Goal: Task Accomplishment & Management: Manage account settings

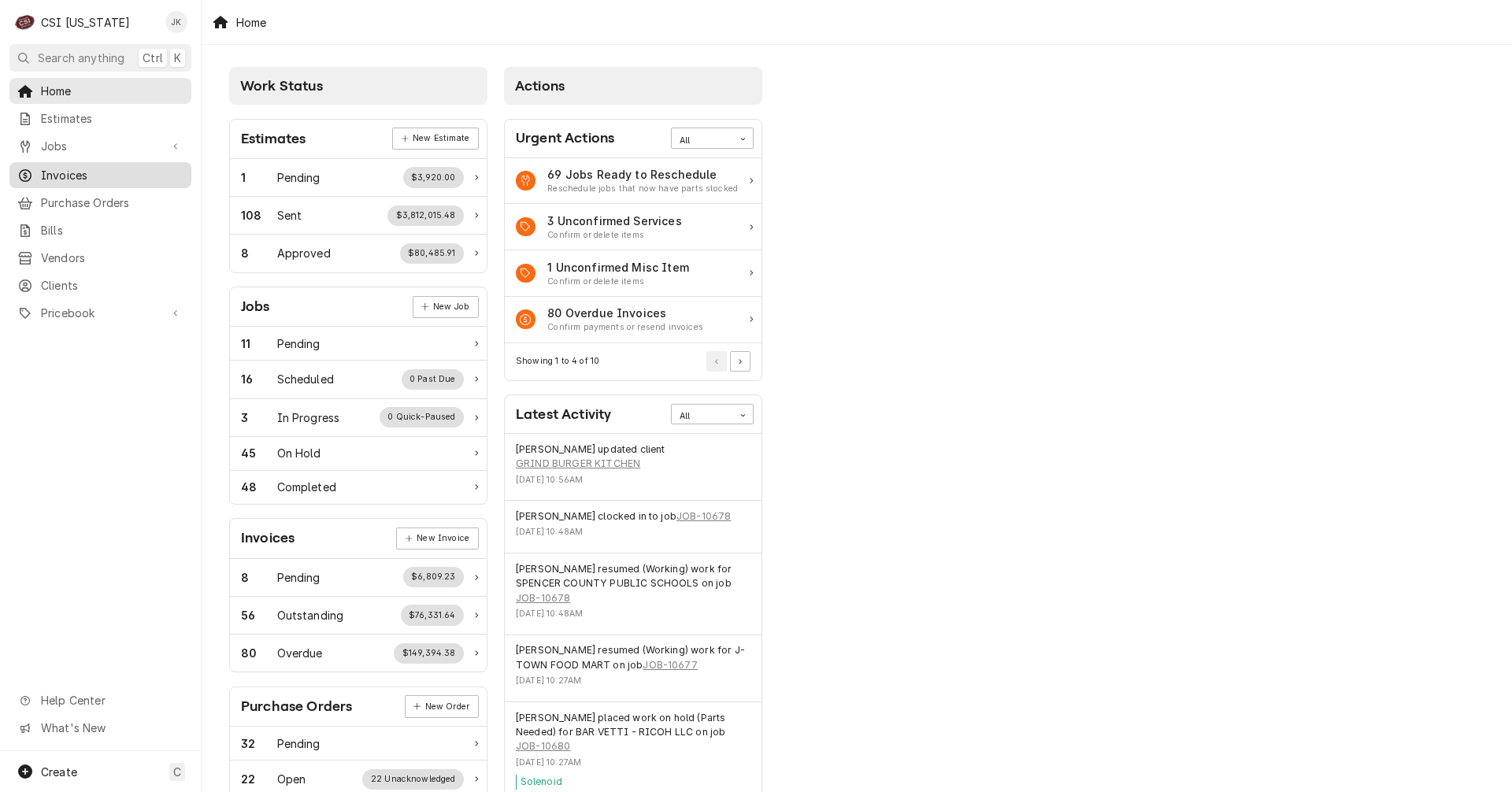
click at [69, 167] on span "Invoices" at bounding box center [112, 175] width 142 height 17
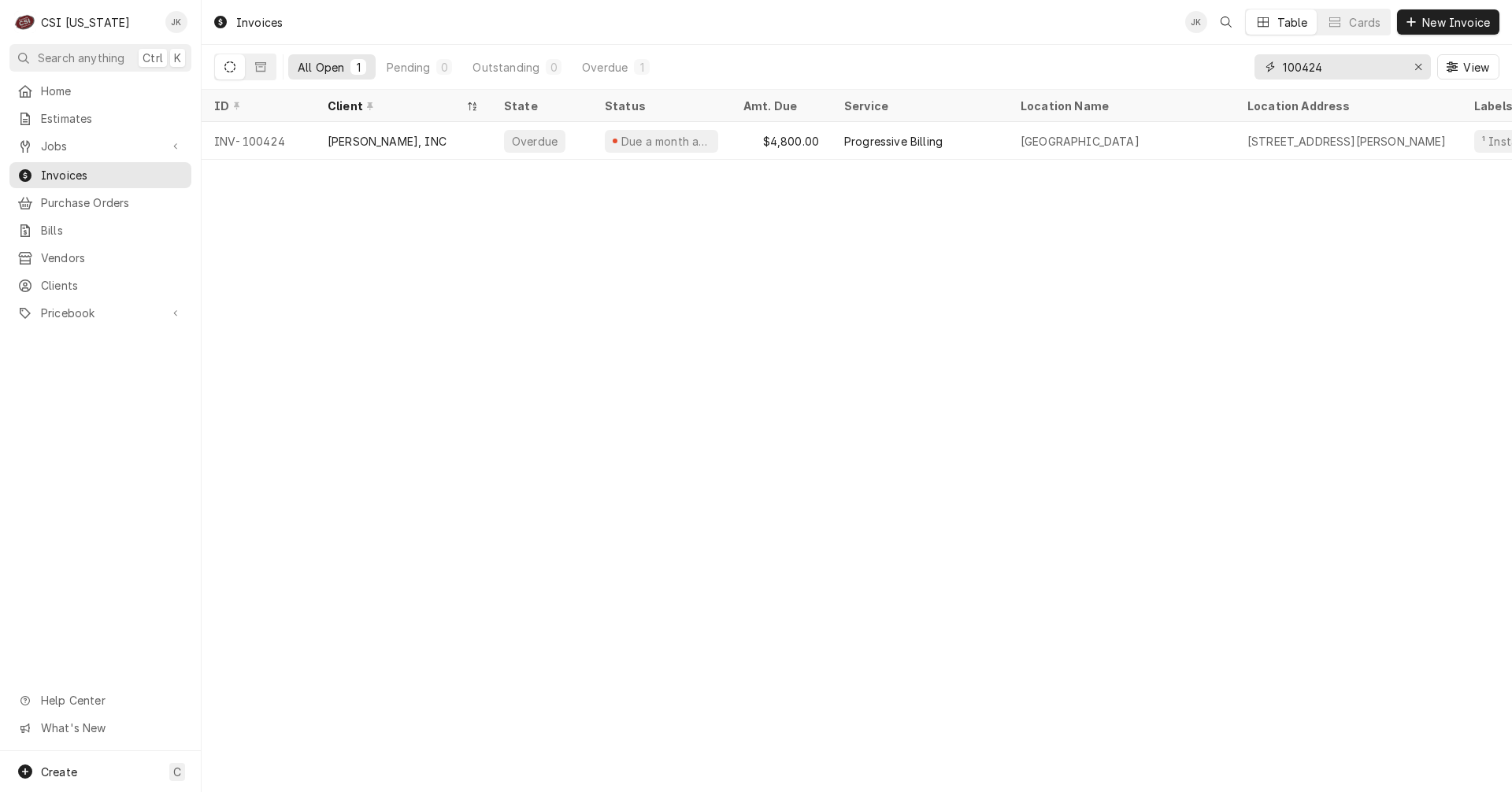
drag, startPoint x: 1340, startPoint y: 67, endPoint x: 1238, endPoint y: 59, distance: 102.3
click at [1238, 59] on div "All Open 1 Pending 0 Outstanding 0 Overdue 1 100424 View" at bounding box center [857, 67] width 1285 height 44
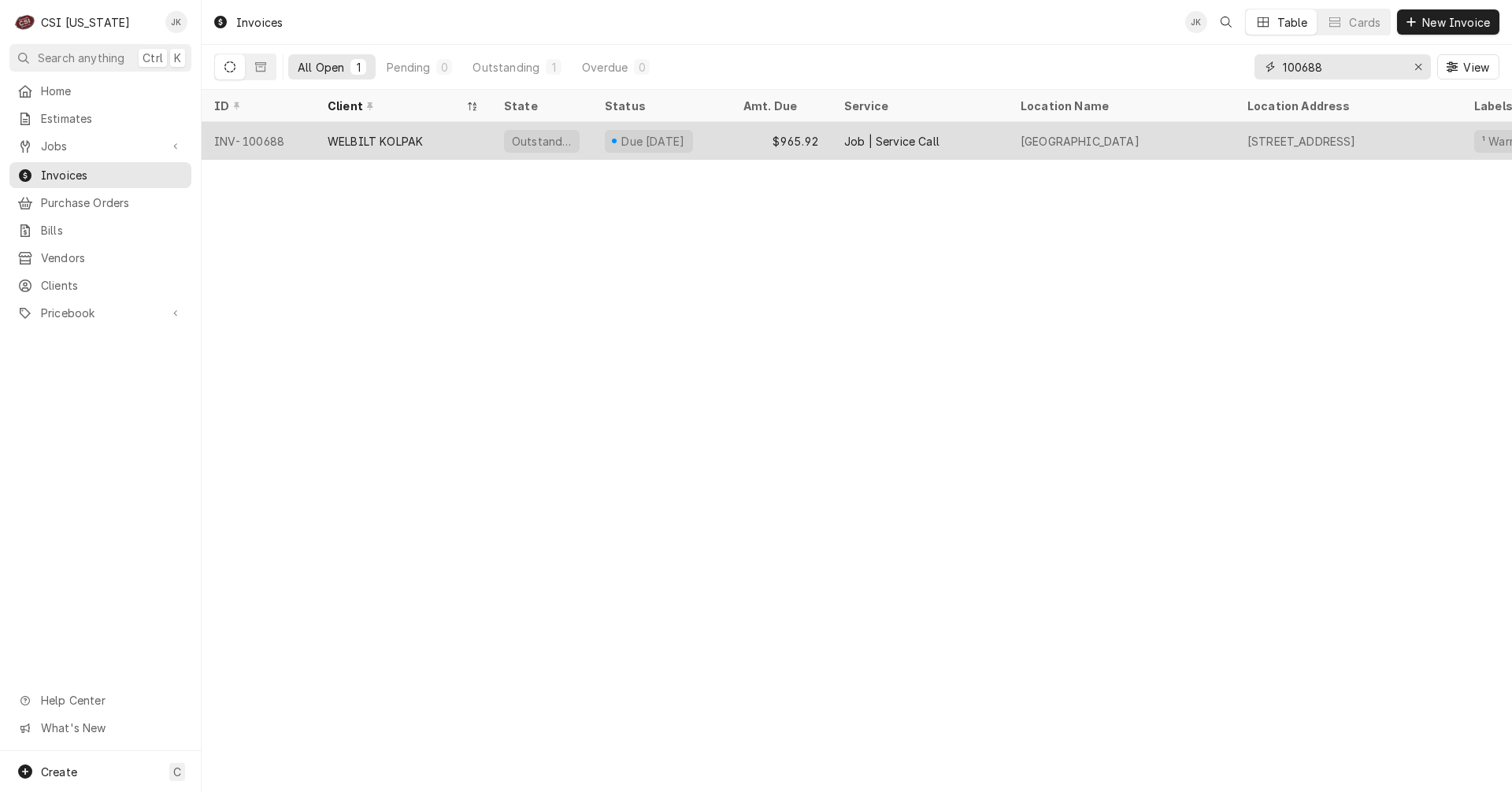
type input "100688"
click at [445, 132] on div "WELBILT KOLPAK" at bounding box center [403, 141] width 176 height 37
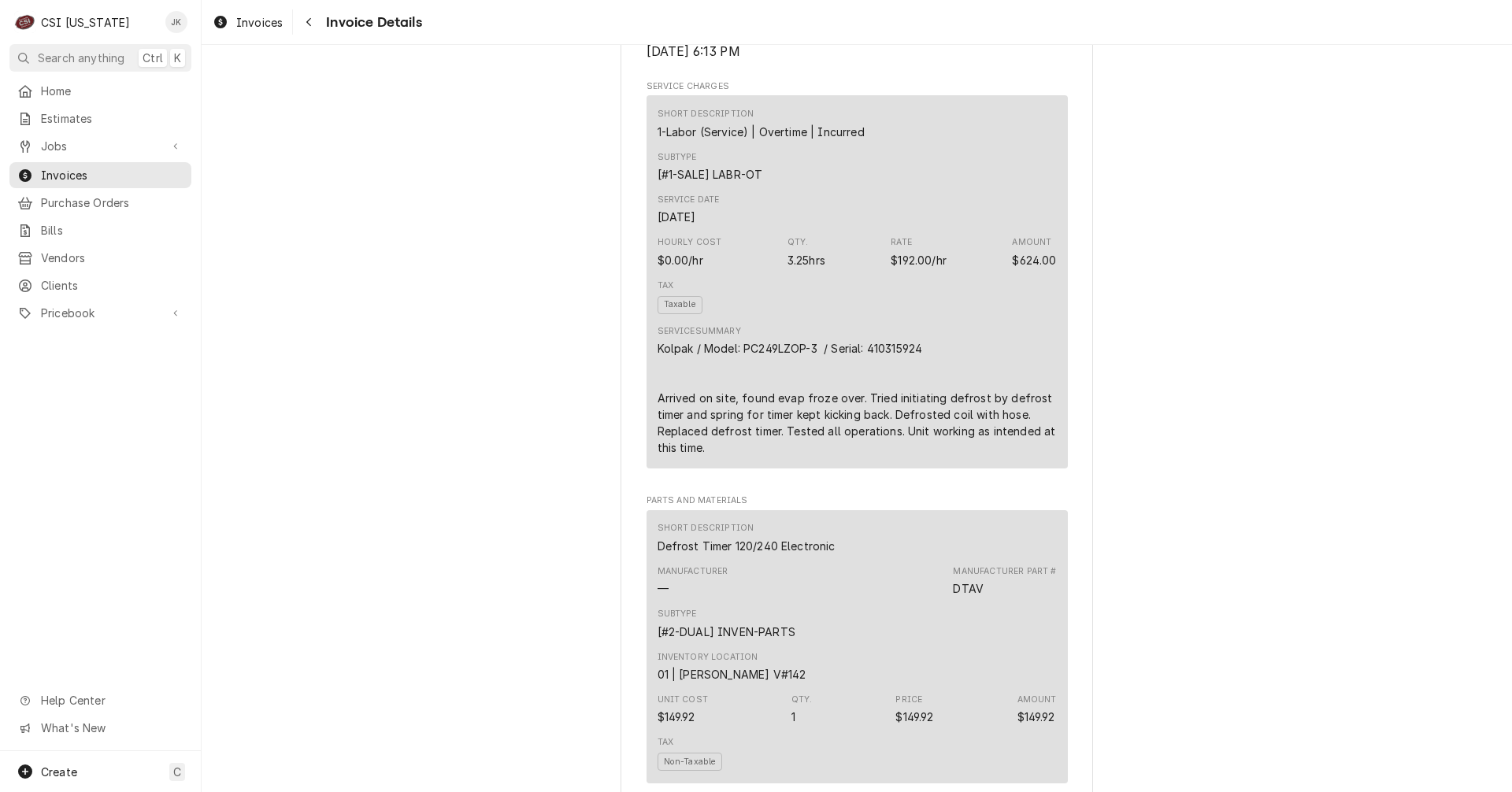
scroll to position [456, 0]
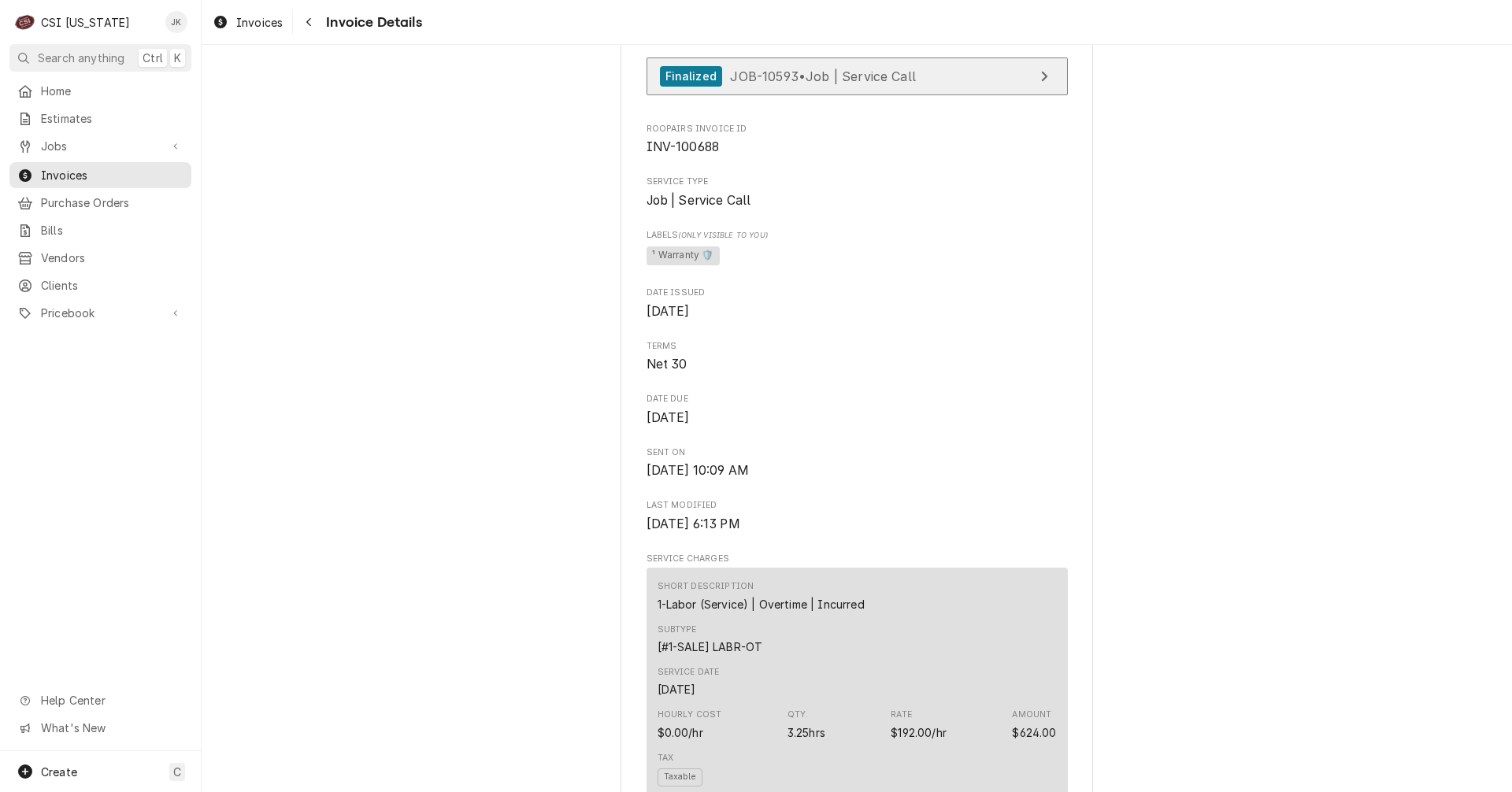
click at [747, 83] on span "JOB-10593 • Job | Service Call" at bounding box center [823, 75] width 186 height 16
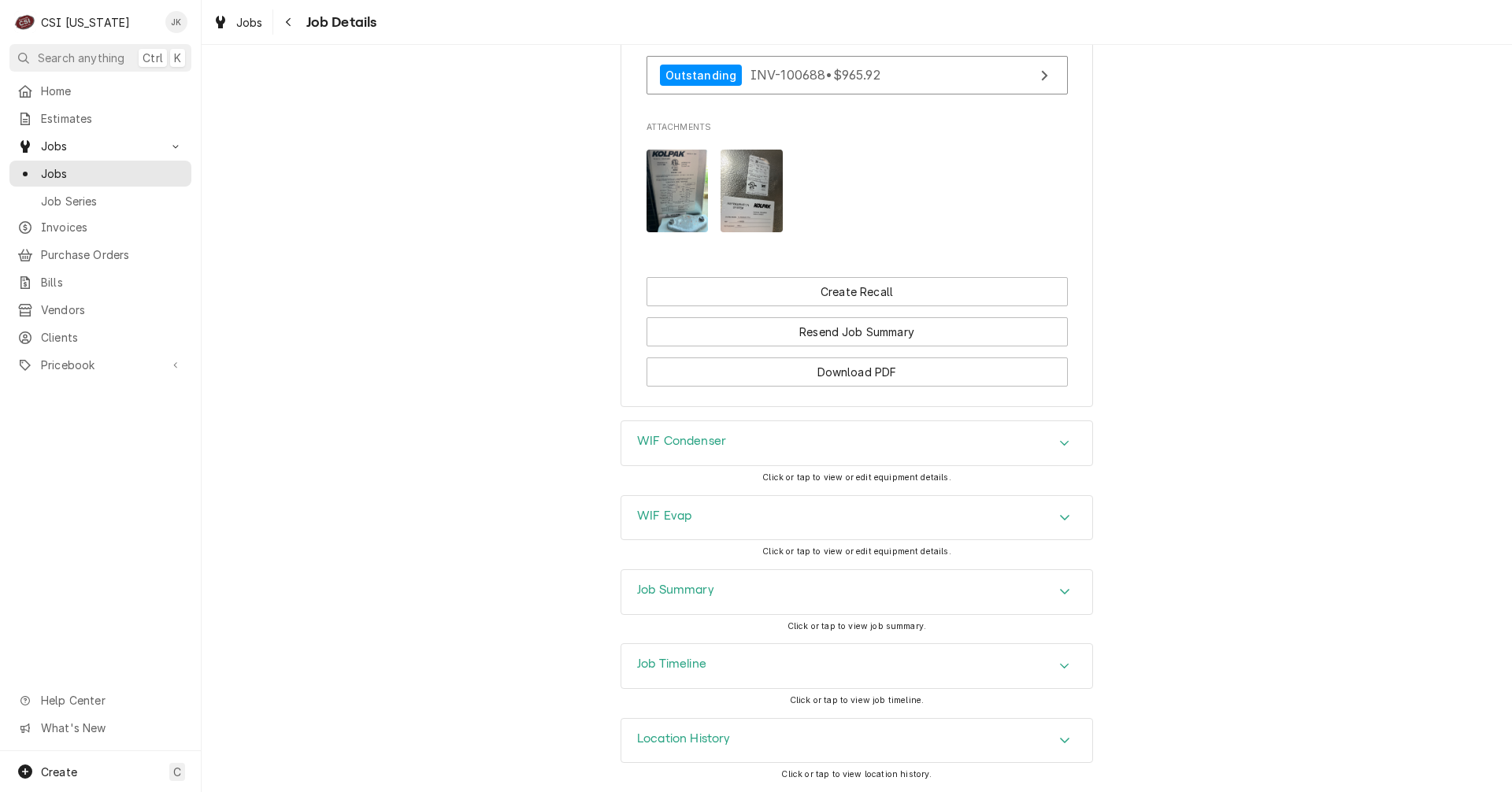
scroll to position [1113, 0]
click at [665, 587] on h3 "Job Summary" at bounding box center [676, 590] width 77 height 15
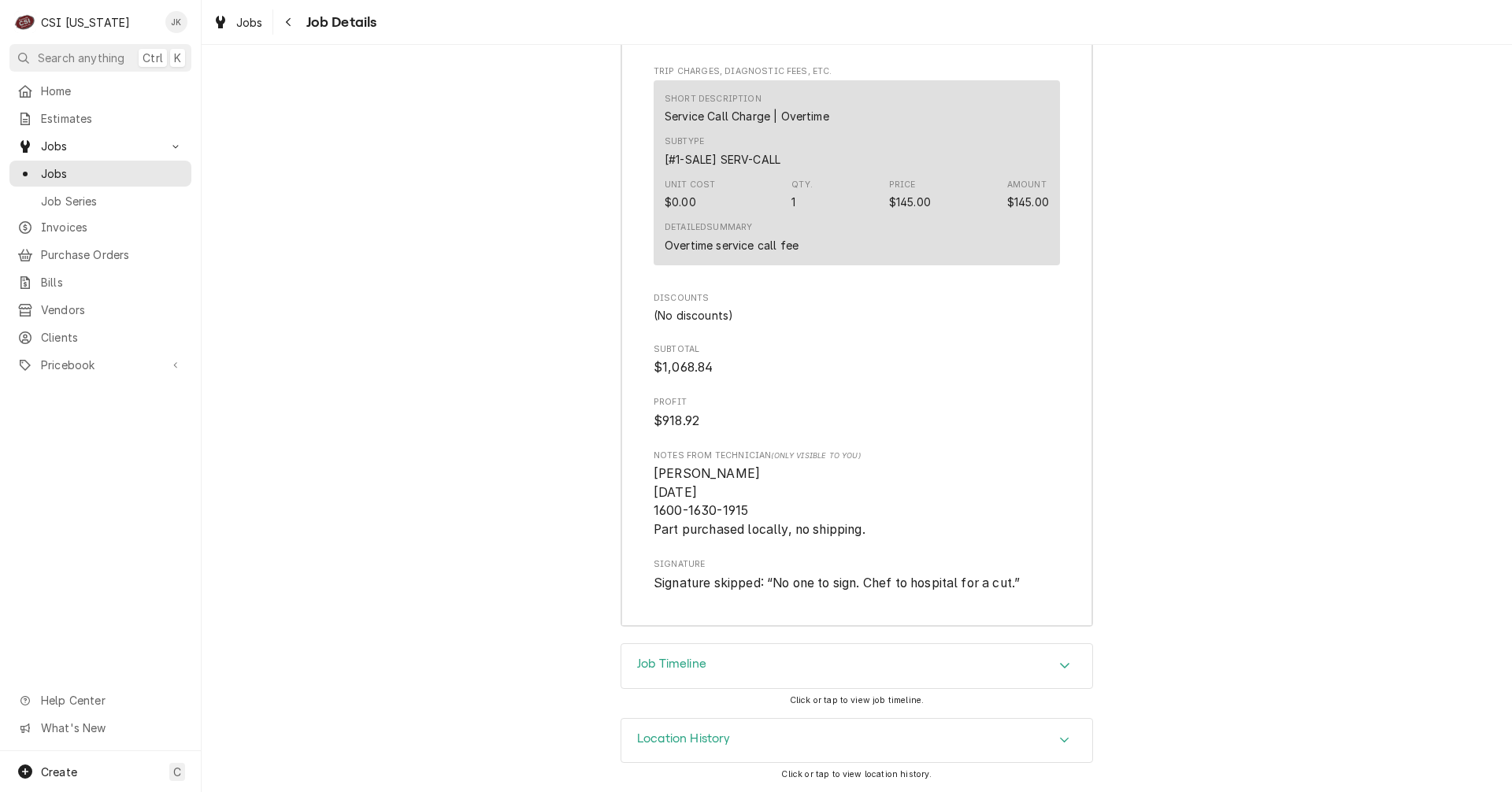
scroll to position [3642, 0]
click at [717, 651] on div "Job Timeline" at bounding box center [857, 665] width 471 height 44
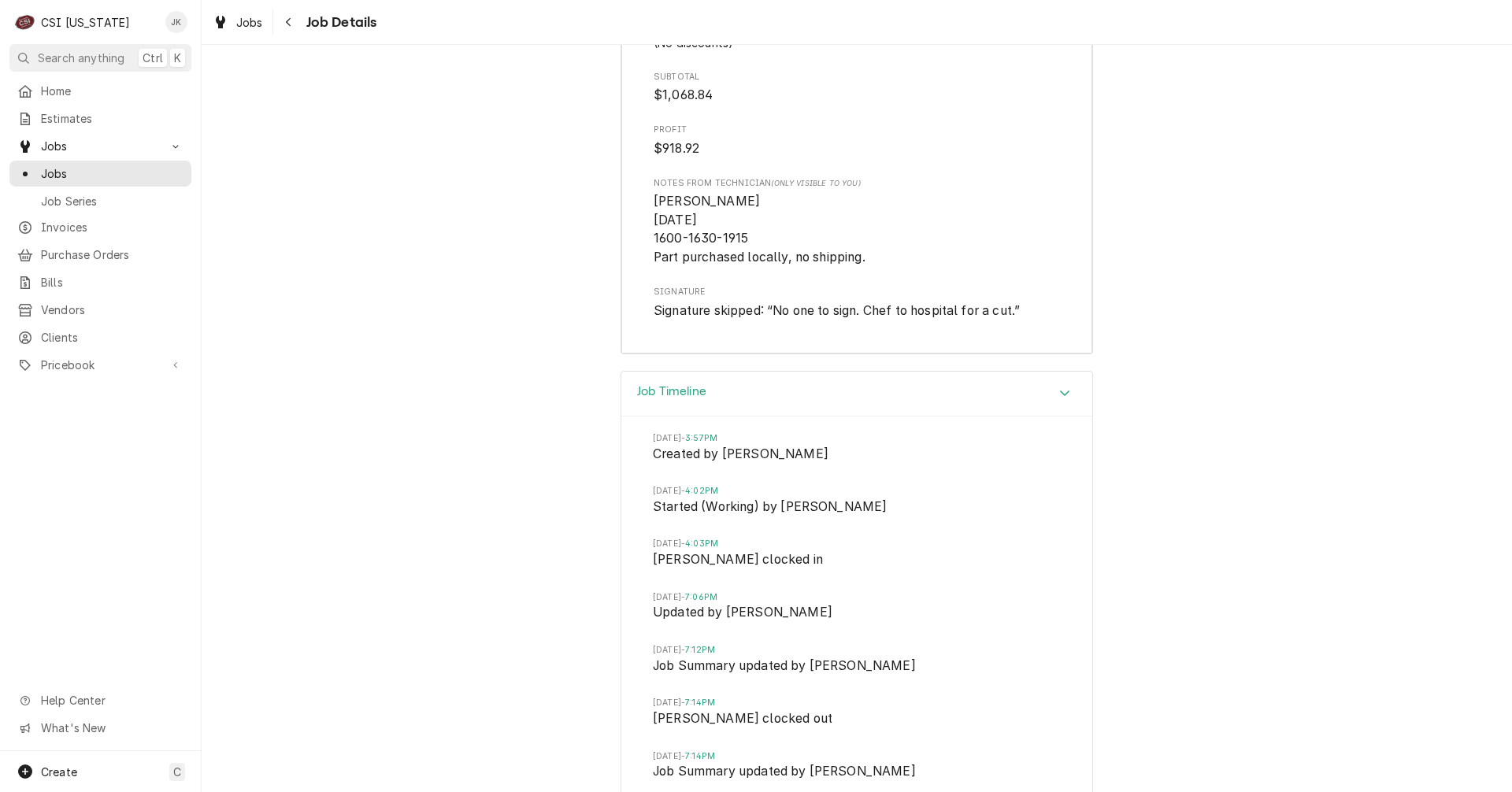
scroll to position [3608, 0]
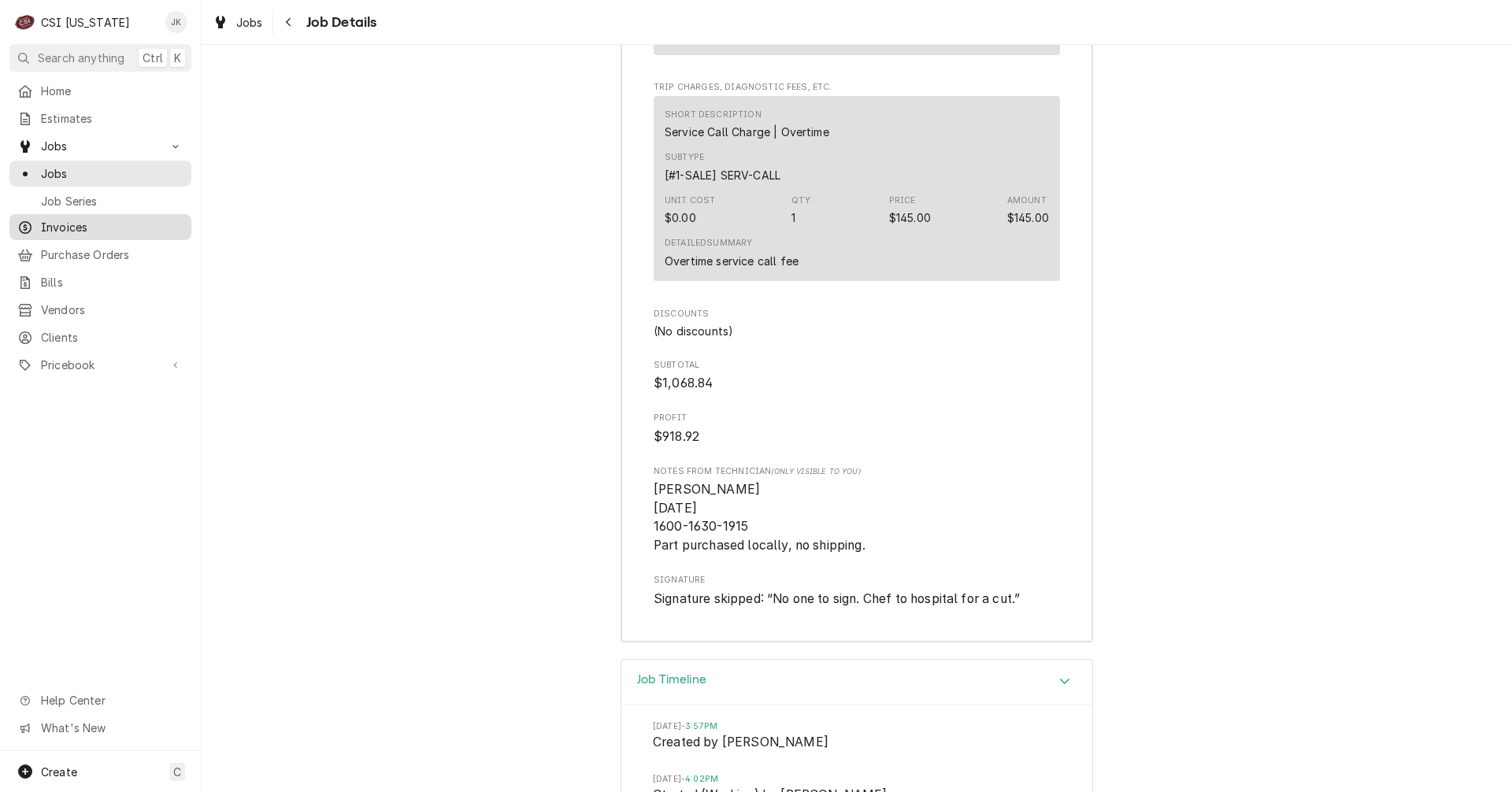
drag, startPoint x: 58, startPoint y: 222, endPoint x: 67, endPoint y: 219, distance: 9.5
click at [58, 222] on span "Invoices" at bounding box center [112, 228] width 142 height 17
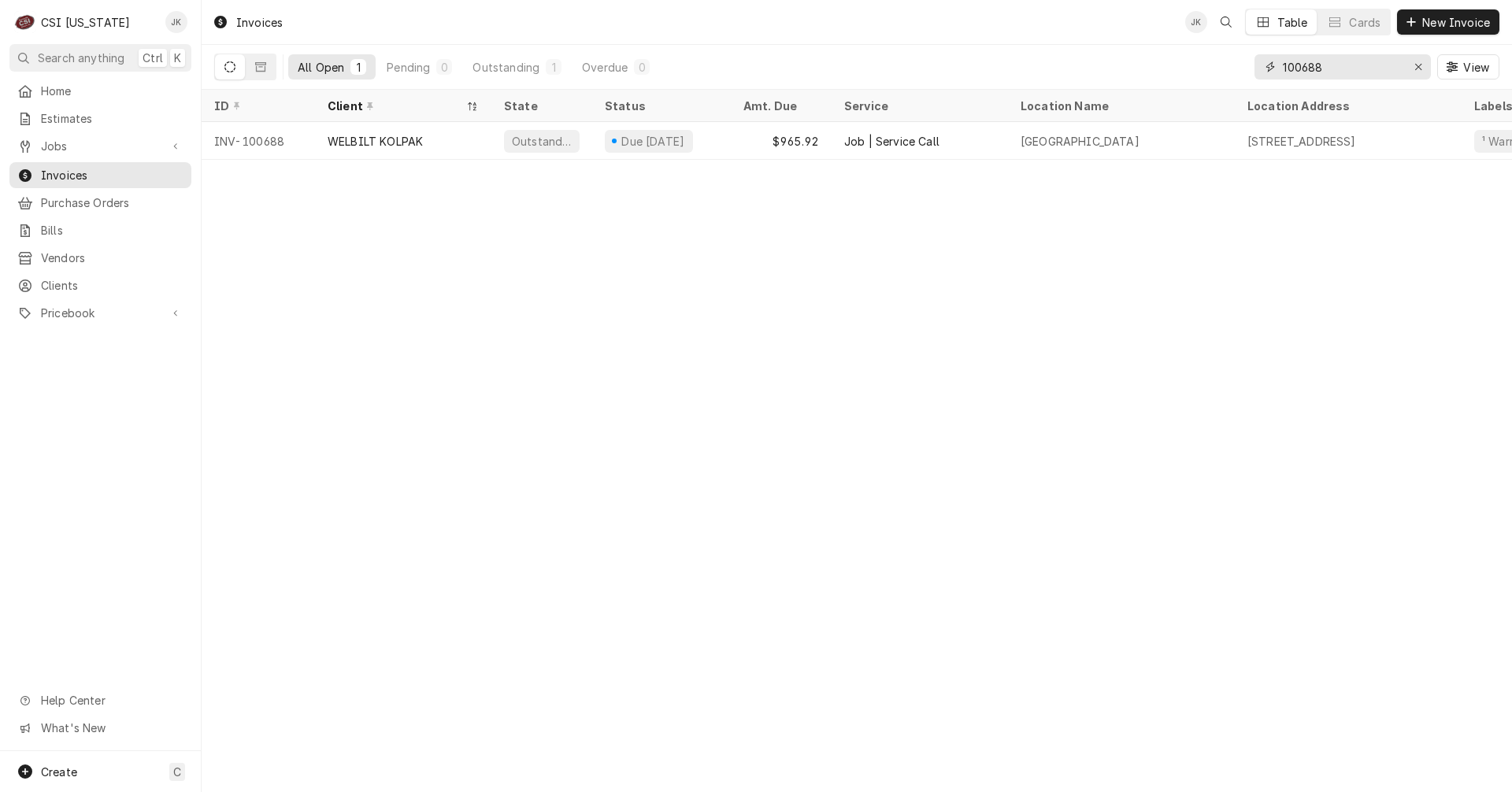
drag, startPoint x: 1304, startPoint y: 67, endPoint x: 1360, endPoint y: 58, distance: 56.7
click at [1360, 58] on input "100688" at bounding box center [1342, 67] width 118 height 25
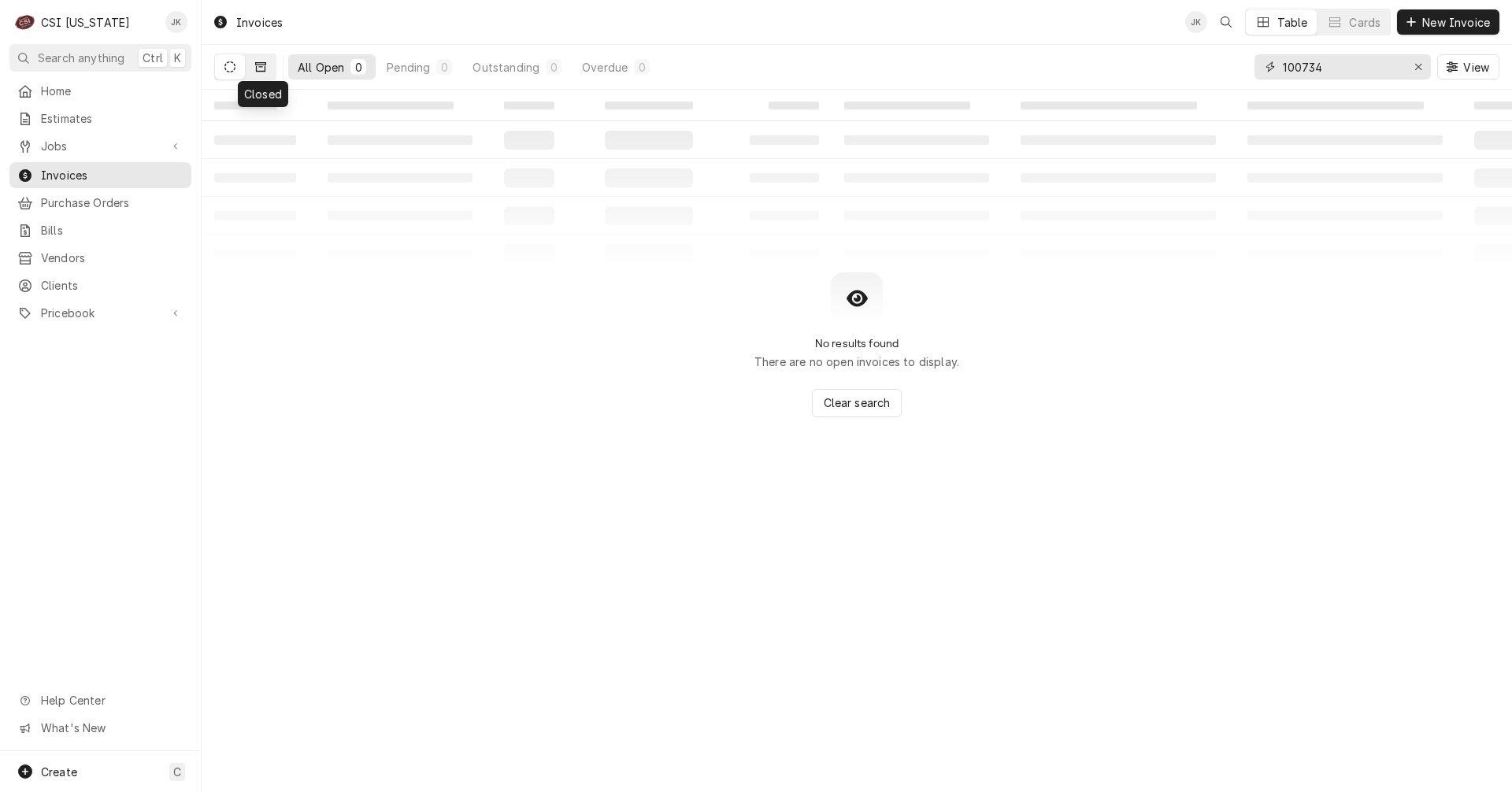
type input "100734"
click at [263, 62] on icon "Dynamic Content Wrapper" at bounding box center [261, 67] width 11 height 11
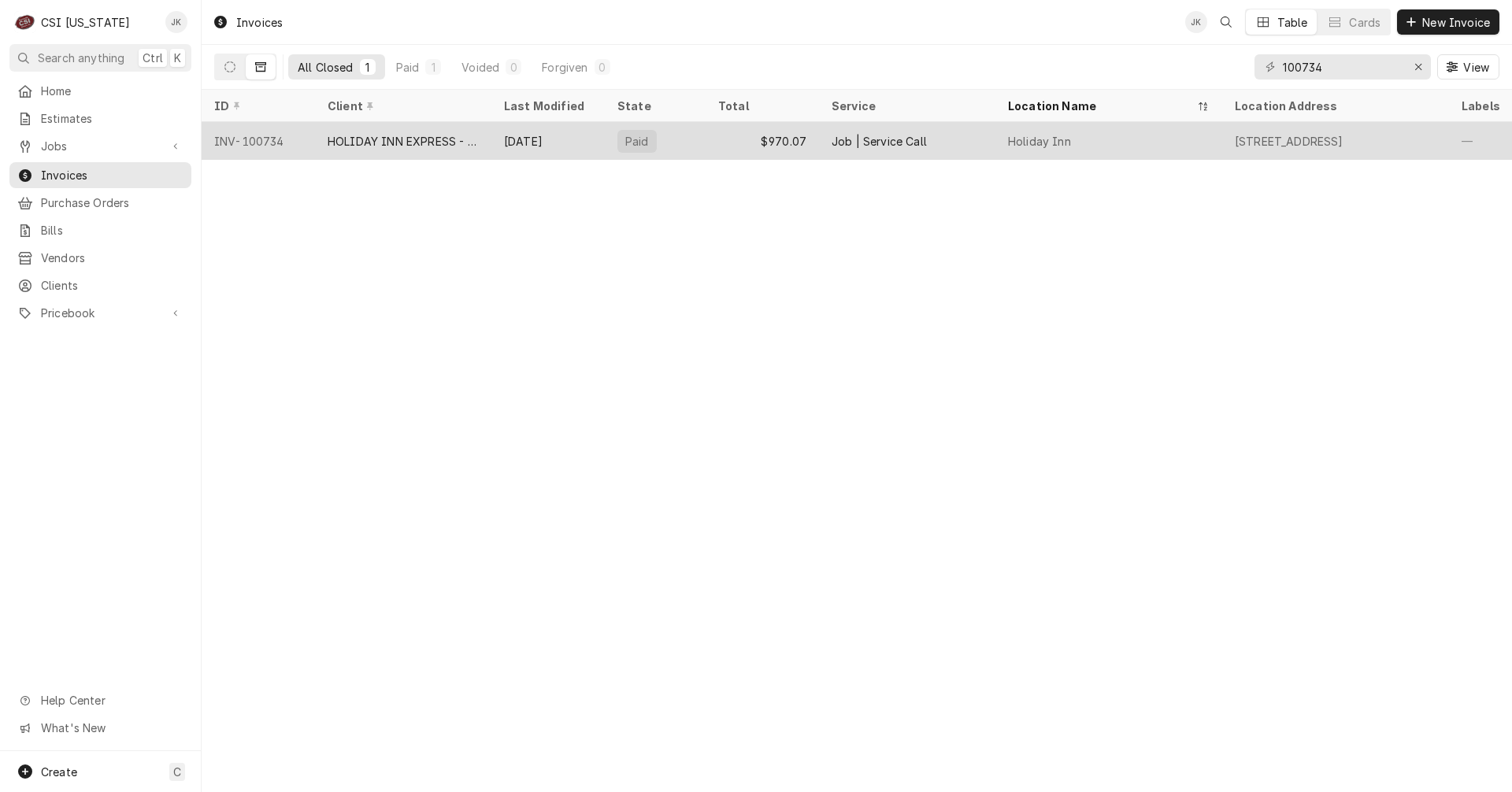
click at [390, 125] on div "HOLIDAY INN EXPRESS - [GEOGRAPHIC_DATA]" at bounding box center [403, 141] width 176 height 37
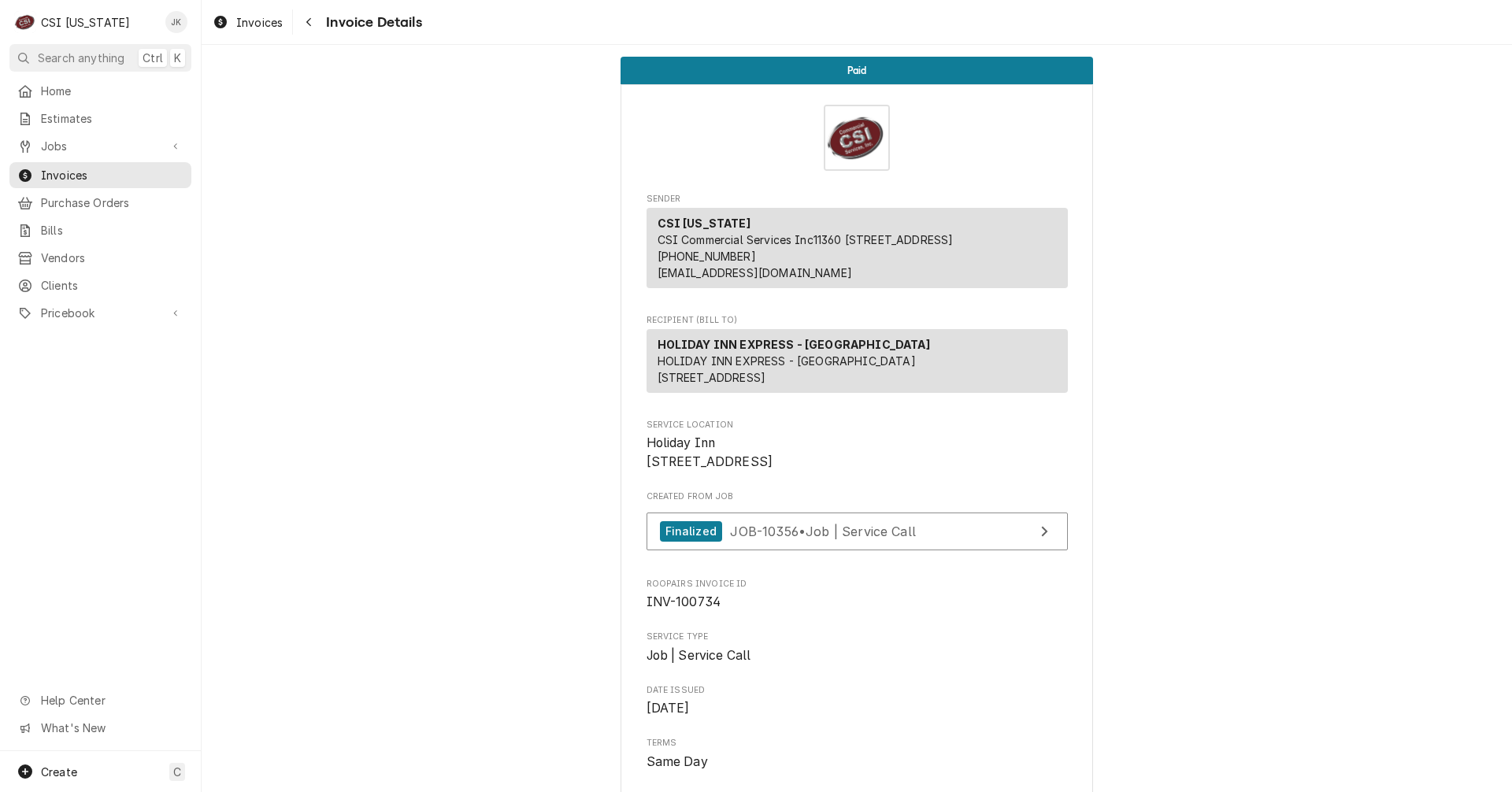
drag, startPoint x: 247, startPoint y: 13, endPoint x: 924, endPoint y: 88, distance: 681.1
click at [247, 13] on div "Invoices" at bounding box center [248, 22] width 77 height 20
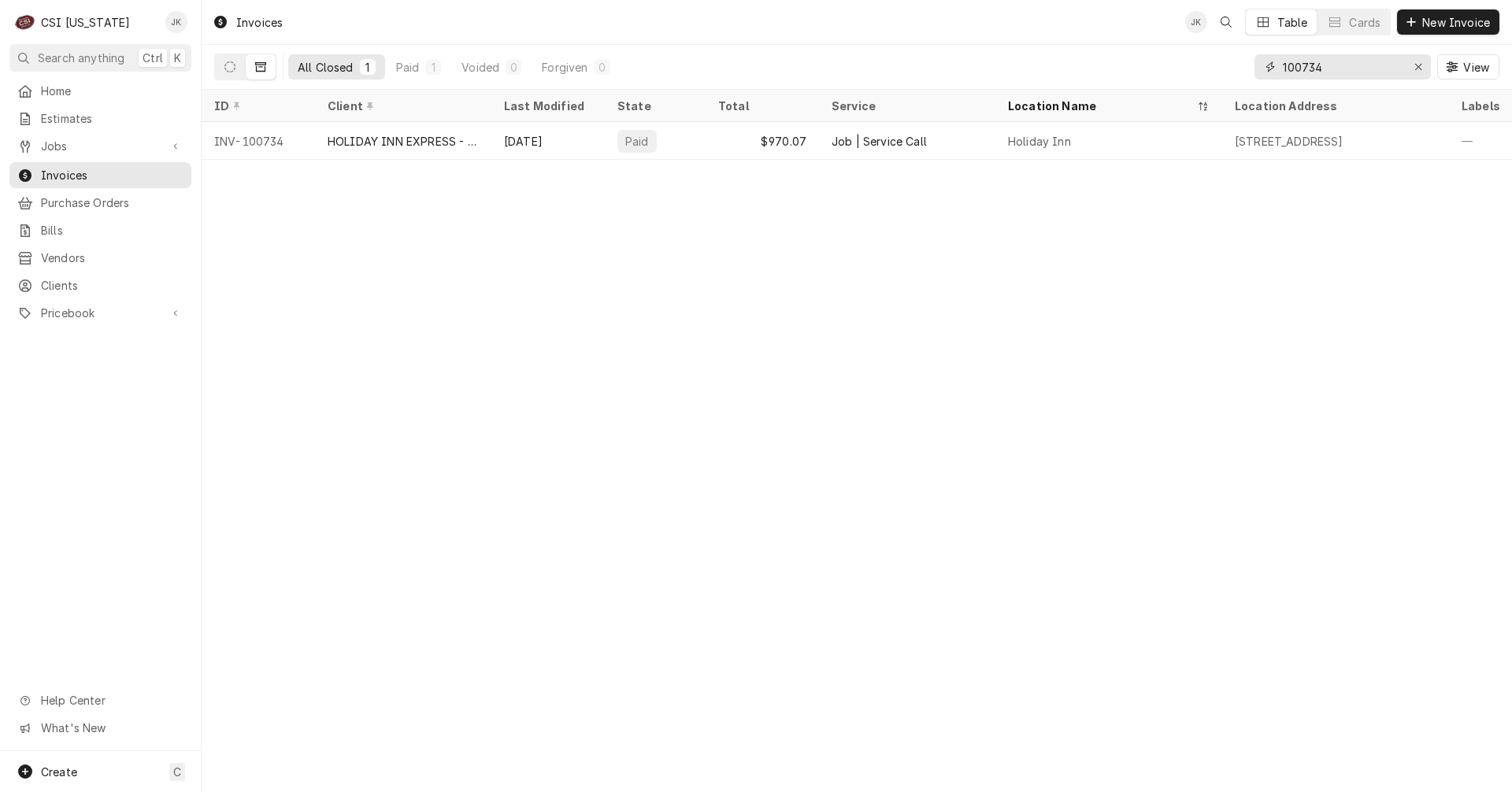
drag, startPoint x: 1309, startPoint y: 70, endPoint x: 1325, endPoint y: 70, distance: 16.0
click at [1325, 70] on input "100734" at bounding box center [1342, 67] width 118 height 25
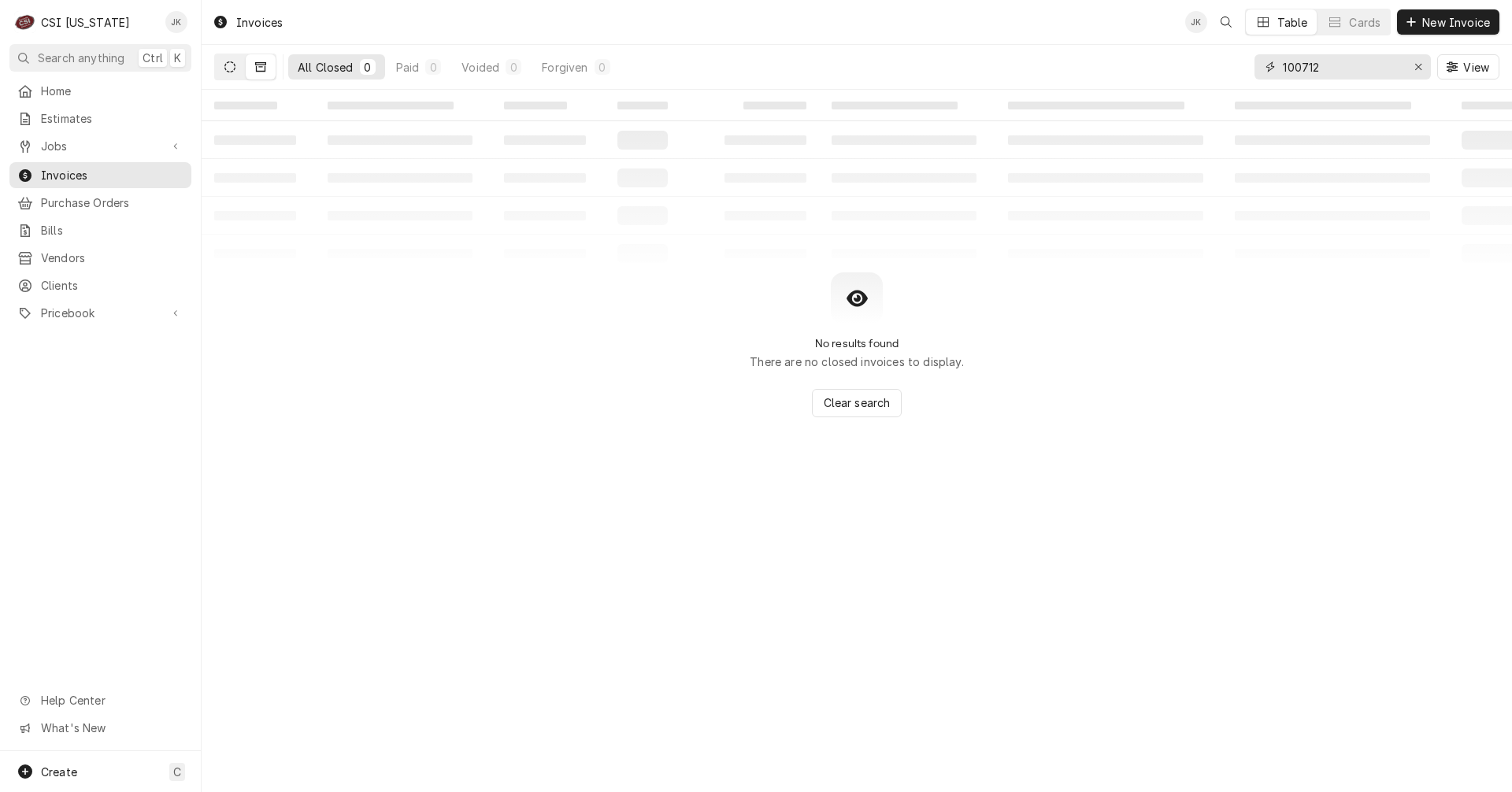
type input "100712"
click at [232, 75] on button "Dynamic Content Wrapper" at bounding box center [230, 67] width 30 height 25
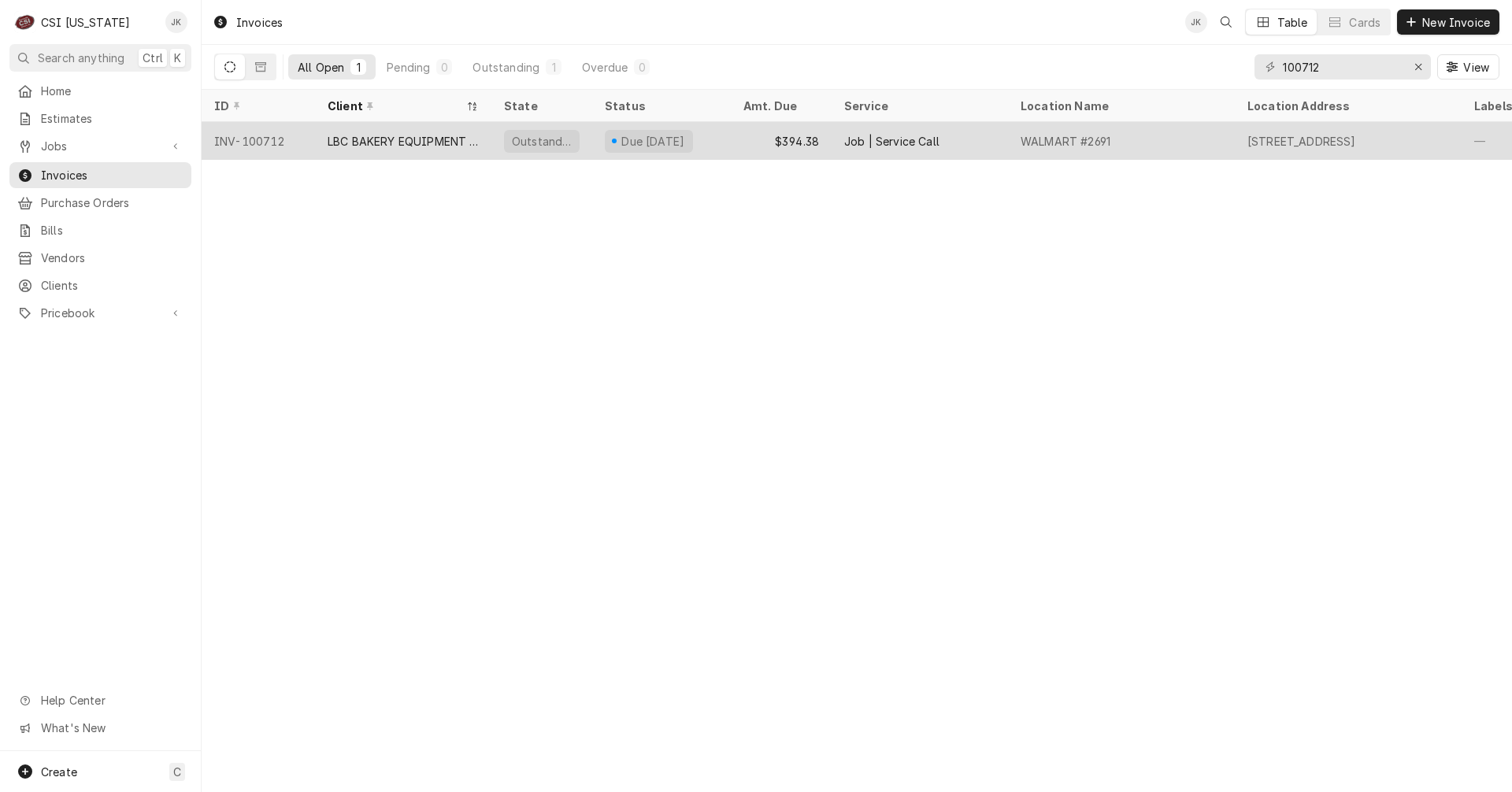
click at [410, 136] on div "LBC BAKERY EQUIPMENT WARRANTY" at bounding box center [403, 142] width 151 height 17
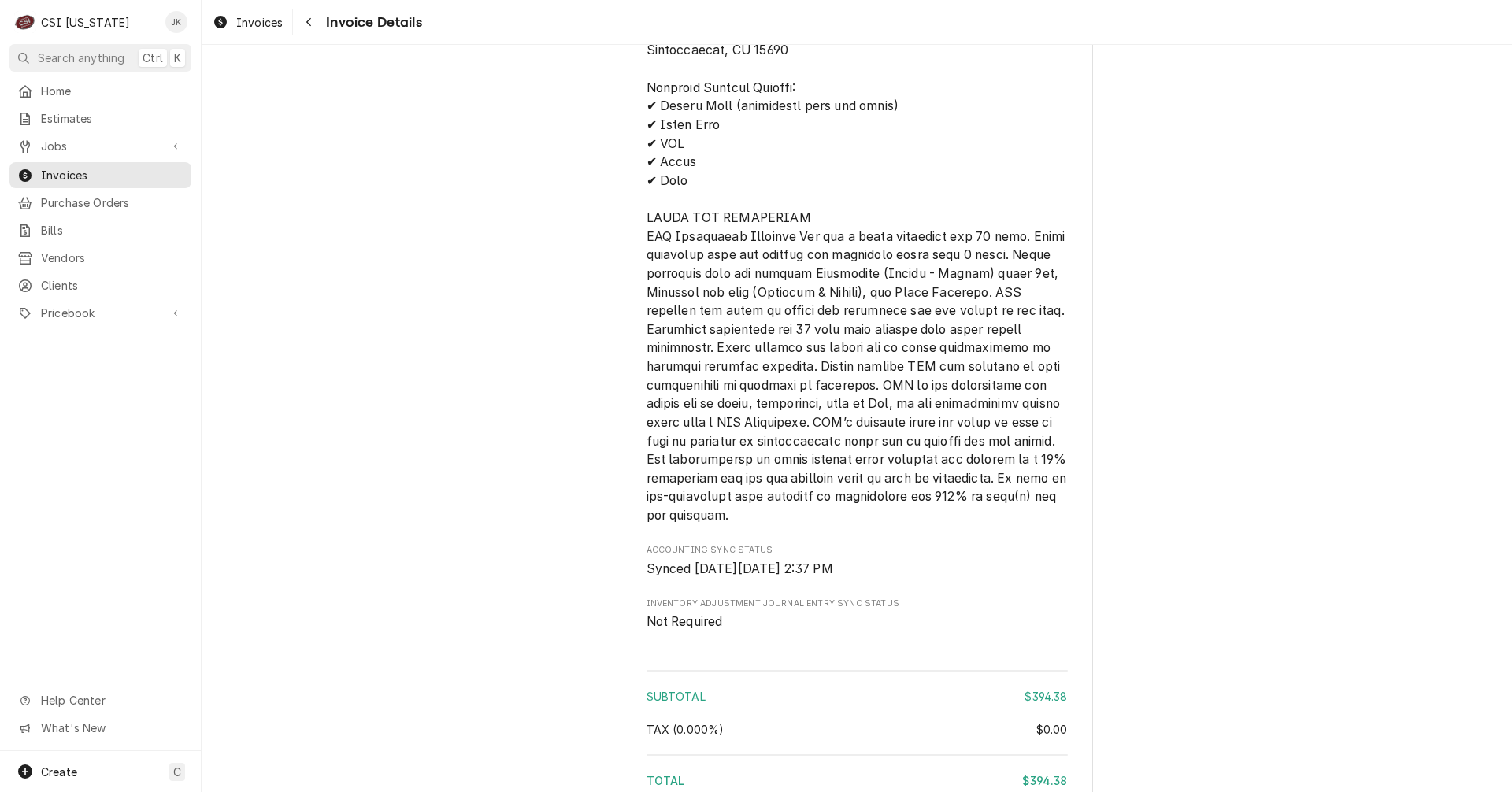
scroll to position [2583, 0]
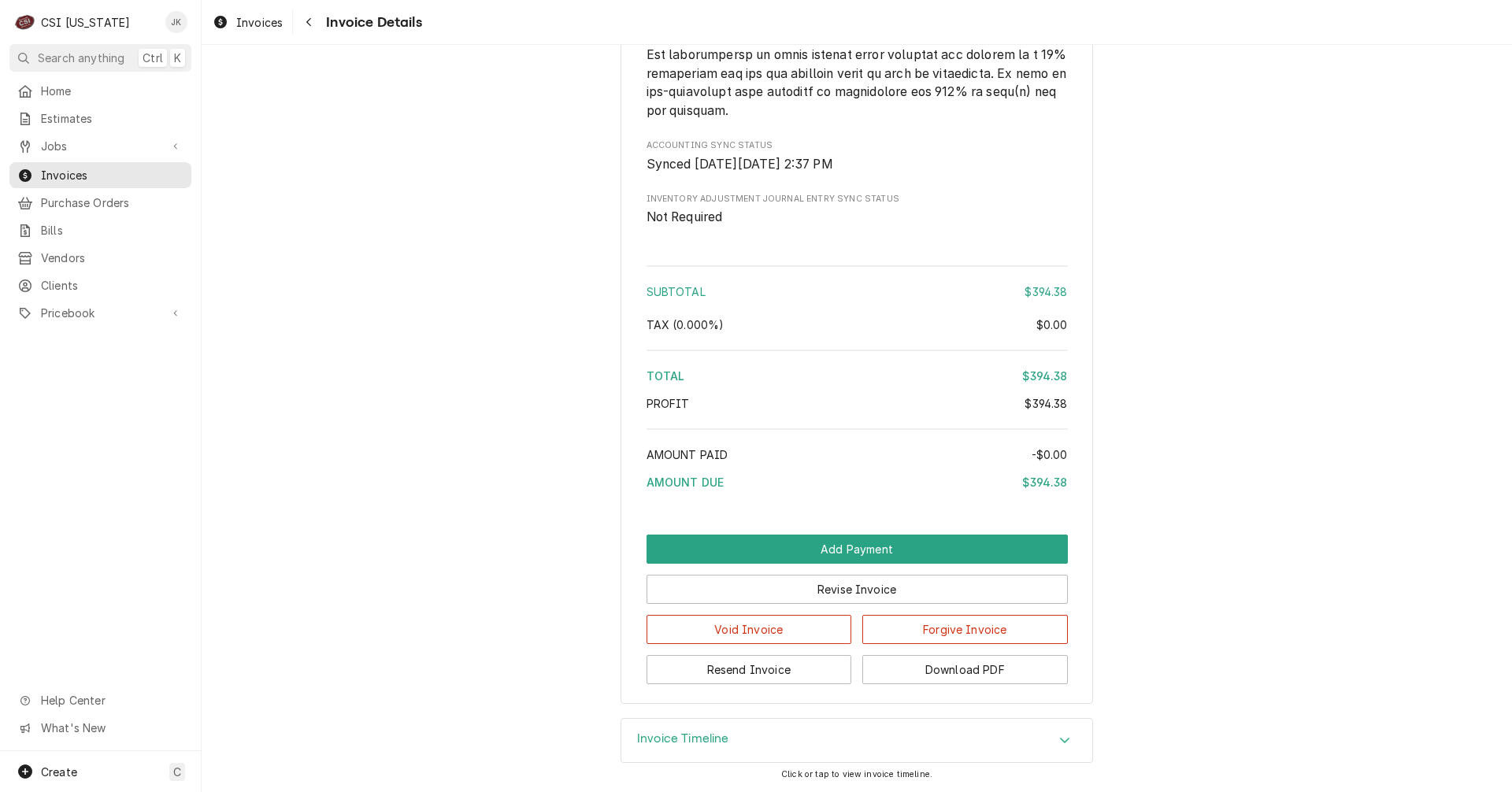
click at [683, 743] on h3 "Invoice Timeline" at bounding box center [683, 740] width 92 height 15
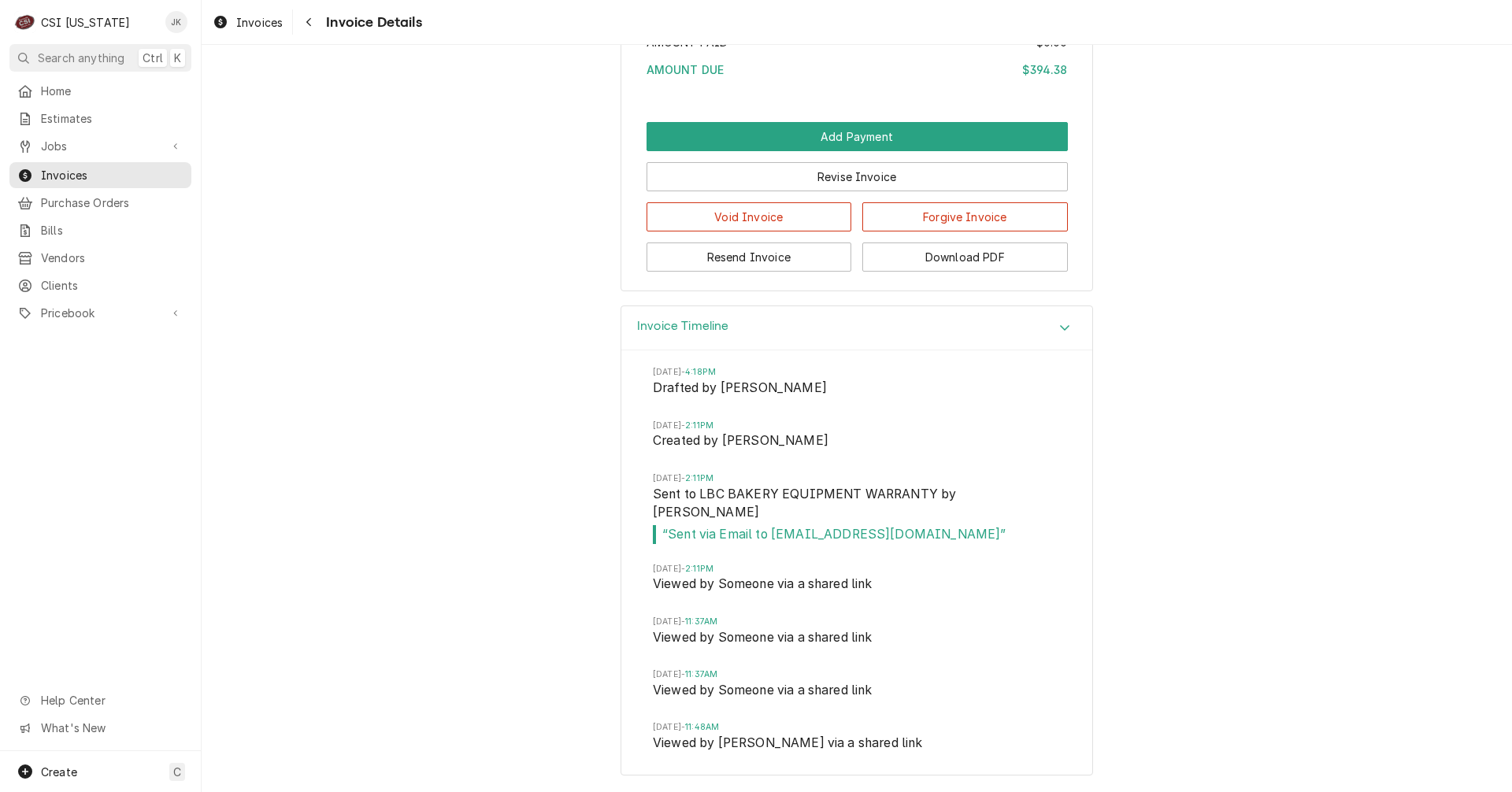
scroll to position [2977, 0]
drag, startPoint x: 75, startPoint y: 142, endPoint x: 79, endPoint y: 159, distance: 17.5
click at [75, 142] on span "Jobs" at bounding box center [100, 146] width 119 height 17
click at [77, 166] on span "Jobs" at bounding box center [112, 173] width 142 height 17
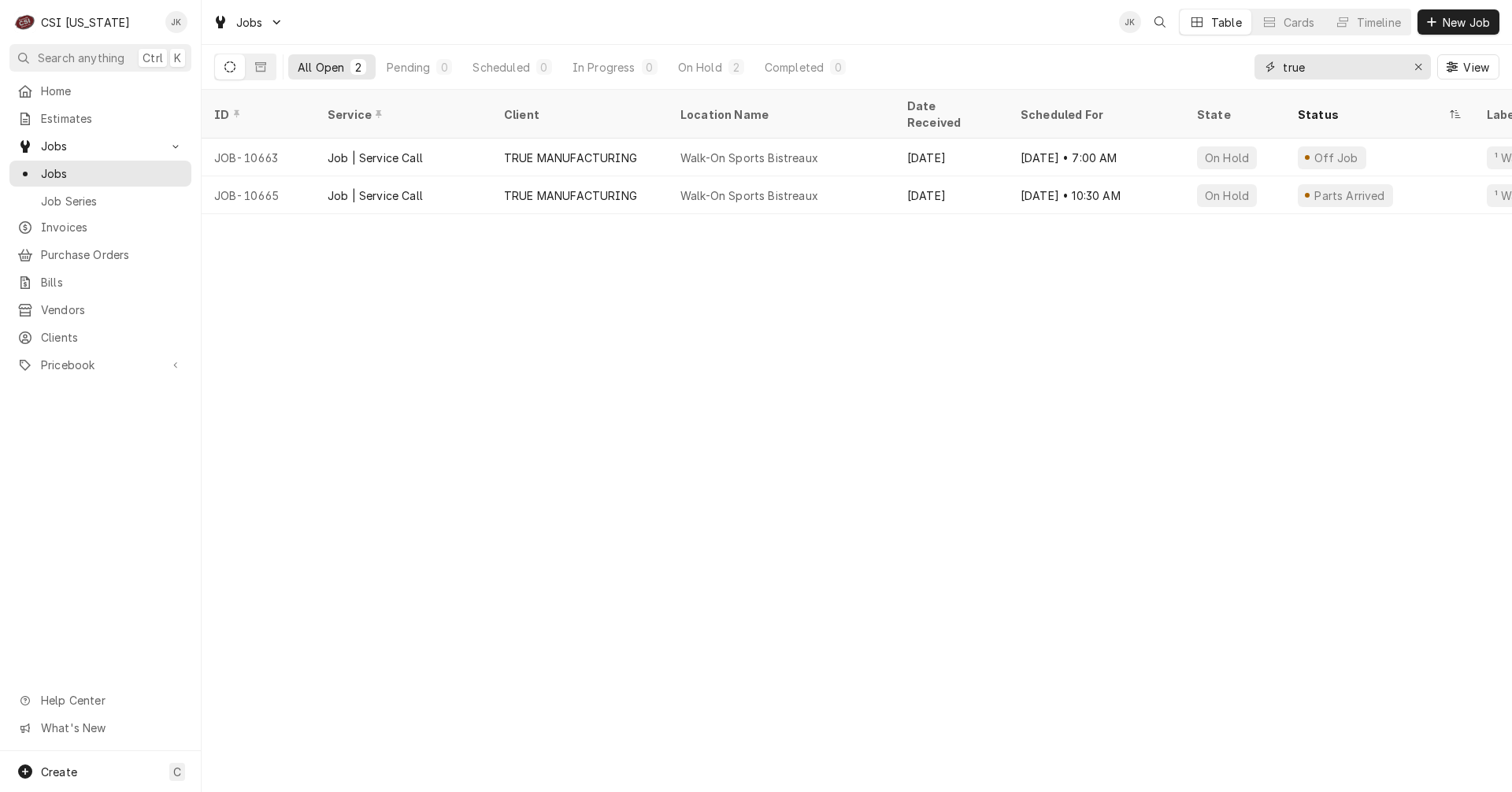
drag, startPoint x: 1311, startPoint y: 62, endPoint x: 1279, endPoint y: 65, distance: 32.1
click at [1279, 65] on div "true" at bounding box center [1343, 67] width 176 height 25
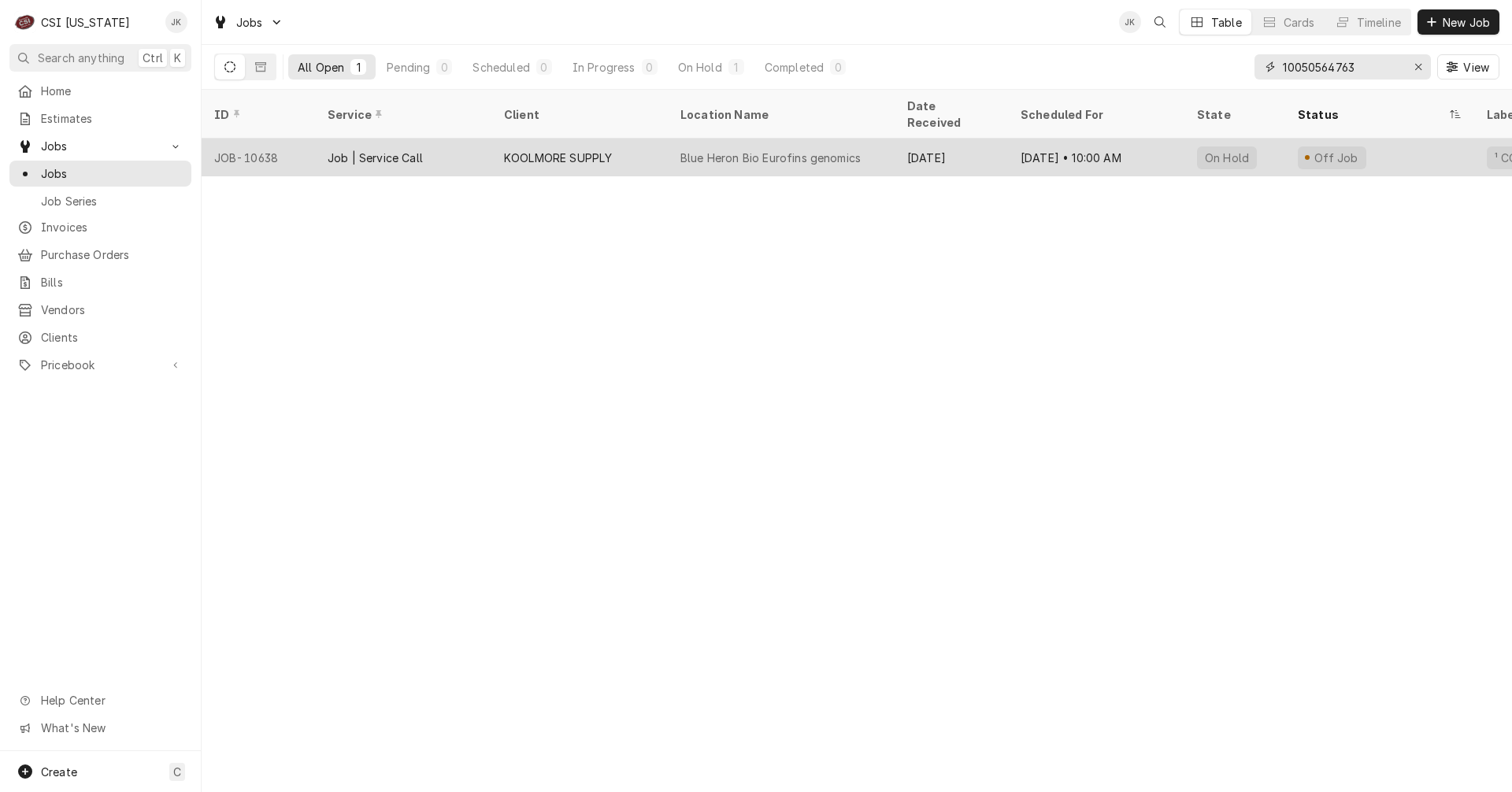
type input "10050564763"
click at [572, 150] on div "KOOLMORE SUPPLY" at bounding box center [558, 158] width 108 height 17
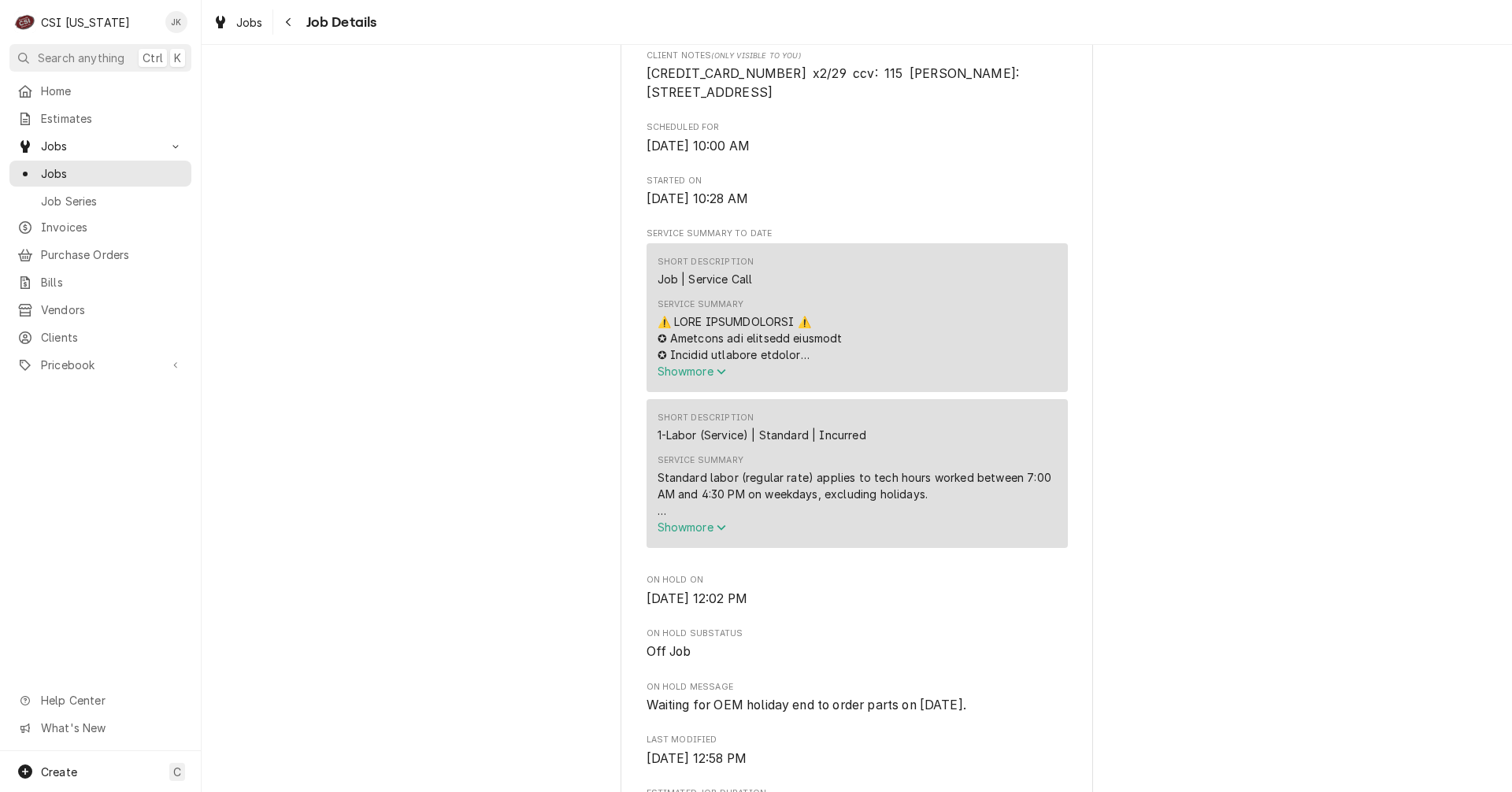
scroll to position [472, 0]
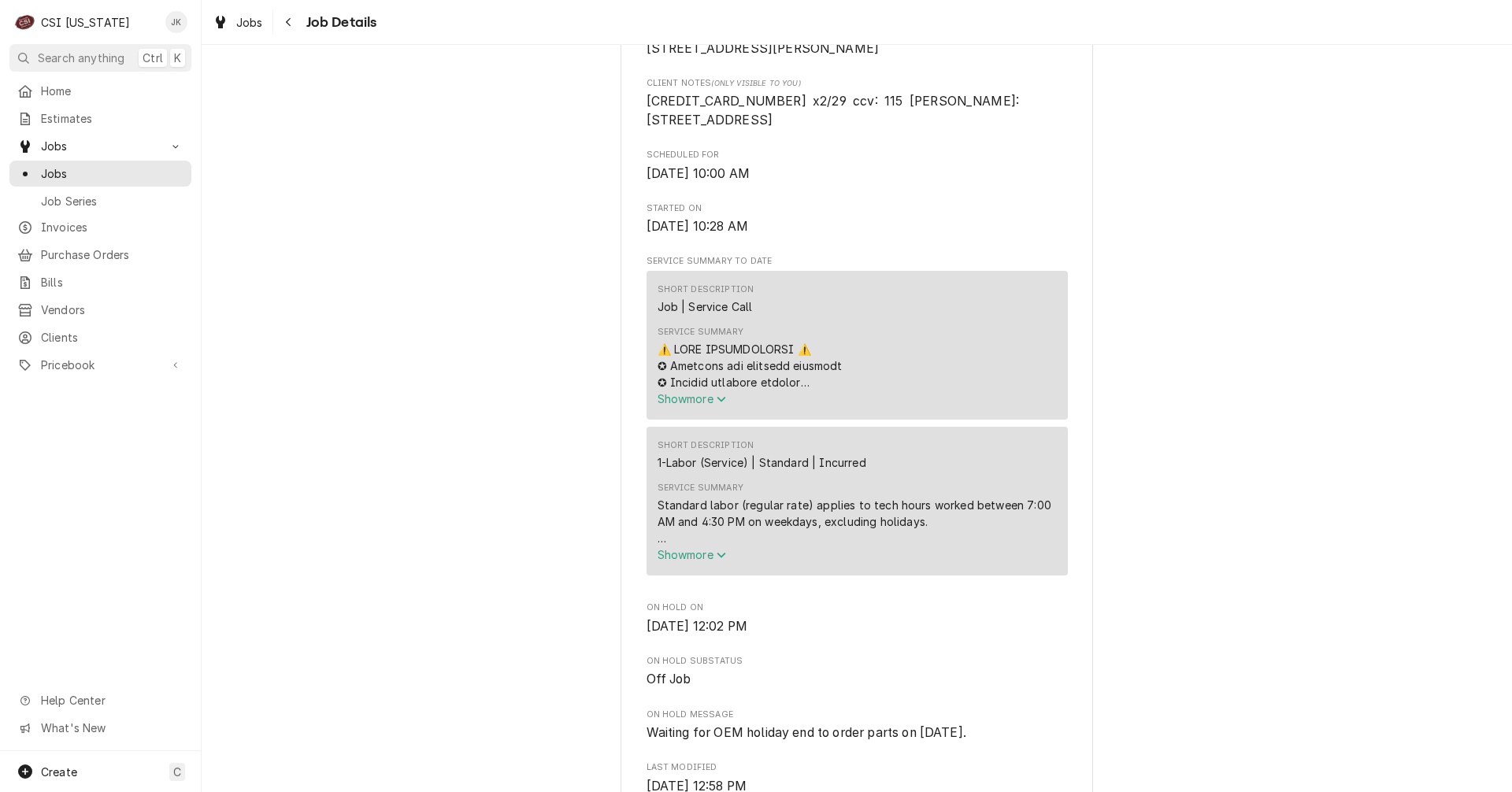
click at [683, 406] on span "Show more" at bounding box center [693, 398] width 69 height 13
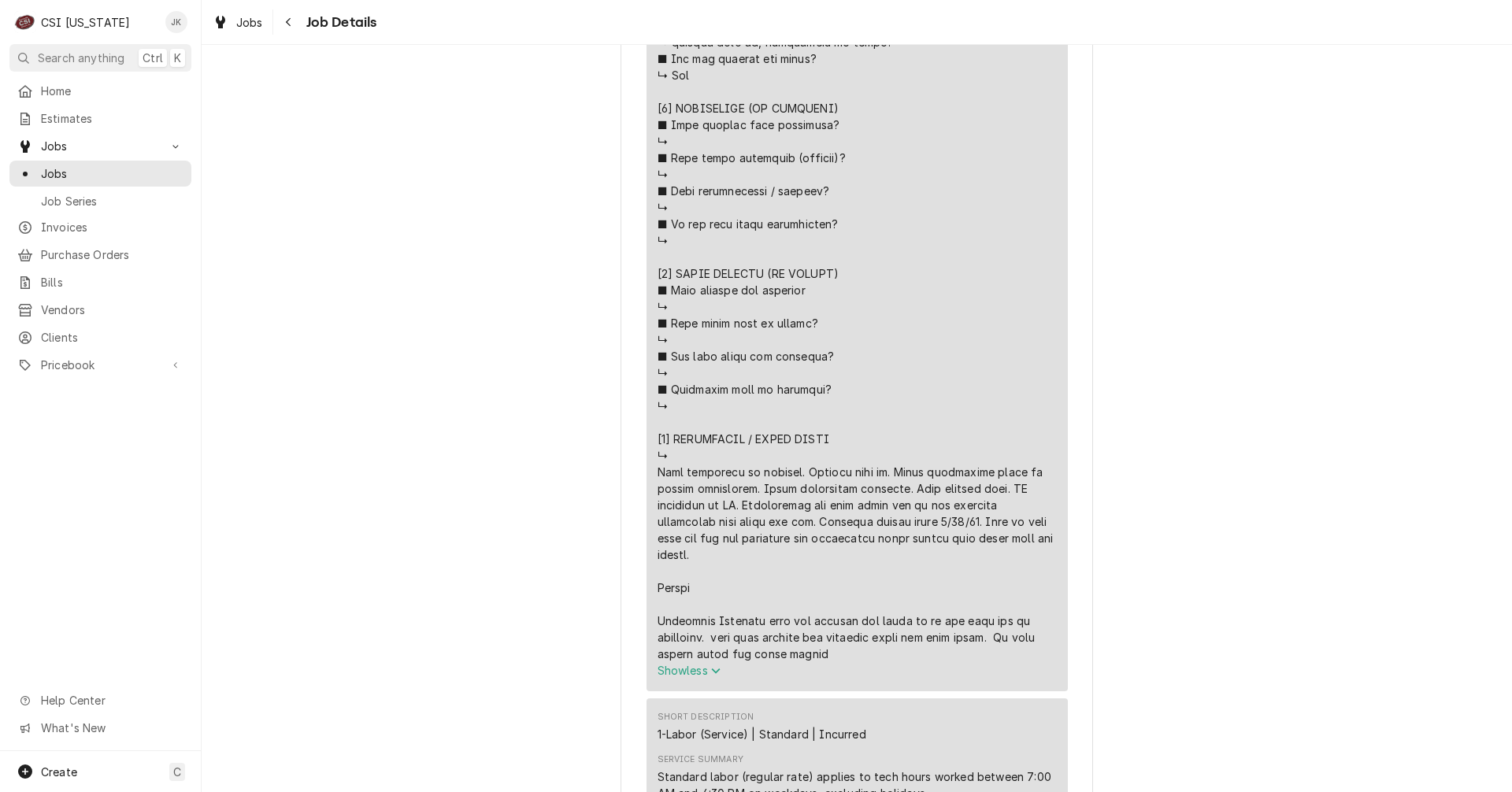
scroll to position [1260, 0]
drag, startPoint x: 651, startPoint y: 456, endPoint x: 819, endPoint y: 676, distance: 276.8
click at [819, 662] on div "Service Summary" at bounding box center [858, 108] width 399 height 1108
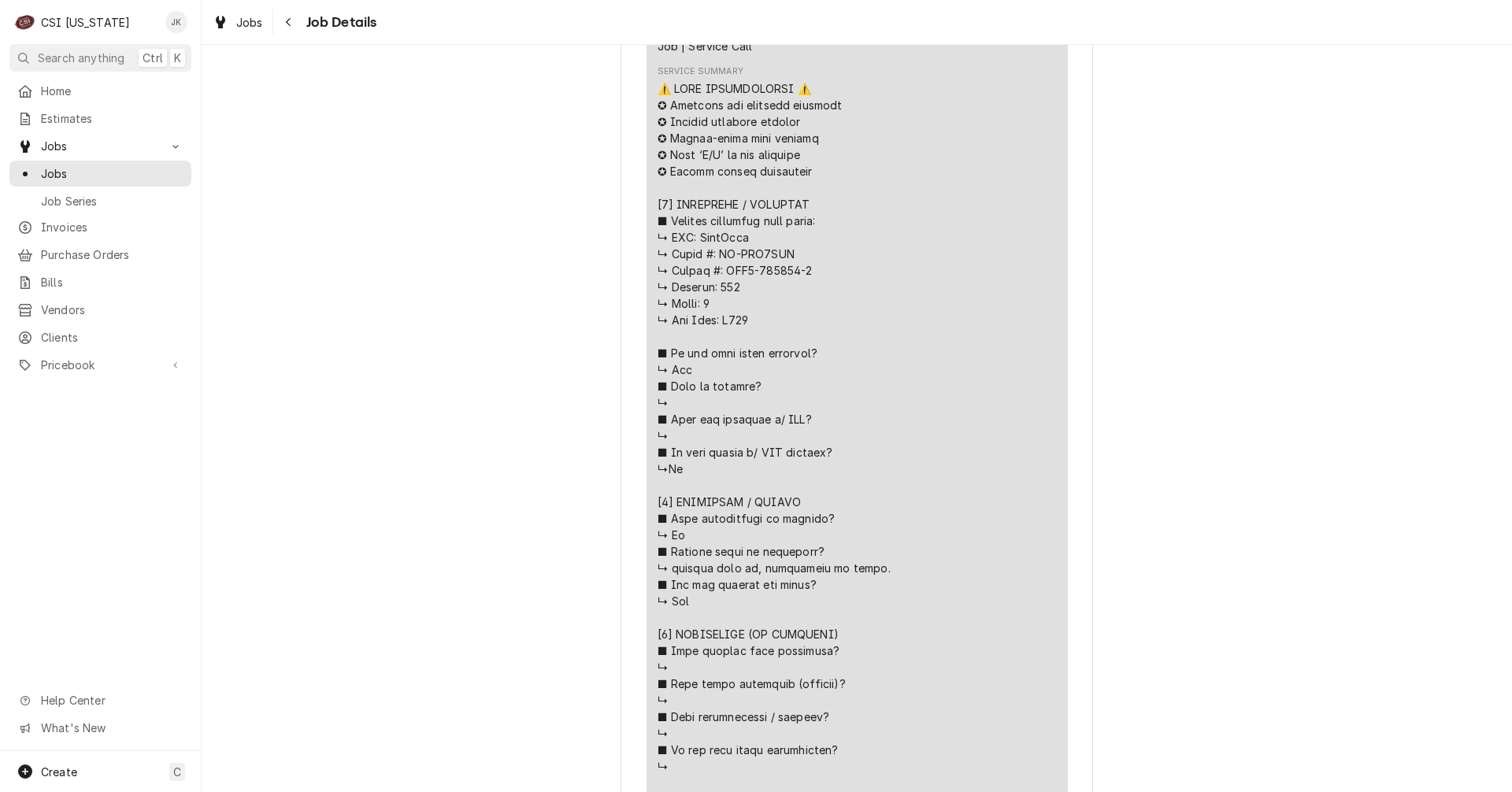
scroll to position [709, 0]
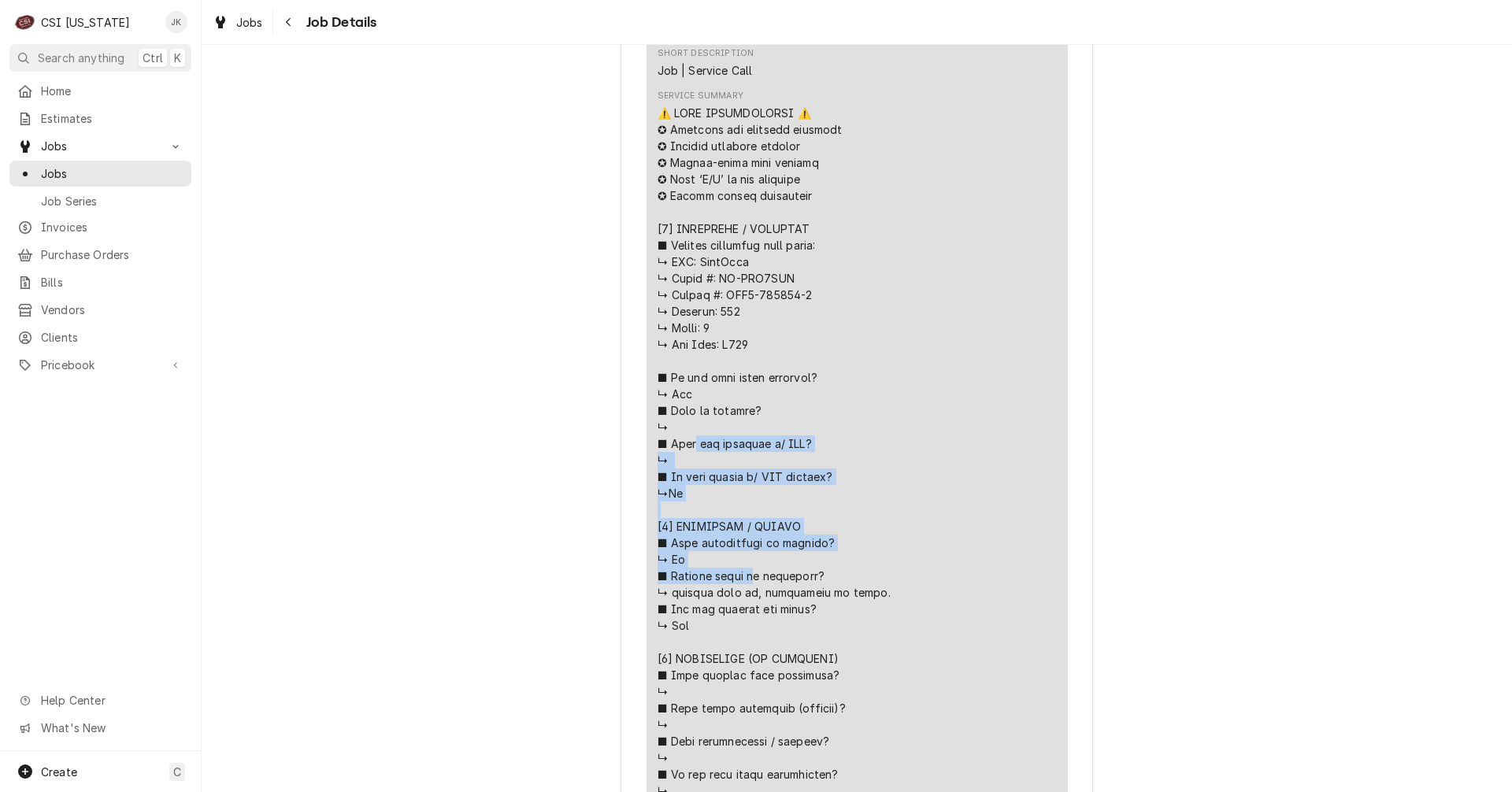
drag, startPoint x: 664, startPoint y: 280, endPoint x: 782, endPoint y: 372, distance: 149.6
click at [782, 372] on div "Service Summary" at bounding box center [858, 659] width 399 height 1108
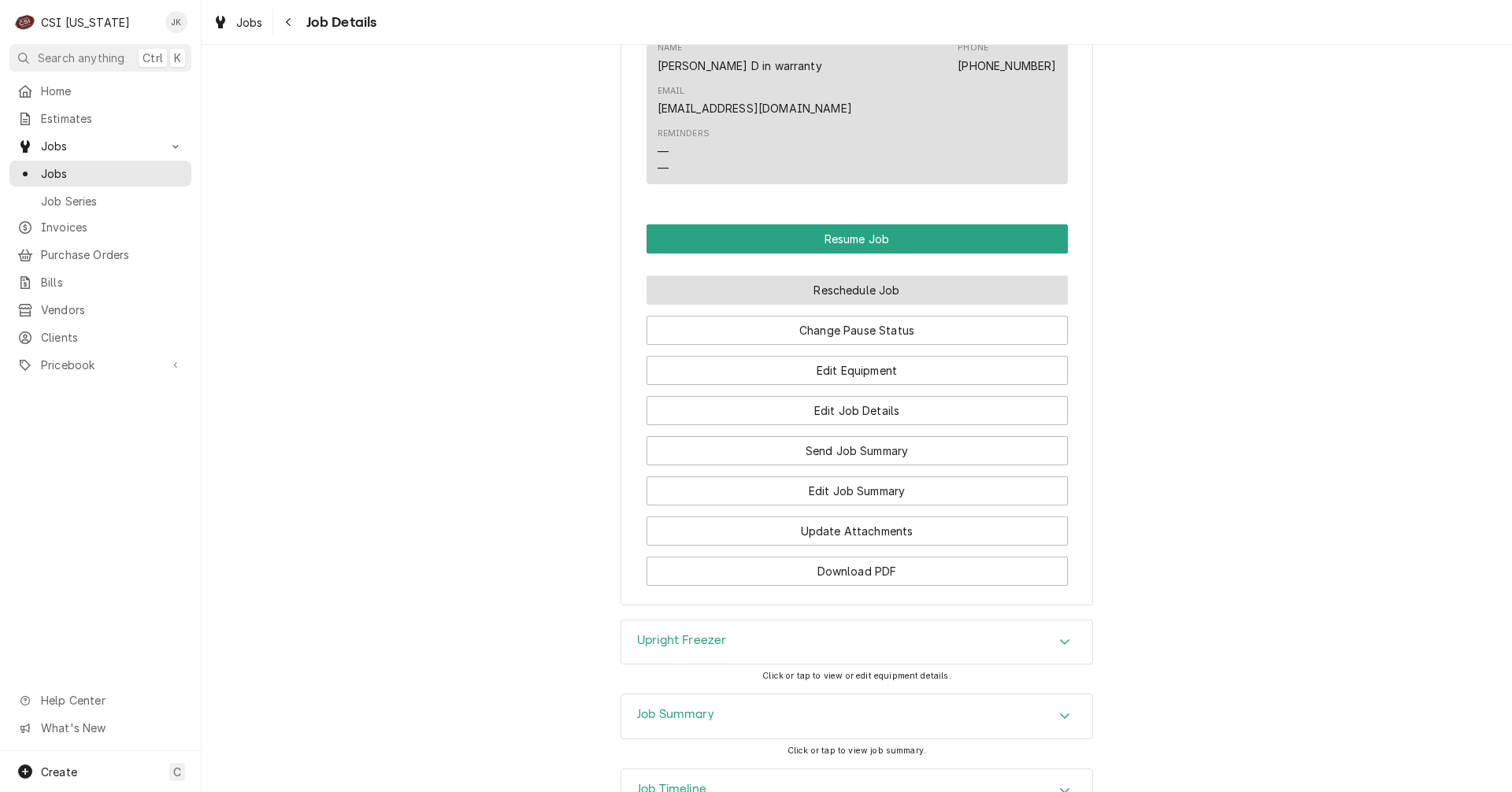
scroll to position [3071, 0]
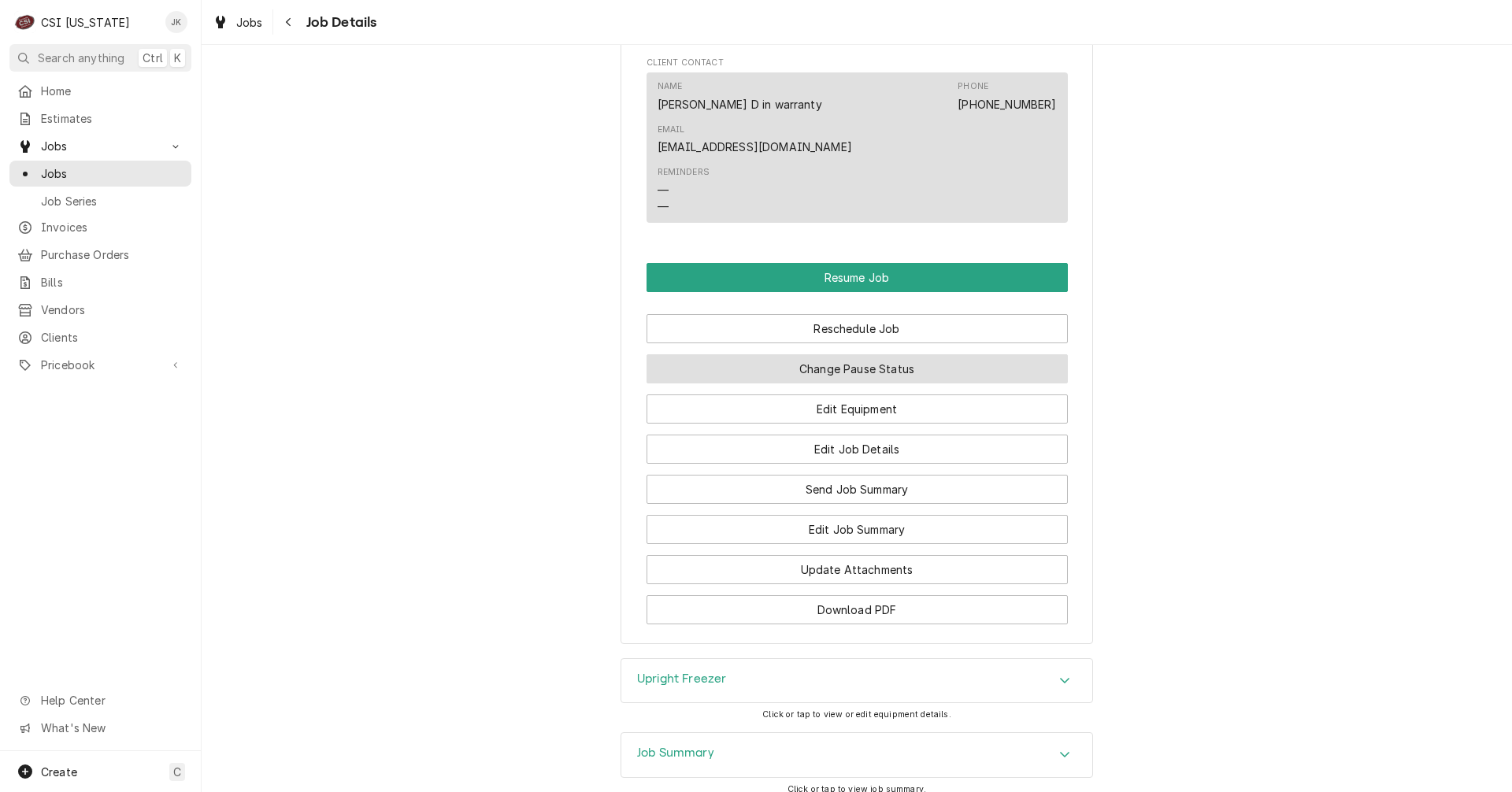
click at [811, 372] on button "Change Pause Status" at bounding box center [858, 368] width 422 height 29
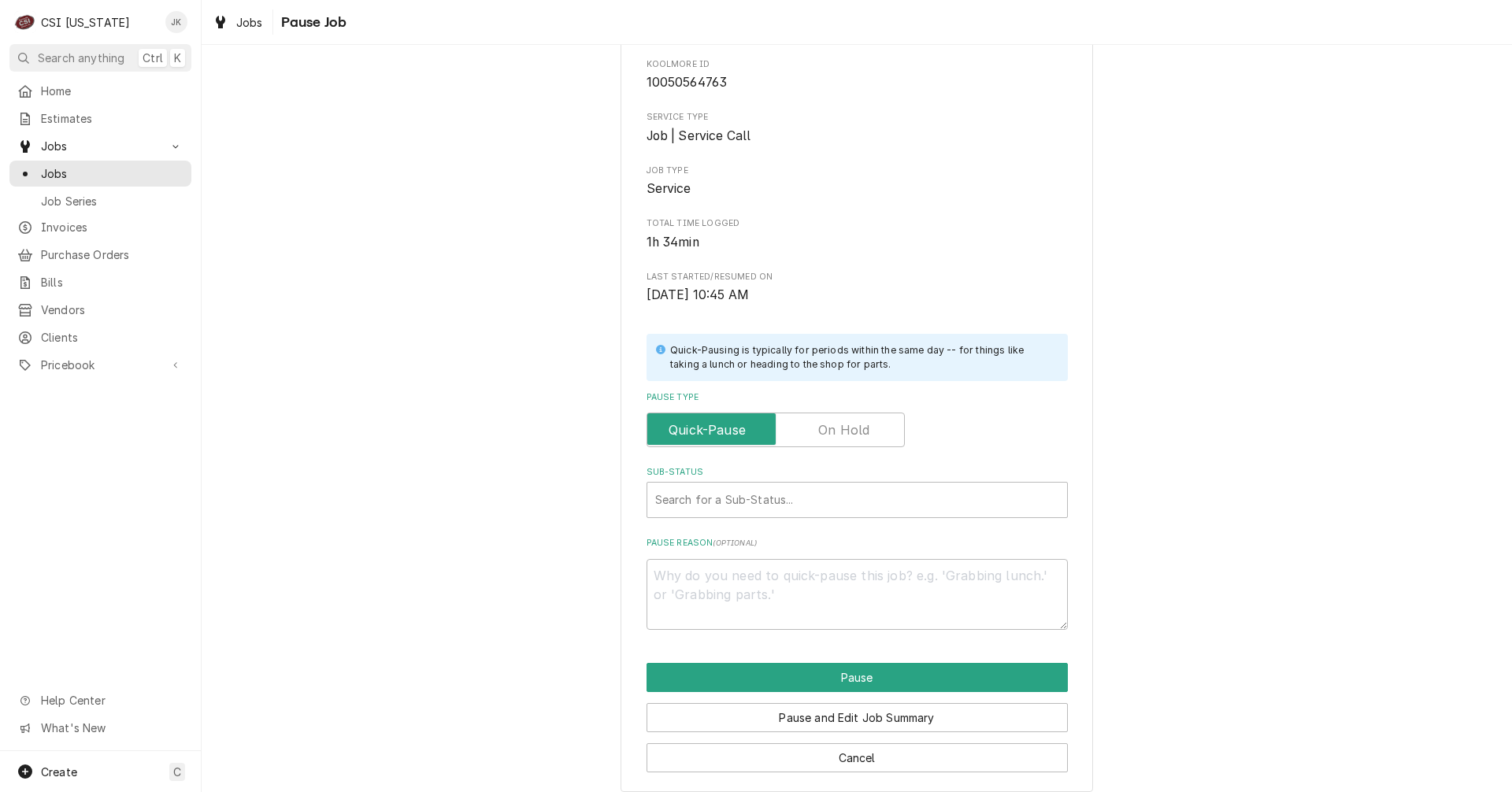
scroll to position [143, 0]
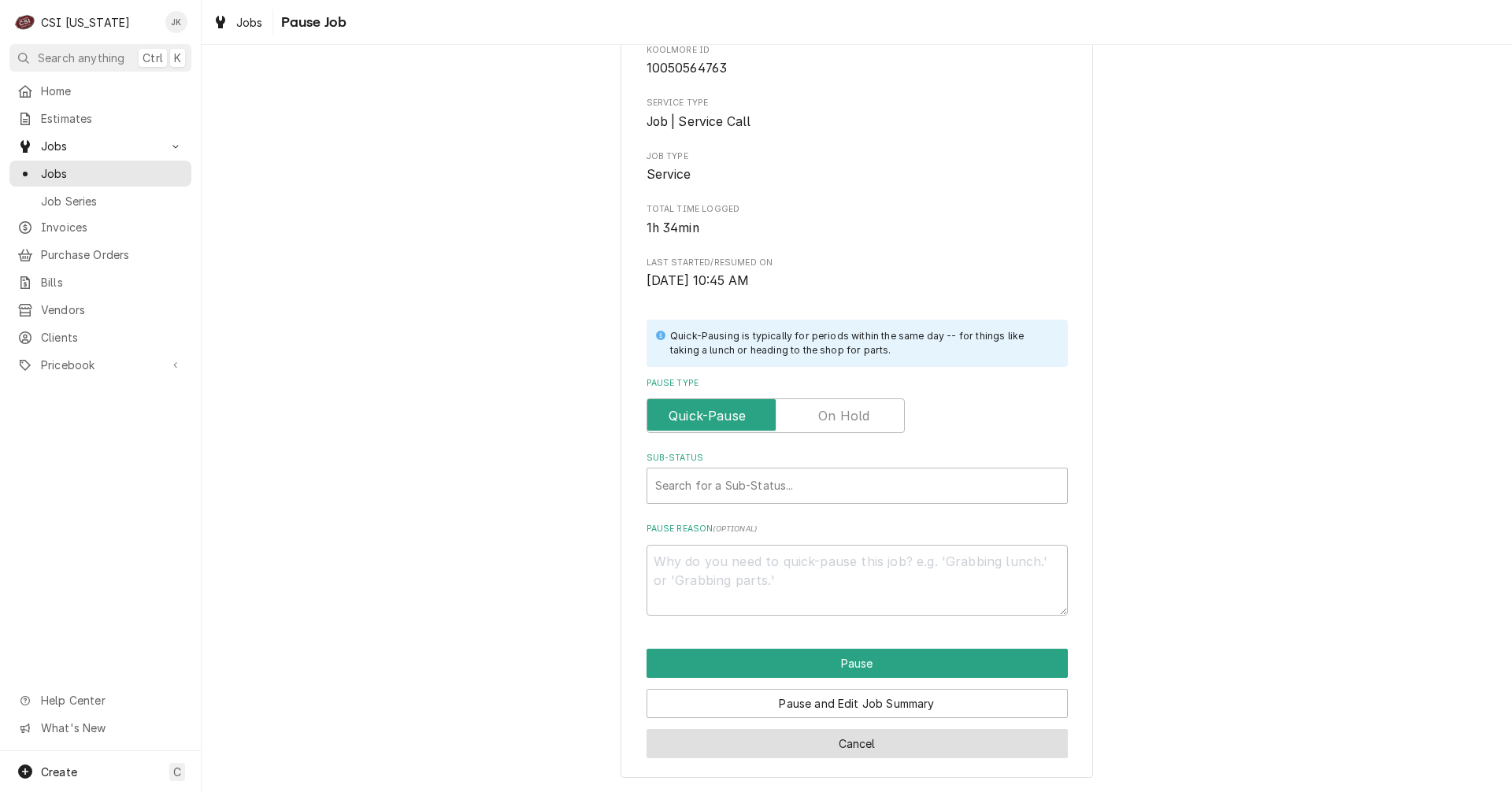
click at [781, 747] on button "Cancel" at bounding box center [858, 743] width 422 height 29
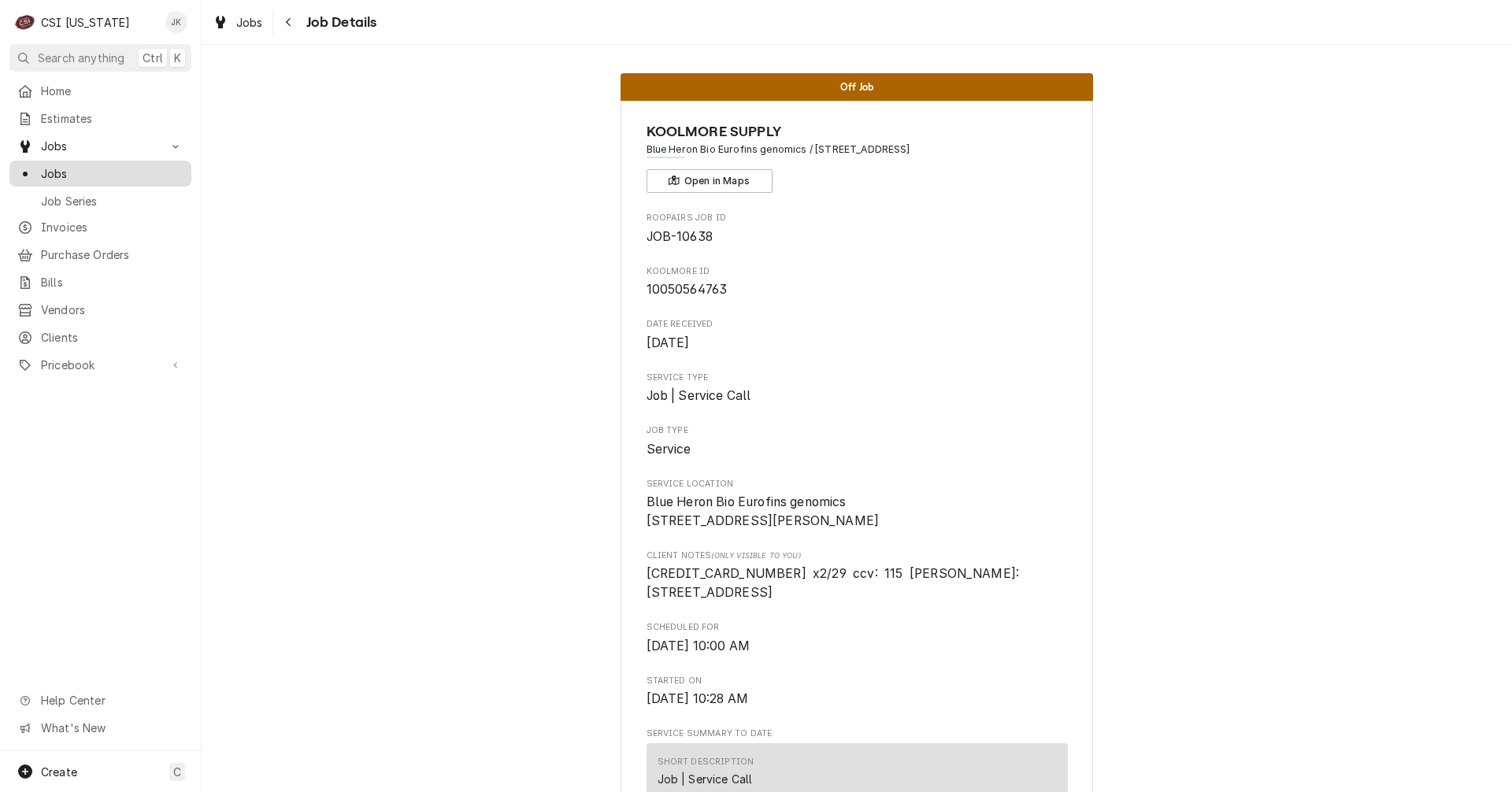
click at [52, 168] on span "Jobs" at bounding box center [112, 173] width 142 height 17
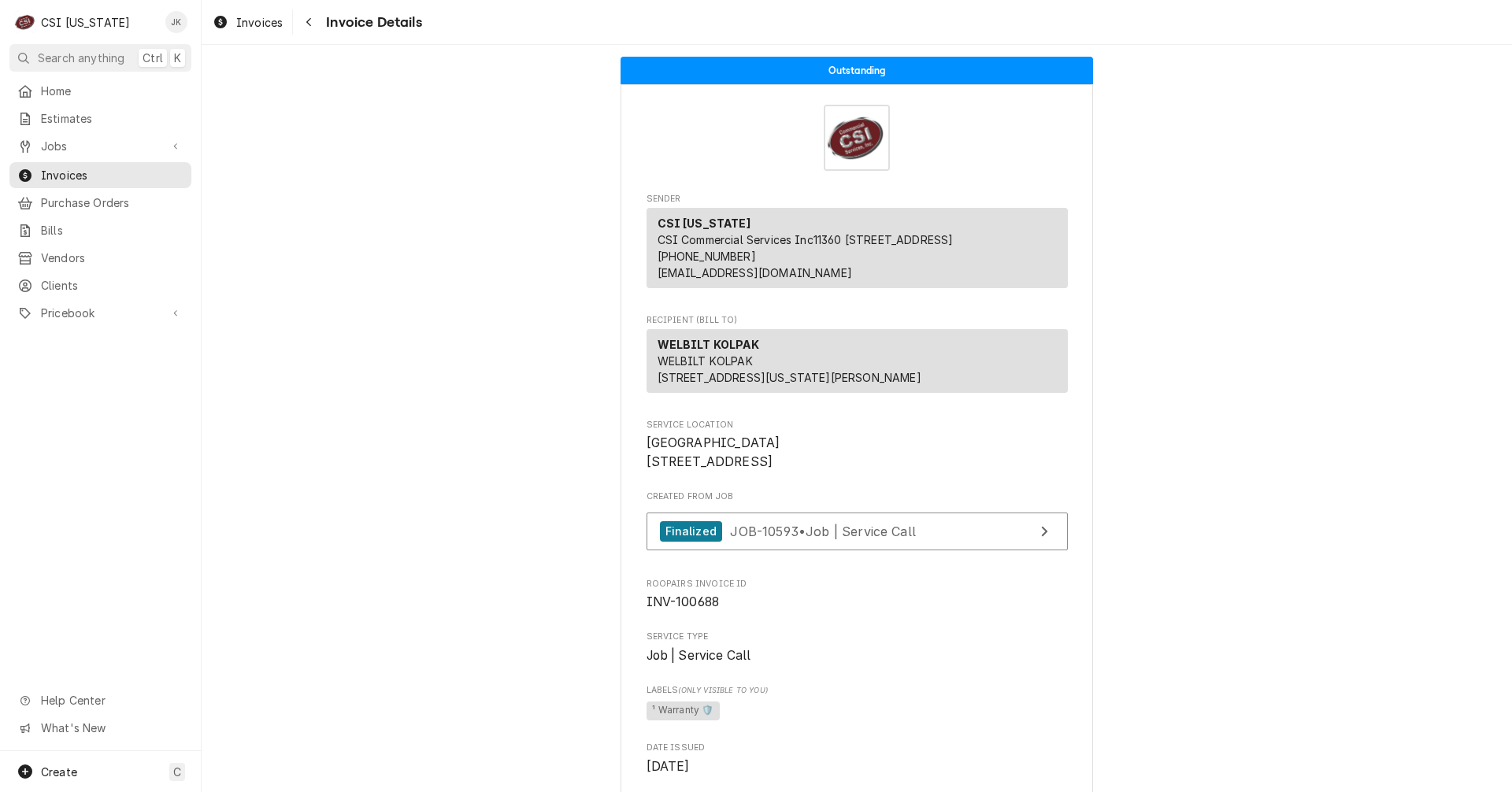
scroll to position [456, 0]
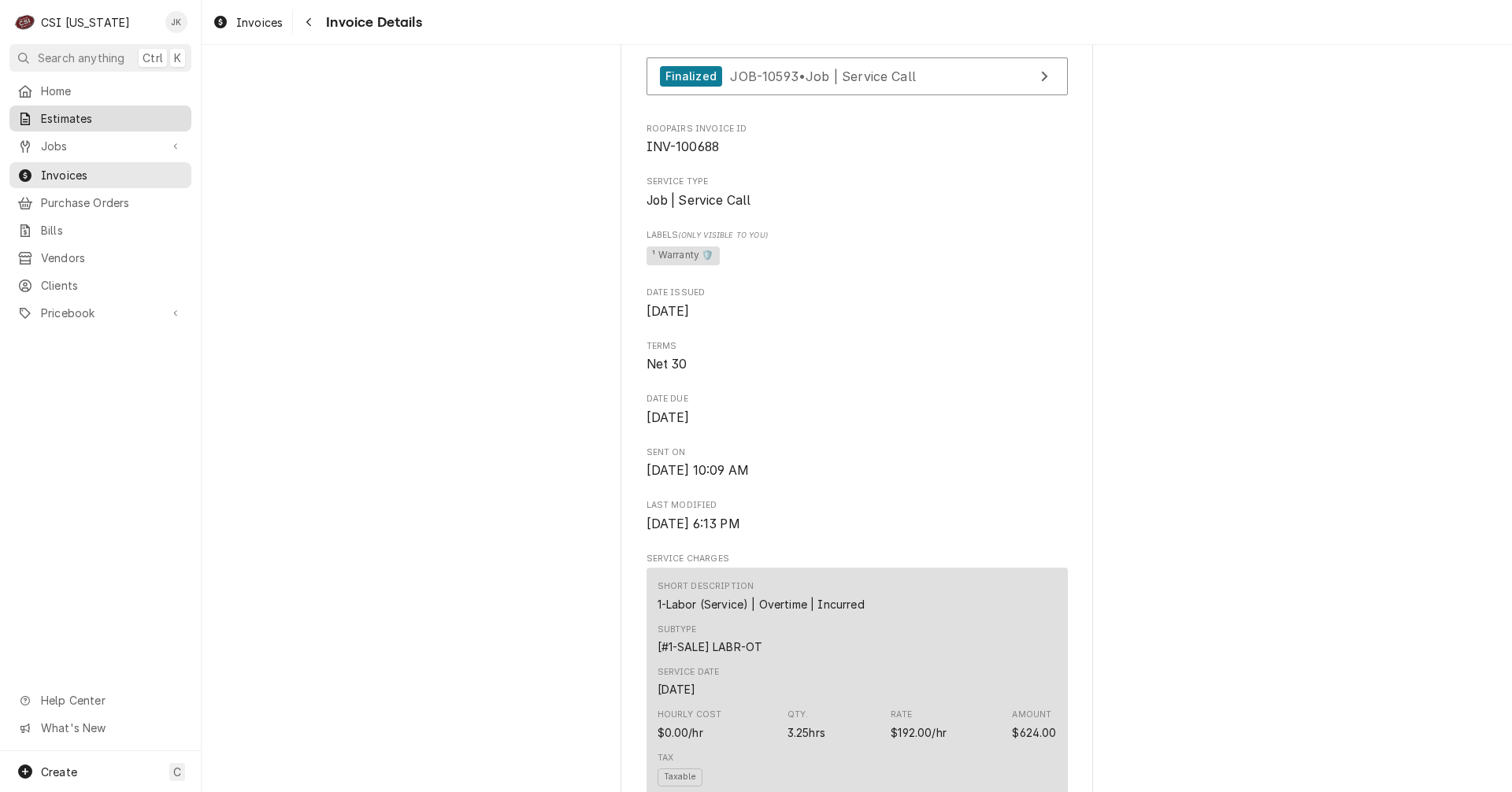
click at [88, 111] on span "Estimates" at bounding box center [112, 119] width 142 height 17
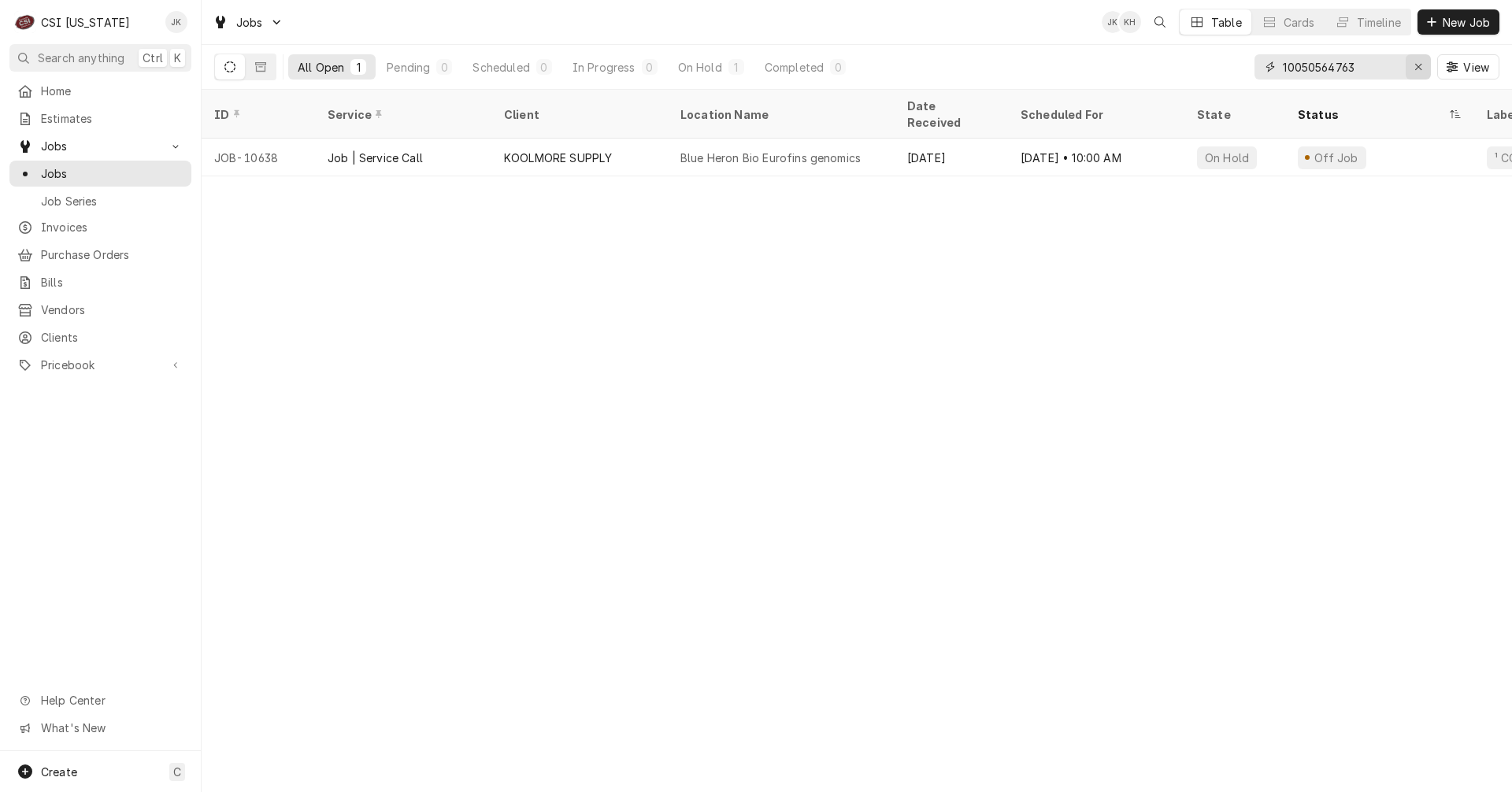
click at [1421, 68] on icon "Erase input" at bounding box center [1418, 67] width 8 height 11
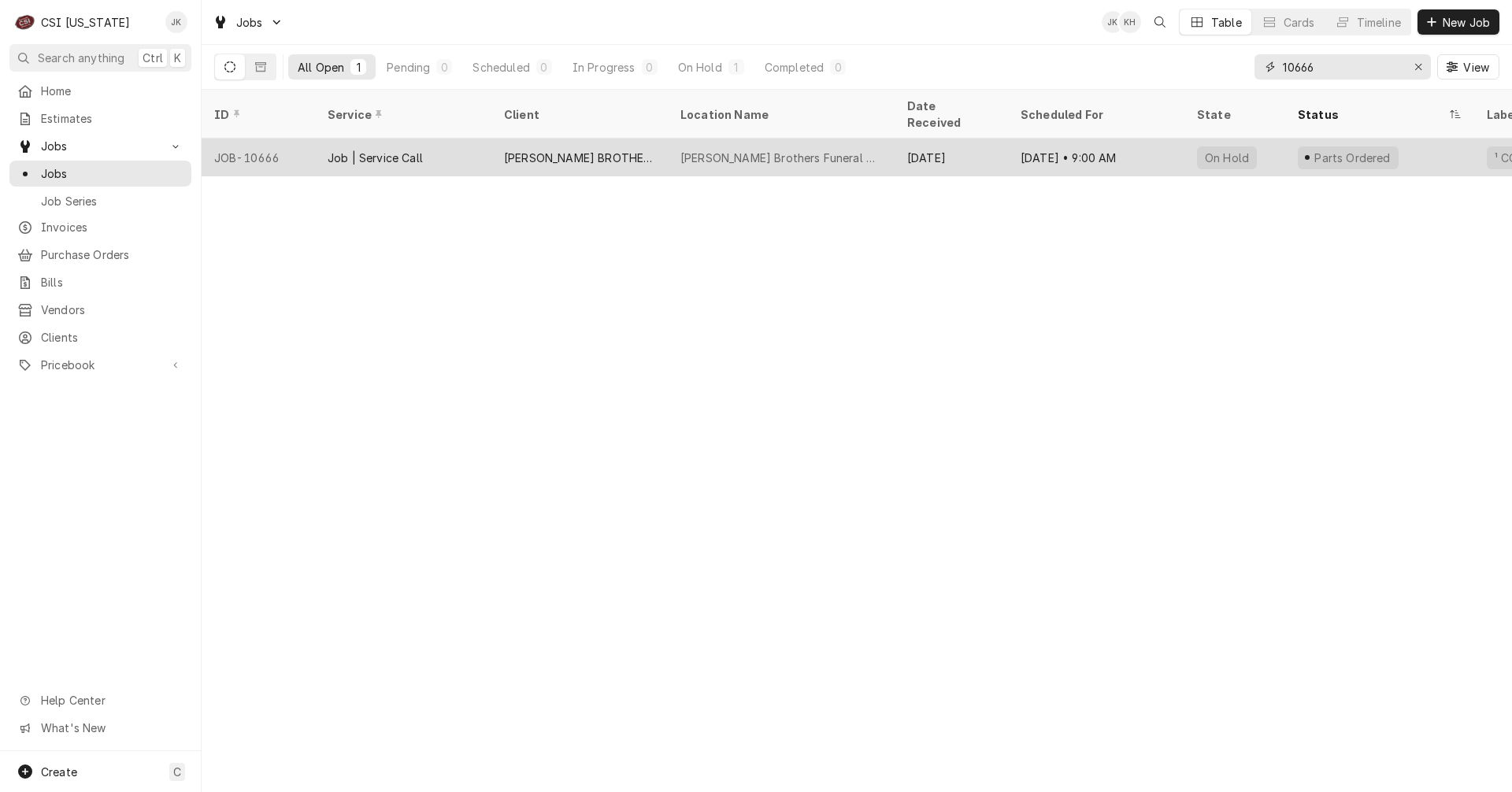
type input "10666"
click at [526, 150] on div "[PERSON_NAME] BROTHERS FUNERAL HOME" at bounding box center [579, 158] width 151 height 17
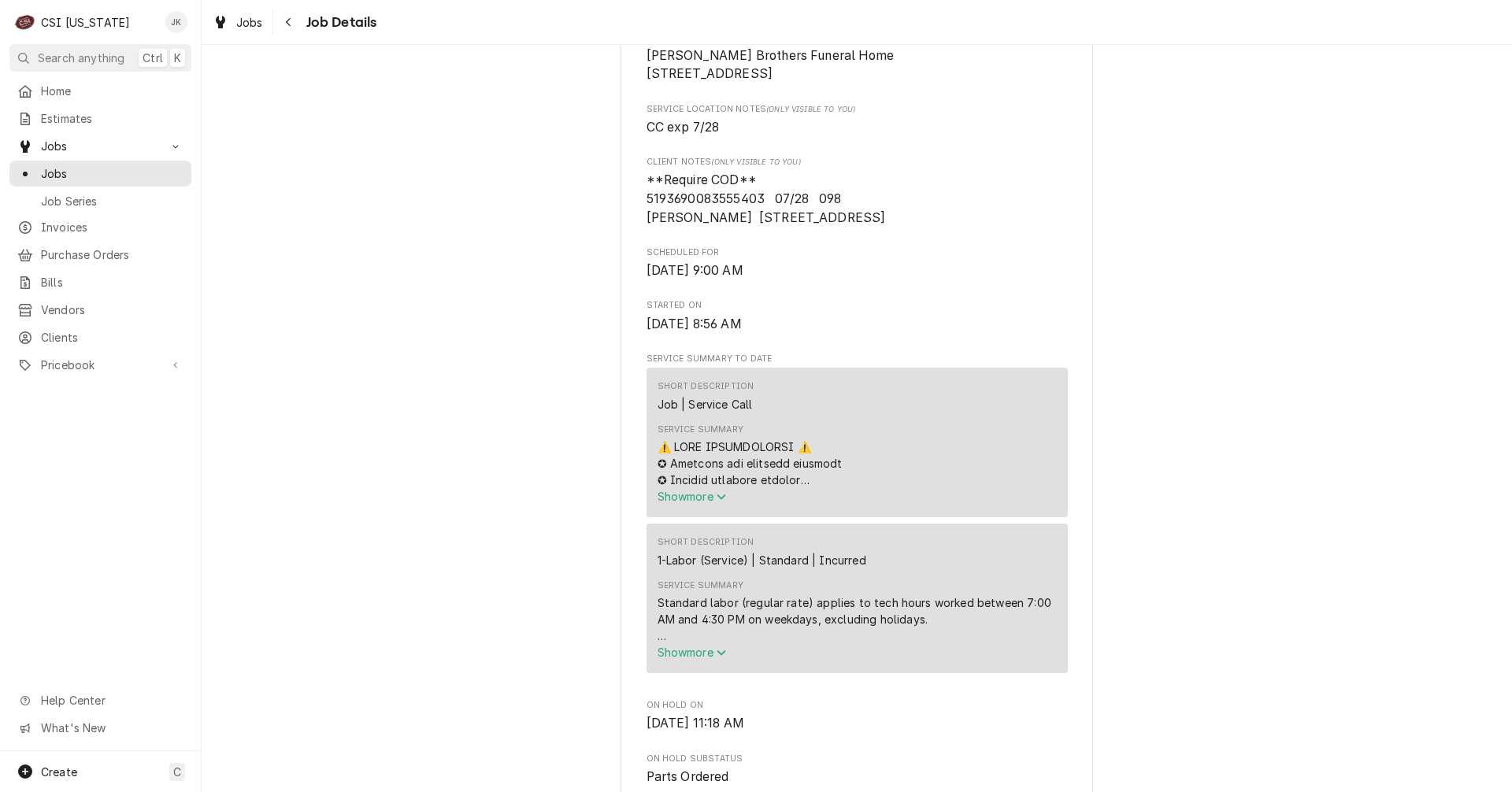
scroll to position [709, 0]
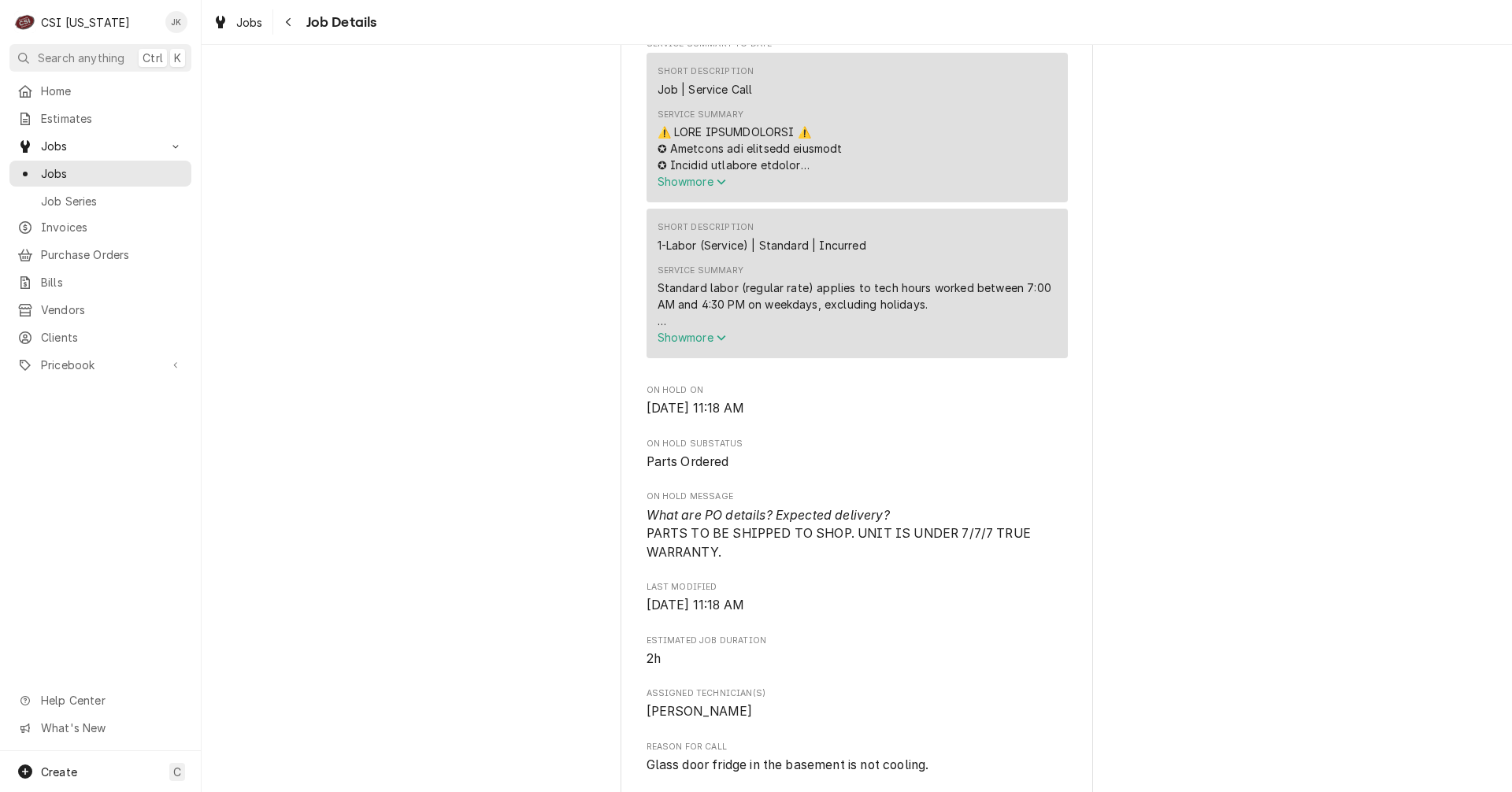
click at [728, 170] on div "Service Summary" at bounding box center [858, 148] width 399 height 50
click at [706, 188] on span "Show more" at bounding box center [693, 182] width 69 height 13
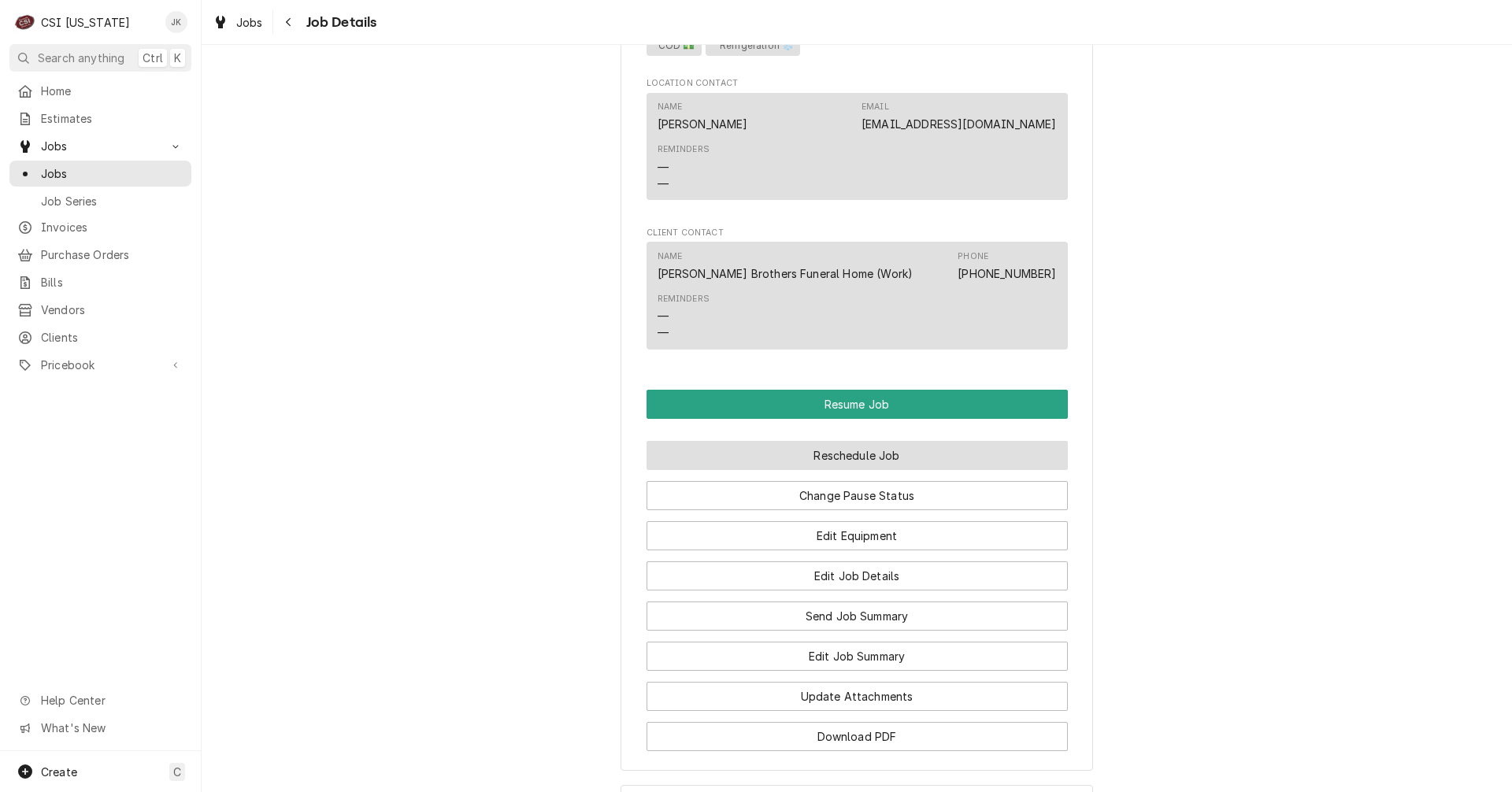
scroll to position [2757, 0]
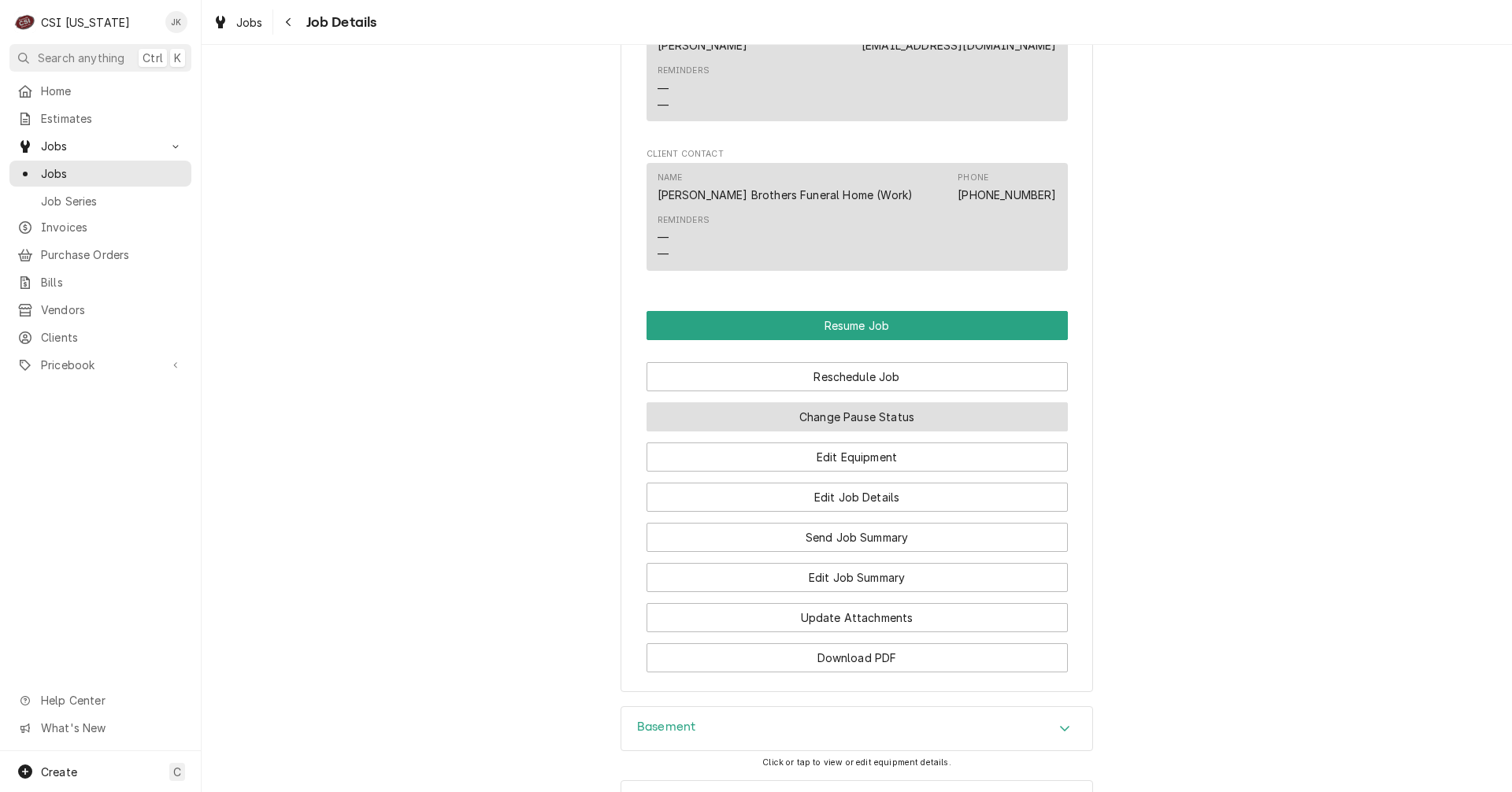
click at [842, 429] on button "Change Pause Status" at bounding box center [858, 416] width 422 height 29
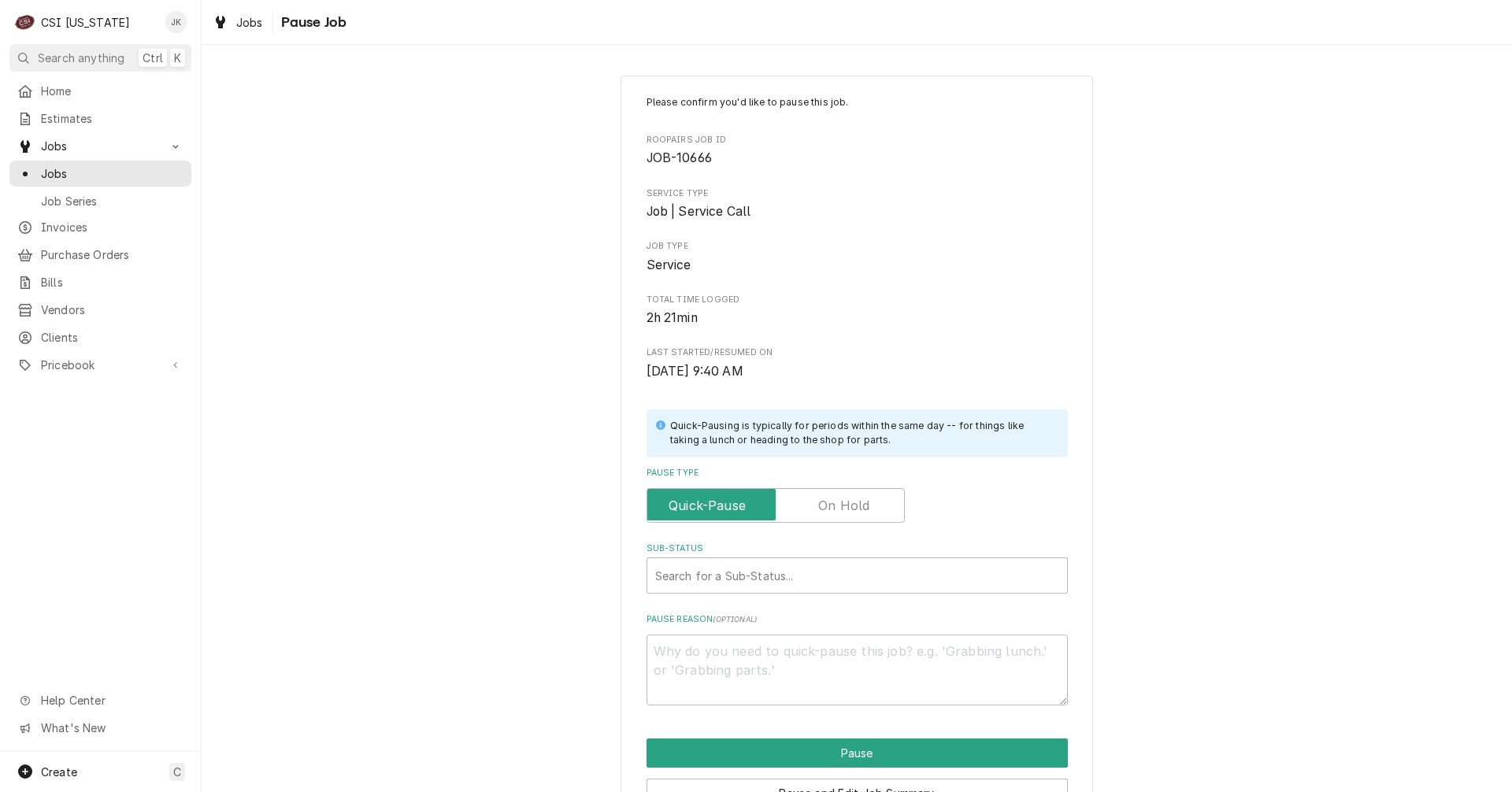
click at [846, 502] on label "Pause Type" at bounding box center [776, 505] width 259 height 35
click at [846, 502] on input "Pause Type" at bounding box center [775, 505] width 244 height 35
checkbox input "true"
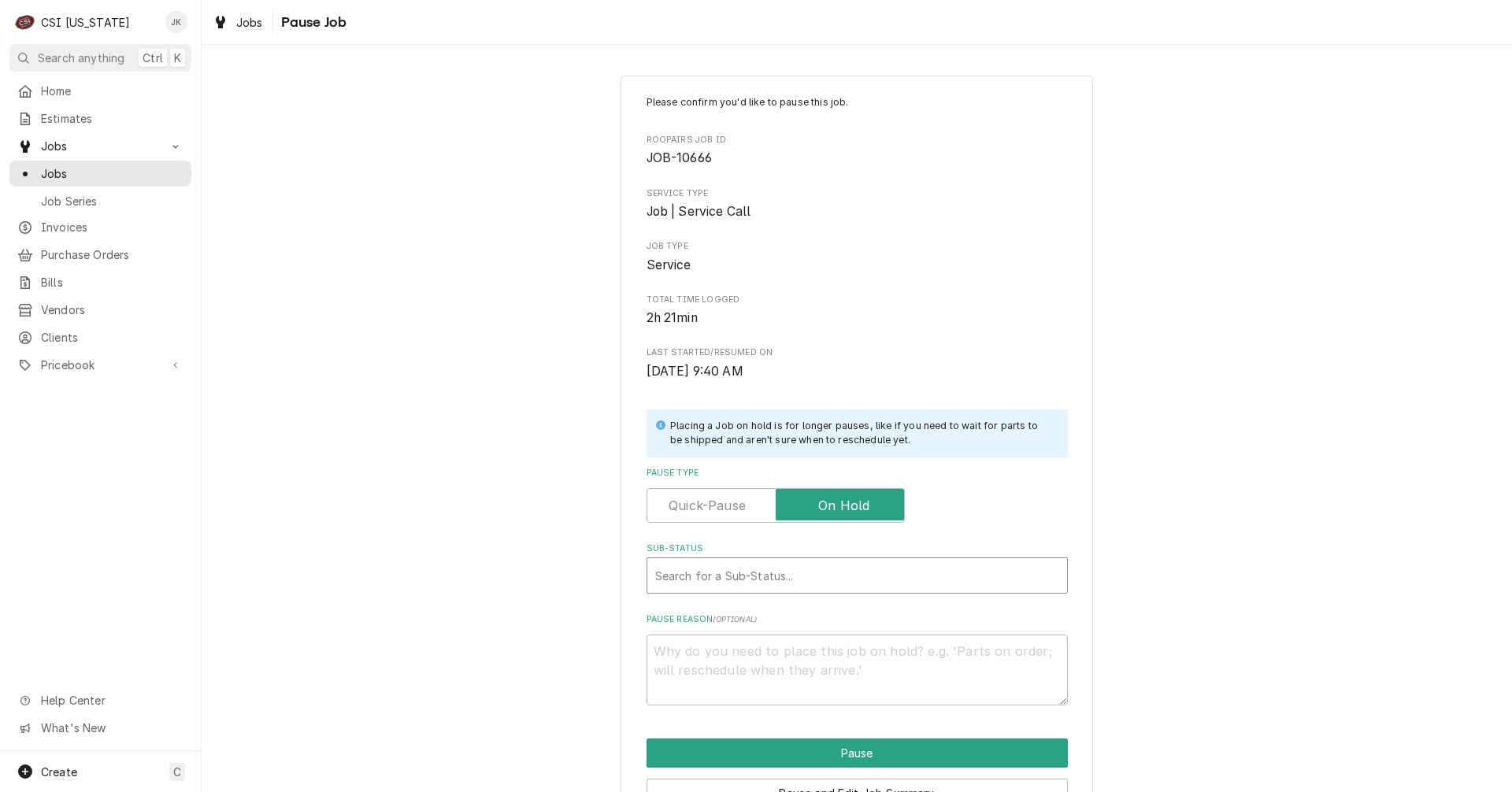
click at [832, 575] on div "Sub-Status" at bounding box center [857, 575] width 404 height 28
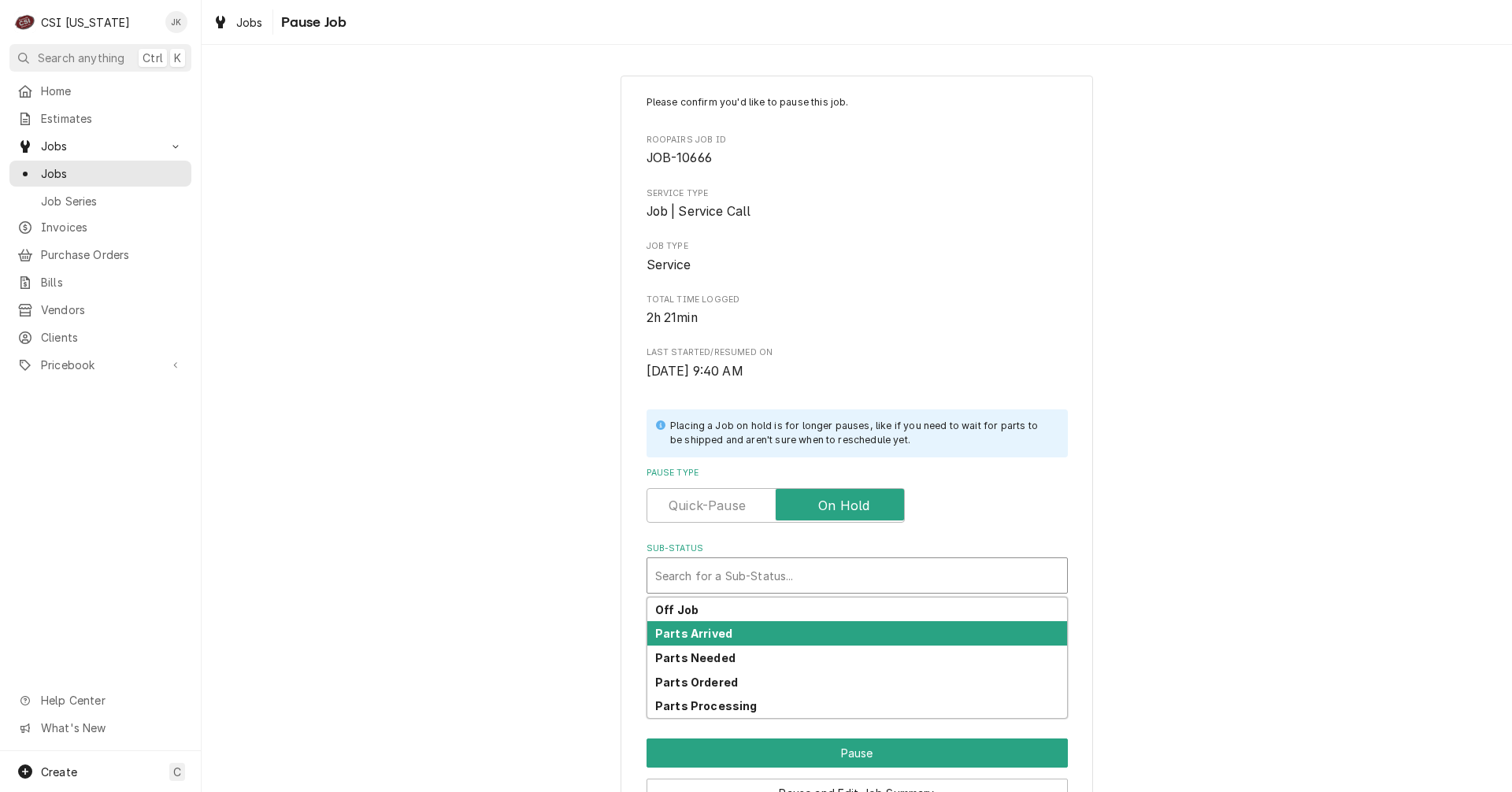
click at [753, 635] on div "Parts Arrived" at bounding box center [858, 634] width 420 height 24
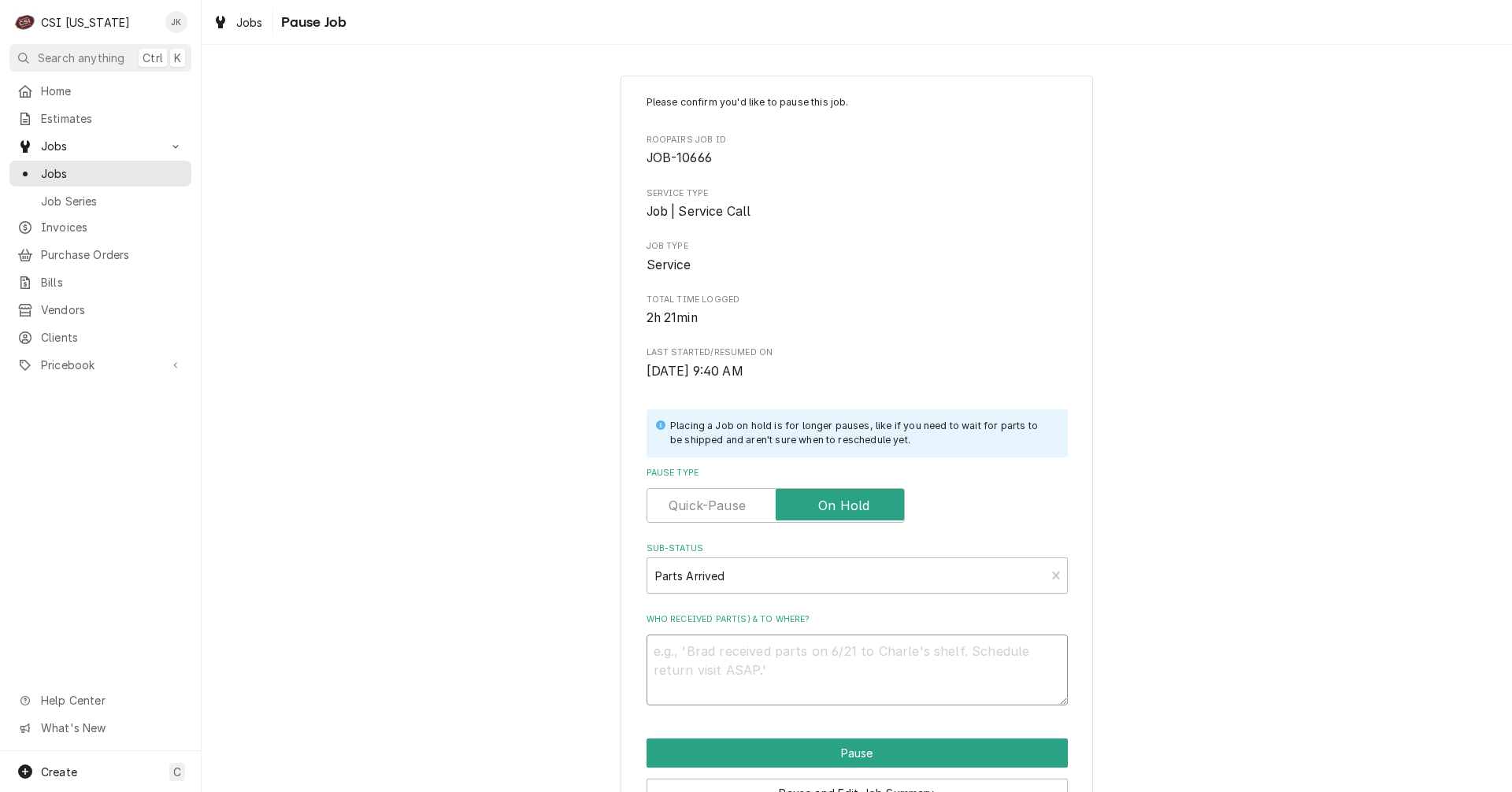
click at [747, 647] on textarea "Who received part(s) & to where?" at bounding box center [858, 670] width 422 height 71
type textarea "x"
type textarea "C"
type textarea "x"
type textarea "Co"
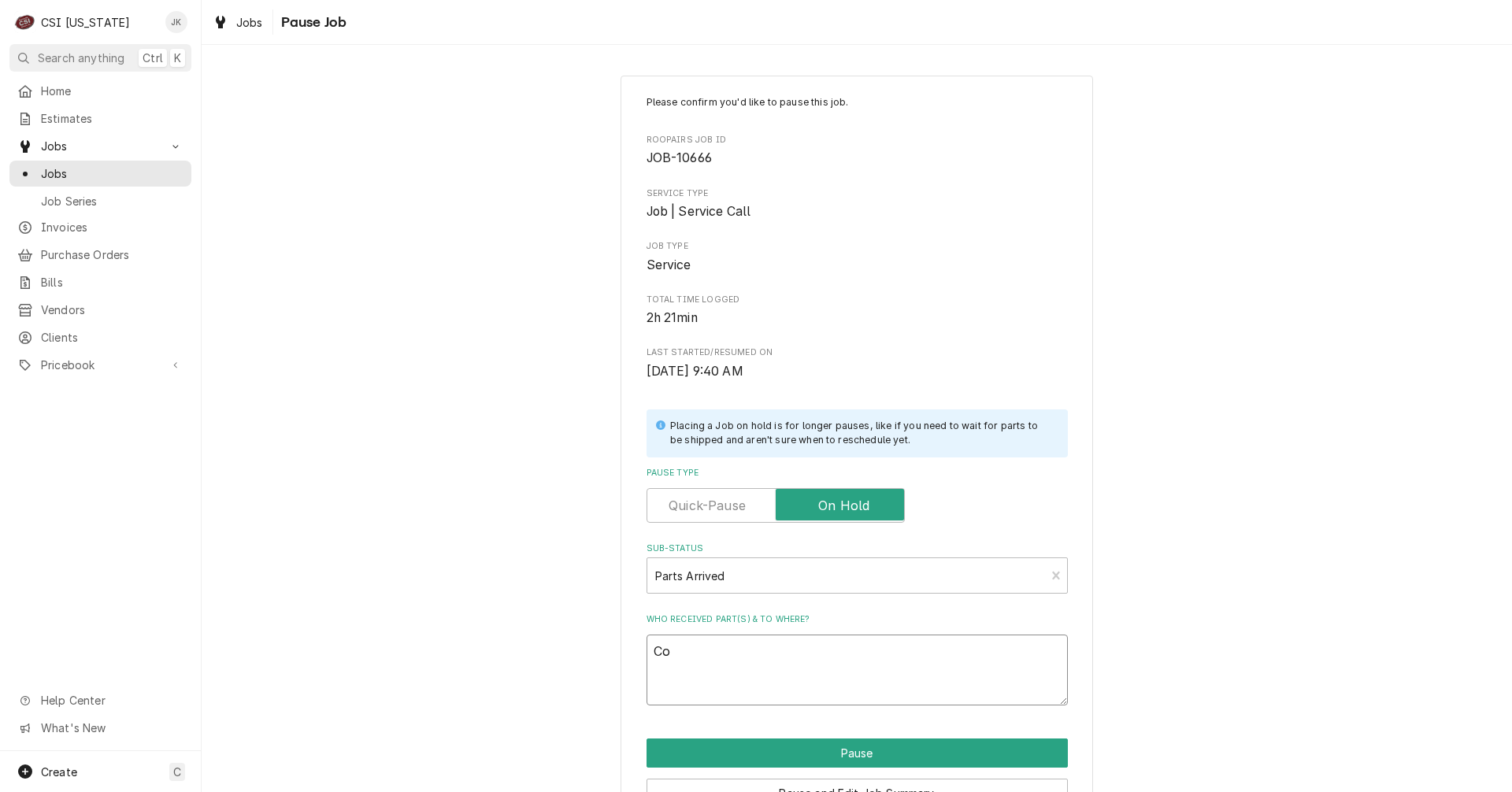
type textarea "x"
type textarea "Com"
type textarea "x"
type textarea "Comp"
type textarea "x"
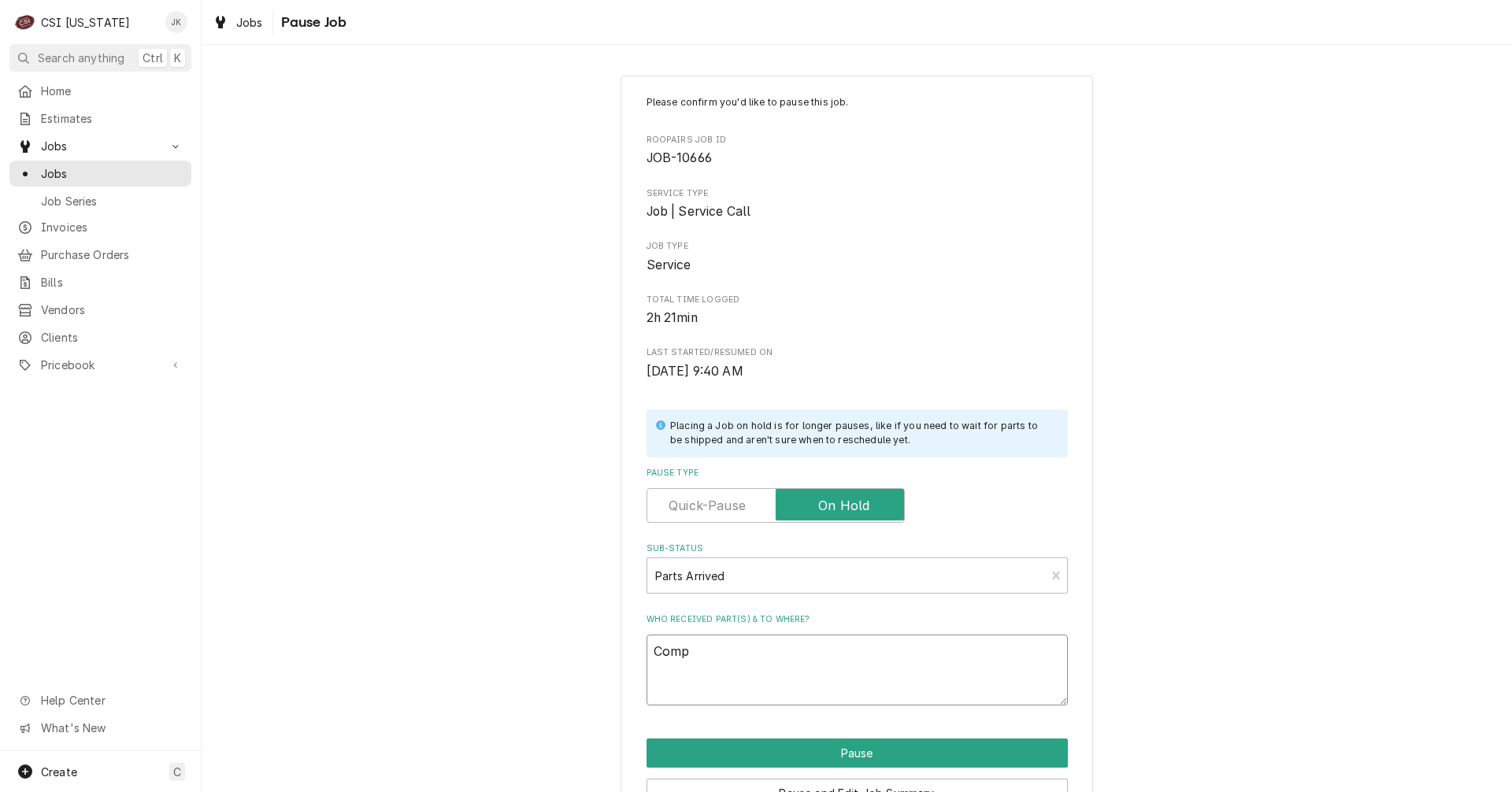
type textarea "Compr"
type textarea "x"
type textarea "Compre"
type textarea "x"
type textarea "Compres"
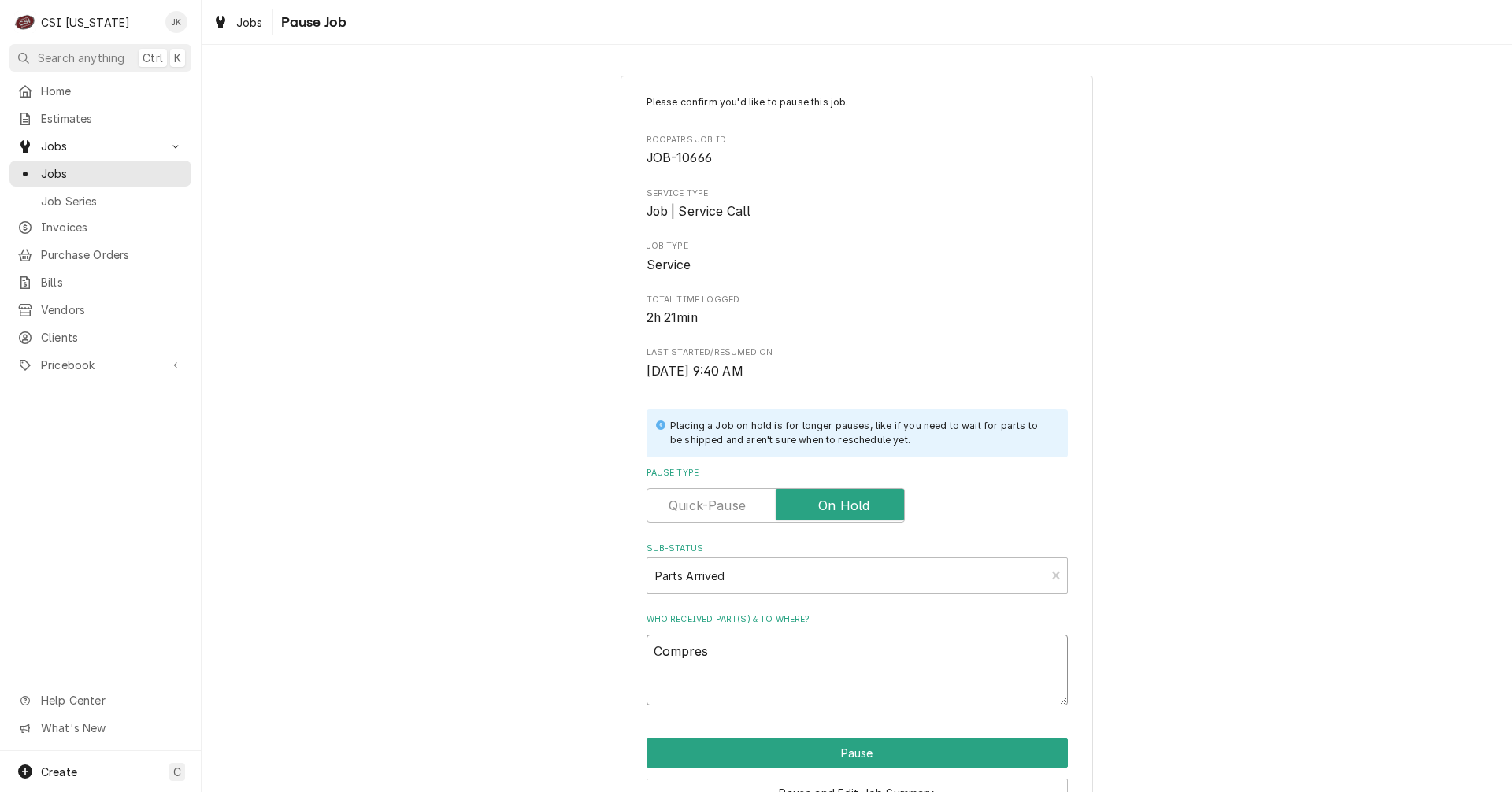
type textarea "x"
type textarea "Compress"
type textarea "x"
type textarea "Compresso"
type textarea "x"
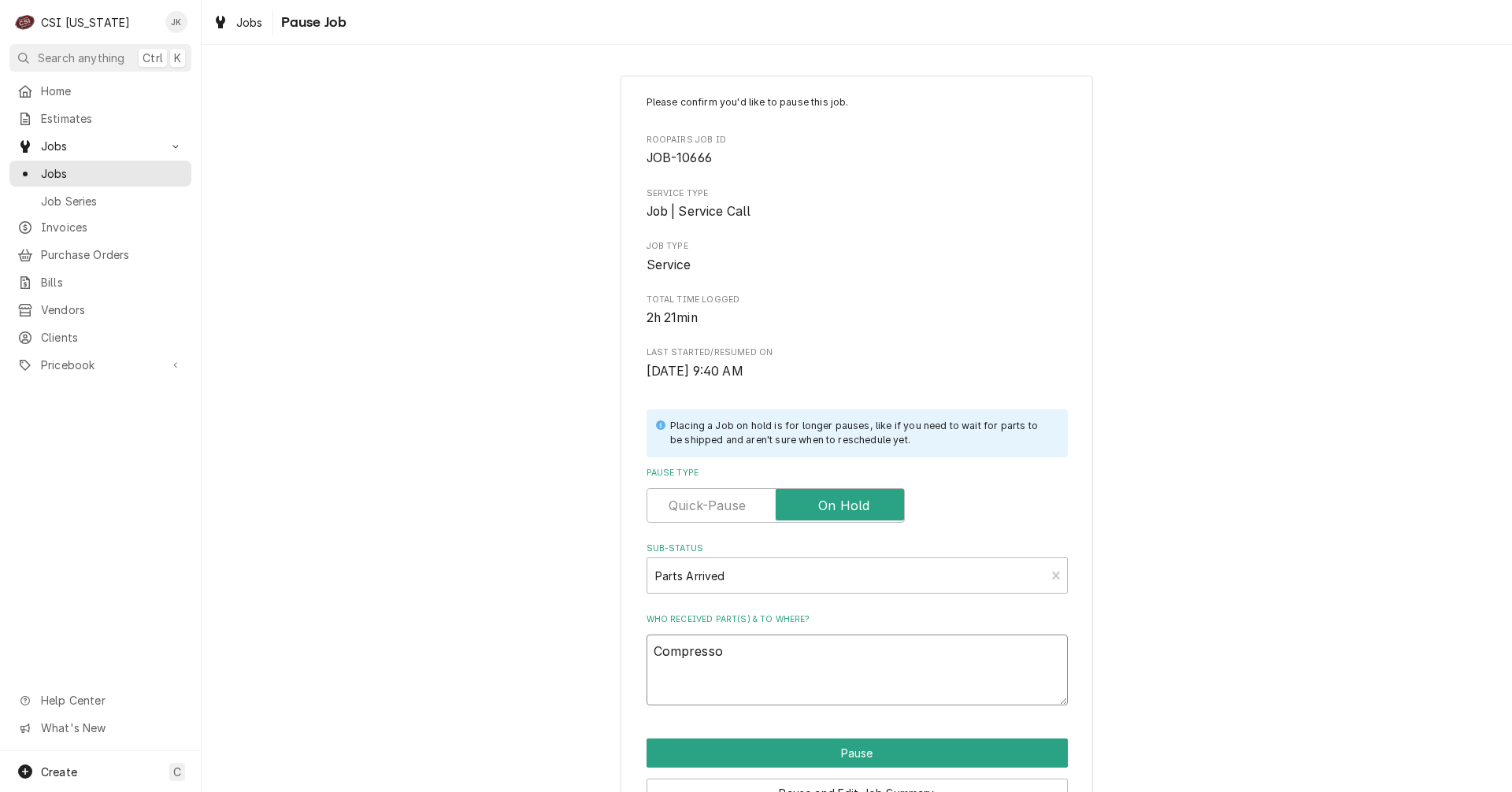
type textarea "Compressor"
type textarea "x"
type textarea "Compressor"
type textarea "x"
type textarea "Compressor a"
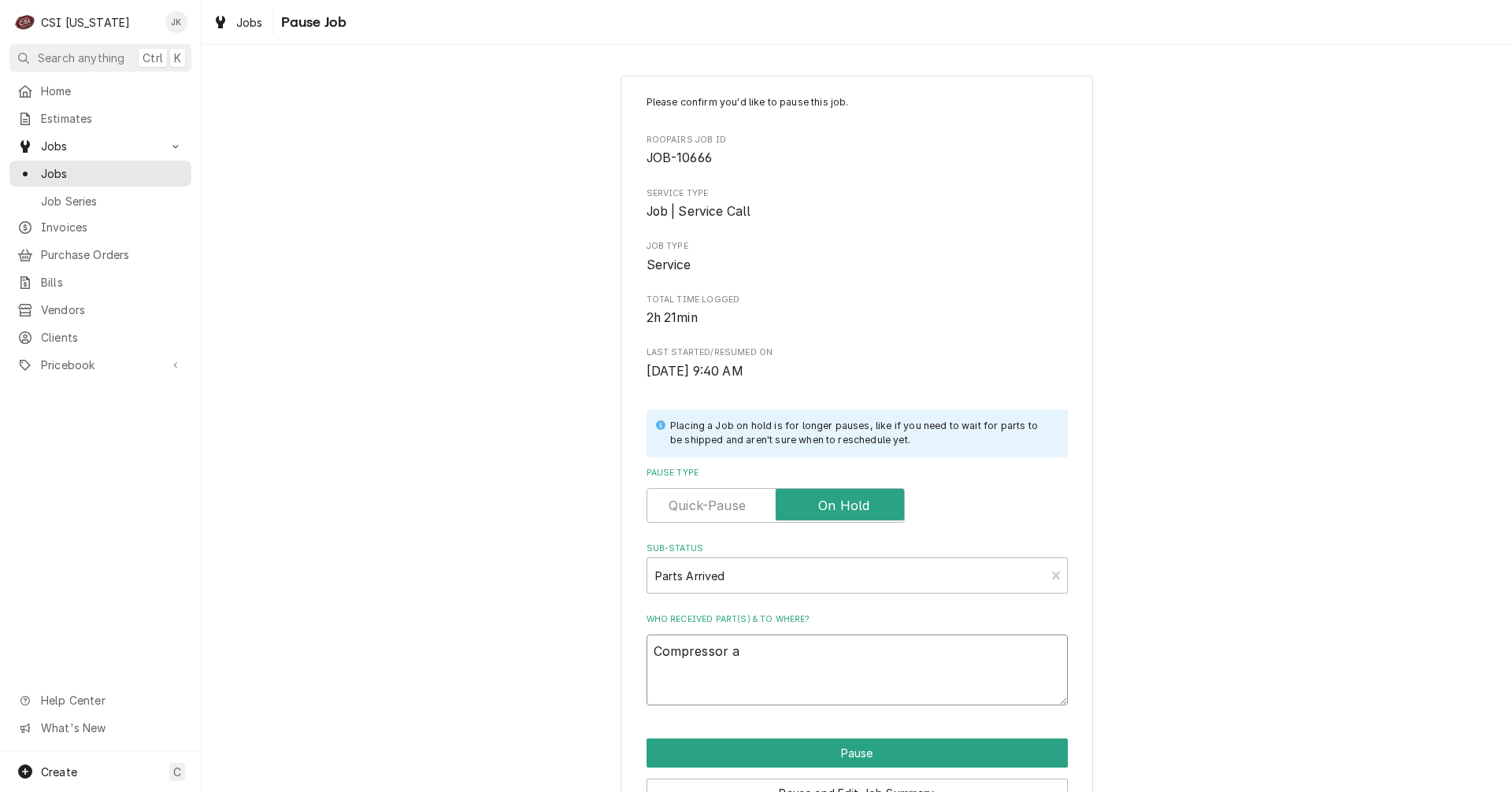
type textarea "x"
type textarea "Compressor ar"
type textarea "x"
type textarea "Compressor arr"
type textarea "x"
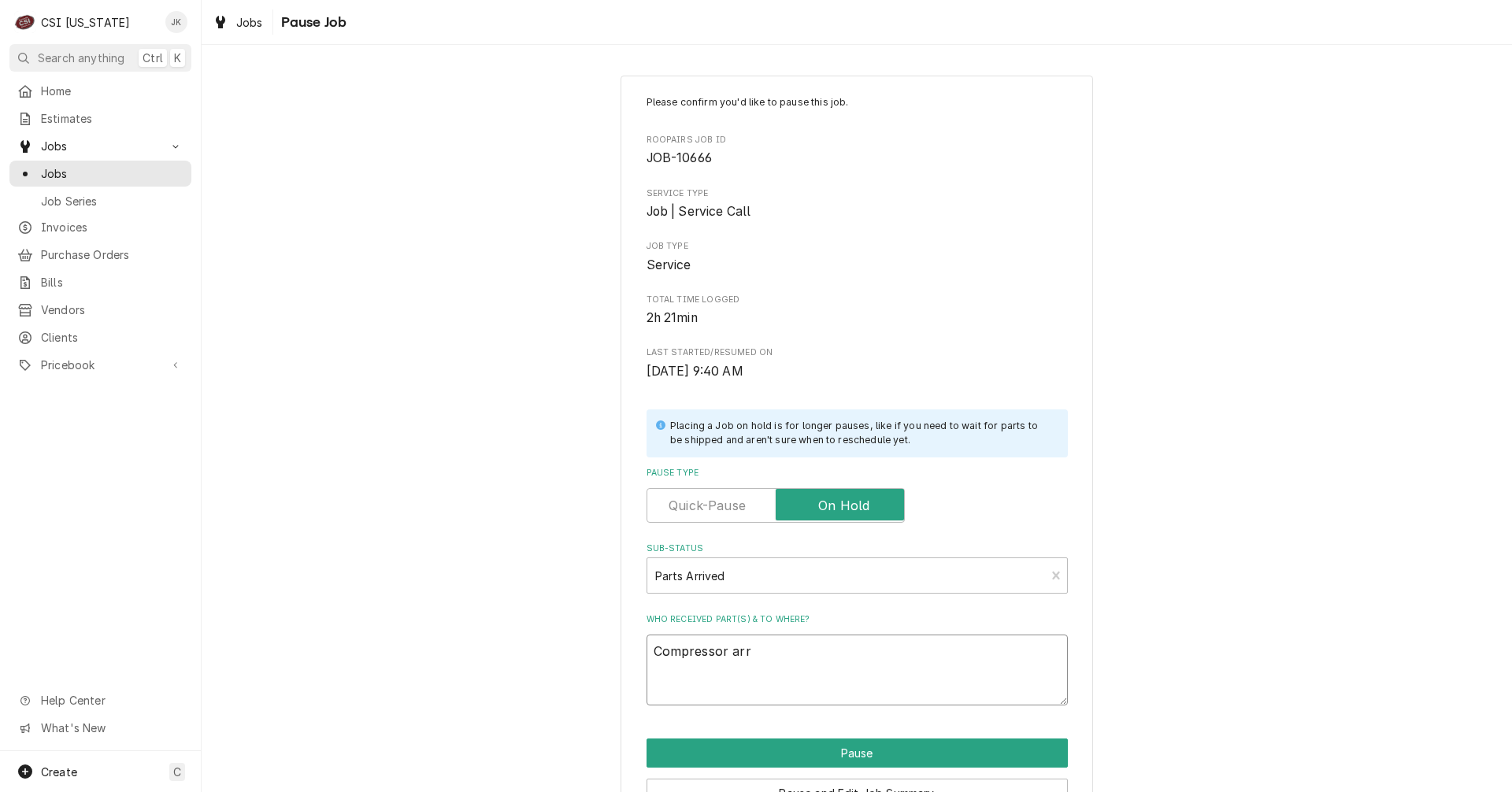
type textarea "Compressor arri"
type textarea "x"
type textarea "Compressor arriv"
type textarea "x"
type textarea "Compressor arrive"
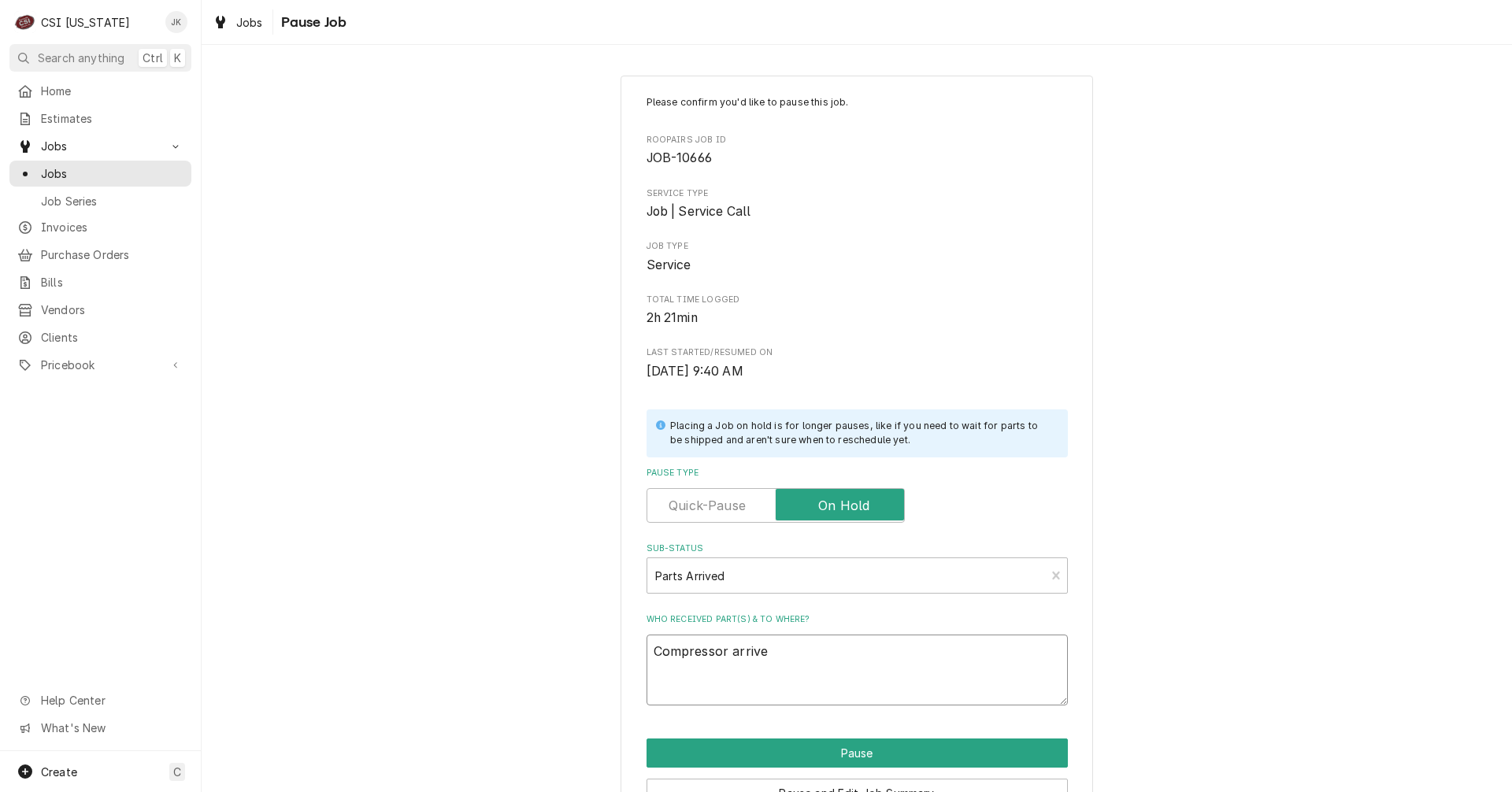
type textarea "x"
type textarea "Compressor arrived"
type textarea "x"
type textarea "Compressor arrived"
type textarea "x"
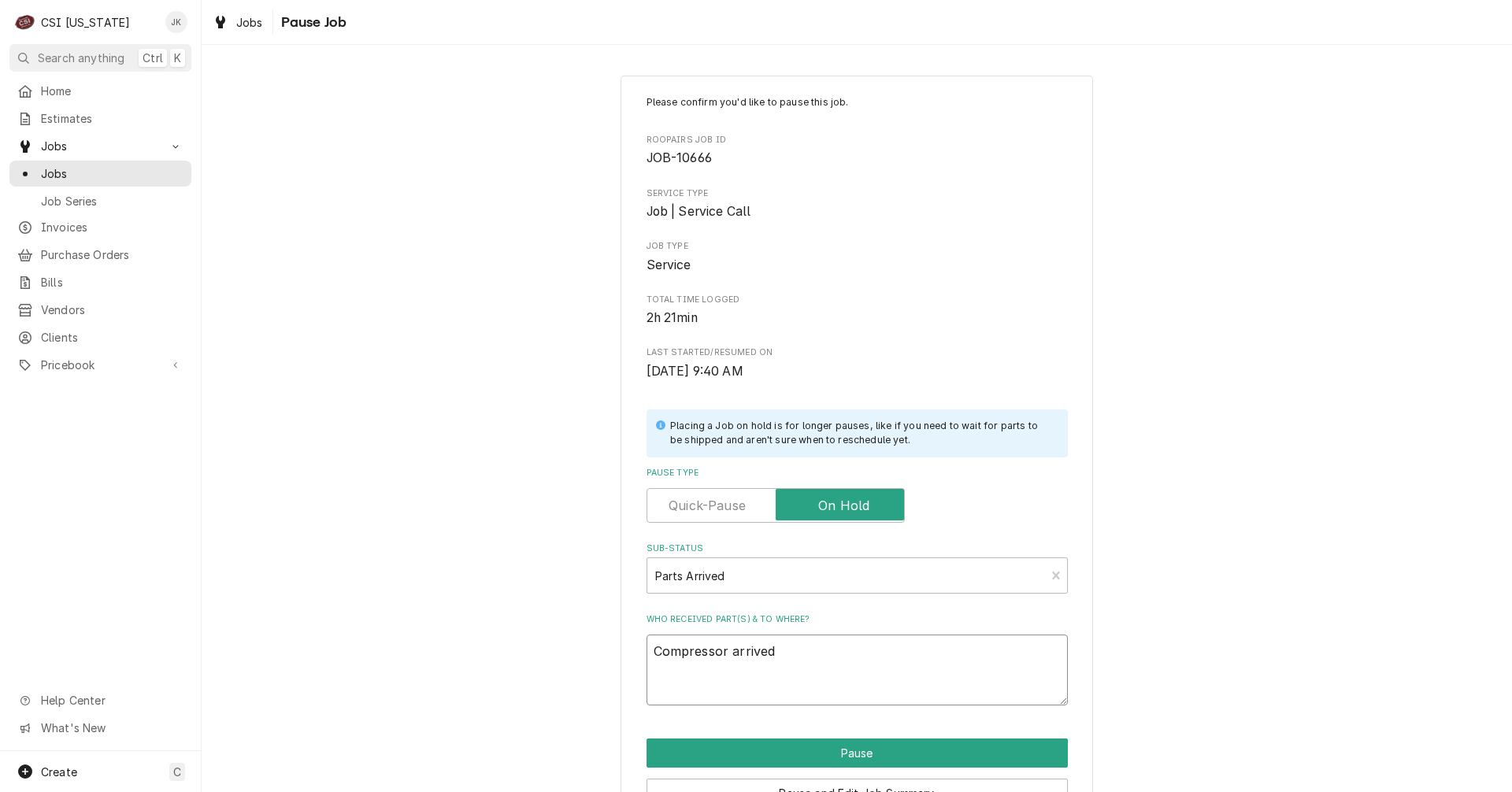
type textarea "Compressor arrived 9"
type textarea "x"
type textarea "Compressor arrived 9/"
type textarea "x"
type textarea "Compressor arrived 9/3"
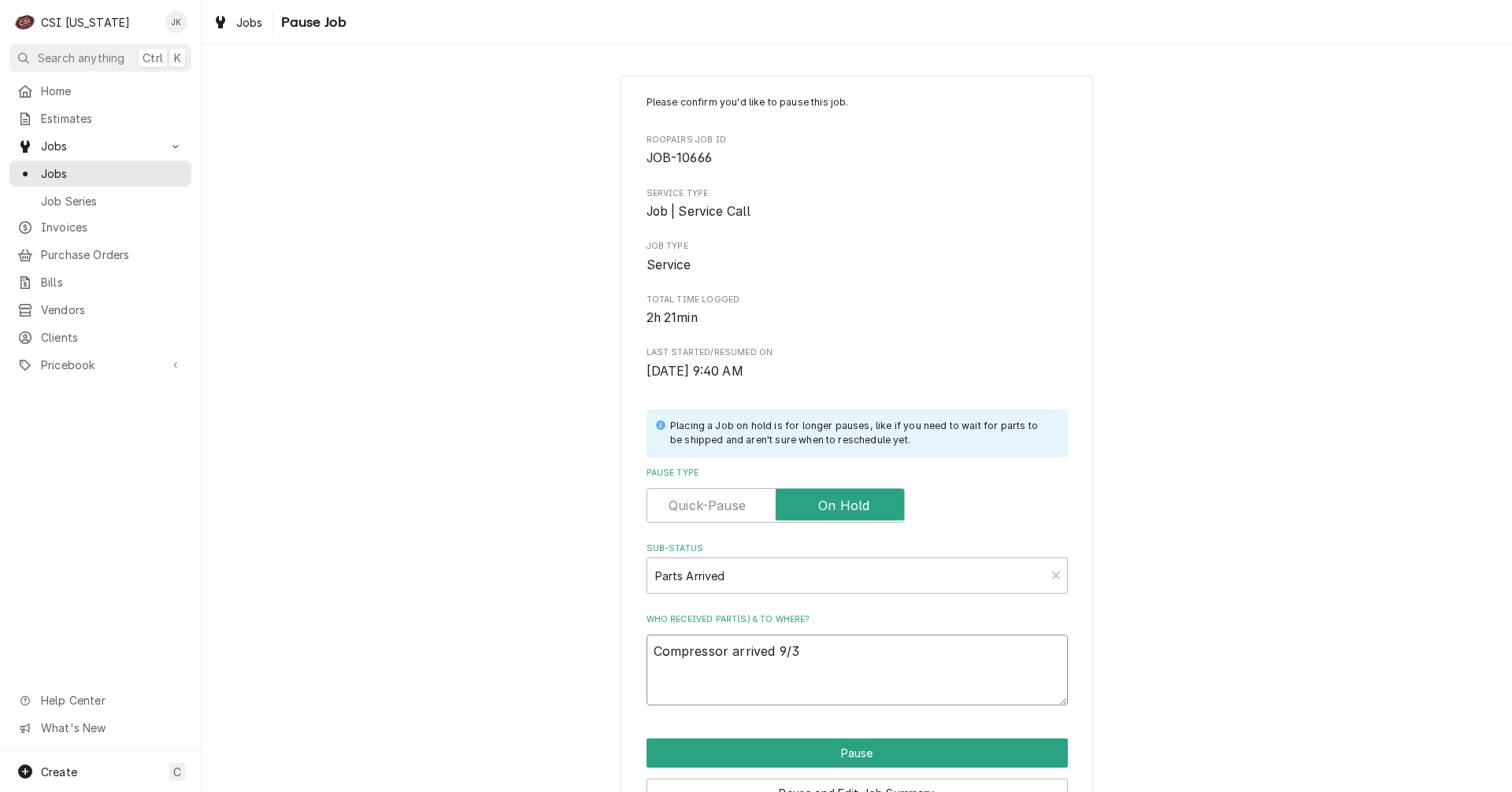
type textarea "x"
type textarea "Compressor arrived 9/30"
type textarea "x"
type textarea "Compressor arrived 9/30,"
type textarea "x"
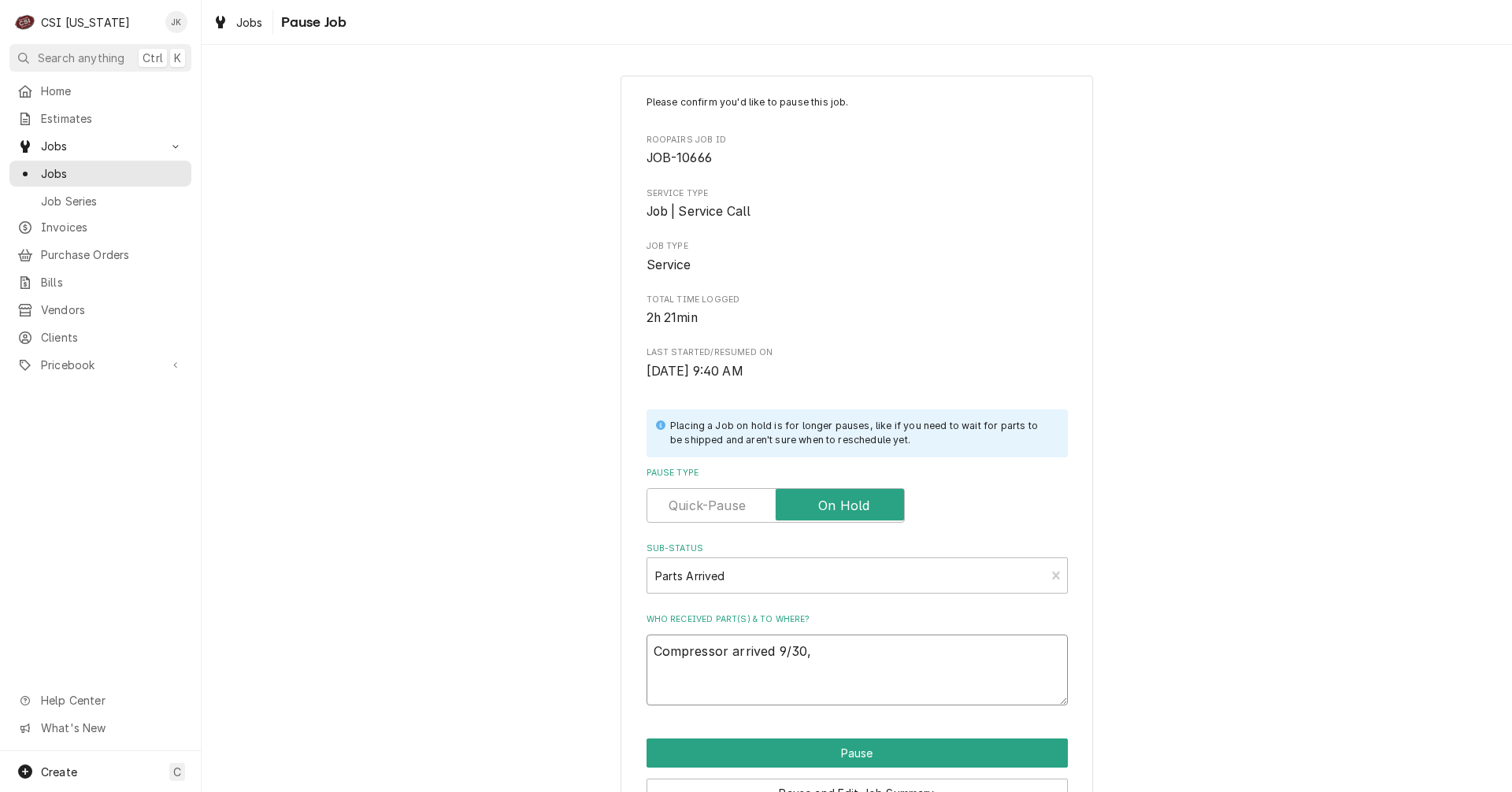
type textarea "Compressor arrived 9/30,"
type textarea "x"
type textarea "Compressor arrived 9/30, J"
type textarea "x"
type textarea "Compressor arrived 9/30, Je"
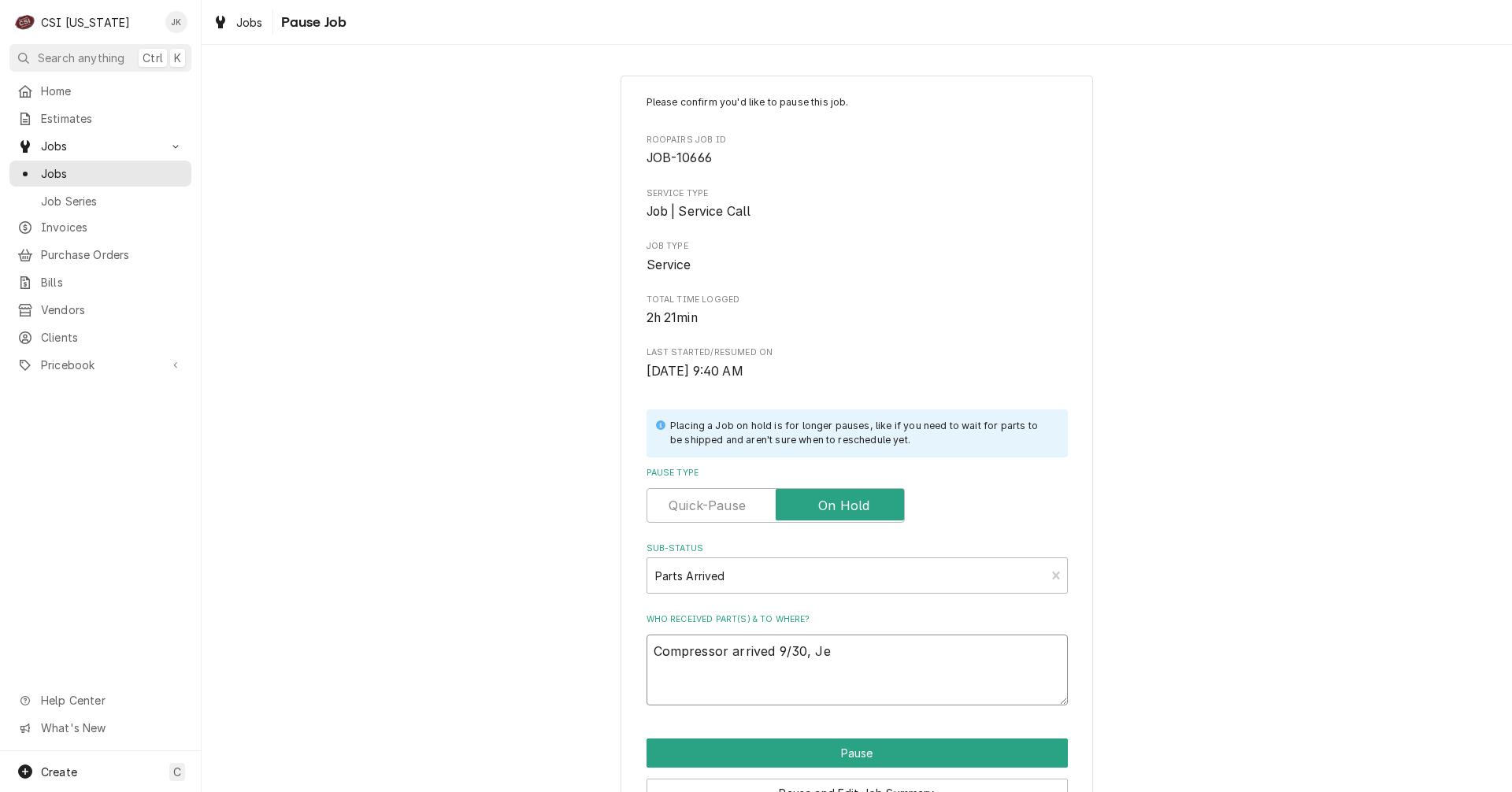
type textarea "x"
type textarea "Compressor arrived 9/30, Jef"
type textarea "x"
type textarea "Compressor arrived 9/30, Jeff"
type textarea "x"
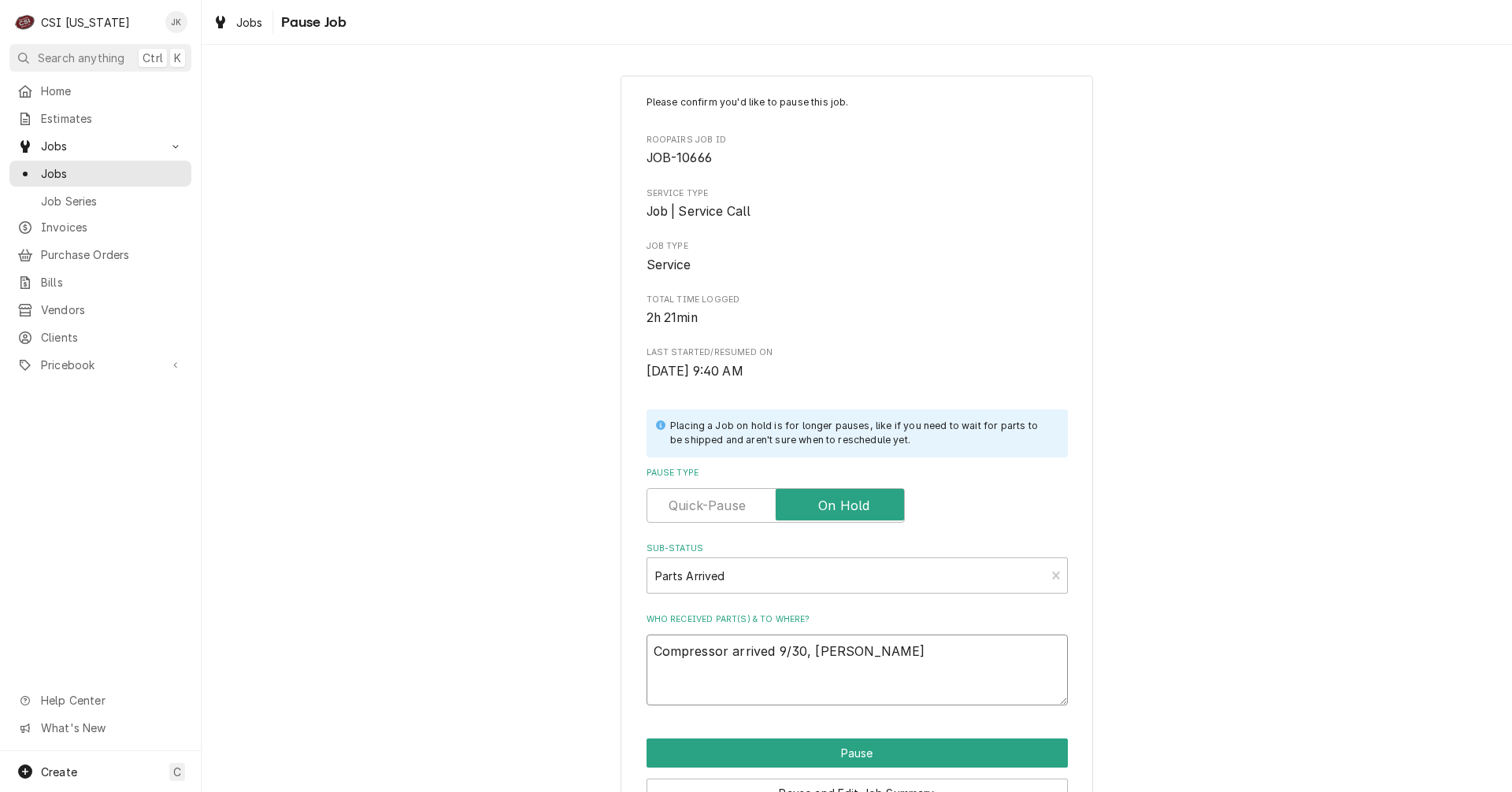
type textarea "Compressor arrived 9/30, Jeff"
type textarea "x"
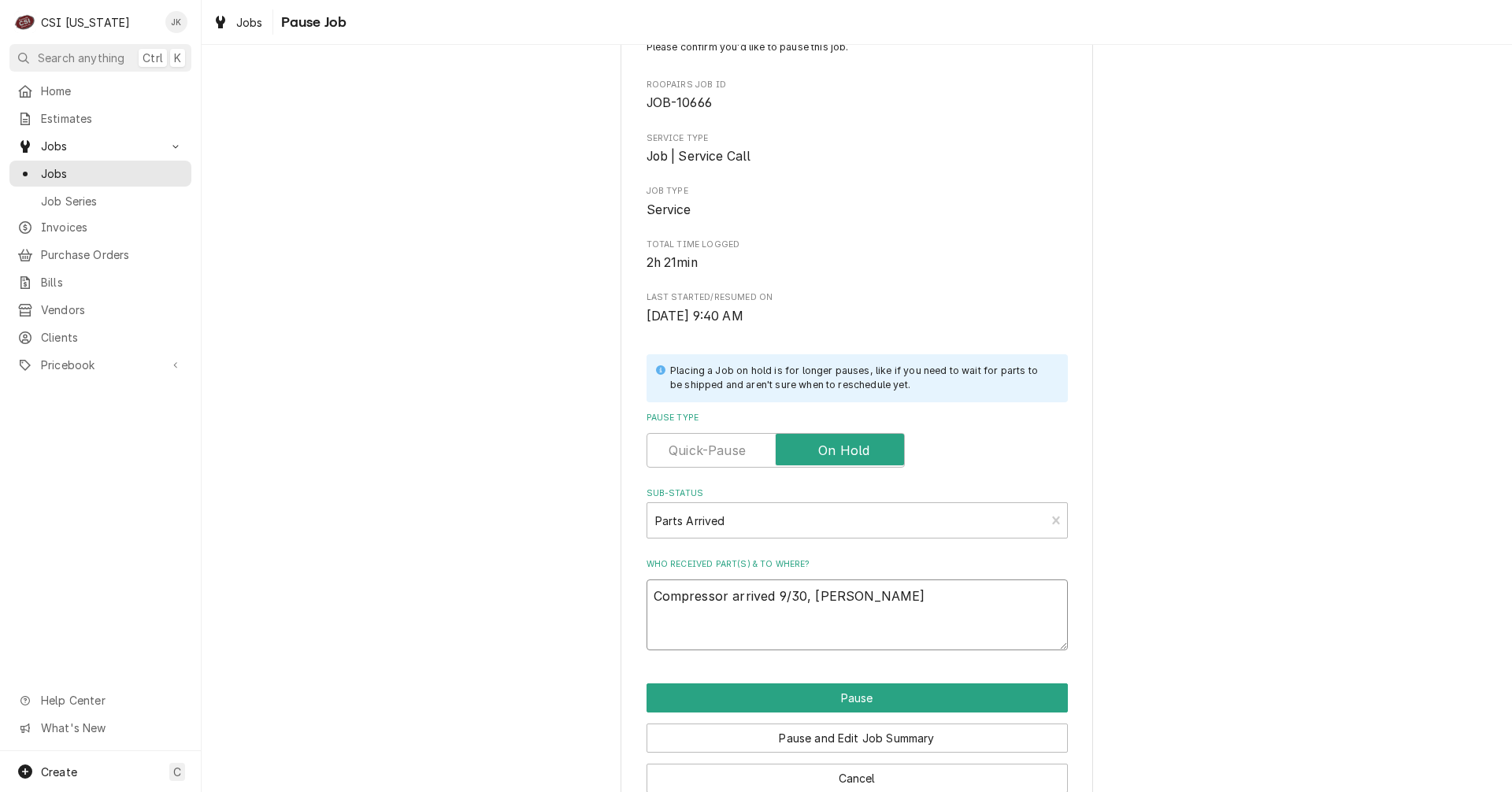
scroll to position [79, 0]
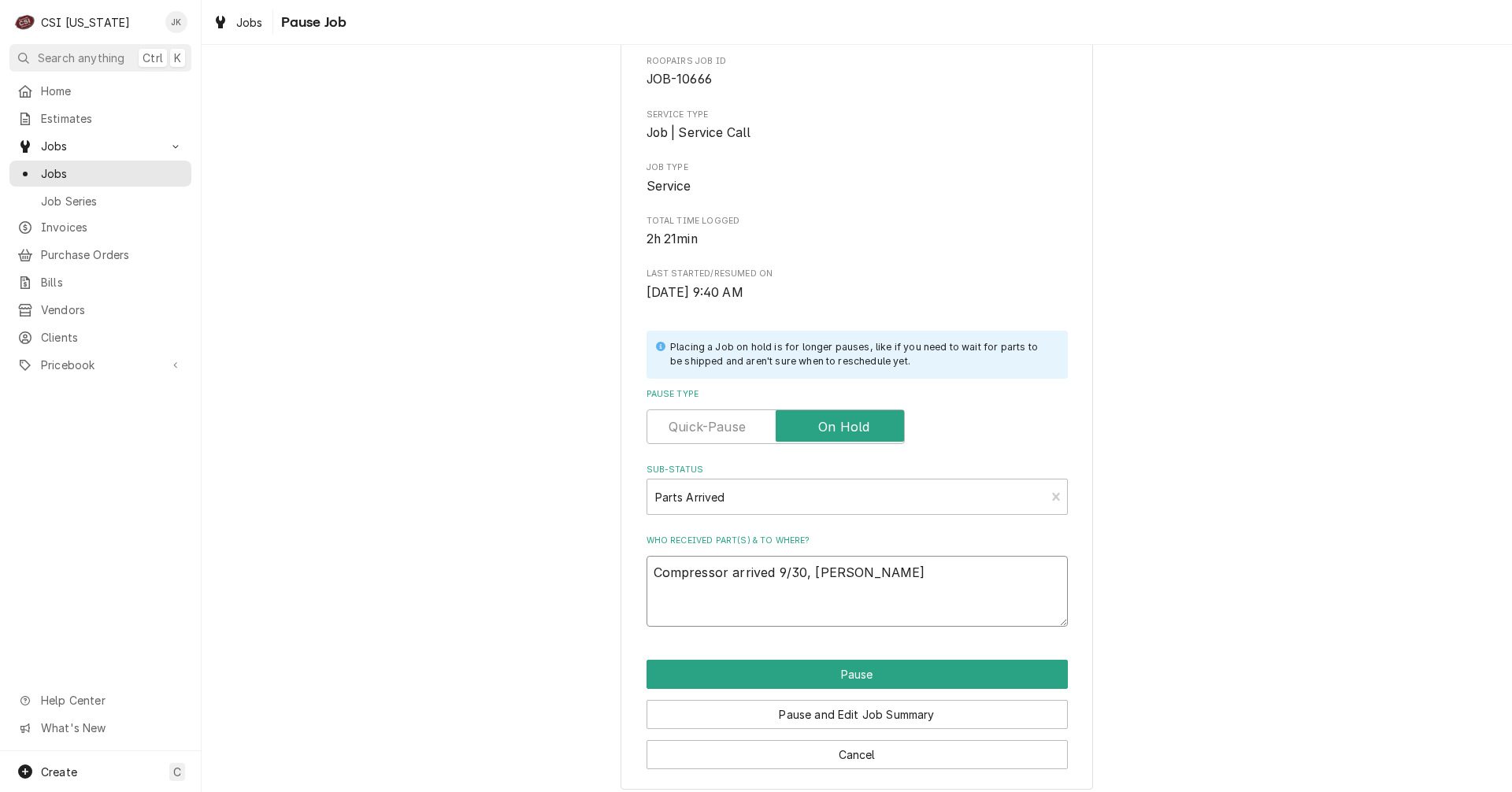
drag, startPoint x: 843, startPoint y: 566, endPoint x: 597, endPoint y: 560, distance: 246.1
click at [597, 560] on div "Please confirm you'd like to pause this job. Roopairs Job ID JOB-10666 Service …" at bounding box center [857, 394] width 1310 height 821
type textarea "Compressor arrived 9/30, Jeff H"
click at [834, 716] on button "Pause and Edit Job Summary" at bounding box center [858, 714] width 422 height 29
type textarea "x"
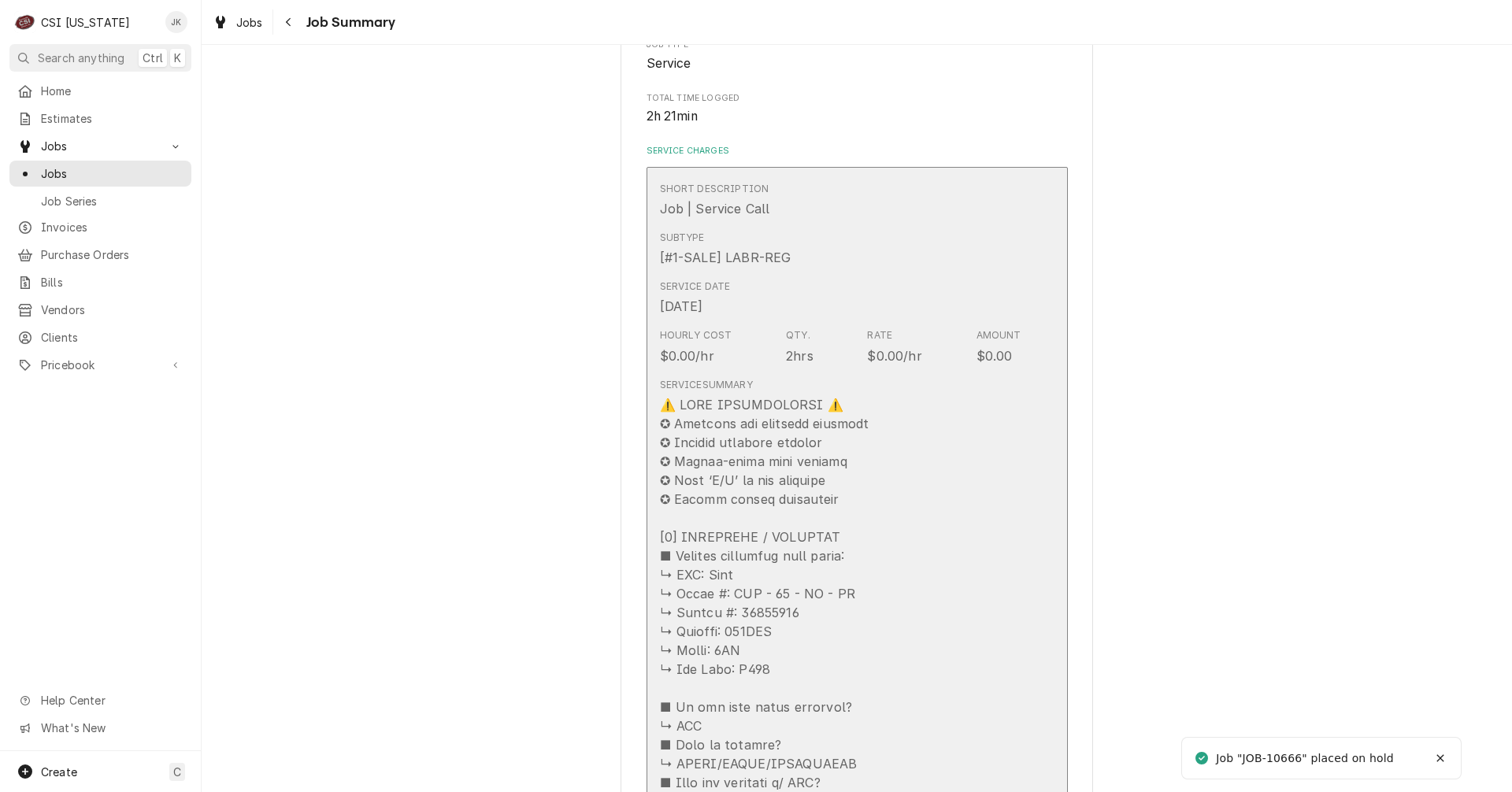
scroll to position [394, 0]
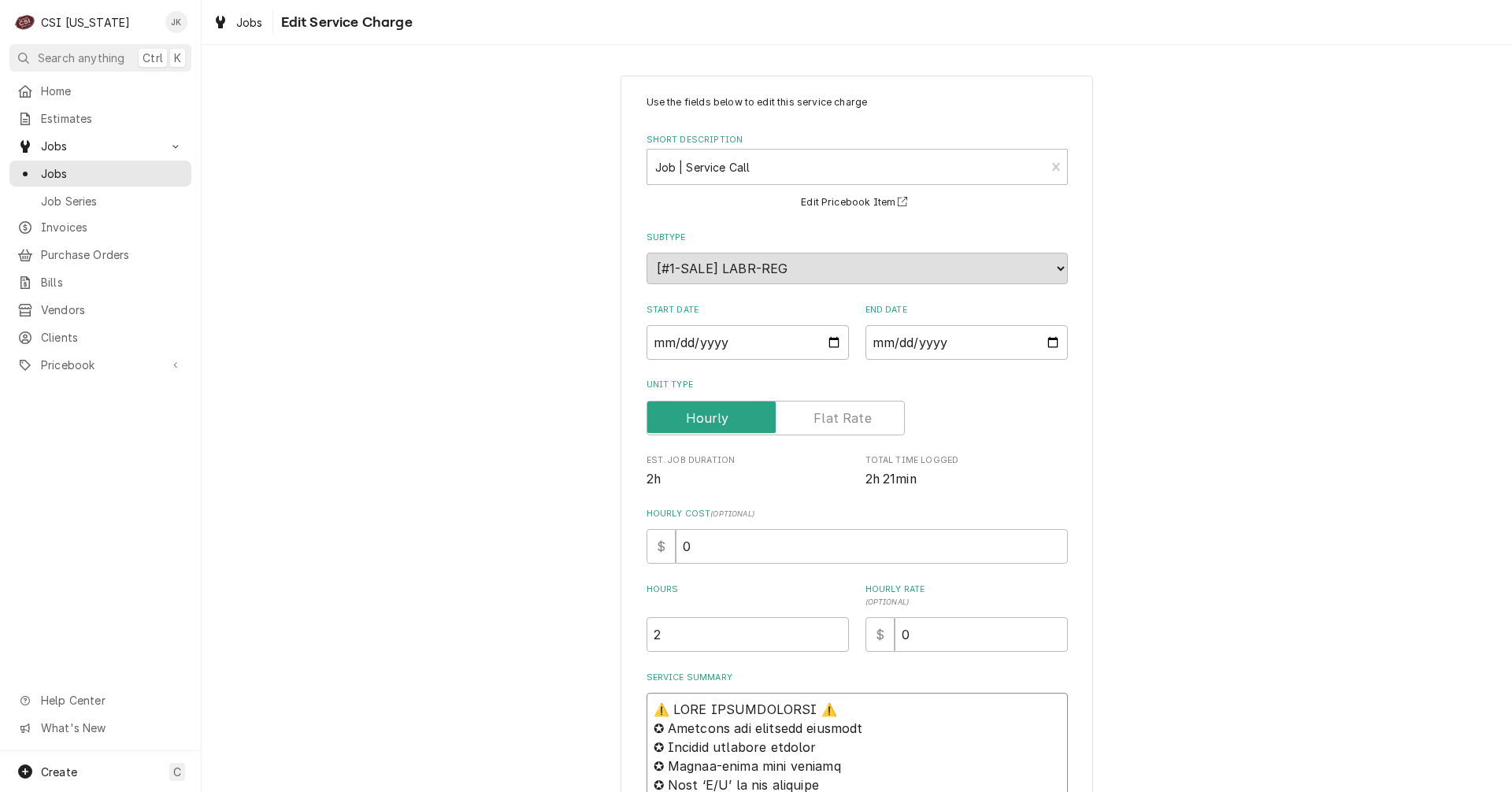
paste textarea "Compressor arrived 9/30, [PERSON_NAME]"
type textarea "x"
type textarea "Compressor arrived 9/30, Jeff H⚠️ 𝗙𝗢𝗥𝗠 𝗜𝗡𝗦𝗧𝗥𝗨𝗖𝗧𝗜𝗢𝗡𝗦 ⚠️ ✪ 𝗖𝗼𝗺𝗽𝗹𝗲𝘁𝗲 𝗮𝗹𝗹 𝗿𝗲𝗹𝗲𝘃𝗮𝗻𝘁 …"
type textarea "x"
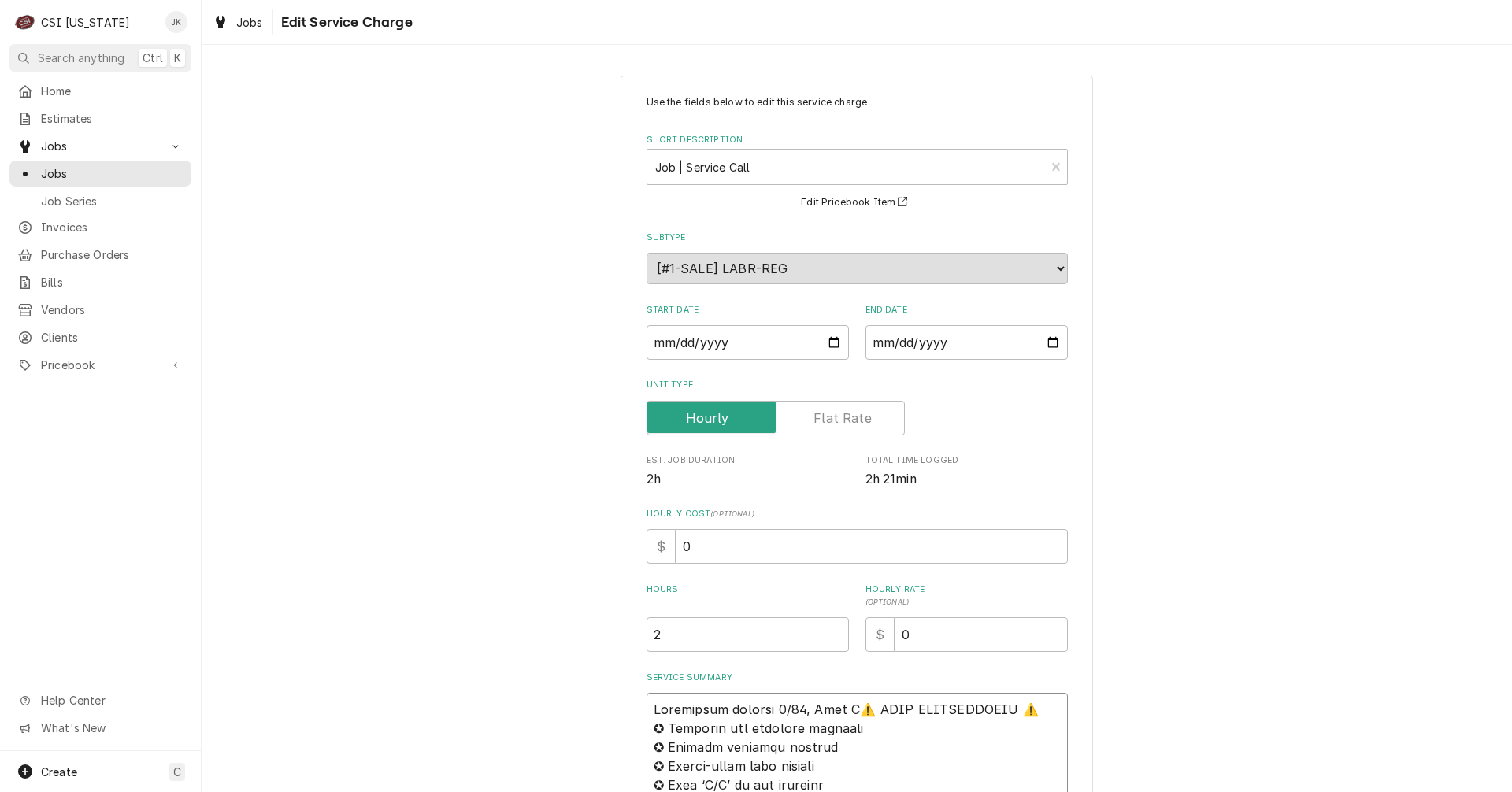
type textarea "Compressor arrived 9/30, Jeff H ⚠️ 𝗙𝗢𝗥𝗠 𝗜𝗡𝗦𝗧𝗥𝗨𝗖𝗧𝗜𝗢𝗡𝗦 ⚠️ ✪ 𝗖𝗼𝗺𝗽𝗹𝗲𝘁𝗲 𝗮𝗹𝗹 𝗿𝗲𝗹𝗲𝘃𝗮𝗻𝘁…"
type textarea "x"
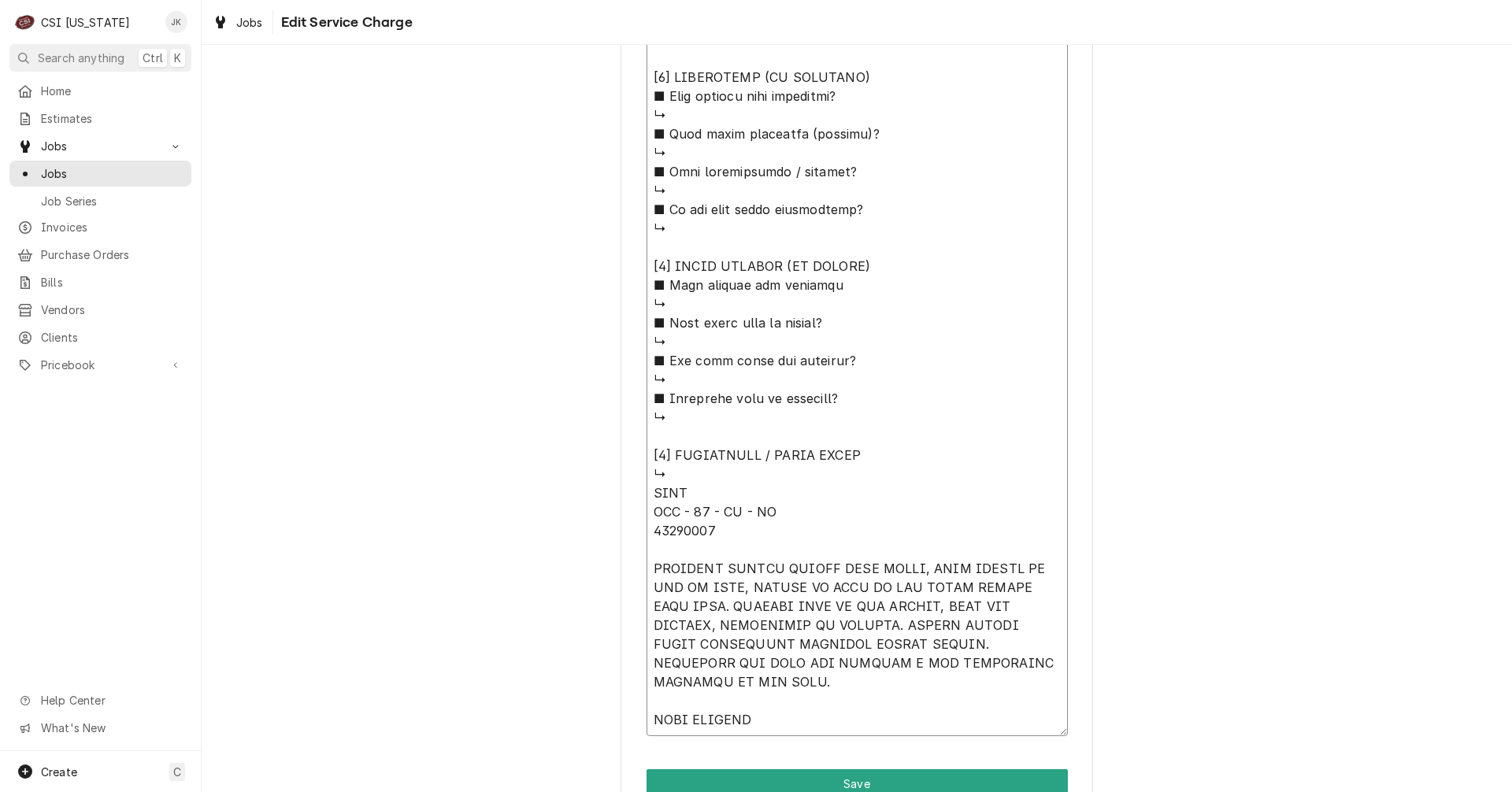
scroll to position [1487, 0]
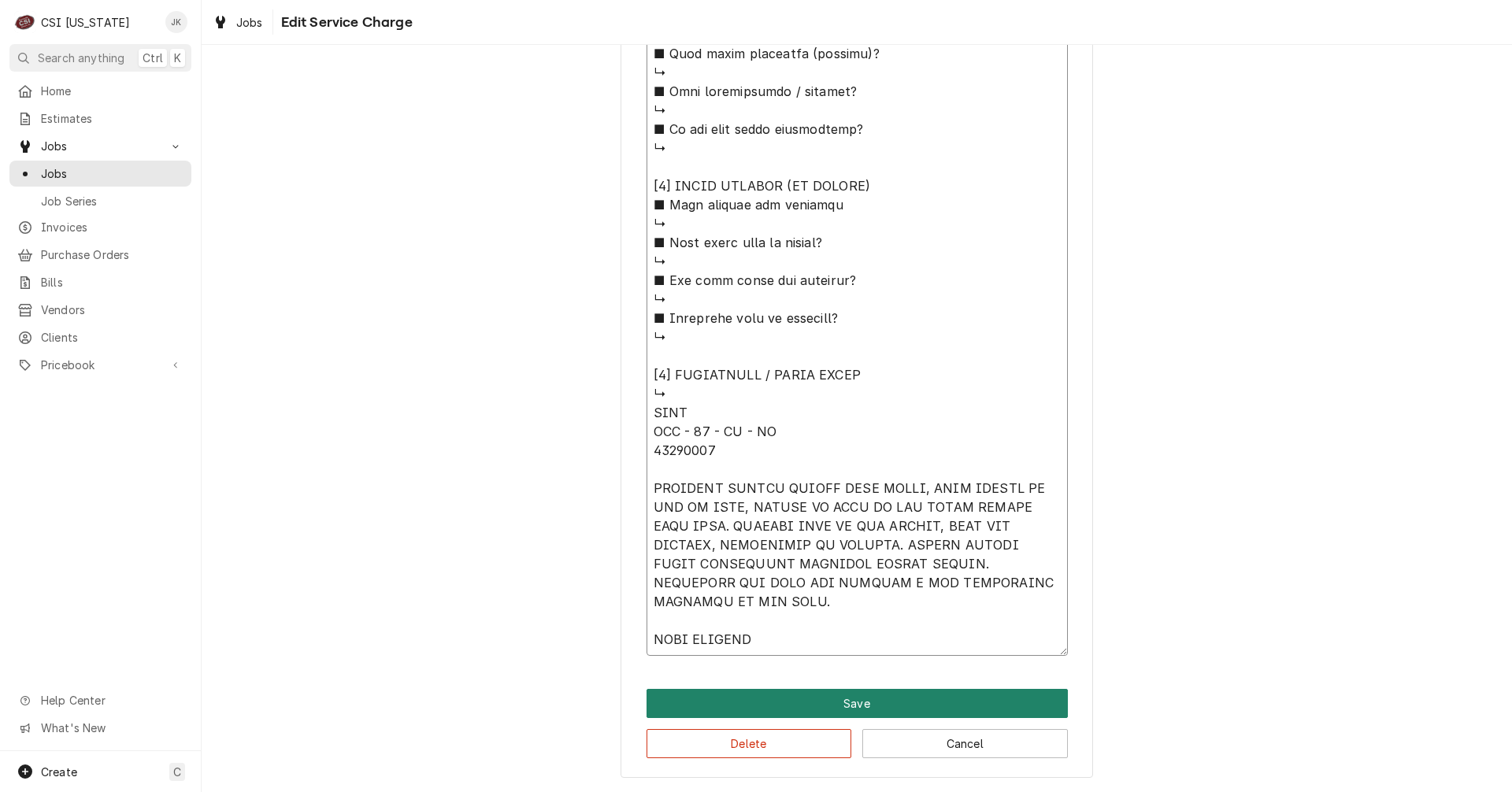
type textarea "Compressor arrived 9/30, Jeff H ⚠️ 𝗙𝗢𝗥𝗠 𝗜𝗡𝗦𝗧𝗥𝗨𝗖𝗧𝗜𝗢𝗡𝗦 ⚠️ ✪ 𝗖𝗼𝗺𝗽𝗹𝗲𝘁𝗲 𝗮𝗹𝗹 𝗿𝗲𝗹𝗲𝘃𝗮𝗻𝘁…"
click at [864, 709] on button "Save" at bounding box center [858, 703] width 422 height 29
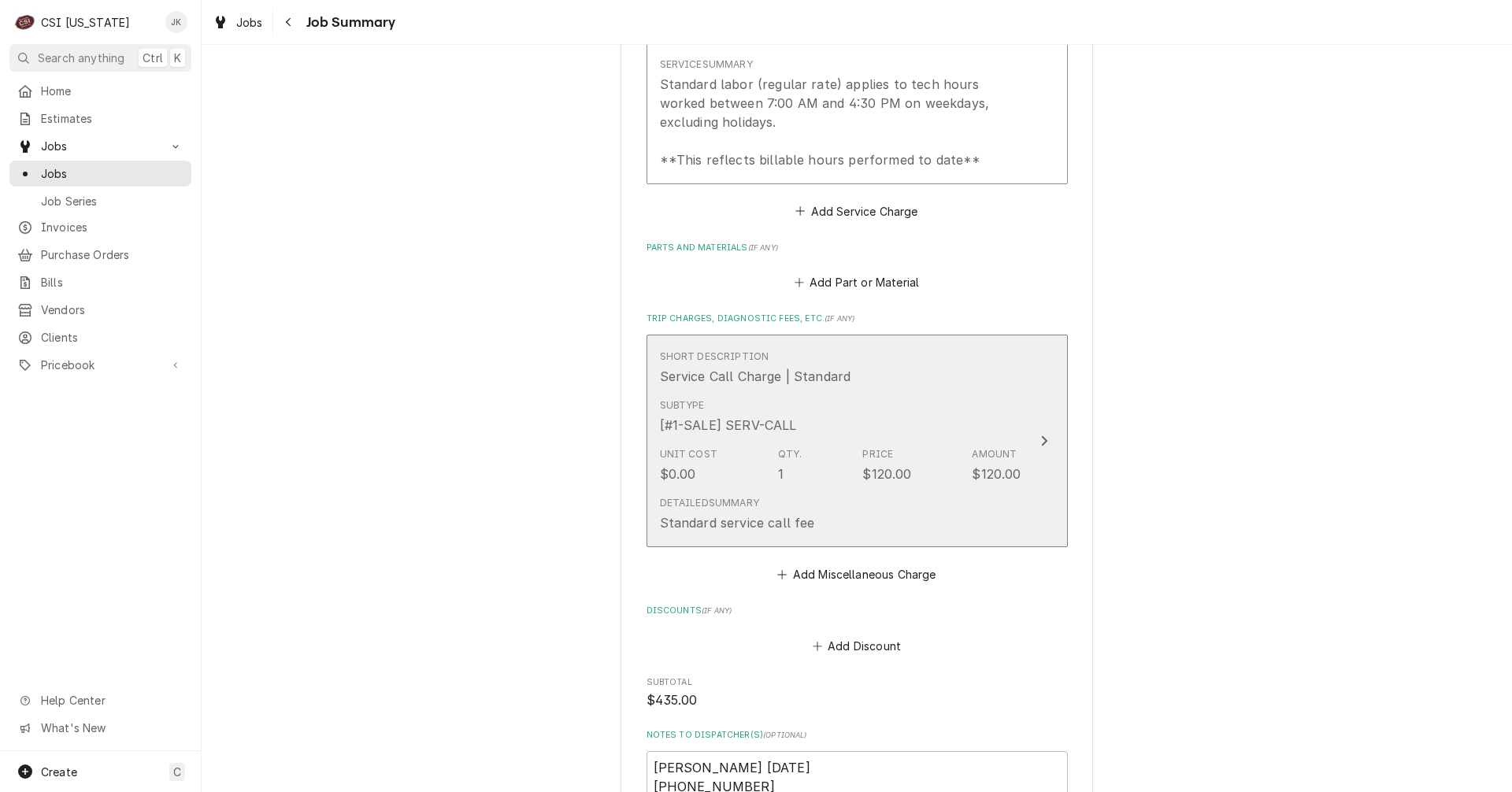
scroll to position [2599, 0]
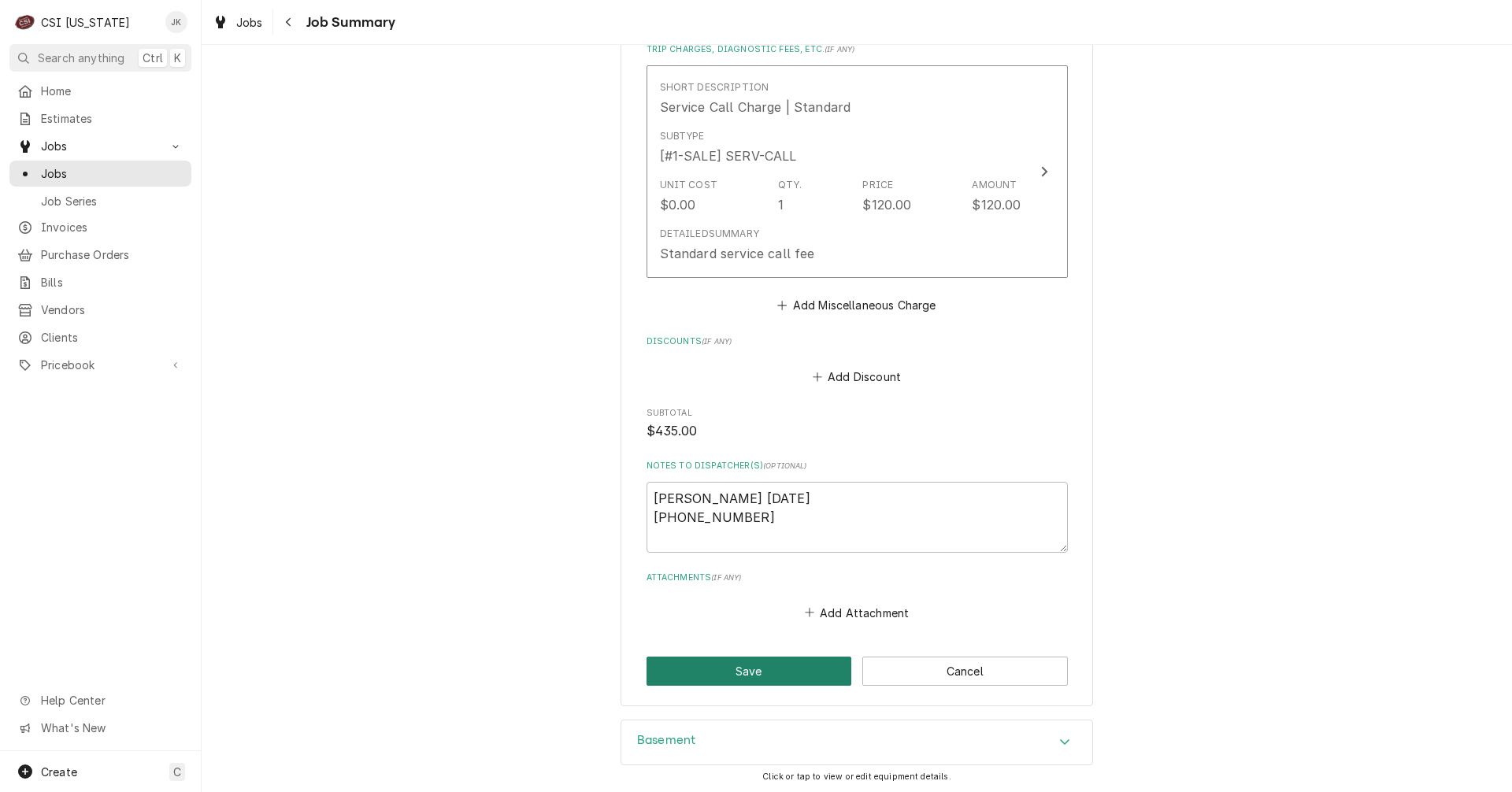
click at [786, 657] on button "Save" at bounding box center [749, 671] width 205 height 29
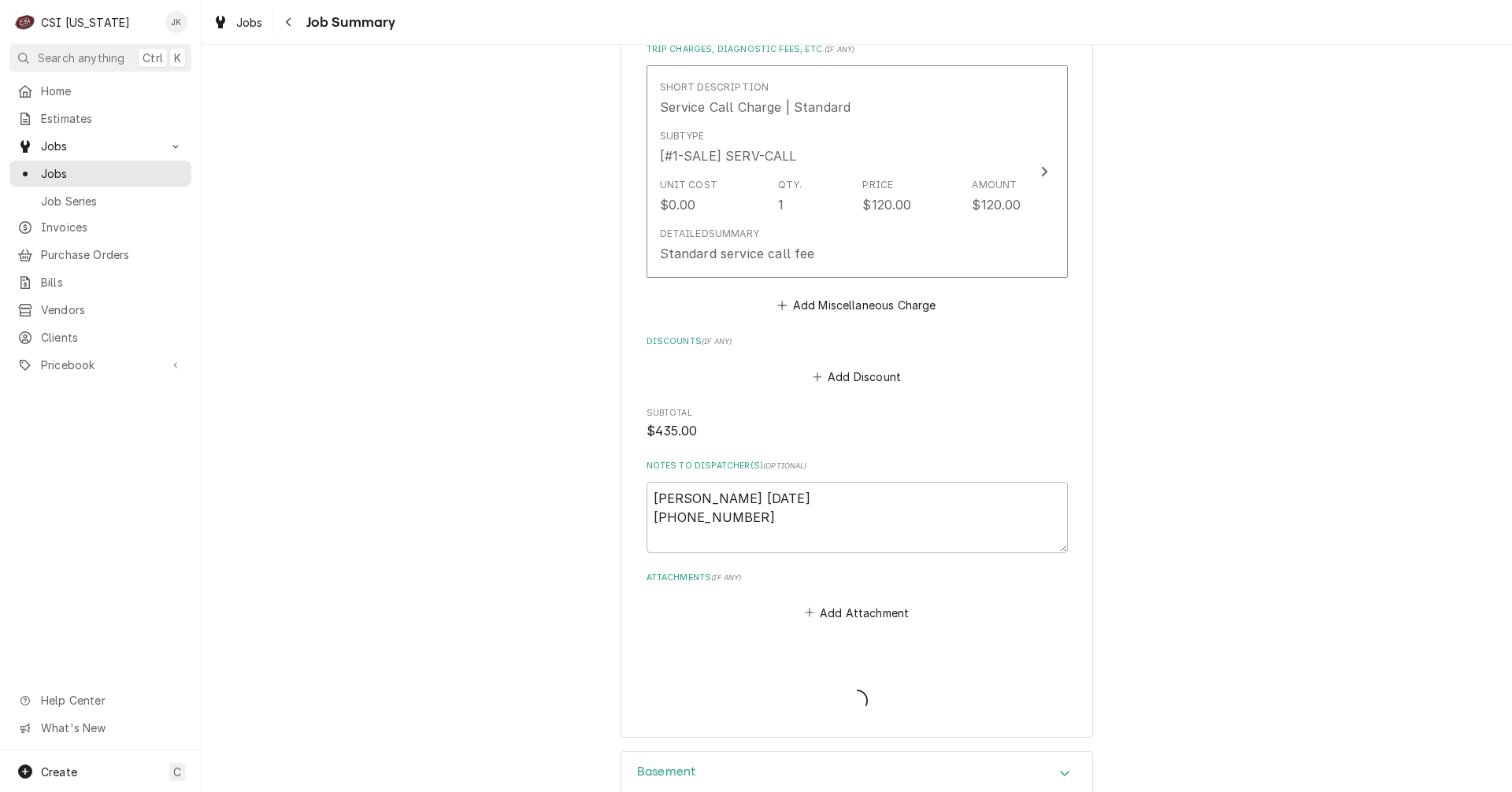
type textarea "x"
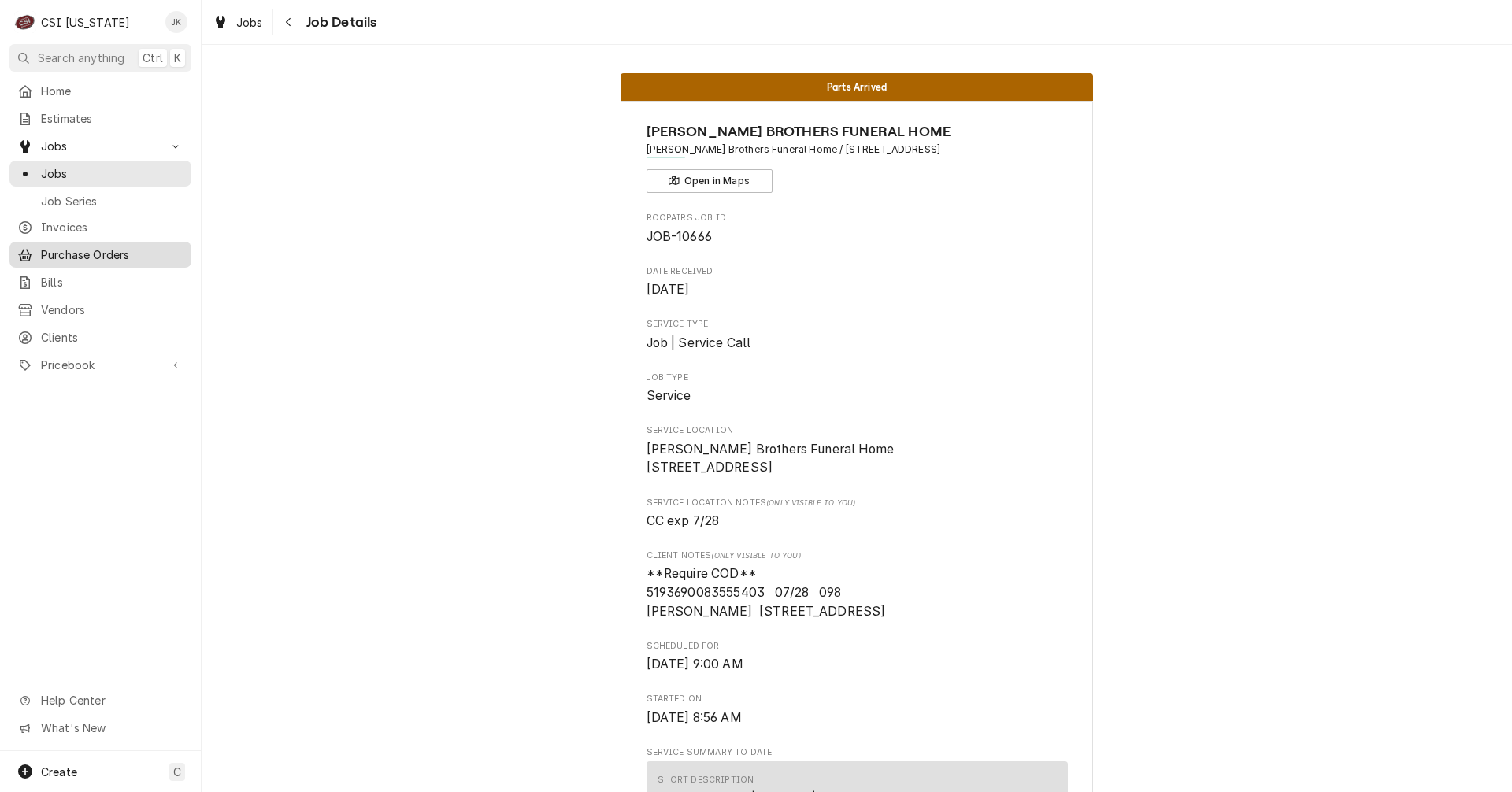
click at [77, 251] on span "Purchase Orders" at bounding box center [112, 255] width 142 height 17
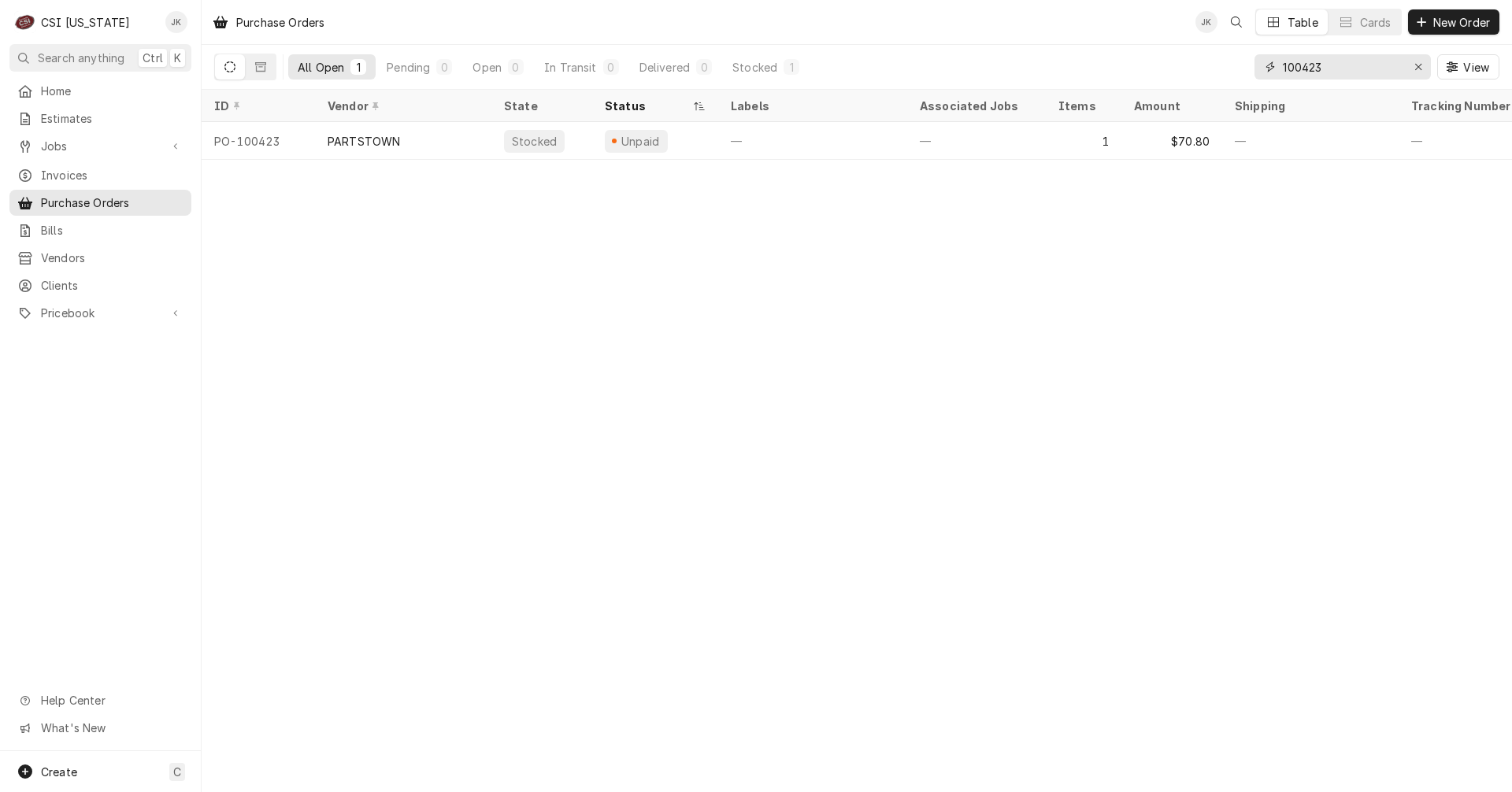
drag, startPoint x: 1310, startPoint y: 67, endPoint x: 1377, endPoint y: 66, distance: 67.0
click at [1377, 66] on input "100423" at bounding box center [1342, 67] width 118 height 25
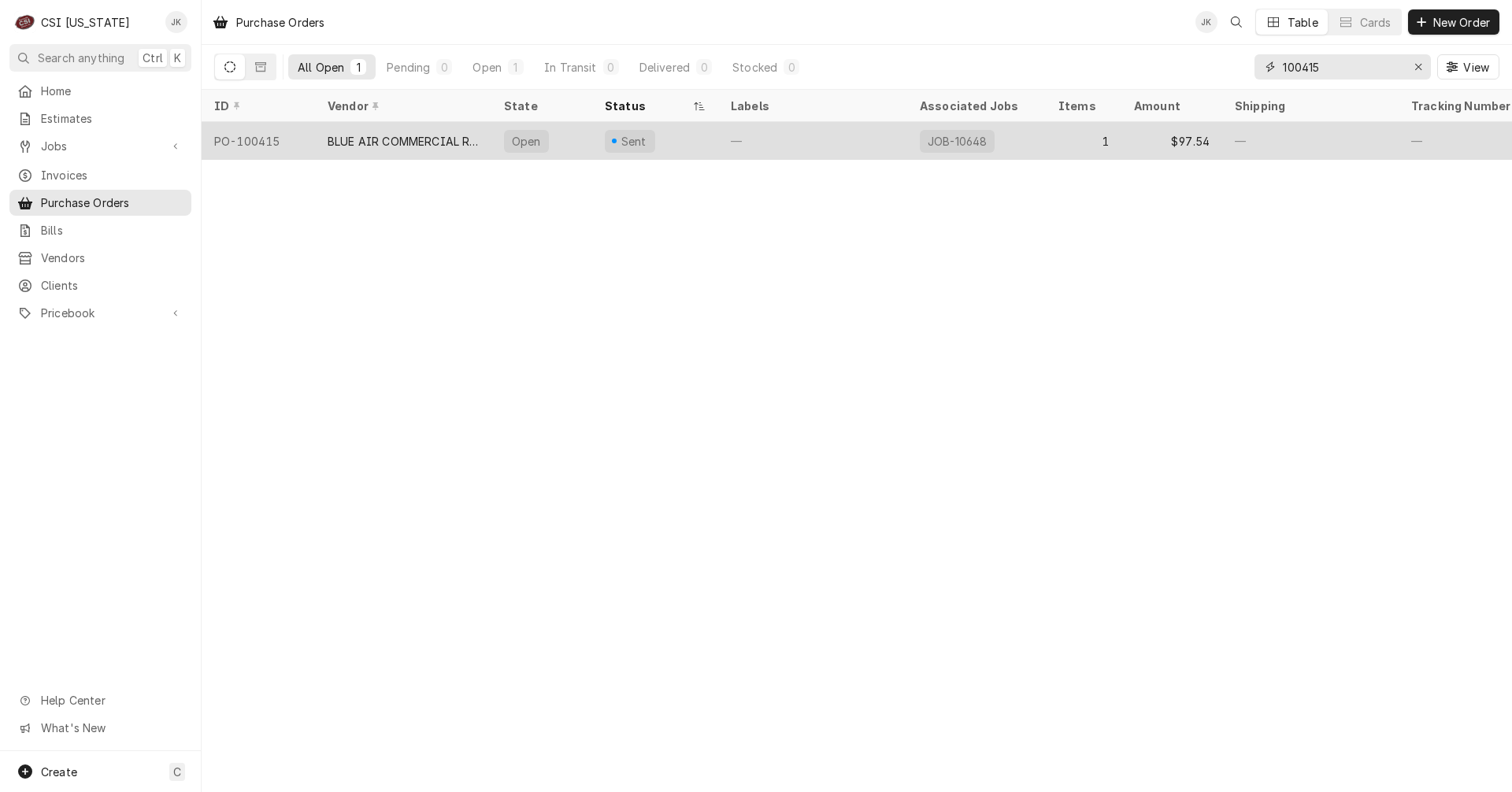
type input "100415"
click at [396, 138] on div "BLUE AIR COMMERCIAL REFRIGERATION" at bounding box center [403, 142] width 151 height 17
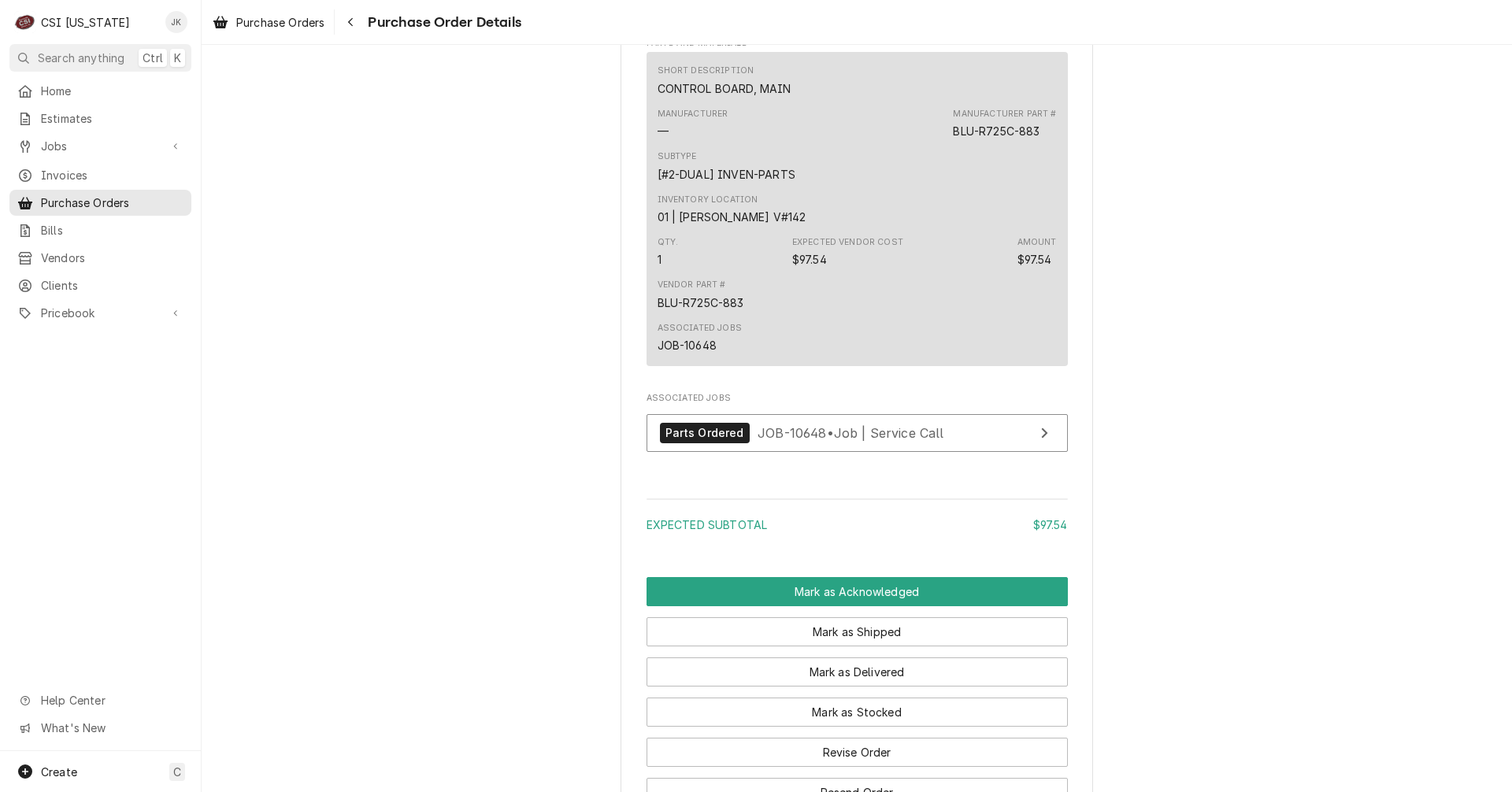
scroll to position [866, 0]
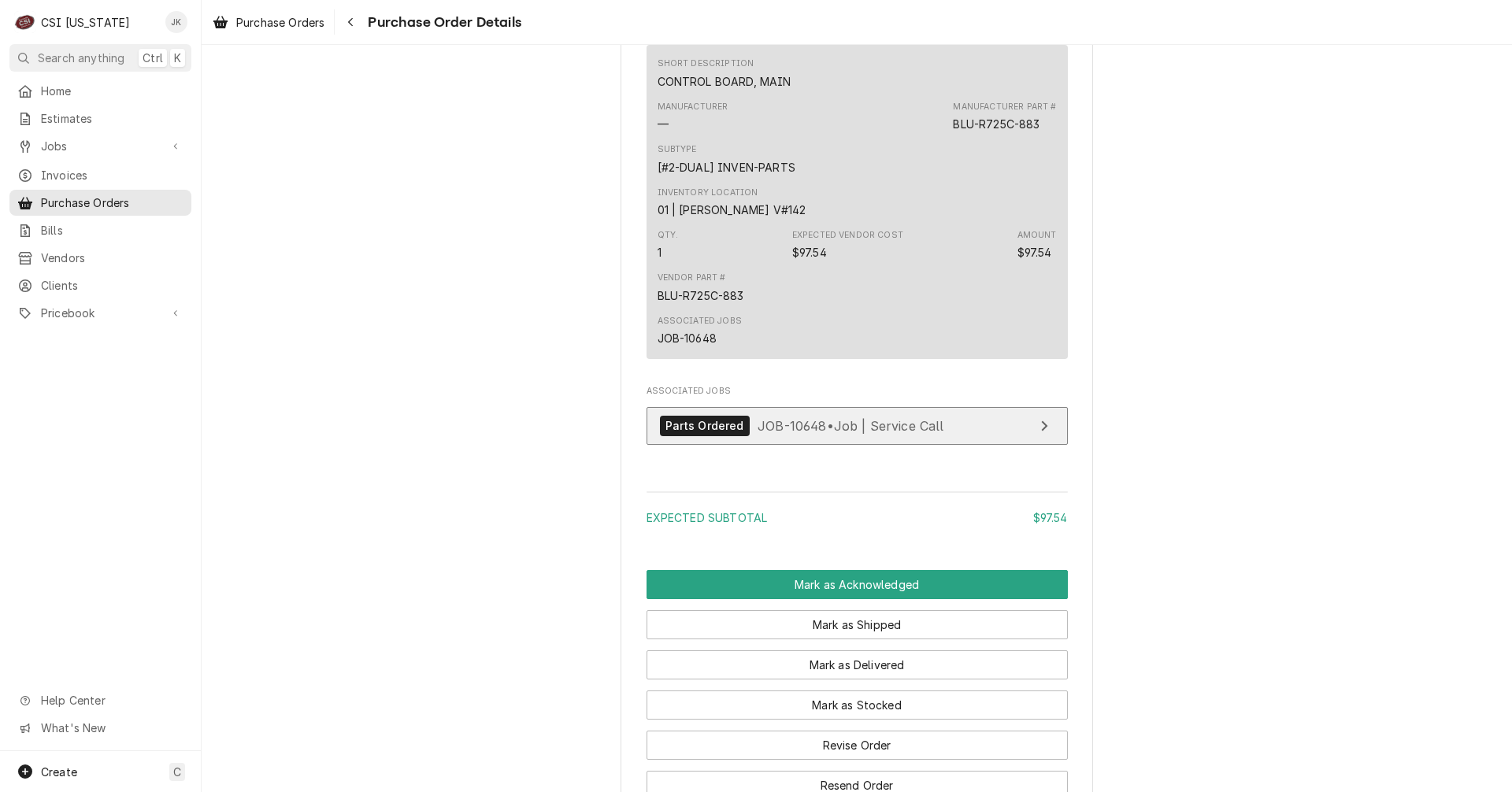
click at [816, 433] on span "JOB-10648 • Job | Service Call" at bounding box center [850, 425] width 187 height 16
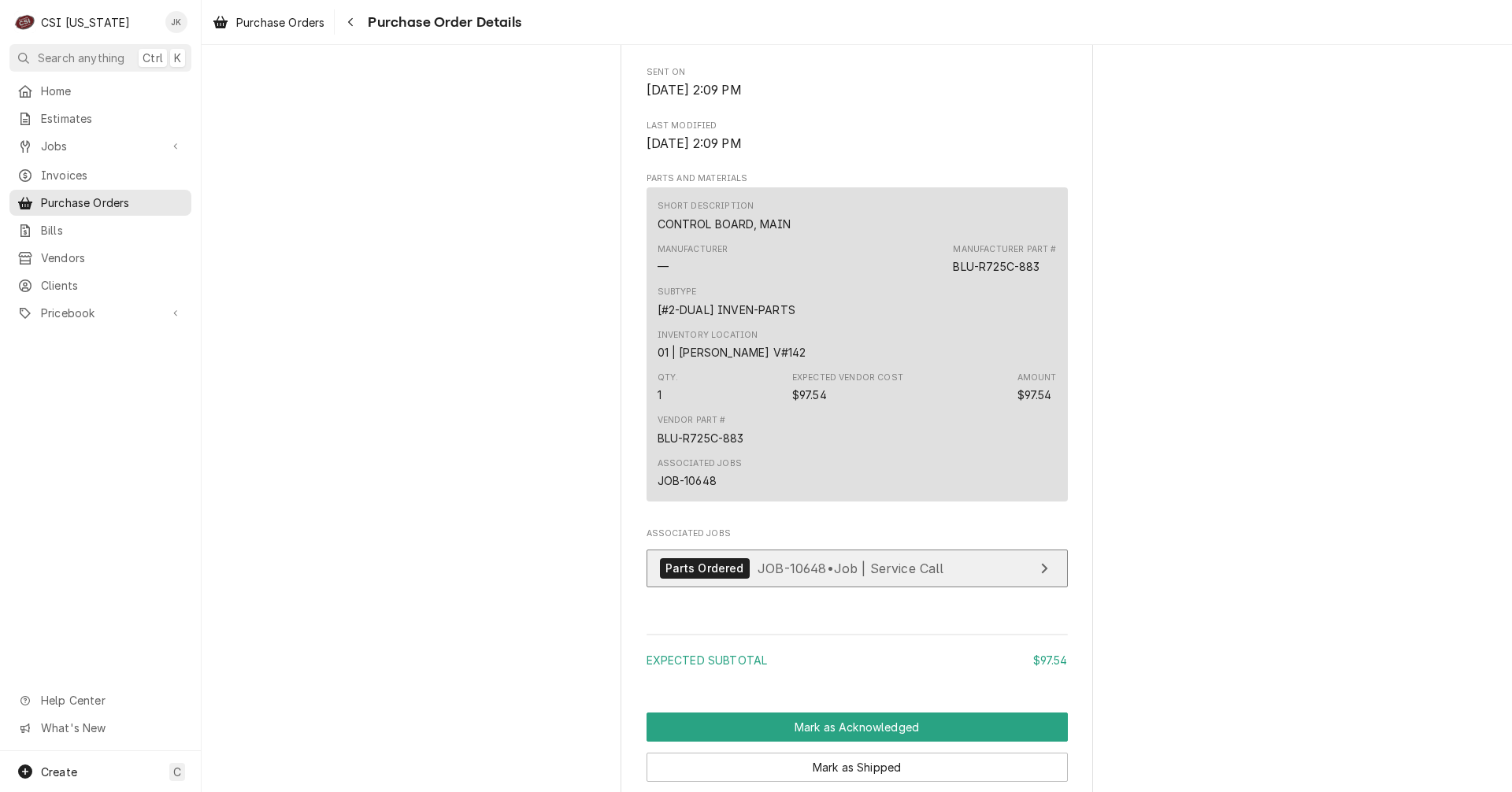
scroll to position [787, 0]
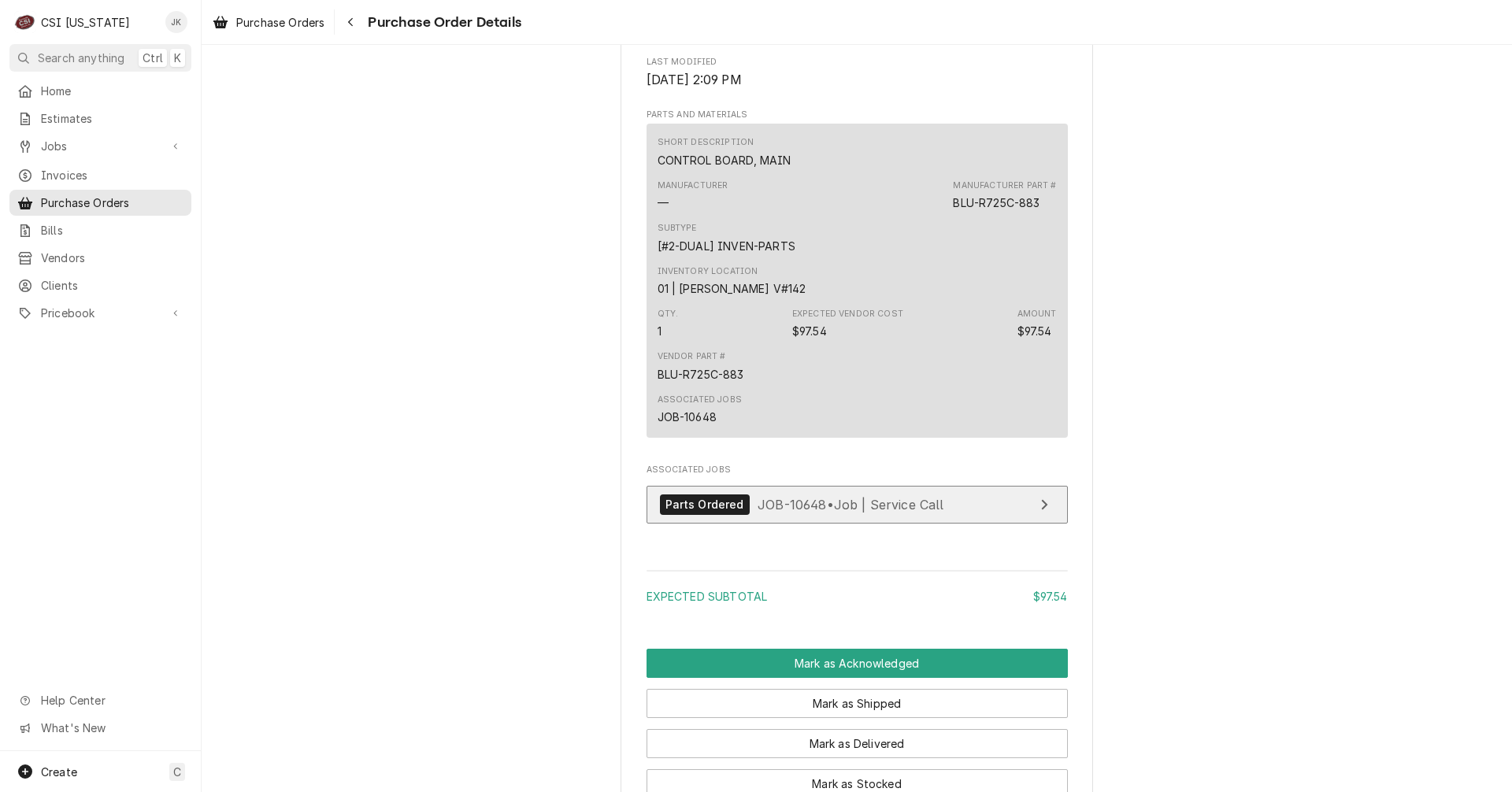
click at [812, 512] on span "JOB-10648 • Job | Service Call" at bounding box center [850, 503] width 187 height 16
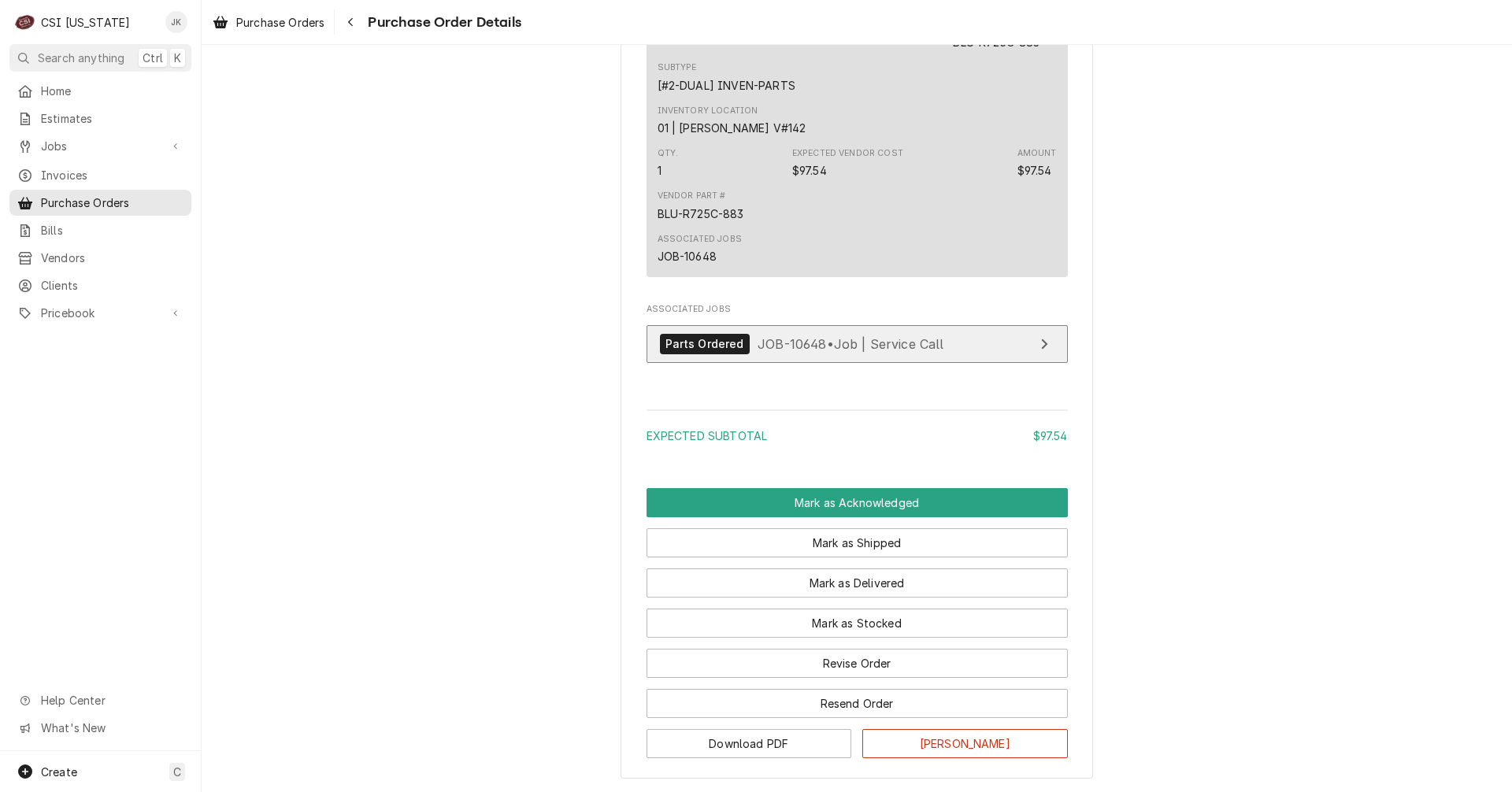
scroll to position [1072, 0]
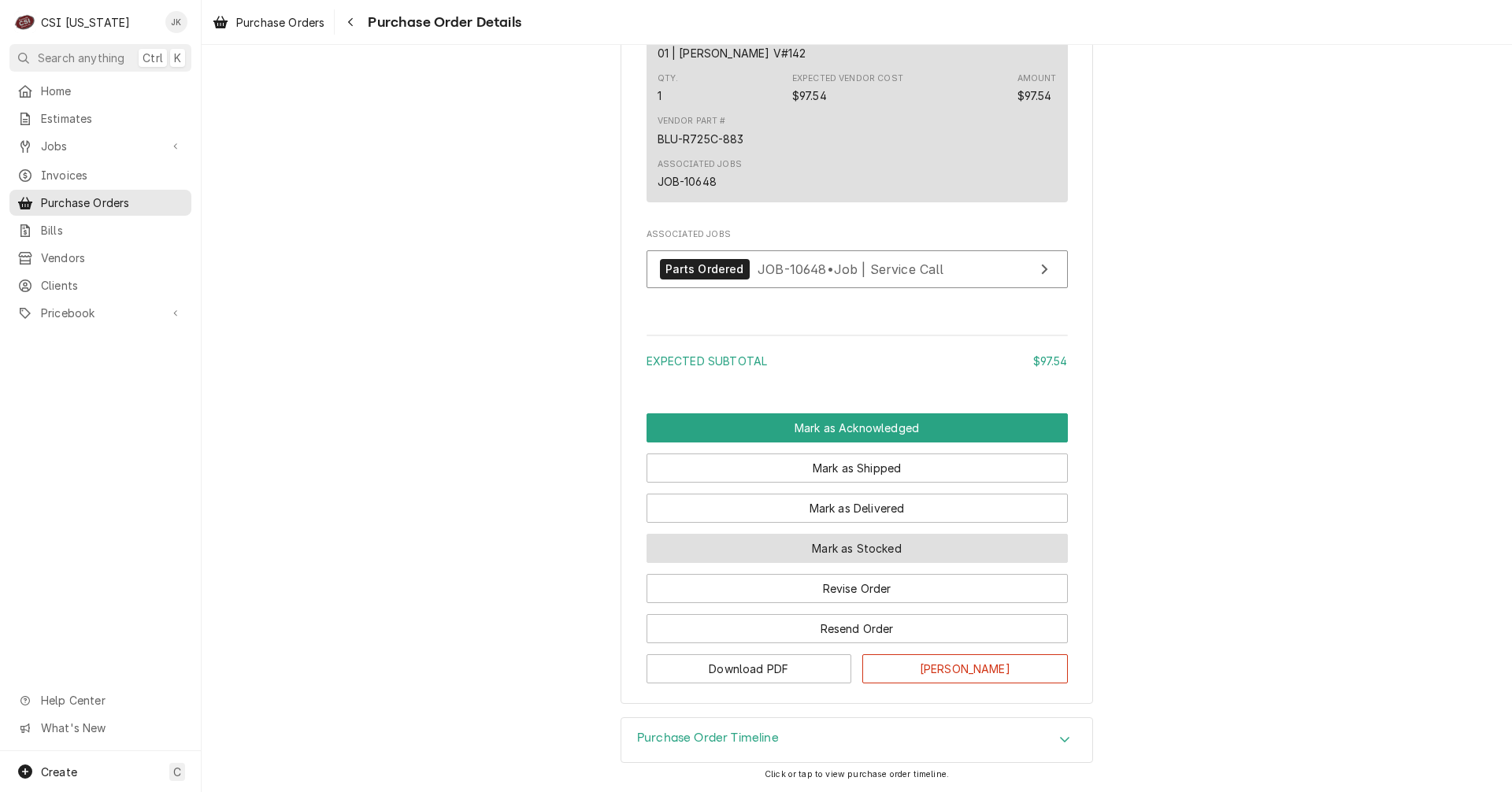
click at [832, 549] on button "Mark as Stocked" at bounding box center [858, 548] width 422 height 29
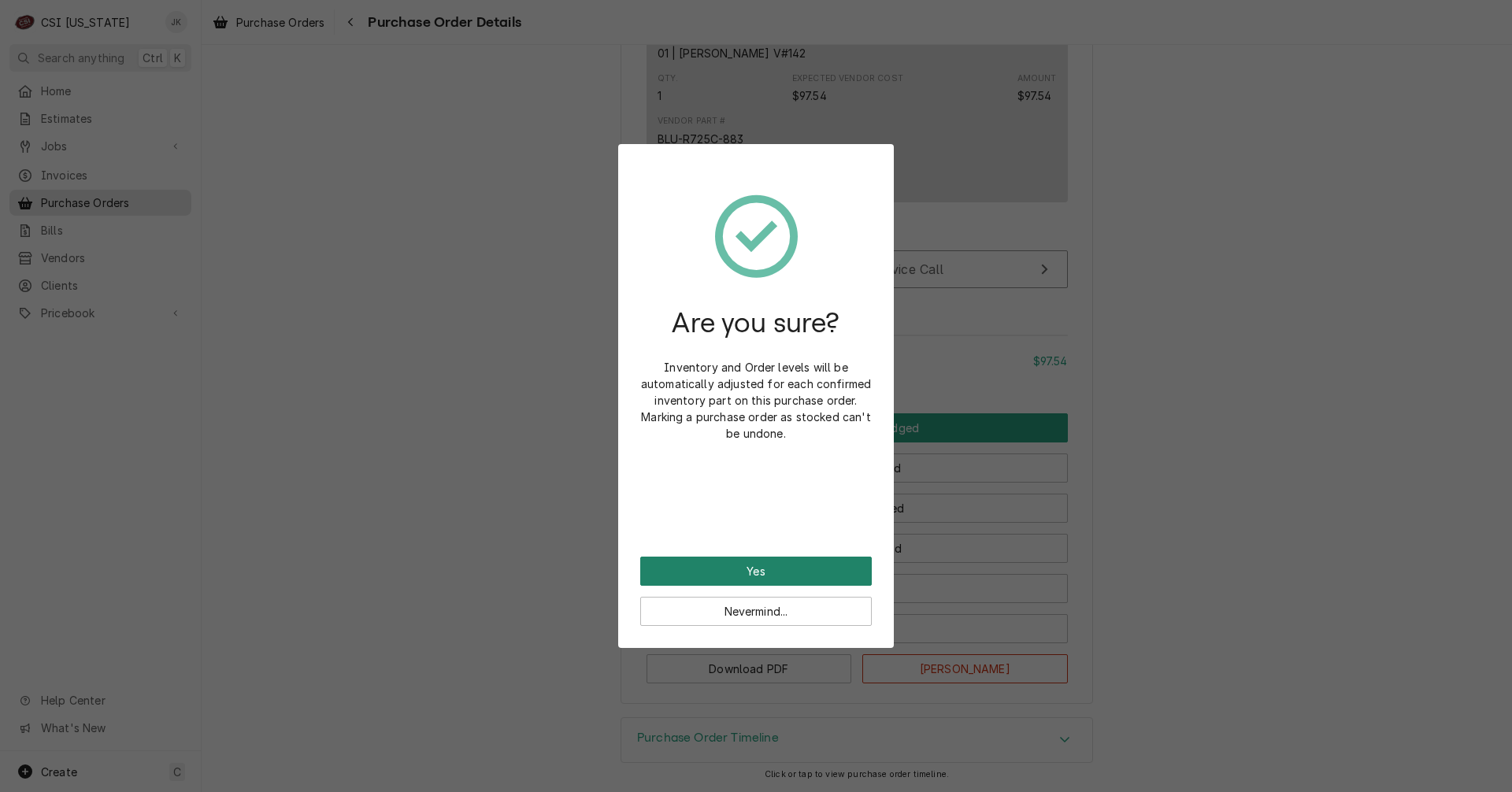
click at [772, 560] on button "Yes" at bounding box center [756, 571] width 232 height 29
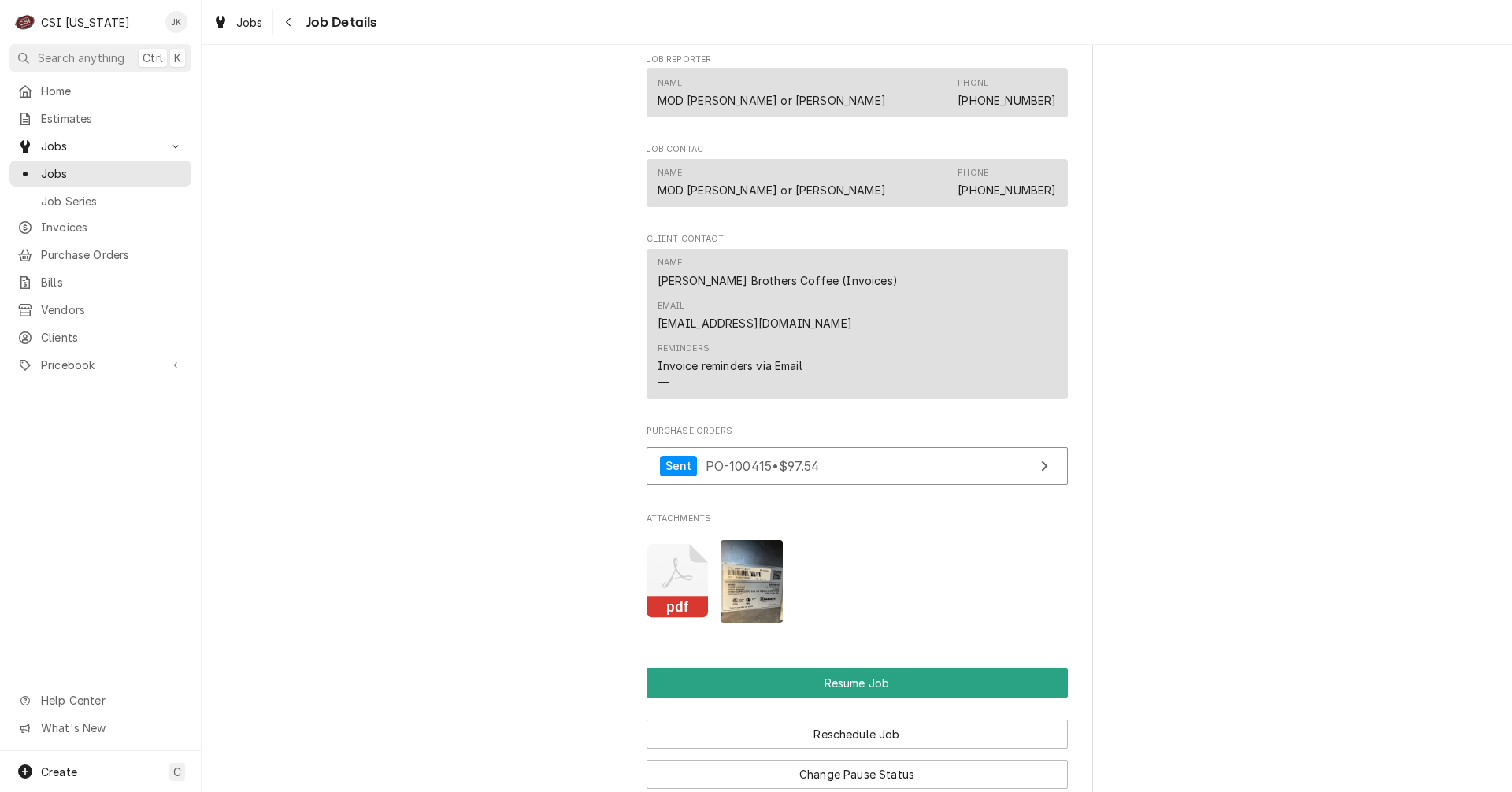
scroll to position [1654, 0]
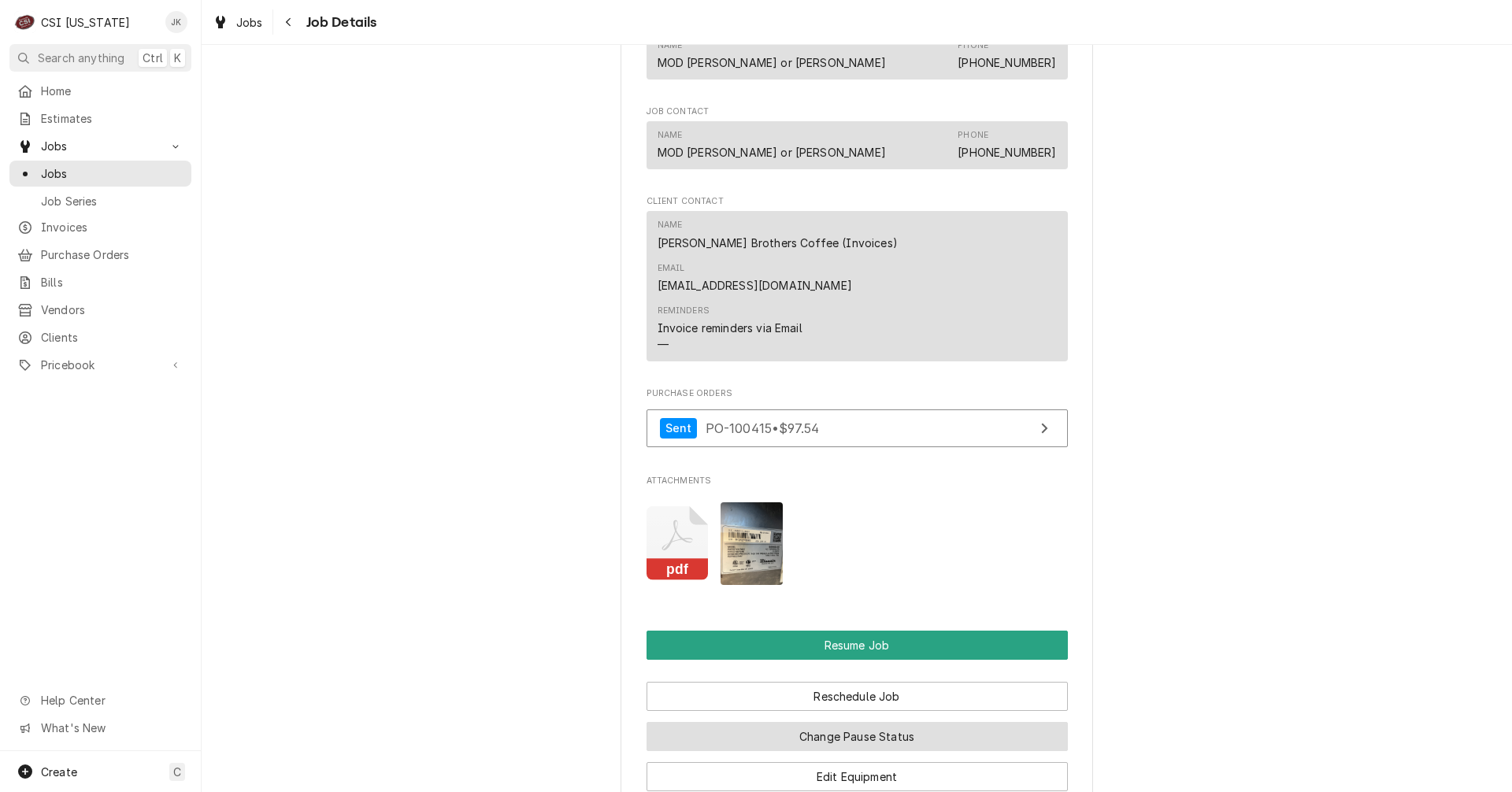
click at [842, 728] on button "Change Pause Status" at bounding box center [858, 737] width 422 height 29
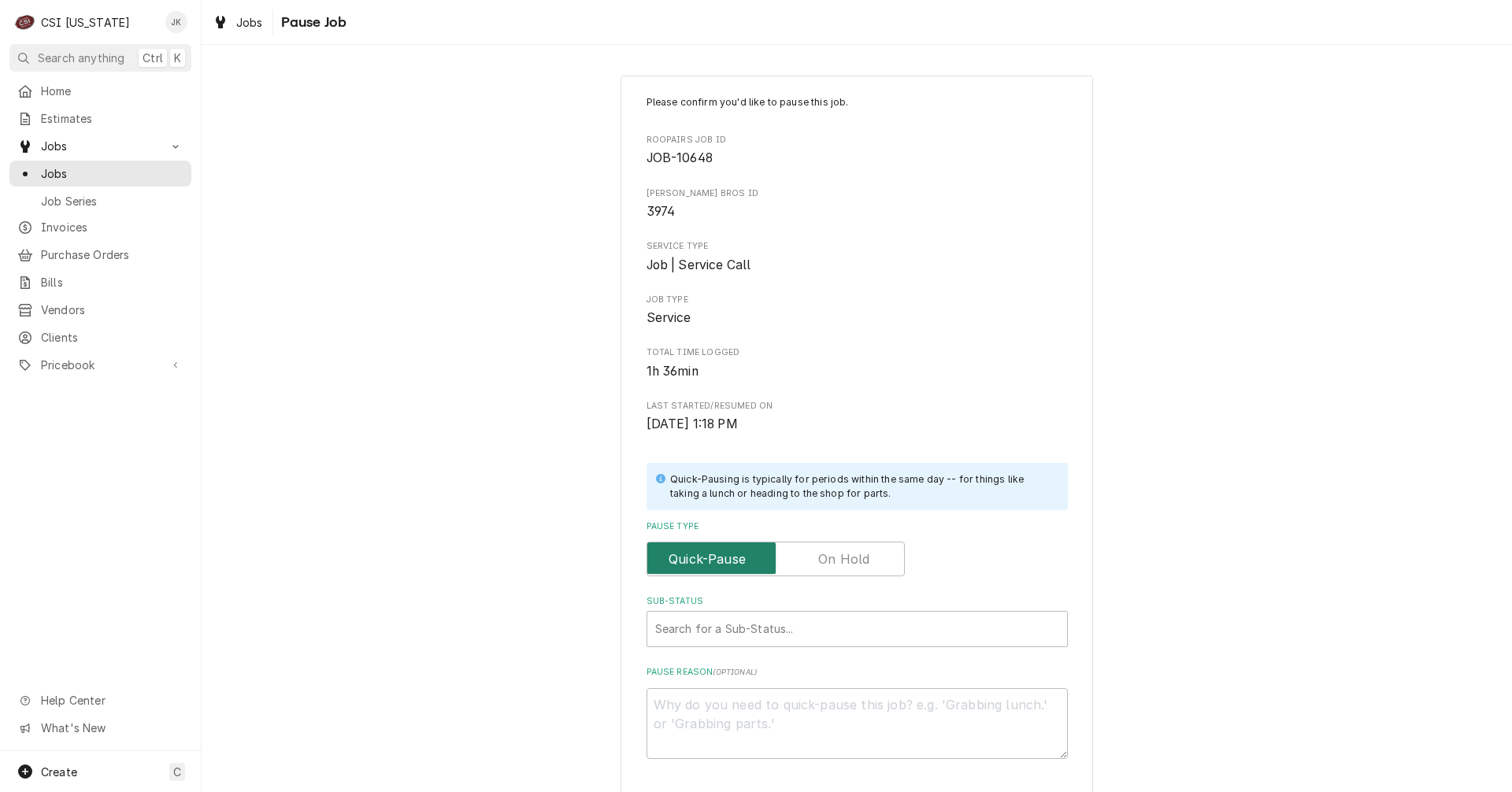
click at [836, 569] on input "Pause Type" at bounding box center [775, 559] width 244 height 35
checkbox input "true"
click at [834, 635] on div "Sub-Status" at bounding box center [857, 629] width 404 height 28
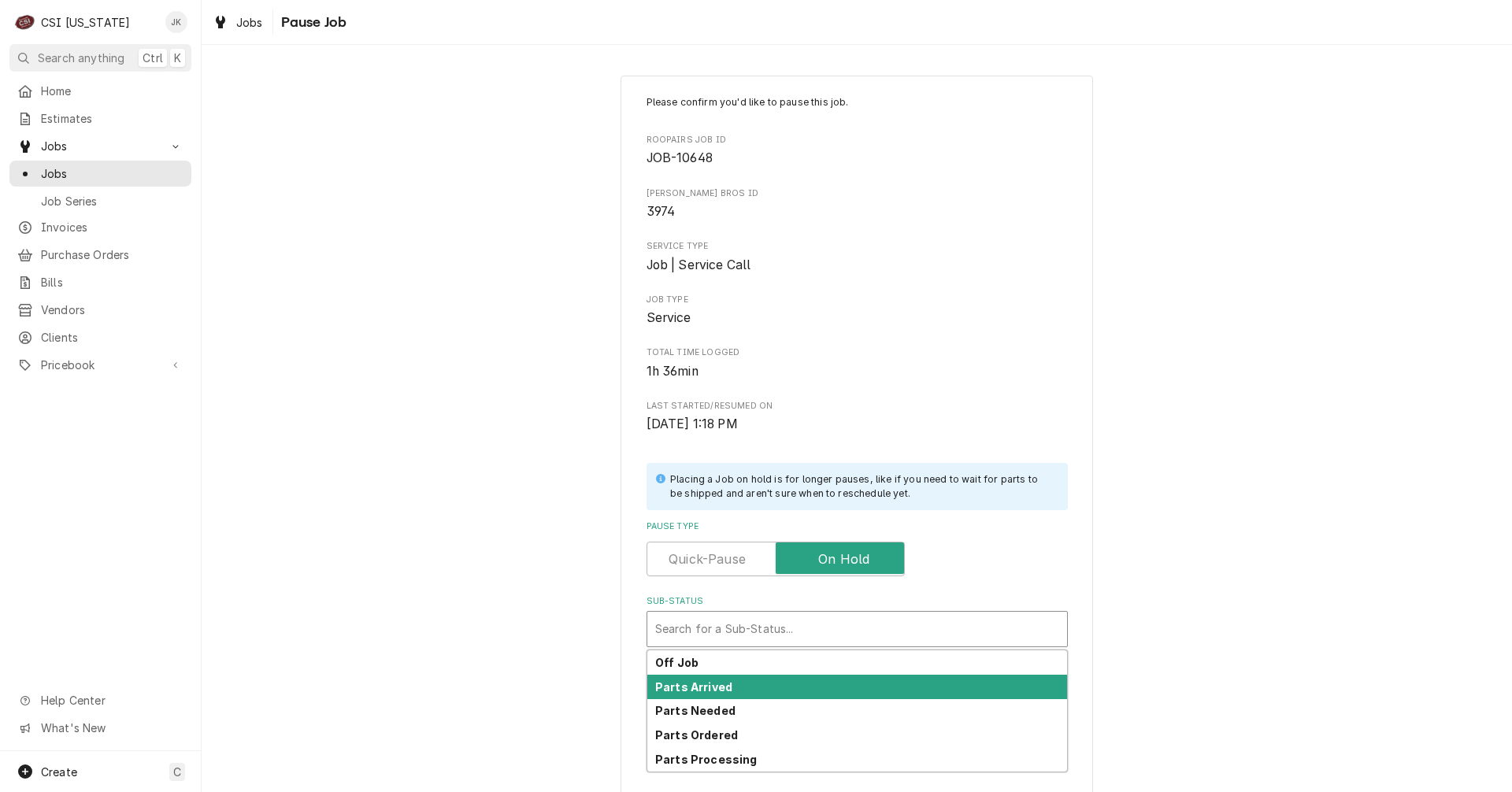
click at [709, 686] on strong "Parts Arrived" at bounding box center [694, 687] width 77 height 13
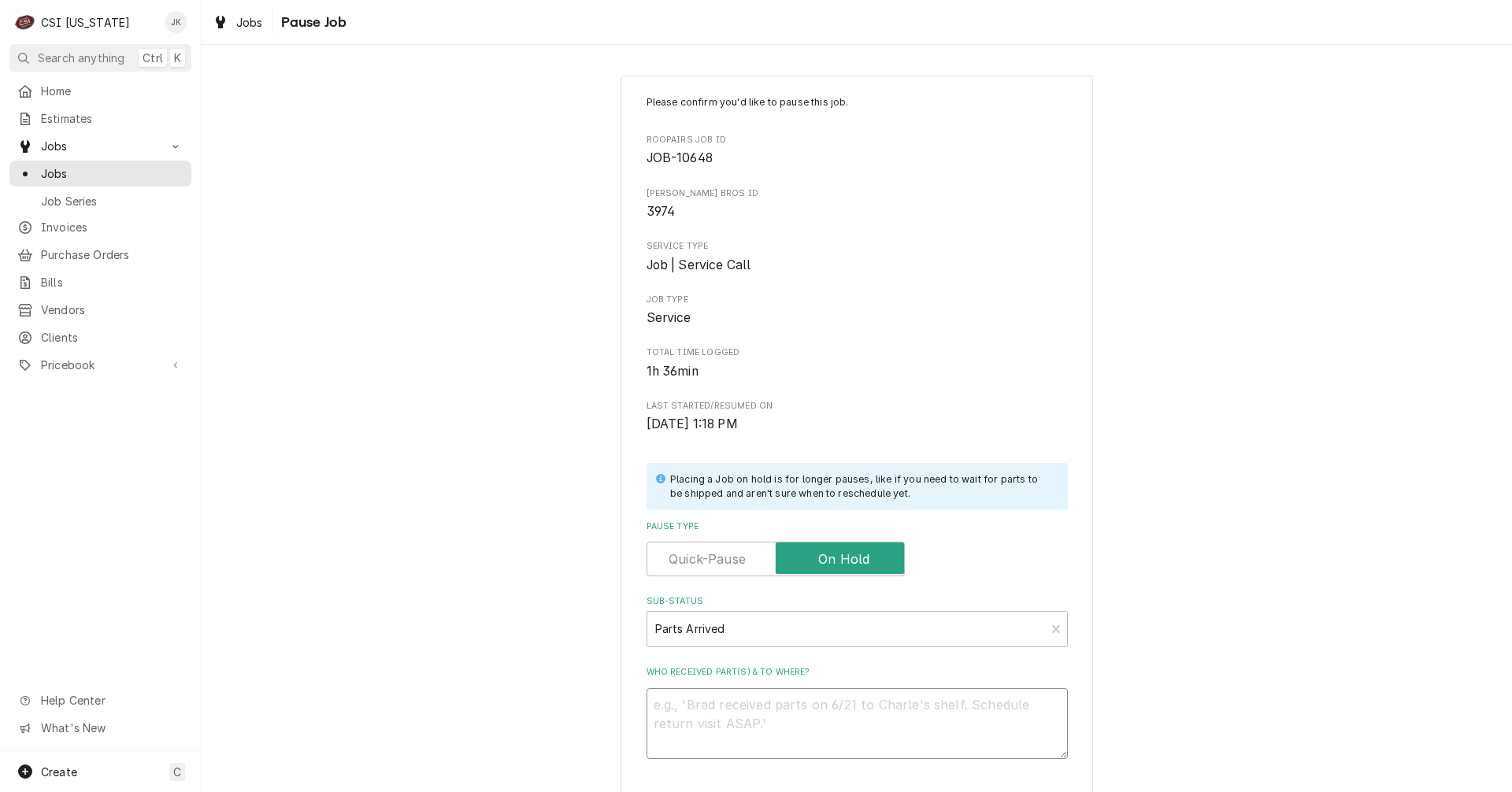
click at [711, 708] on textarea "Who received part(s) & to where?" at bounding box center [858, 724] width 422 height 71
type textarea "x"
type textarea "P"
type textarea "x"
type textarea "Pa"
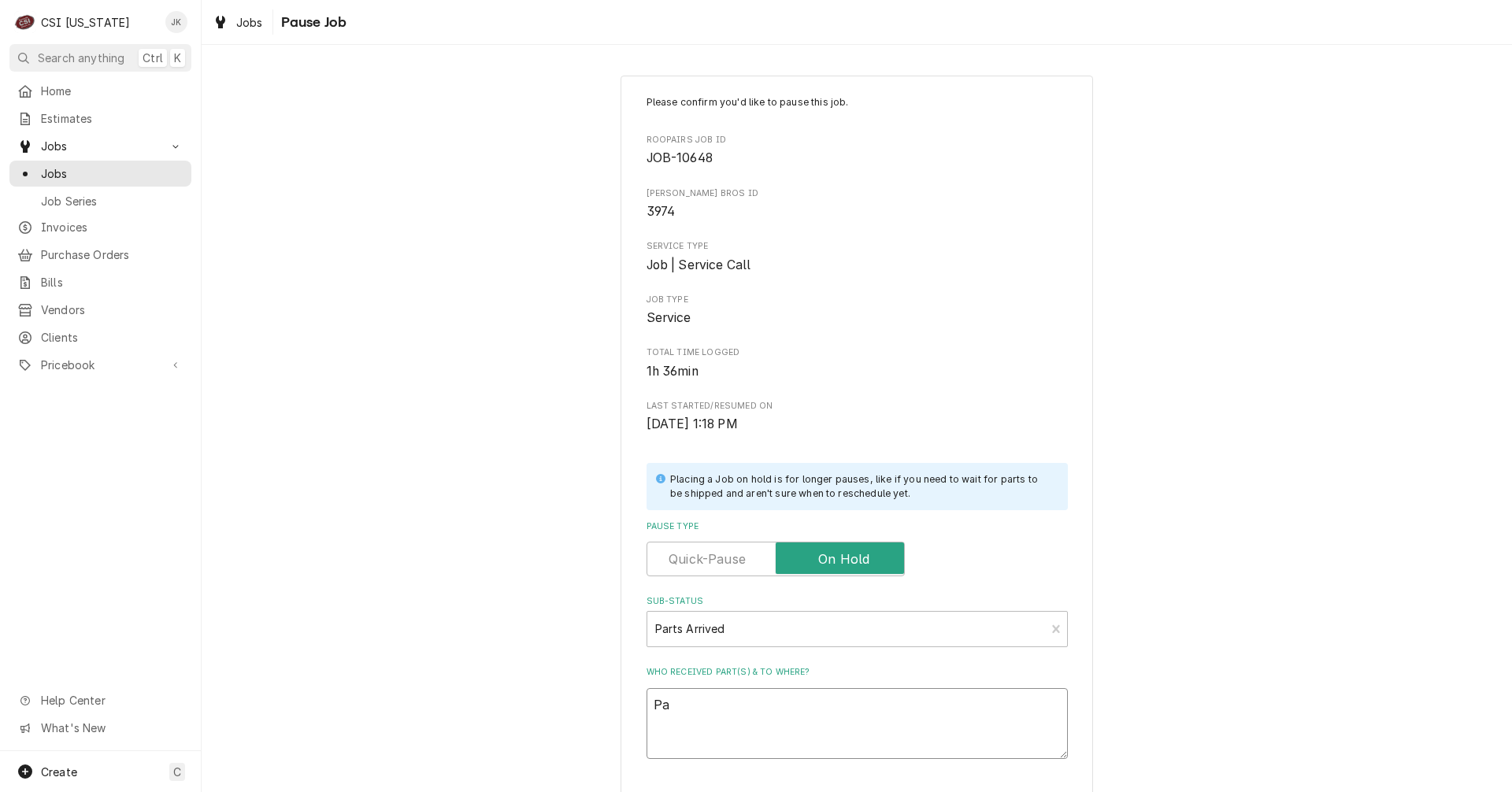
type textarea "x"
type textarea "Par"
type textarea "x"
type textarea "Part"
type textarea "x"
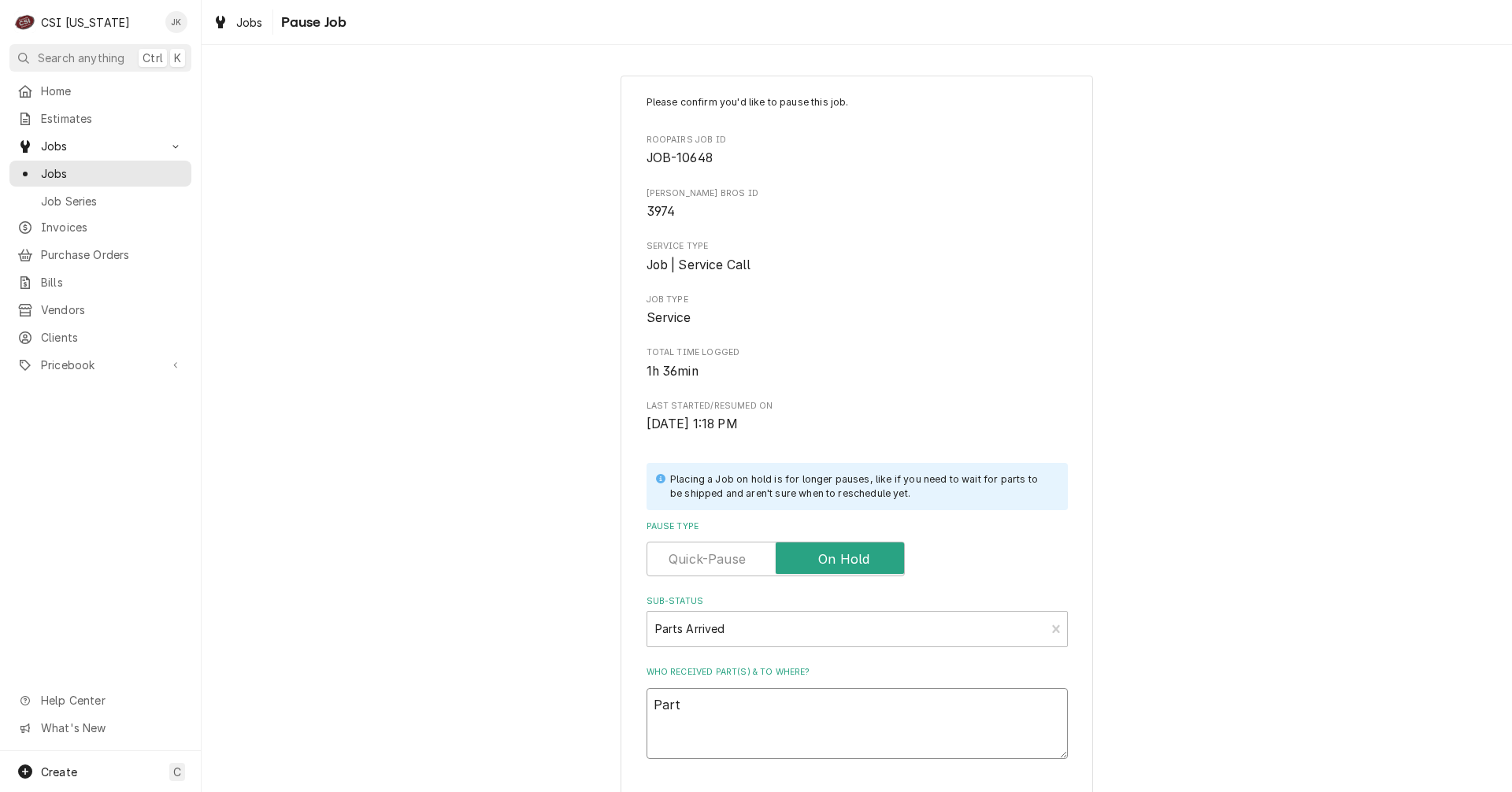
type textarea "Parts"
type textarea "x"
type textarea "Parts"
type textarea "x"
type textarea "Parts A"
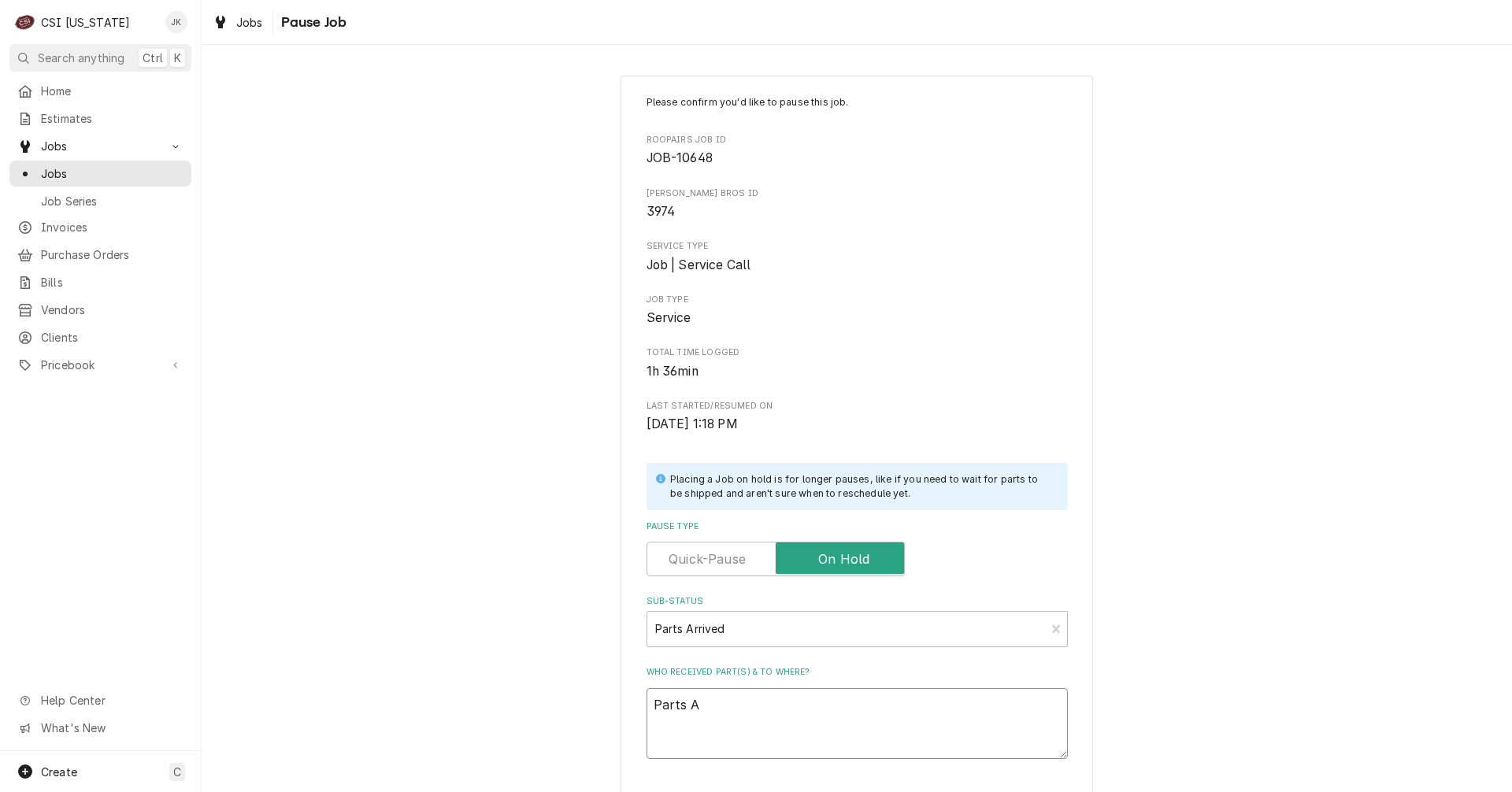
type textarea "x"
type textarea "Parts Ar"
type textarea "x"
type textarea "Parts Arr"
type textarea "x"
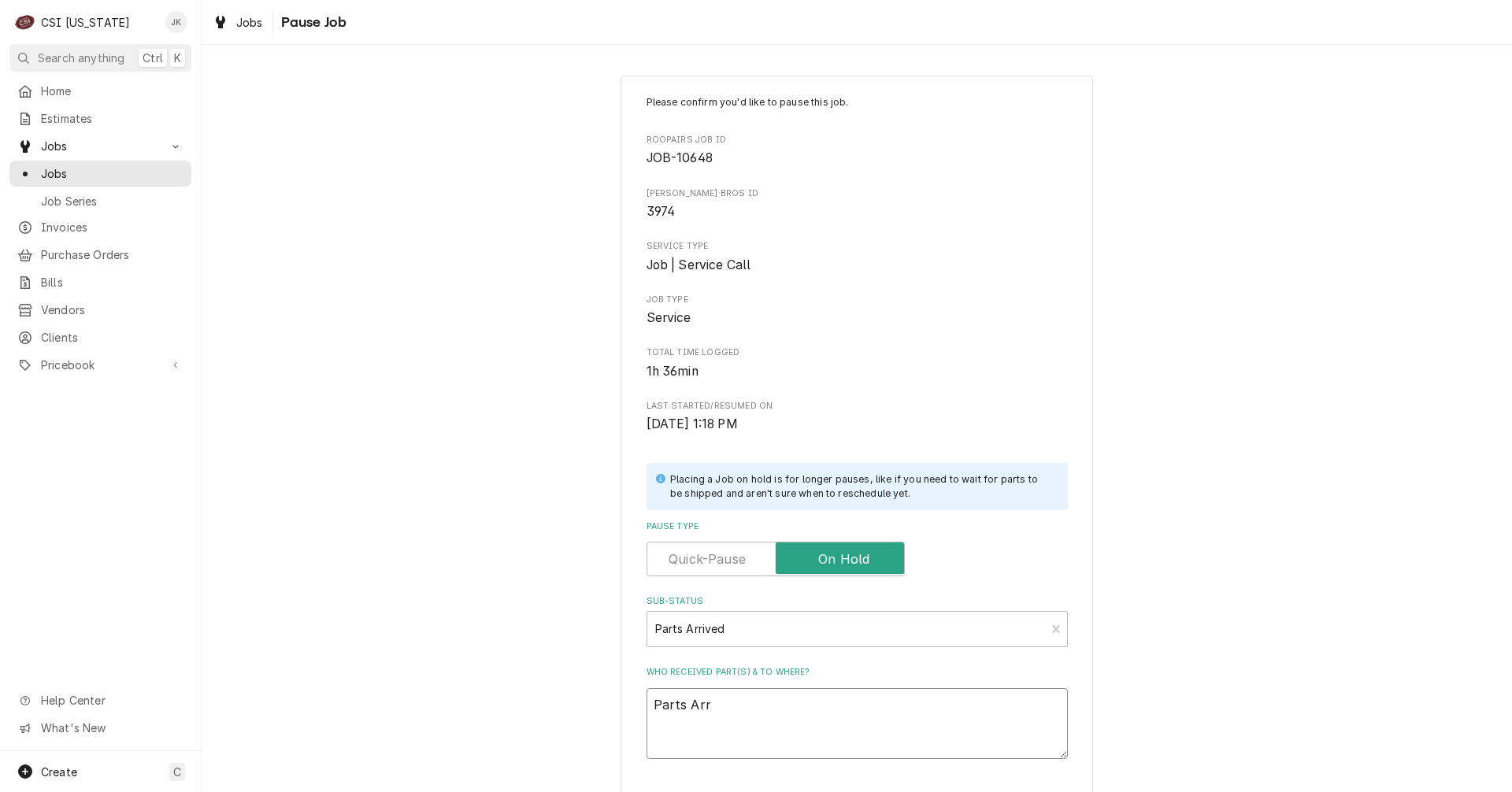
type textarea "Parts Arri"
type textarea "x"
type textarea "Parts Arriv"
type textarea "x"
type textarea "Parts Arrive"
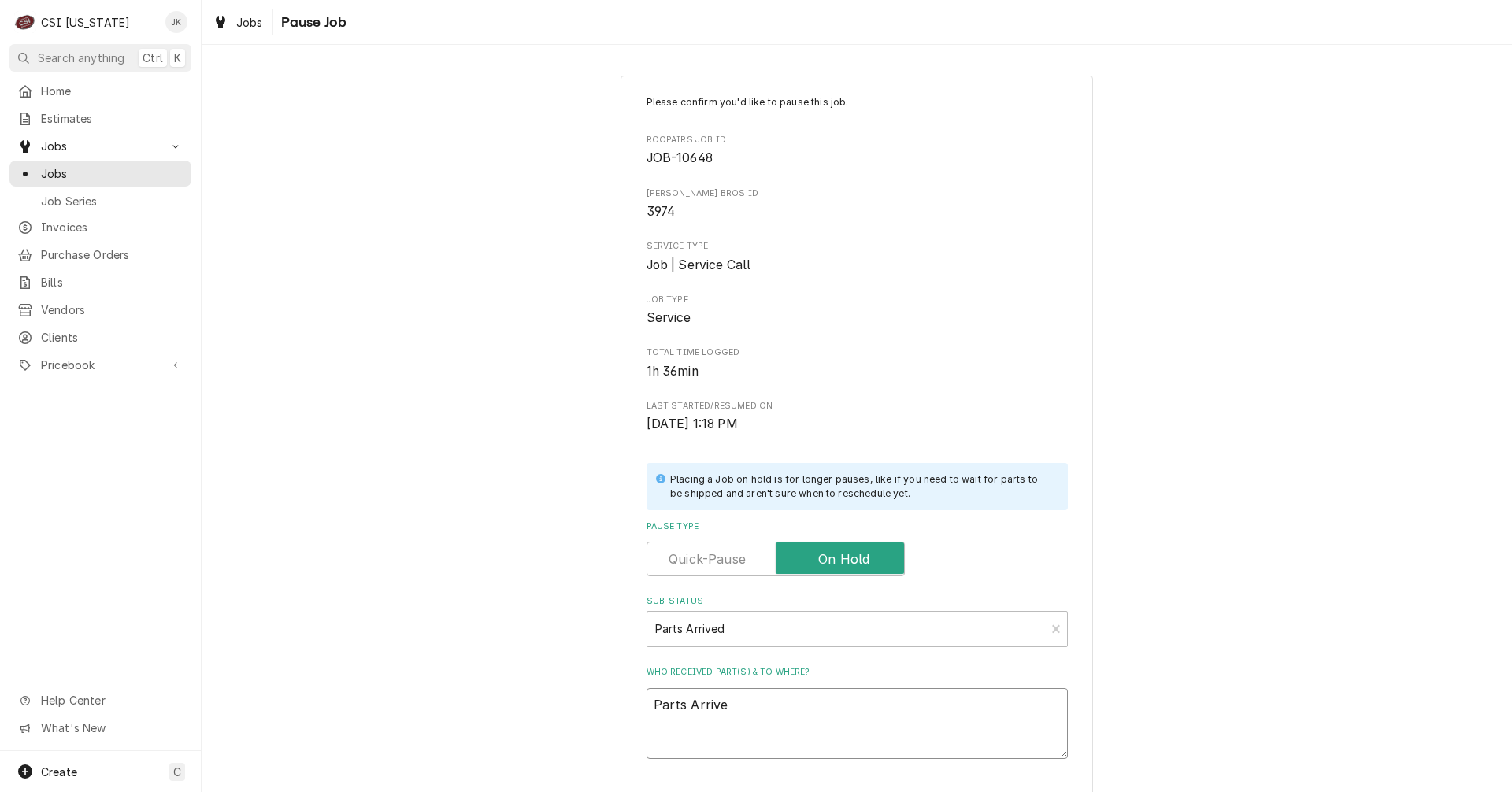
type textarea "x"
type textarea "Parts Arrived"
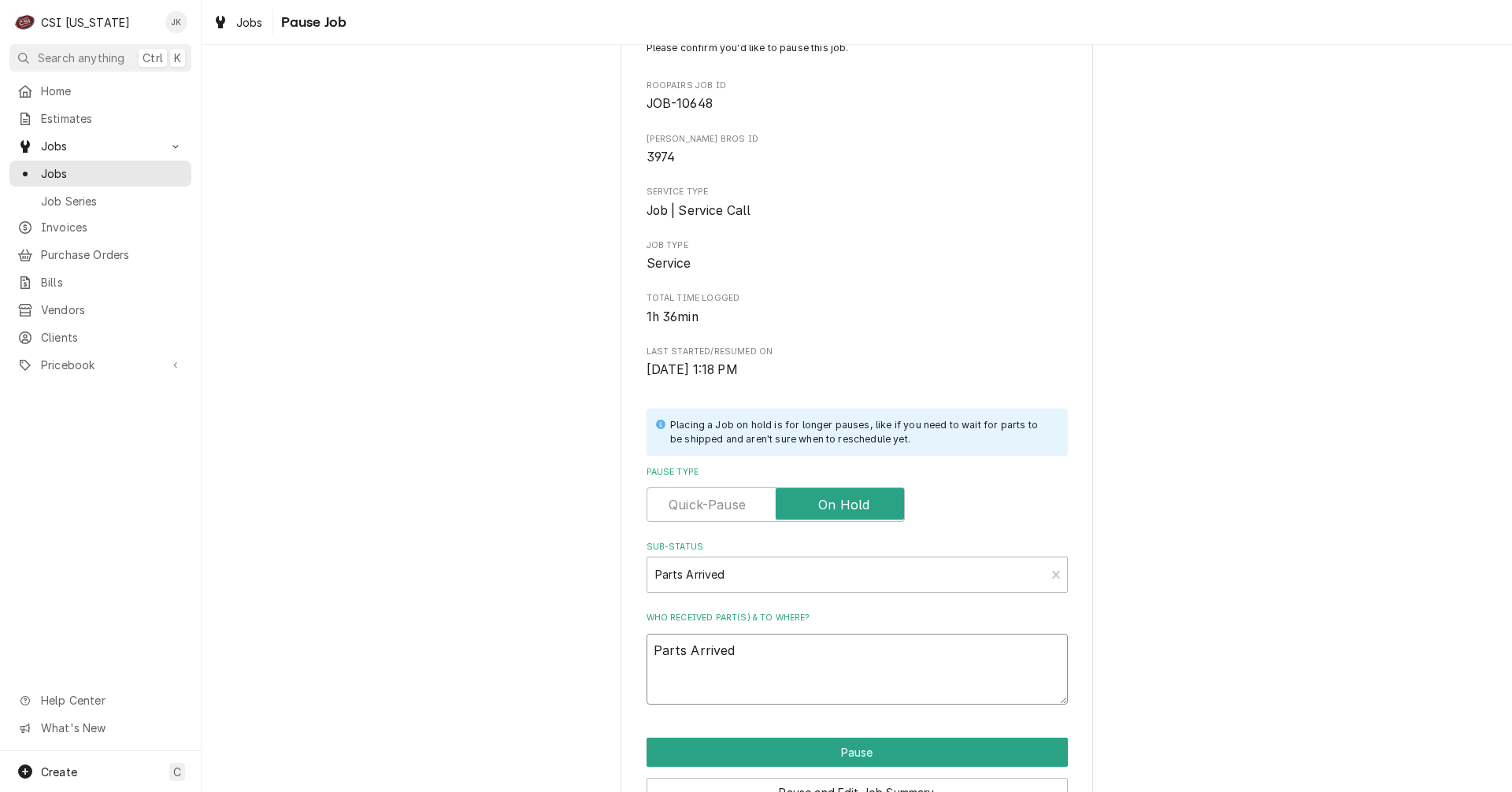
scroll to position [79, 0]
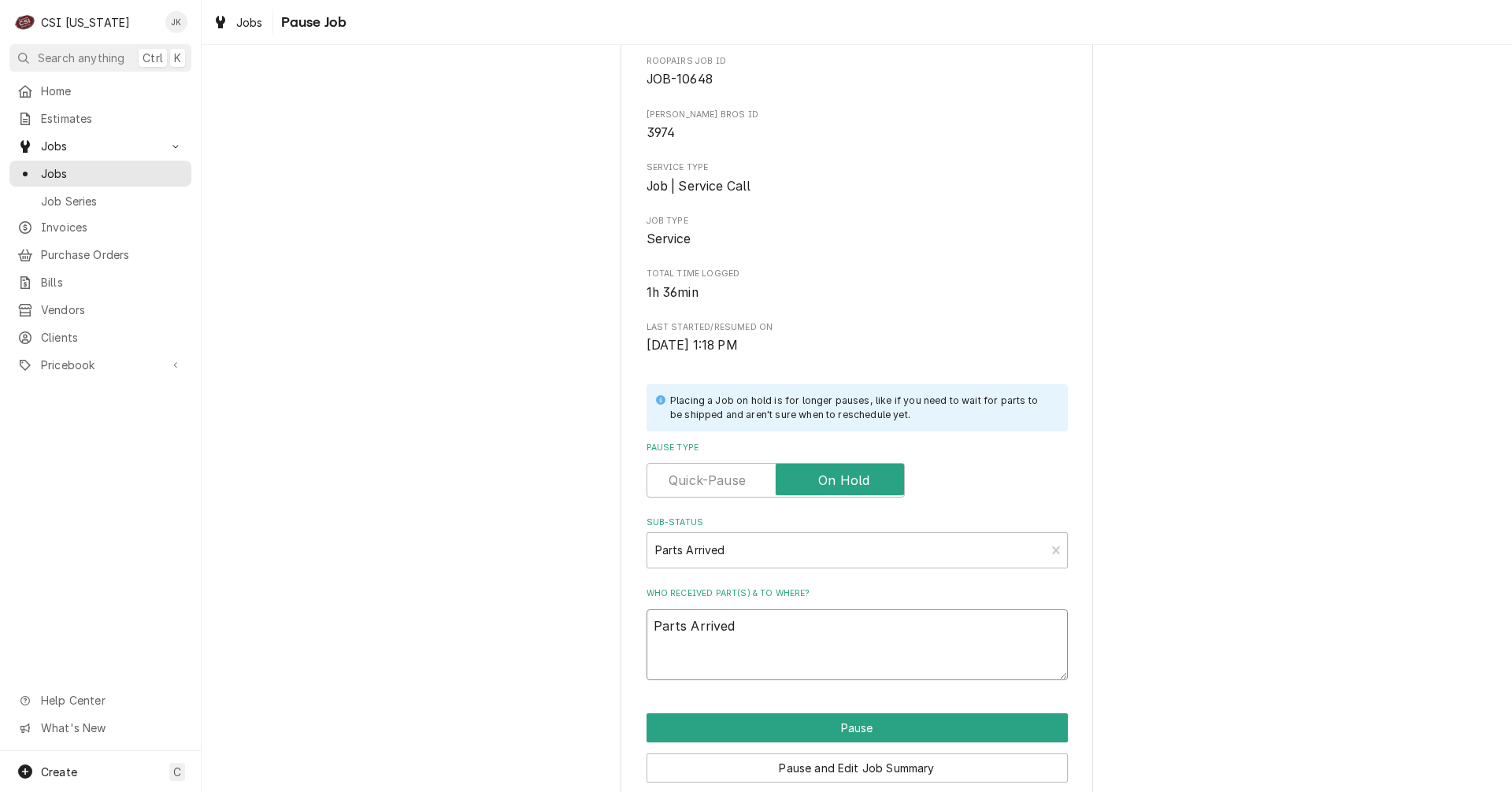
type textarea "x"
type textarea "Parts Arrive"
type textarea "x"
type textarea "Parts Arriv"
type textarea "x"
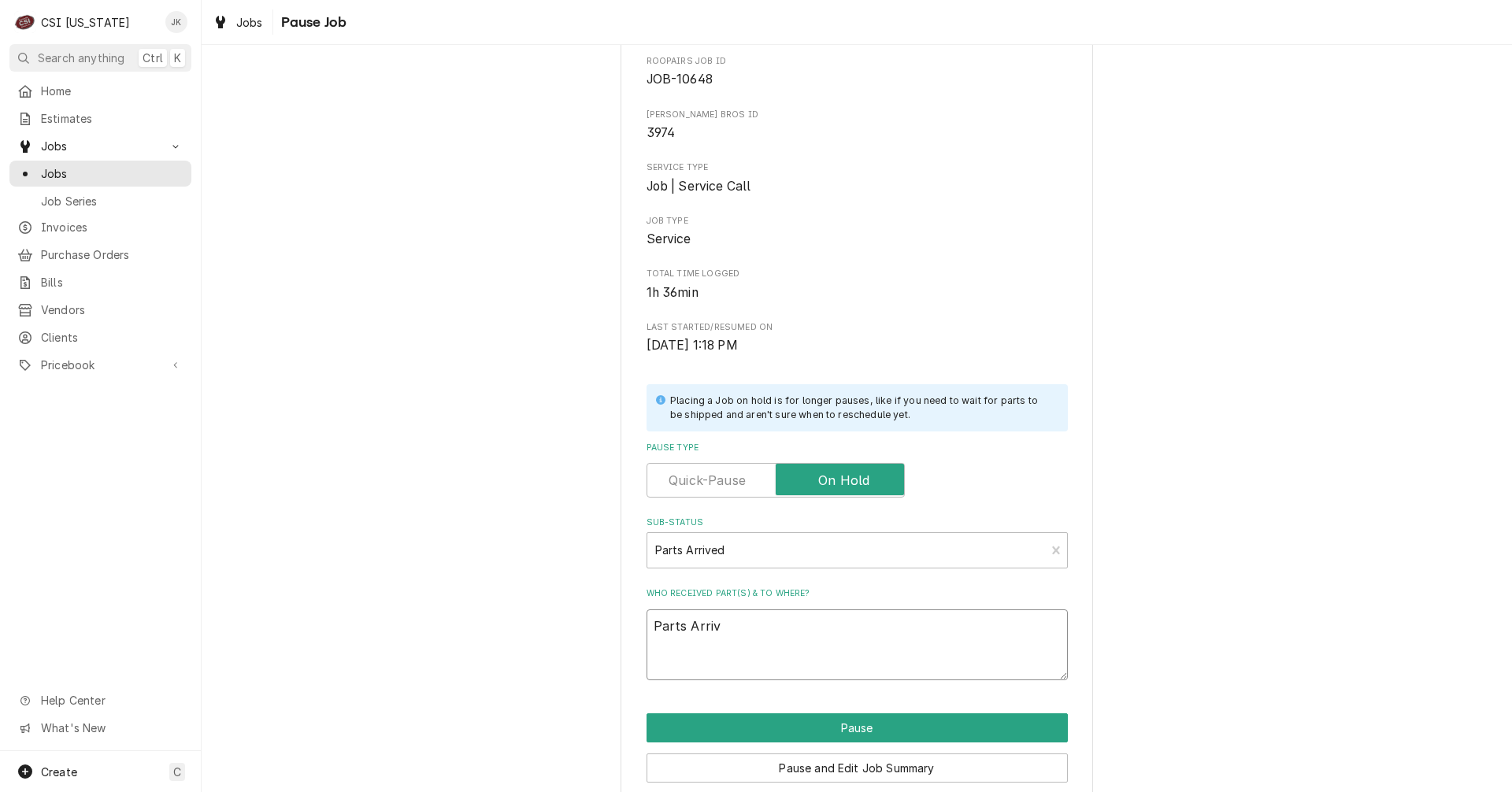
type textarea "Parts Arri"
type textarea "x"
type textarea "Parts Arr"
type textarea "x"
type textarea "Parts Ar"
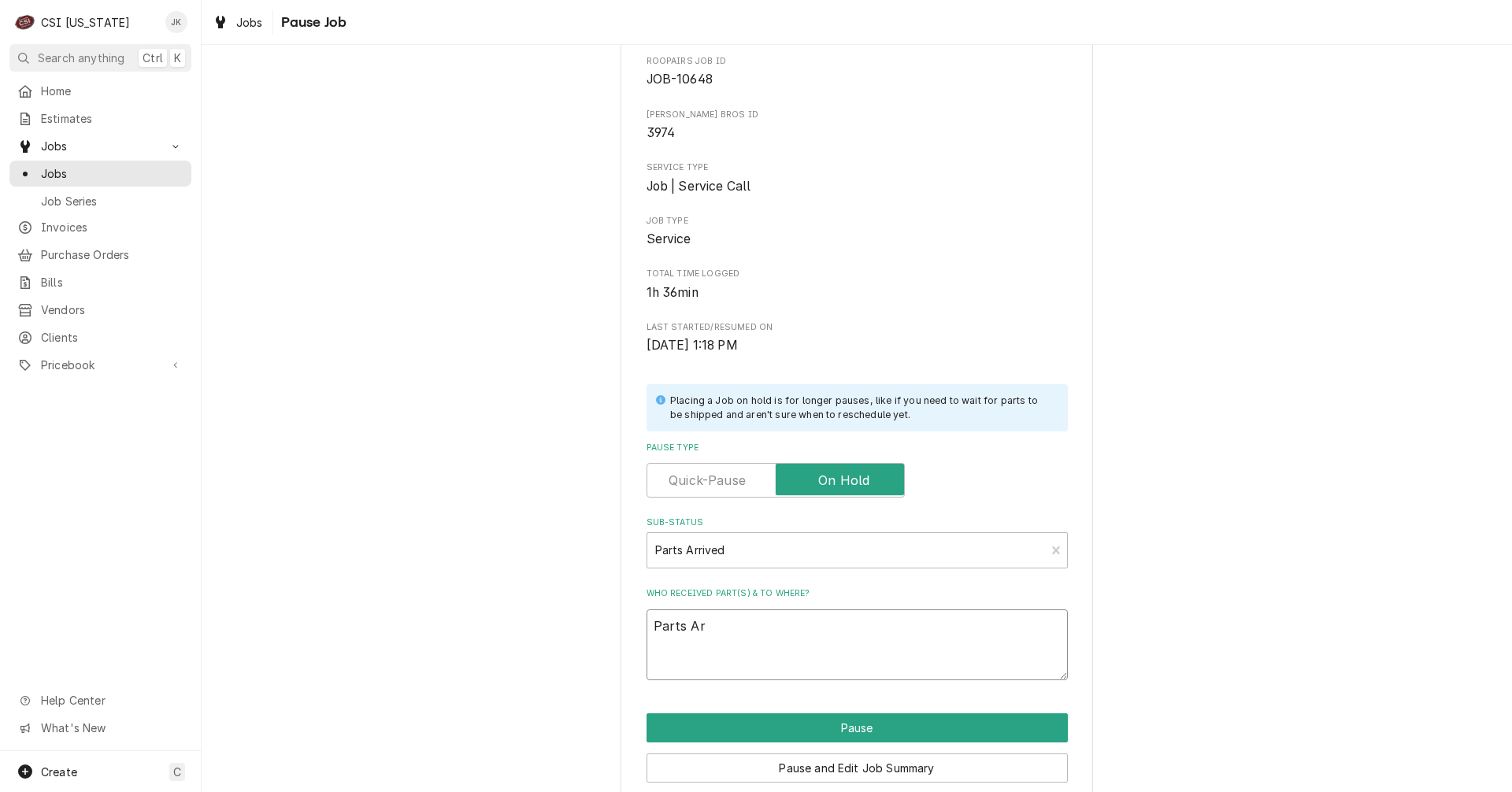
type textarea "x"
type textarea "Parts A"
type textarea "x"
type textarea "Parts"
type textarea "x"
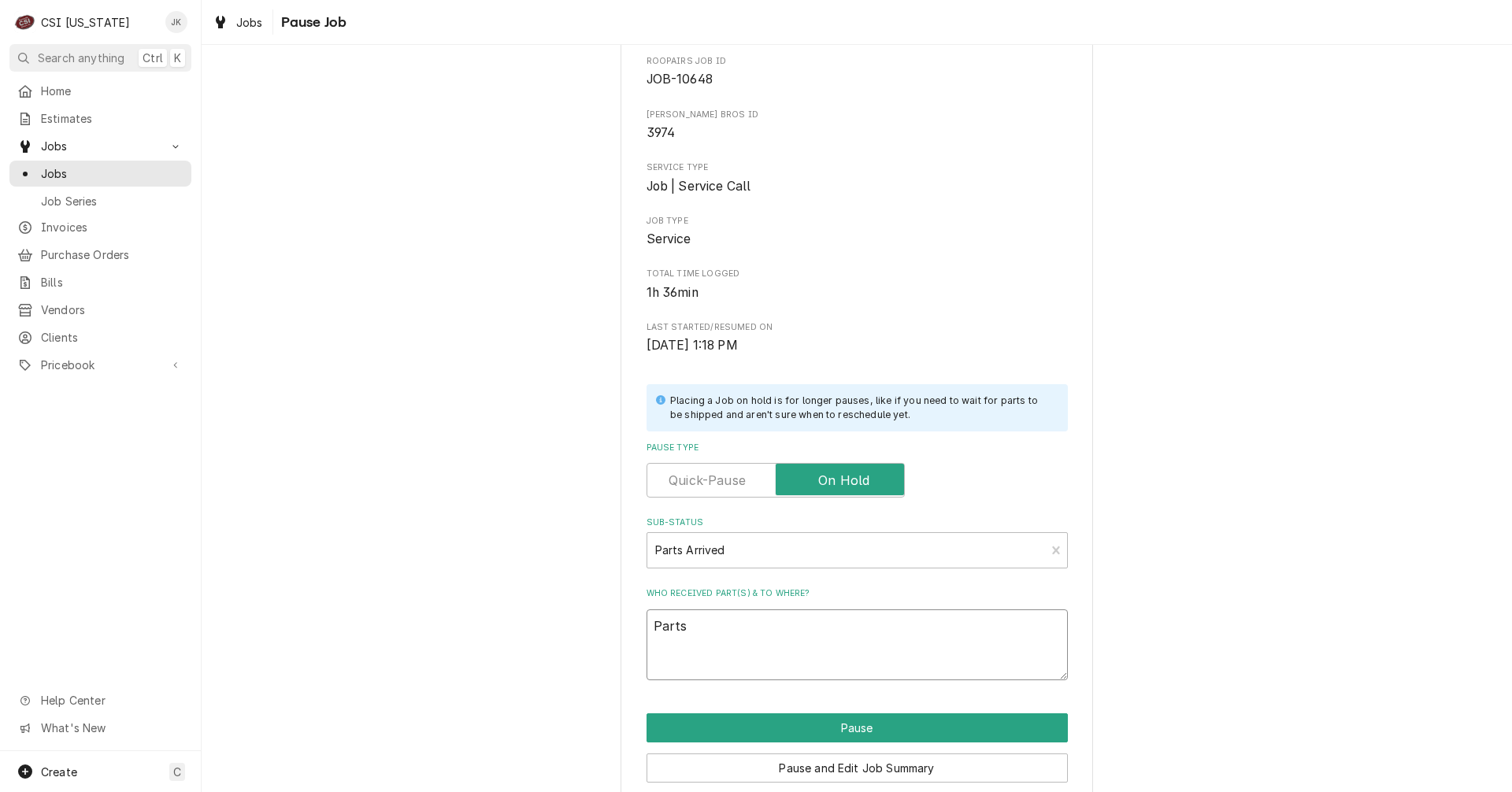
type textarea "Parts"
type textarea "x"
type textarea "Part"
type textarea "x"
type textarea "Par"
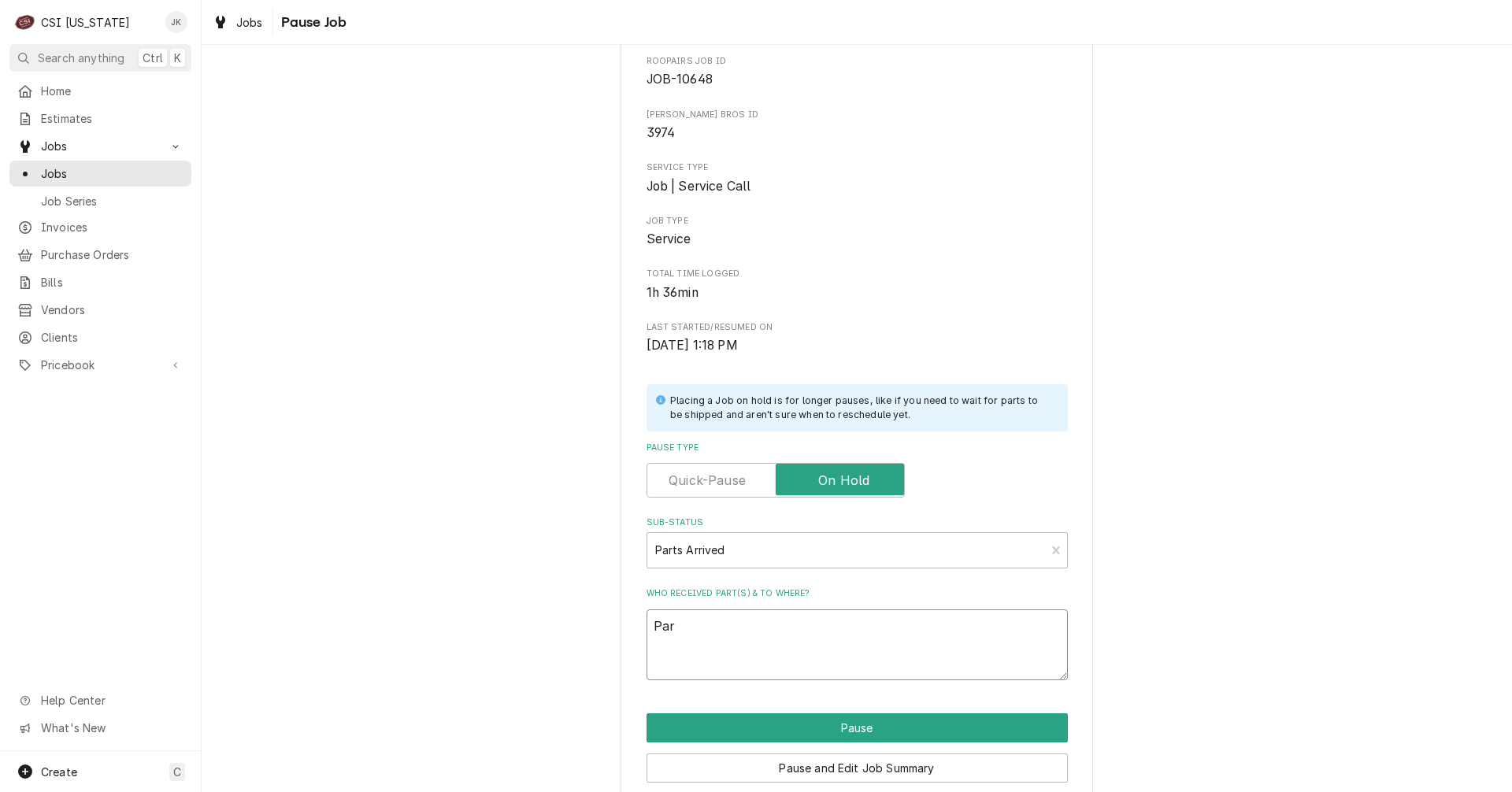
type textarea "x"
type textarea "Pa"
type textarea "x"
type textarea "P"
type textarea "x"
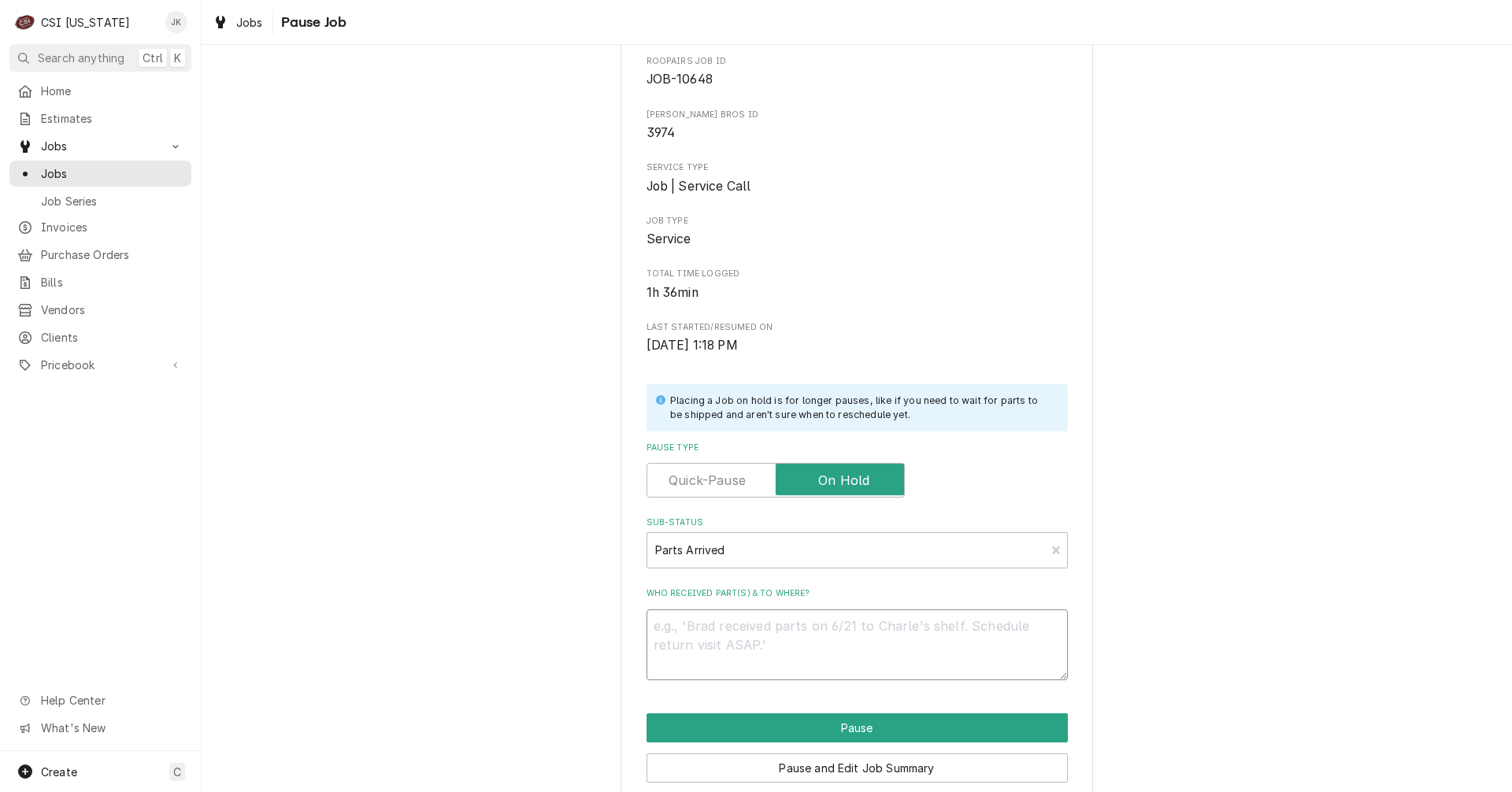
type textarea "x"
type textarea "A"
type textarea "x"
type textarea "Ar"
type textarea "x"
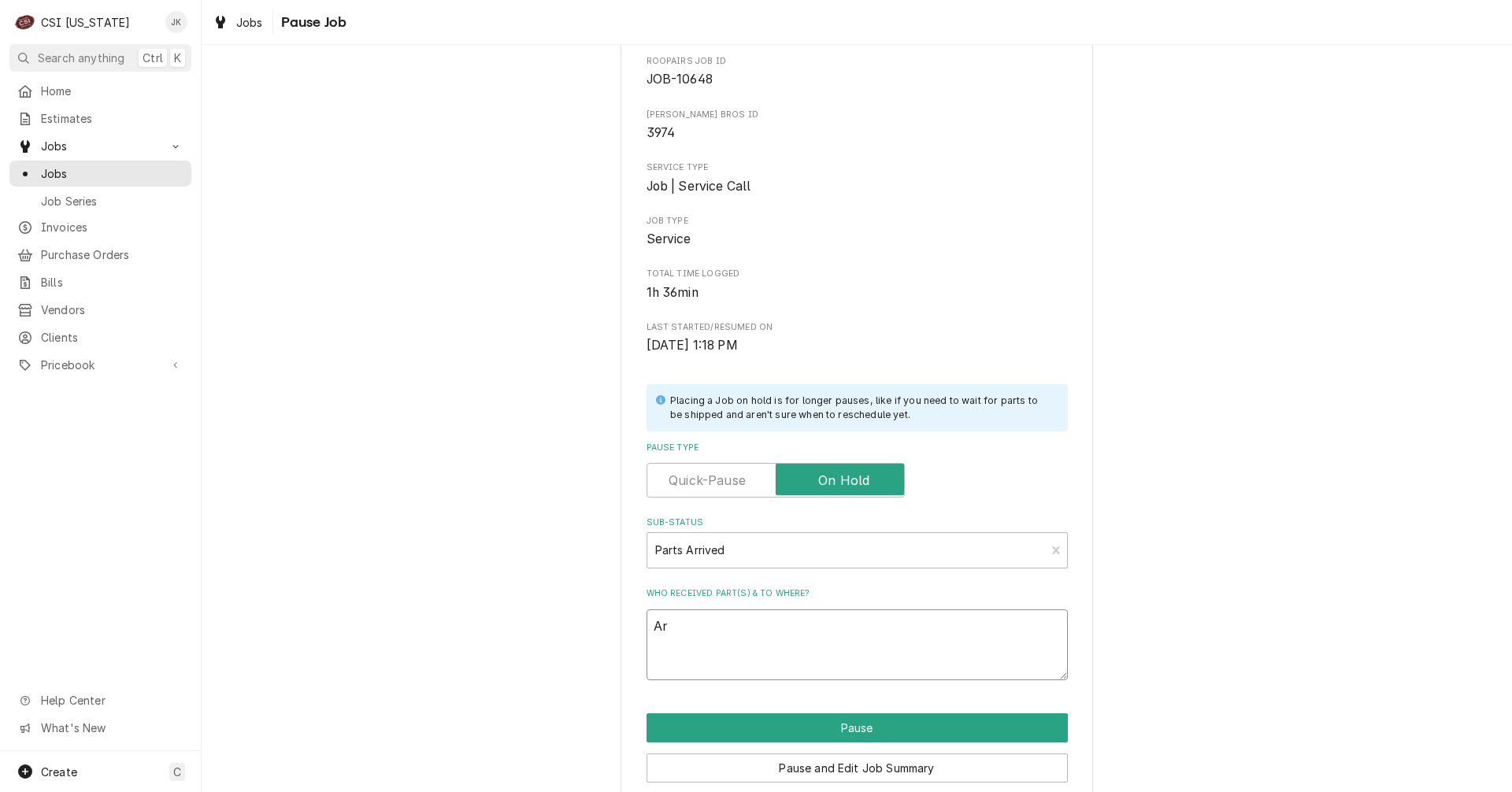
type textarea "Arr"
type textarea "x"
type textarea "Arri"
type textarea "x"
type textarea "Arriv"
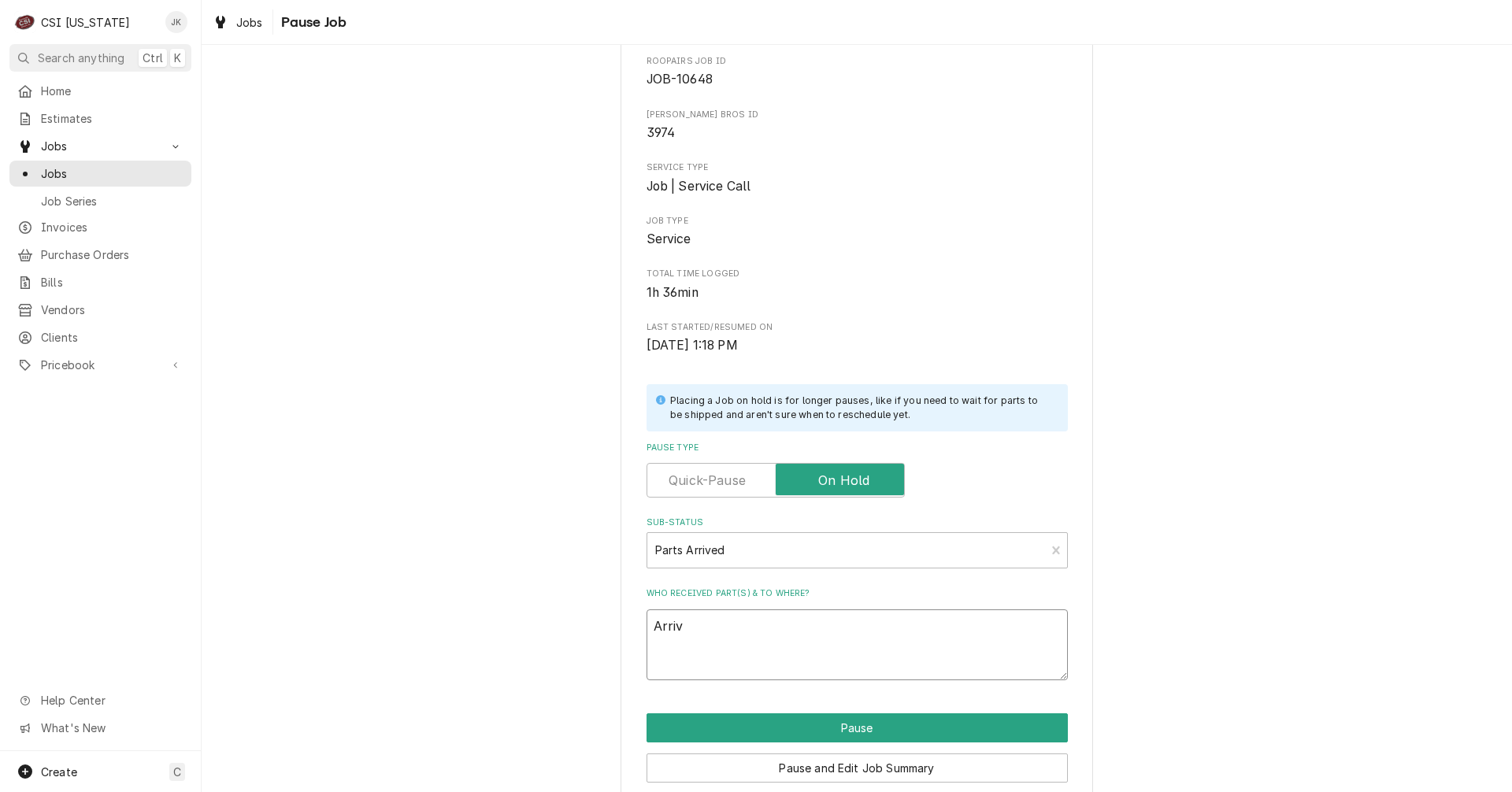
type textarea "x"
type textarea "Arrive"
type textarea "x"
type textarea "Arrived"
type textarea "x"
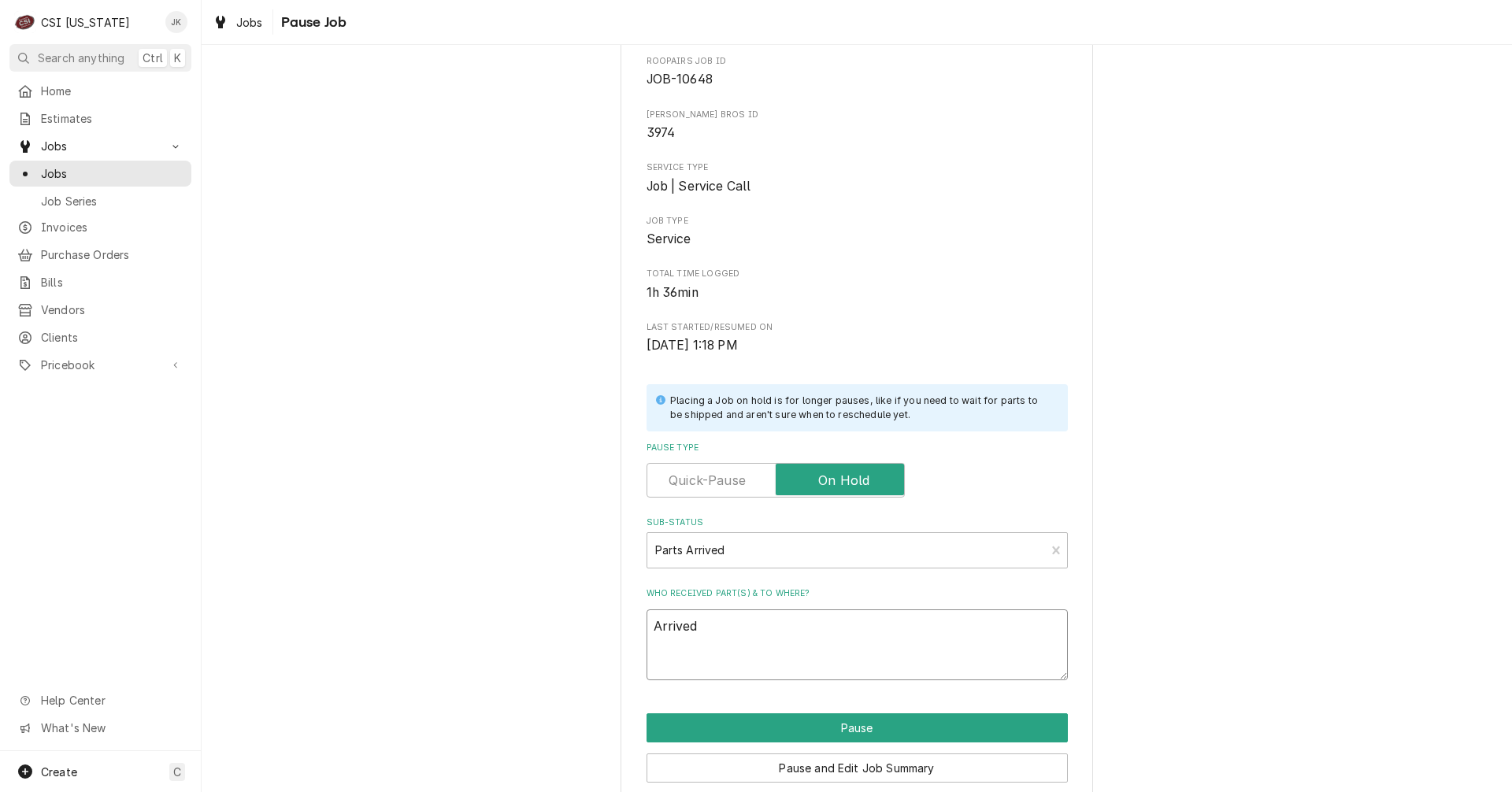
type textarea "Arrived"
type textarea "x"
type textarea "Arrived 9"
type textarea "x"
type textarea "Arrived 9/"
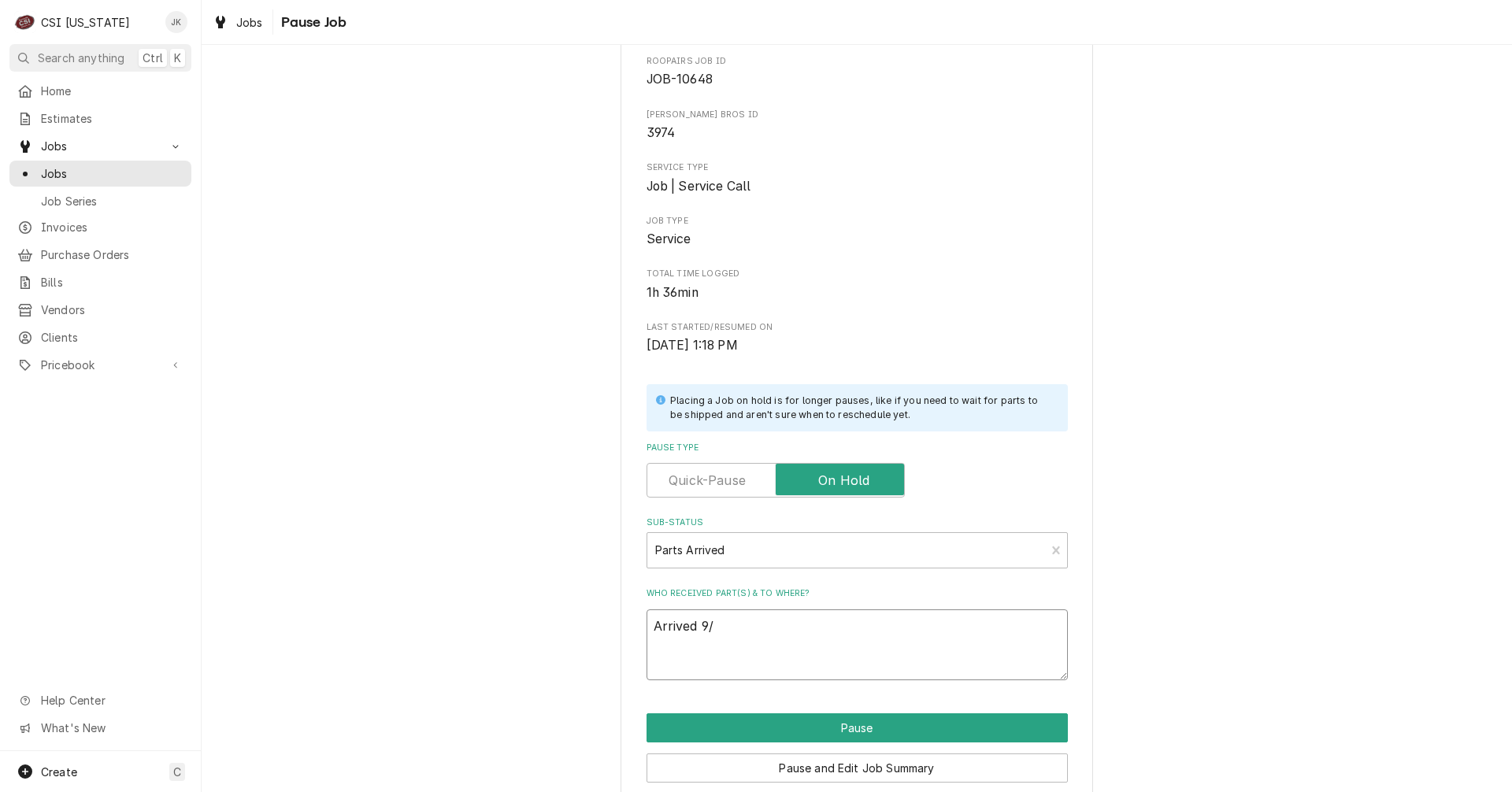
type textarea "x"
type textarea "Arrived 9/3"
type textarea "x"
type textarea "Arrived 9/30"
type textarea "x"
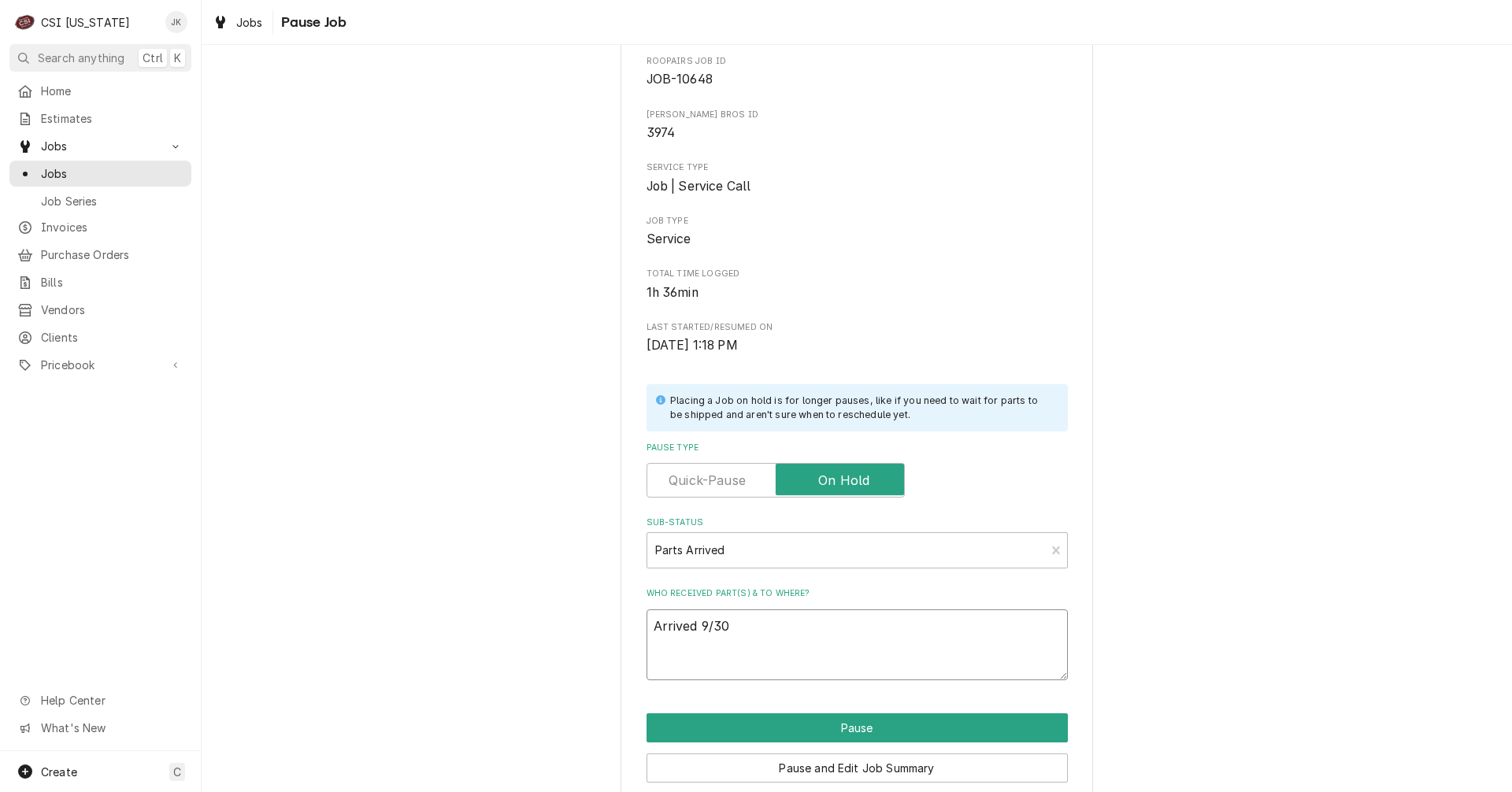
type textarea "Arrived 9/30,"
type textarea "x"
type textarea "Arrived 9/30,"
type textarea "x"
type textarea "Arrived 9/30, B"
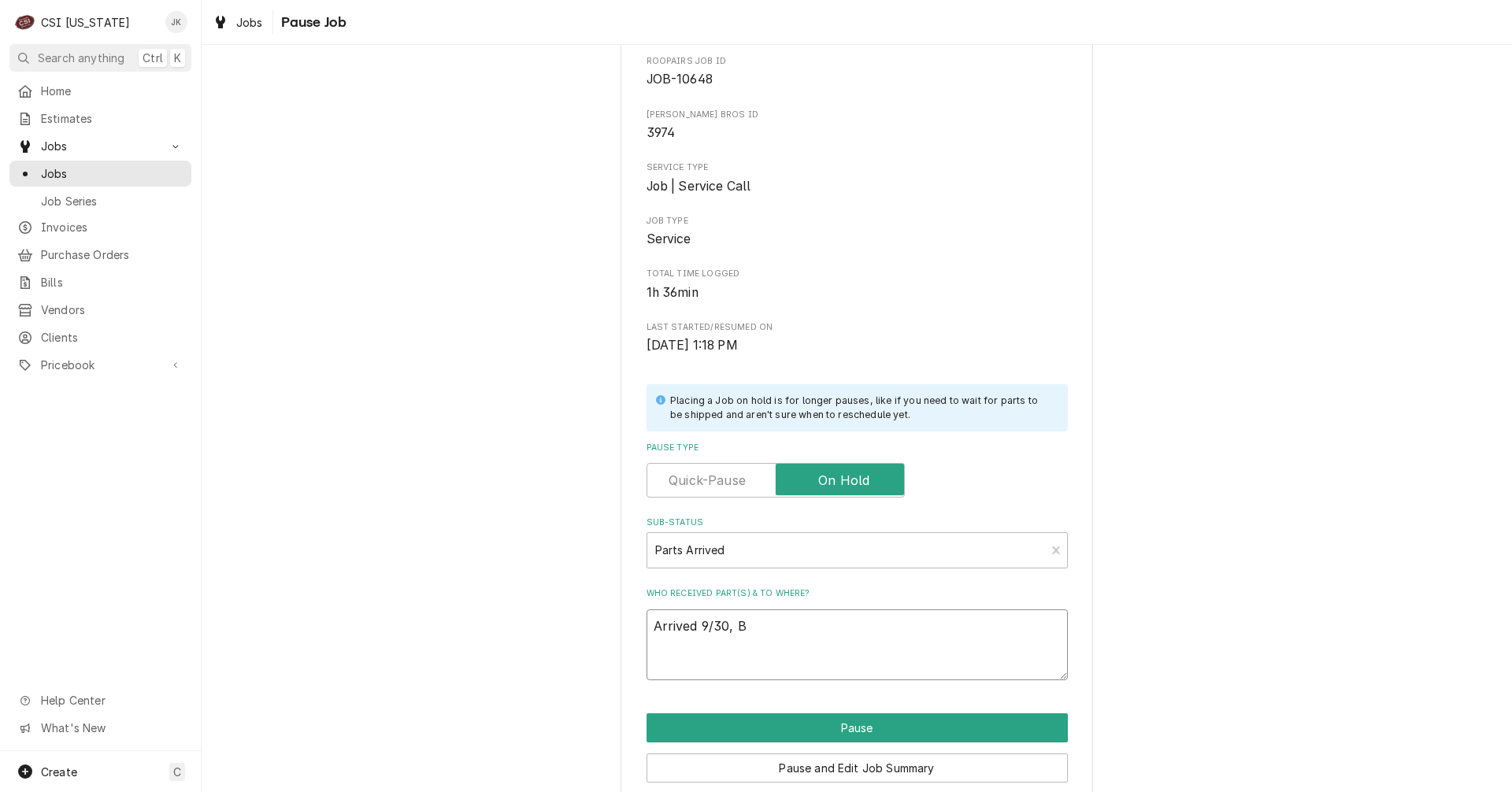
type textarea "x"
type textarea "Arrived 9/30, Br"
type textarea "x"
type textarea "Arrived 9/30, Bry"
type textarea "x"
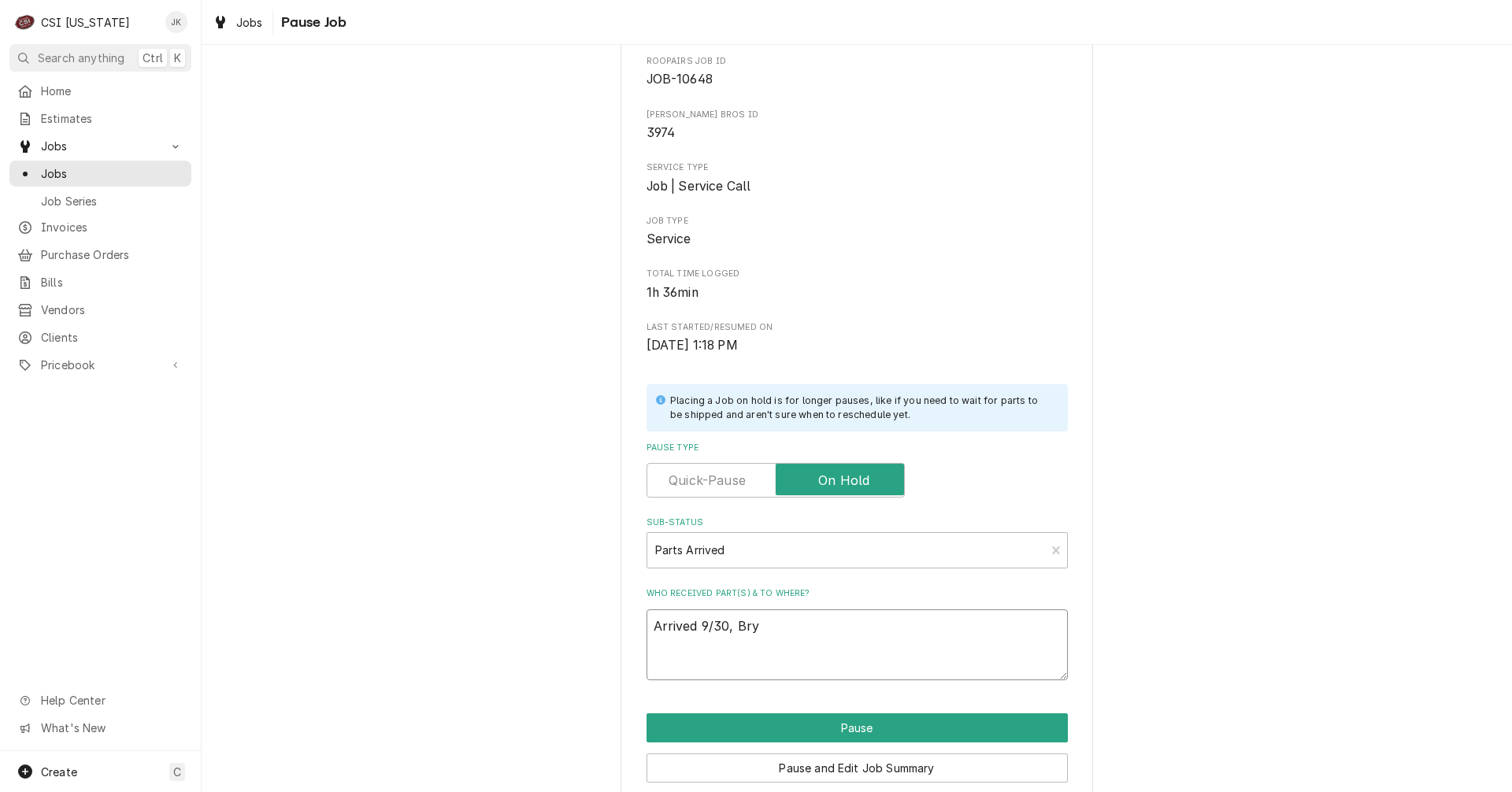
type textarea "Arrived 9/30, Brya"
type textarea "x"
type textarea "Arrived 9/30, Bryan"
type textarea "x"
drag, startPoint x: 804, startPoint y: 620, endPoint x: 622, endPoint y: 623, distance: 182.0
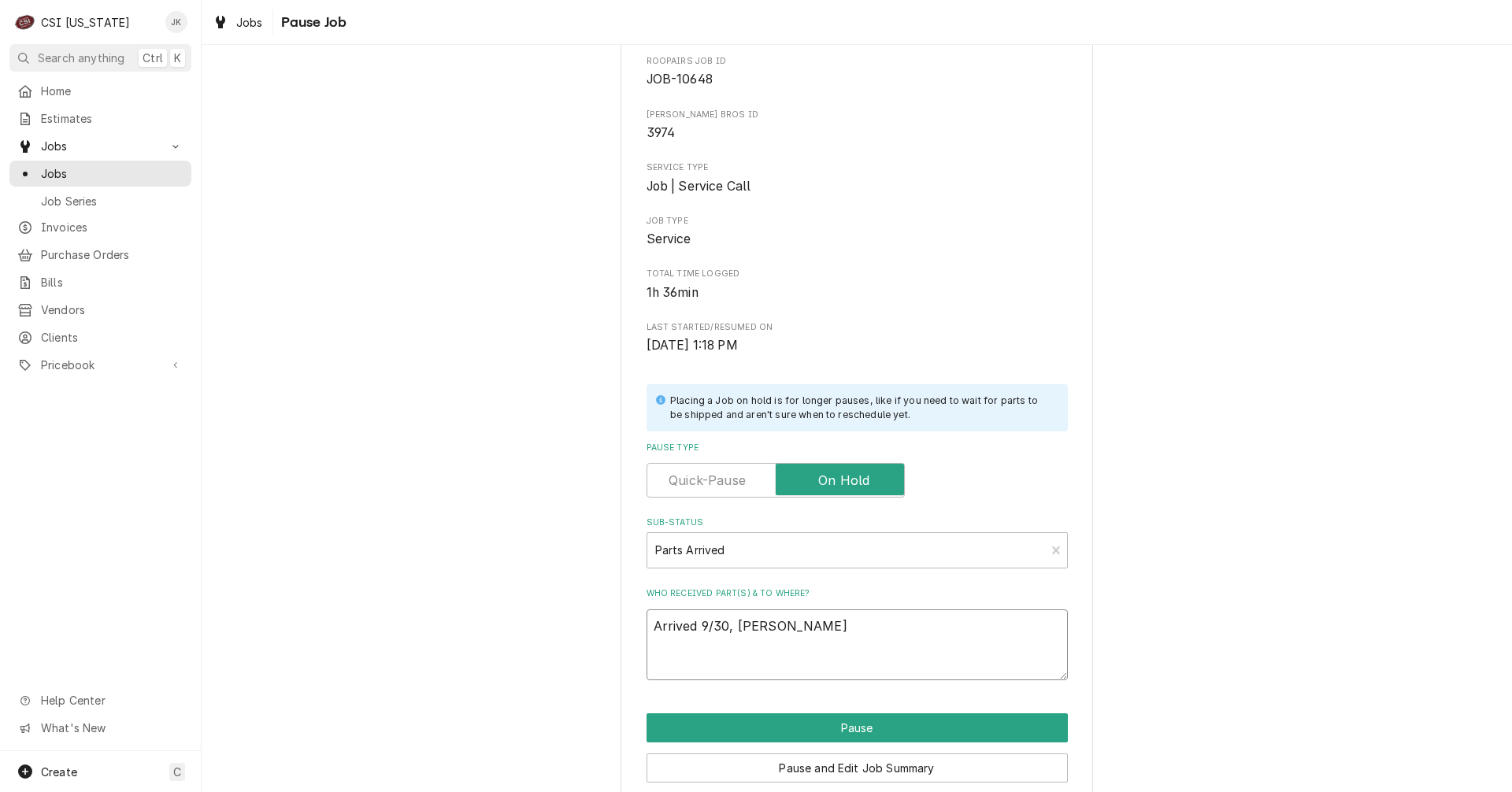
click at [622, 623] on div "Please confirm you'd like to pause this job. Roopairs Job ID JOB-10648 Heine Br…" at bounding box center [857, 420] width 472 height 846
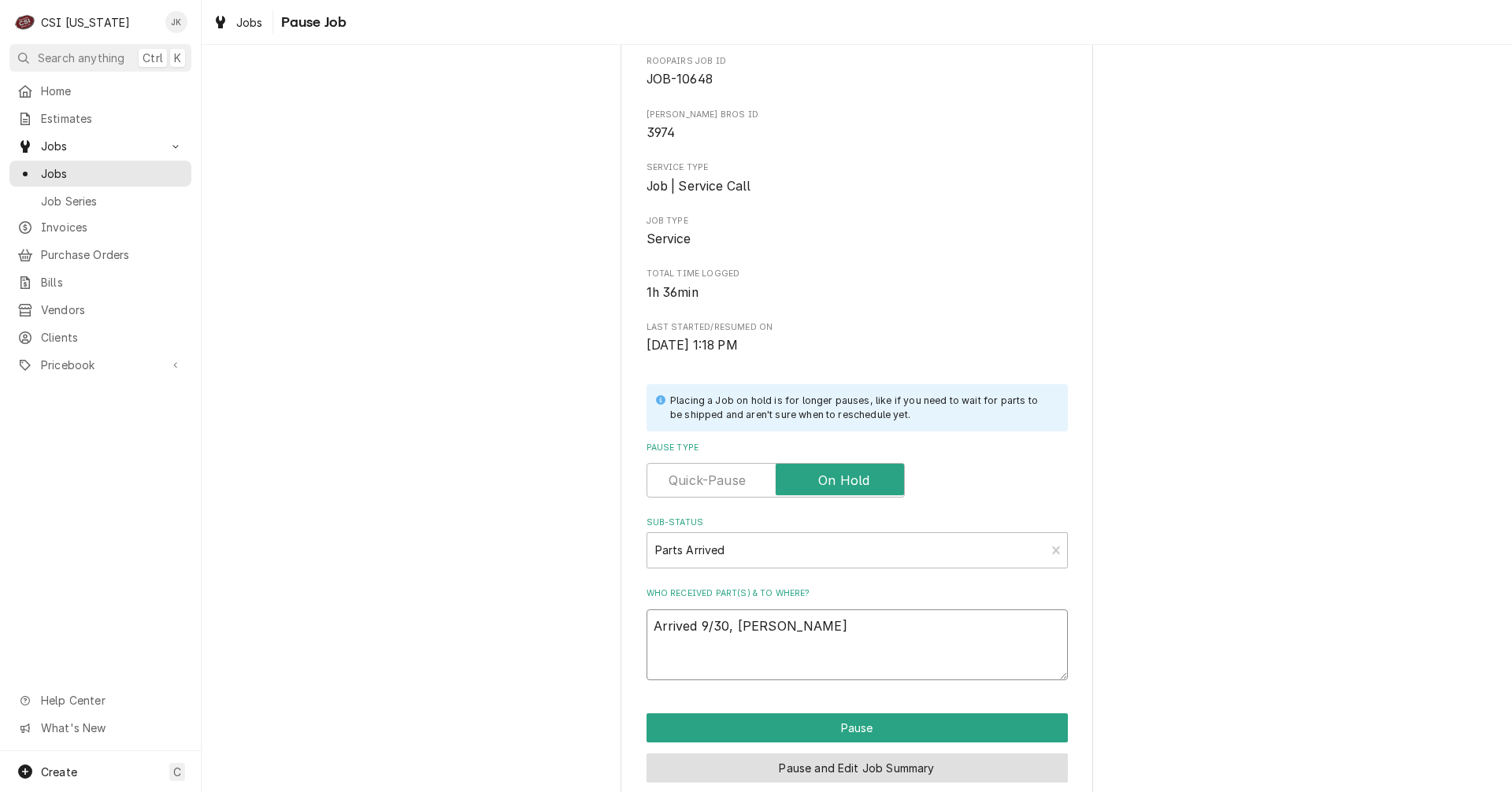
type textarea "Arrived 9/30, Bryant"
click at [811, 777] on button "Pause and Edit Job Summary" at bounding box center [858, 768] width 422 height 29
type textarea "x"
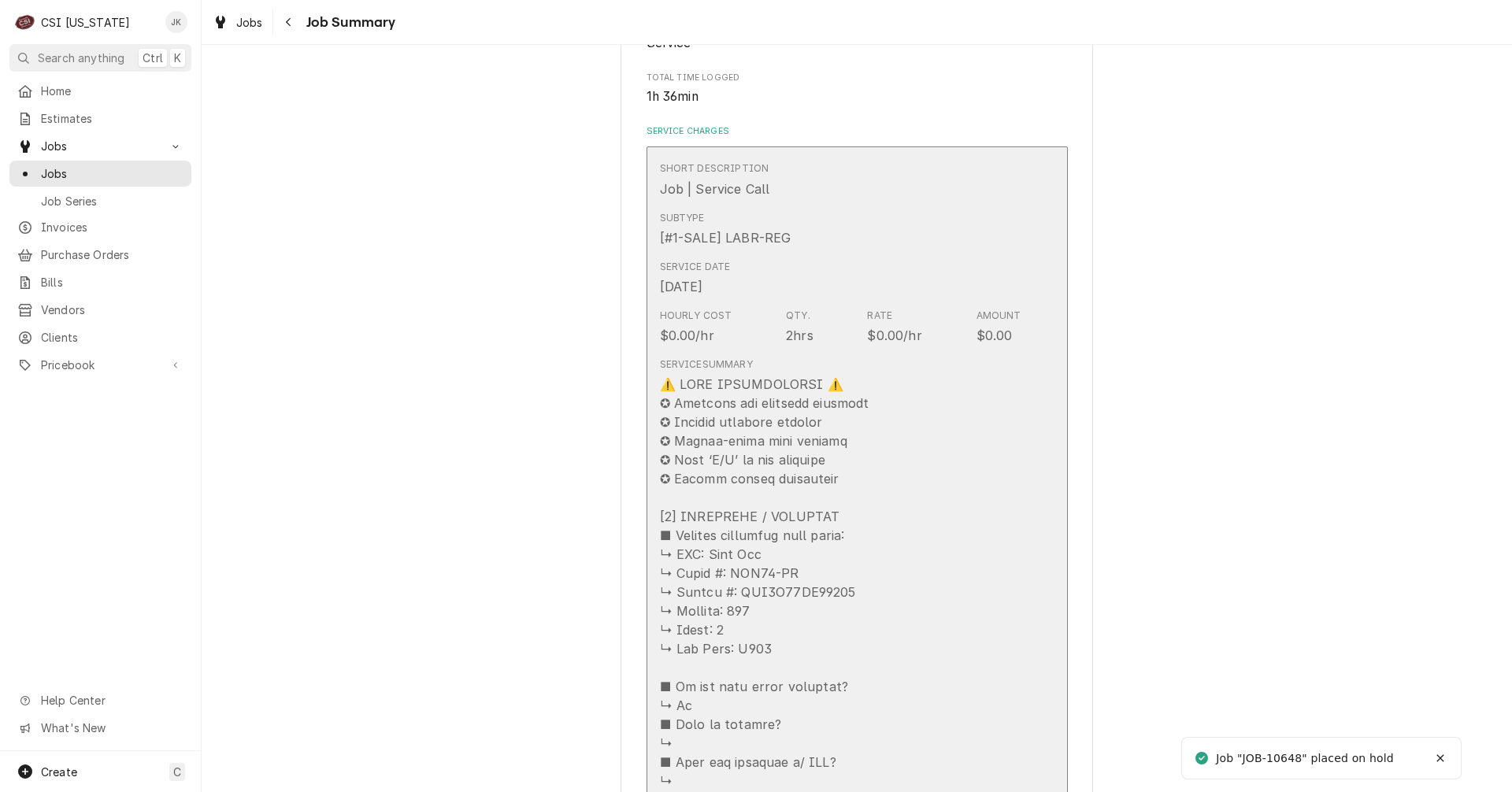
scroll to position [394, 0]
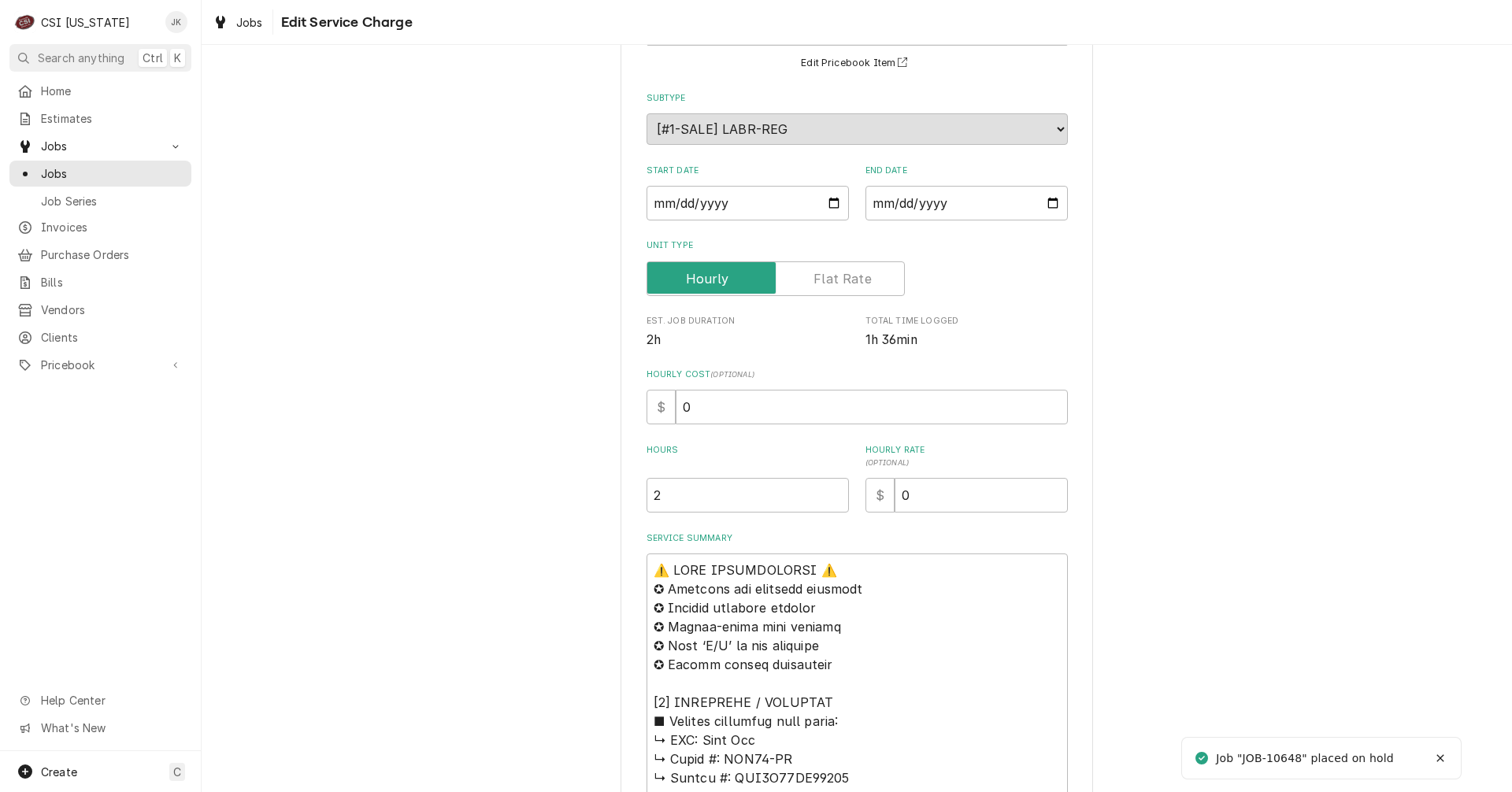
scroll to position [472, 0]
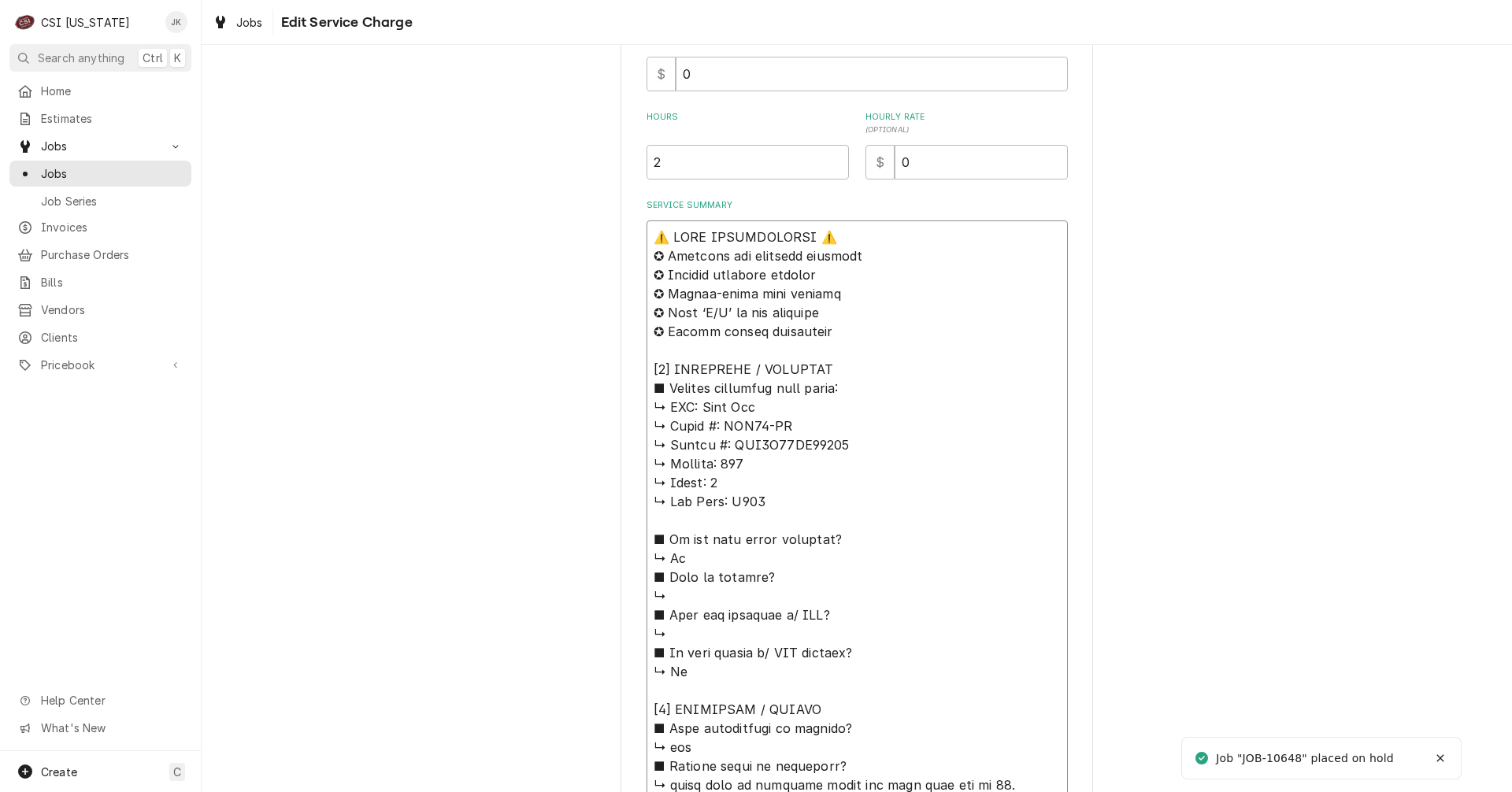
paste textarea "Arrived 9/30, [PERSON_NAME]"
type textarea "x"
type textarea "Arrived 9/30, Bryant⚠️ 𝗙𝗢𝗥𝗠 𝗜𝗡𝗦𝗧𝗥𝗨𝗖𝗧𝗜𝗢𝗡𝗦 ⚠️ ✪ 𝗖𝗼𝗺𝗽𝗹𝗲𝘁𝗲 𝗮𝗹𝗹 𝗿𝗲𝗹𝗲𝘃𝗮𝗻𝘁 𝘀𝗲𝗰𝘁𝗶𝗼𝗻𝘀 ✪ …"
type textarea "x"
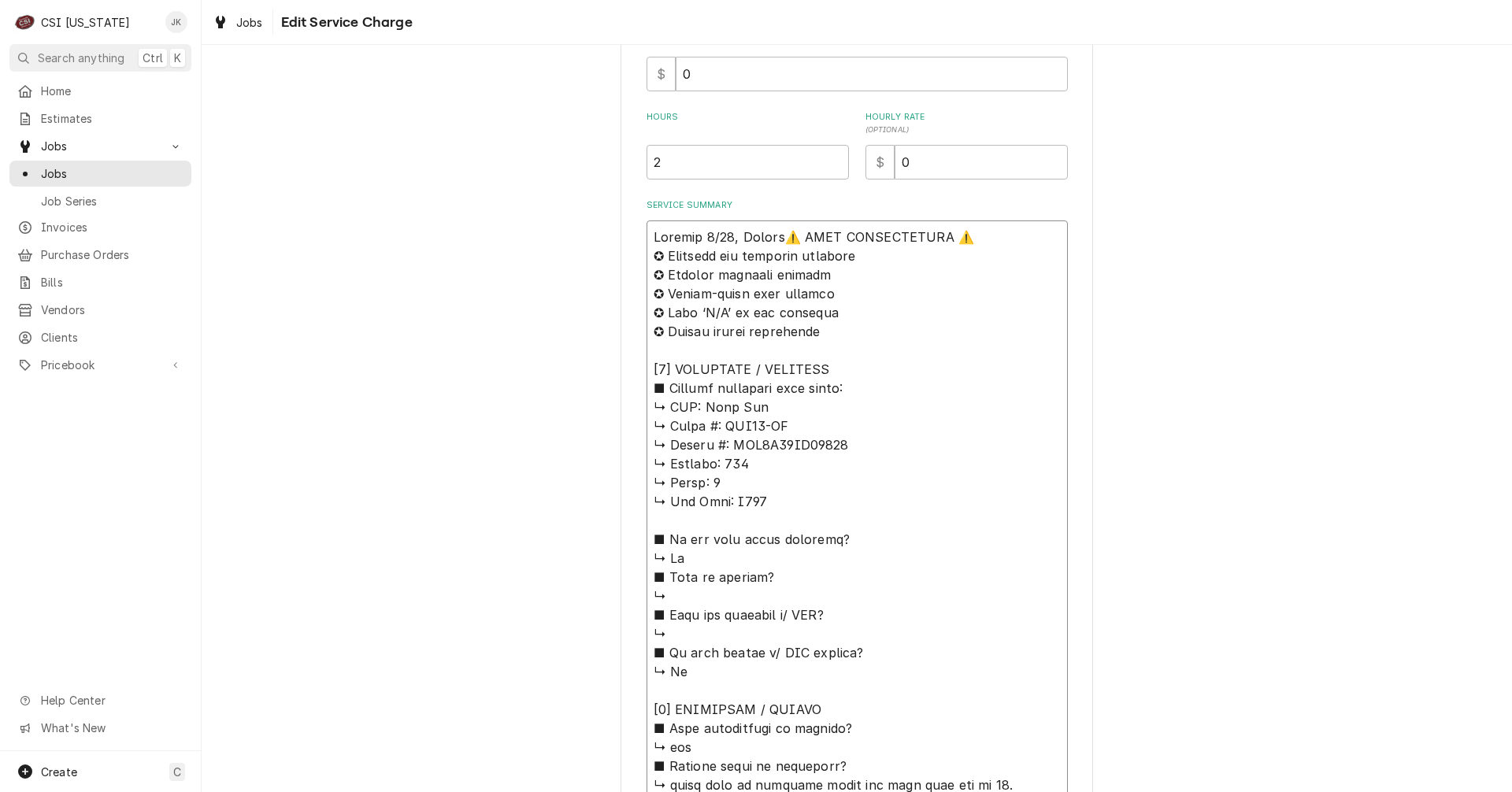
type textarea "Arrived 9/30, Bryant ⚠️ 𝗙𝗢𝗥𝗠 𝗜𝗡𝗦𝗧𝗥𝗨𝗖𝗧𝗜𝗢𝗡𝗦 ⚠️ ✪ 𝗖𝗼𝗺𝗽𝗹𝗲𝘁𝗲 𝗮𝗹𝗹 𝗿𝗲𝗹𝗲𝘃𝗮𝗻𝘁 𝘀𝗲𝗰𝘁𝗶𝗼𝗻𝘀 ✪…"
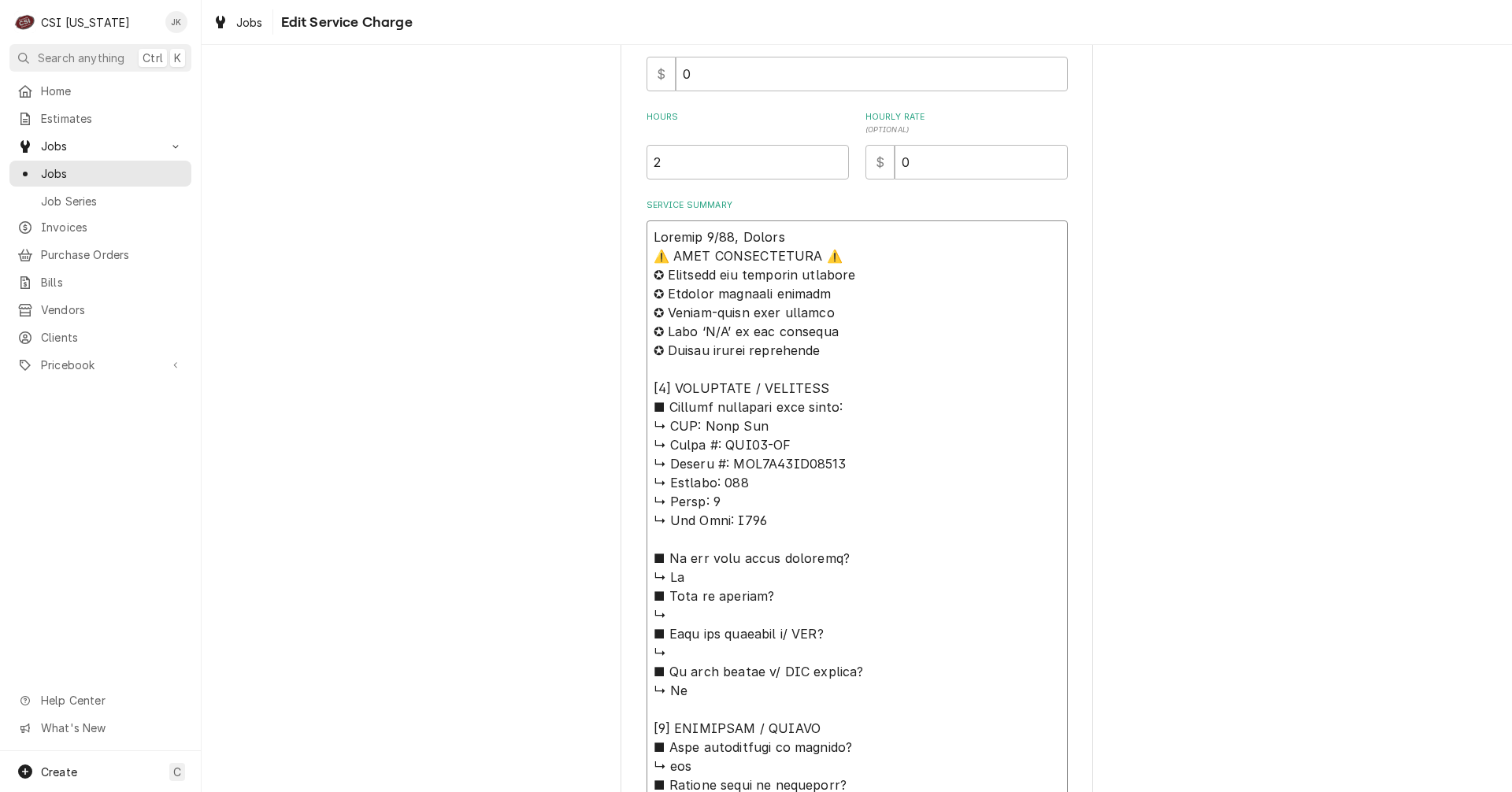
type textarea "x"
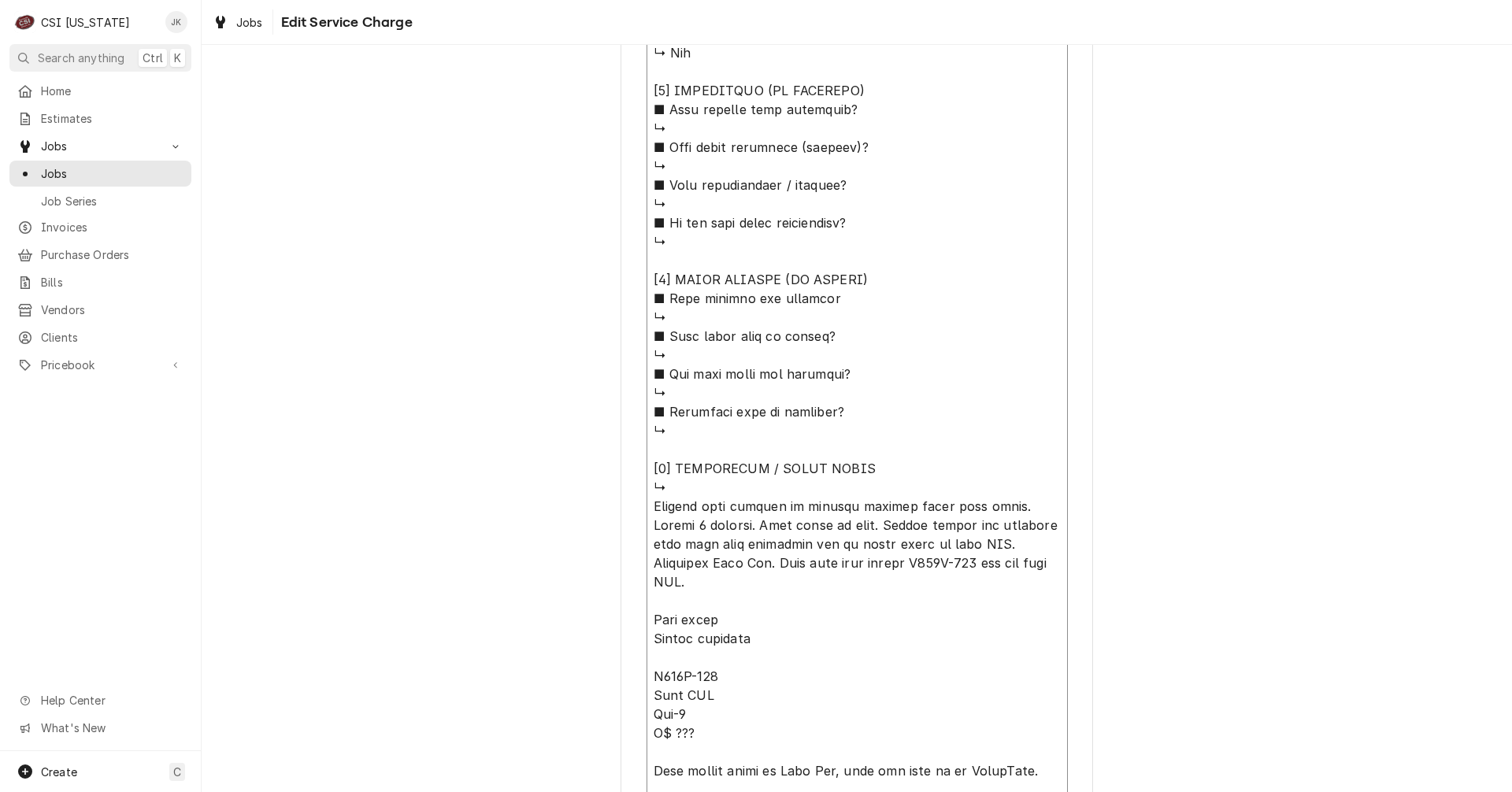
scroll to position [1450, 0]
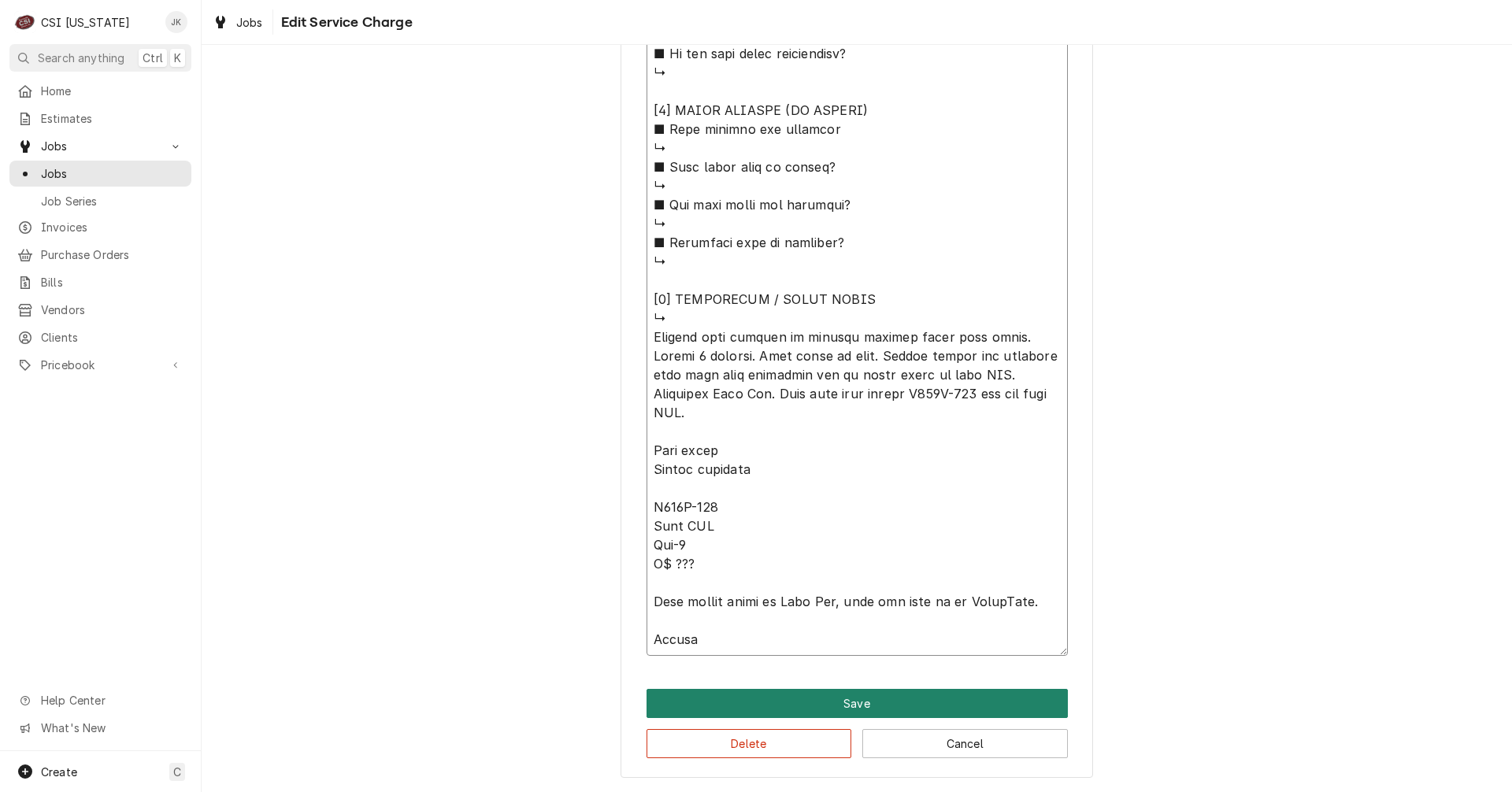
type textarea "Arrived 9/30, Bryant ⚠️ 𝗙𝗢𝗥𝗠 𝗜𝗡𝗦𝗧𝗥𝗨𝗖𝗧𝗜𝗢𝗡𝗦 ⚠️ ✪ 𝗖𝗼𝗺𝗽𝗹𝗲𝘁𝗲 𝗮𝗹𝗹 𝗿𝗲𝗹𝗲𝘃𝗮𝗻𝘁 𝘀𝗲𝗰𝘁𝗶𝗼𝗻𝘀 ✪…"
click at [792, 706] on button "Save" at bounding box center [858, 703] width 422 height 29
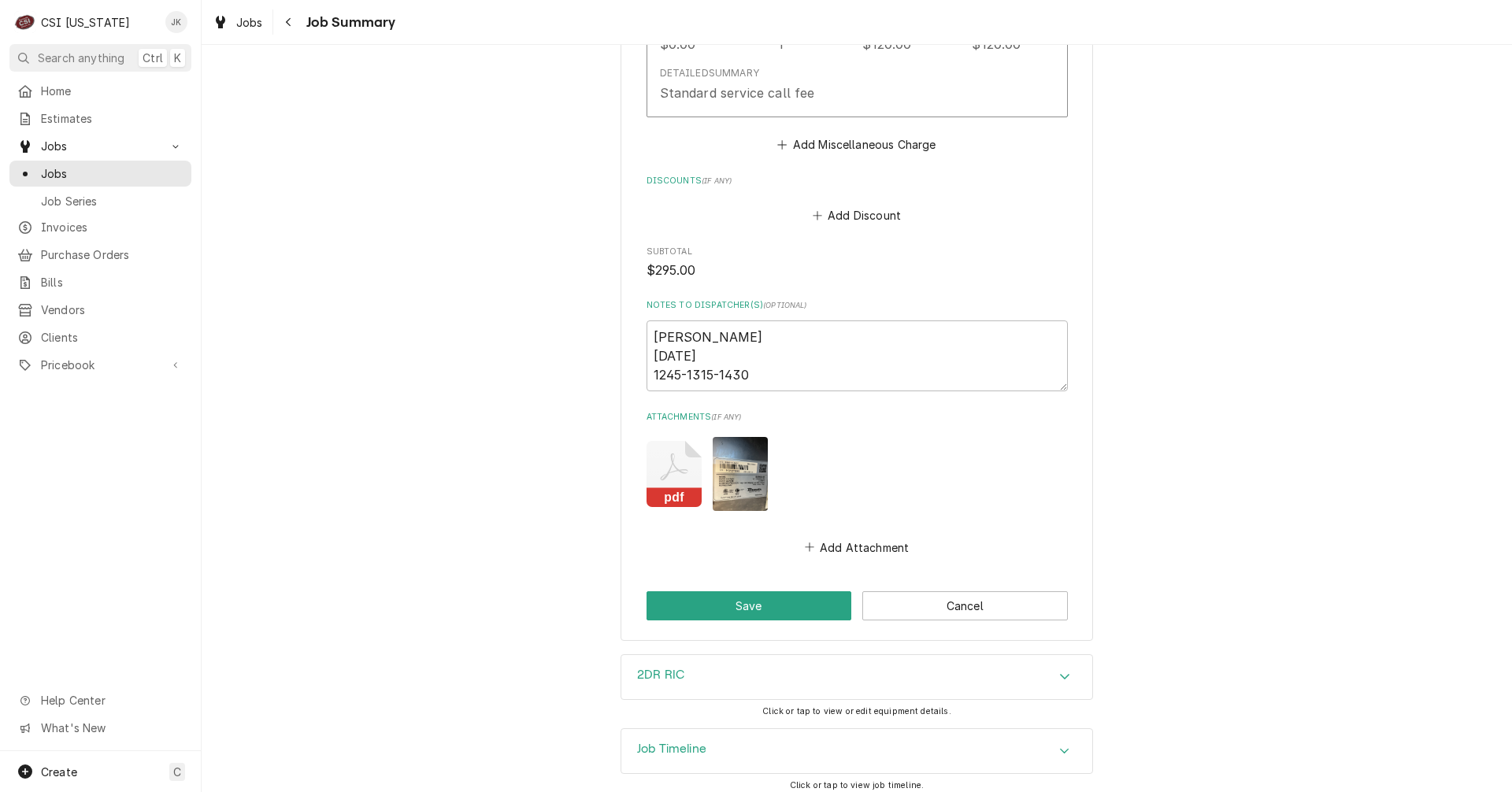
scroll to position [2782, 0]
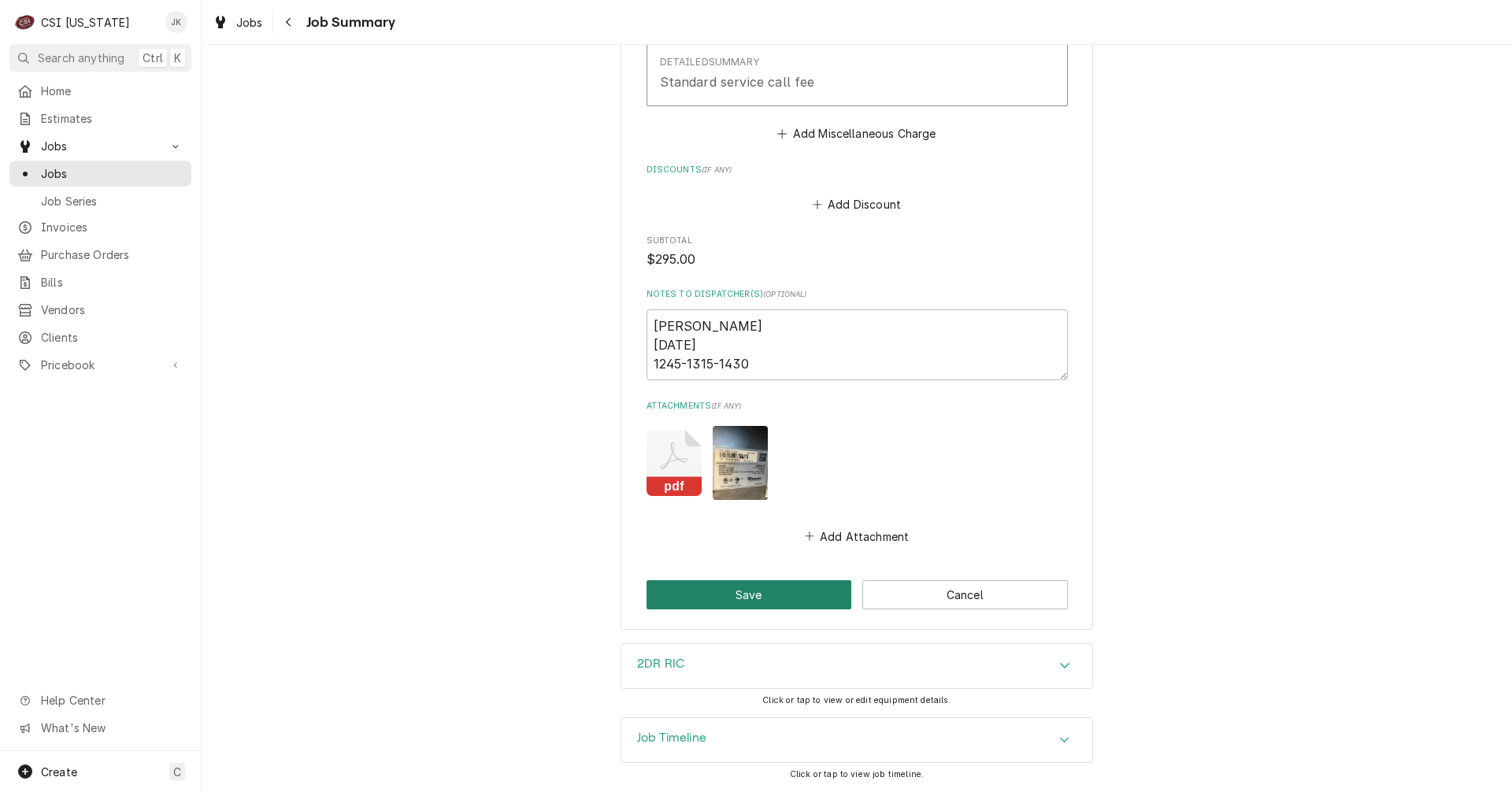
click at [759, 597] on button "Save" at bounding box center [749, 594] width 205 height 29
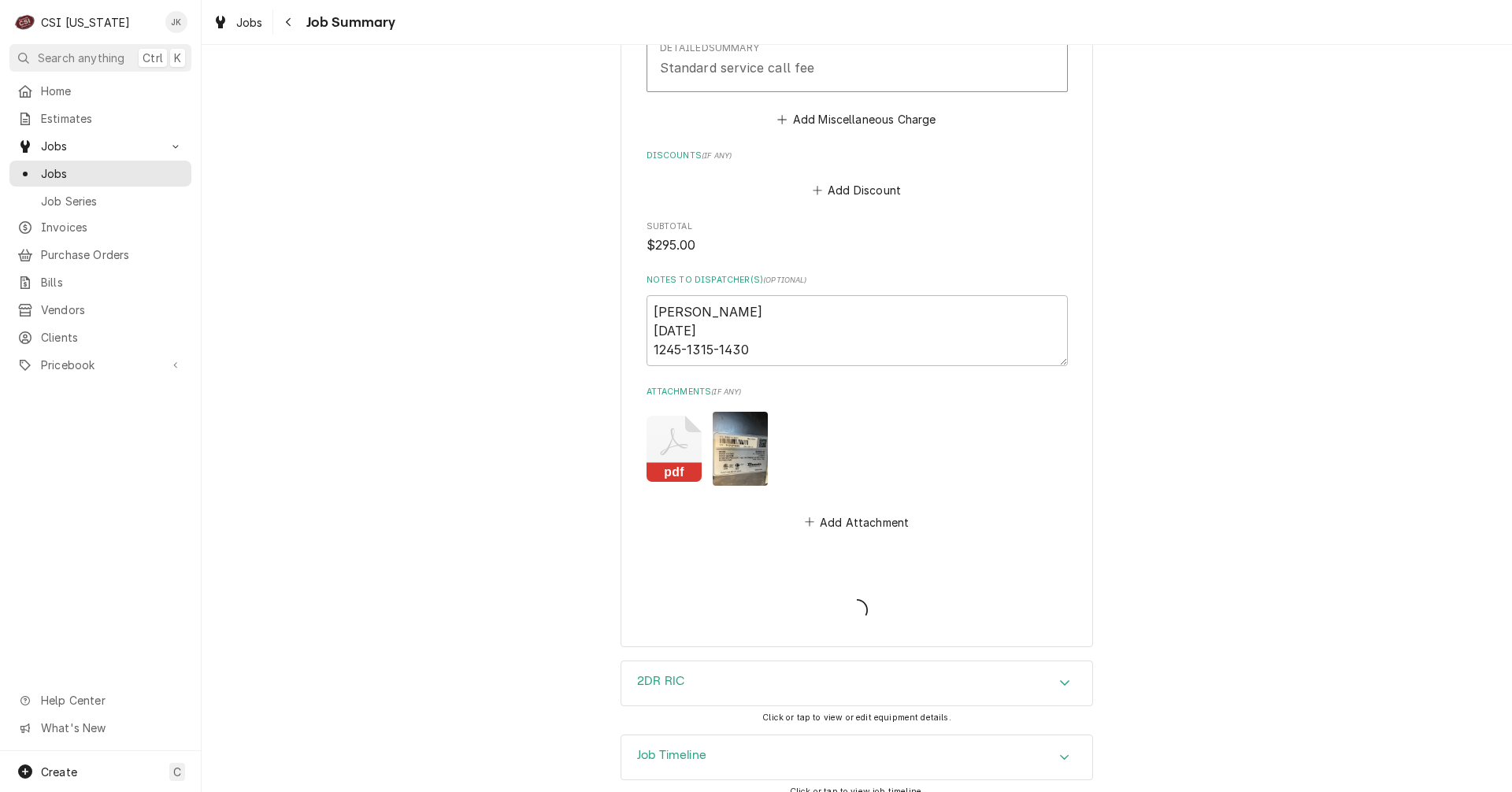
type textarea "x"
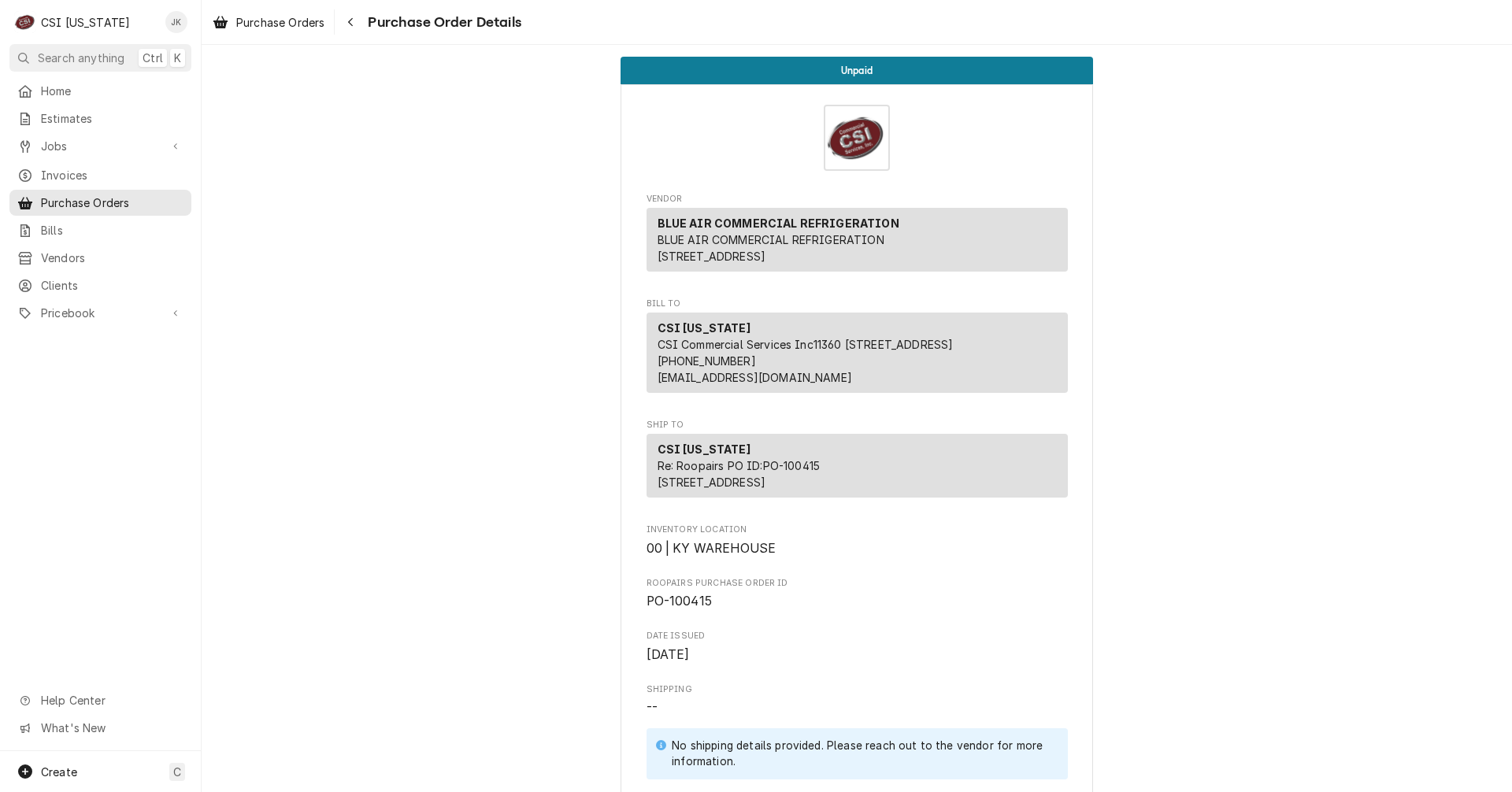
drag, startPoint x: 284, startPoint y: 12, endPoint x: 422, endPoint y: 64, distance: 147.5
click at [284, 12] on link "Purchase Orders" at bounding box center [268, 22] width 125 height 26
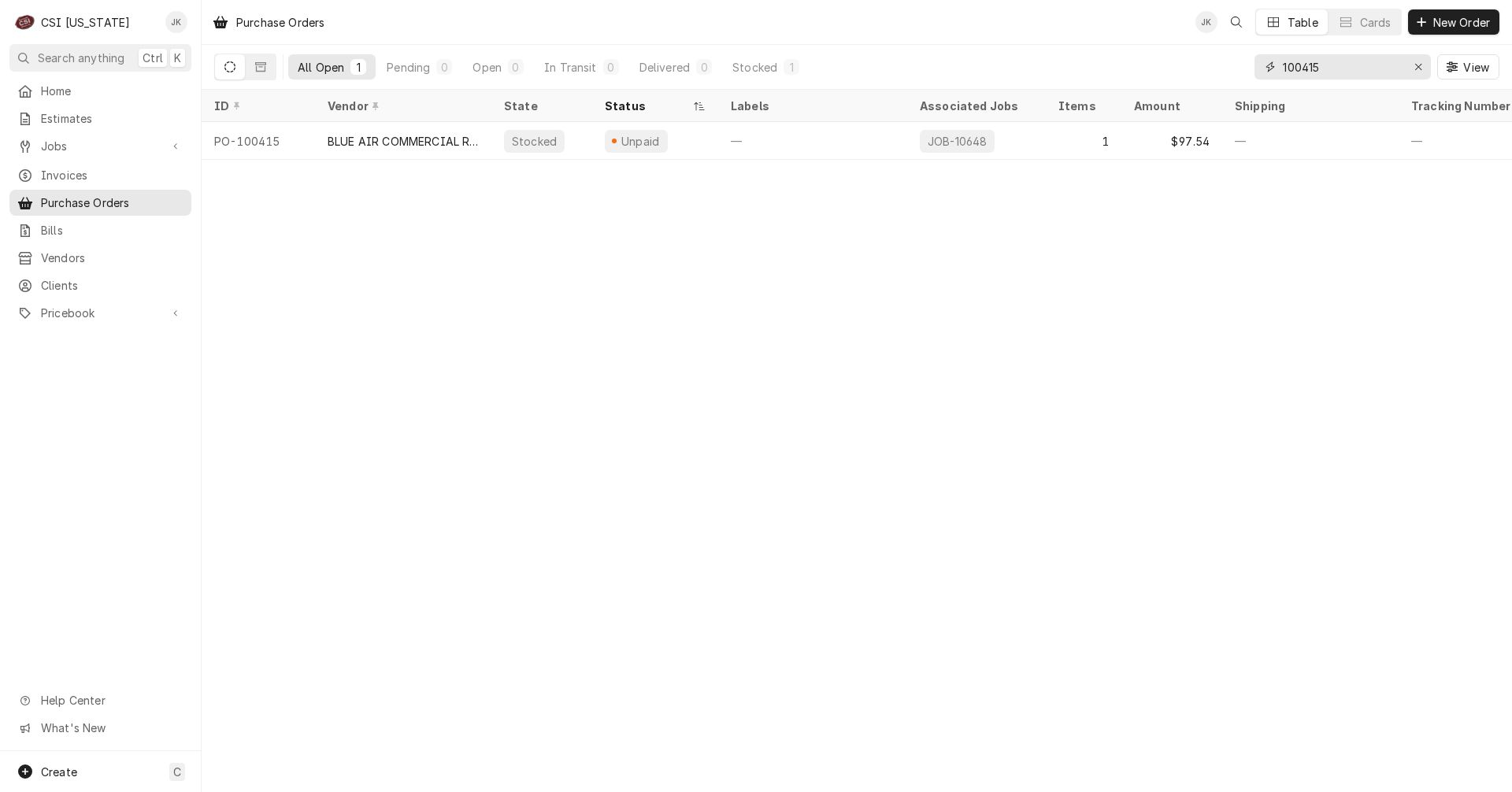
drag, startPoint x: 1309, startPoint y: 70, endPoint x: 1379, endPoint y: 63, distance: 70.3
click at [1378, 63] on input "100415" at bounding box center [1342, 67] width 118 height 25
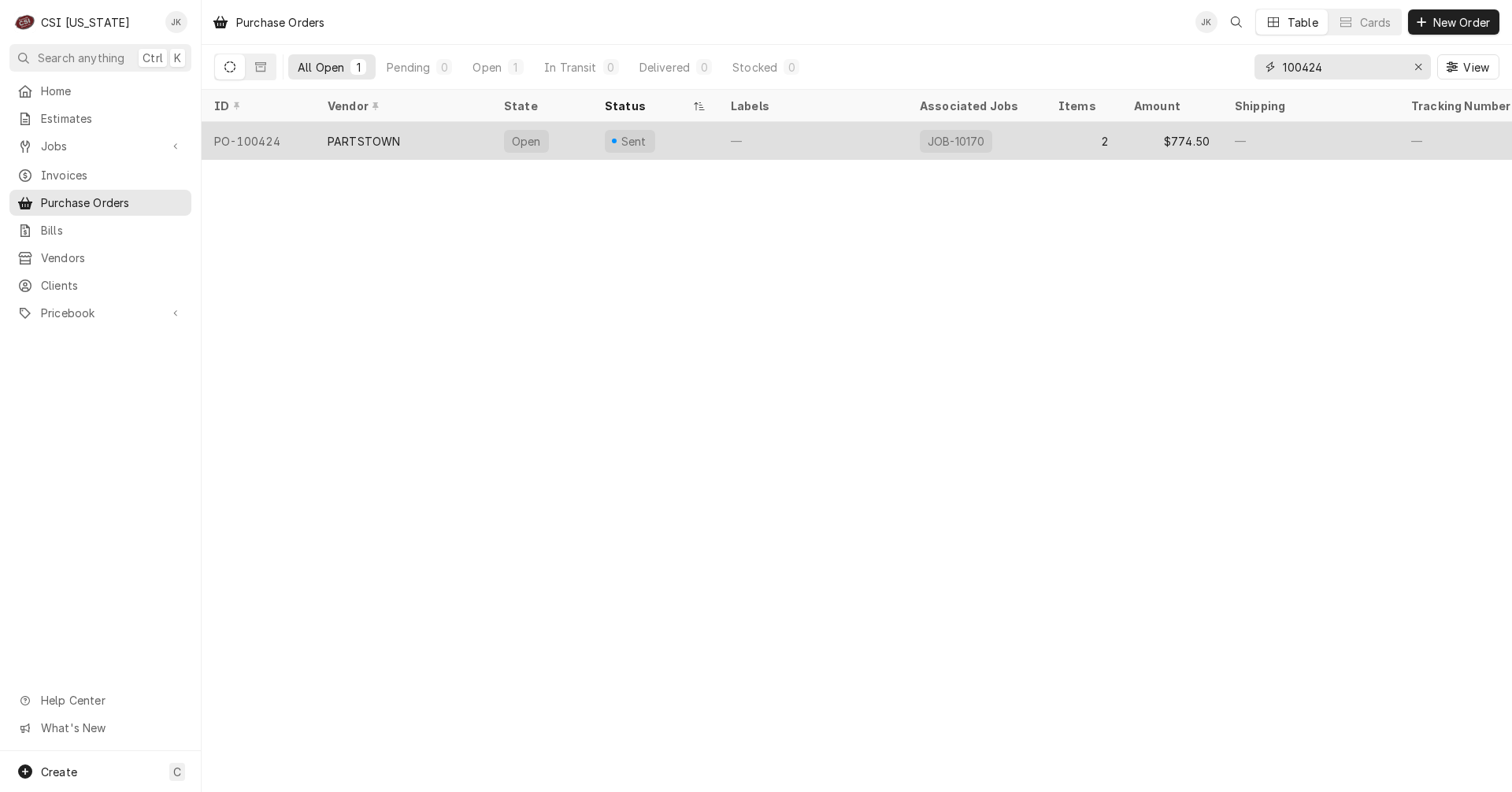
type input "100424"
click at [808, 132] on div "—" at bounding box center [813, 141] width 189 height 37
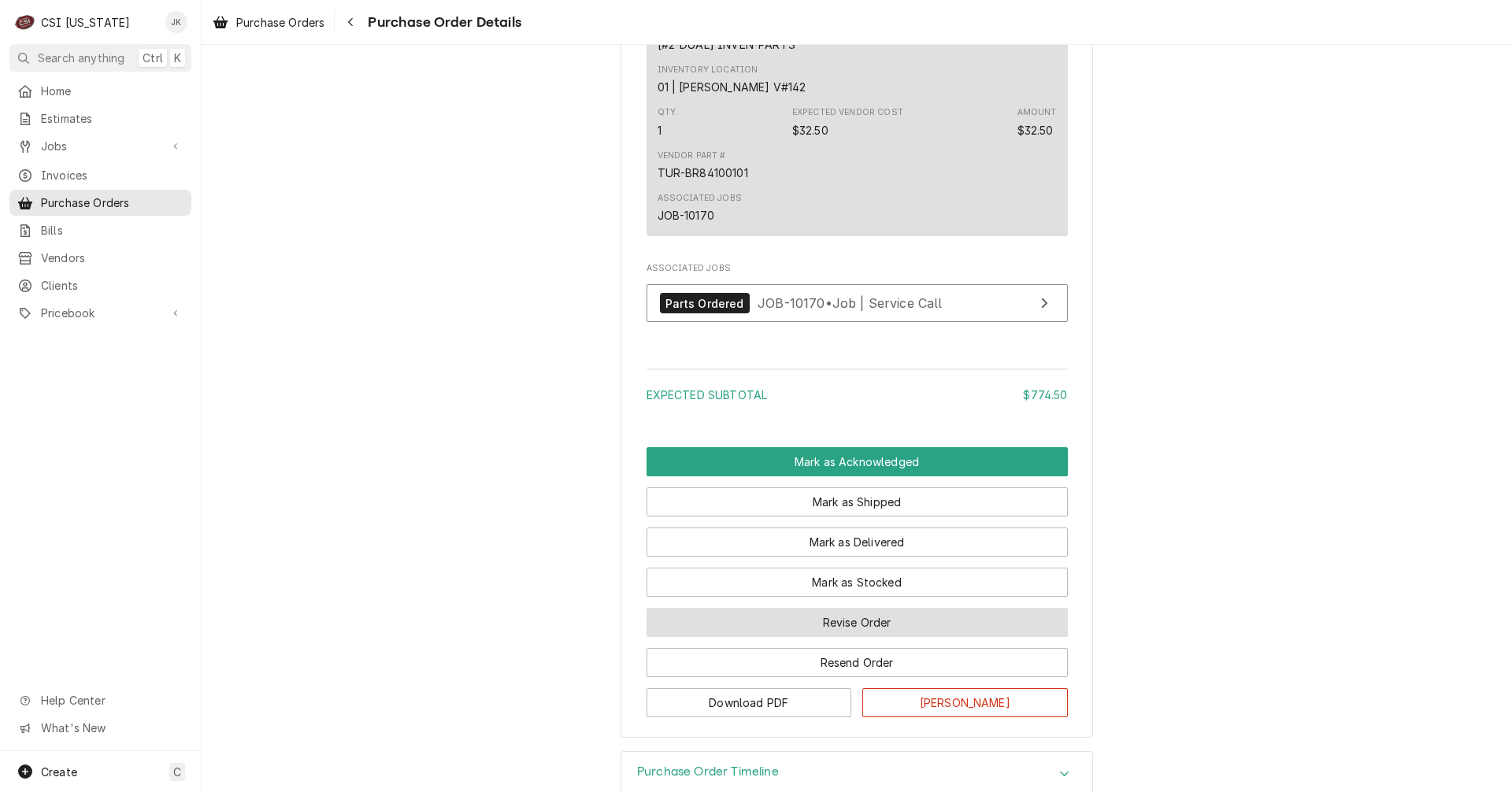
scroll to position [1338, 0]
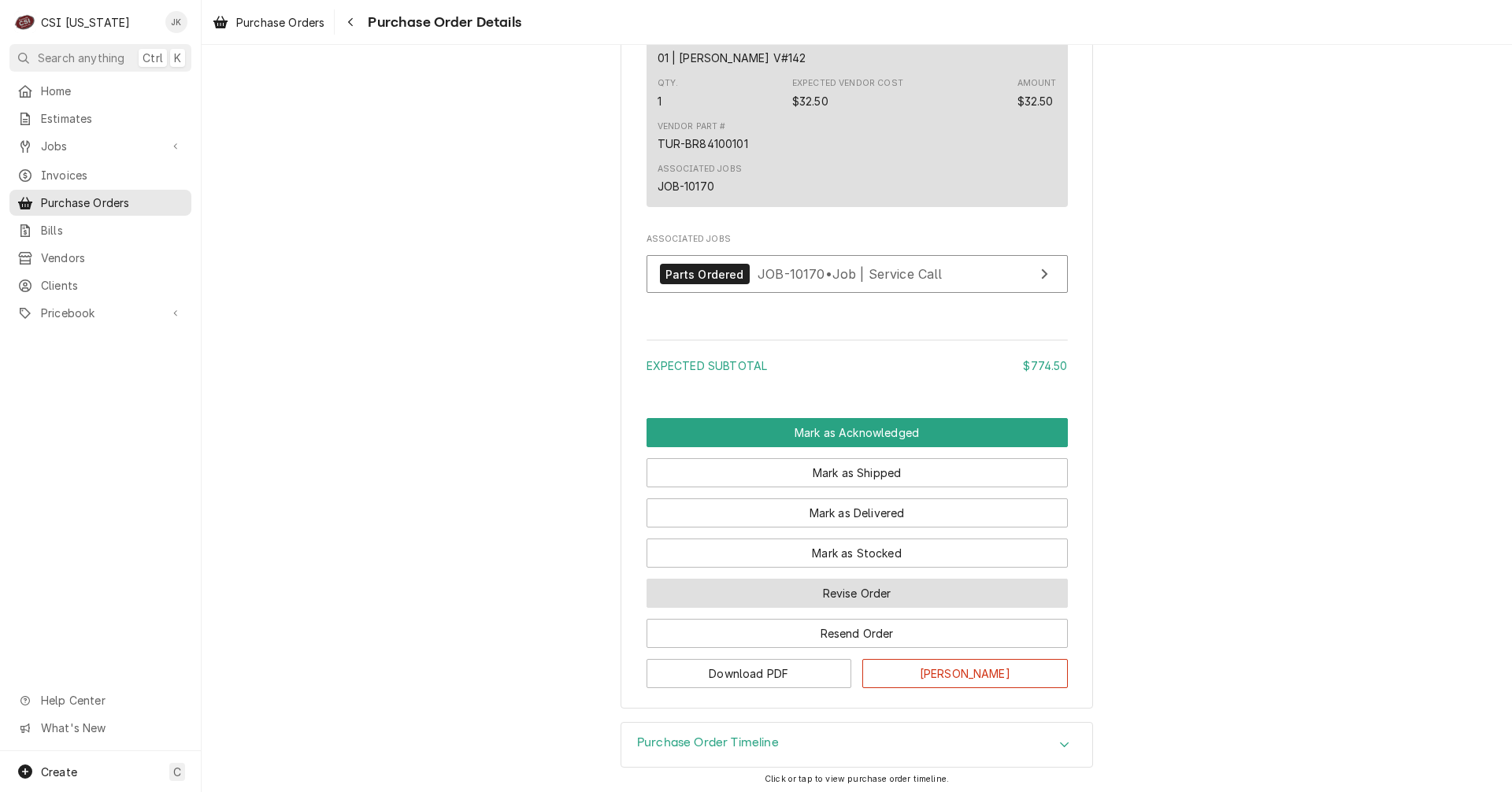
click at [874, 608] on button "Revise Order" at bounding box center [858, 593] width 422 height 29
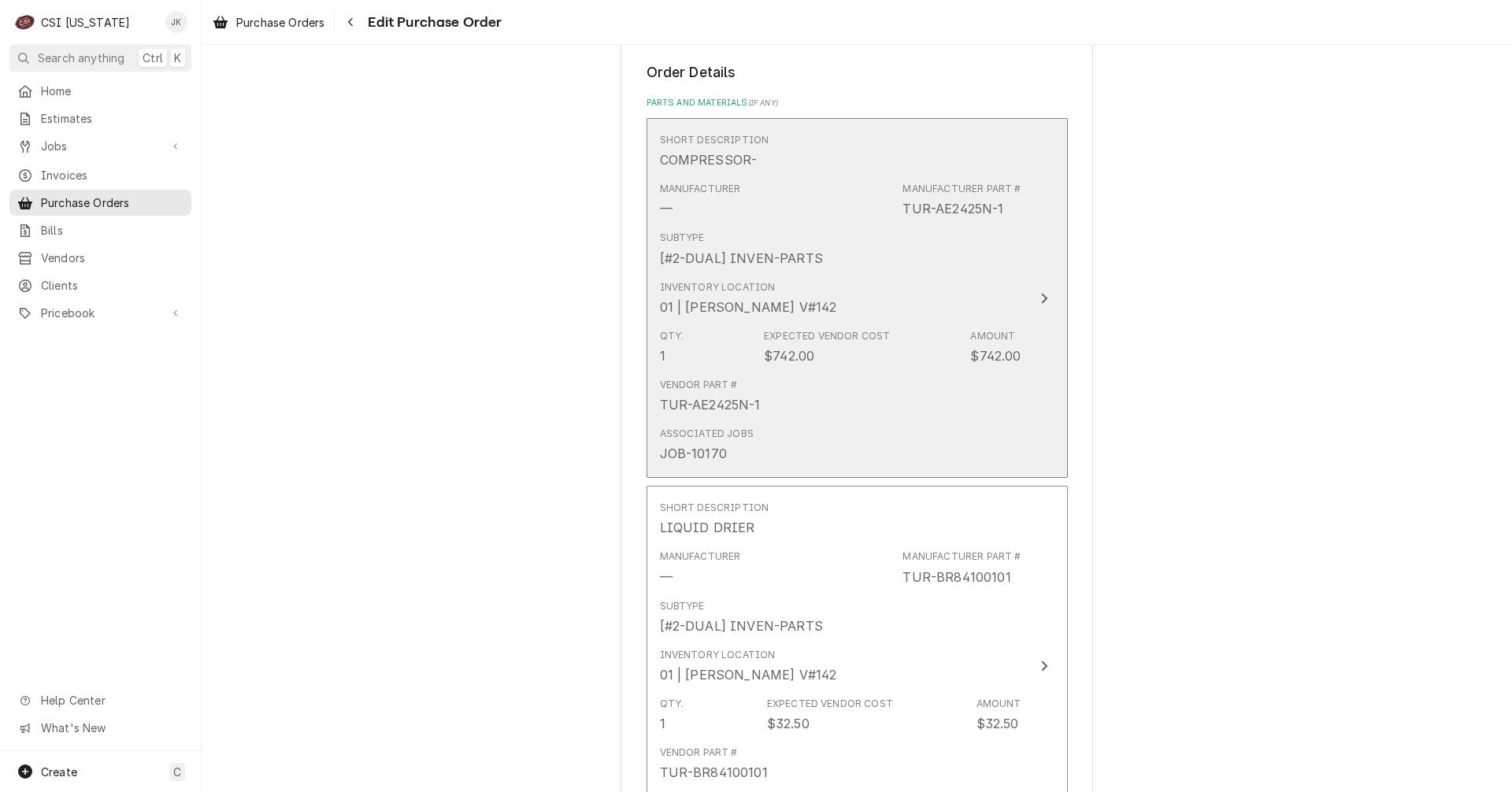
scroll to position [630, 0]
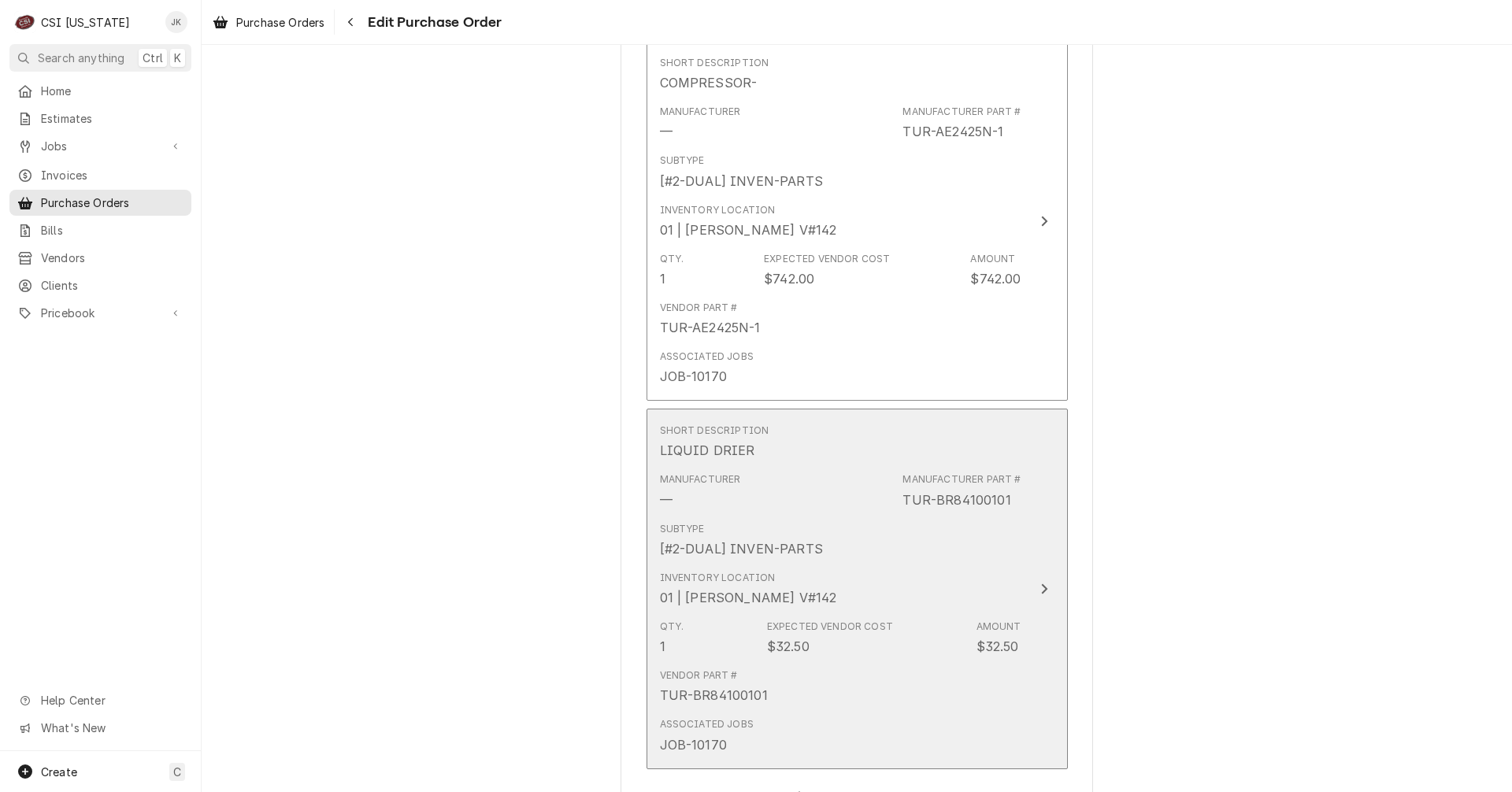
click at [806, 665] on div "Vendor Part # TUR-BR84100101" at bounding box center [841, 687] width 362 height 49
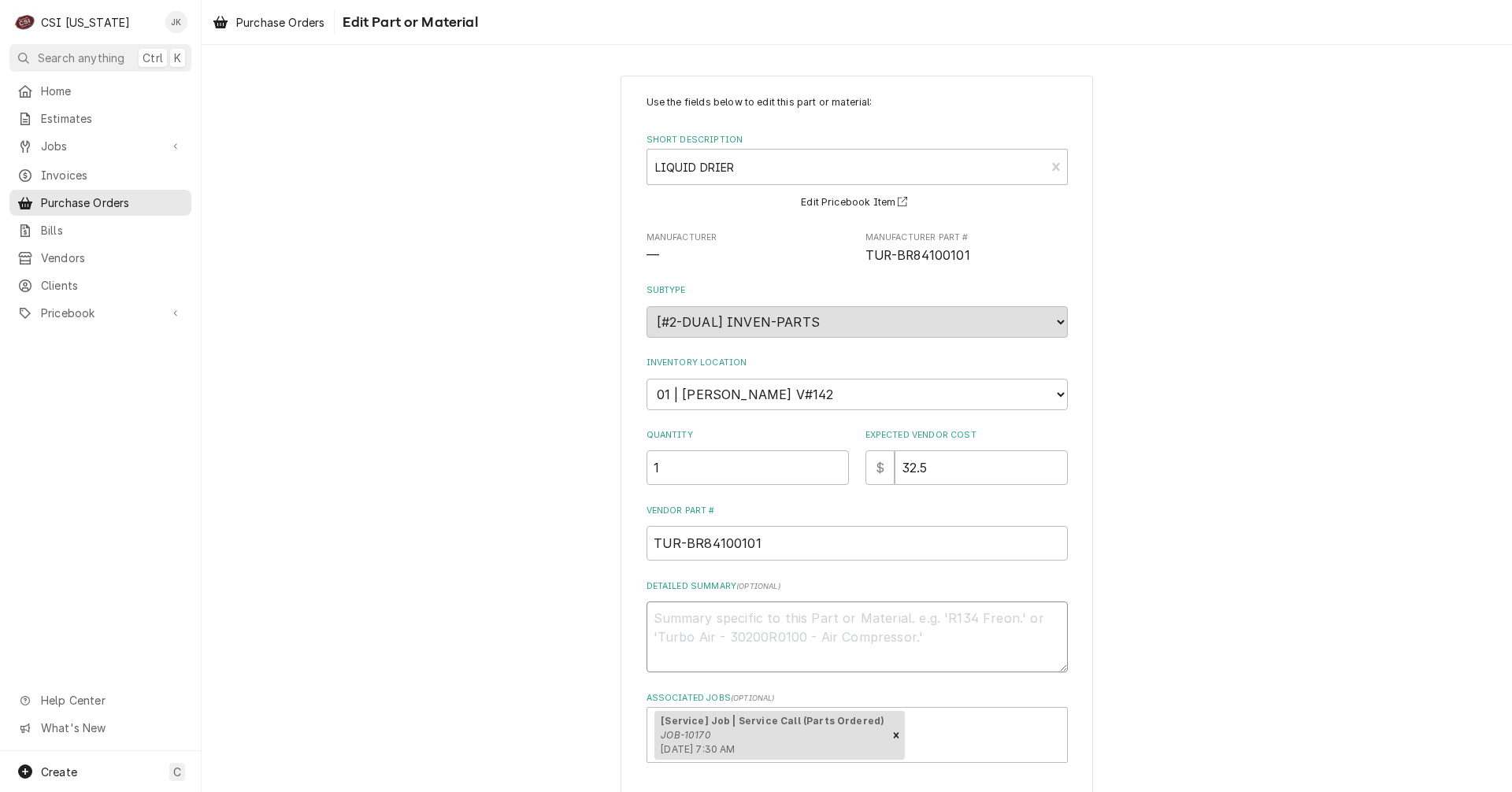
click at [753, 619] on textarea "Detailed Summary ( optional )" at bounding box center [858, 637] width 422 height 71
type textarea "x"
type textarea "A"
type textarea "x"
type textarea "Ar"
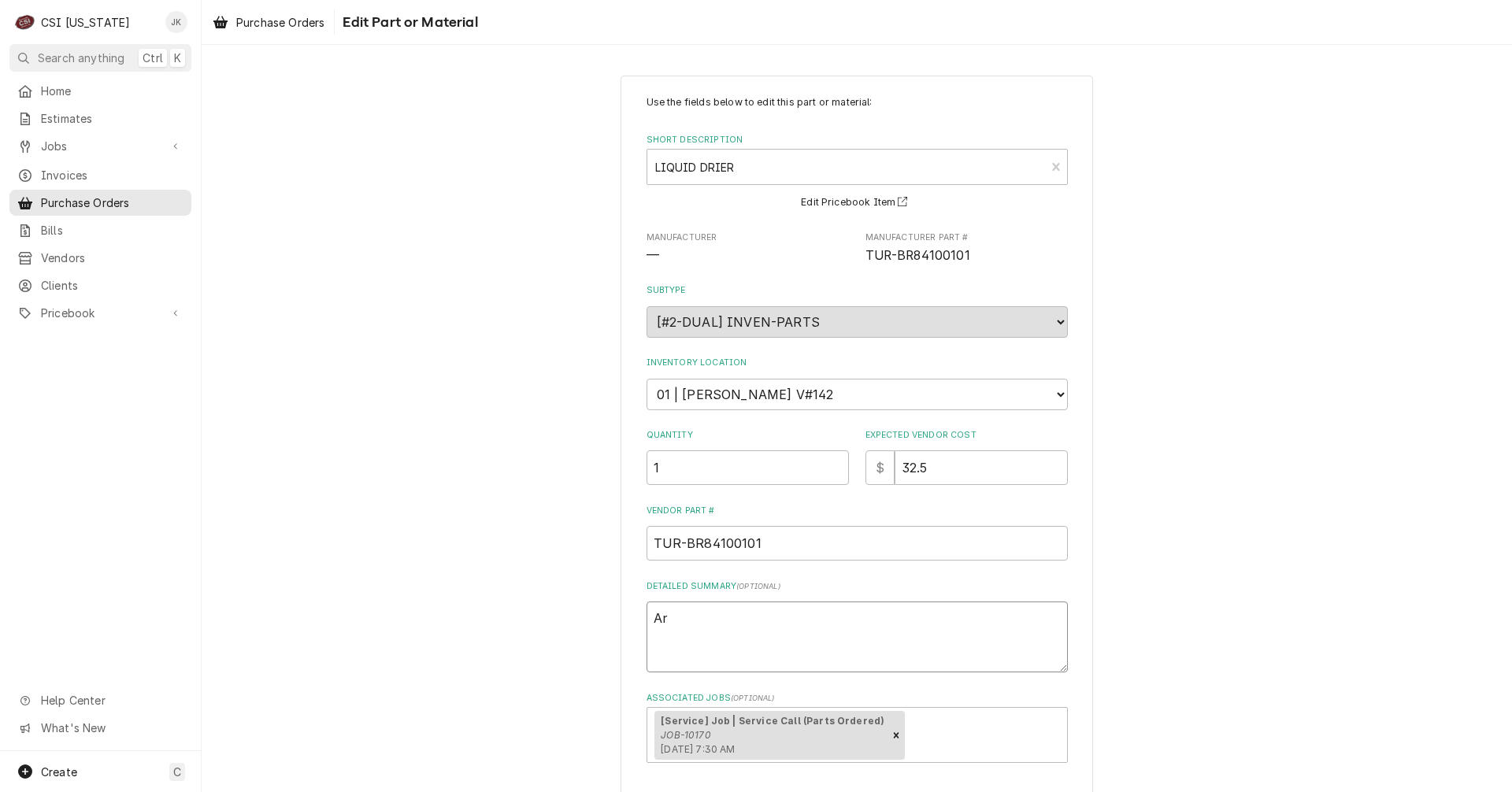
type textarea "x"
type textarea "Arr"
type textarea "x"
type textarea "Arri"
type textarea "x"
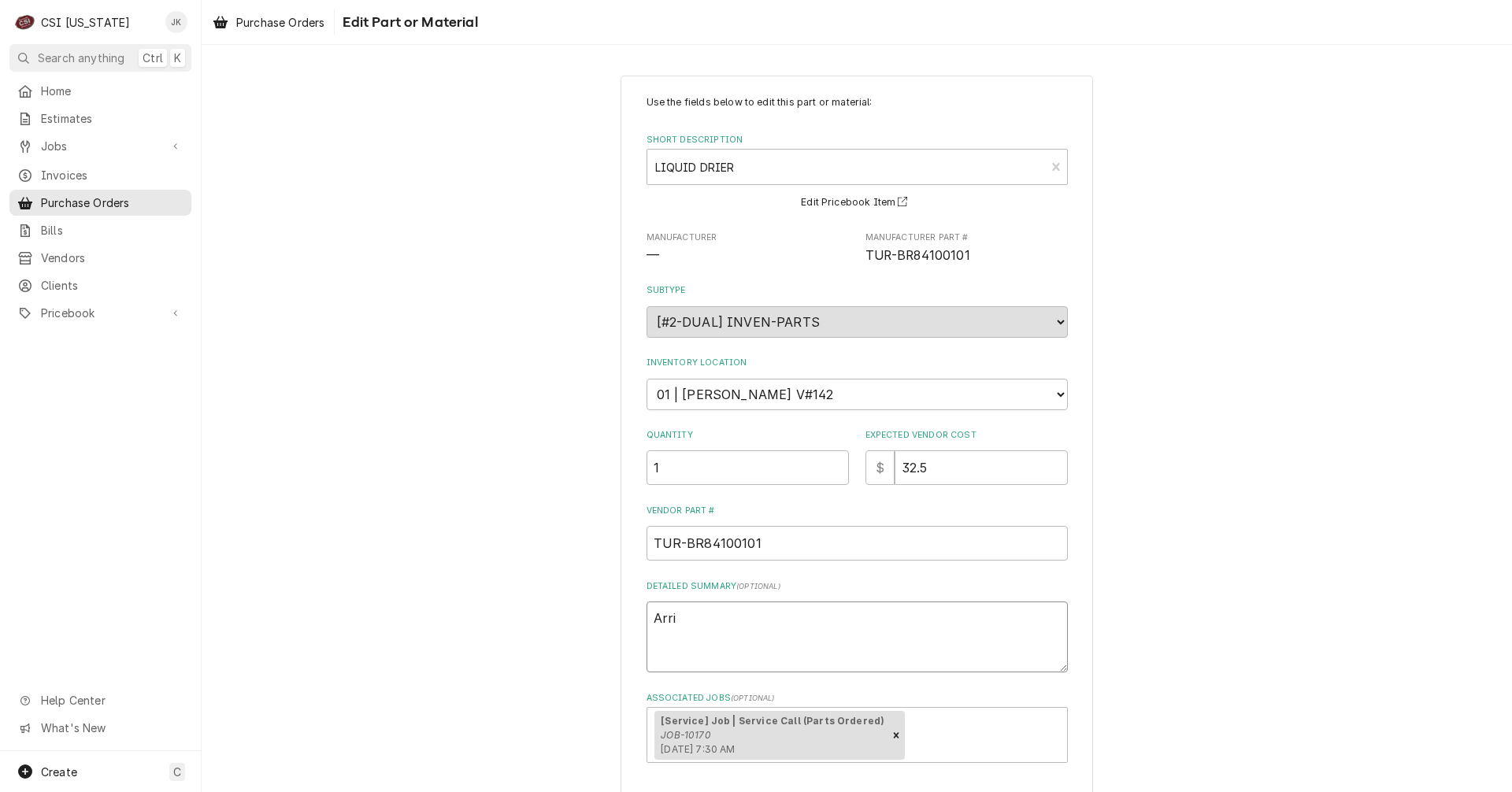
type textarea "Arriv"
type textarea "x"
type textarea "Arrive"
type textarea "x"
type textarea "Arrived"
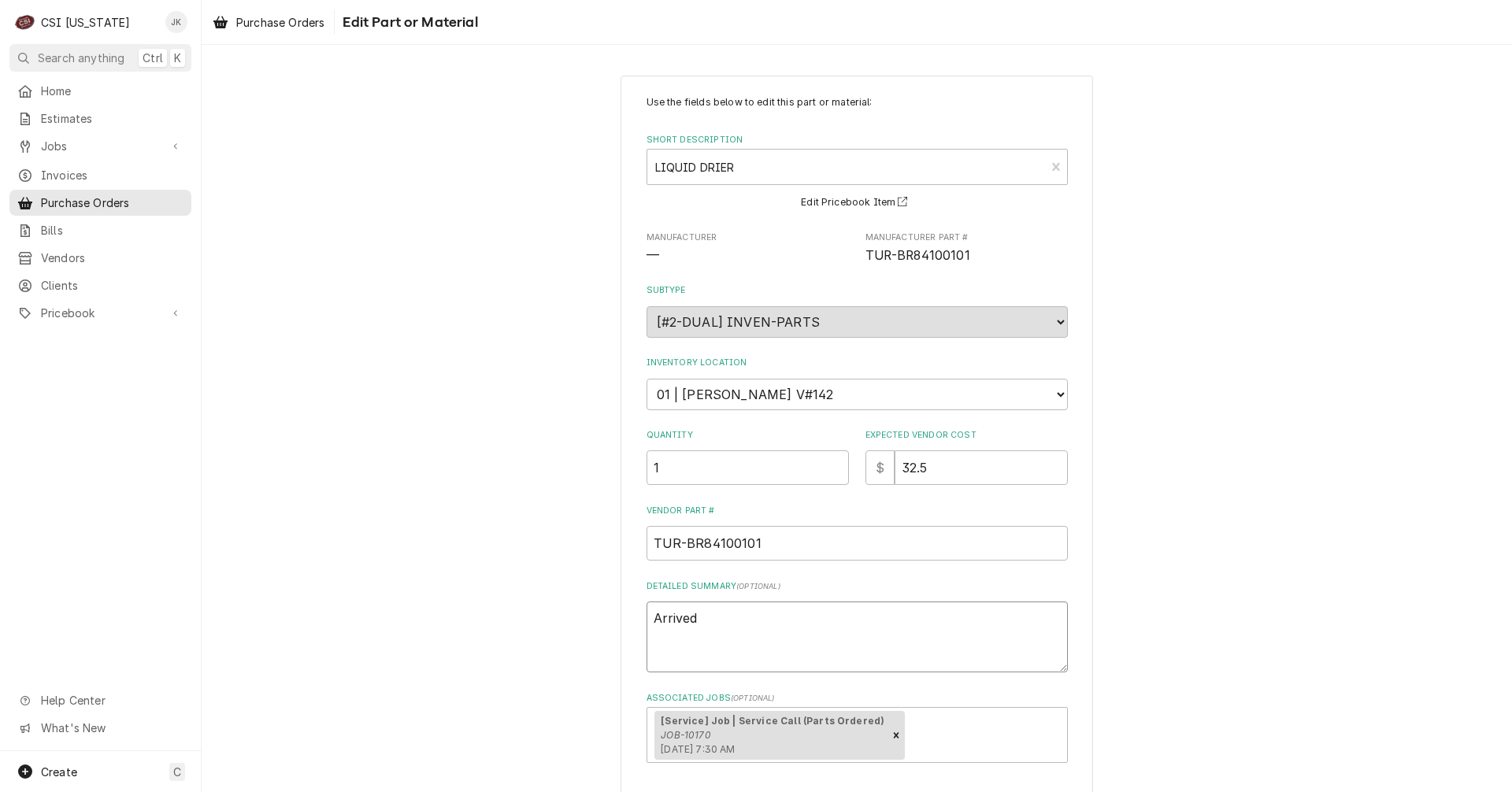
type textarea "x"
type textarea "Arrived"
type textarea "x"
type textarea "Arrived 9"
type textarea "x"
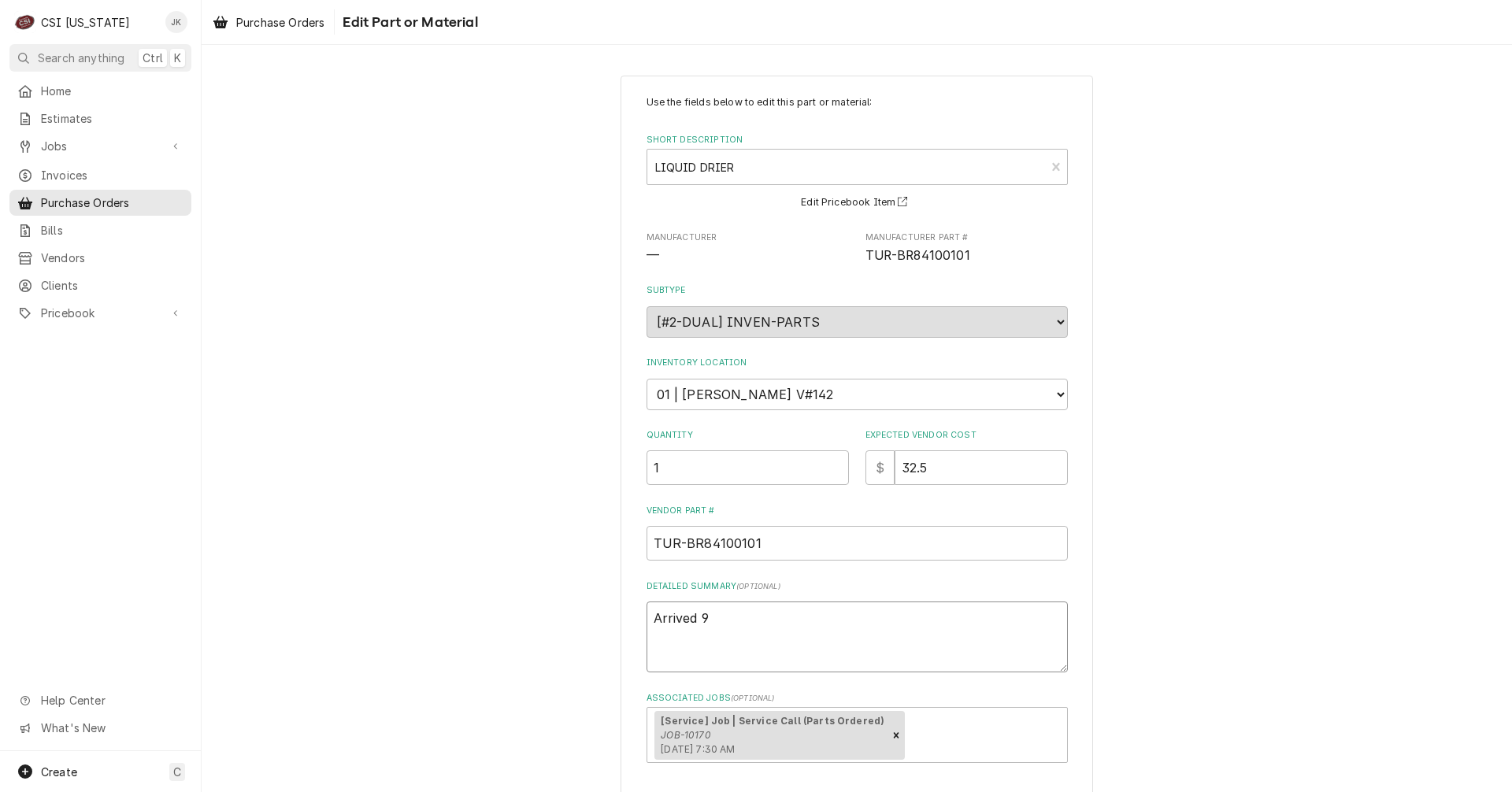
type textarea "Arrived 9/"
type textarea "x"
type textarea "Arrived 9/3"
type textarea "x"
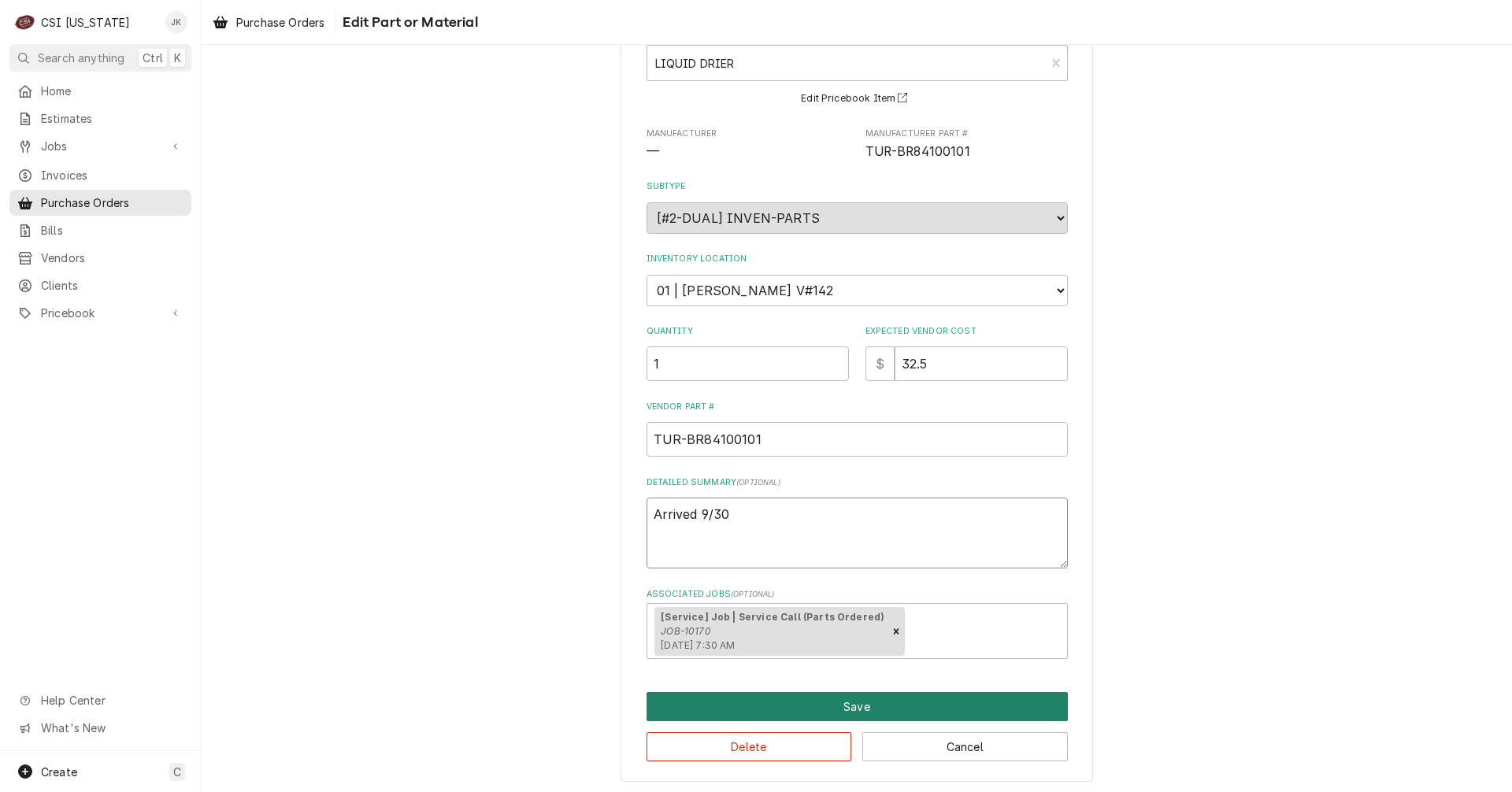
scroll to position [107, 0]
type textarea "Arrived 9/30"
click at [878, 708] on button "Save" at bounding box center [858, 703] width 422 height 29
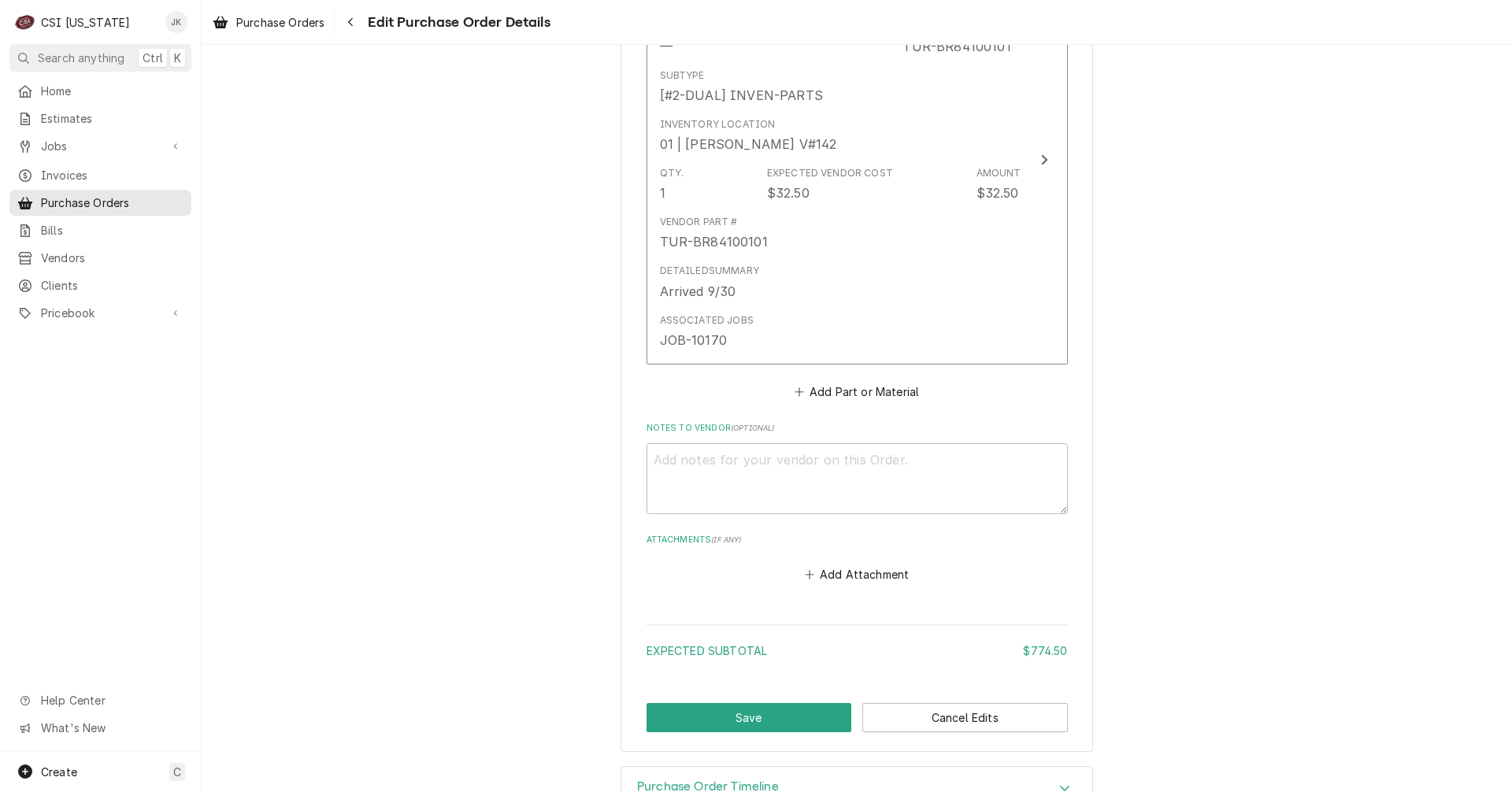
scroll to position [1131, 0]
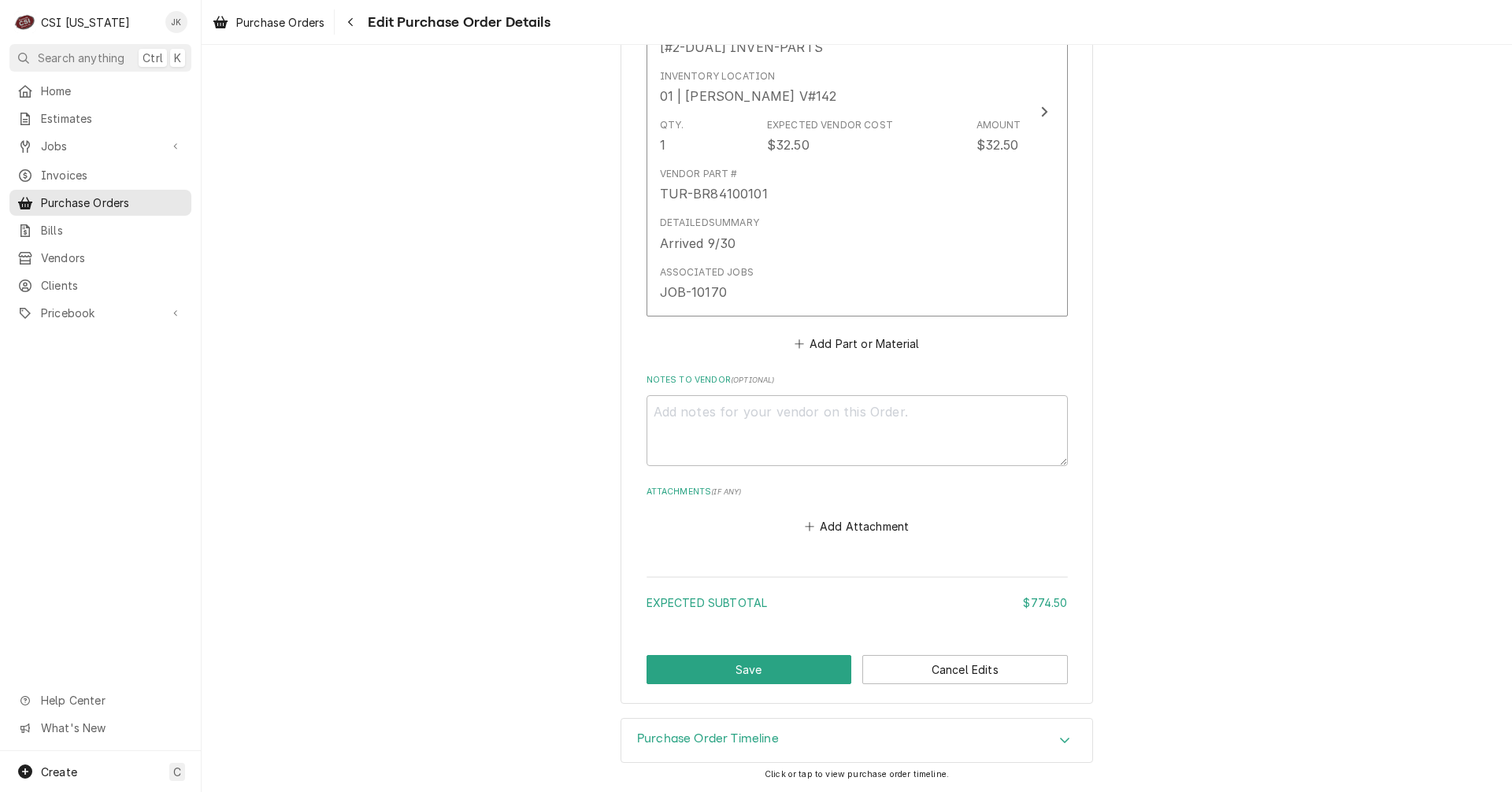
click at [790, 659] on button "Save" at bounding box center [749, 669] width 205 height 29
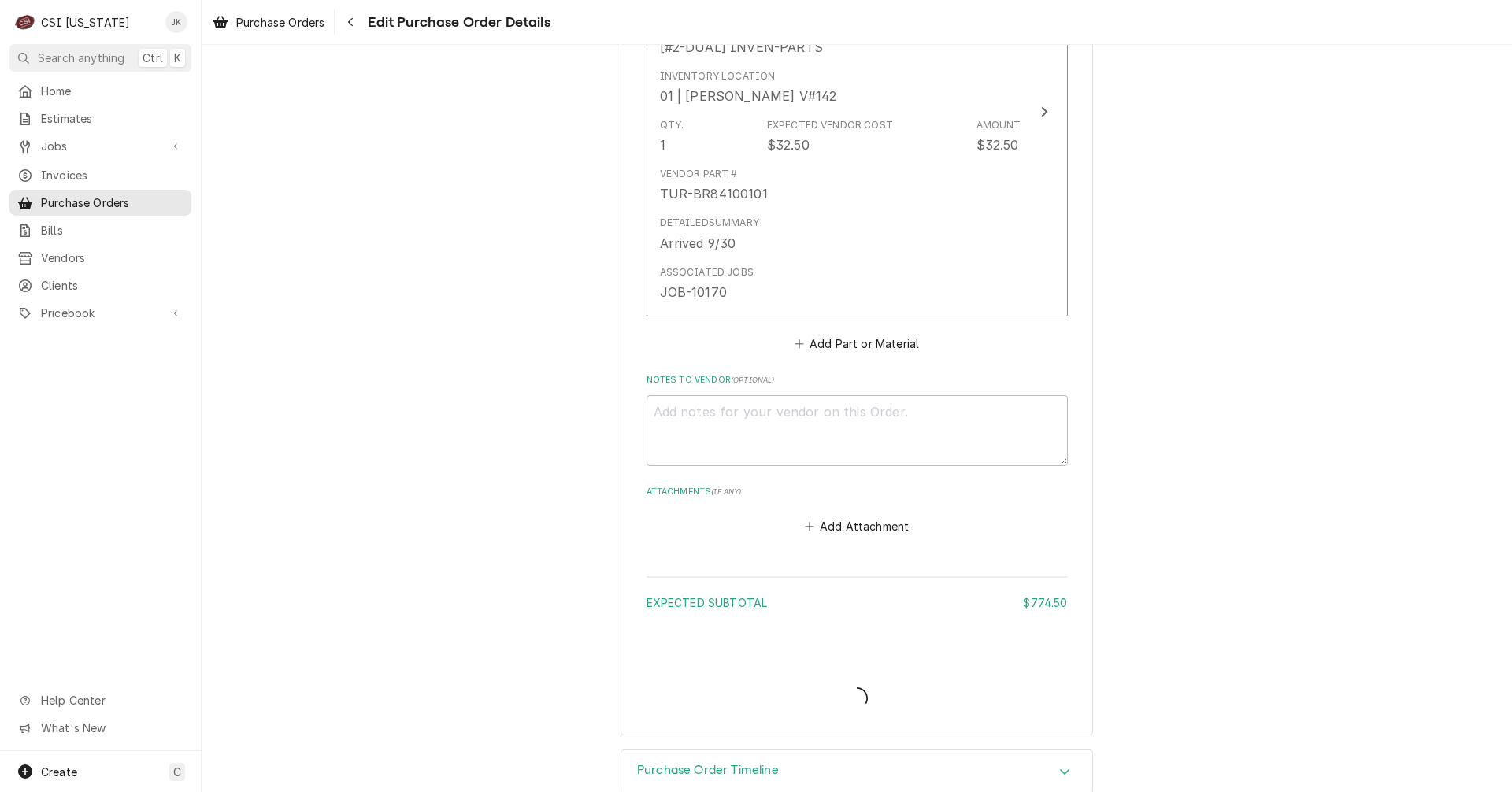
type textarea "x"
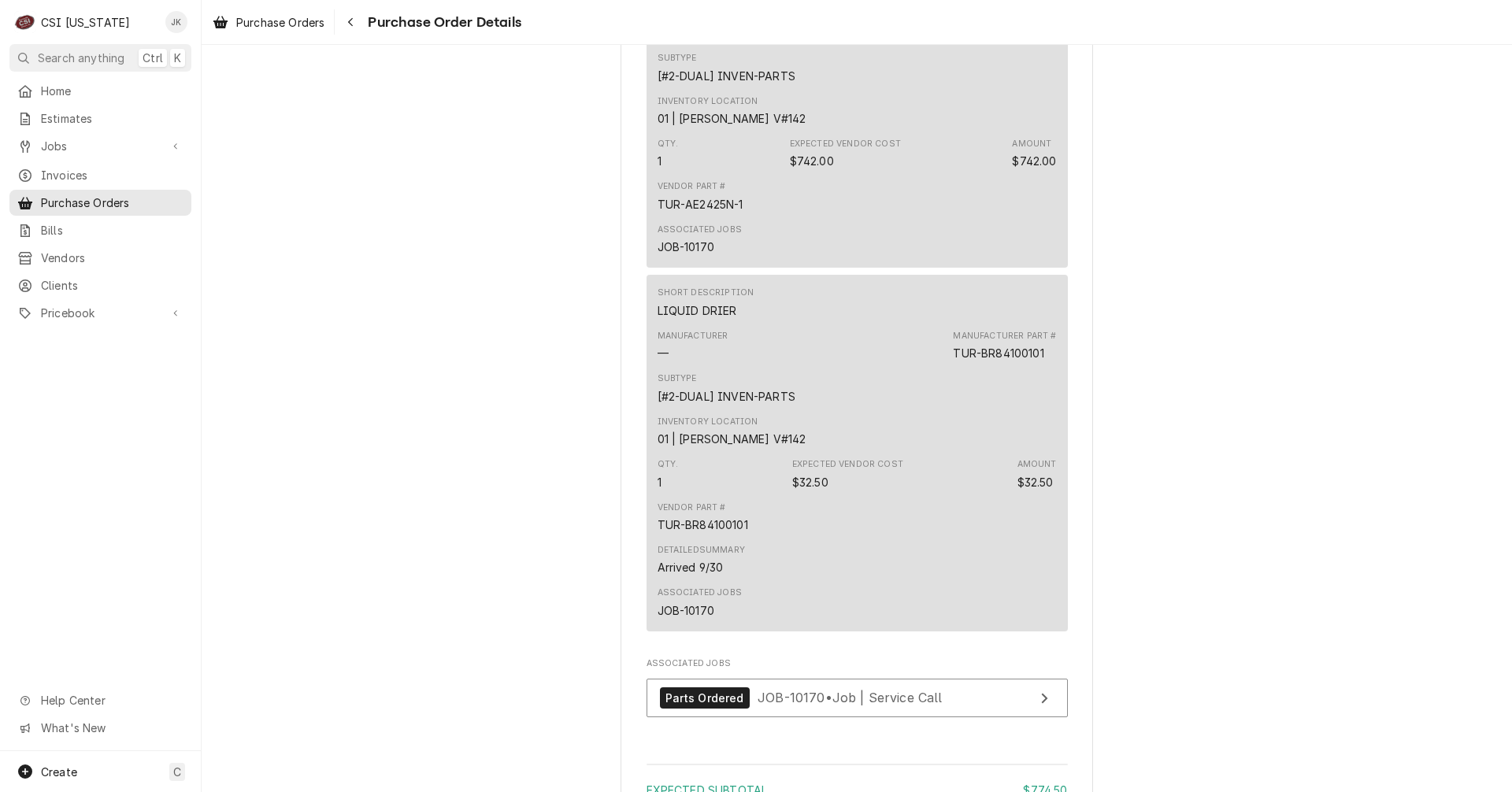
scroll to position [1181, 0]
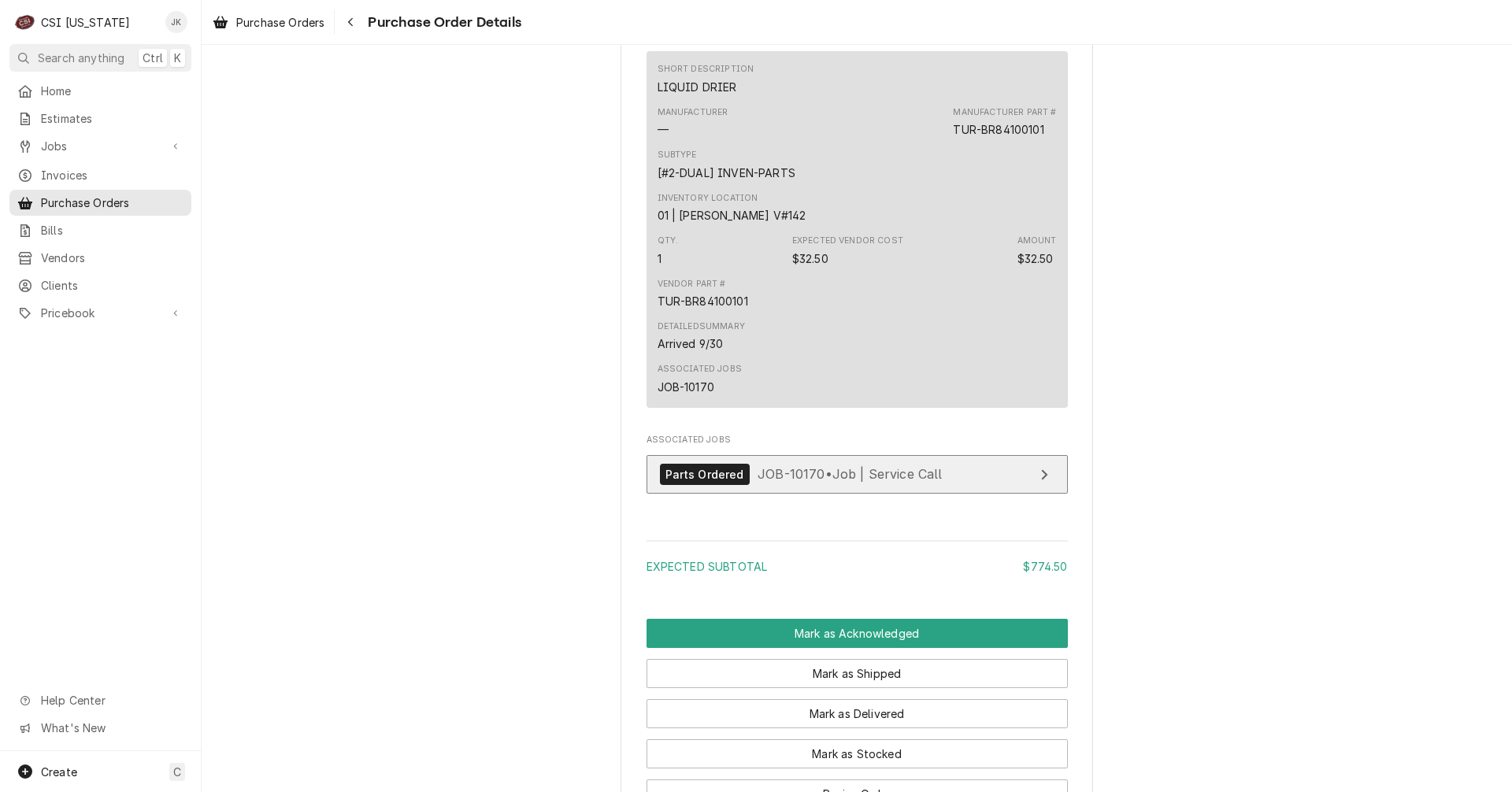
click at [815, 482] on span "JOB-10170 • Job | Service Call" at bounding box center [849, 473] width 185 height 16
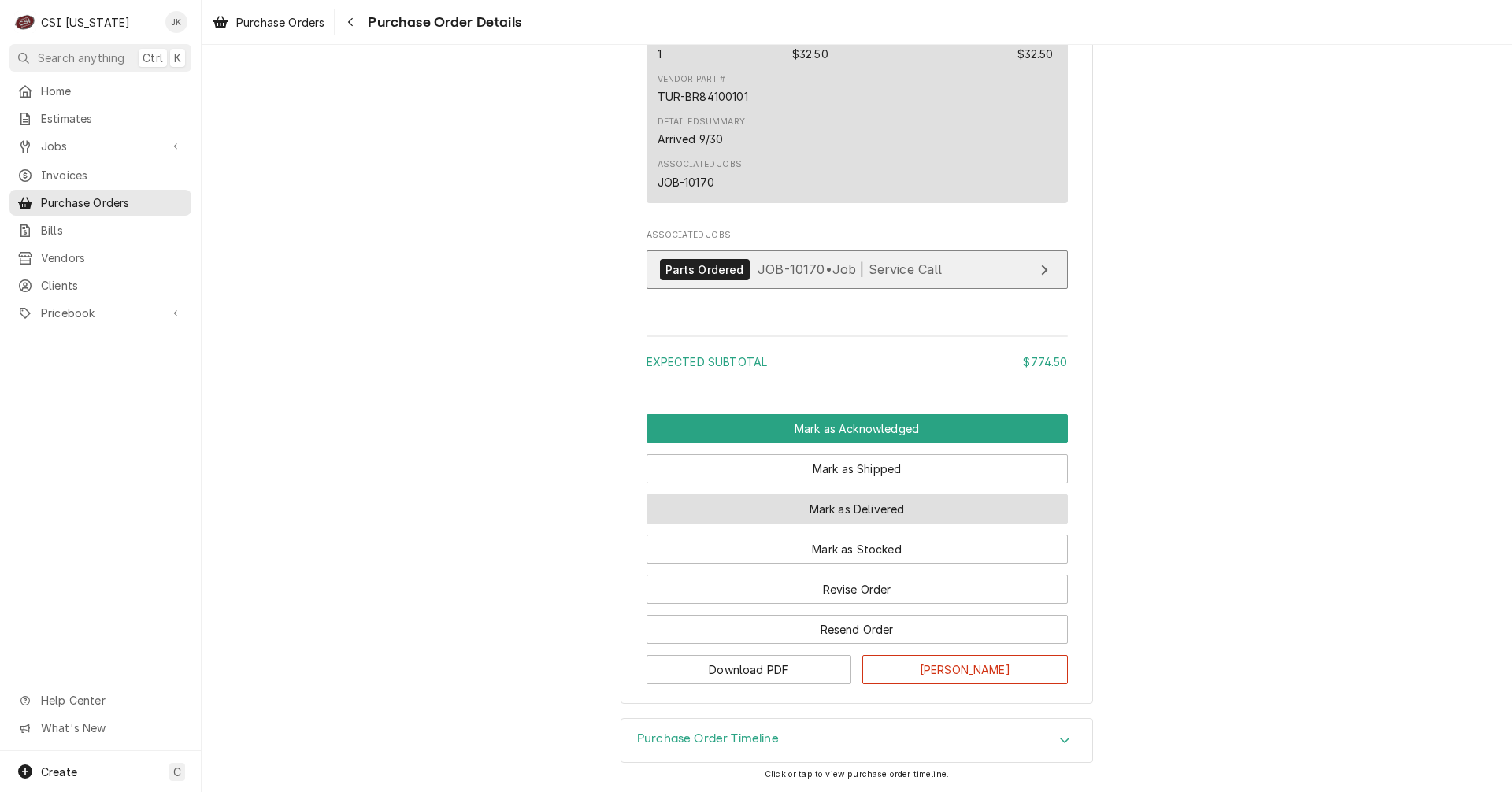
scroll to position [1436, 0]
click at [825, 502] on button "Mark as Delivered" at bounding box center [858, 509] width 422 height 29
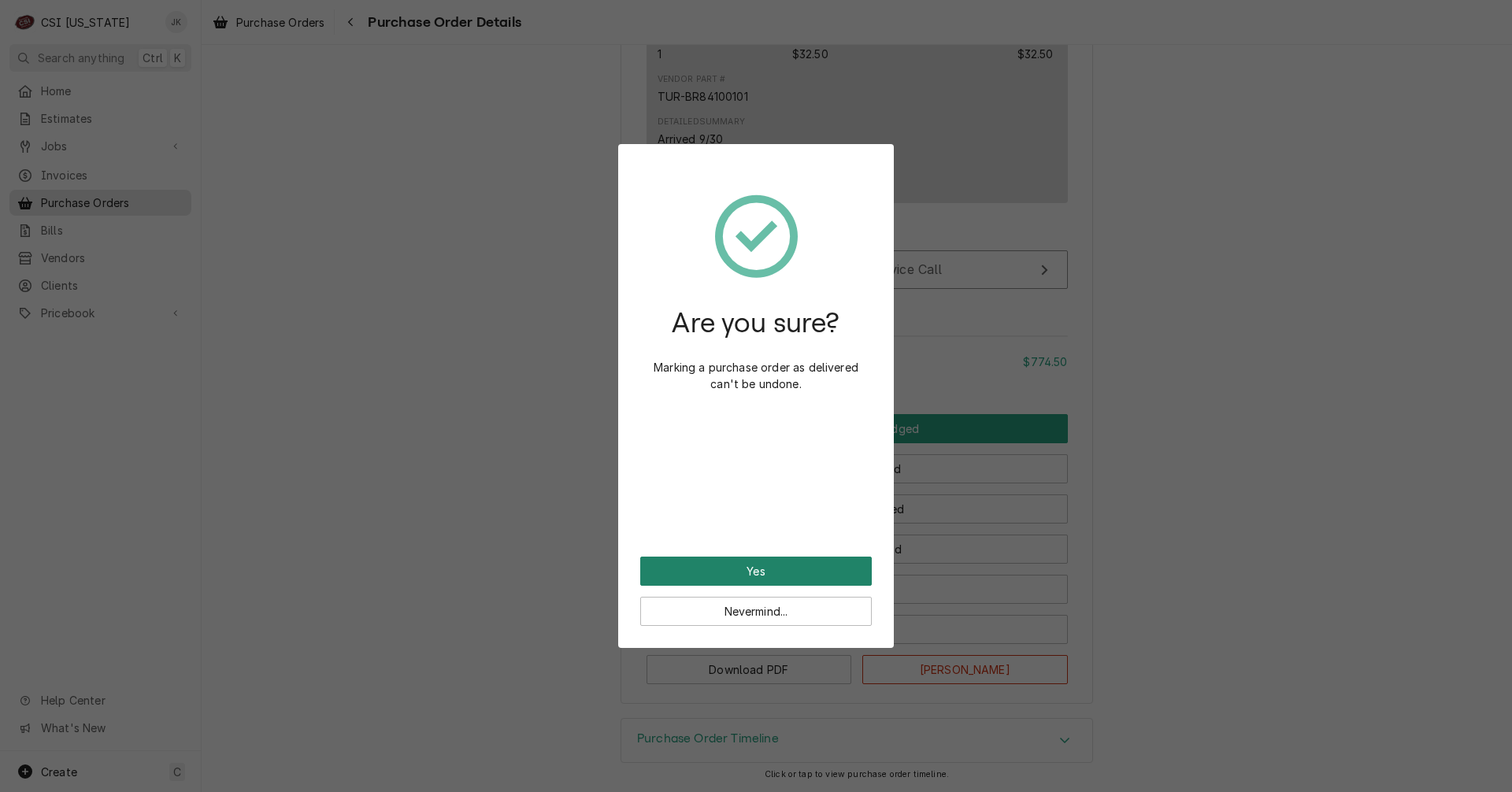
click at [758, 568] on button "Yes" at bounding box center [756, 571] width 232 height 29
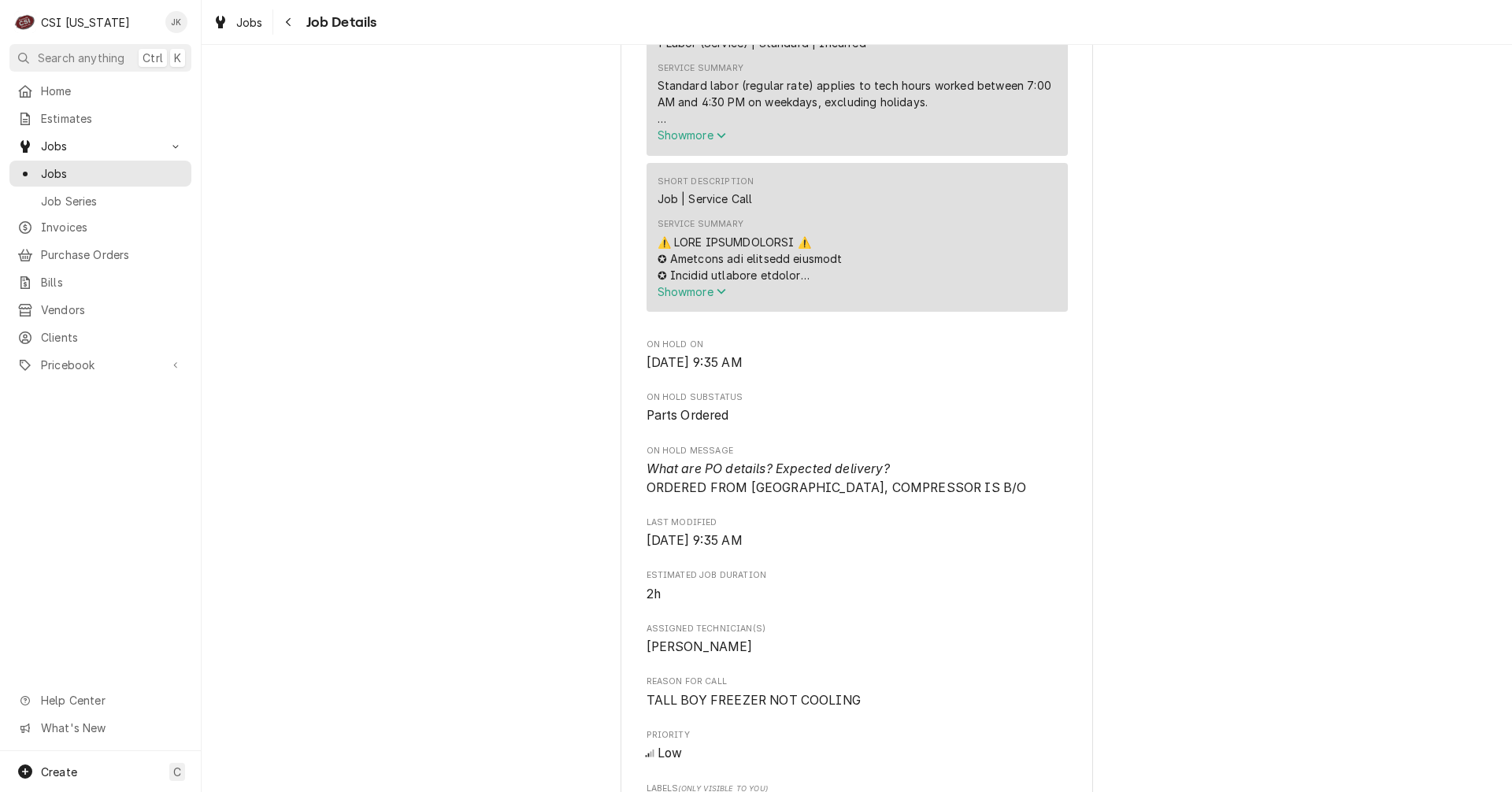
scroll to position [630, 0]
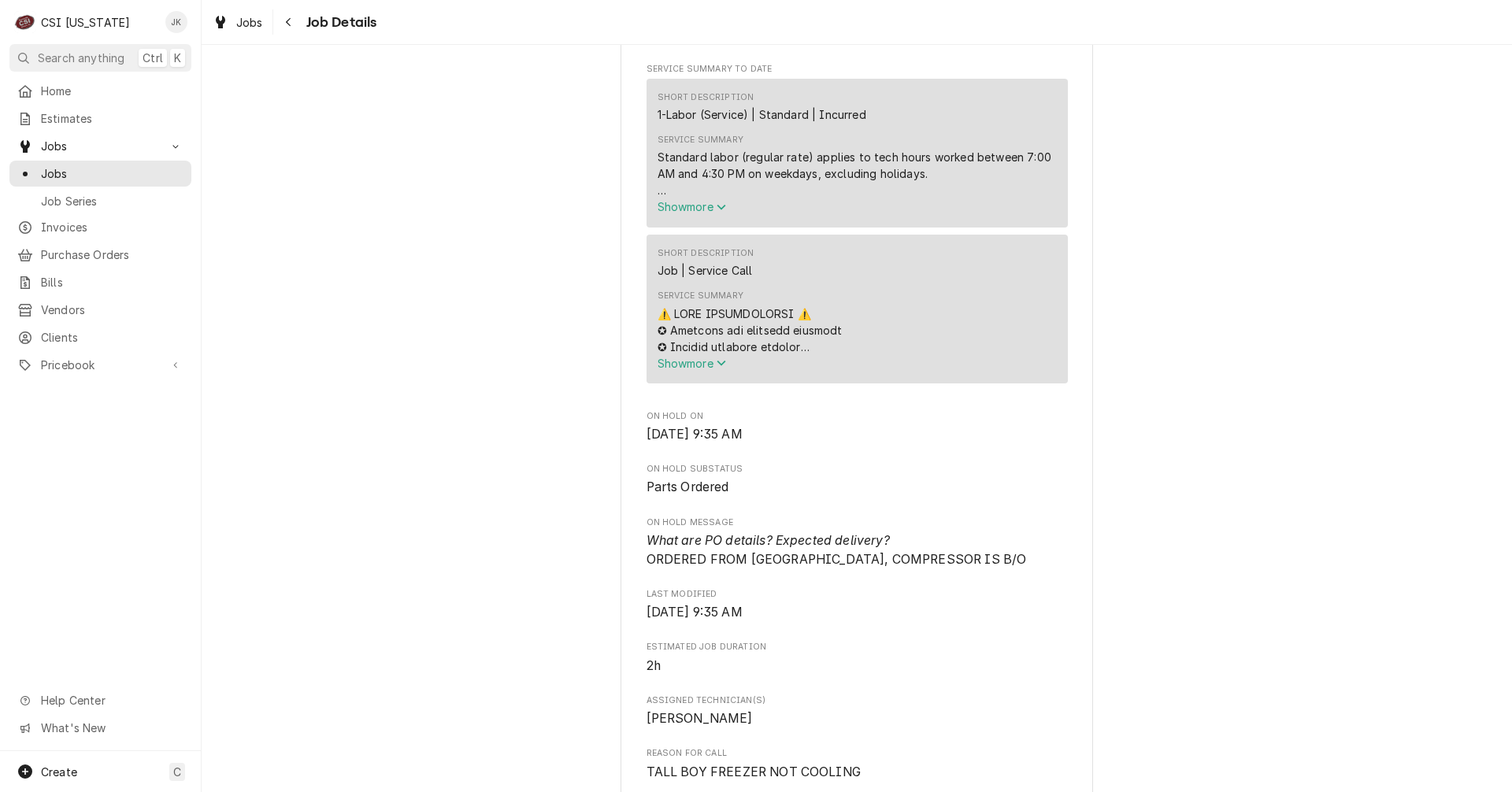
click at [836, 366] on button "Show more" at bounding box center [858, 364] width 399 height 17
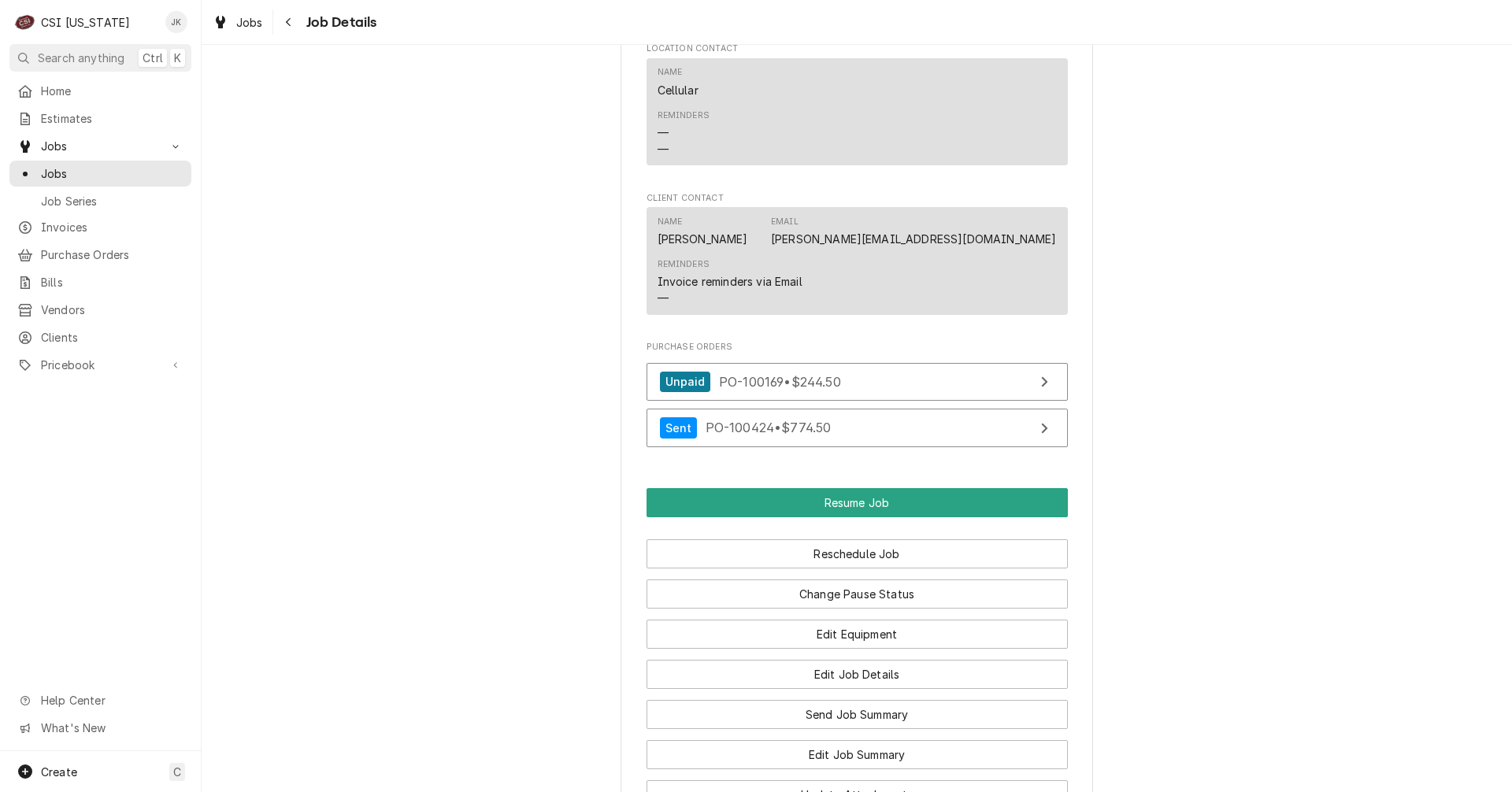
scroll to position [3071, 0]
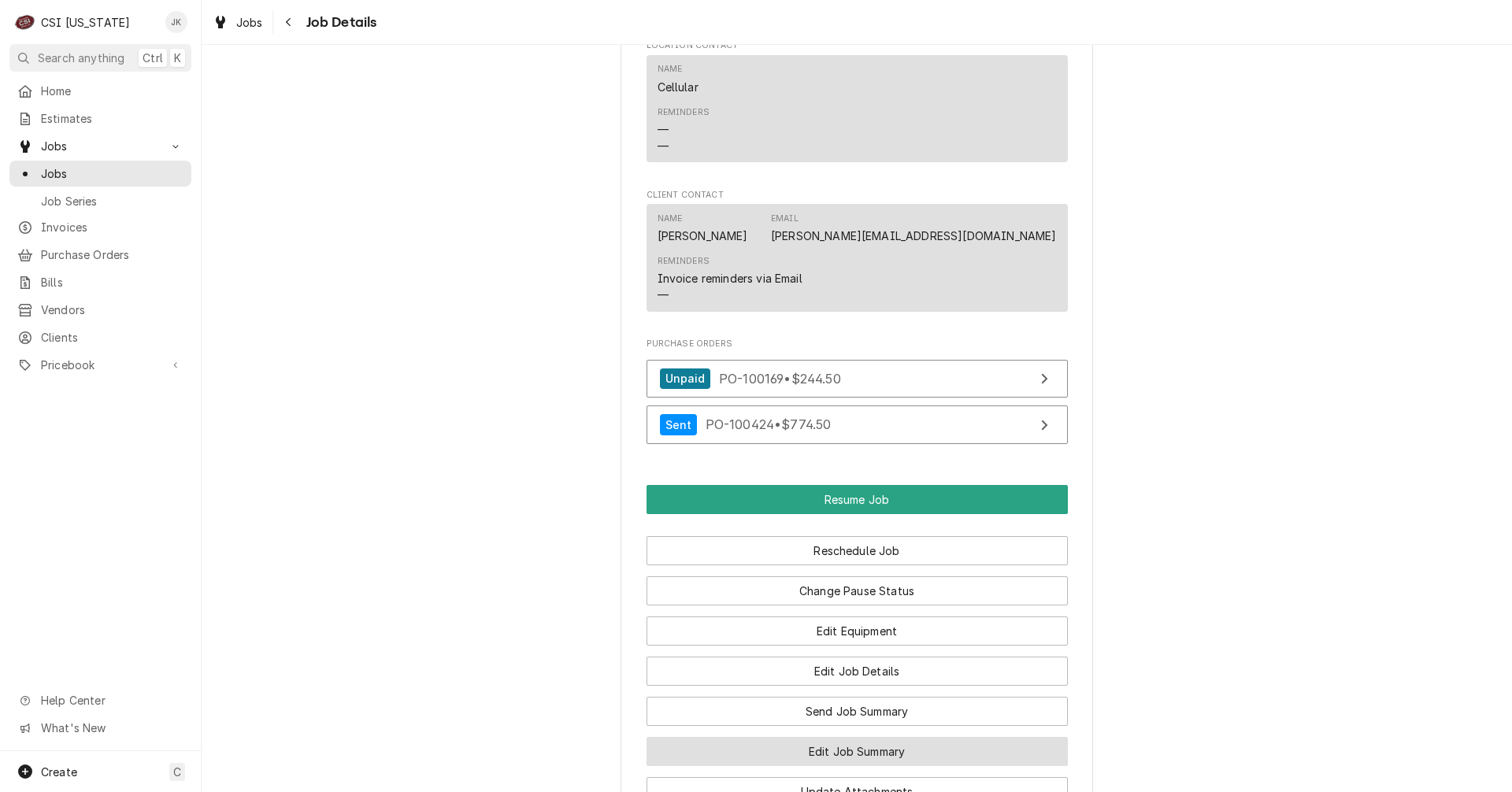
click at [816, 753] on button "Edit Job Summary" at bounding box center [858, 751] width 422 height 29
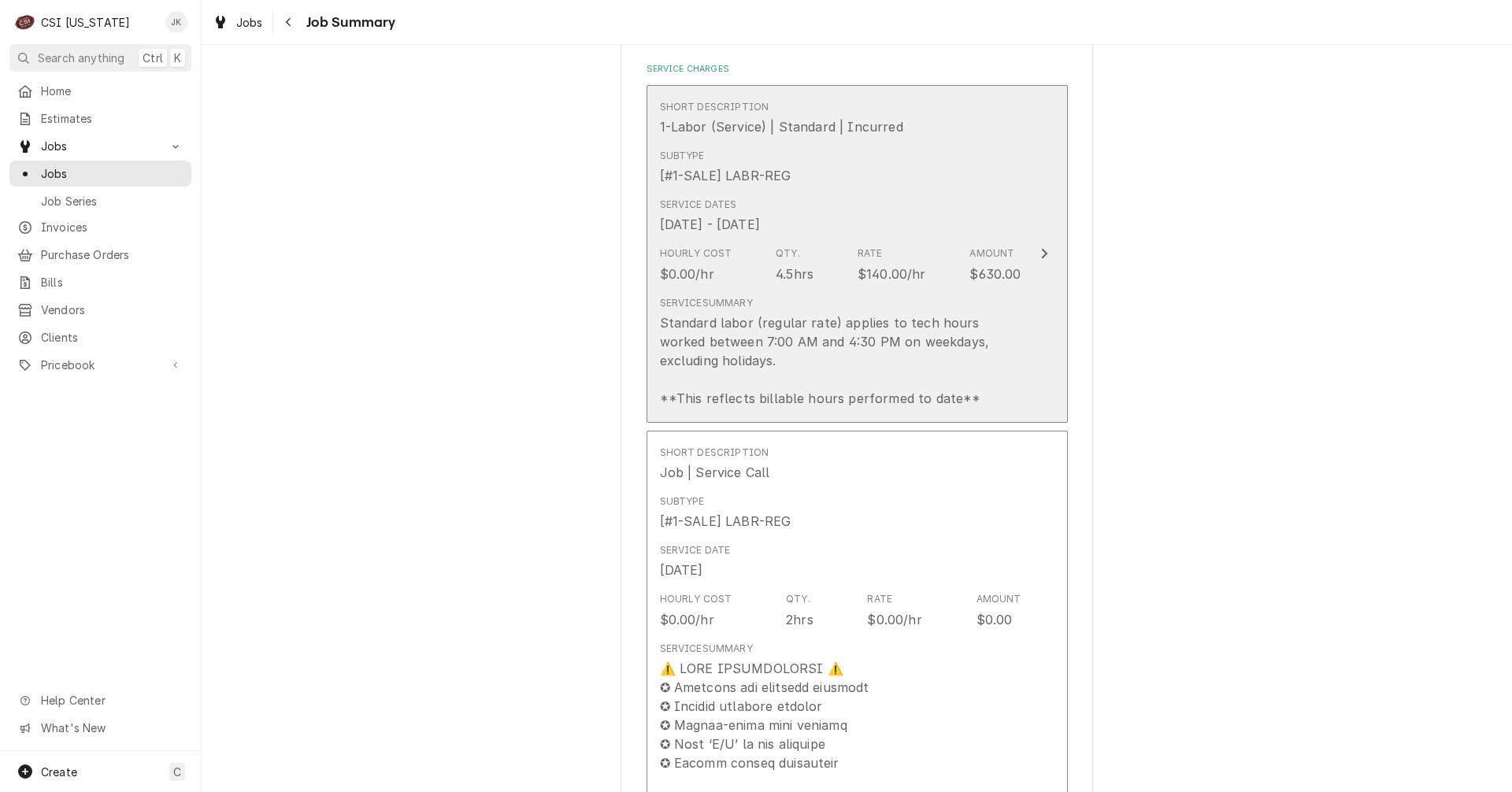
scroll to position [630, 0]
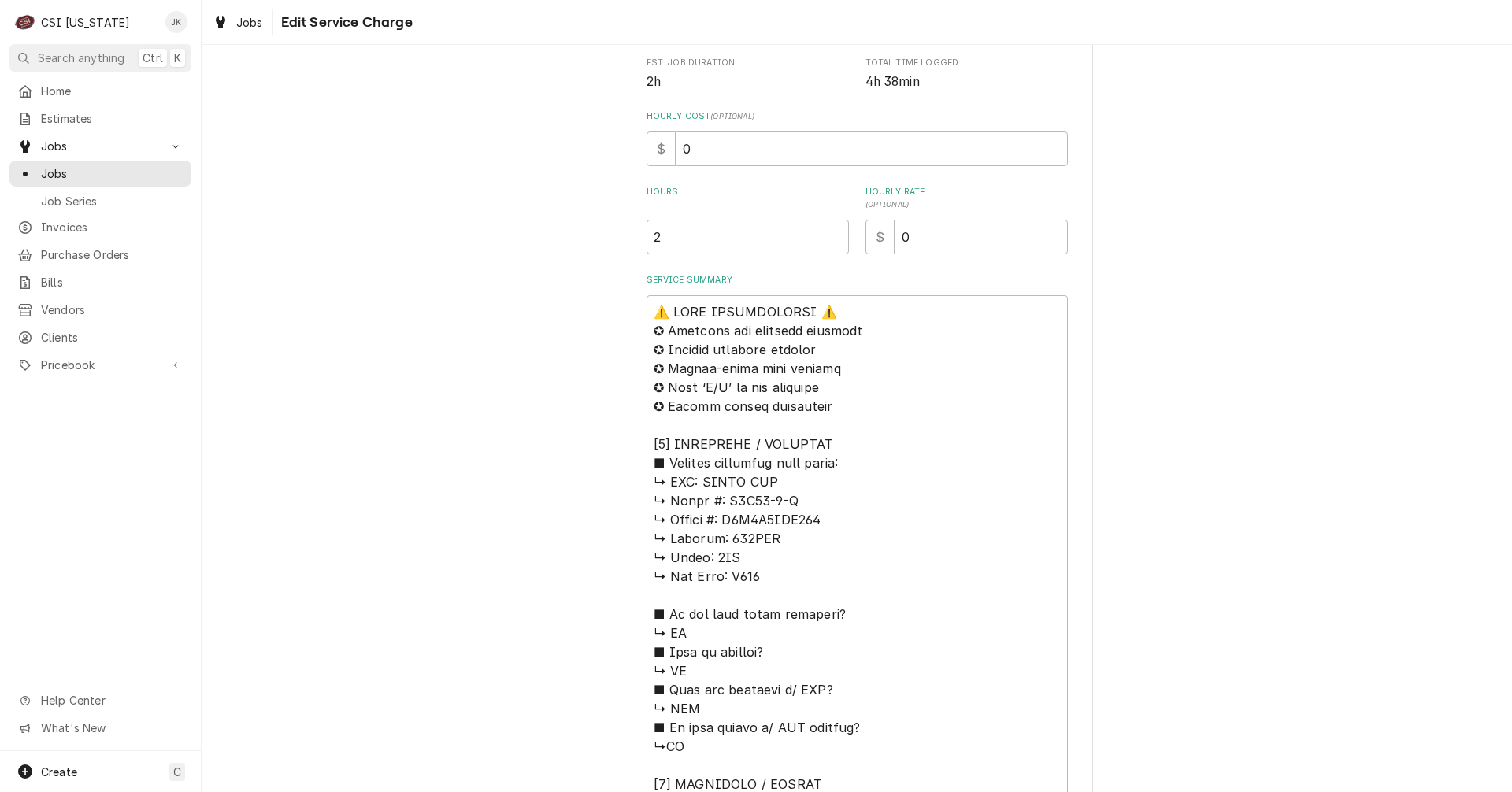
scroll to position [472, 0]
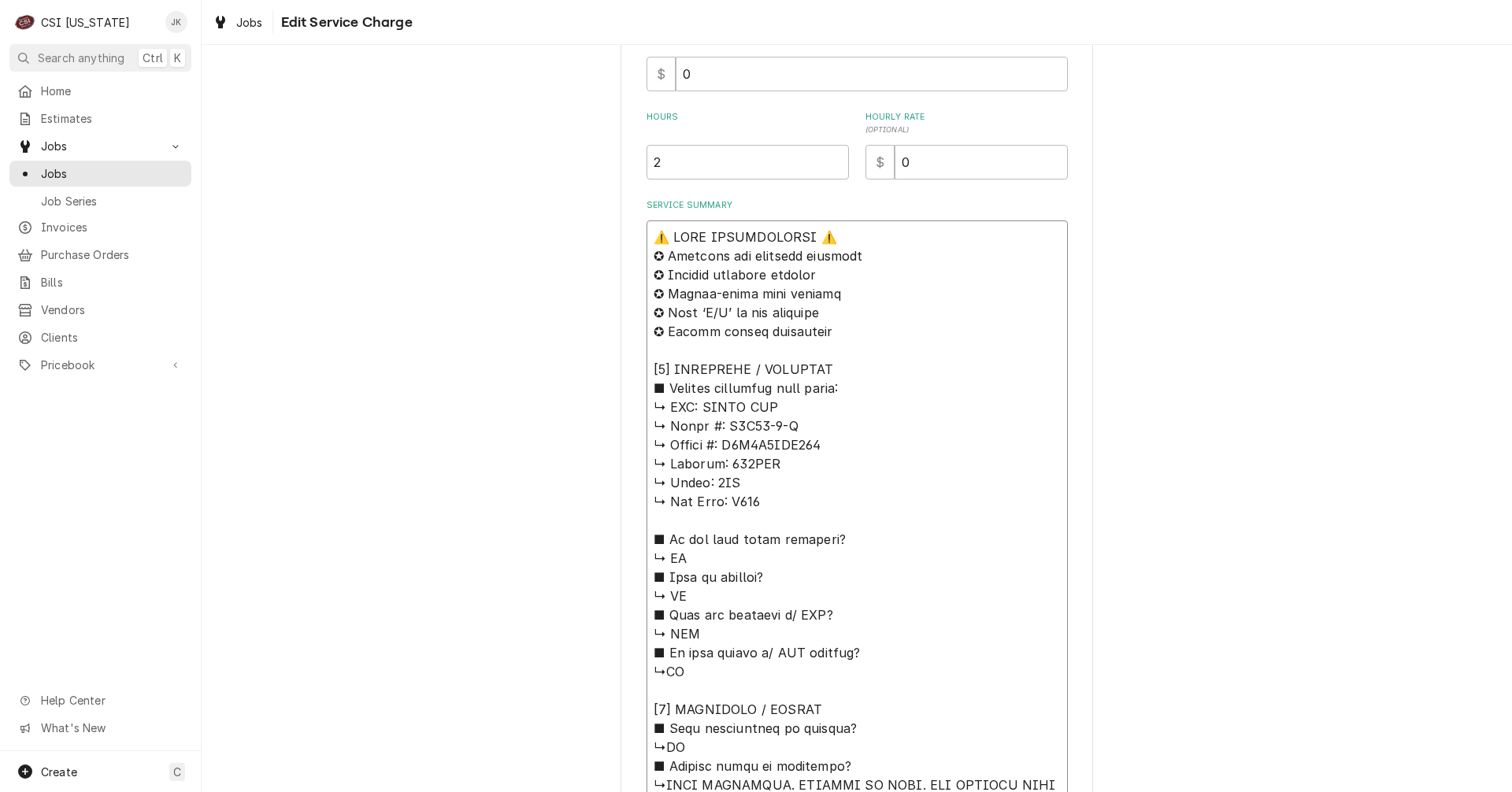
type textarea "x"
type textarea "D⚠️ 𝗙𝗢𝗥𝗠 𝗜𝗡𝗦𝗧𝗥𝗨𝗖𝗧𝗜𝗢𝗡𝗦 ⚠️ ✪ 𝗖𝗼𝗺𝗽𝗹𝗲𝘁𝗲 𝗮𝗹𝗹 𝗿𝗲𝗹𝗲𝘃𝗮𝗻𝘁 𝘀𝗲𝗰𝘁𝗶𝗼𝗻𝘀 ✪ 𝗣𝗿𝗼𝘃𝗶𝗱𝗲 𝗱𝗲𝘁𝗮𝗶𝗹𝗲𝗱 𝗮𝗻…"
type textarea "x"
type textarea "Dr⚠️ 𝗙𝗢𝗥𝗠 𝗜𝗡𝗦𝗧𝗥𝗨𝗖𝗧𝗜𝗢𝗡𝗦 ⚠️ ✪ 𝗖𝗼𝗺𝗽𝗹𝗲𝘁𝗲 𝗮𝗹𝗹 𝗿𝗲𝗹𝗲𝘃𝗮𝗻𝘁 𝘀𝗲𝗰𝘁𝗶𝗼𝗻𝘀 ✪ 𝗣𝗿𝗼𝘃𝗶𝗱𝗲 𝗱𝗲𝘁𝗮𝗶𝗹𝗲𝗱 𝗮…"
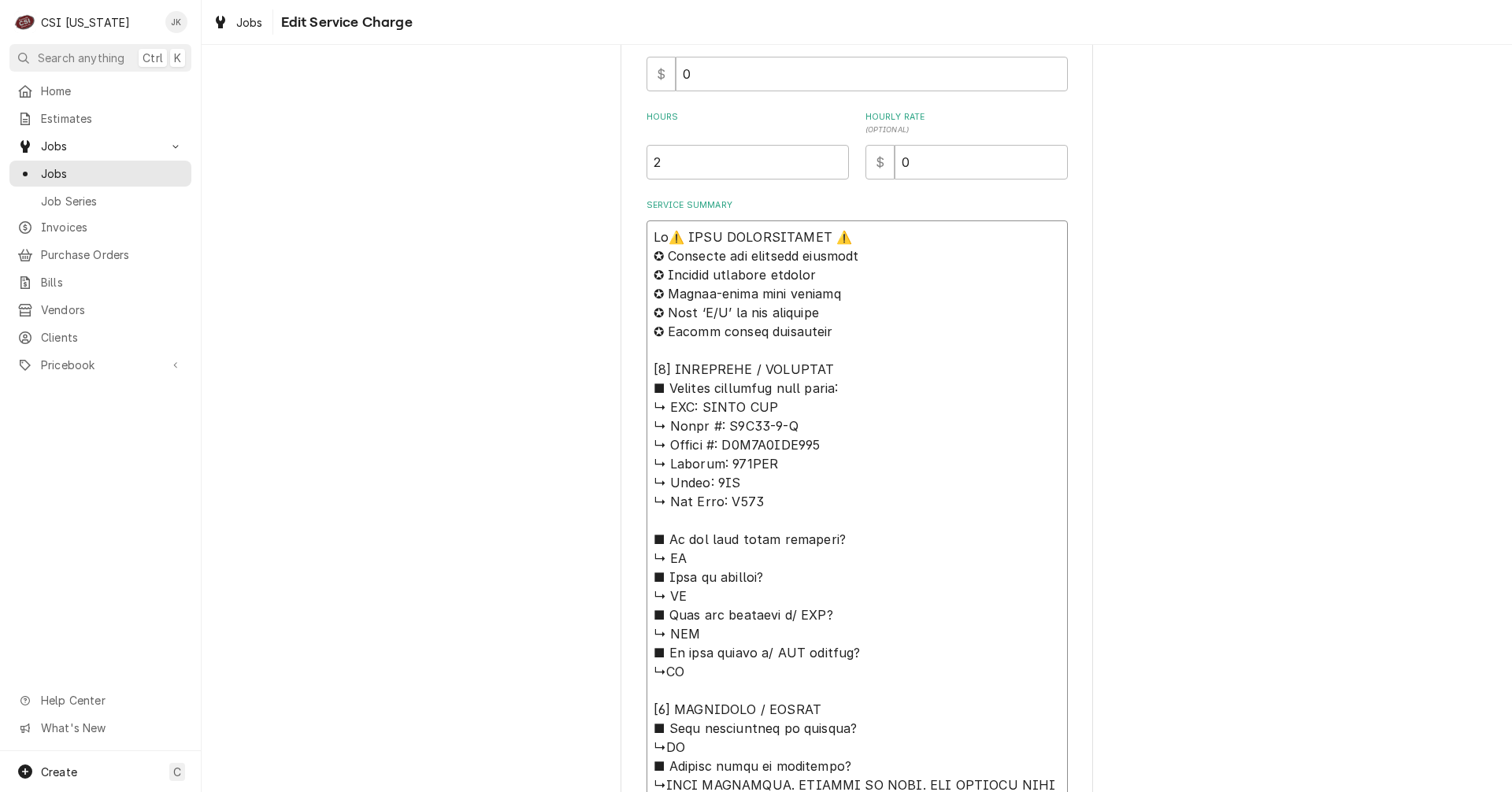
type textarea "x"
type textarea "Dri⚠️ 𝗙𝗢𝗥𝗠 𝗜𝗡𝗦𝗧𝗥𝗨𝗖𝗧𝗜𝗢𝗡𝗦 ⚠️ ✪ 𝗖𝗼𝗺𝗽𝗹𝗲𝘁𝗲 𝗮𝗹𝗹 𝗿𝗲𝗹𝗲𝘃𝗮𝗻𝘁 𝘀𝗲𝗰𝘁𝗶𝗼𝗻𝘀 ✪ 𝗣𝗿𝗼𝘃𝗶𝗱𝗲 𝗱𝗲𝘁𝗮𝗶𝗹𝗲𝗱 …"
type textarea "x"
type textarea "Drie⚠️ 𝗙𝗢𝗥𝗠 𝗜𝗡𝗦𝗧𝗥𝗨𝗖𝗧𝗜𝗢𝗡𝗦 ⚠️ ✪ 𝗖𝗼𝗺𝗽𝗹𝗲𝘁𝗲 𝗮𝗹𝗹 𝗿𝗲𝗹𝗲𝘃𝗮𝗻𝘁 𝘀𝗲𝗰𝘁𝗶𝗼𝗻𝘀 ✪ 𝗣𝗿𝗼𝘃𝗶𝗱𝗲 𝗱𝗲𝘁𝗮𝗶𝗹𝗲𝗱…"
type textarea "x"
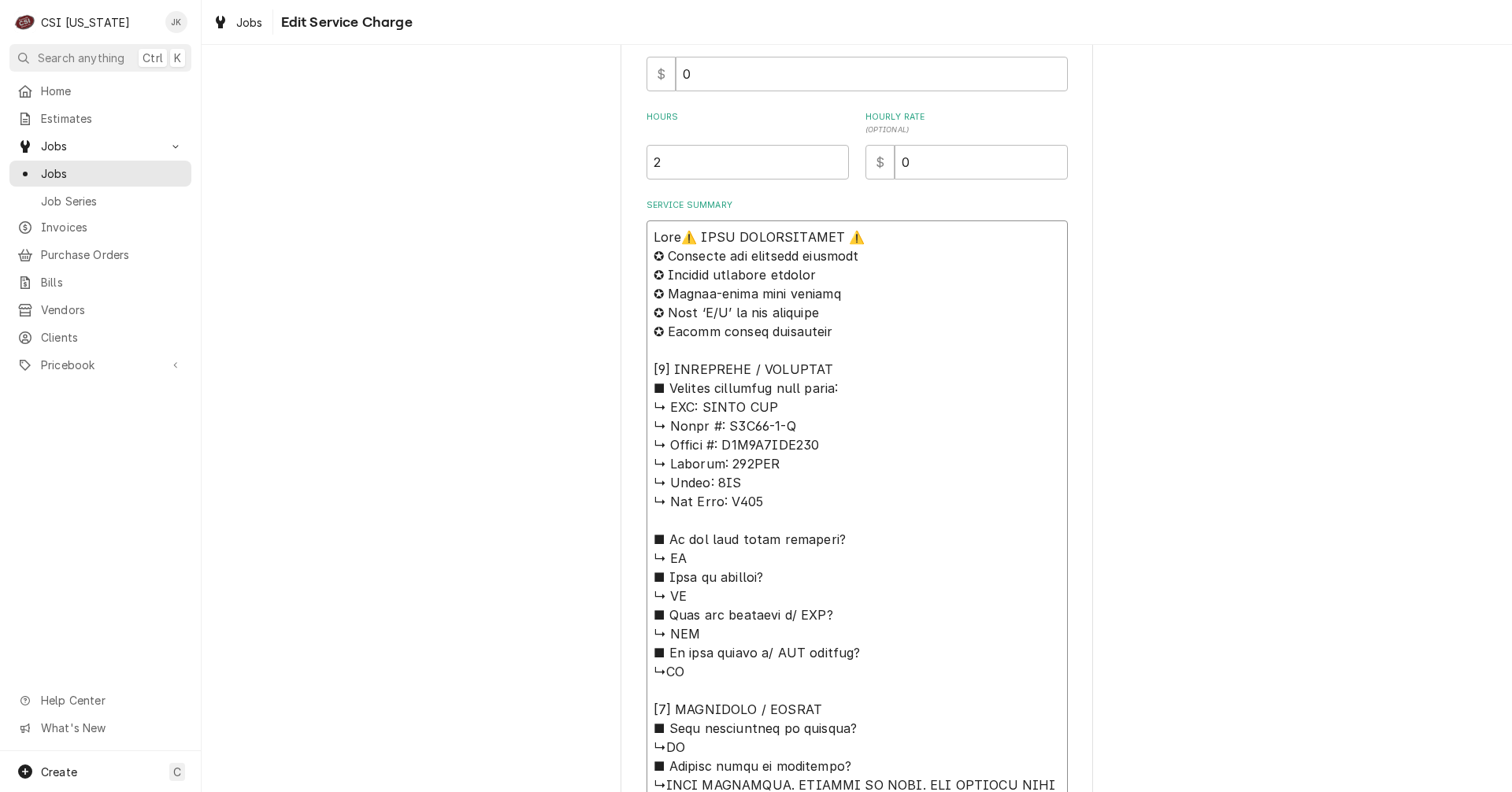
type textarea "Drier⚠️ 𝗙𝗢𝗥𝗠 𝗜𝗡𝗦𝗧𝗥𝗨𝗖𝗧𝗜𝗢𝗡𝗦 ⚠️ ✪ 𝗖𝗼𝗺𝗽𝗹𝗲𝘁𝗲 𝗮𝗹𝗹 𝗿𝗲𝗹𝗲𝘃𝗮𝗻𝘁 𝘀𝗲𝗰𝘁𝗶𝗼𝗻𝘀 ✪ 𝗣𝗿𝗼𝘃𝗶𝗱𝗲 𝗱𝗲𝘁𝗮𝗶𝗹𝗲…"
type textarea "x"
type textarea "Drier ⚠️ 𝗙𝗢𝗥𝗠 𝗜𝗡𝗦𝗧𝗥𝗨𝗖𝗧𝗜𝗢𝗡𝗦 ⚠️ ✪ 𝗖𝗼𝗺𝗽𝗹𝗲𝘁𝗲 𝗮𝗹𝗹 𝗿𝗲𝗹𝗲𝘃𝗮𝗻𝘁 𝘀𝗲𝗰𝘁𝗶𝗼𝗻𝘀 ✪ 𝗣𝗿𝗼𝘃𝗶𝗱𝗲 𝗱𝗲𝘁𝗮𝗶𝗹…"
type textarea "x"
type textarea "Drier ar⚠️ 𝗙𝗢𝗥𝗠 𝗜𝗡𝗦𝗧𝗥𝗨𝗖𝗧𝗜𝗢𝗡𝗦 ⚠️ ✪ 𝗖𝗼𝗺𝗽𝗹𝗲𝘁𝗲 𝗮𝗹𝗹 𝗿𝗲𝗹𝗲𝘃𝗮𝗻𝘁 𝘀𝗲𝗰𝘁𝗶𝗼𝗻𝘀 ✪ 𝗣𝗿𝗼𝘃𝗶𝗱𝗲 𝗱𝗲𝘁𝗮…"
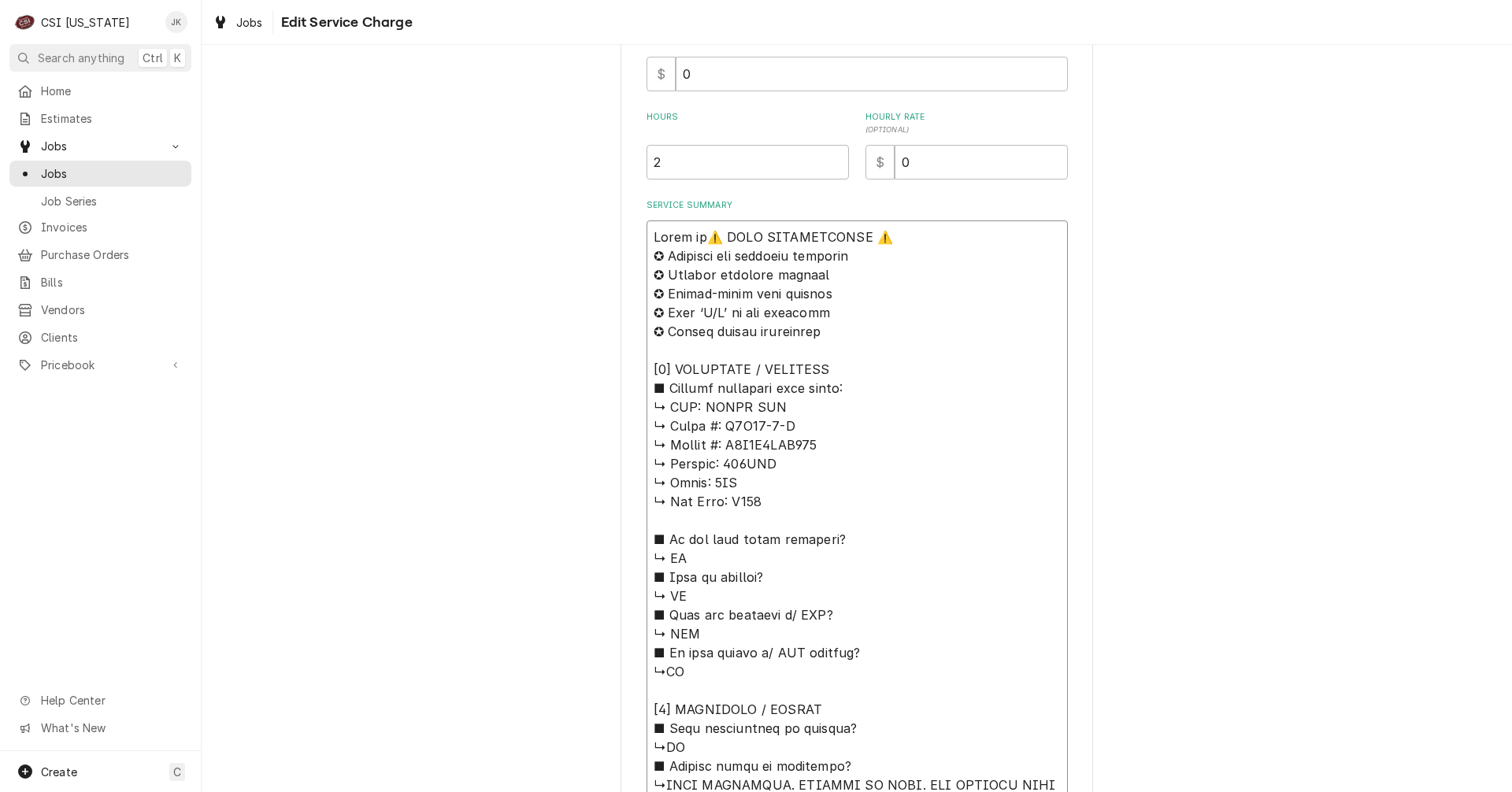
type textarea "x"
type textarea "Drier arr⚠️ 𝗙𝗢𝗥𝗠 𝗜𝗡𝗦𝗧𝗥𝗨𝗖𝗧𝗜𝗢𝗡𝗦 ⚠️ ✪ 𝗖𝗼𝗺𝗽𝗹𝗲𝘁𝗲 𝗮𝗹𝗹 𝗿𝗲𝗹𝗲𝘃𝗮𝗻𝘁 𝘀𝗲𝗰𝘁𝗶𝗼𝗻𝘀 ✪ 𝗣𝗿𝗼𝘃𝗶𝗱𝗲 𝗱𝗲𝘁…"
type textarea "x"
type textarea "Drier arri⚠️ 𝗙𝗢𝗥𝗠 𝗜𝗡𝗦𝗧𝗥𝗨𝗖𝗧𝗜𝗢𝗡𝗦 ⚠️ ✪ 𝗖𝗼𝗺𝗽𝗹𝗲𝘁𝗲 𝗮𝗹𝗹 𝗿𝗲𝗹𝗲𝘃𝗮𝗻𝘁 𝘀𝗲𝗰𝘁𝗶𝗼𝗻𝘀 ✪ 𝗣𝗿𝗼𝘃𝗶𝗱𝗲 𝗱𝗲…"
type textarea "x"
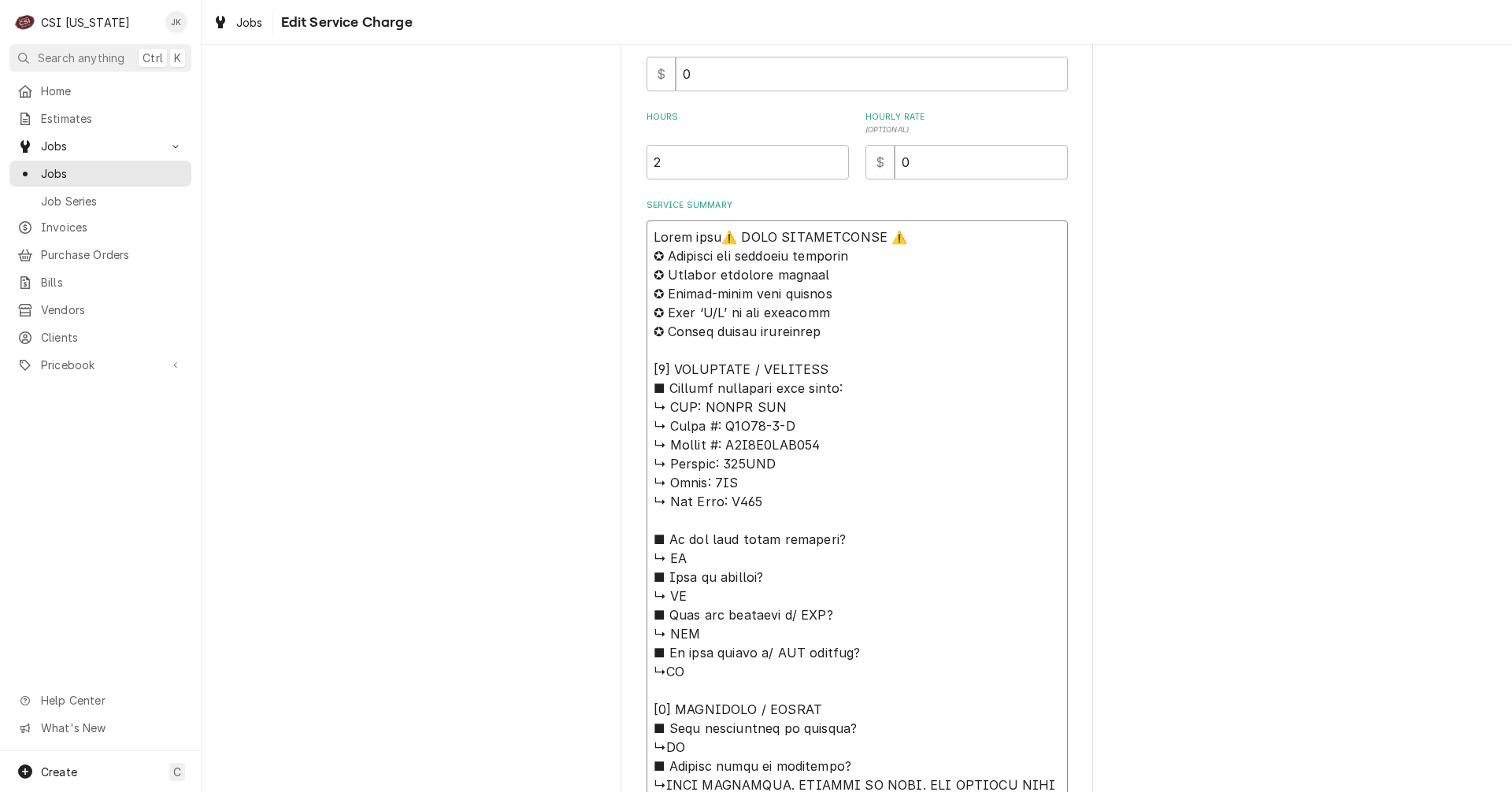
type textarea "Drier arriv⚠️ 𝗙𝗢𝗥𝗠 𝗜𝗡𝗦𝗧𝗥𝗨𝗖𝗧𝗜𝗢𝗡𝗦 ⚠️ ✪ 𝗖𝗼𝗺𝗽𝗹𝗲𝘁𝗲 𝗮𝗹𝗹 𝗿𝗲𝗹𝗲𝘃𝗮𝗻𝘁 𝘀𝗲𝗰𝘁𝗶𝗼𝗻𝘀 ✪ 𝗣𝗿𝗼𝘃𝗶𝗱𝗲 𝗱…"
type textarea "x"
type textarea "Drier arrive⚠️ 𝗙𝗢𝗥𝗠 𝗜𝗡𝗦𝗧𝗥𝗨𝗖𝗧𝗜𝗢𝗡𝗦 ⚠️ ✪ 𝗖𝗼𝗺𝗽𝗹𝗲𝘁𝗲 𝗮𝗹𝗹 𝗿𝗲𝗹𝗲𝘃𝗮𝗻𝘁 𝘀𝗲𝗰𝘁𝗶𝗼𝗻𝘀 ✪ 𝗣𝗿𝗼𝘃𝗶𝗱𝗲 …"
type textarea "x"
type textarea "Drier arrived⚠️ 𝗙𝗢𝗥𝗠 𝗜𝗡𝗦𝗧𝗥𝗨𝗖𝗧𝗜𝗢𝗡𝗦 ⚠️ ✪ 𝗖𝗼𝗺𝗽𝗹𝗲𝘁𝗲 𝗮𝗹𝗹 𝗿𝗲𝗹𝗲𝘃𝗮𝗻𝘁 𝘀𝗲𝗰𝘁𝗶𝗼𝗻𝘀 ✪ 𝗣𝗿𝗼𝘃𝗶𝗱𝗲…"
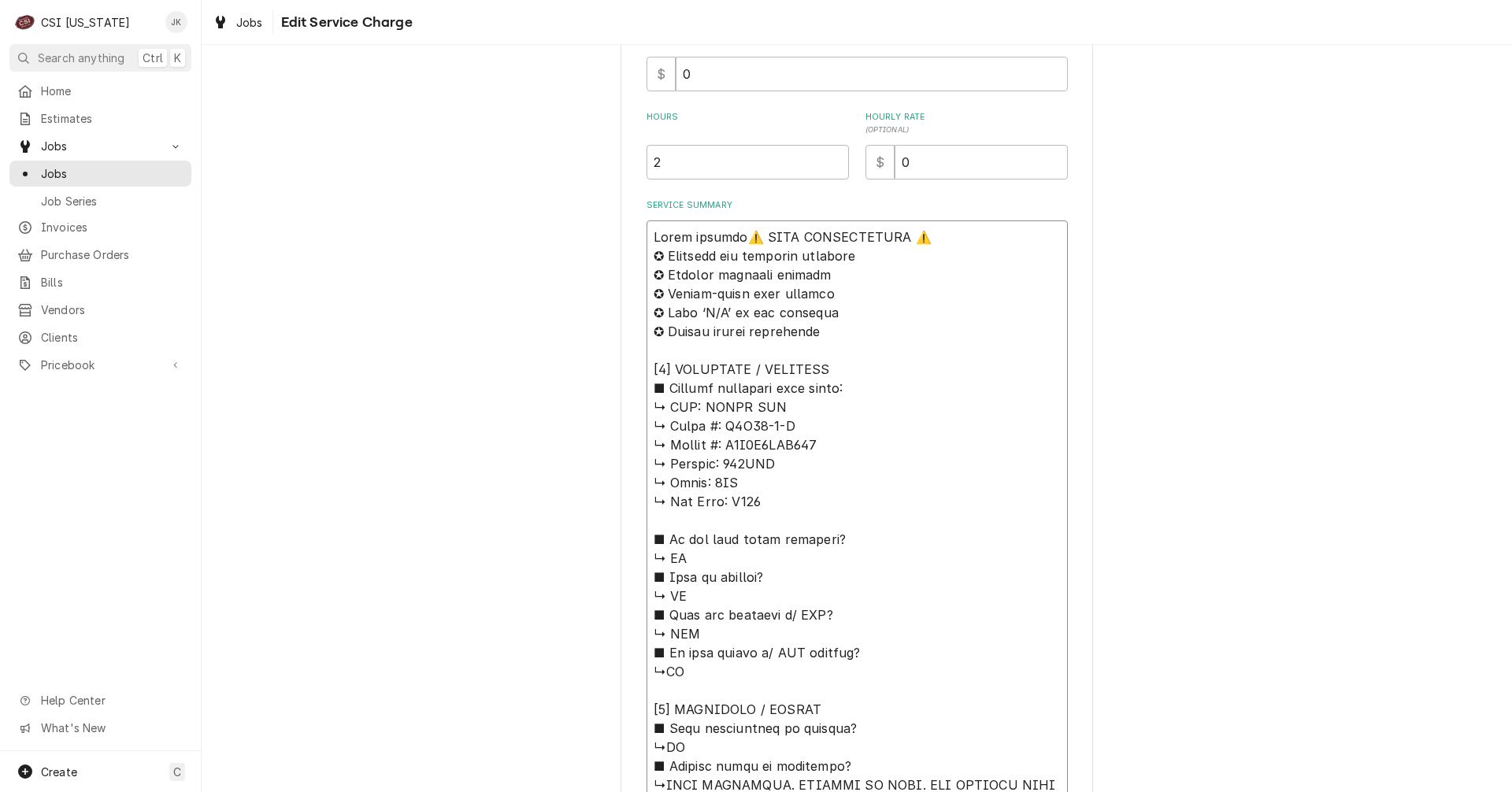
type textarea "x"
type textarea "Drier arrived ⚠️ 𝗙𝗢𝗥𝗠 𝗜𝗡𝗦𝗧𝗥𝗨𝗖𝗧𝗜𝗢𝗡𝗦 ⚠️ ✪ 𝗖𝗼𝗺𝗽𝗹𝗲𝘁𝗲 𝗮𝗹𝗹 𝗿𝗲𝗹𝗲𝘃𝗮𝗻𝘁 𝘀𝗲𝗰𝘁𝗶𝗼𝗻𝘀 ✪ 𝗣𝗿𝗼𝘃𝗶𝗱…"
type textarea "x"
type textarea "Drier arrived 9⚠️ 𝗙𝗢𝗥𝗠 𝗜𝗡𝗦𝗧𝗥𝗨𝗖𝗧𝗜𝗢𝗡𝗦 ⚠️ ✪ 𝗖𝗼𝗺𝗽𝗹𝗲𝘁𝗲 𝗮𝗹𝗹 𝗿𝗲𝗹𝗲𝘃𝗮𝗻𝘁 𝘀𝗲𝗰𝘁𝗶𝗼𝗻𝘀 ✪ 𝗣𝗿𝗼𝘃𝗶…"
type textarea "x"
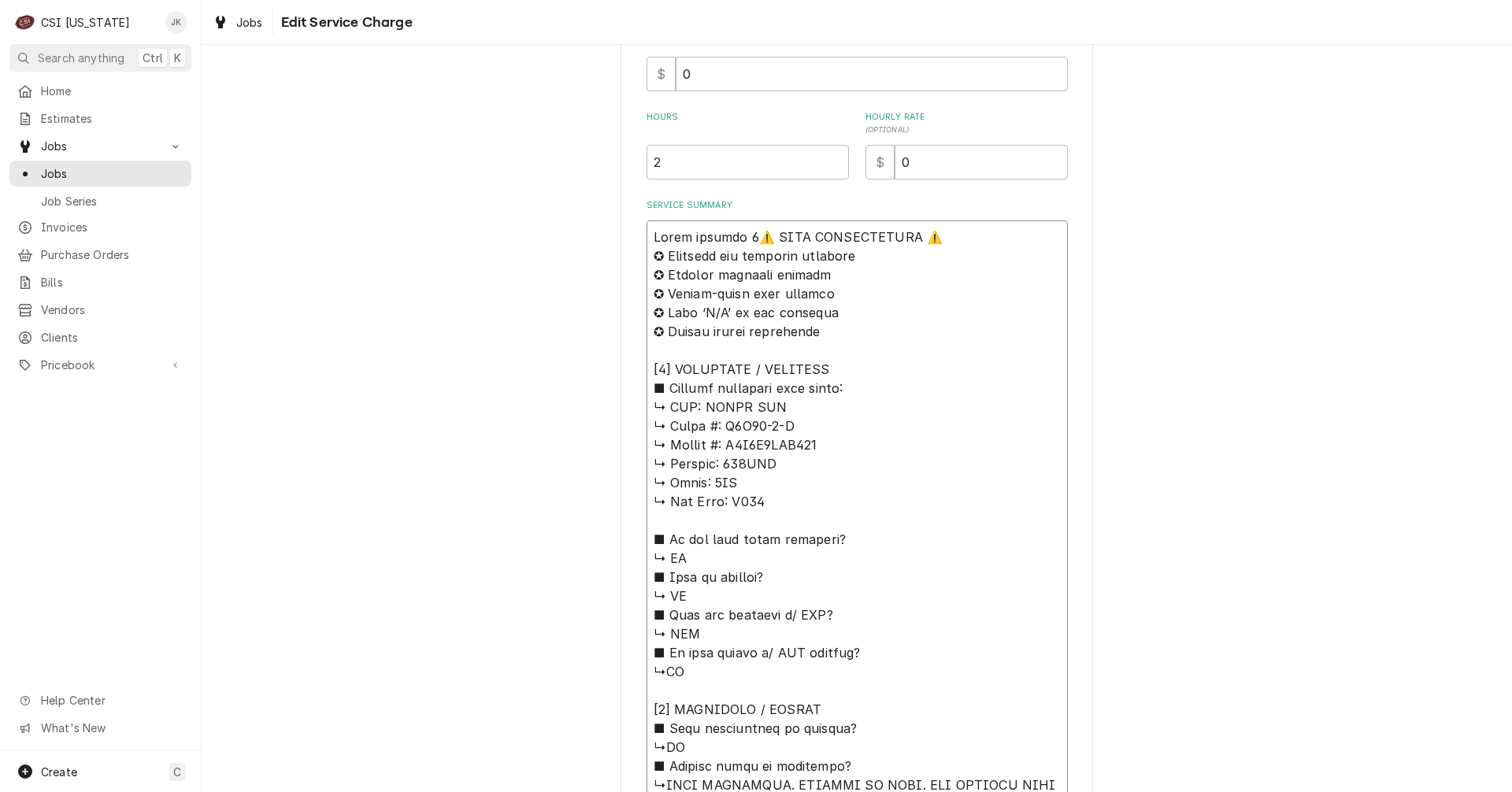
type textarea "Drier arrived 9/⚠️ 𝗙𝗢𝗥𝗠 𝗜𝗡𝗦𝗧𝗥𝗨𝗖𝗧𝗜𝗢𝗡𝗦 ⚠️ ✪ 𝗖𝗼𝗺𝗽𝗹𝗲𝘁𝗲 𝗮𝗹𝗹 𝗿𝗲𝗹𝗲𝘃𝗮𝗻𝘁 𝘀𝗲𝗰𝘁𝗶𝗼𝗻𝘀 ✪ 𝗣𝗿𝗼𝘃…"
type textarea "x"
type textarea "Drier arrived 9/3⚠️ 𝗙𝗢𝗥𝗠 𝗜𝗡𝗦𝗧𝗥𝗨𝗖𝗧𝗜𝗢𝗡𝗦 ⚠️ ✪ 𝗖𝗼𝗺𝗽𝗹𝗲𝘁𝗲 𝗮𝗹𝗹 𝗿𝗲𝗹𝗲𝘃𝗮𝗻𝘁 𝘀𝗲𝗰𝘁𝗶𝗼𝗻𝘀 ✪ 𝗣𝗿𝗼…"
type textarea "x"
type textarea "Drier arrived 9/30⚠️ 𝗙𝗢𝗥𝗠 𝗜𝗡𝗦𝗧𝗥𝗨𝗖𝗧𝗜𝗢𝗡𝗦 ⚠️ ✪ 𝗖𝗼𝗺𝗽𝗹𝗲𝘁𝗲 𝗮𝗹𝗹 𝗿𝗲𝗹𝗲𝘃𝗮𝗻𝘁 𝘀𝗲𝗰𝘁𝗶𝗼𝗻𝘀 ✪ 𝗣𝗿…"
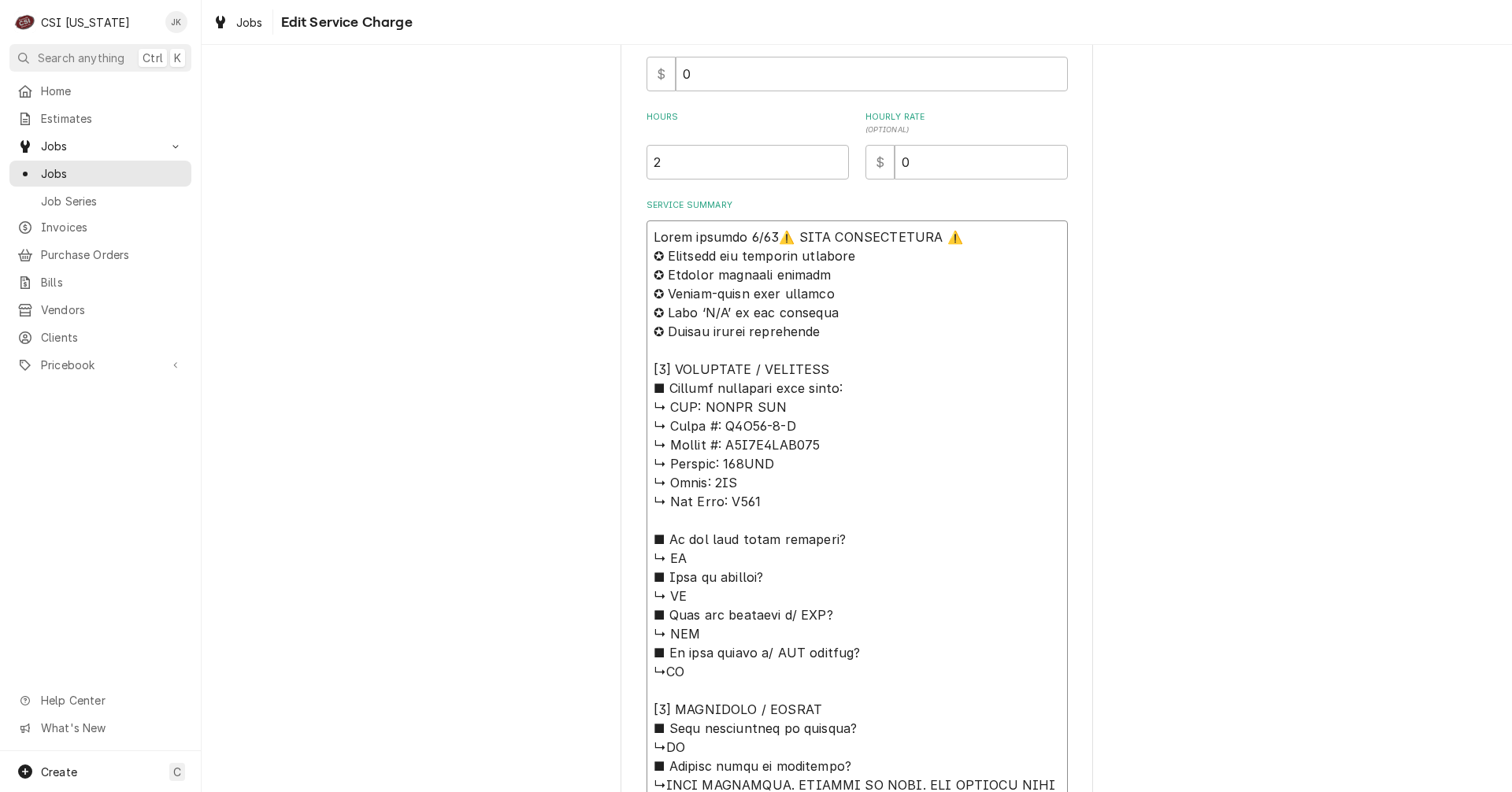
type textarea "x"
type textarea "Drier arrived 9/30,⚠️ 𝗙𝗢𝗥𝗠 𝗜𝗡𝗦𝗧𝗥𝗨𝗖𝗧𝗜𝗢𝗡𝗦 ⚠️ ✪ 𝗖𝗼𝗺𝗽𝗹𝗲𝘁𝗲 𝗮𝗹𝗹 𝗿𝗲𝗹𝗲𝘃𝗮𝗻𝘁 𝘀𝗲𝗰𝘁𝗶𝗼𝗻𝘀 ✪ 𝗣…"
type textarea "x"
type textarea "Drier arrived 9/30, ⚠️ 𝗙𝗢𝗥𝗠 𝗜𝗡𝗦𝗧𝗥𝗨𝗖𝗧𝗜𝗢𝗡𝗦 ⚠️ ✪ 𝗖𝗼𝗺𝗽𝗹𝗲𝘁𝗲 𝗮𝗹𝗹 𝗿𝗲𝗹𝗲𝘃𝗮𝗻𝘁 𝘀𝗲𝗰𝘁𝗶𝗼𝗻𝘀 ✪ …"
type textarea "x"
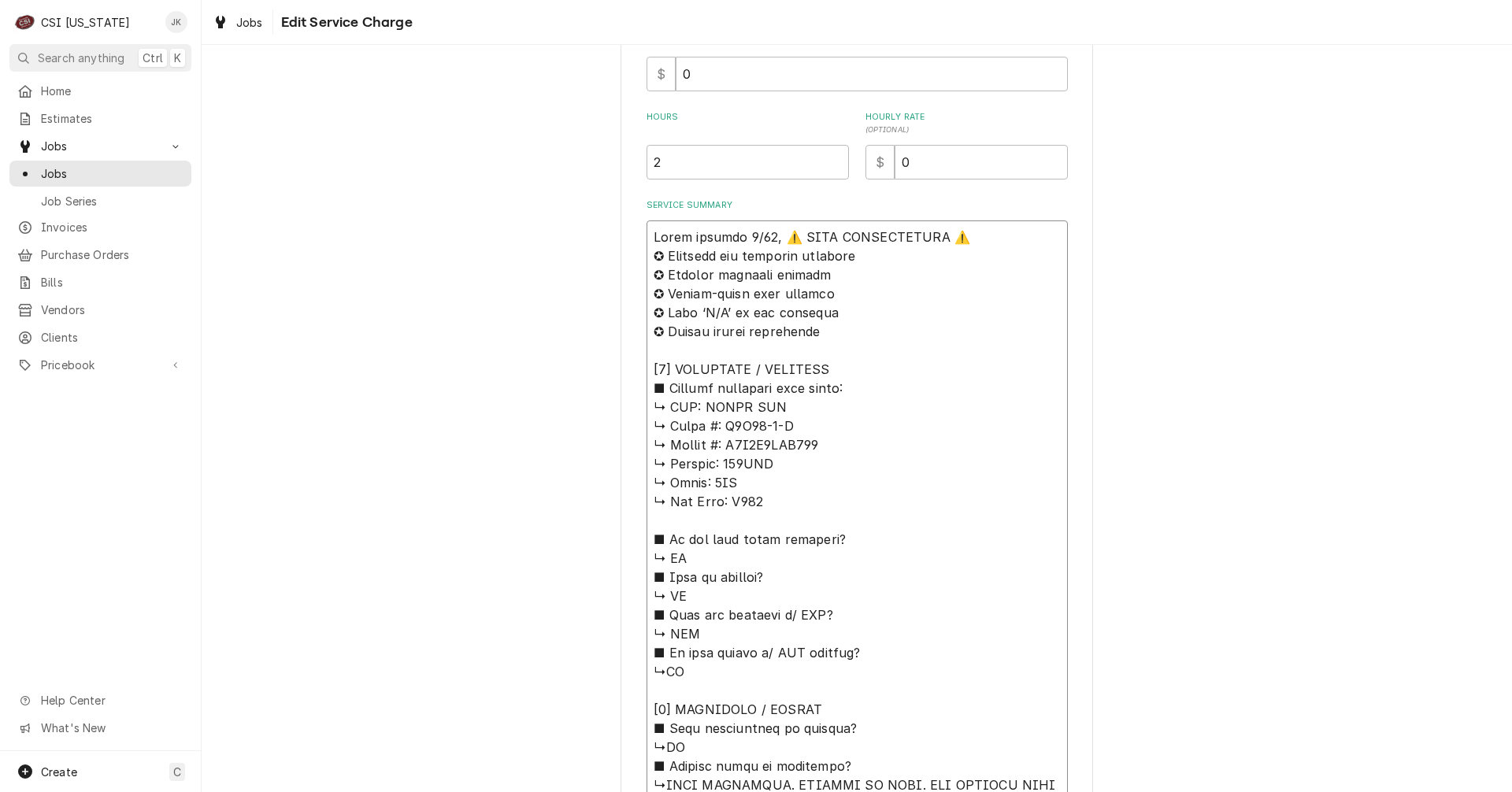
type textarea "Drier arrived 9/30, w⚠️ 𝗙𝗢𝗥𝗠 𝗜𝗡𝗦𝗧𝗥𝗨𝗖𝗧𝗜𝗢𝗡𝗦 ⚠️ ✪ 𝗖𝗼𝗺𝗽𝗹𝗲𝘁𝗲 𝗮𝗹𝗹 𝗿𝗲𝗹𝗲𝘃𝗮𝗻𝘁 𝘀𝗲𝗰𝘁𝗶𝗼𝗻𝘀 ✪…"
type textarea "x"
type textarea "Drier arrived 9/30, wa⚠️ 𝗙𝗢𝗥𝗠 𝗜𝗡𝗦𝗧𝗥𝗨𝗖𝗧𝗜𝗢𝗡𝗦 ⚠️ ✪ 𝗖𝗼𝗺𝗽𝗹𝗲𝘁𝗲 𝗮𝗹𝗹 𝗿𝗲𝗹𝗲𝘃𝗮𝗻𝘁 𝘀𝗲𝗰𝘁𝗶𝗼𝗻𝘀 …"
type textarea "x"
type textarea "Drier arrived 9/30, wai⚠️ 𝗙𝗢𝗥𝗠 𝗜𝗡𝗦𝗧𝗥𝗨𝗖𝗧𝗜𝗢𝗡𝗦 ⚠️ ✪ 𝗖𝗼𝗺𝗽𝗹𝗲𝘁𝗲 𝗮𝗹𝗹 𝗿𝗲𝗹𝗲𝘃𝗮𝗻𝘁 𝘀𝗲𝗰𝘁𝗶𝗼𝗻𝘀…"
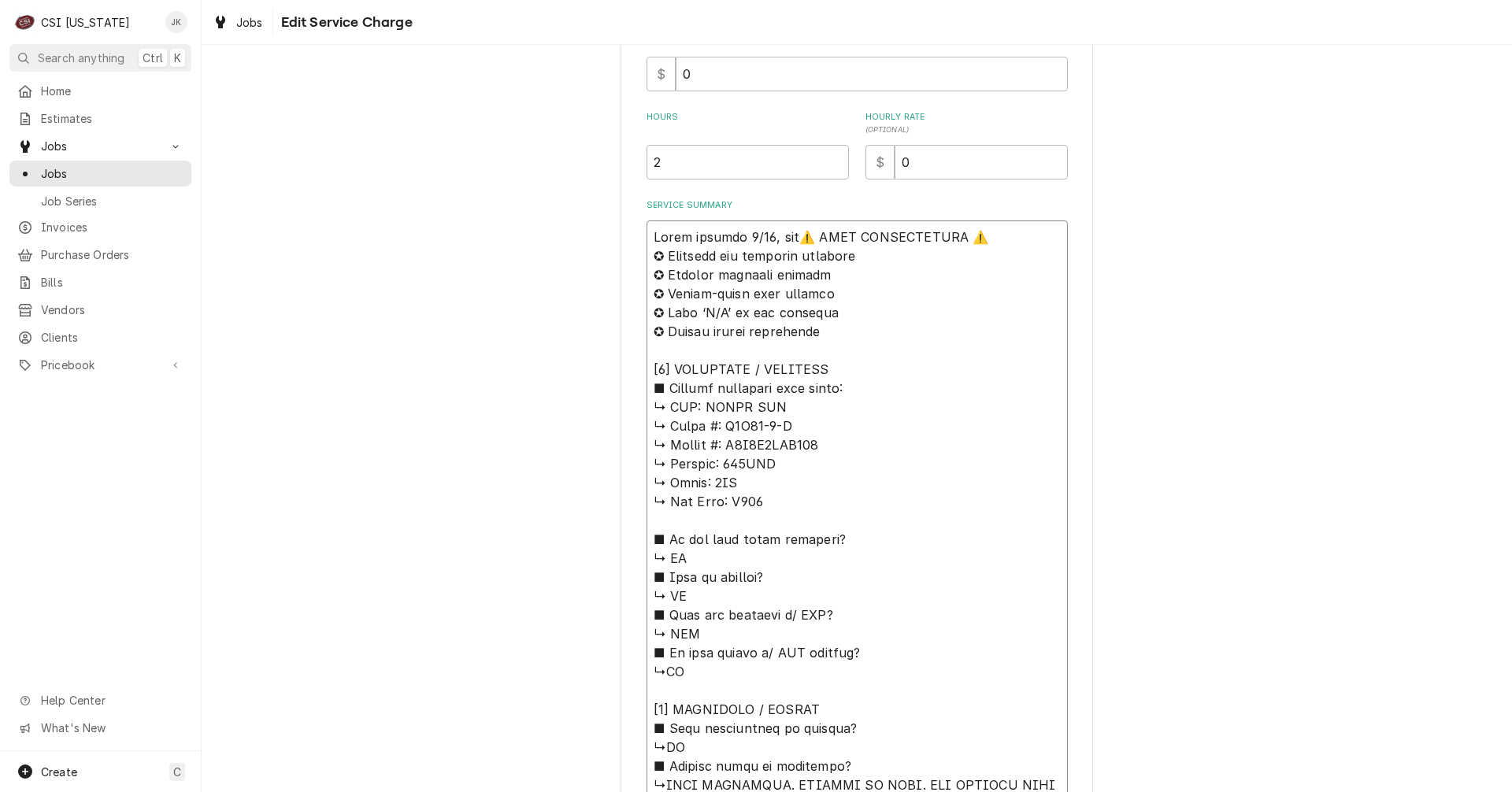
type textarea "x"
type textarea "Drier arrived 9/30, wait⚠️ 𝗙𝗢𝗥𝗠 𝗜𝗡𝗦𝗧𝗥𝗨𝗖𝗧𝗜𝗢𝗡𝗦 ⚠️ ✪ 𝗖𝗼𝗺𝗽𝗹𝗲𝘁𝗲 𝗮𝗹𝗹 𝗿𝗲𝗹𝗲𝘃𝗮𝗻𝘁 𝘀𝗲𝗰𝘁𝗶𝗼𝗻…"
type textarea "x"
type textarea "Drier arrived 9/30, waiti⚠️ 𝗙𝗢𝗥𝗠 𝗜𝗡𝗦𝗧𝗥𝗨𝗖𝗧𝗜𝗢𝗡𝗦 ⚠️ ✪ 𝗖𝗼𝗺𝗽𝗹𝗲𝘁𝗲 𝗮𝗹𝗹 𝗿𝗲𝗹𝗲𝘃𝗮𝗻𝘁 𝘀𝗲𝗰𝘁𝗶𝗼…"
type textarea "x"
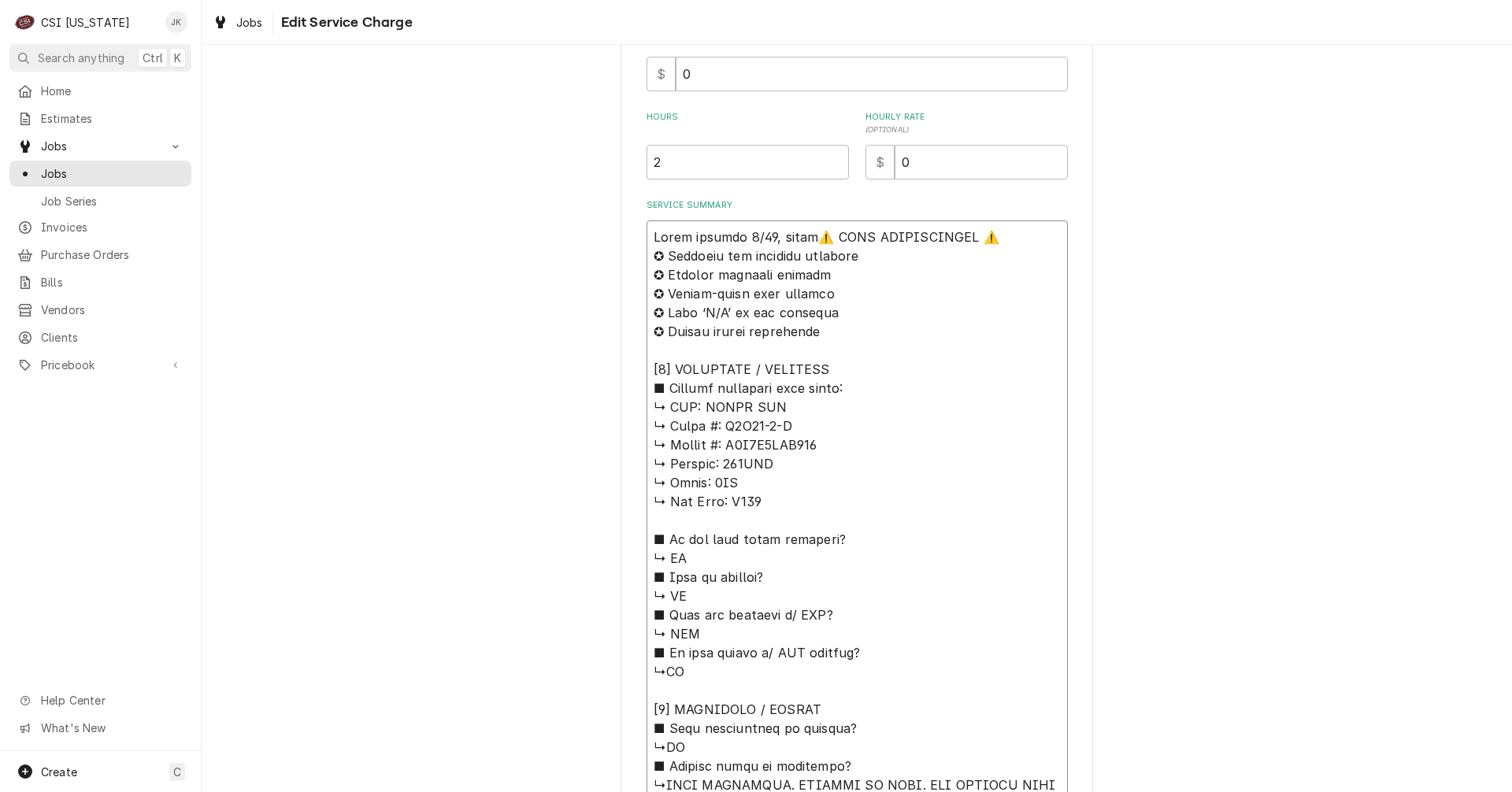
type textarea "Drier arrived 9/30, waitin⚠️ 𝗙𝗢𝗥𝗠 𝗜𝗡𝗦𝗧𝗥𝗨𝗖𝗧𝗜𝗢𝗡𝗦 ⚠️ ✪ 𝗖𝗼𝗺𝗽𝗹𝗲𝘁𝗲 𝗮𝗹𝗹 𝗿𝗲𝗹𝗲𝘃𝗮𝗻𝘁 𝘀𝗲𝗰𝘁𝗶…"
type textarea "x"
type textarea "Drier arrived 9/30, waiting⚠️ 𝗙𝗢𝗥𝗠 𝗜𝗡𝗦𝗧𝗥𝗨𝗖𝗧𝗜𝗢𝗡𝗦 ⚠️ ✪ 𝗖𝗼𝗺𝗽𝗹𝗲𝘁𝗲 𝗮𝗹𝗹 𝗿𝗲𝗹𝗲𝘃𝗮𝗻𝘁 𝘀𝗲𝗰𝘁…"
type textarea "x"
type textarea "Drier arrived 9/30, waiting ⚠️ 𝗙𝗢𝗥𝗠 𝗜𝗡𝗦𝗧𝗥𝗨𝗖𝗧𝗜𝗢𝗡𝗦 ⚠️ ✪ 𝗖𝗼𝗺𝗽𝗹𝗲𝘁𝗲 𝗮𝗹𝗹 𝗿𝗲𝗹𝗲𝘃𝗮𝗻𝘁 𝘀𝗲𝗰…"
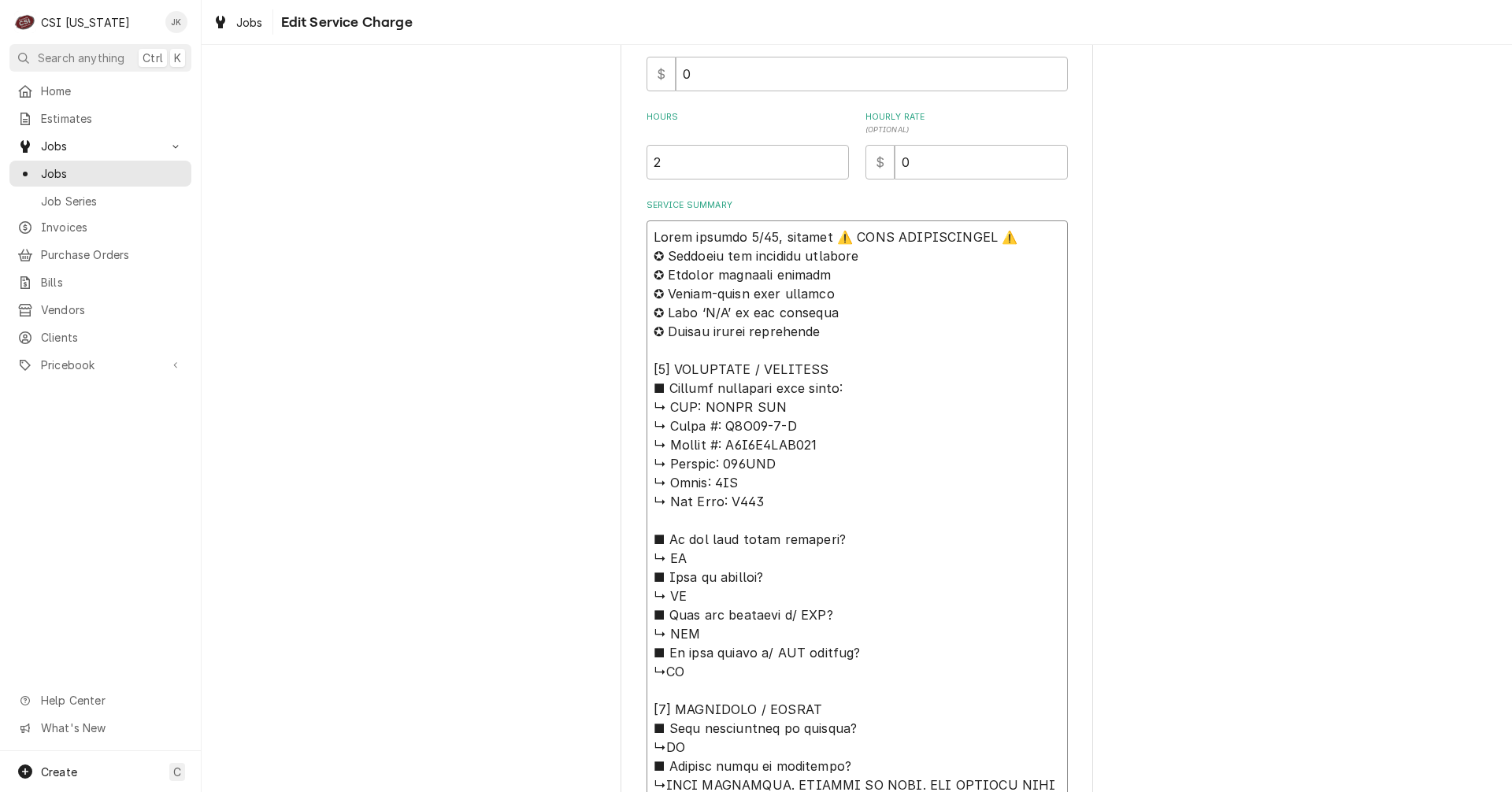
type textarea "x"
type textarea "Drier arrived 9/30, waiting o⚠️ 𝗙𝗢𝗥𝗠 𝗜𝗡𝗦𝗧𝗥𝗨𝗖𝗧𝗜𝗢𝗡𝗦 ⚠️ ✪ 𝗖𝗼𝗺𝗽𝗹𝗲𝘁𝗲 𝗮𝗹𝗹 𝗿𝗲𝗹𝗲𝘃𝗮𝗻𝘁 𝘀𝗲…"
type textarea "x"
type textarea "Drier arrived 9/30, waiting on⚠️ 𝗙𝗢𝗥𝗠 𝗜𝗡𝗦𝗧𝗥𝗨𝗖𝗧𝗜𝗢𝗡𝗦 ⚠️ ✪ 𝗖𝗼𝗺𝗽𝗹𝗲𝘁𝗲 𝗮𝗹𝗹 𝗿𝗲𝗹𝗲𝘃𝗮𝗻𝘁 𝘀…"
type textarea "x"
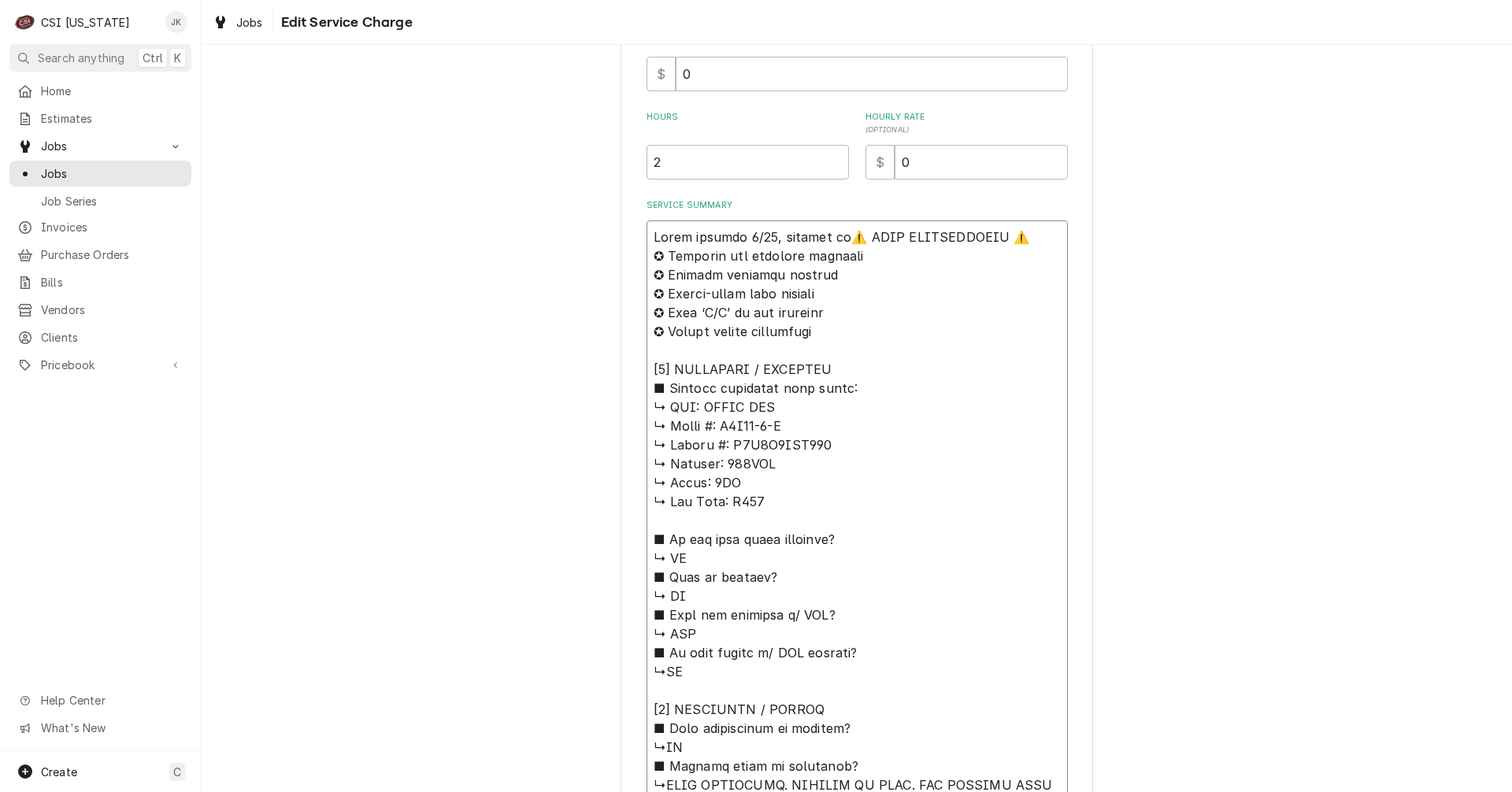
type textarea "Drier arrived 9/30, waiting on ⚠️ 𝗙𝗢𝗥𝗠 𝗜𝗡𝗦𝗧𝗥𝗨𝗖𝗧𝗜𝗢𝗡𝗦 ⚠️ ✪ 𝗖𝗼𝗺𝗽𝗹𝗲𝘁𝗲 𝗮𝗹𝗹 𝗿𝗲𝗹𝗲𝘃𝗮𝗻𝘁 …"
type textarea "x"
type textarea "Drier arrived 9/30, waiting on c⚠️ 𝗙𝗢𝗥𝗠 𝗜𝗡𝗦𝗧𝗥𝗨𝗖𝗧𝗜𝗢𝗡𝗦 ⚠️ ✪ 𝗖𝗼𝗺𝗽𝗹𝗲𝘁𝗲 𝗮𝗹𝗹 𝗿𝗲𝗹𝗲𝘃𝗮𝗻𝘁…"
type textarea "x"
type textarea "Drier arrived 9/30, waiting on co⚠️ 𝗙𝗢𝗥𝗠 𝗜𝗡𝗦𝗧𝗥𝗨𝗖𝗧𝗜𝗢𝗡𝗦 ⚠️ ✪ 𝗖𝗼𝗺𝗽𝗹𝗲𝘁𝗲 𝗮𝗹𝗹 𝗿𝗲𝗹𝗲𝘃𝗮𝗻…"
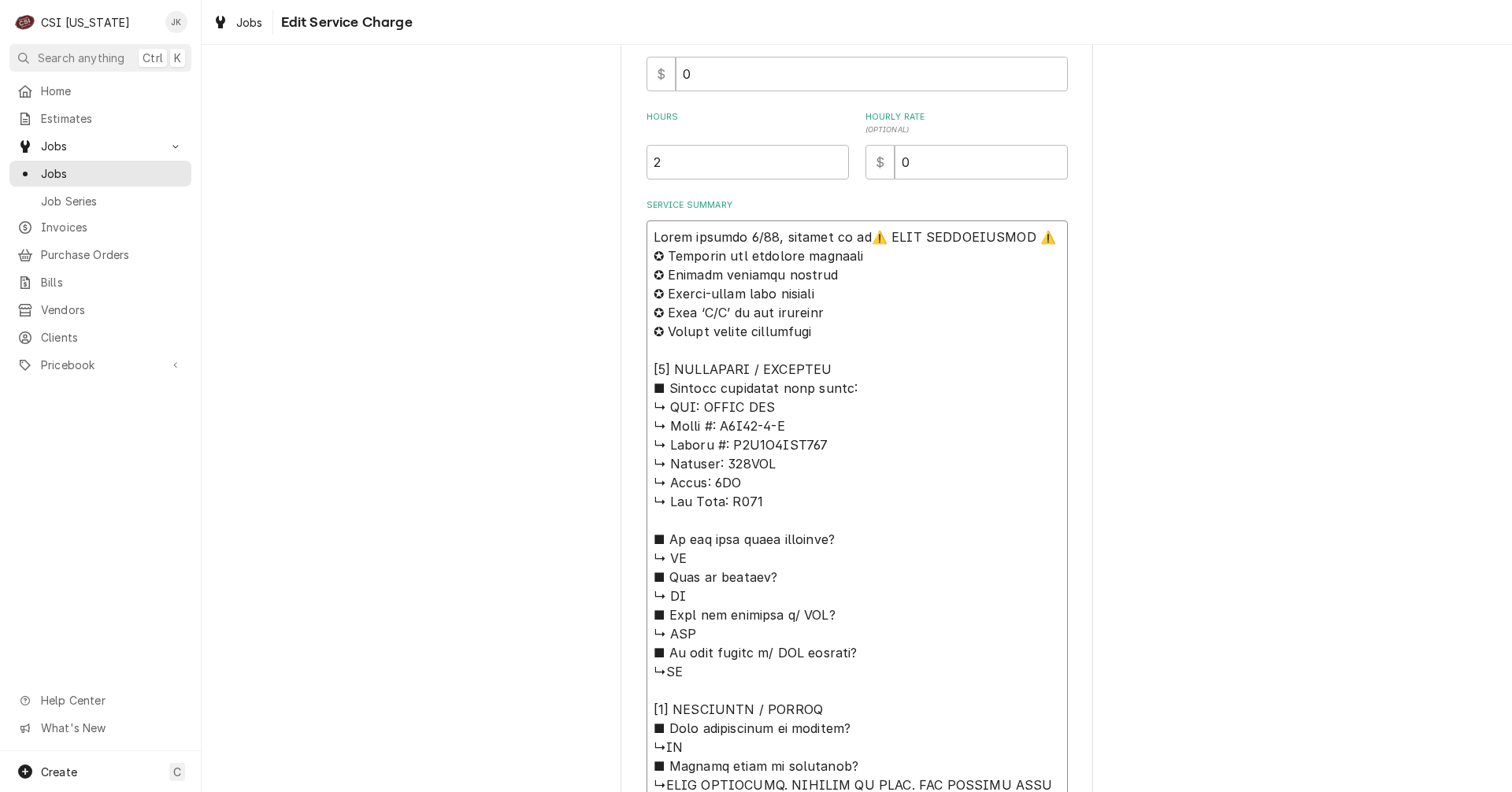
type textarea "x"
type textarea "Drier arrived 9/30, waiting on com⚠️ 𝗙𝗢𝗥𝗠 𝗜𝗡𝗦𝗧𝗥𝗨𝗖𝗧𝗜𝗢𝗡𝗦 ⚠️ ✪ 𝗖𝗼𝗺𝗽𝗹𝗲𝘁𝗲 𝗮𝗹𝗹 𝗿𝗲𝗹𝗲𝘃𝗮…"
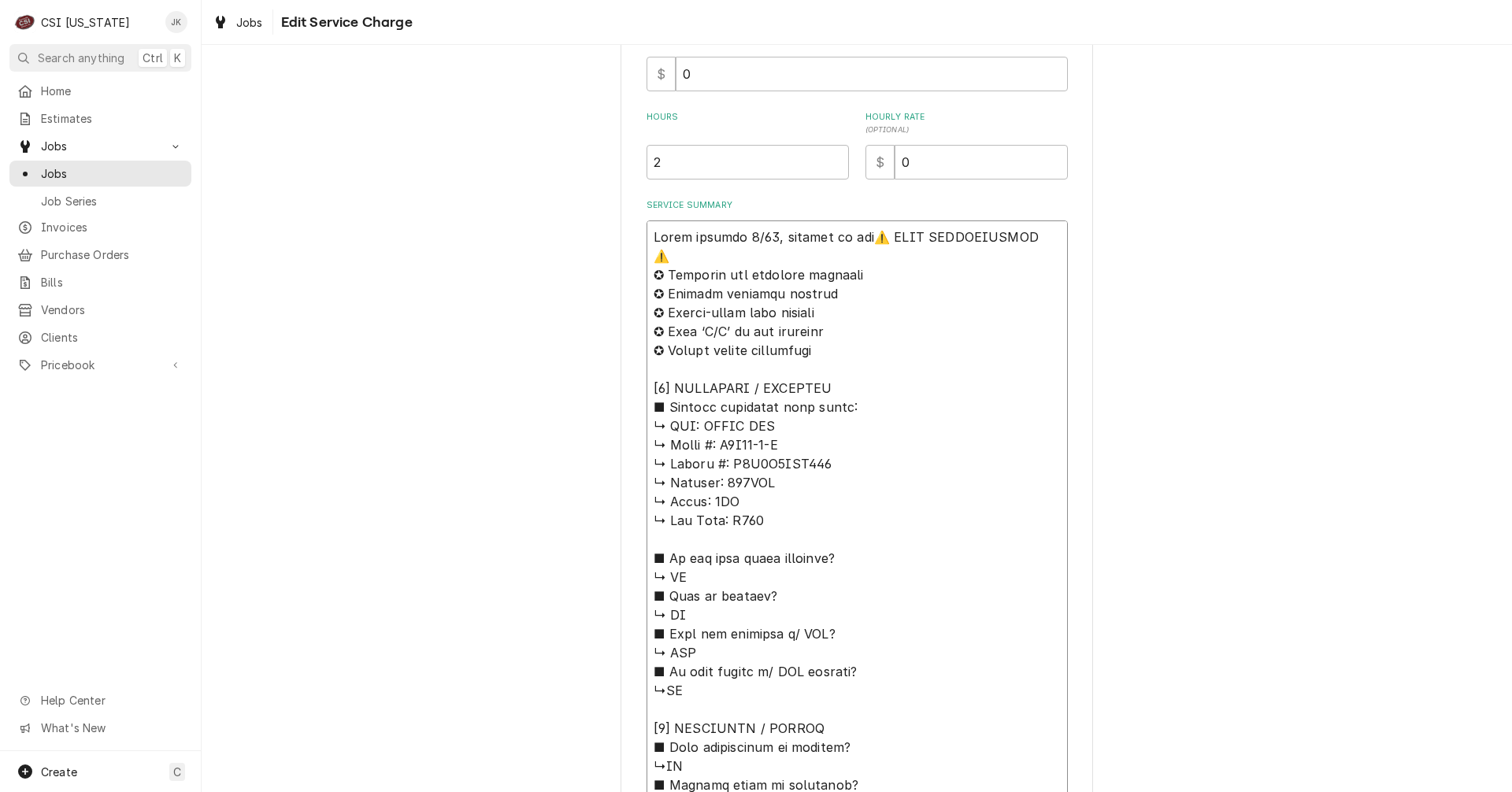
type textarea "x"
type textarea "Drier arrived 9/30, waiting on comp⚠️ 𝗙𝗢𝗥𝗠 𝗜𝗡𝗦𝗧𝗥𝗨𝗖𝗧𝗜𝗢𝗡𝗦 ⚠️ ✪ 𝗖𝗼𝗺𝗽𝗹𝗲𝘁𝗲 𝗮𝗹𝗹 𝗿𝗲𝗹𝗲𝘃…"
type textarea "x"
type textarea "Drier arrived 9/30, waiting on compr⚠️ 𝗙𝗢𝗥𝗠 𝗜𝗡𝗦𝗧𝗥𝗨𝗖𝗧𝗜𝗢𝗡𝗦 ⚠️ ✪ 𝗖𝗼𝗺𝗽𝗹𝗲𝘁𝗲 𝗮𝗹𝗹 𝗿𝗲𝗹𝗲…"
type textarea "x"
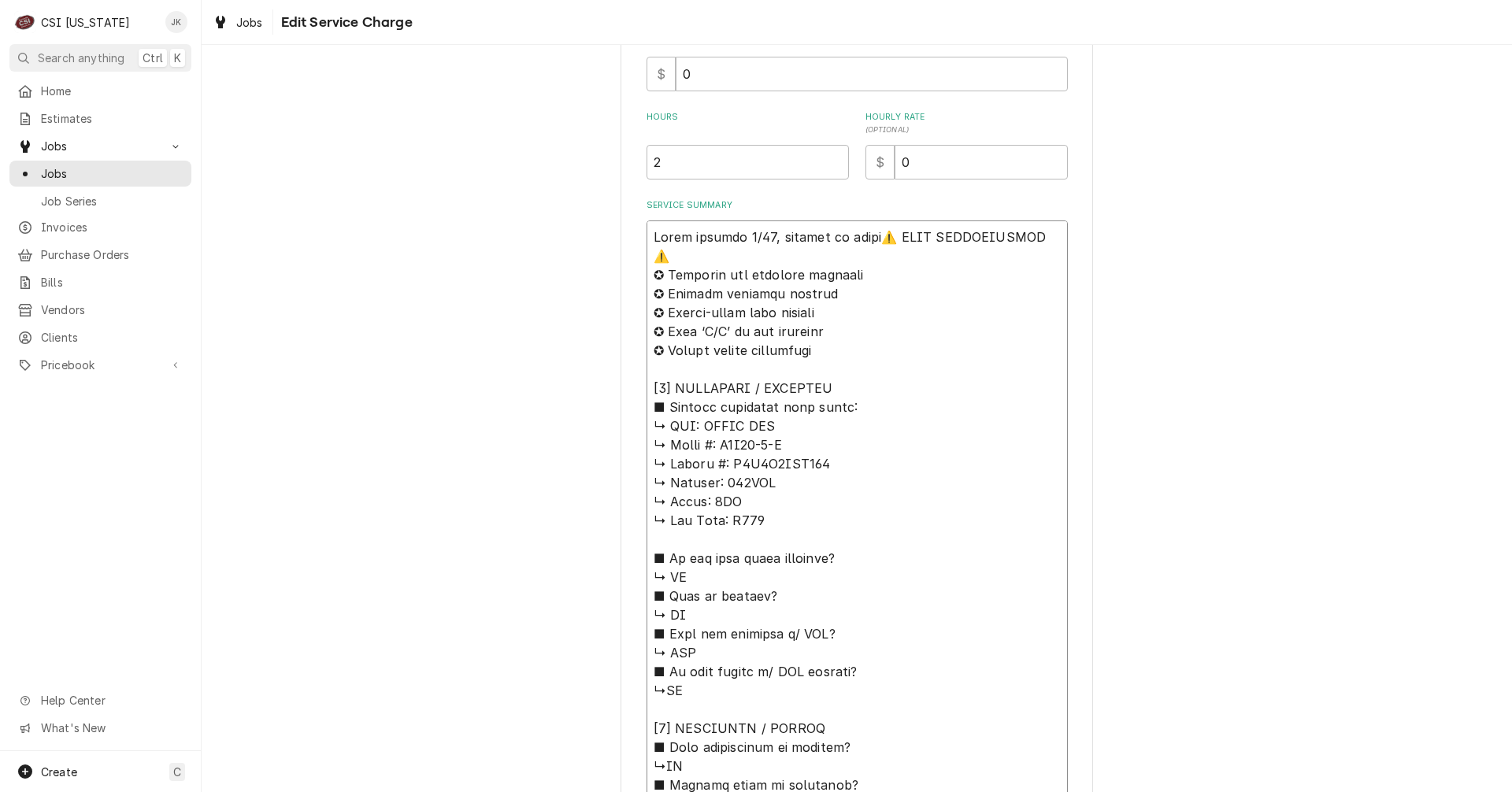
type textarea "Drier arrived 9/30, waiting on compre⚠️ 𝗙𝗢𝗥𝗠 𝗜𝗡𝗦𝗧𝗥𝗨𝗖𝗧𝗜𝗢𝗡𝗦 ⚠️ ✪ 𝗖𝗼𝗺𝗽𝗹𝗲𝘁𝗲 𝗮𝗹𝗹 𝗿𝗲𝗹…"
type textarea "x"
type textarea "Drier arrived 9/30, waiting on compres⚠️ 𝗙𝗢𝗥𝗠 𝗜𝗡𝗦𝗧𝗥𝗨𝗖𝗧𝗜𝗢𝗡𝗦 ⚠️ ✪ 𝗖𝗼𝗺𝗽𝗹𝗲𝘁𝗲 𝗮𝗹𝗹 𝗿𝗲…"
type textarea "x"
type textarea "Drier arrived 9/30, waiting on compress⚠️ 𝗙𝗢𝗥𝗠 𝗜𝗡𝗦𝗧𝗥𝗨𝗖𝗧𝗜𝗢𝗡𝗦 ⚠️ ✪ 𝗖𝗼𝗺𝗽𝗹𝗲𝘁𝗲 𝗮𝗹𝗹 𝗿…"
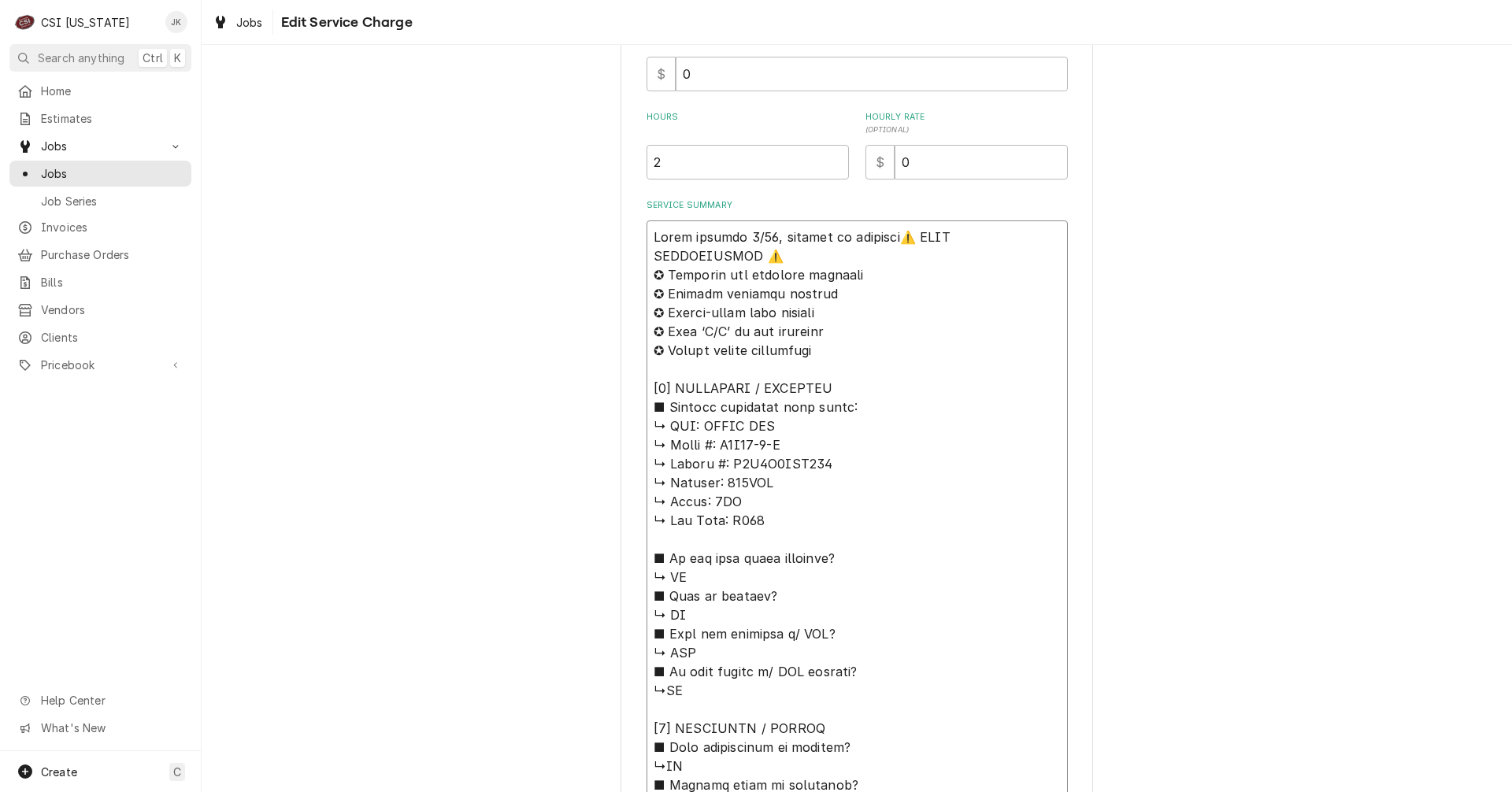
type textarea "x"
type textarea "Drier arrived 9/30, waiting on compresso⚠️ 𝗙𝗢𝗥𝗠 𝗜𝗡𝗦𝗧𝗥𝗨𝗖𝗧𝗜𝗢𝗡𝗦 ⚠️ ✪ 𝗖𝗼𝗺𝗽𝗹𝗲𝘁𝗲 𝗮𝗹𝗹 …"
type textarea "x"
type textarea "Drier arrived 9/30, waiting on compressor⚠️ 𝗙𝗢𝗥𝗠 𝗜𝗡𝗦𝗧𝗥𝗨𝗖𝗧𝗜𝗢𝗡𝗦 ⚠️ ✪ 𝗖𝗼𝗺𝗽𝗹𝗲𝘁𝗲 𝗮𝗹𝗹…"
type textarea "x"
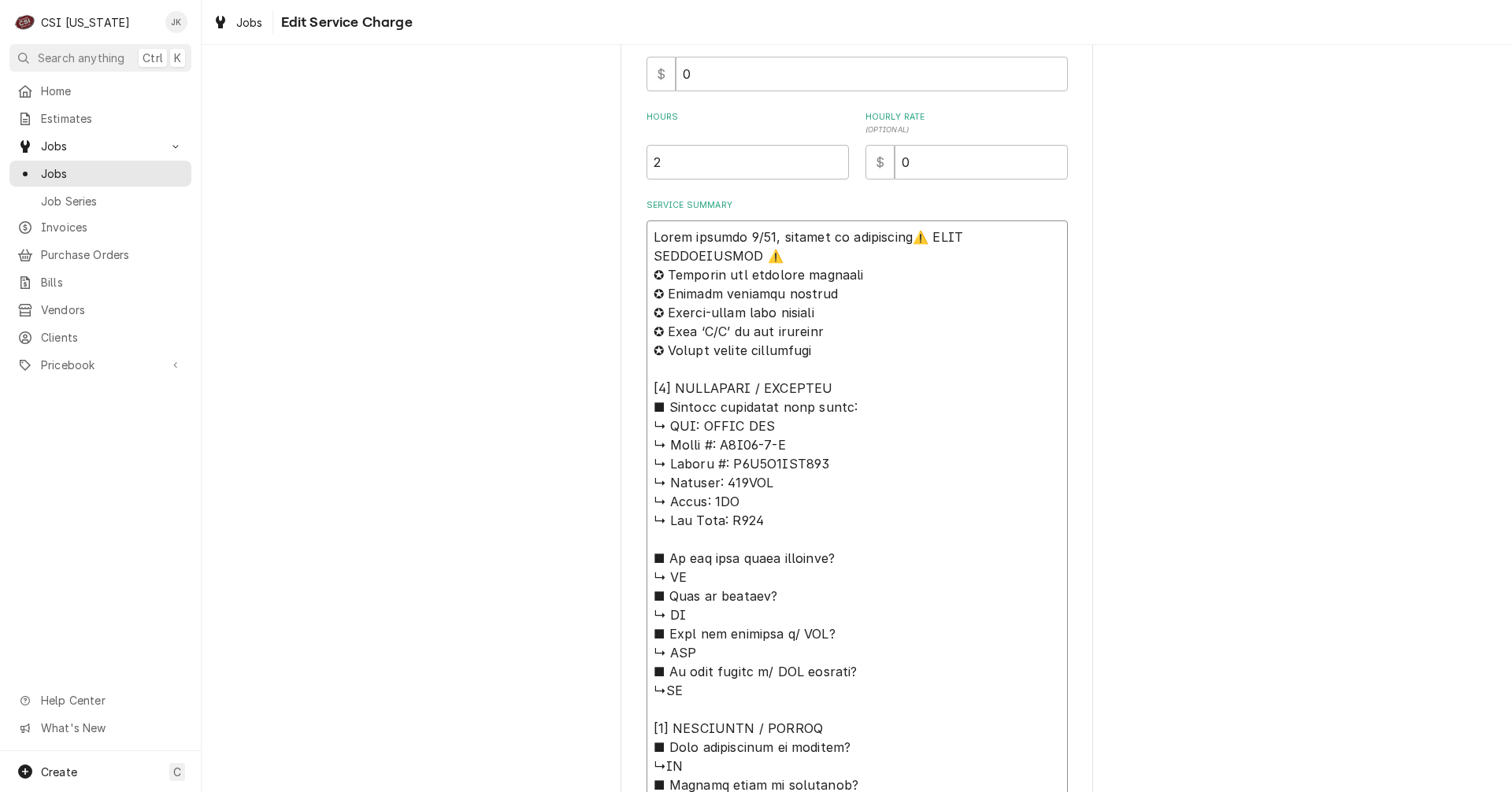
type textarea "Drier arrived 9/30, waiting on compressor ⚠️ 𝗙𝗢𝗥𝗠 𝗜𝗡𝗦𝗧𝗥𝗨𝗖𝗧𝗜𝗢𝗡𝗦 ⚠️ ✪ 𝗖𝗼𝗺𝗽𝗹𝗲𝘁𝗲 𝗮𝗹…"
type textarea "x"
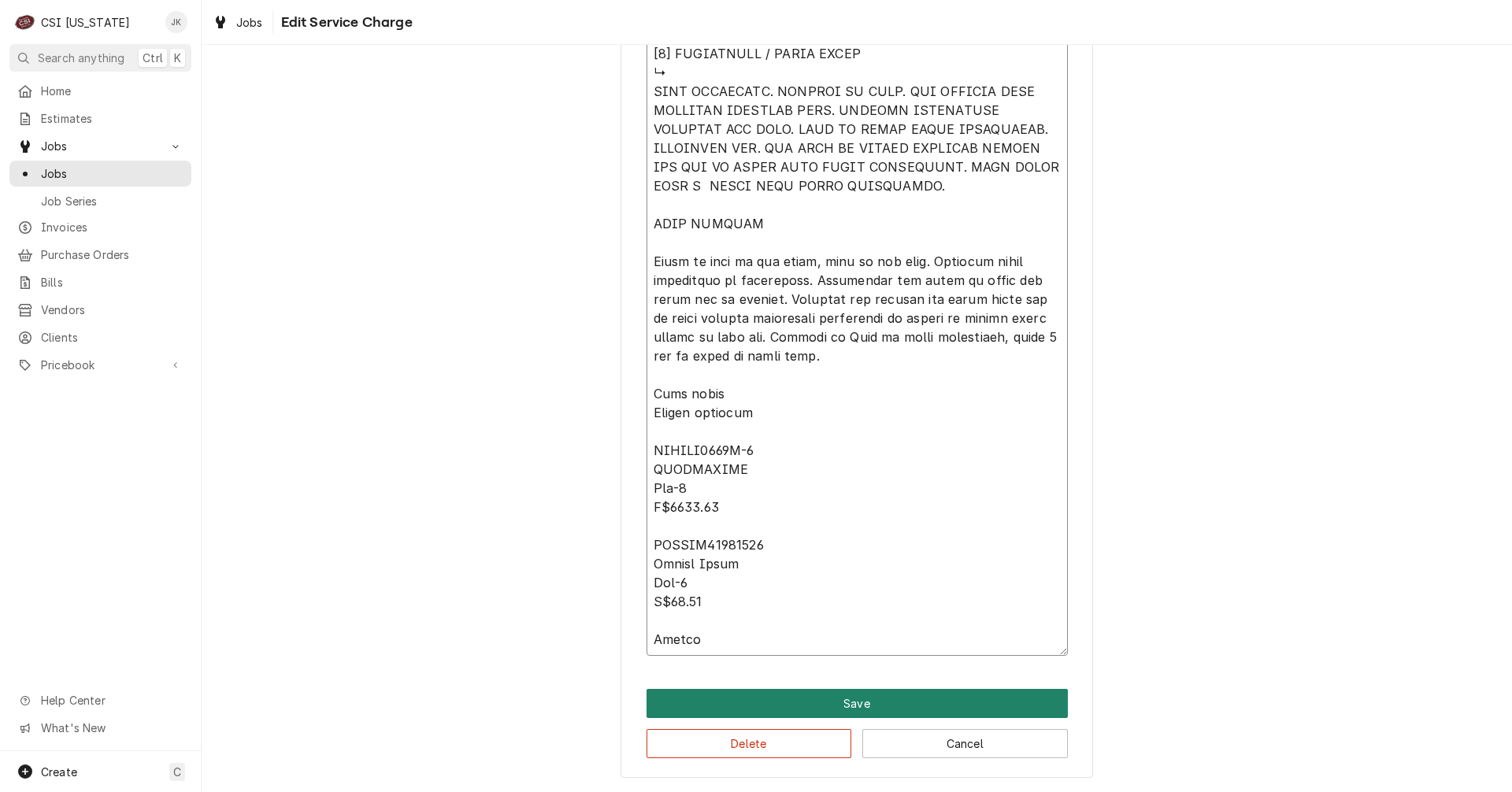
type textarea "Drier arrived 9/30, waiting on compressor ⚠️ 𝗙𝗢𝗥𝗠 𝗜𝗡𝗦𝗧𝗥𝗨𝗖𝗧𝗜𝗢𝗡𝗦 ⚠️ ✪ 𝗖𝗼𝗺𝗽𝗹𝗲𝘁𝗲 𝗮𝗹…"
click at [844, 703] on button "Save" at bounding box center [858, 703] width 422 height 29
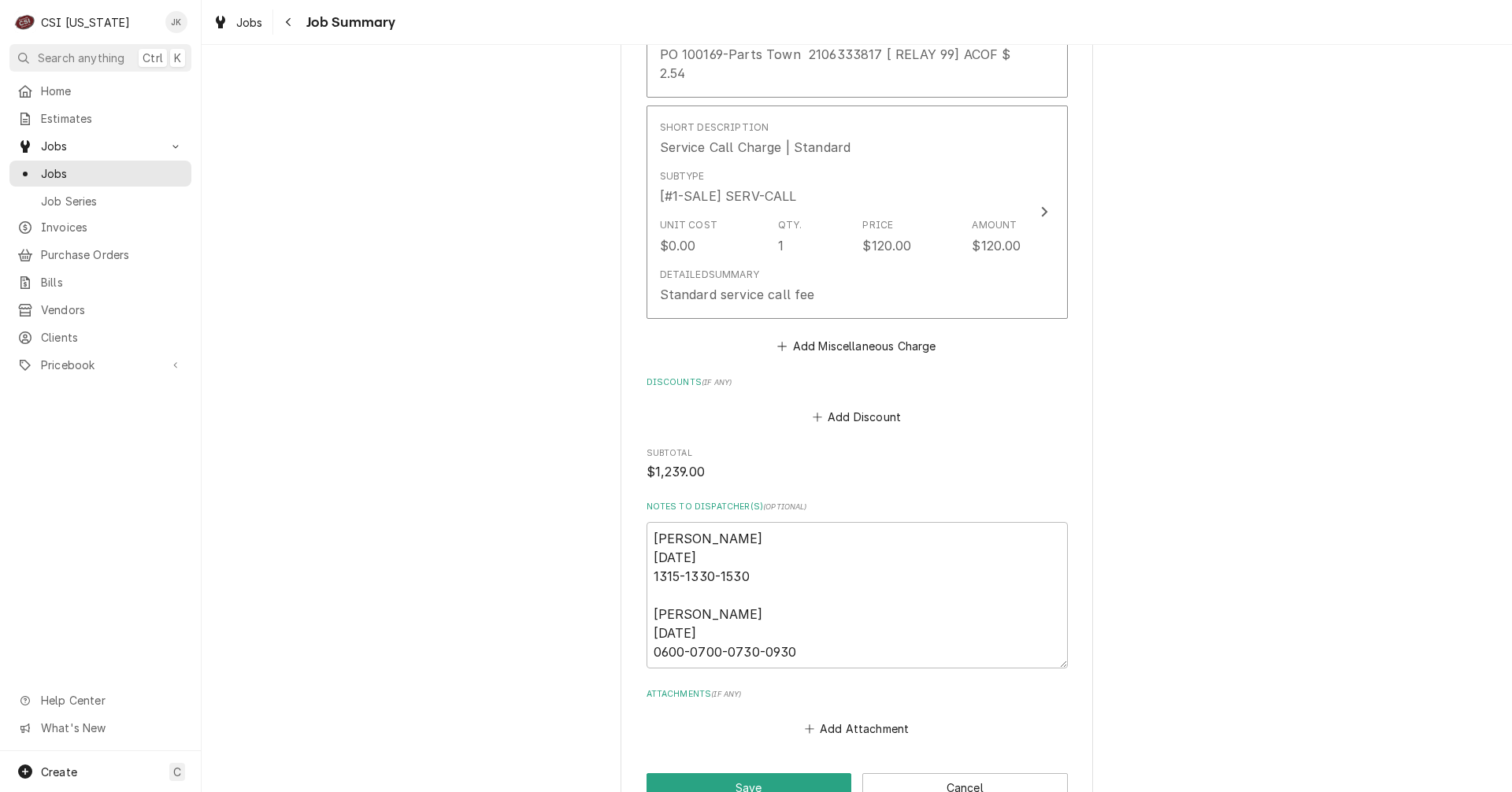
scroll to position [4222, 0]
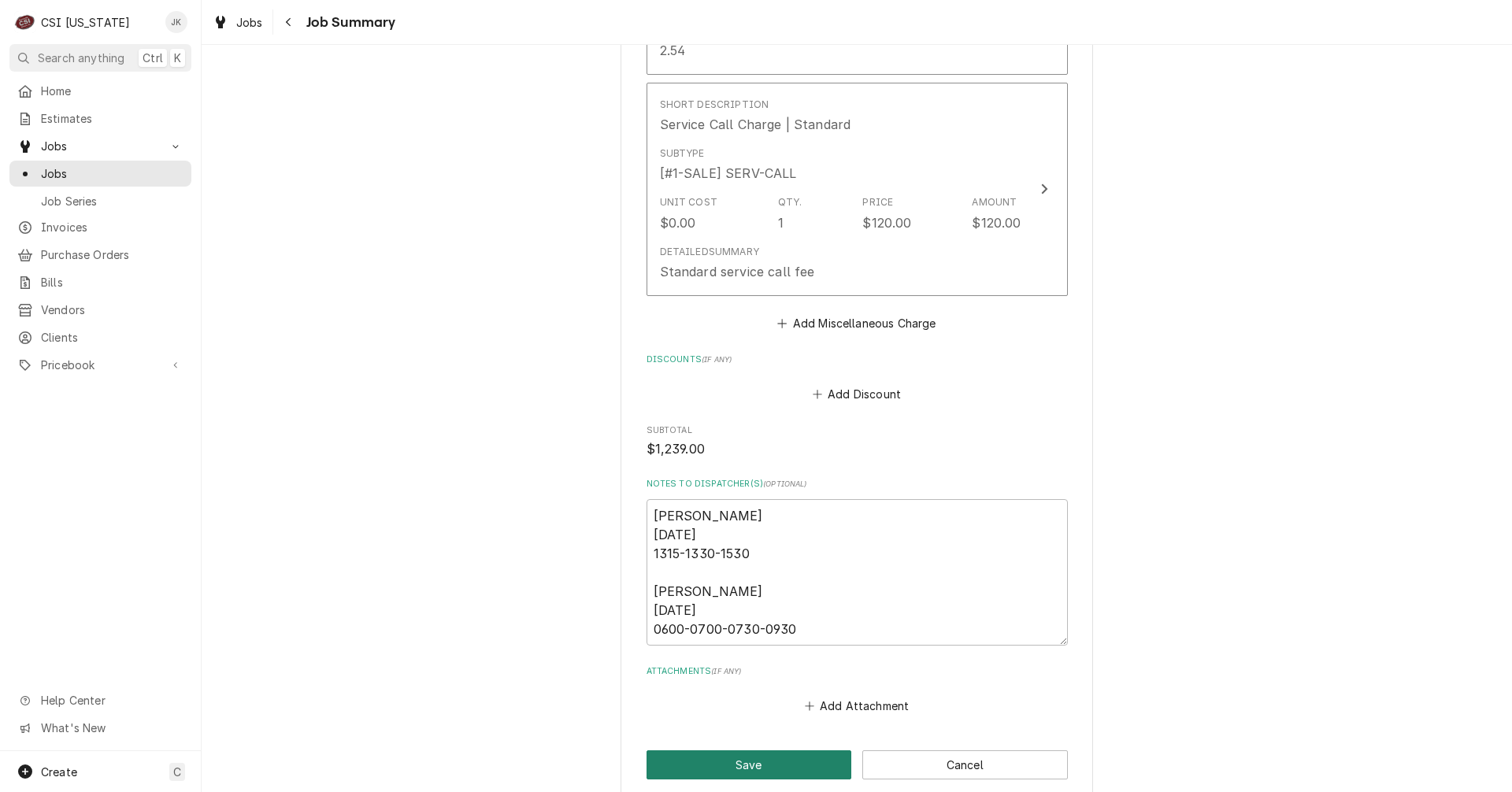
click at [801, 751] on button "Save" at bounding box center [749, 765] width 205 height 29
type textarea "x"
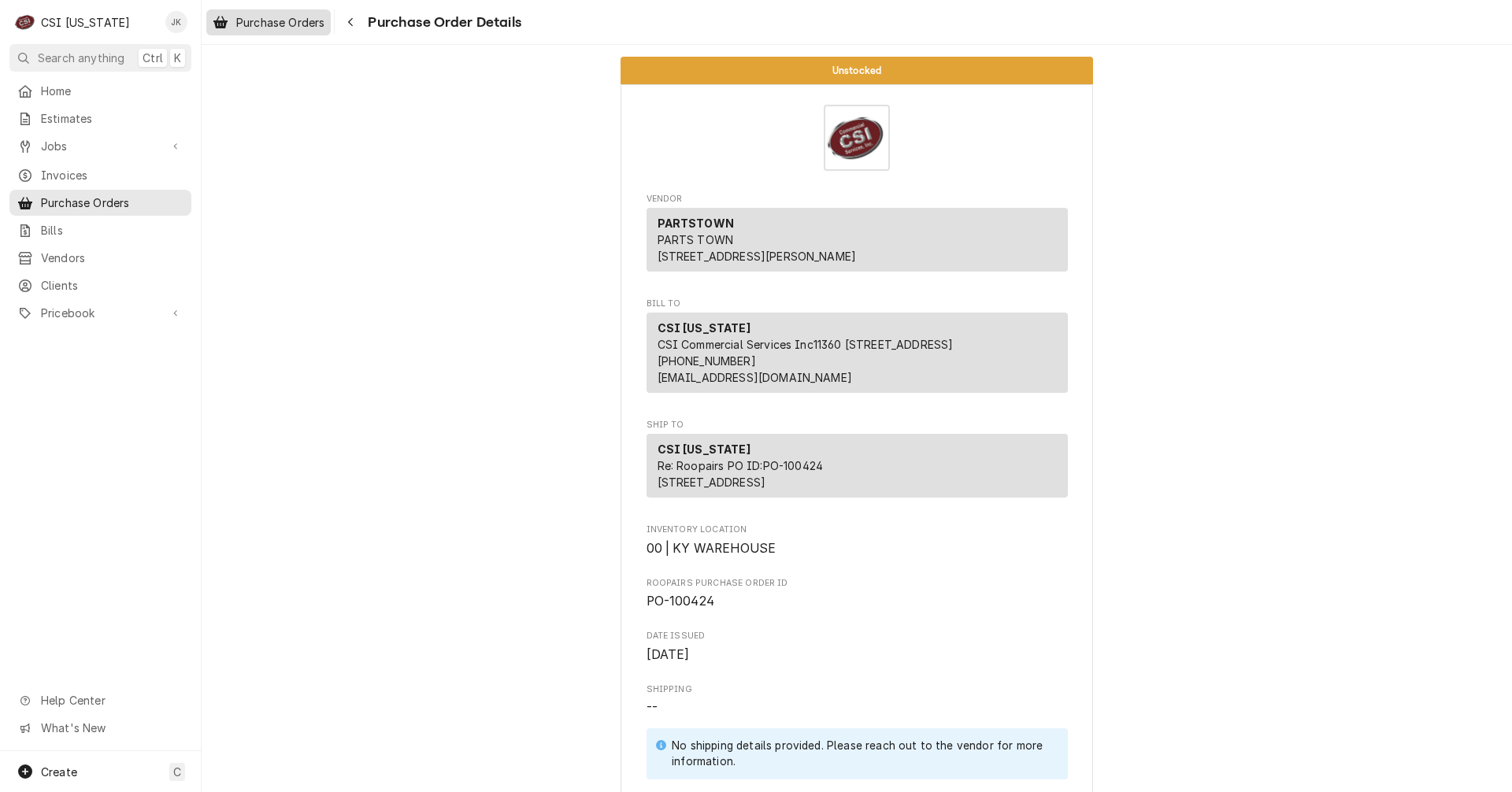
click at [281, 26] on span "Purchase Orders" at bounding box center [280, 22] width 88 height 17
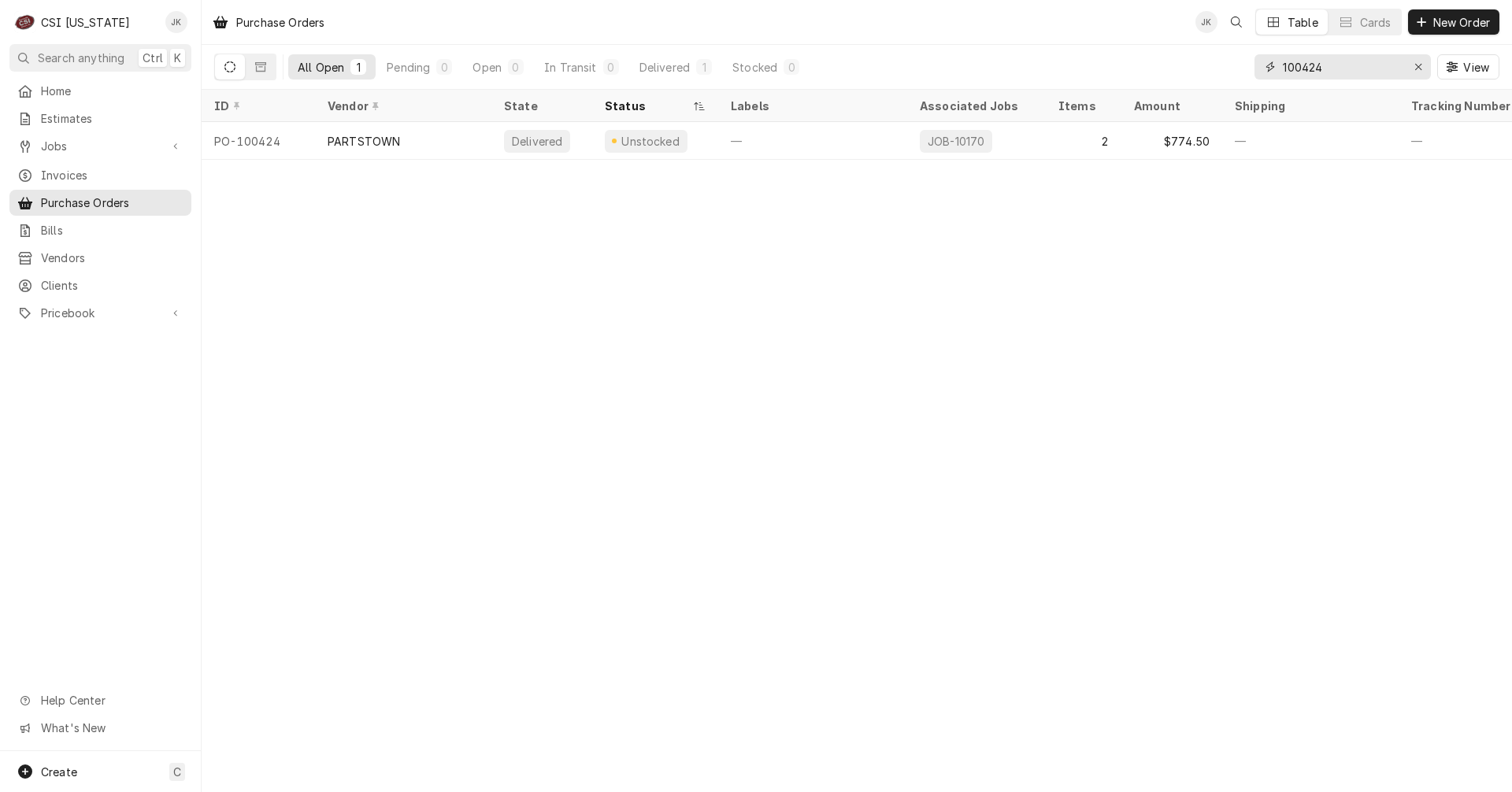
drag, startPoint x: 1317, startPoint y: 67, endPoint x: 1330, endPoint y: 67, distance: 13.0
click at [1330, 67] on input "100424" at bounding box center [1342, 67] width 118 height 25
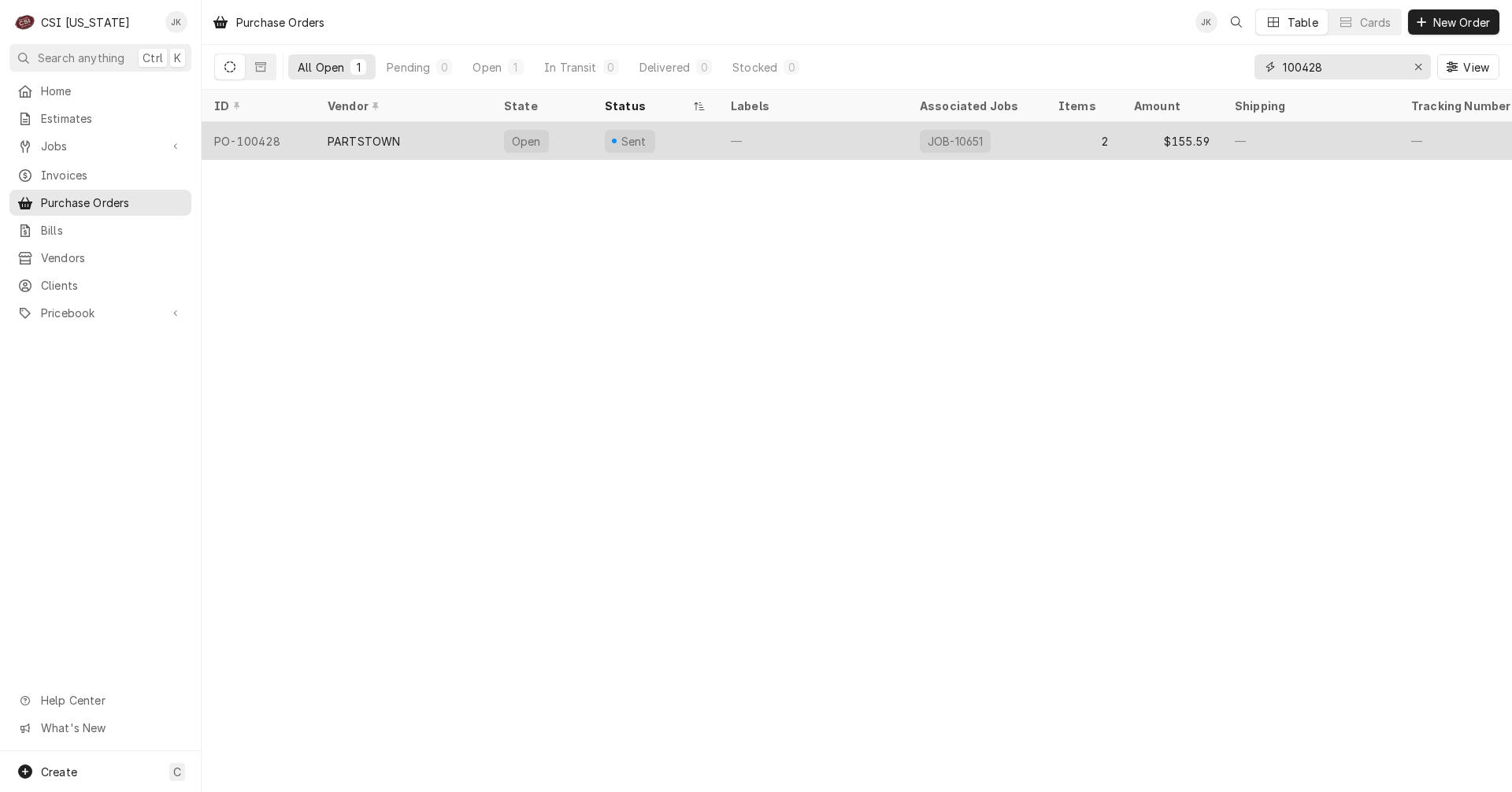
type input "100428"
click at [414, 139] on div "PARTSTOWN" at bounding box center [403, 141] width 176 height 37
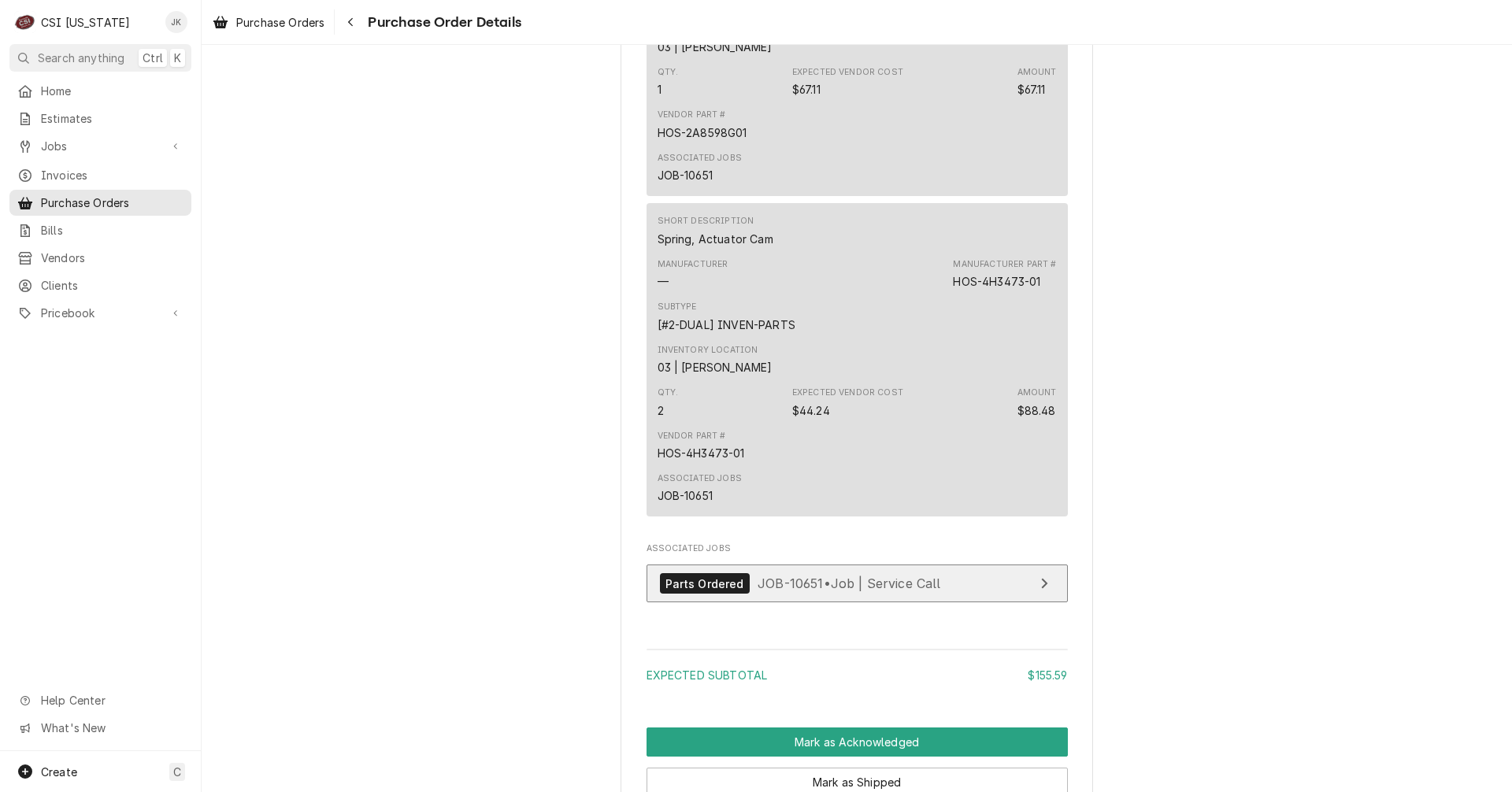
scroll to position [945, 0]
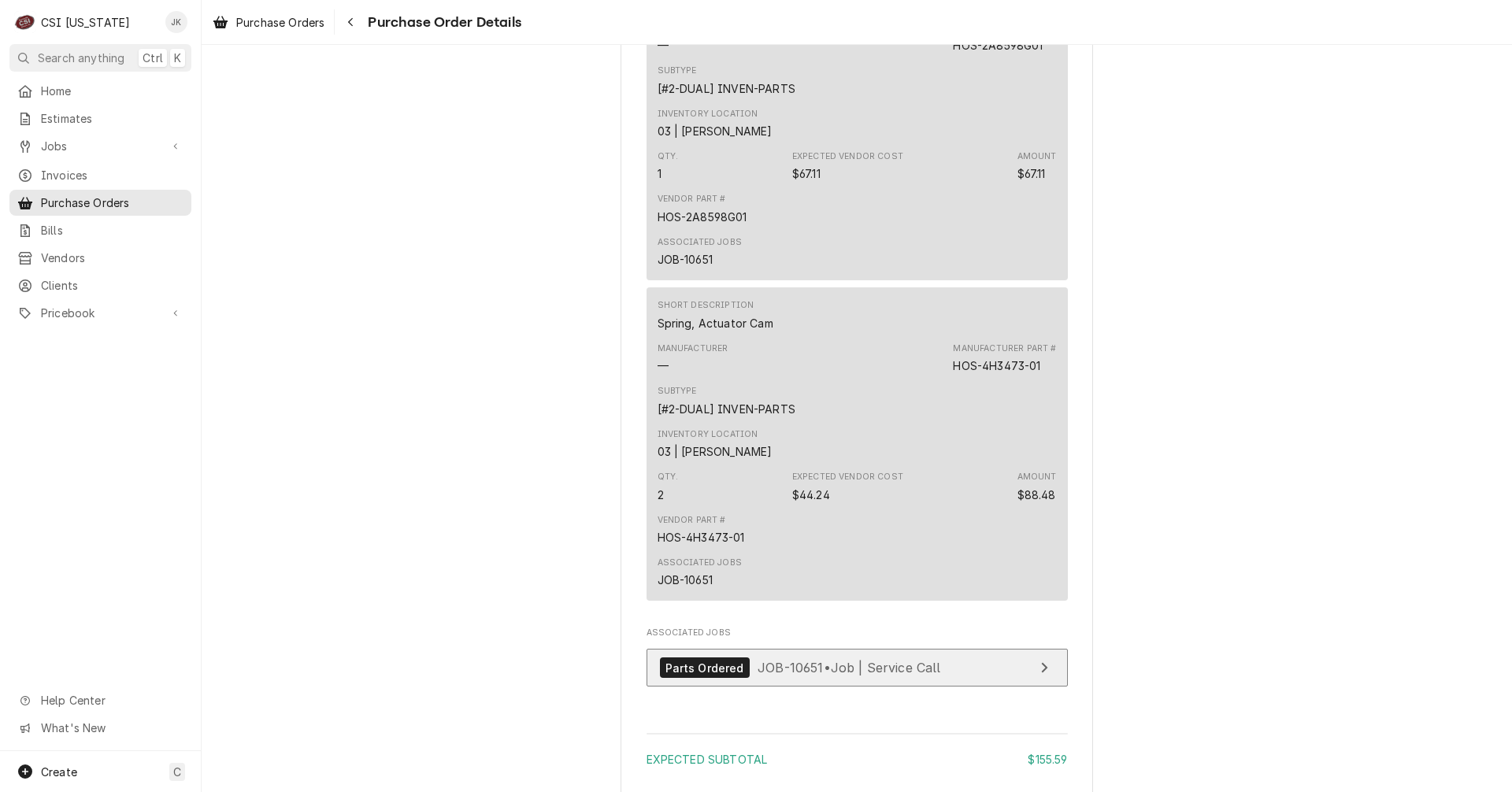
click at [836, 688] on link "Parts Ordered JOB-10651 • Job | Service Call" at bounding box center [858, 667] width 422 height 38
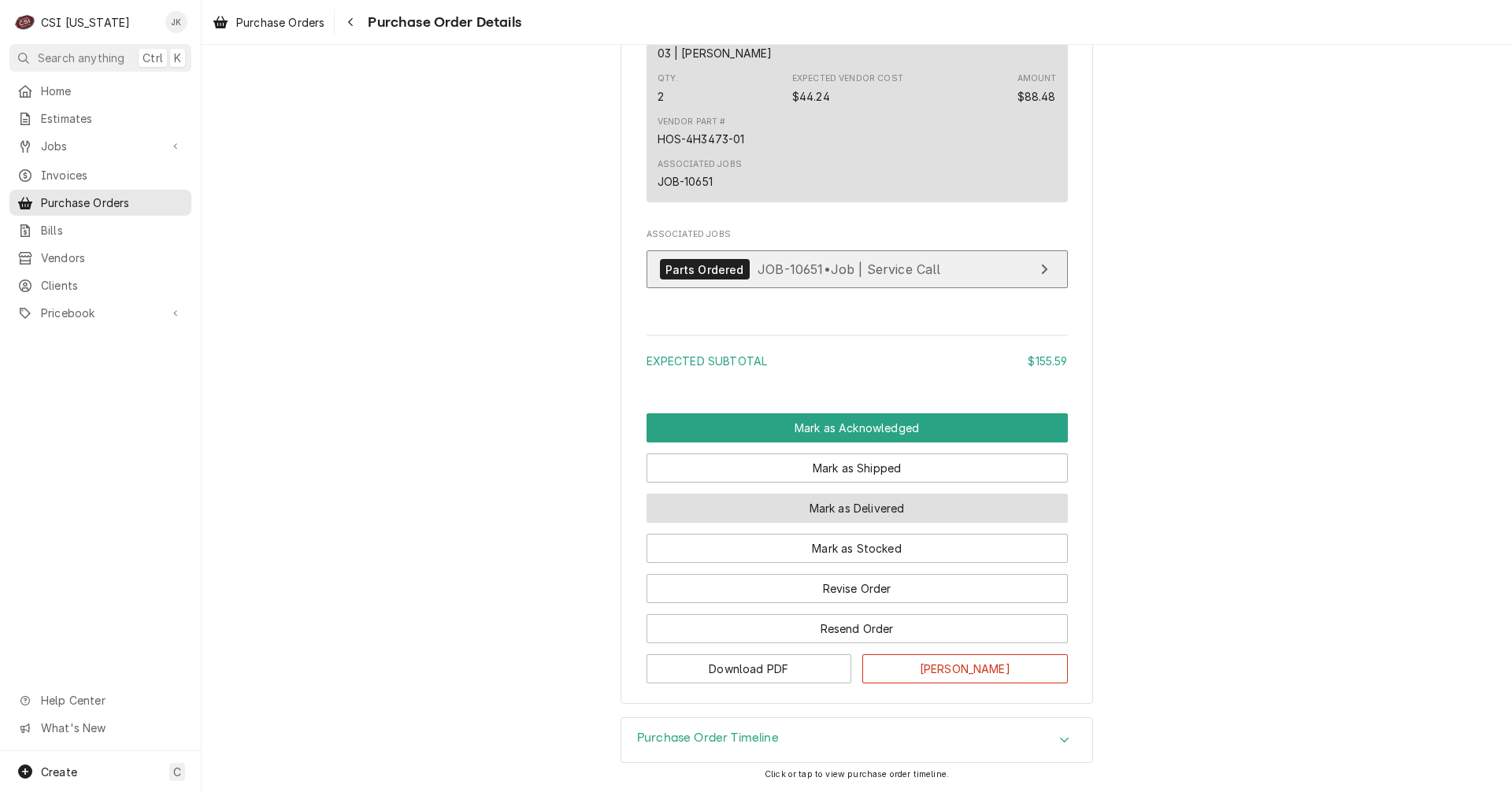
scroll to position [1393, 0]
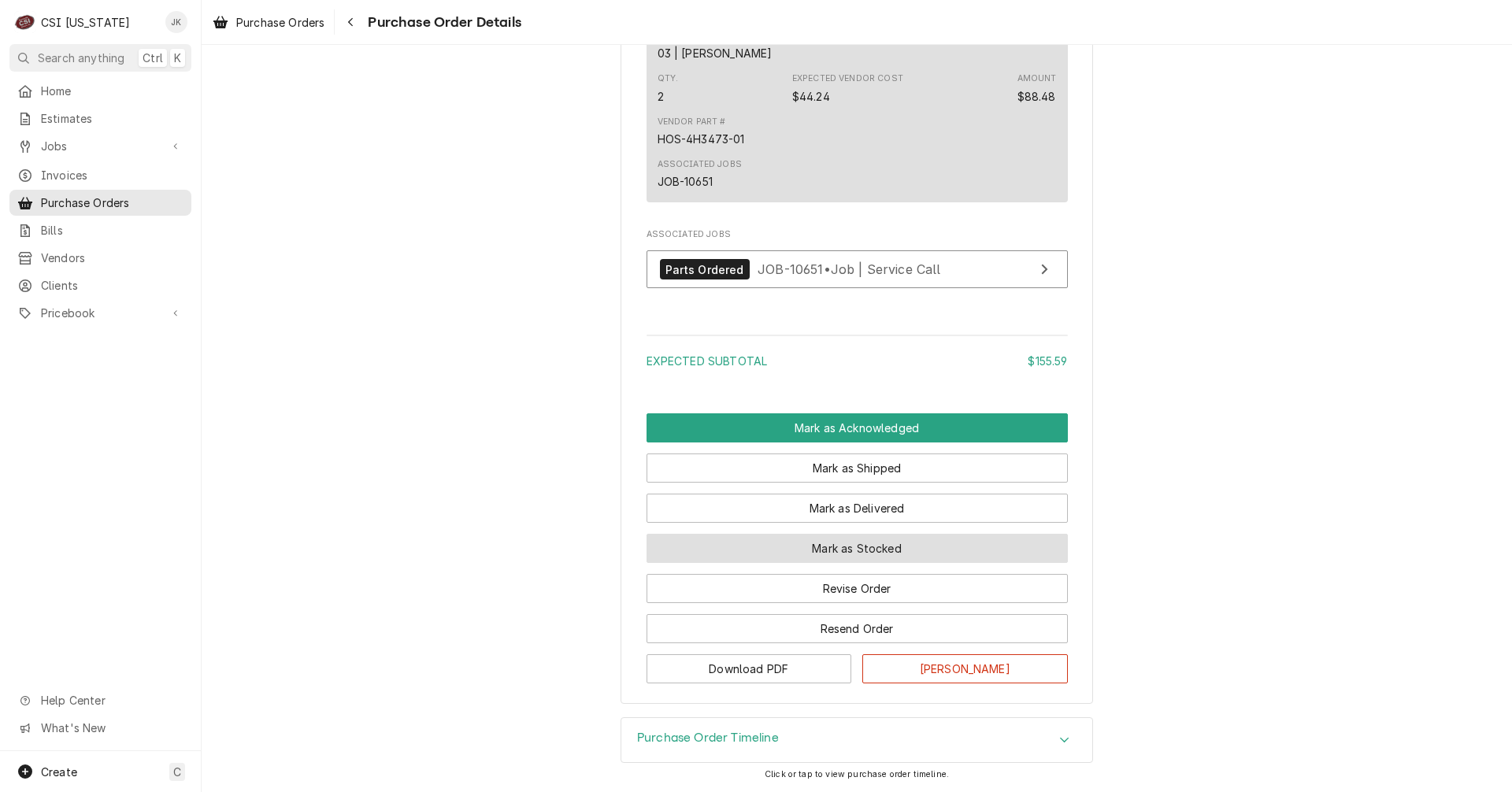
click at [869, 548] on button "Mark as Stocked" at bounding box center [858, 548] width 422 height 29
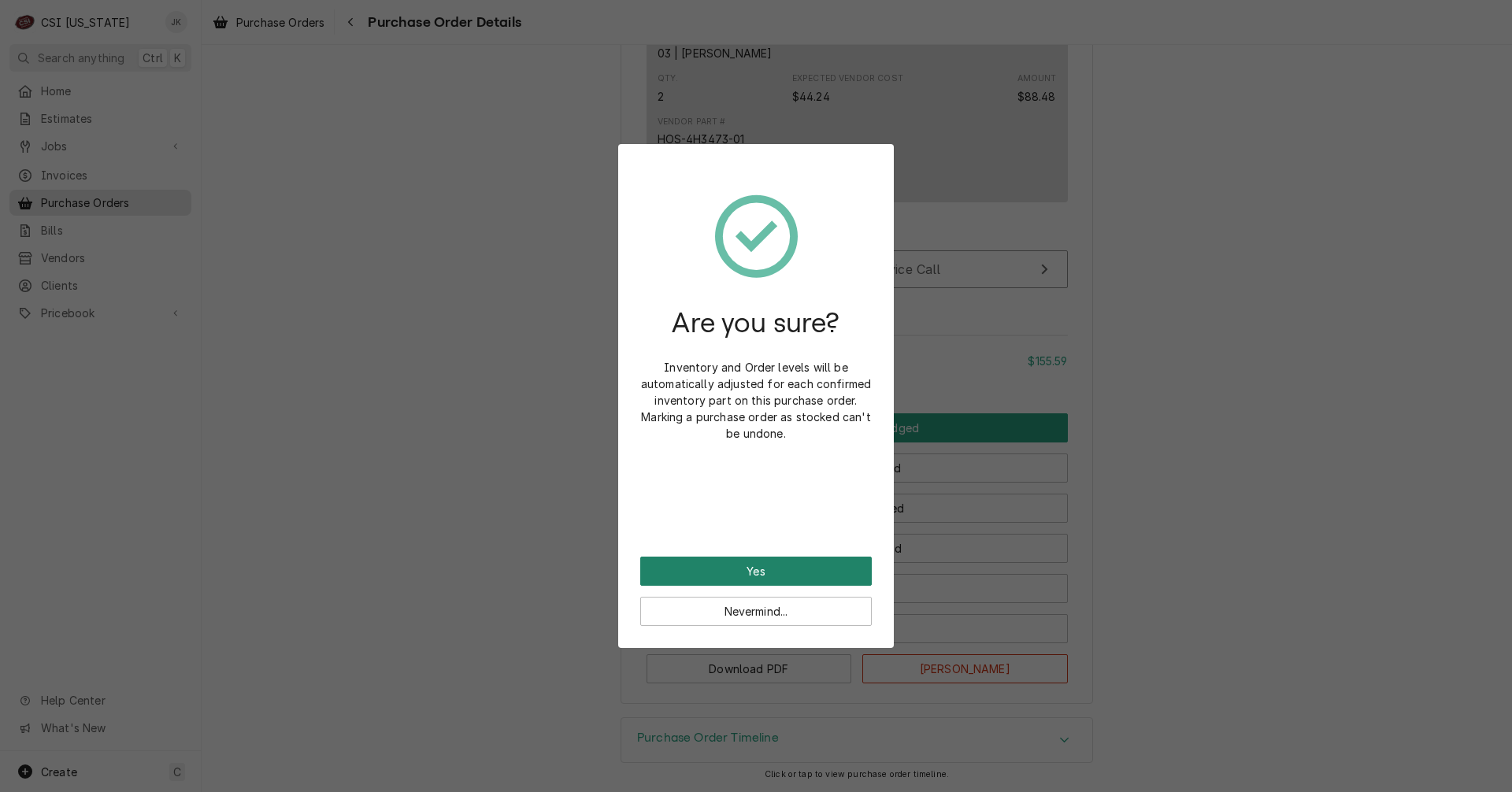
click at [777, 566] on button "Yes" at bounding box center [756, 571] width 232 height 29
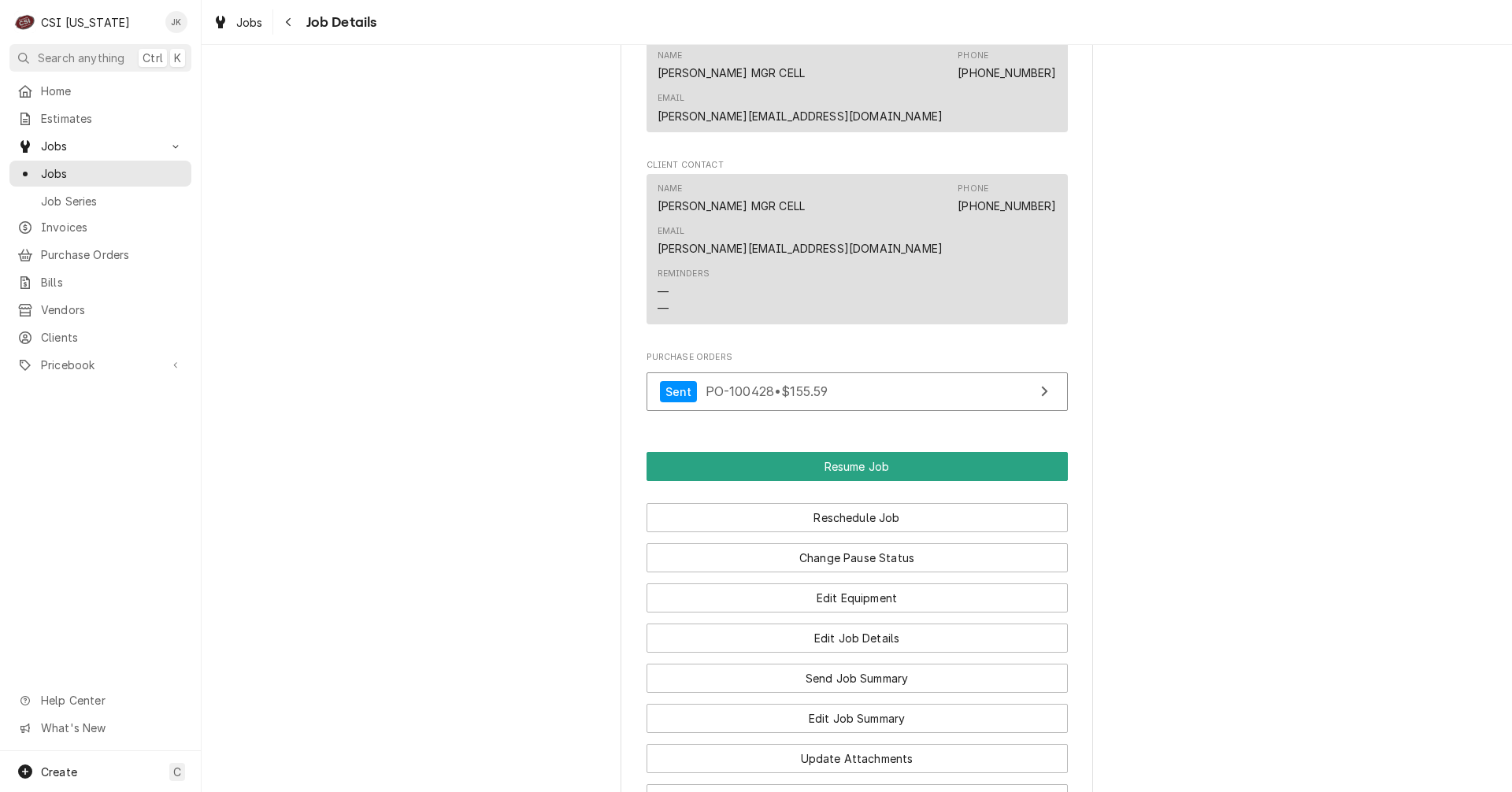
scroll to position [1654, 0]
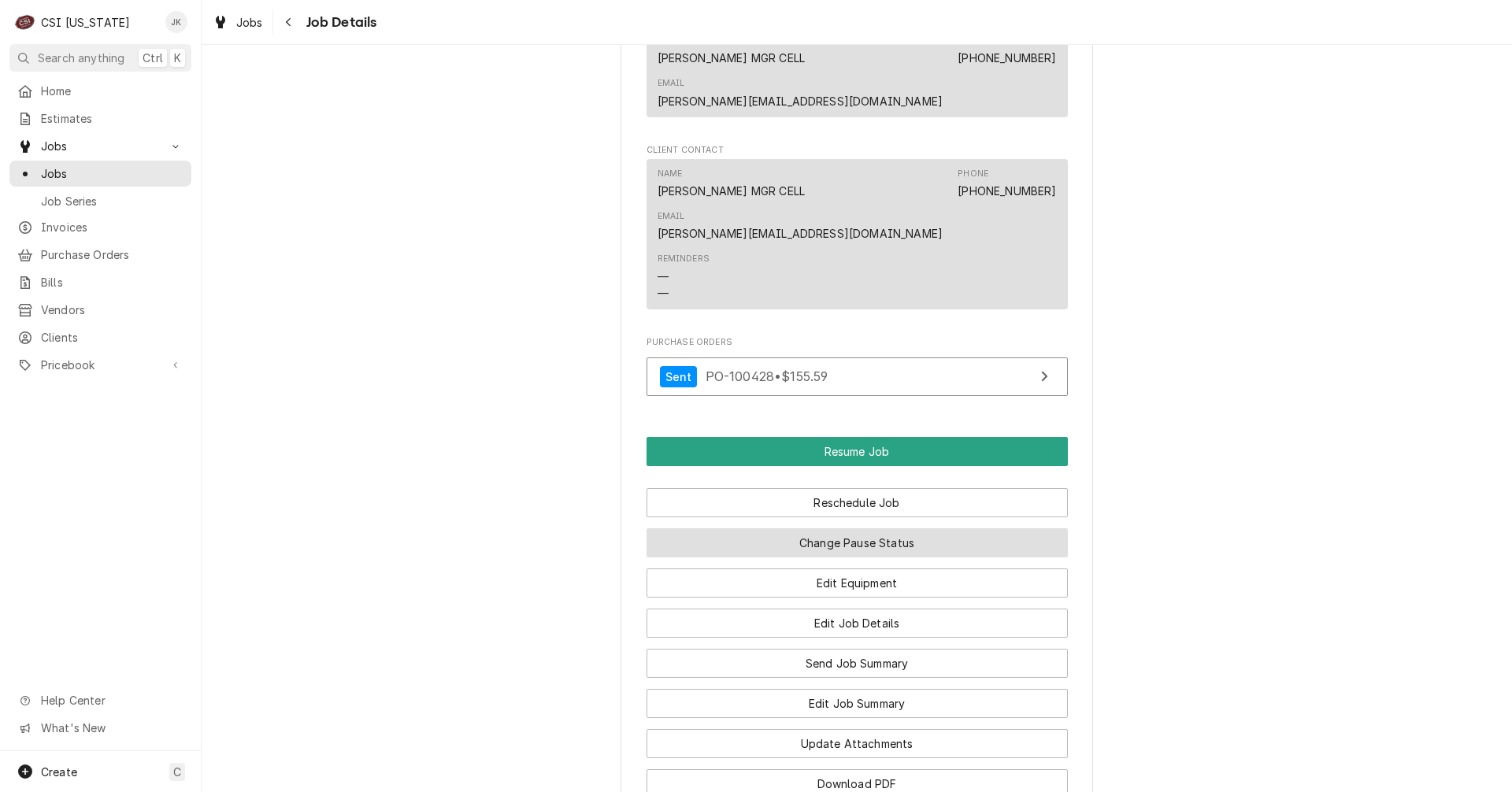
click at [818, 544] on button "Change Pause Status" at bounding box center [858, 543] width 422 height 29
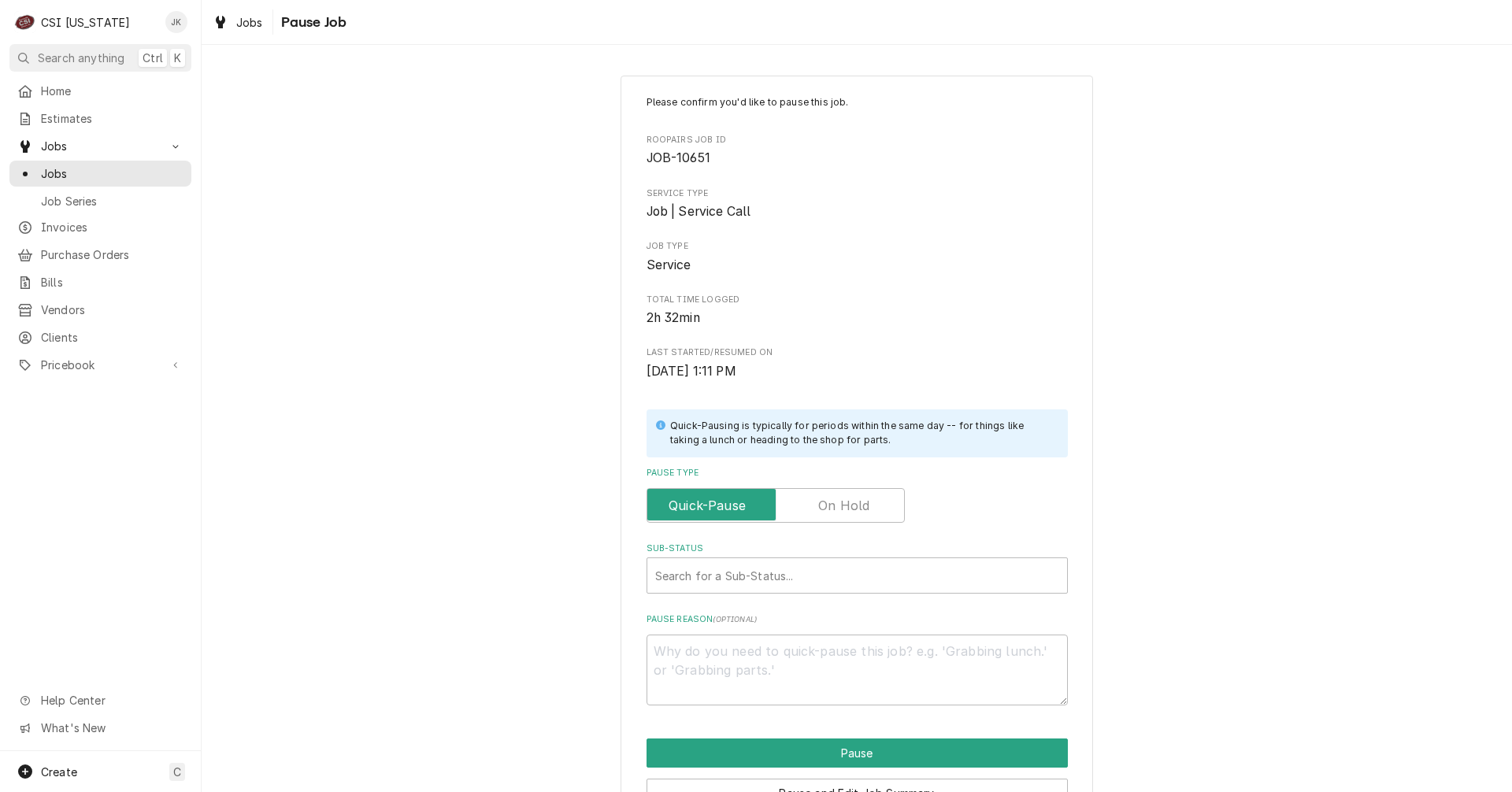
click at [839, 510] on label "Pause Type" at bounding box center [776, 505] width 259 height 35
click at [839, 510] on input "Pause Type" at bounding box center [775, 505] width 244 height 35
checkbox input "true"
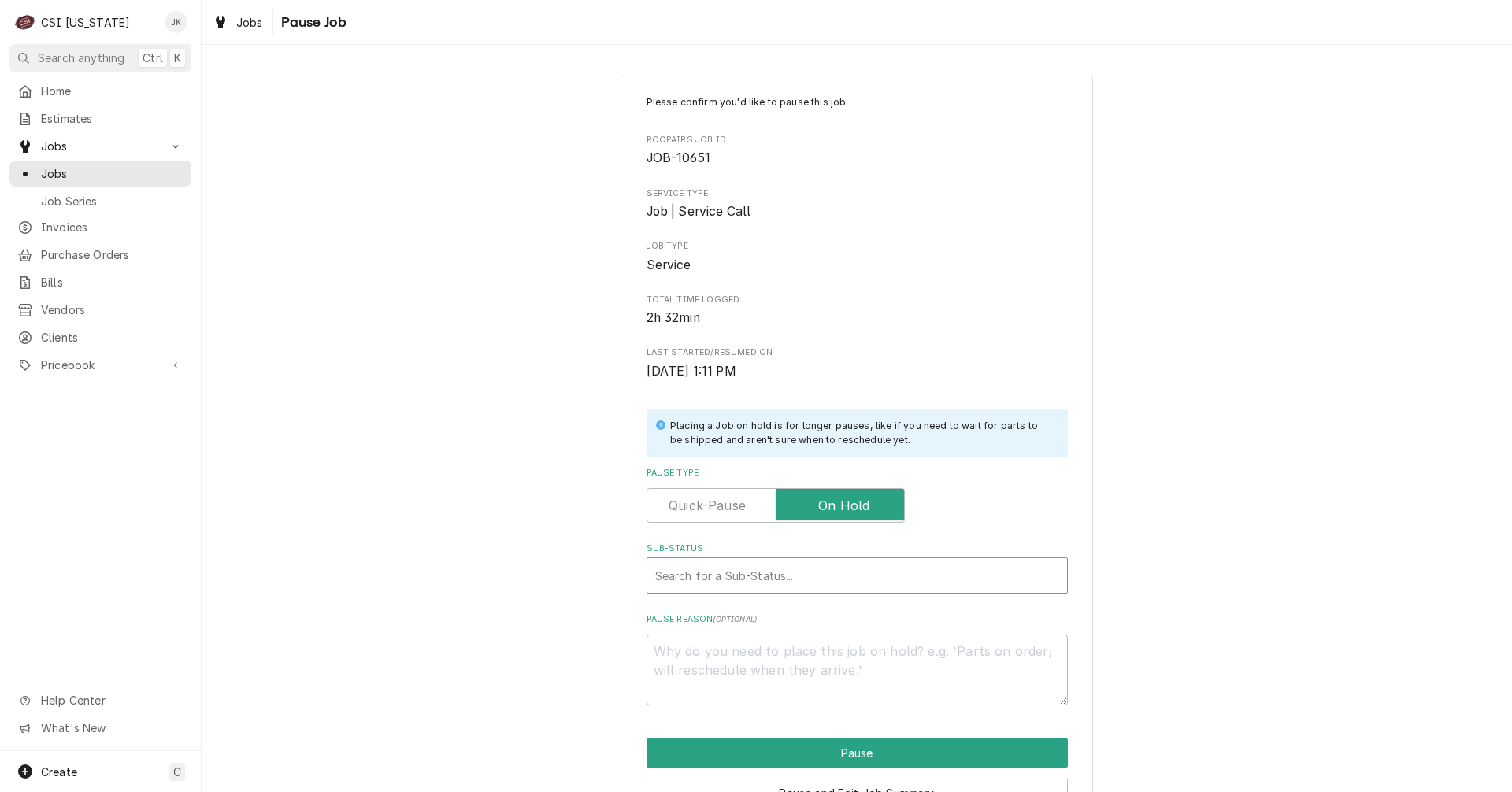
click at [809, 579] on div "Sub-Status" at bounding box center [857, 575] width 404 height 28
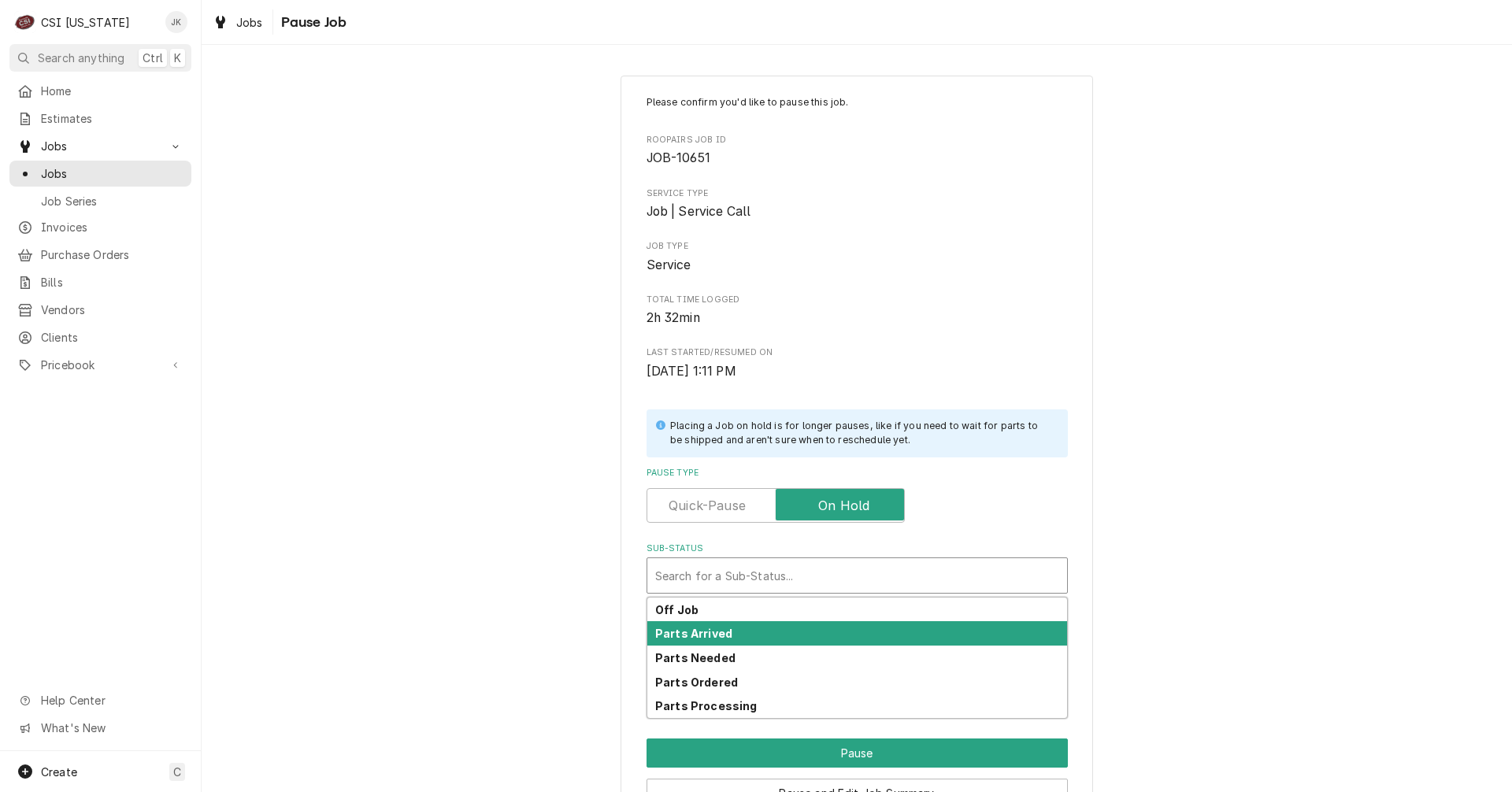
click at [724, 636] on div "Parts Arrived" at bounding box center [858, 634] width 420 height 24
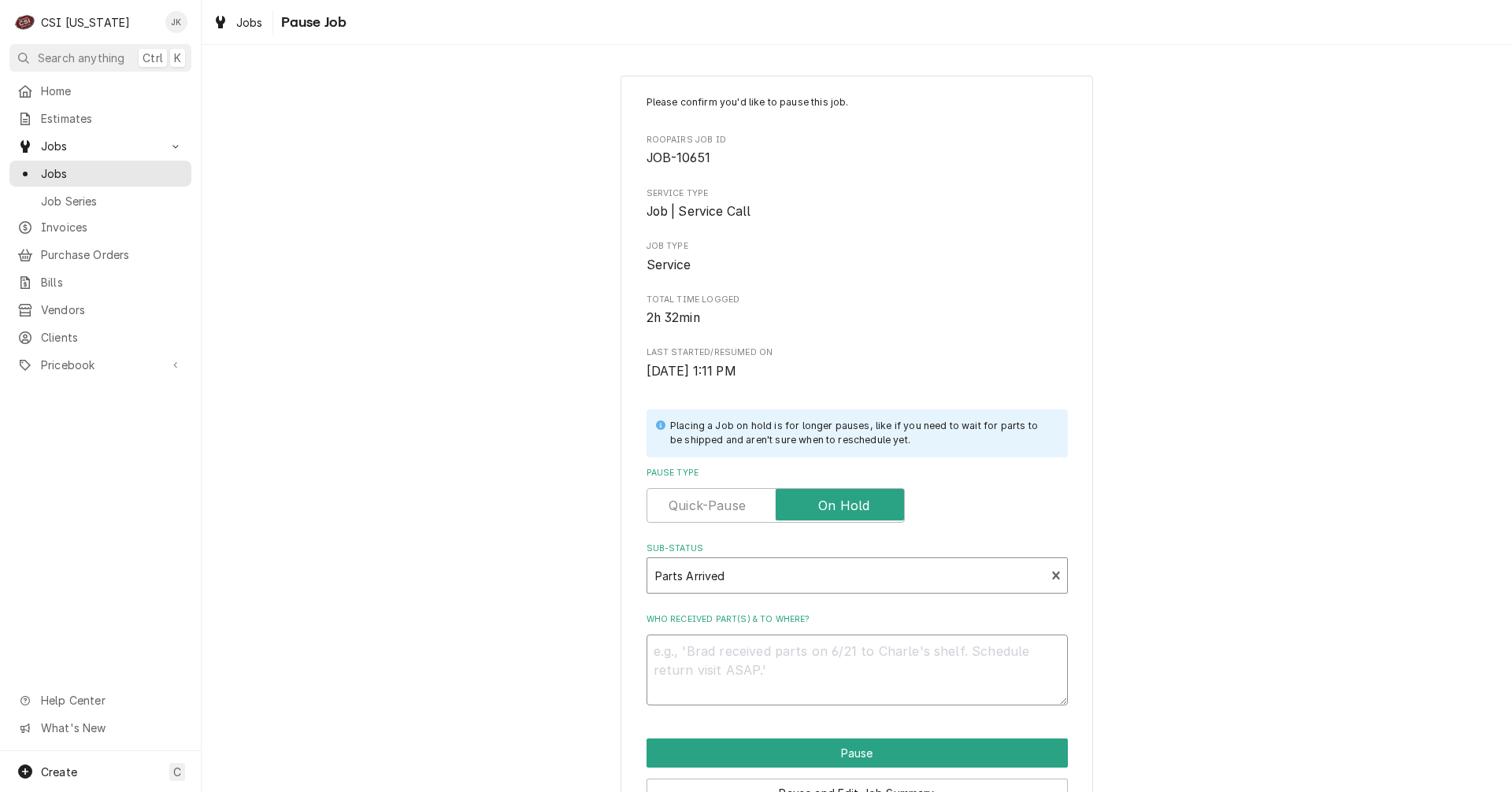
click at [712, 650] on textarea "Who received part(s) & to where?" at bounding box center [858, 670] width 422 height 71
type textarea "x"
type textarea "A"
type textarea "x"
type textarea "Ar"
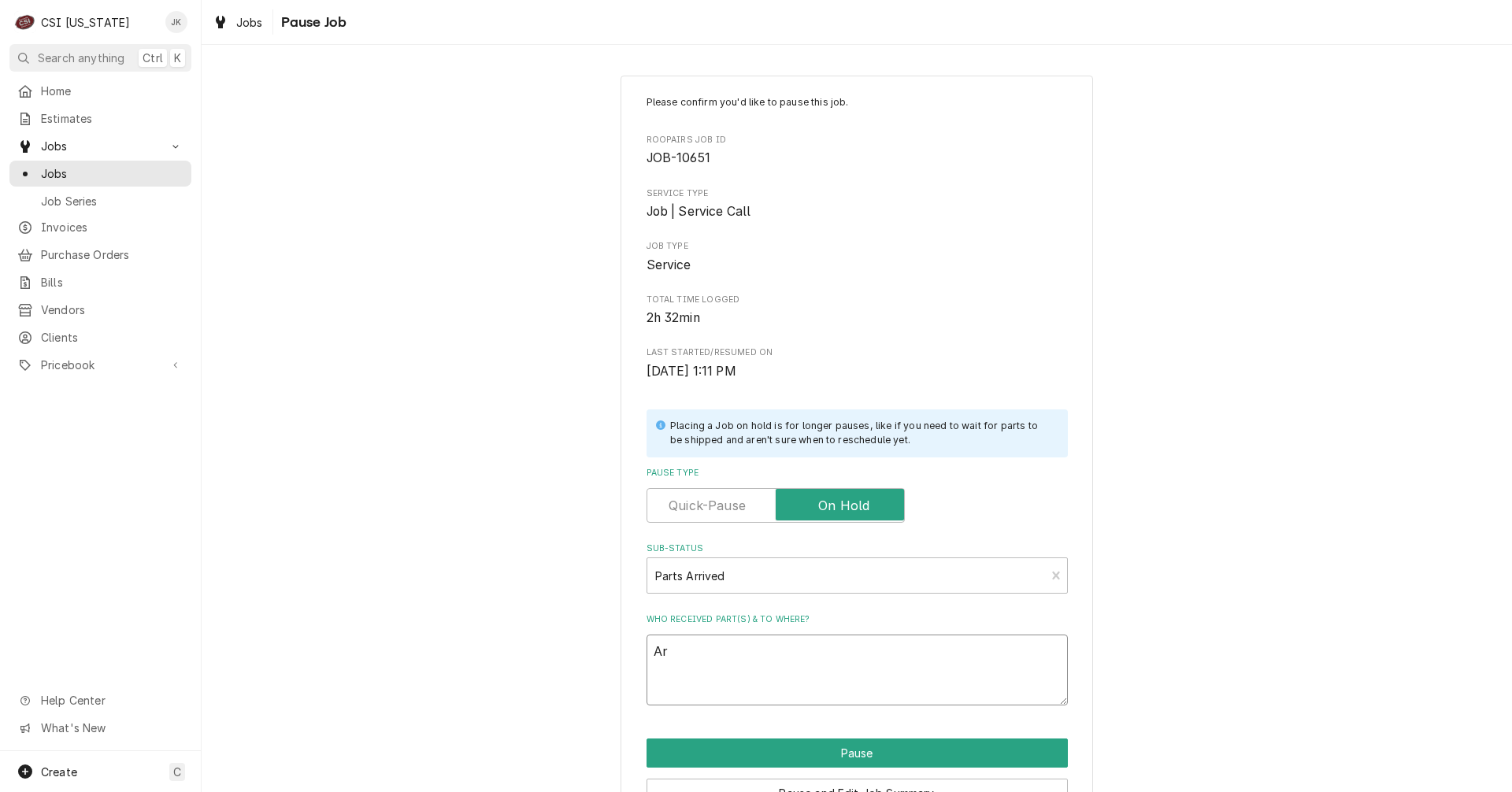
type textarea "x"
type textarea "Arr"
type textarea "x"
type textarea "Arri"
type textarea "x"
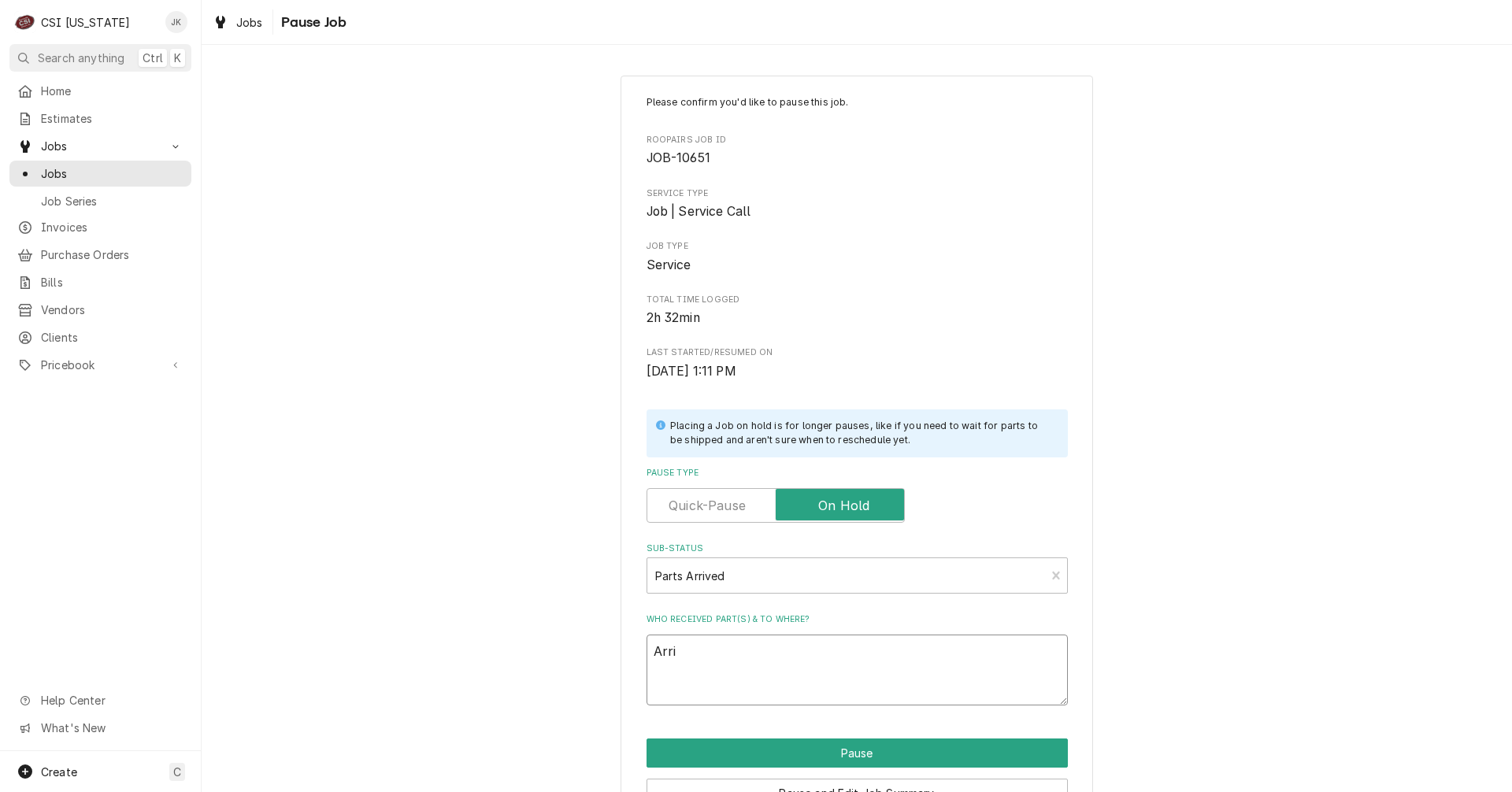
type textarea "Arriv"
type textarea "x"
type textarea "Arrive"
type textarea "x"
type textarea "Arrived"
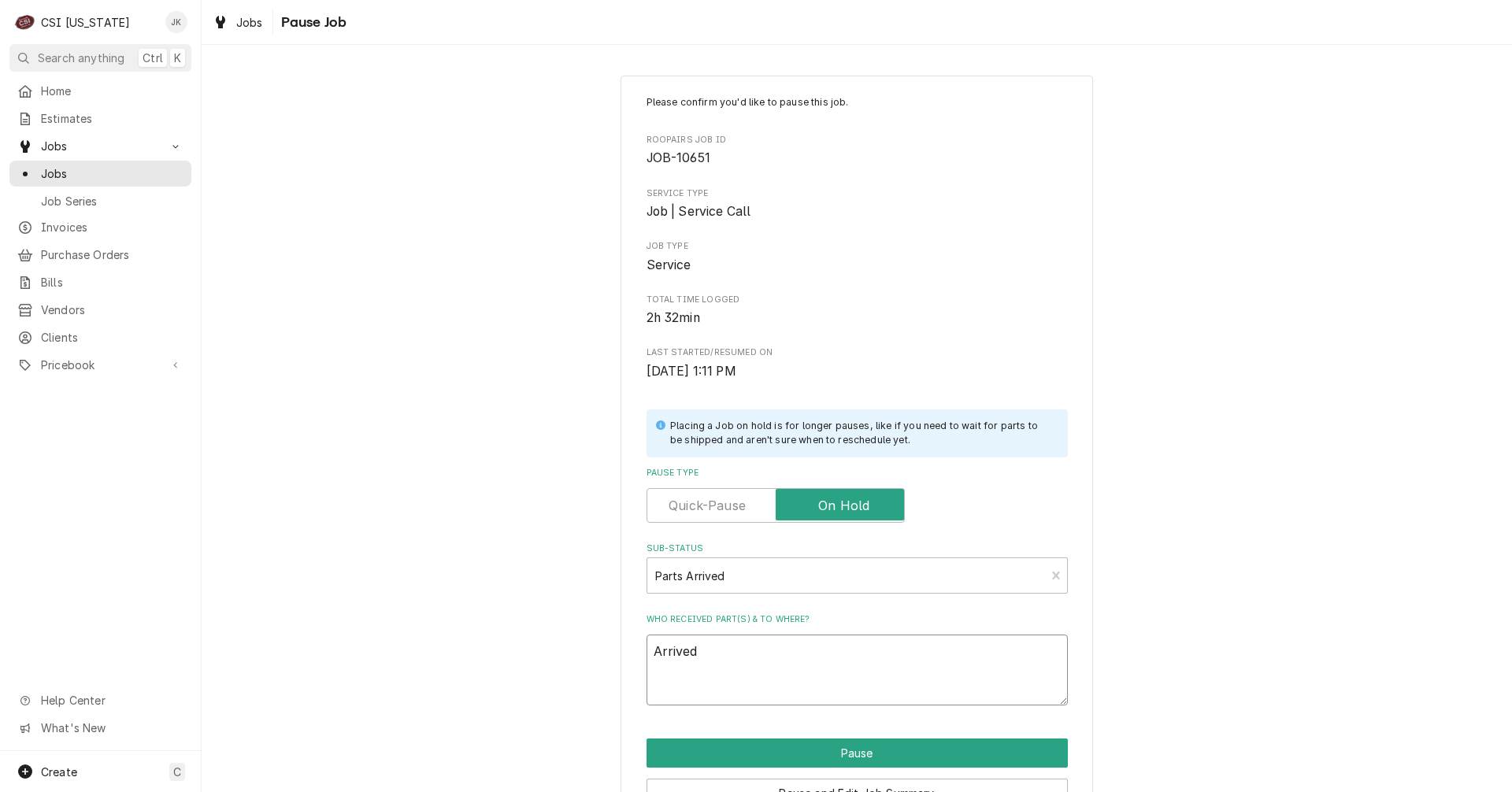
type textarea "x"
type textarea "Arrived"
type textarea "x"
type textarea "Arrived 9"
type textarea "x"
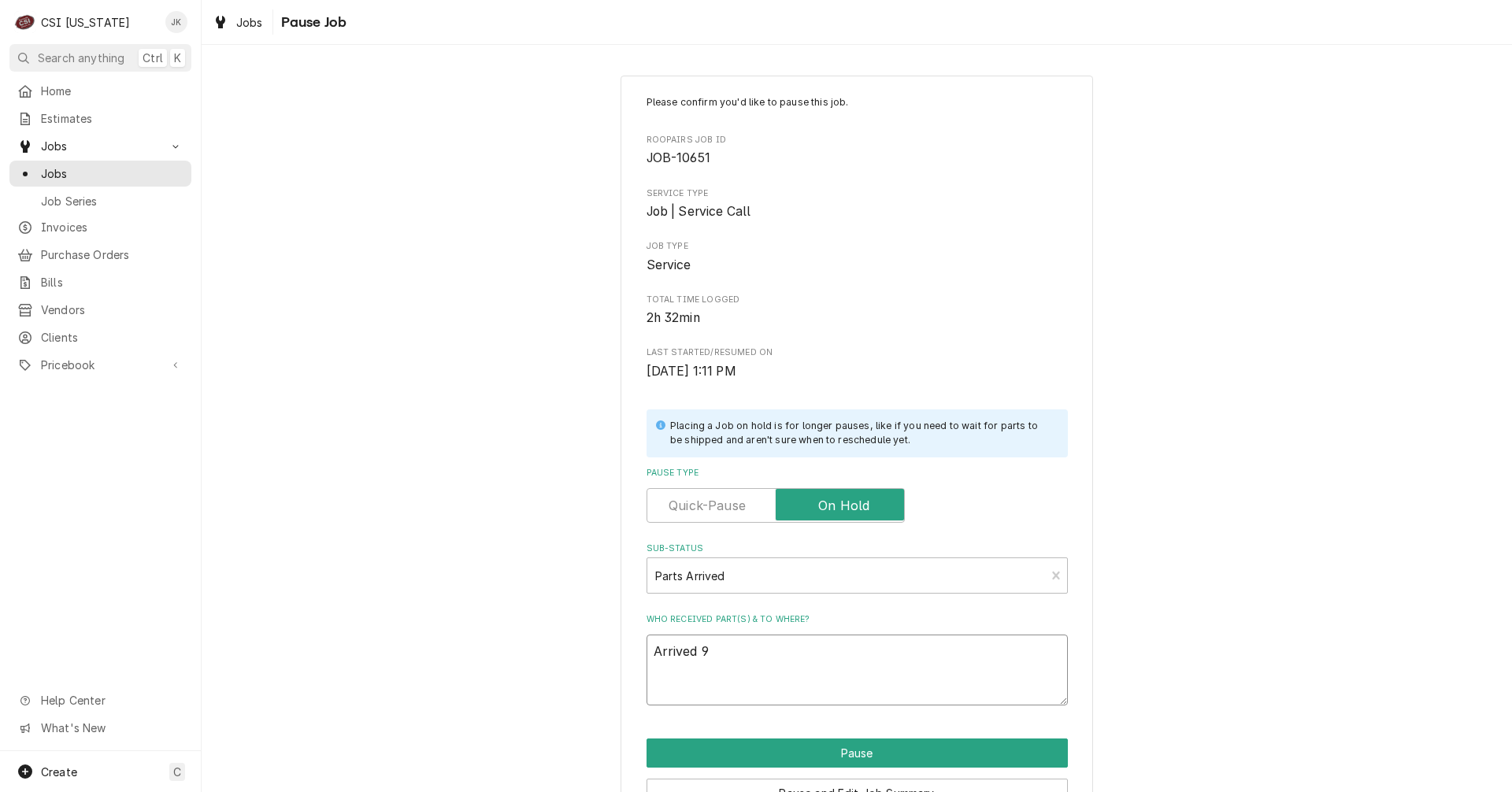
type textarea "Arrived 9/"
type textarea "x"
type textarea "Arrived 9/3"
type textarea "x"
type textarea "Arrived 9/30"
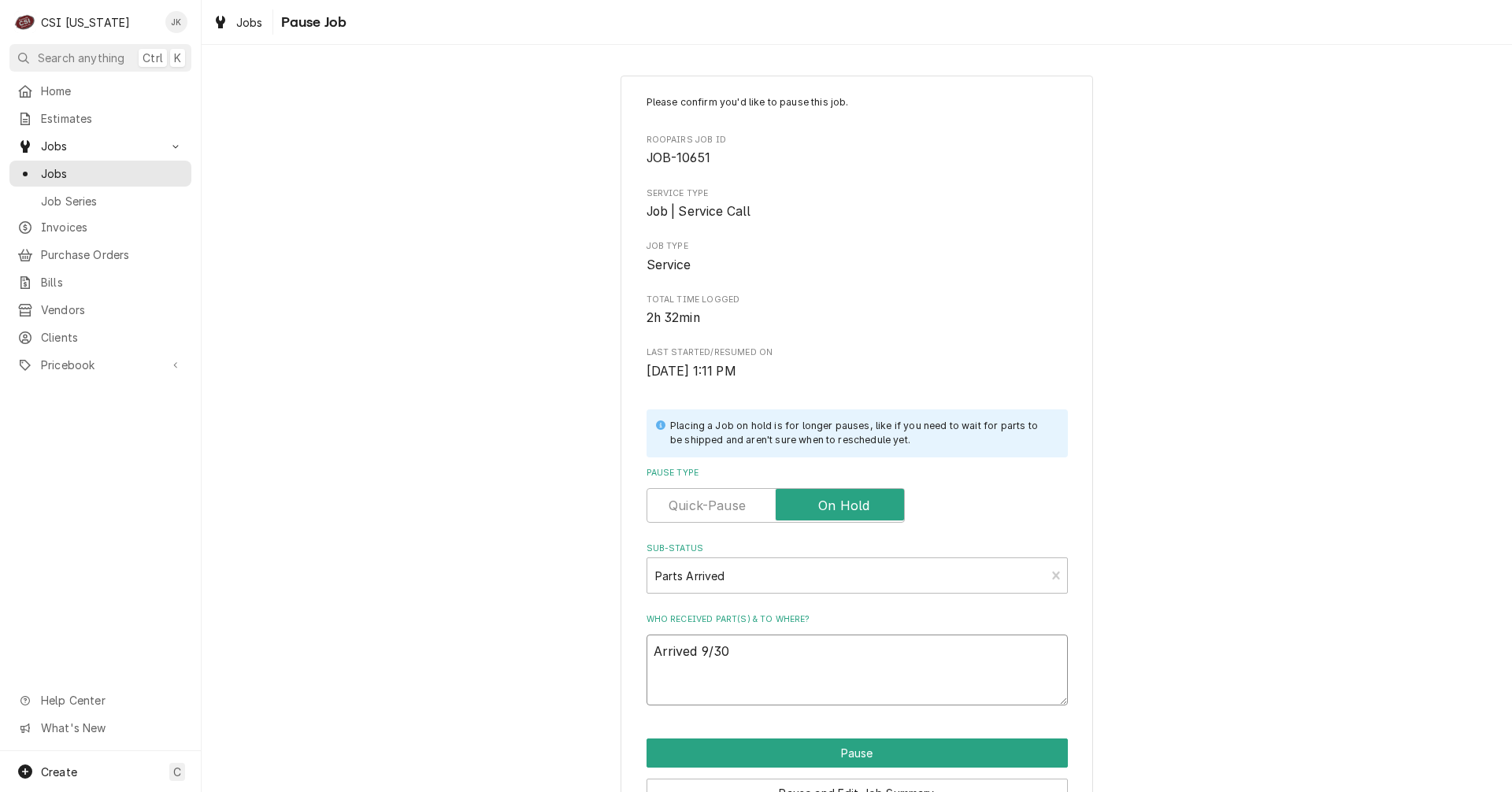
type textarea "x"
type textarea "Arrived 9/30,"
type textarea "x"
type textarea "Arrived 9/30,"
type textarea "x"
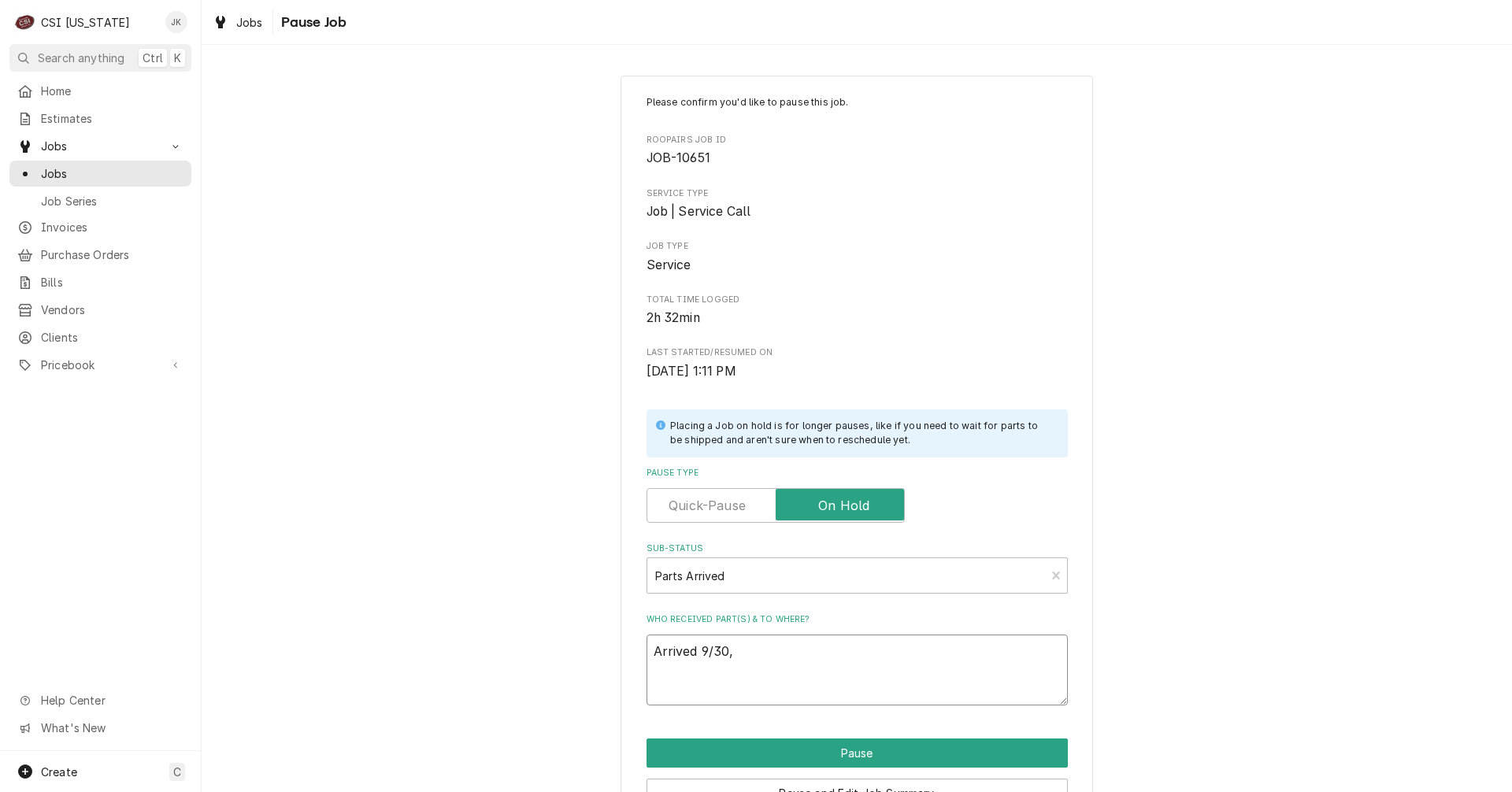
type textarea "Arrived 9/30, M"
type textarea "x"
type textarea "Arrived 9/30, Ma"
type textarea "x"
type textarea "Arrived 9/30, Mat"
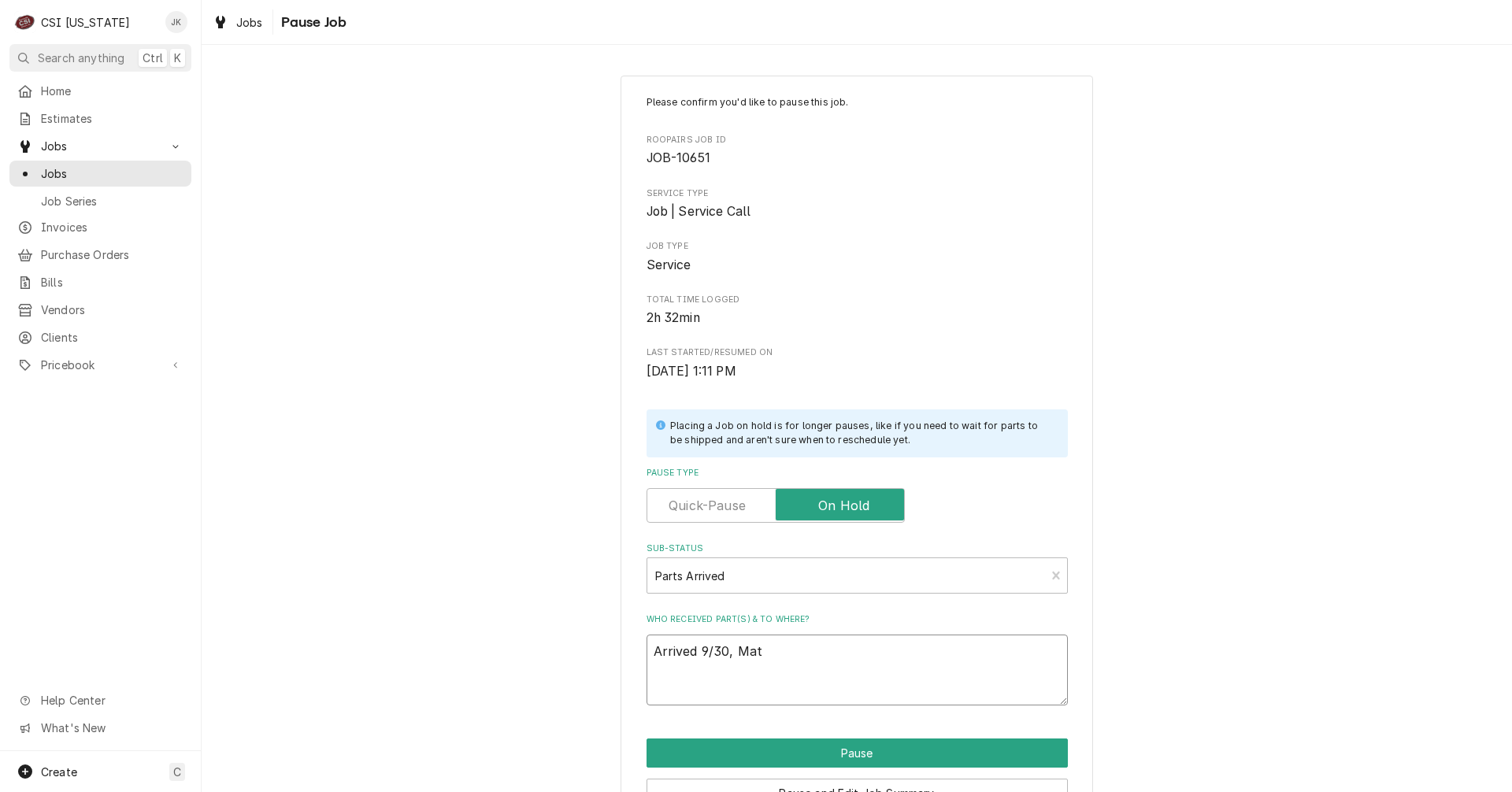
type textarea "x"
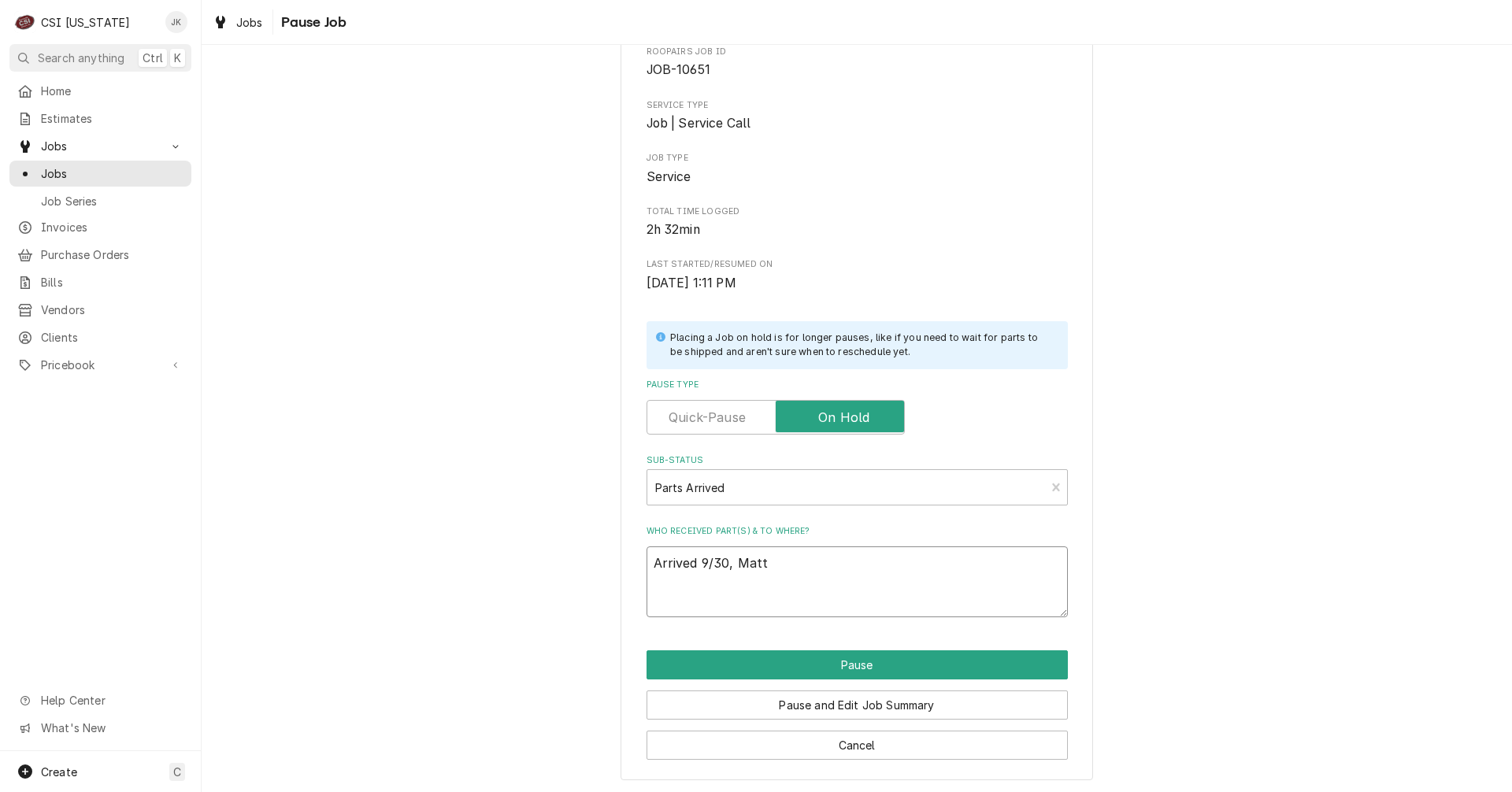
scroll to position [90, 0]
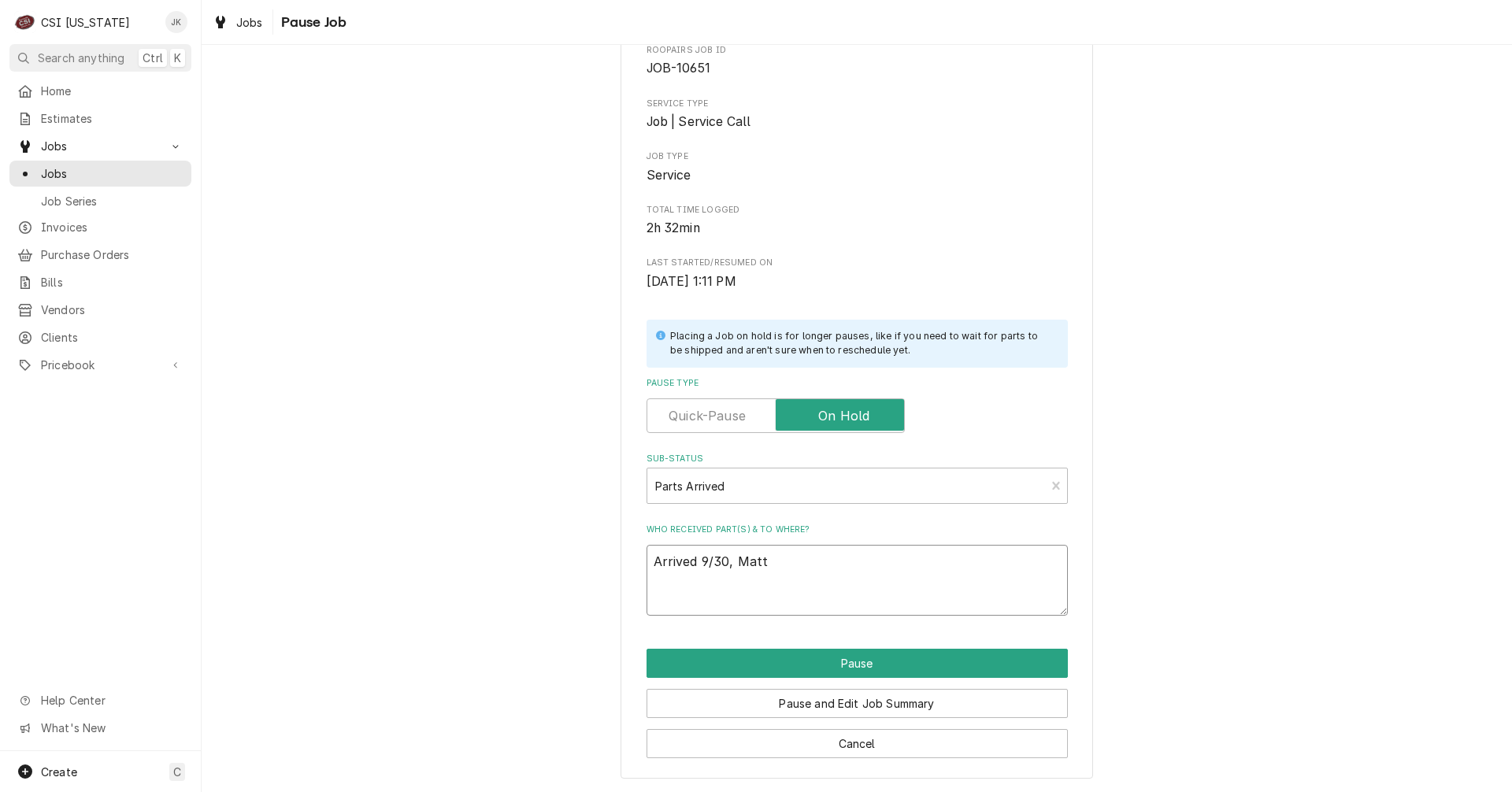
drag, startPoint x: 727, startPoint y: 560, endPoint x: 575, endPoint y: 559, distance: 152.0
click at [575, 559] on div "Please confirm you'd like to pause this job. Roopairs Job ID JOB-10651 Service …" at bounding box center [857, 382] width 1310 height 821
type textarea "Arrived 9/30, Matt"
click at [936, 704] on button "Pause and Edit Job Summary" at bounding box center [858, 703] width 422 height 29
type textarea "x"
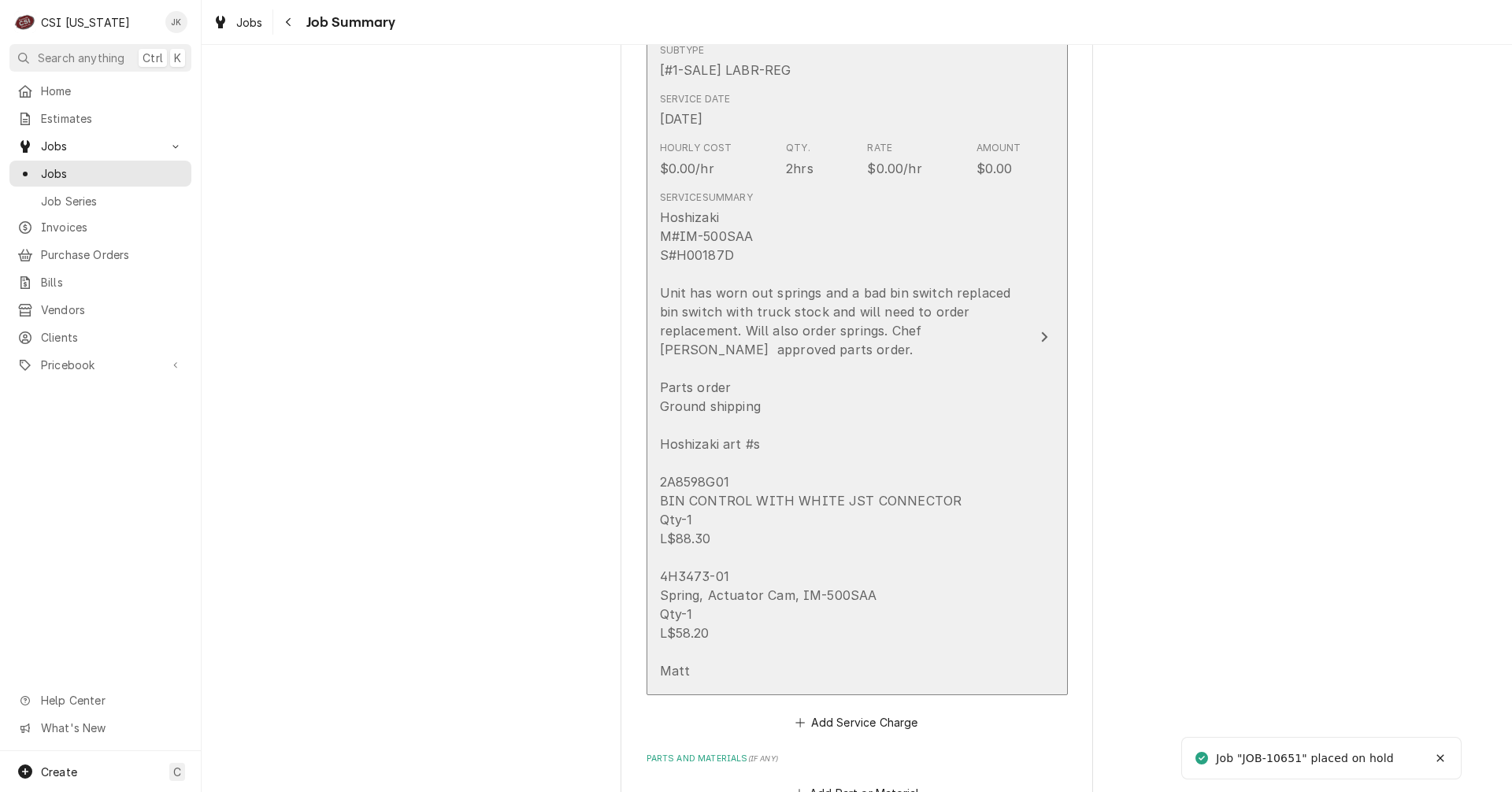
scroll to position [472, 0]
click at [799, 427] on div "Hoshizaki M#IM-500SAA S#H00187D Unit has worn out springs and a bad bin switch …" at bounding box center [841, 442] width 362 height 472
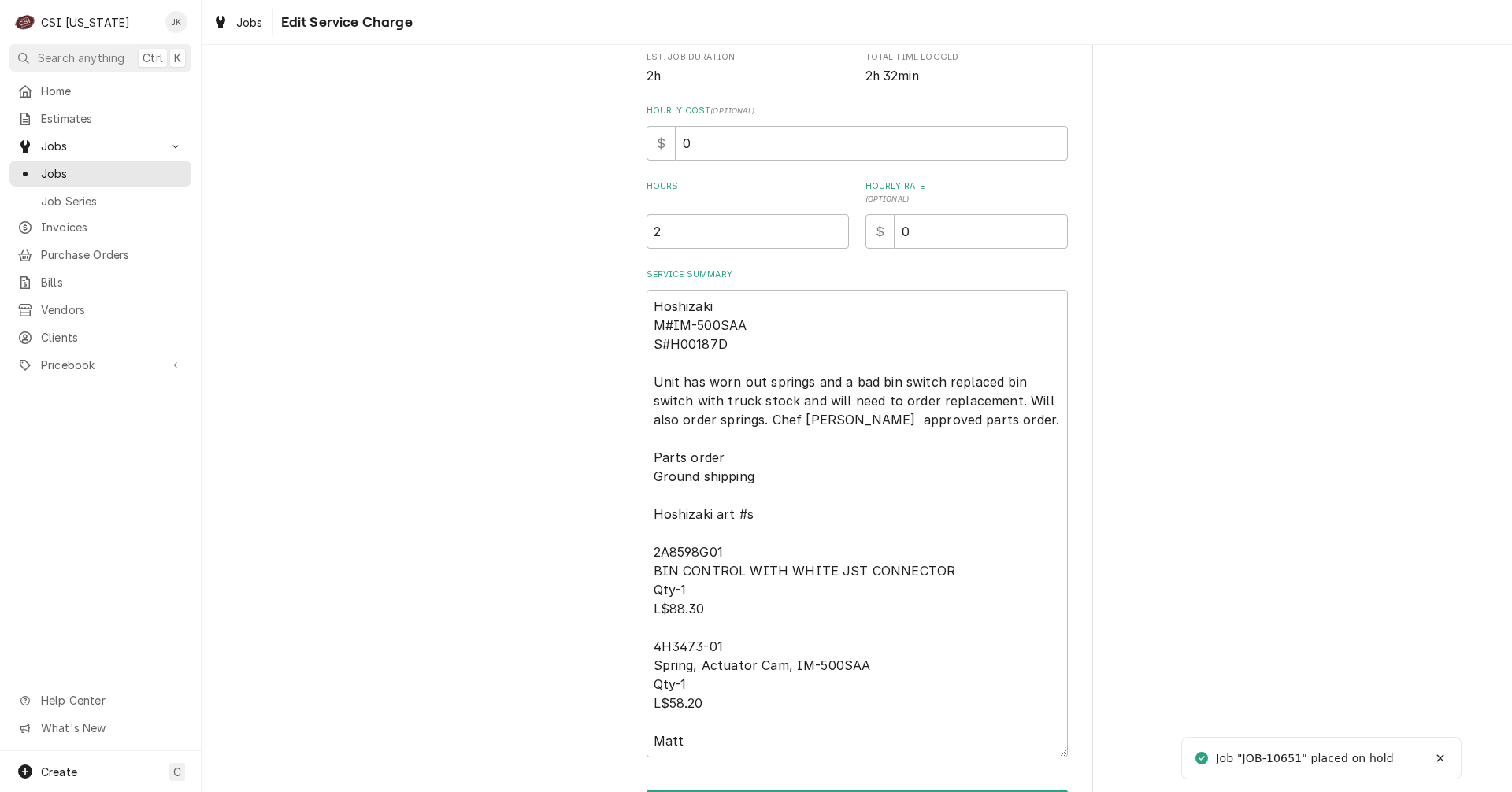
scroll to position [472, 0]
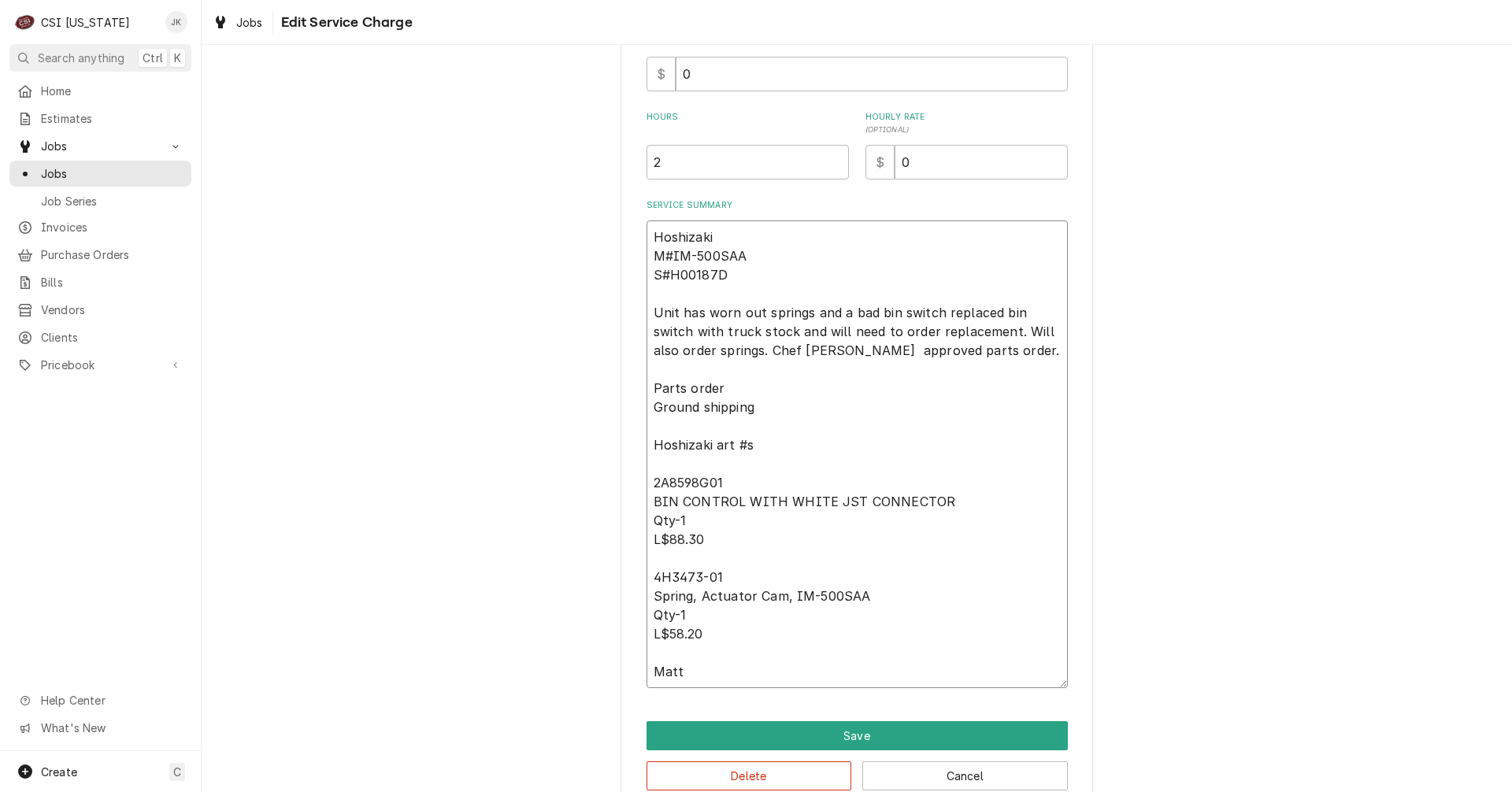
click at [649, 234] on textarea "Hoshizaki M#IM-500SAA S#H00187D Unit has worn out springs and a bad bin switch …" at bounding box center [858, 454] width 422 height 468
paste textarea "Arrived 9/30, Matt"
type textarea "x"
type textarea "Arrived 9/30, MattHoshizaki M#IM-500SAA S#H00187D Unit has worn out springs and…"
type textarea "x"
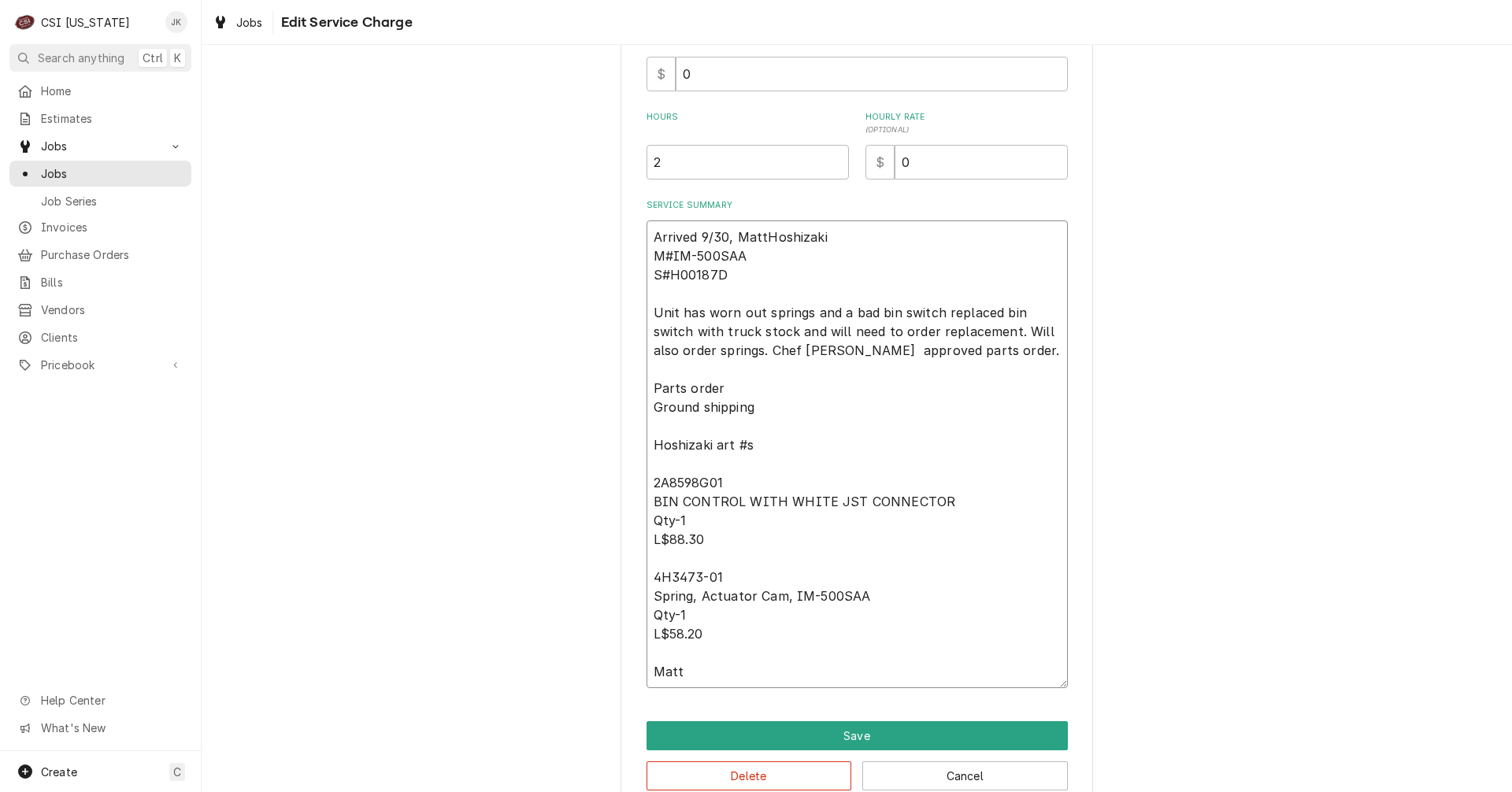
type textarea "Arrived 9/30, [PERSON_NAME] M#IM-500SAA S#H00187D Unit has worn out springs and…"
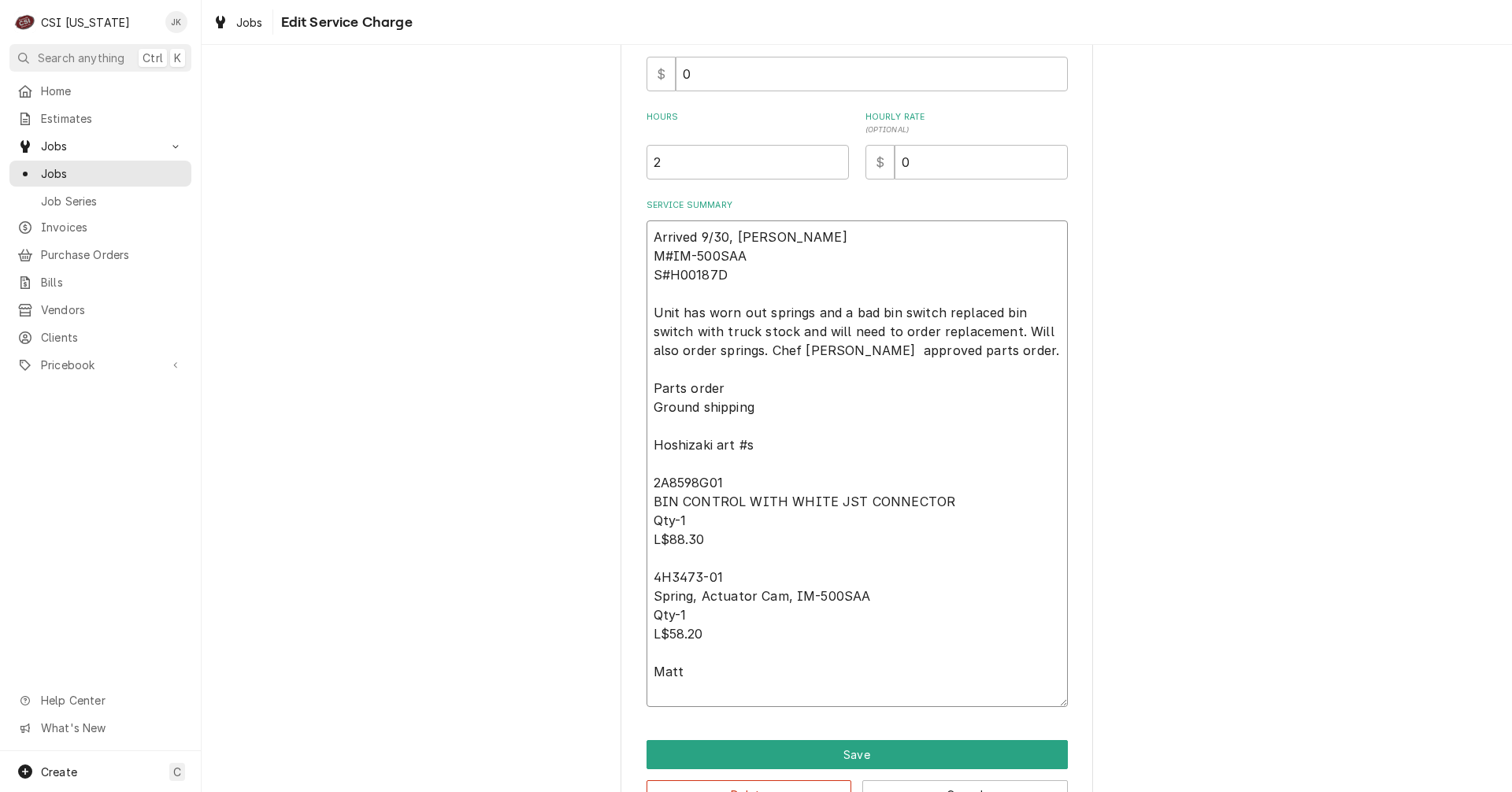
type textarea "x"
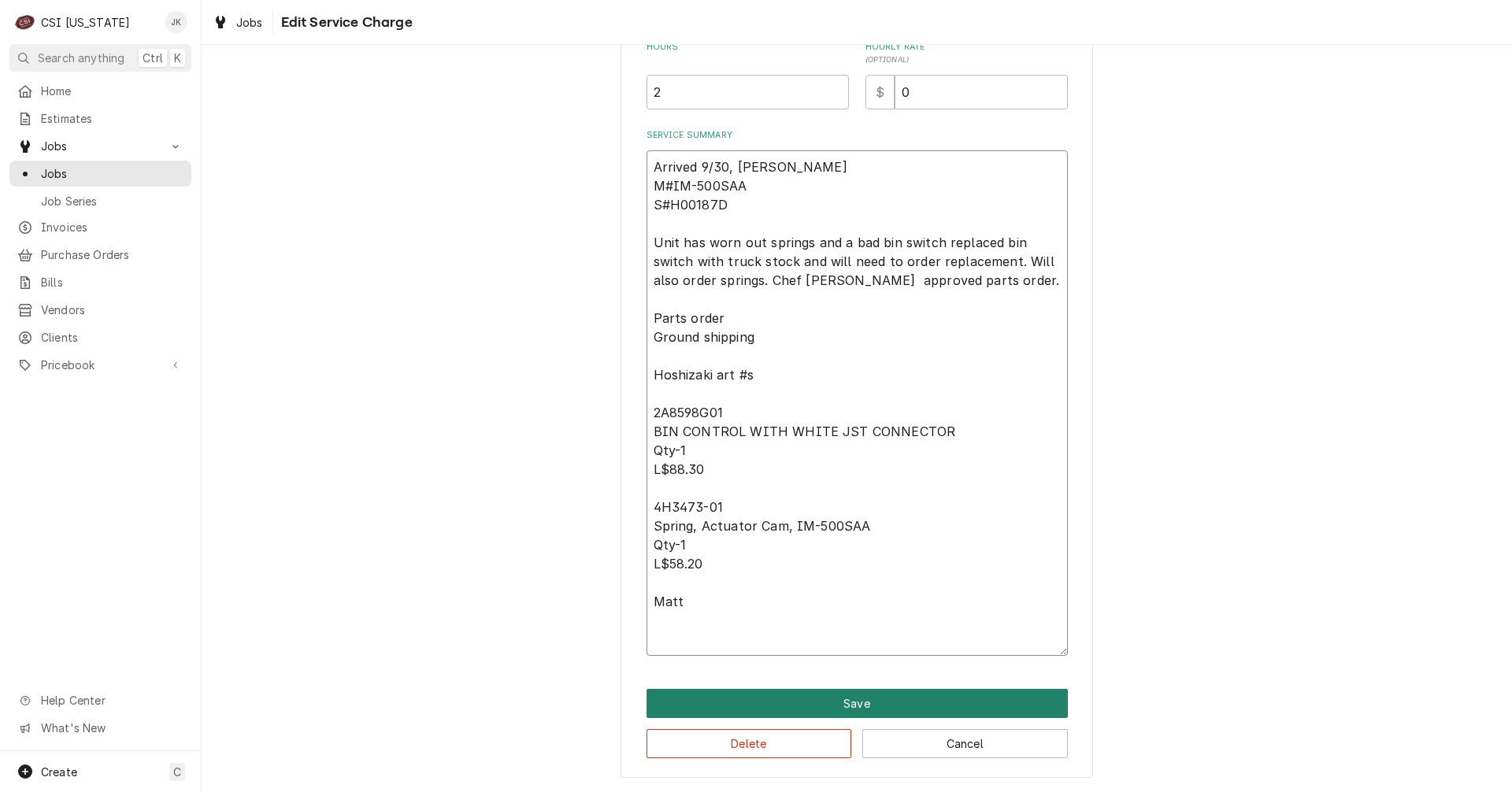
type textarea "Arrived 9/30, [PERSON_NAME] M#IM-500SAA S#H00187D Unit has worn out springs and…"
click at [834, 694] on button "Save" at bounding box center [858, 703] width 422 height 29
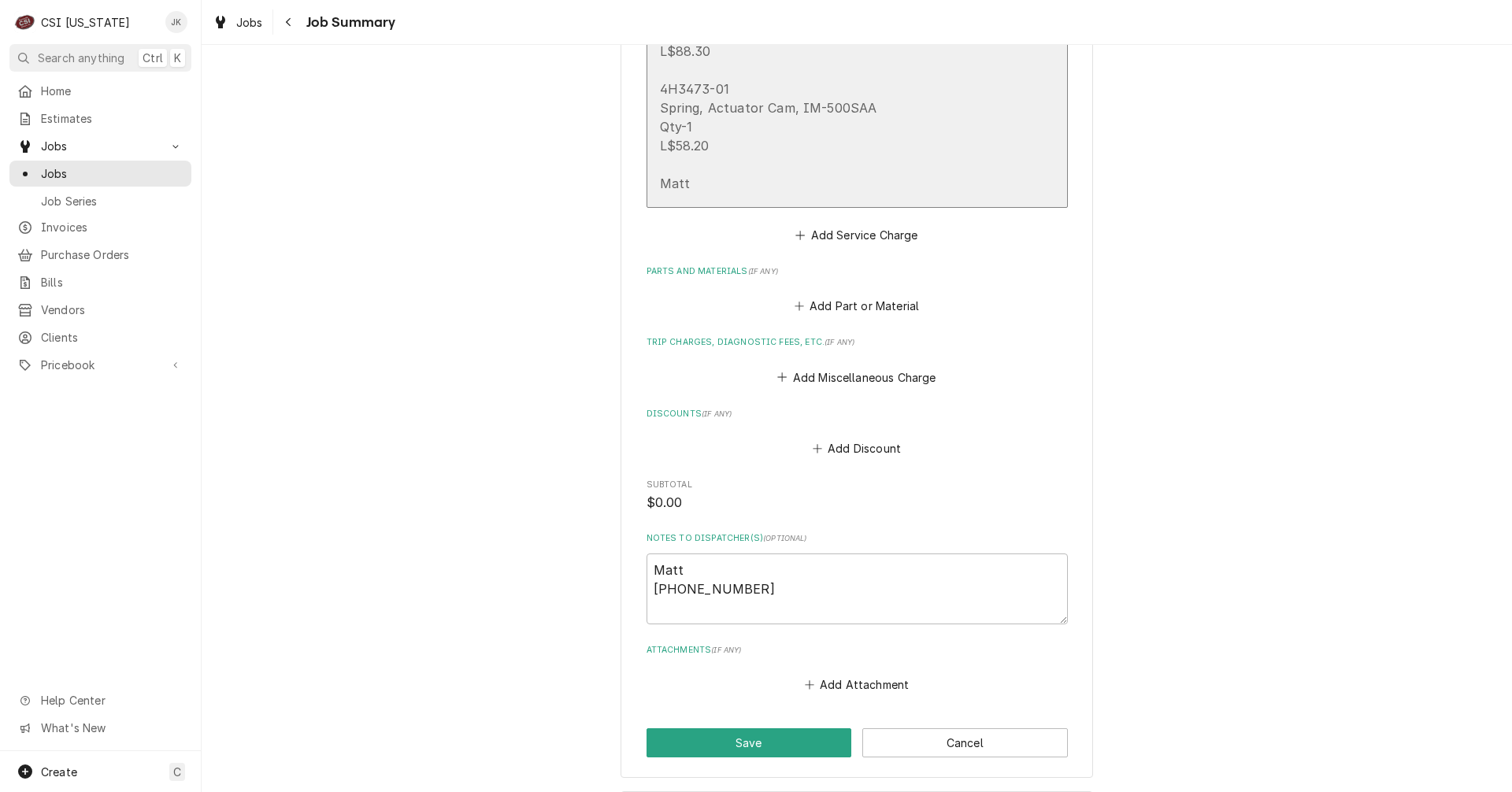
scroll to position [1070, 0]
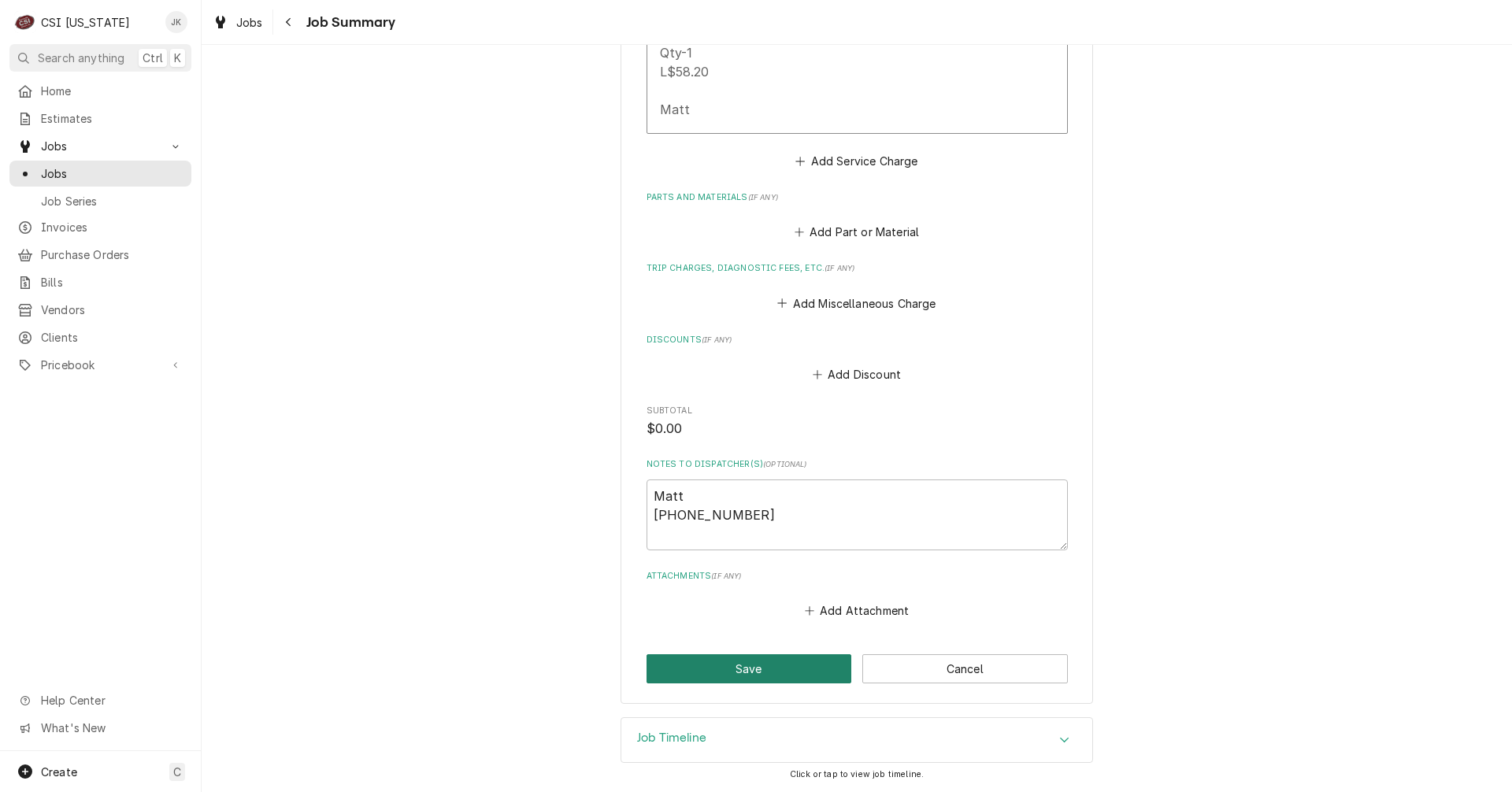
click at [711, 678] on button "Save" at bounding box center [749, 668] width 205 height 29
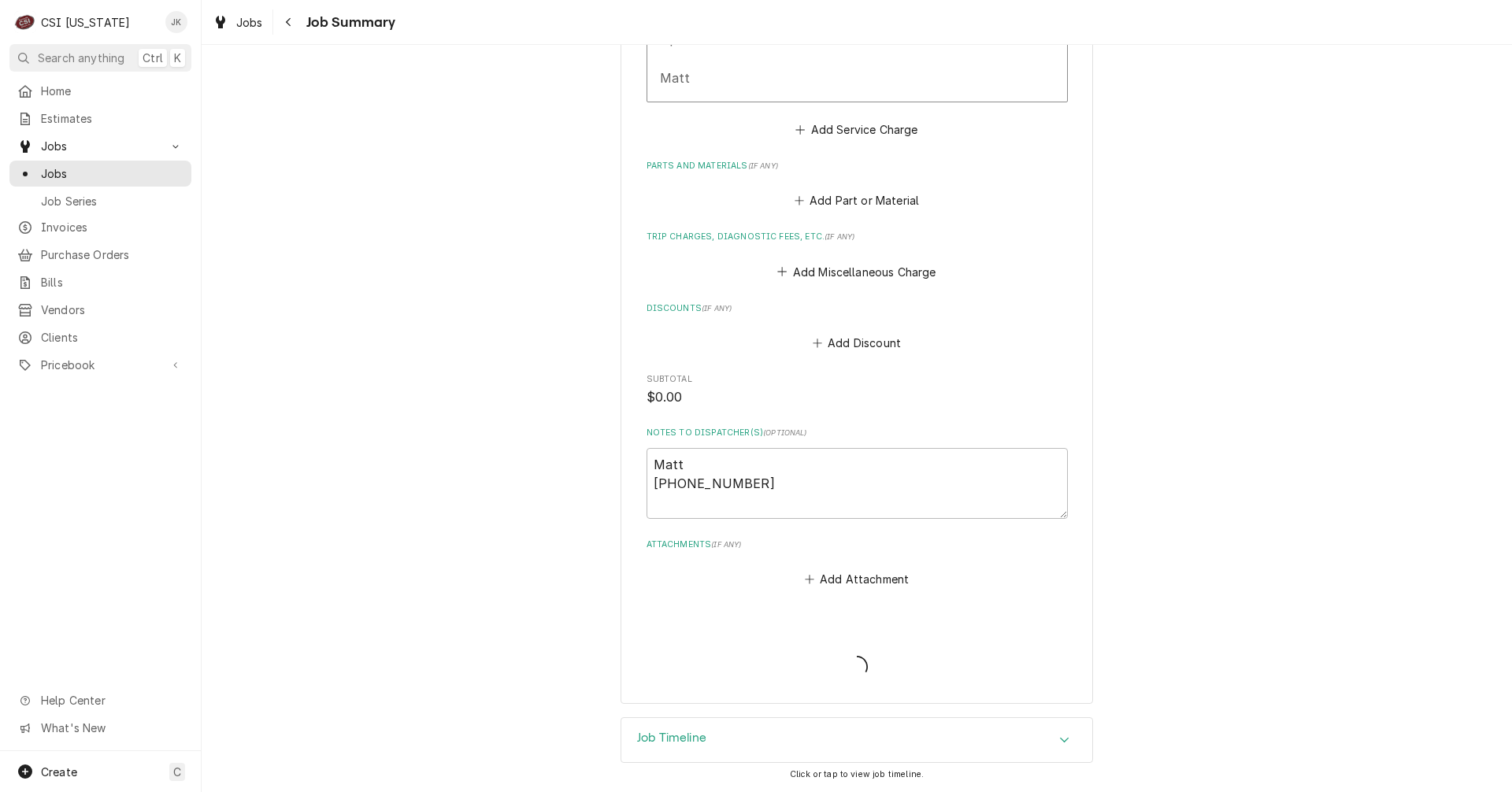
type textarea "x"
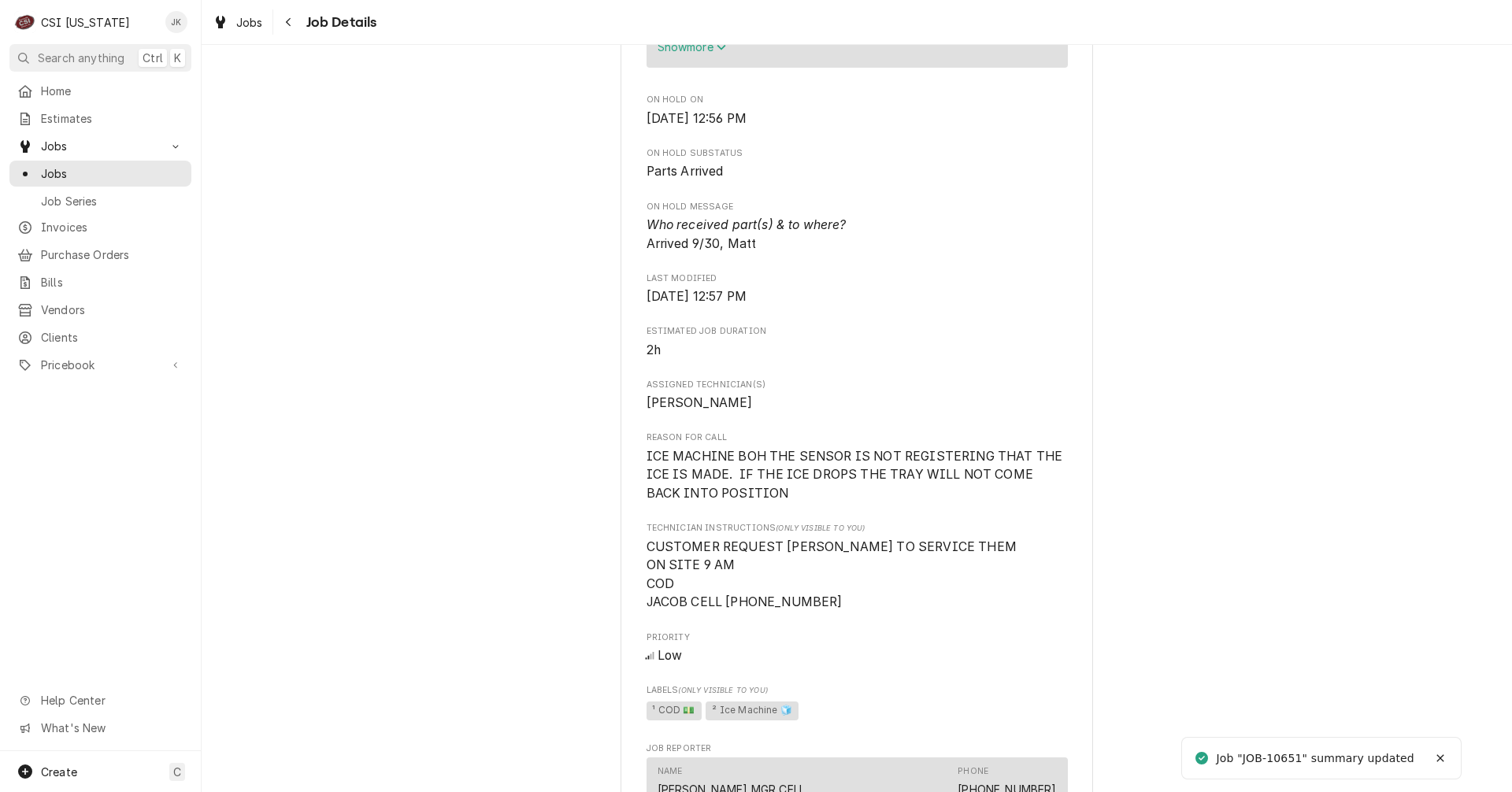
scroll to position [945, 0]
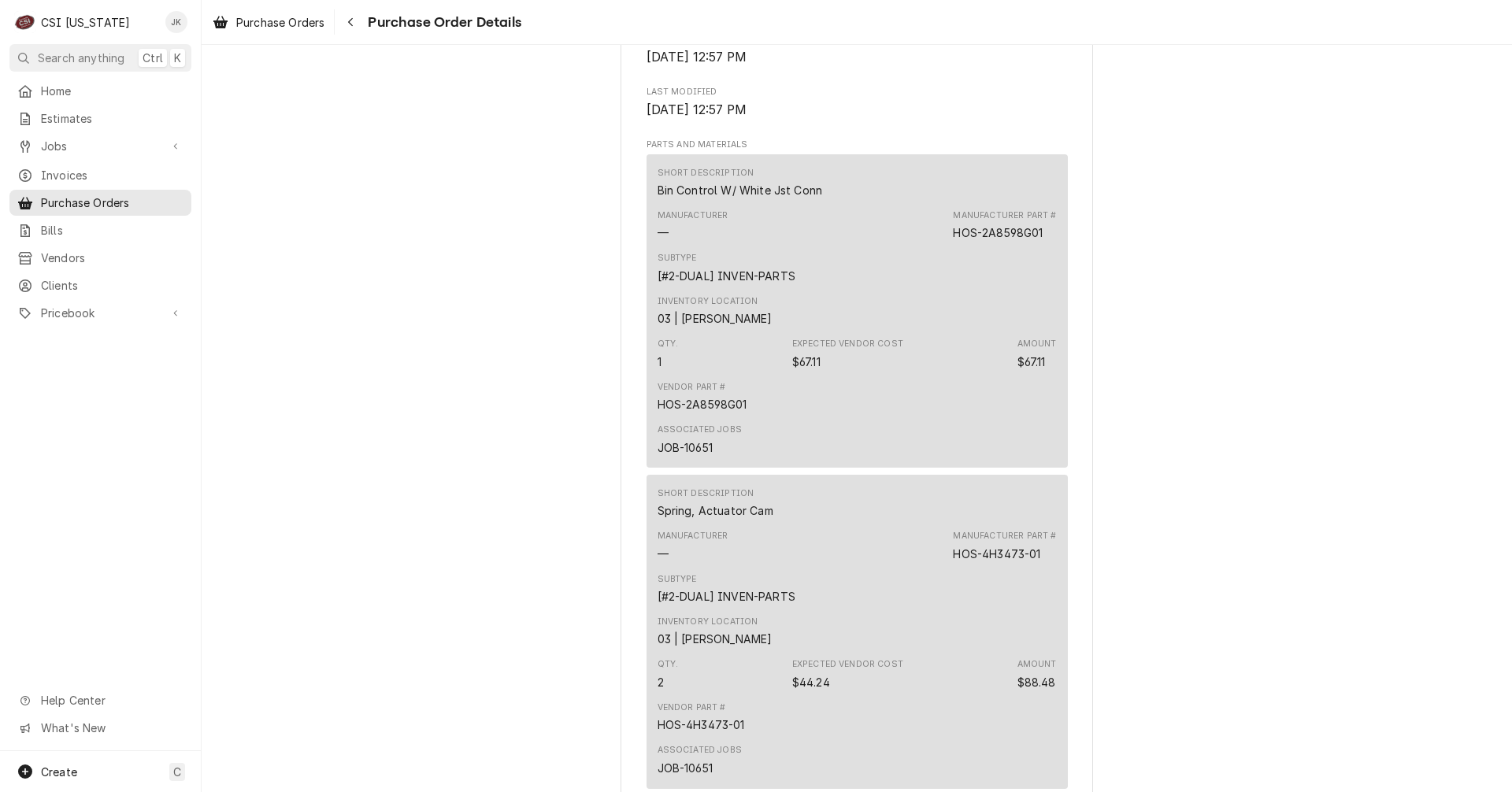
scroll to position [787, 0]
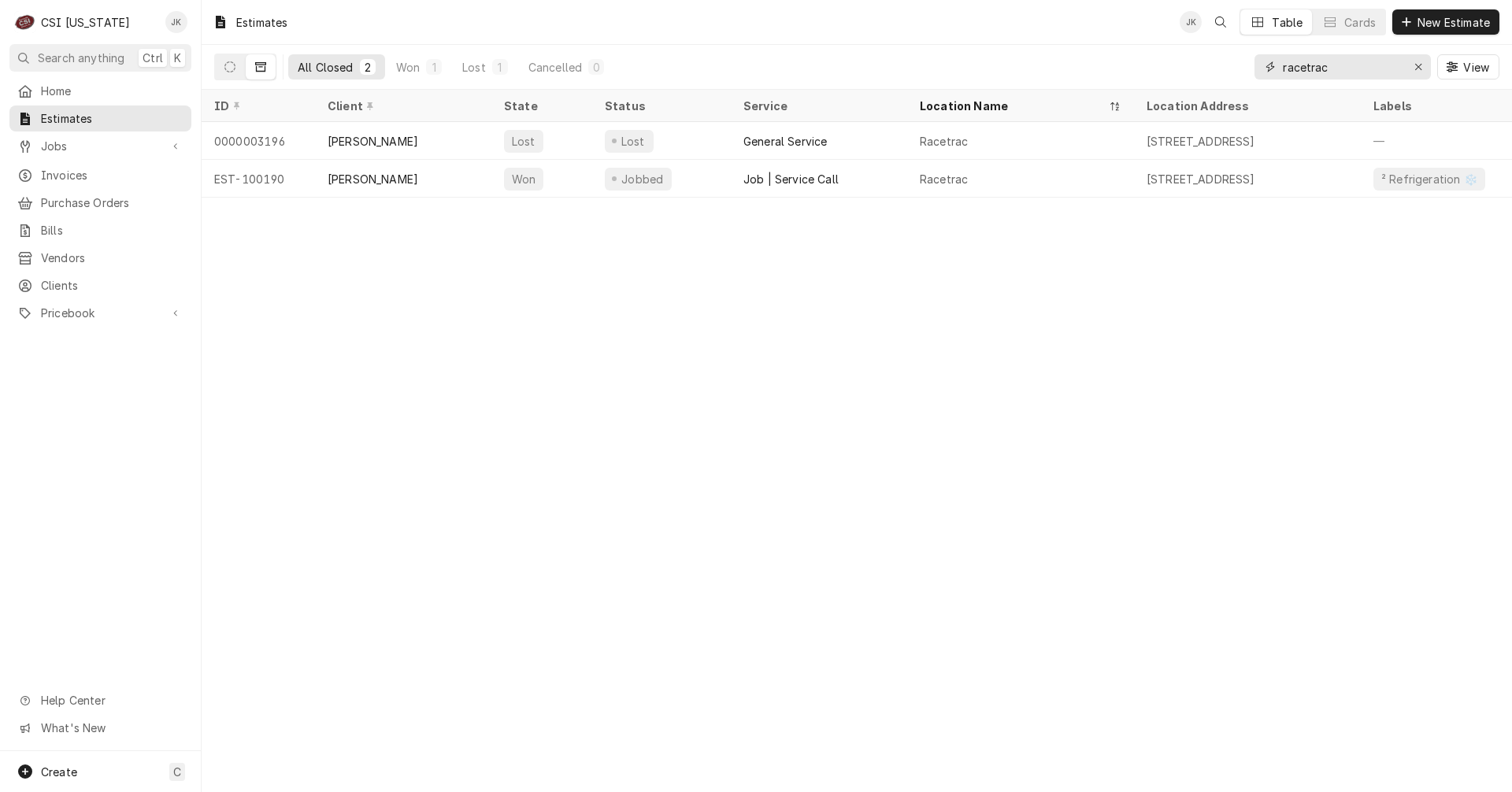
drag, startPoint x: 1345, startPoint y: 71, endPoint x: 1247, endPoint y: 77, distance: 98.2
click at [1247, 77] on div "All Closed 2 Won 1 Lost 1 Cancelled 0 racetrac View" at bounding box center [857, 67] width 1285 height 44
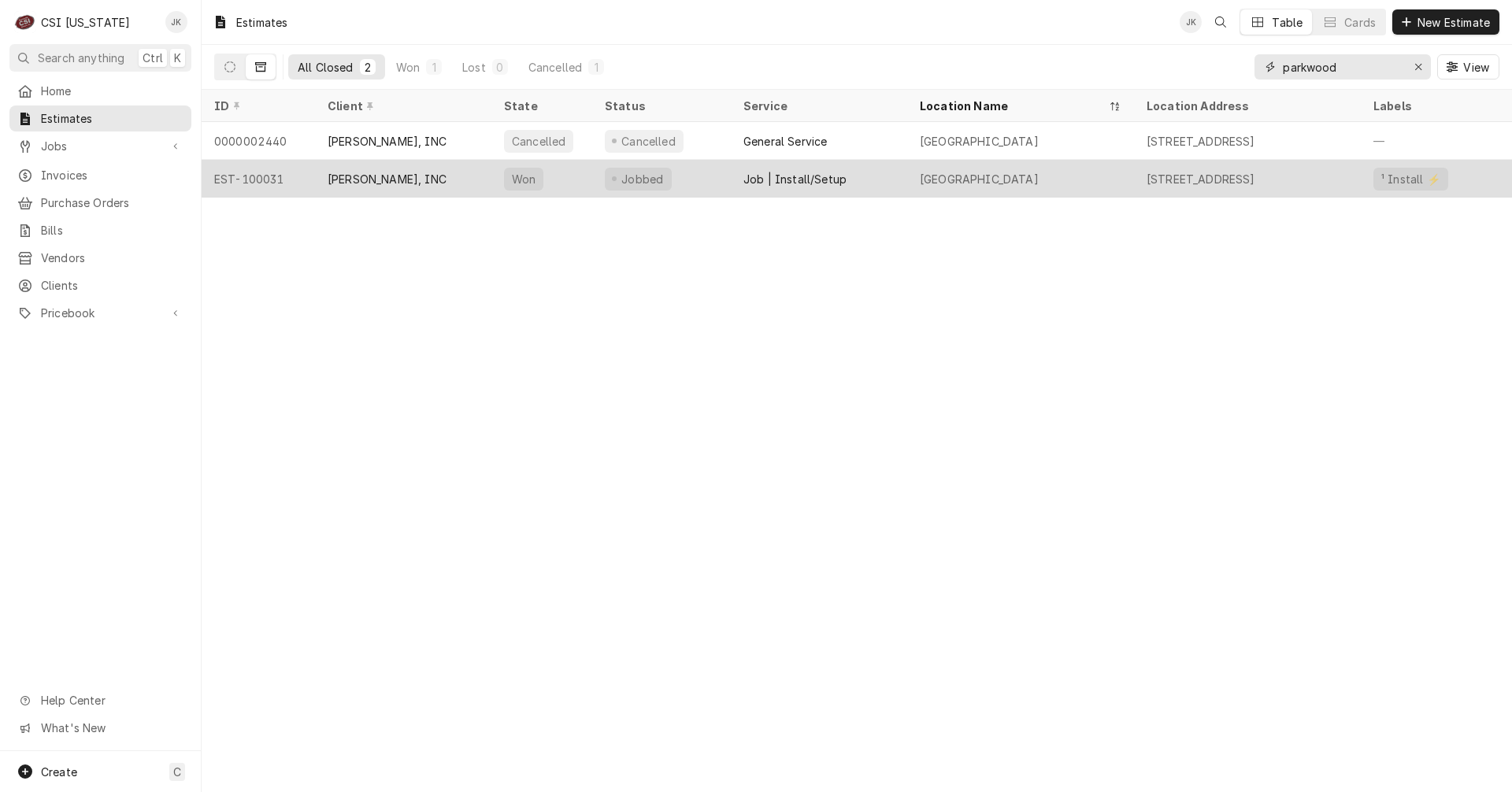
type input "parkwood"
click at [407, 175] on div "[PERSON_NAME], INC" at bounding box center [387, 179] width 119 height 17
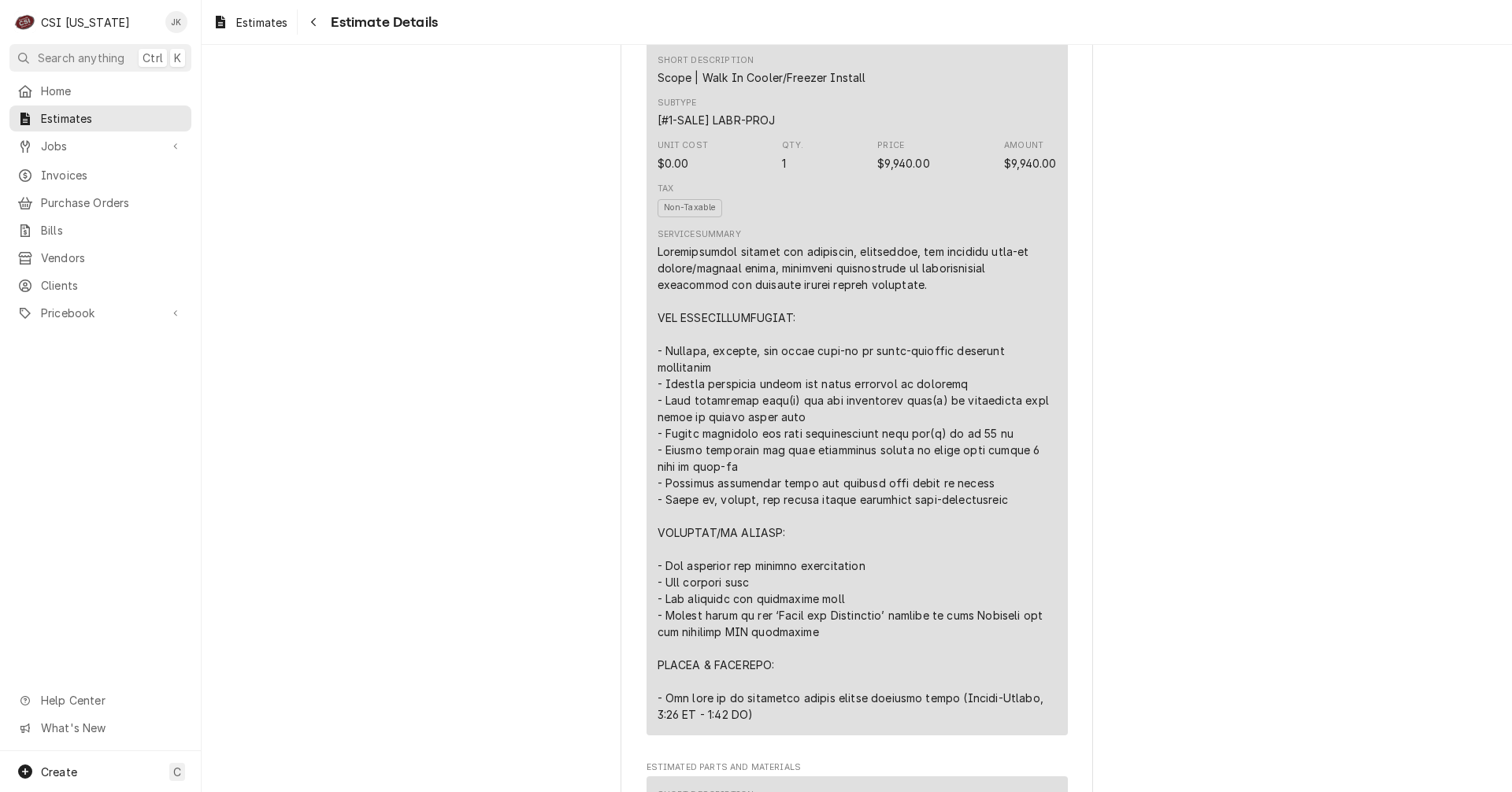
scroll to position [1812, 0]
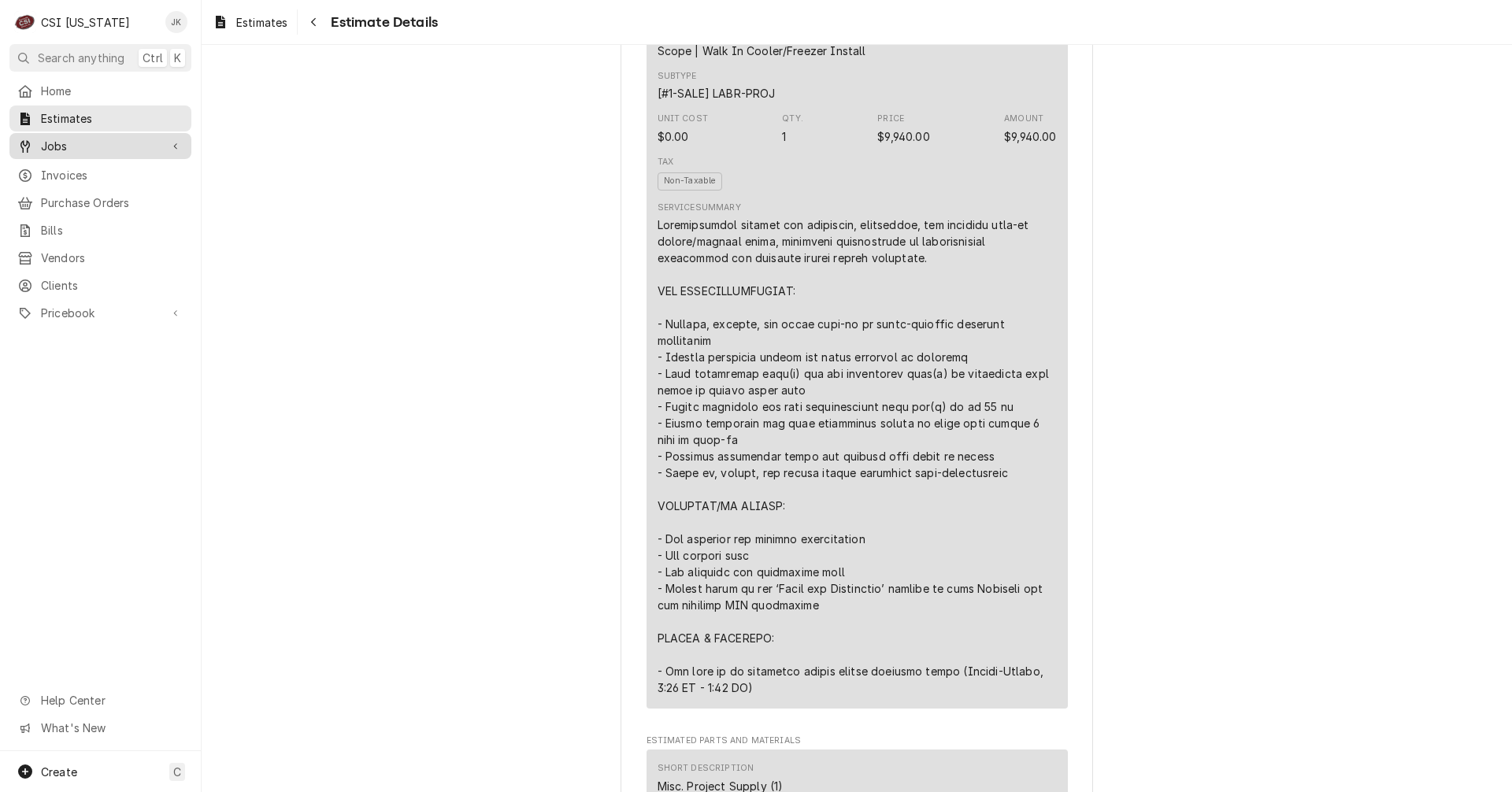
click at [70, 143] on span "Jobs" at bounding box center [100, 146] width 119 height 17
click at [69, 165] on span "Jobs" at bounding box center [112, 173] width 142 height 17
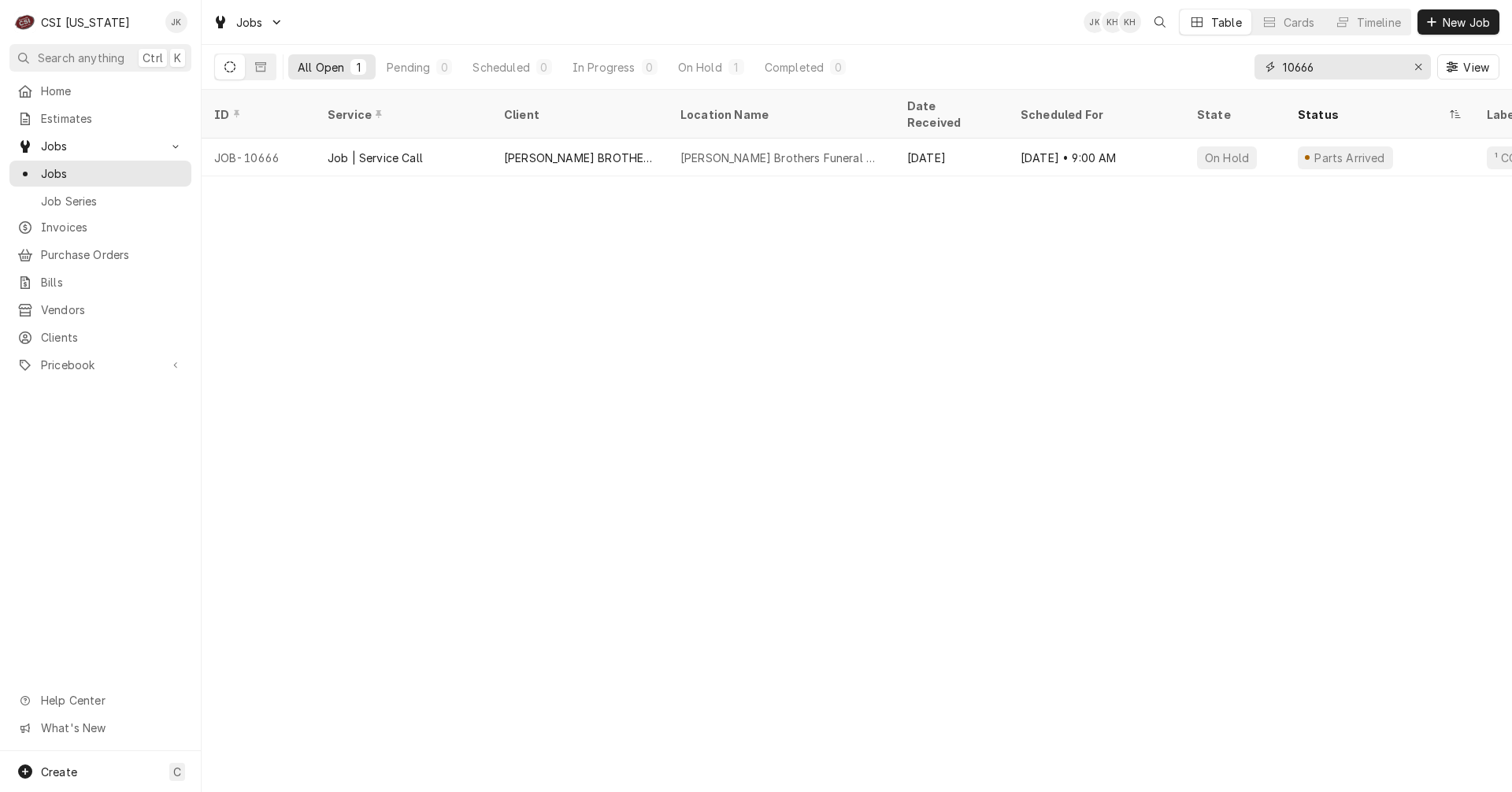
drag, startPoint x: 1335, startPoint y: 69, endPoint x: 1251, endPoint y: 67, distance: 84.0
click at [1251, 67] on div "All Open 1 Pending 0 Scheduled 0 In Progress 0 On Hold 1 Completed 0 10666 View" at bounding box center [857, 67] width 1285 height 44
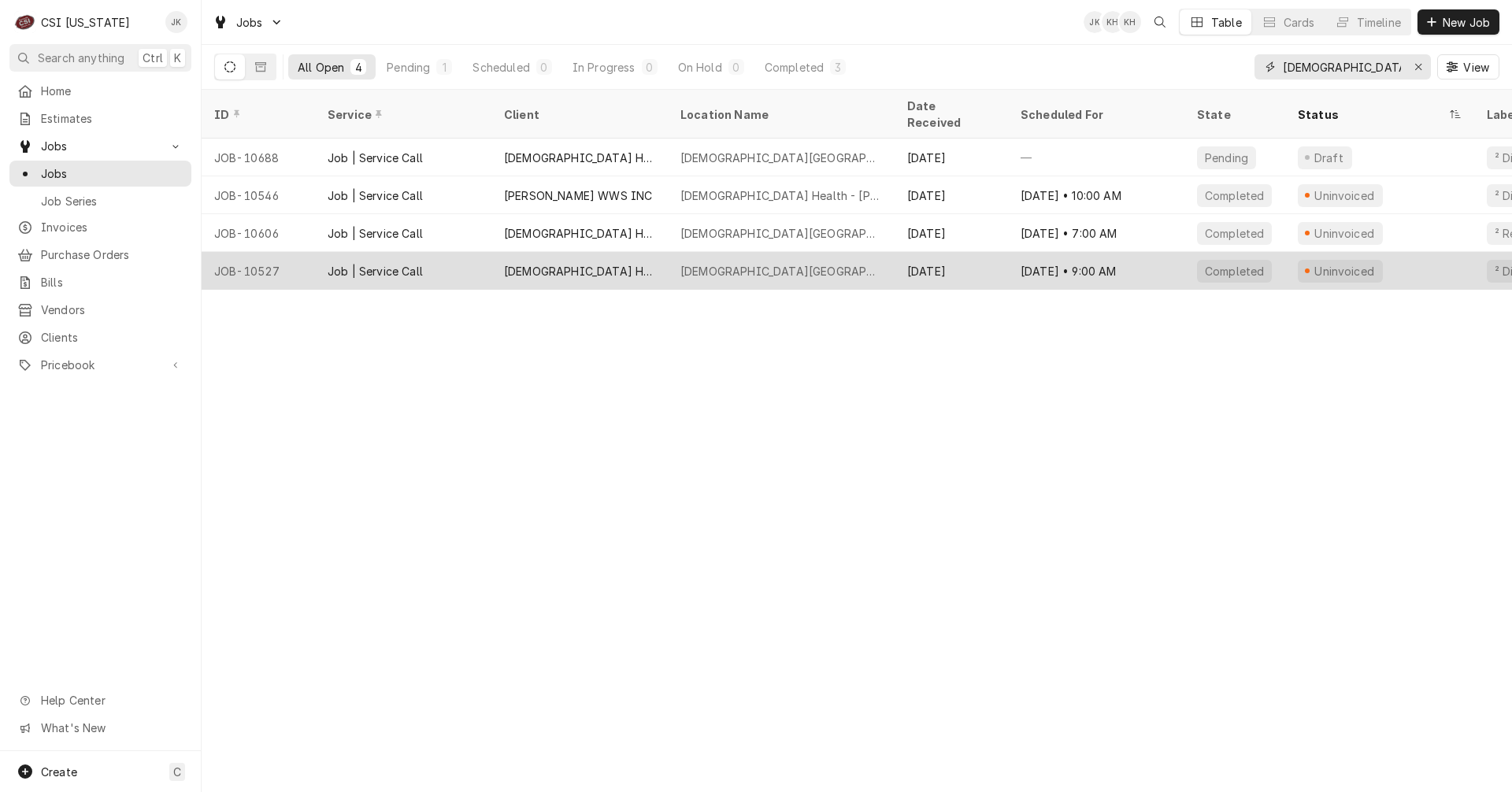
type input "baptist health floyd"
click at [597, 263] on div "[DEMOGRAPHIC_DATA] HEALTHCARE SYSTEM INC" at bounding box center [579, 272] width 151 height 17
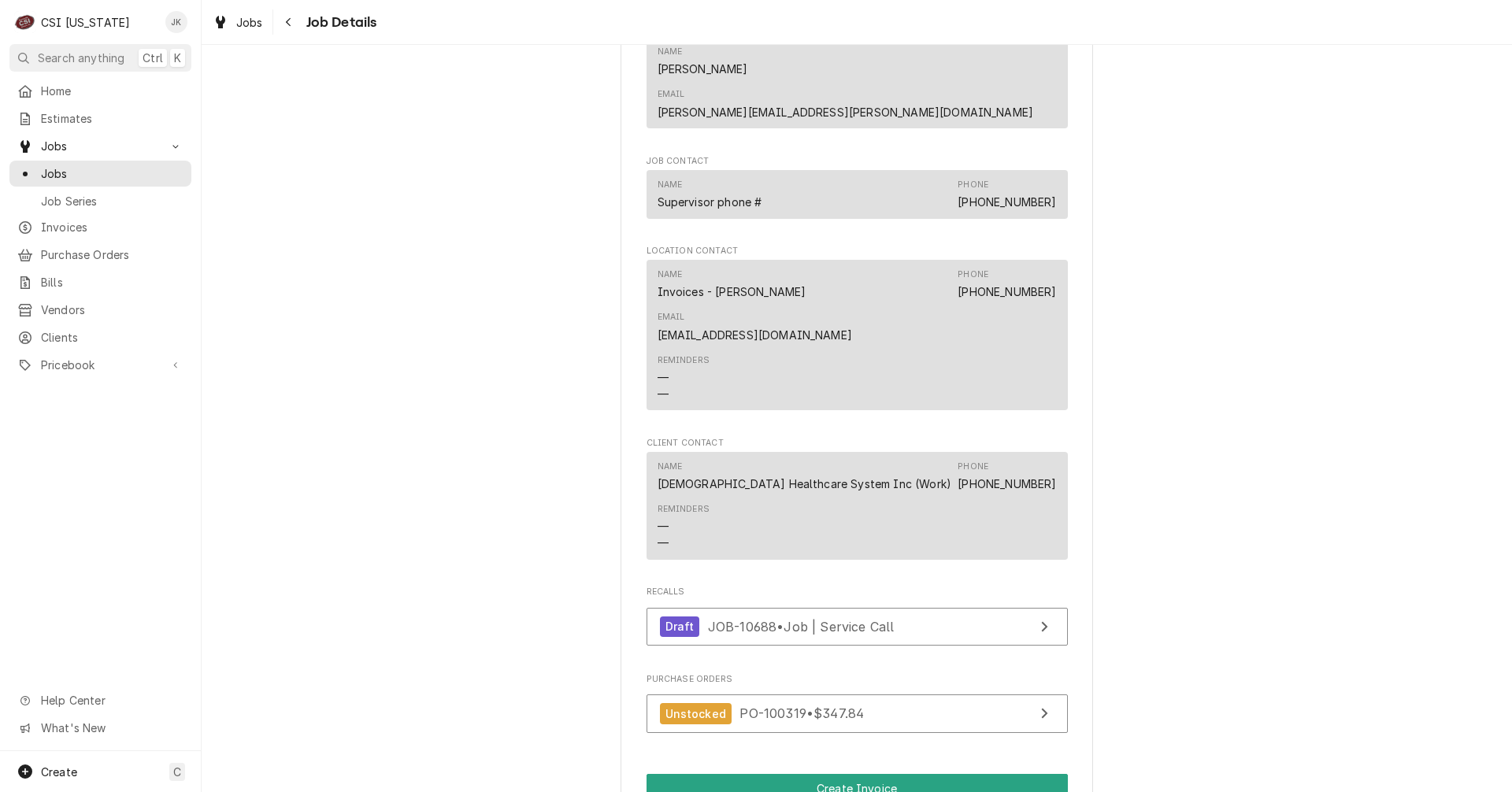
scroll to position [1181, 0]
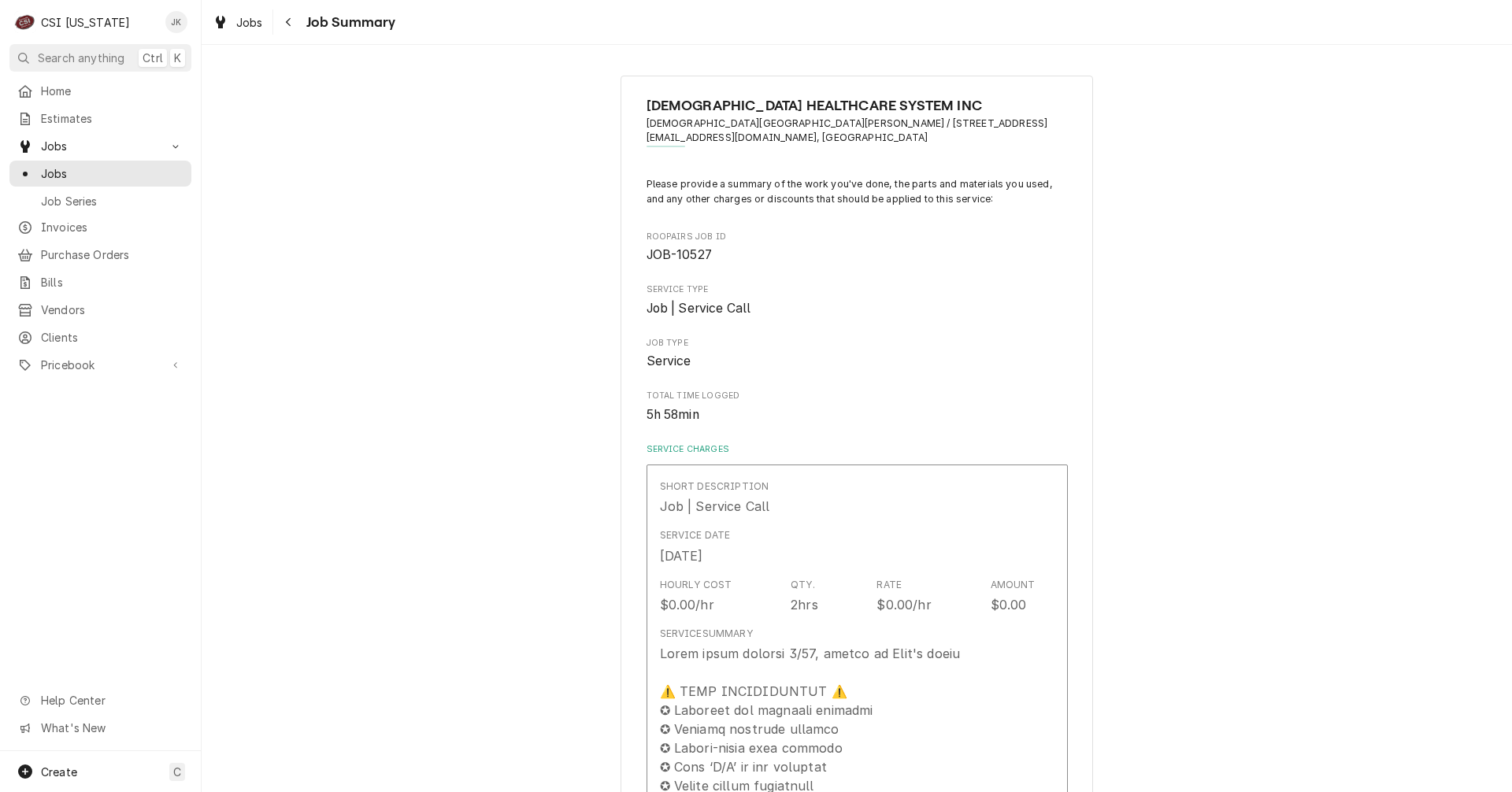
type textarea "x"
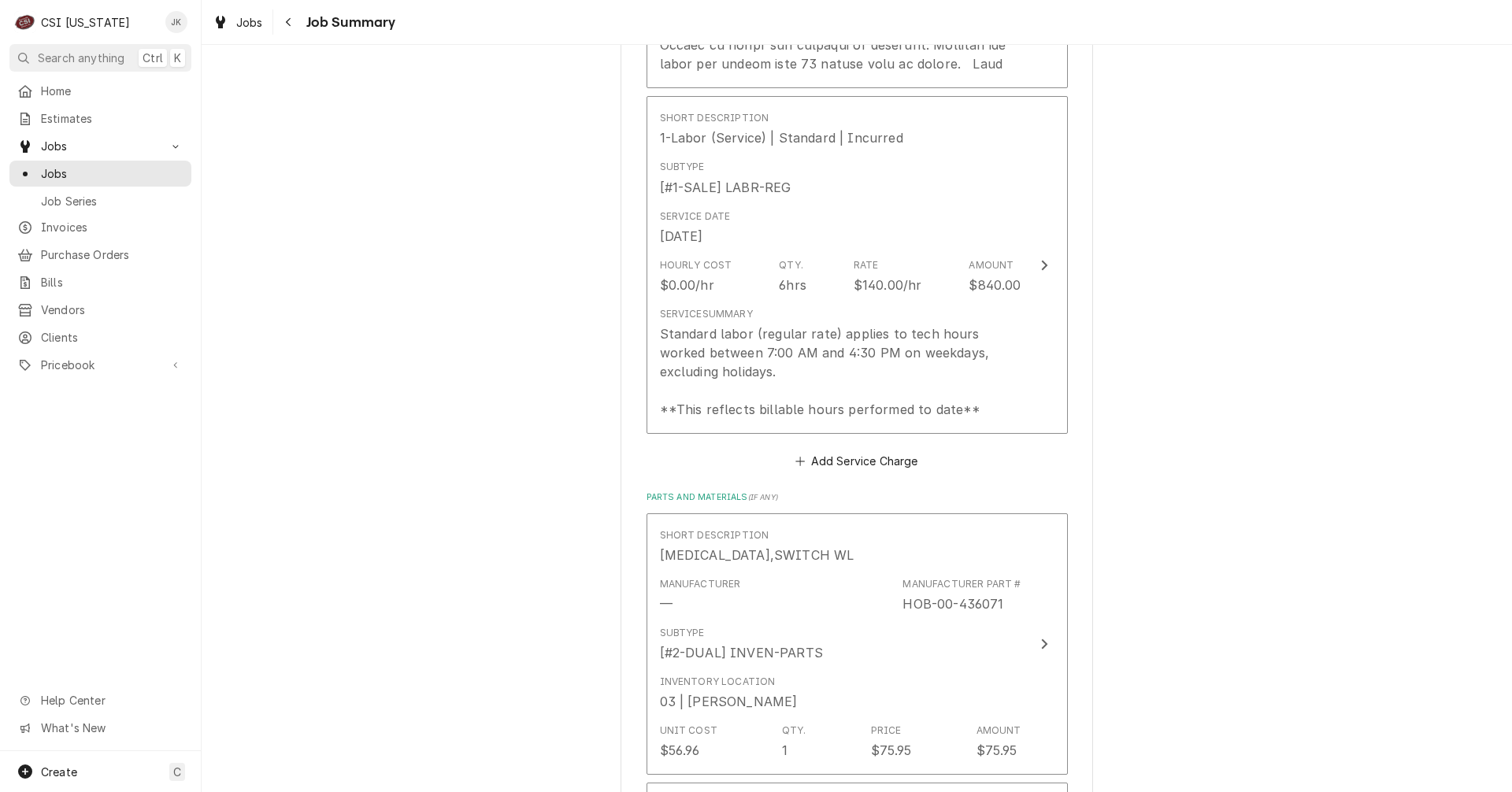
scroll to position [2284, 0]
click at [281, 26] on div "Navigate back" at bounding box center [289, 22] width 16 height 16
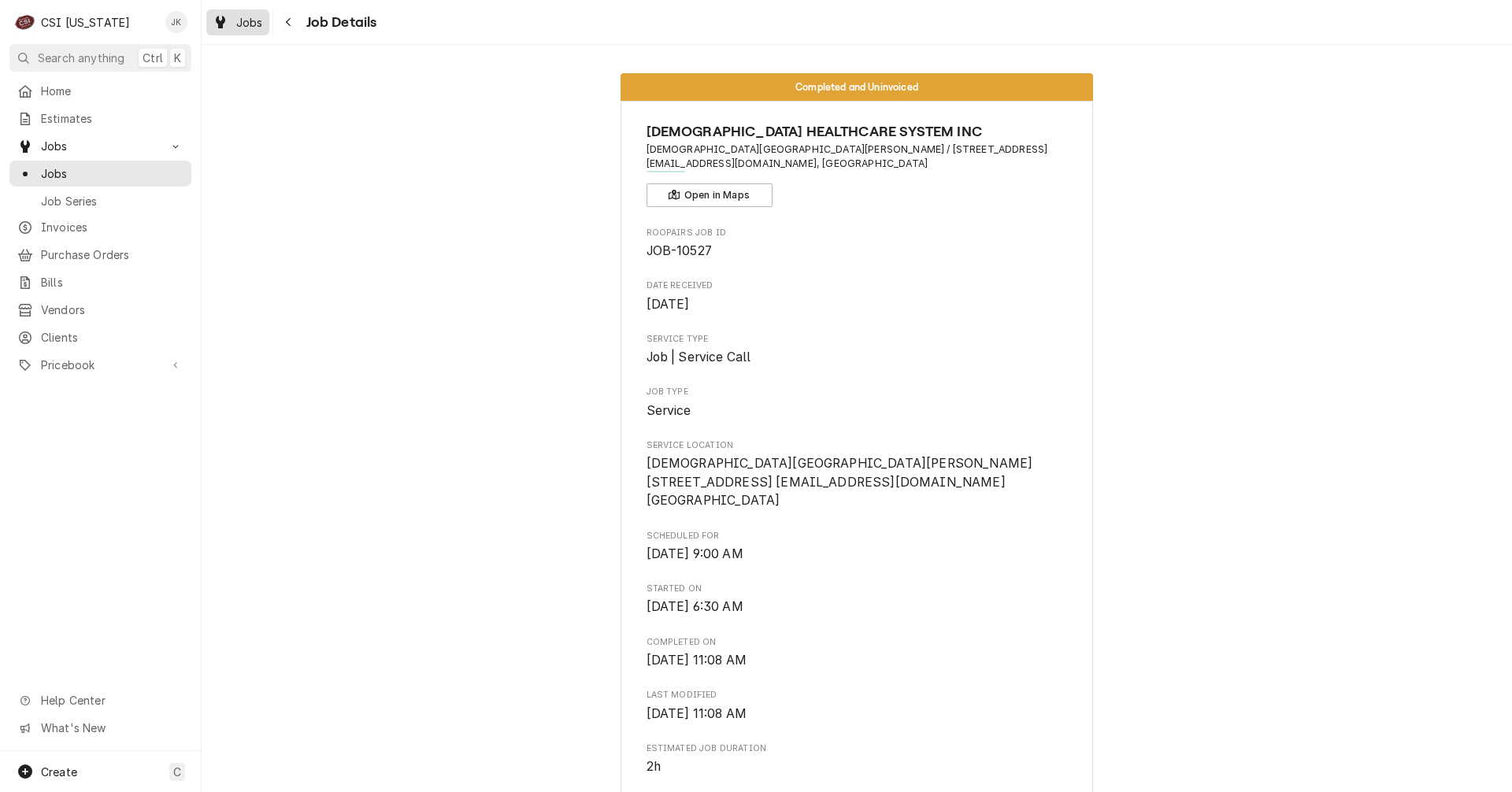
click at [259, 25] on span "Jobs" at bounding box center [249, 22] width 27 height 17
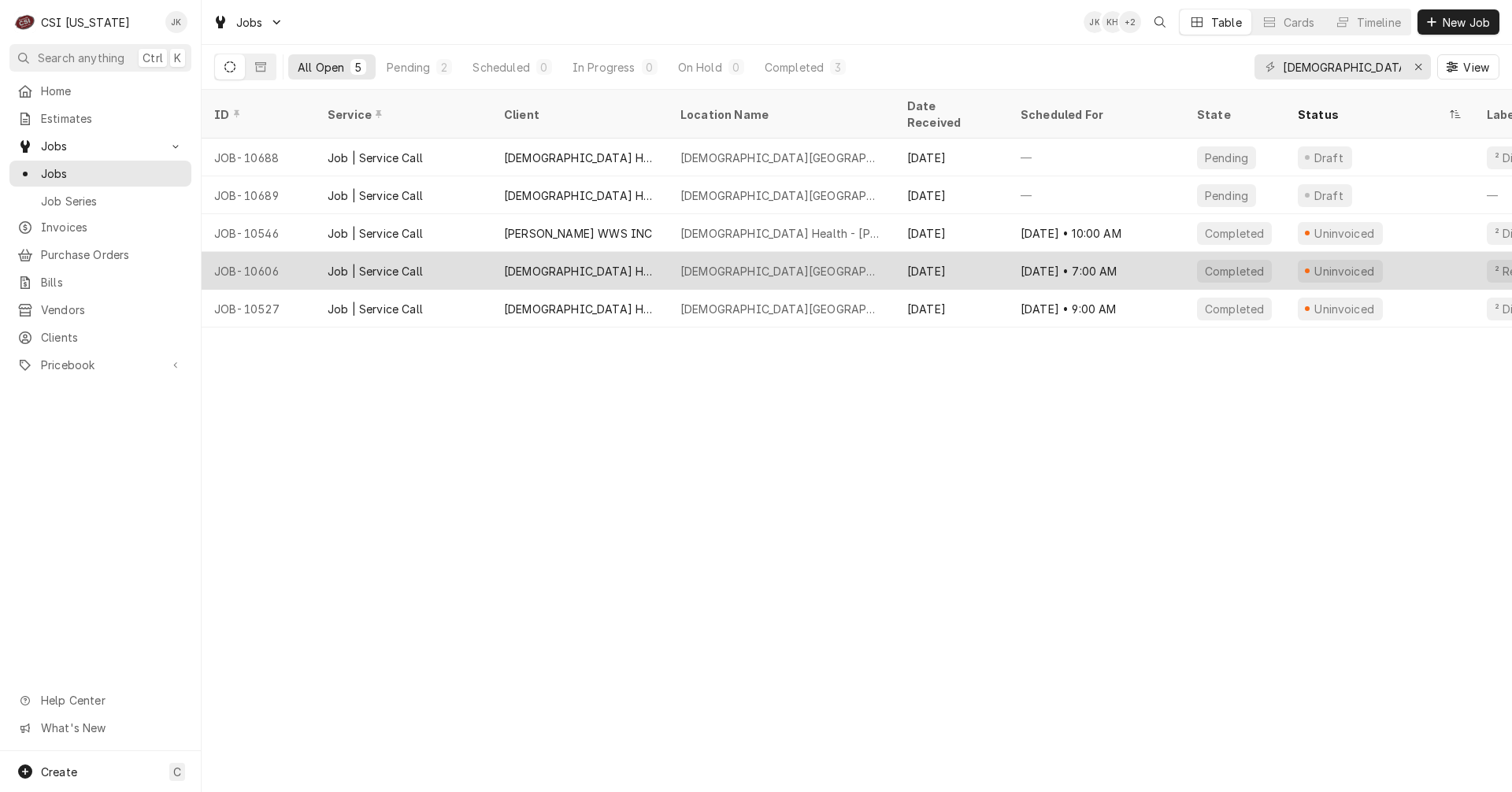
click at [594, 263] on div "[DEMOGRAPHIC_DATA] HEALTHCARE SYSTEM INC" at bounding box center [579, 271] width 176 height 37
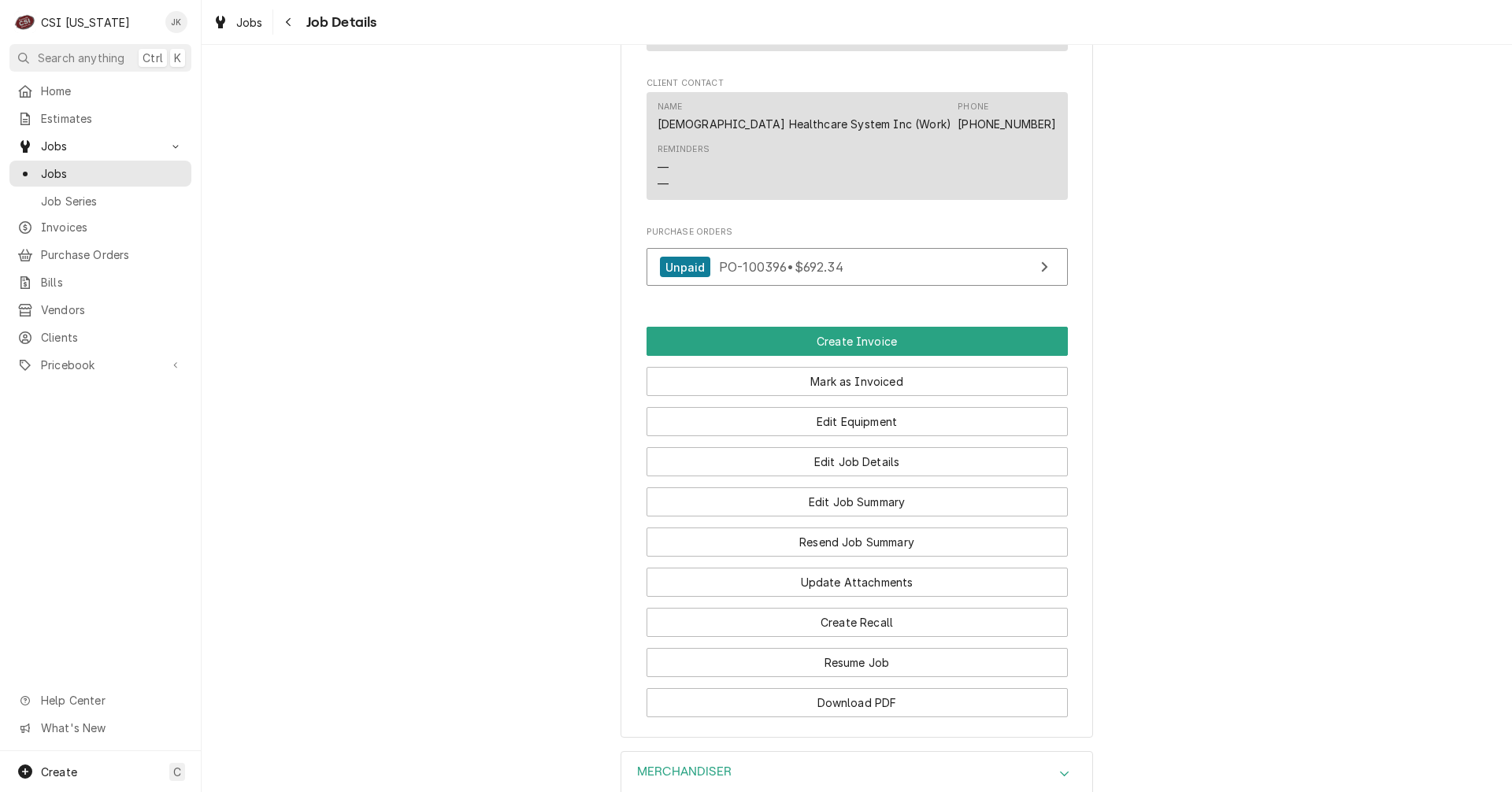
scroll to position [1417, 0]
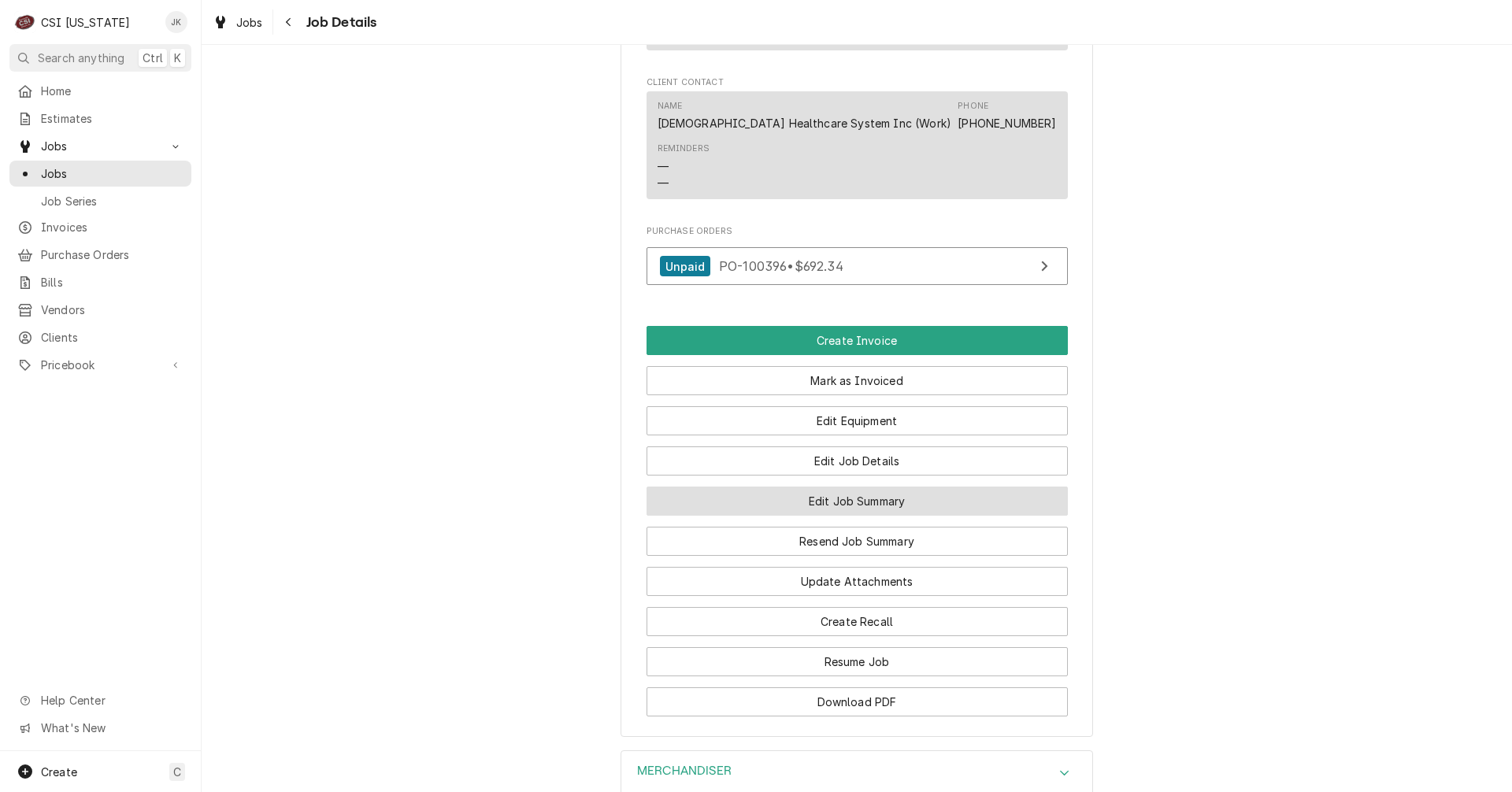
click at [767, 486] on button "Edit Job Summary" at bounding box center [858, 501] width 422 height 29
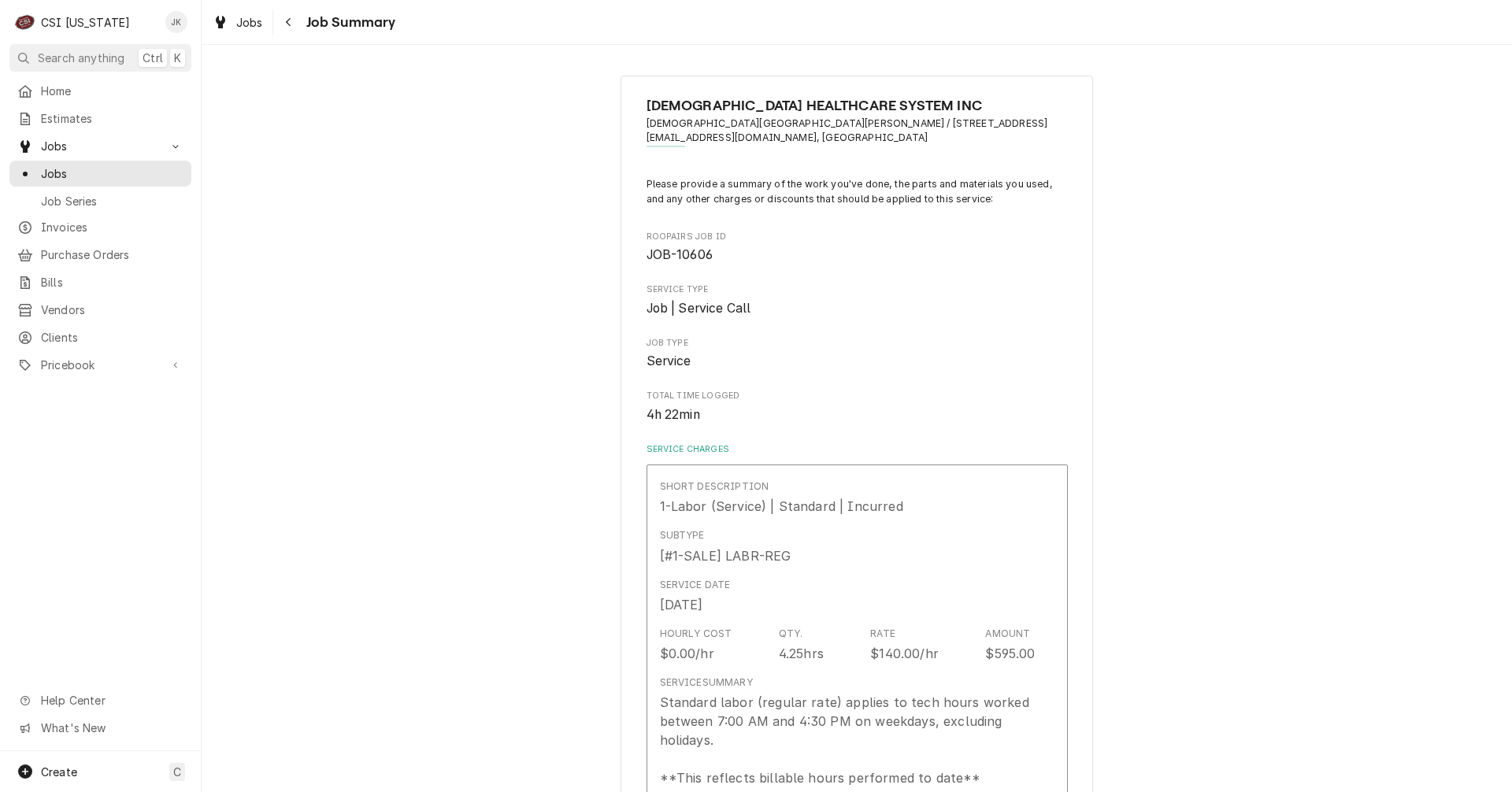
type textarea "x"
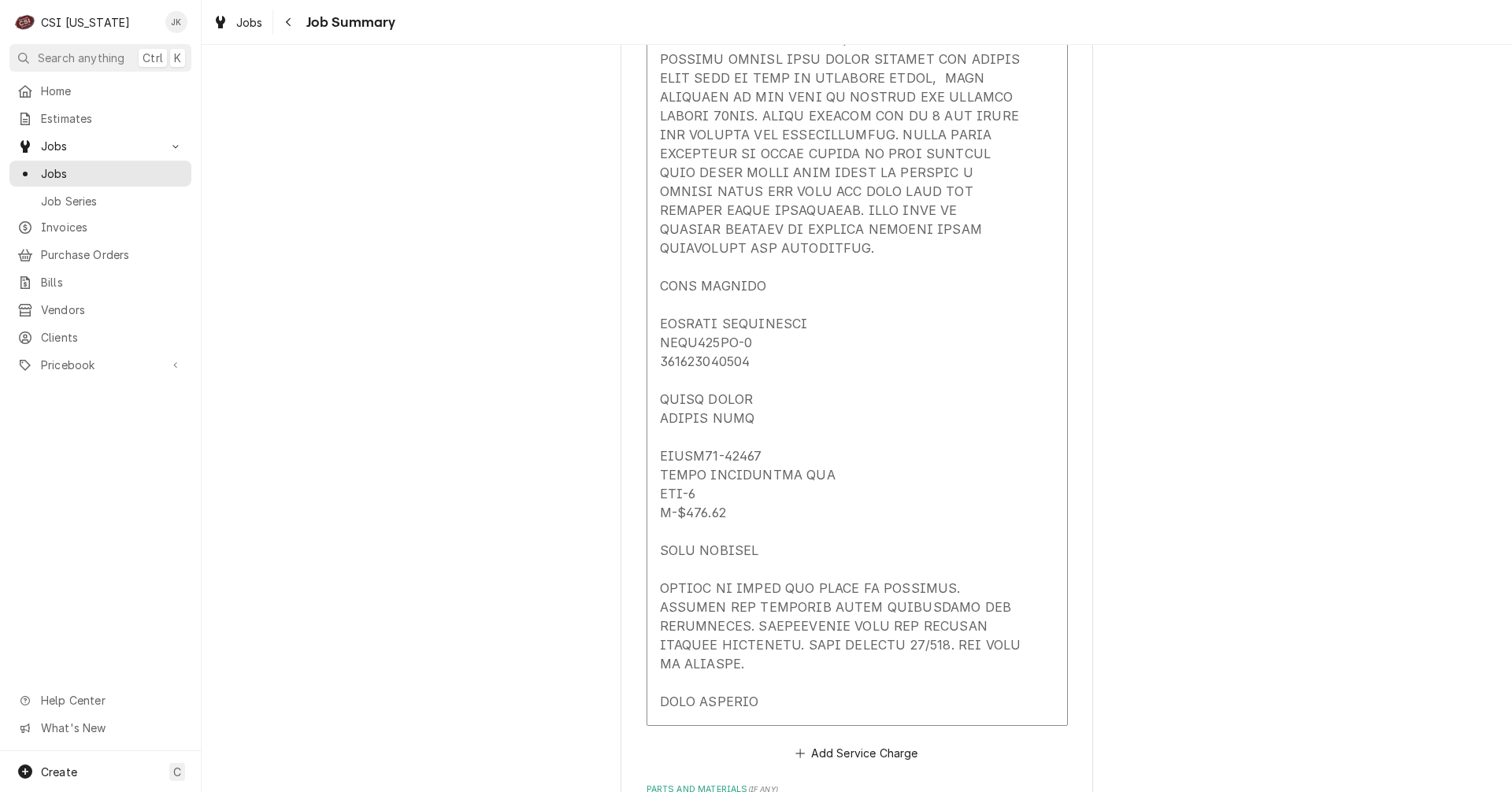
scroll to position [2678, 0]
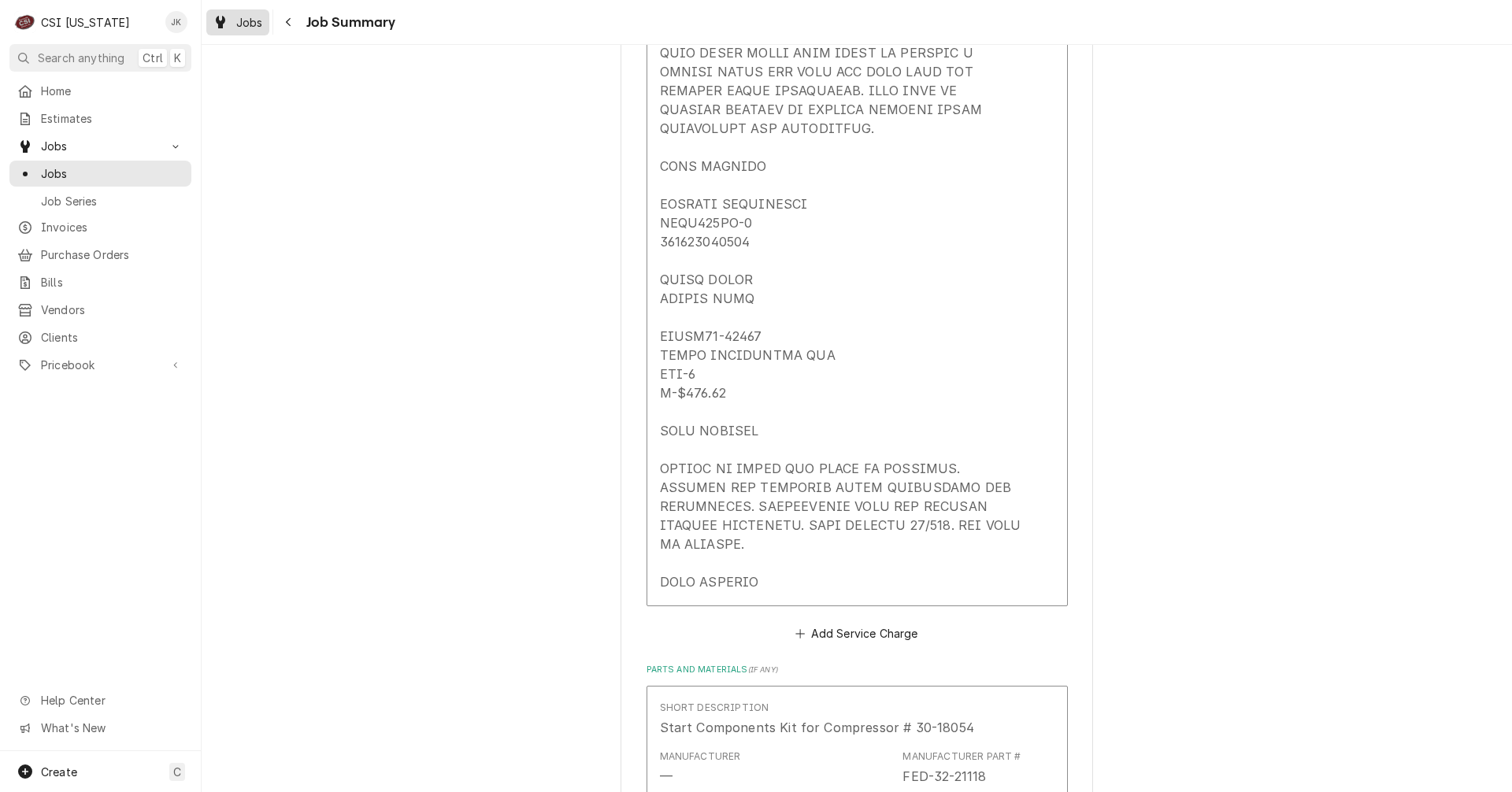
click at [254, 24] on span "Jobs" at bounding box center [249, 22] width 27 height 17
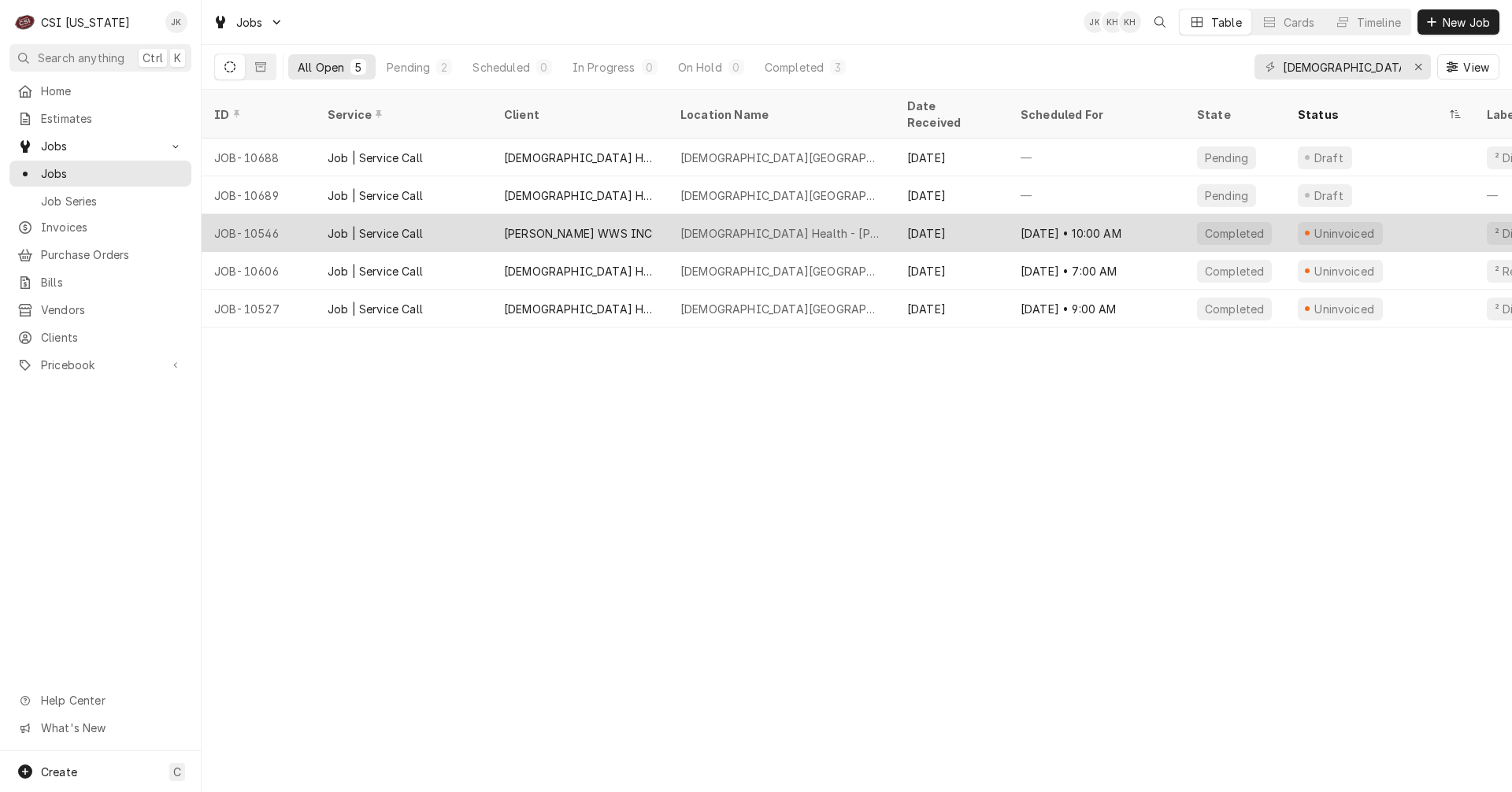
click at [587, 229] on div "[PERSON_NAME] WWS INC" at bounding box center [579, 233] width 176 height 37
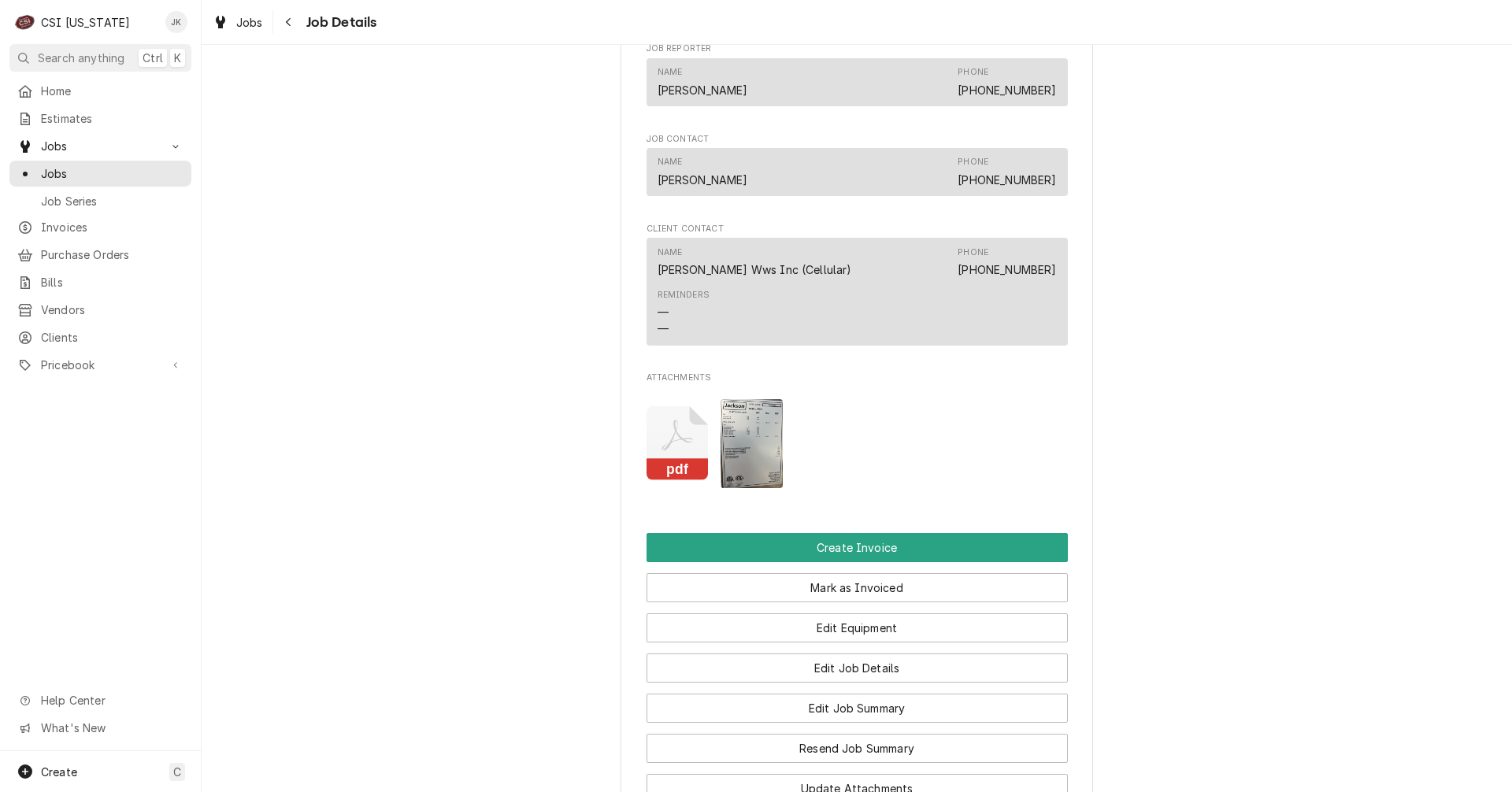
scroll to position [1338, 0]
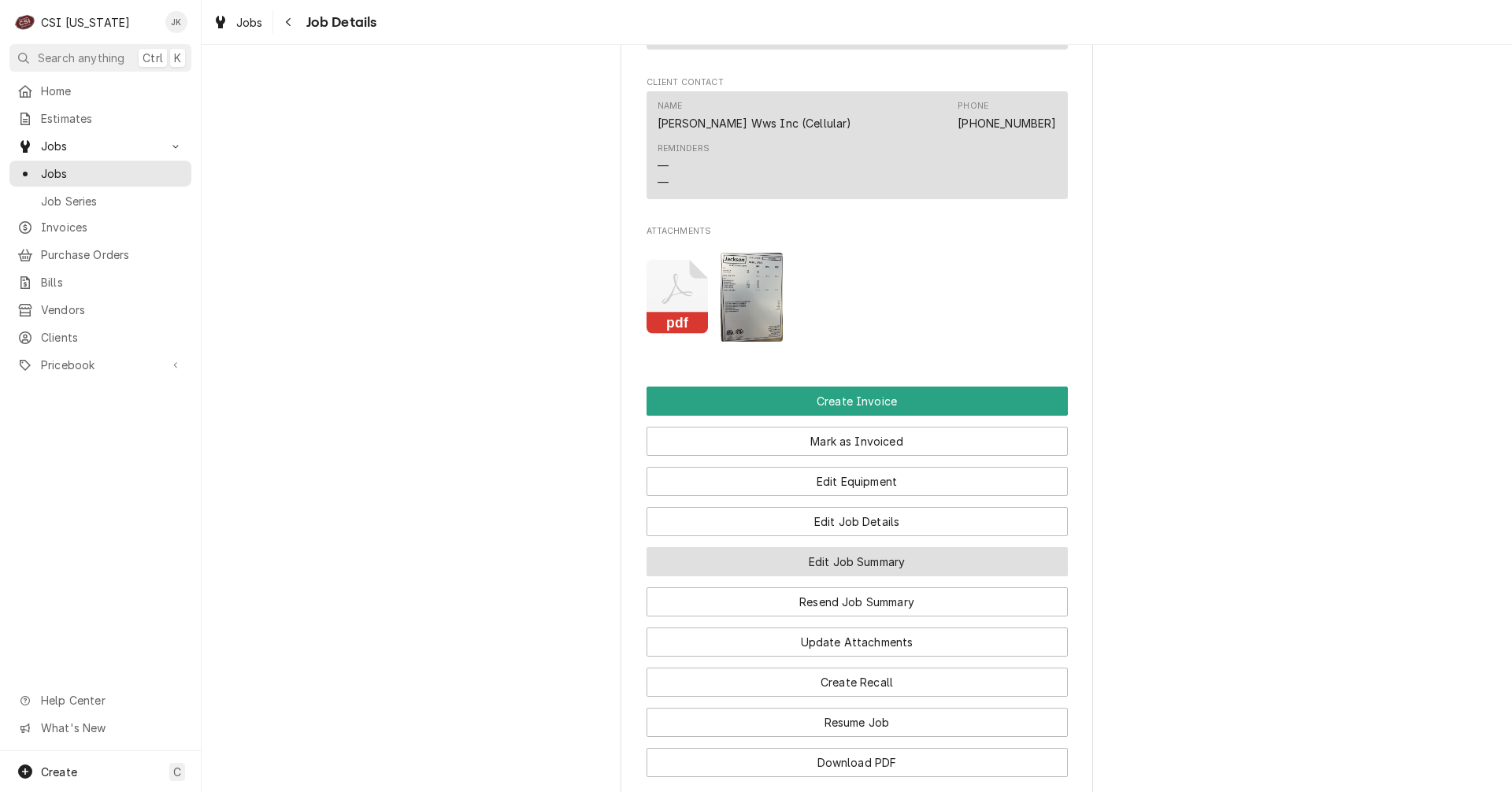
click at [853, 552] on button "Edit Job Summary" at bounding box center [858, 561] width 422 height 29
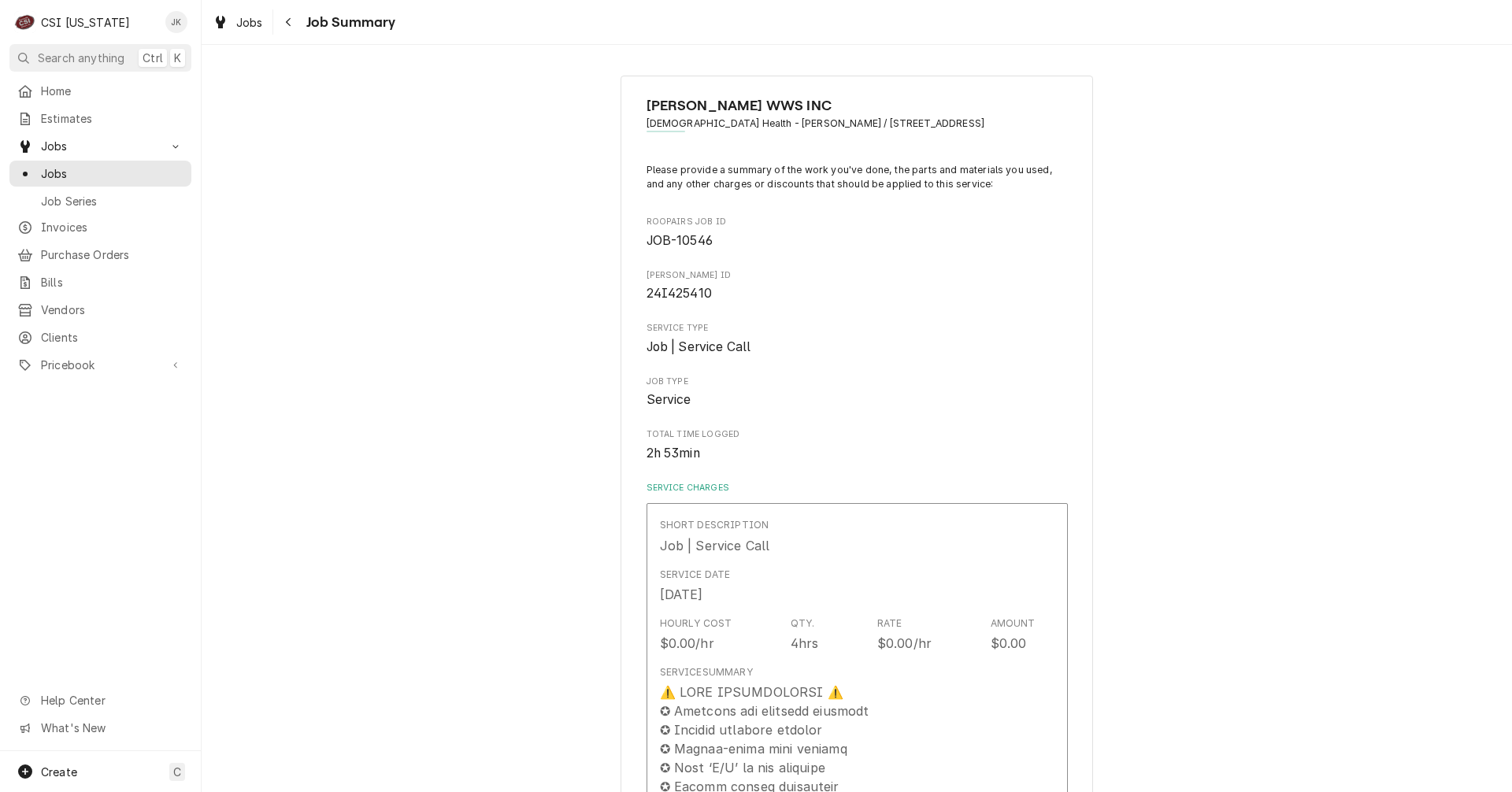
type textarea "x"
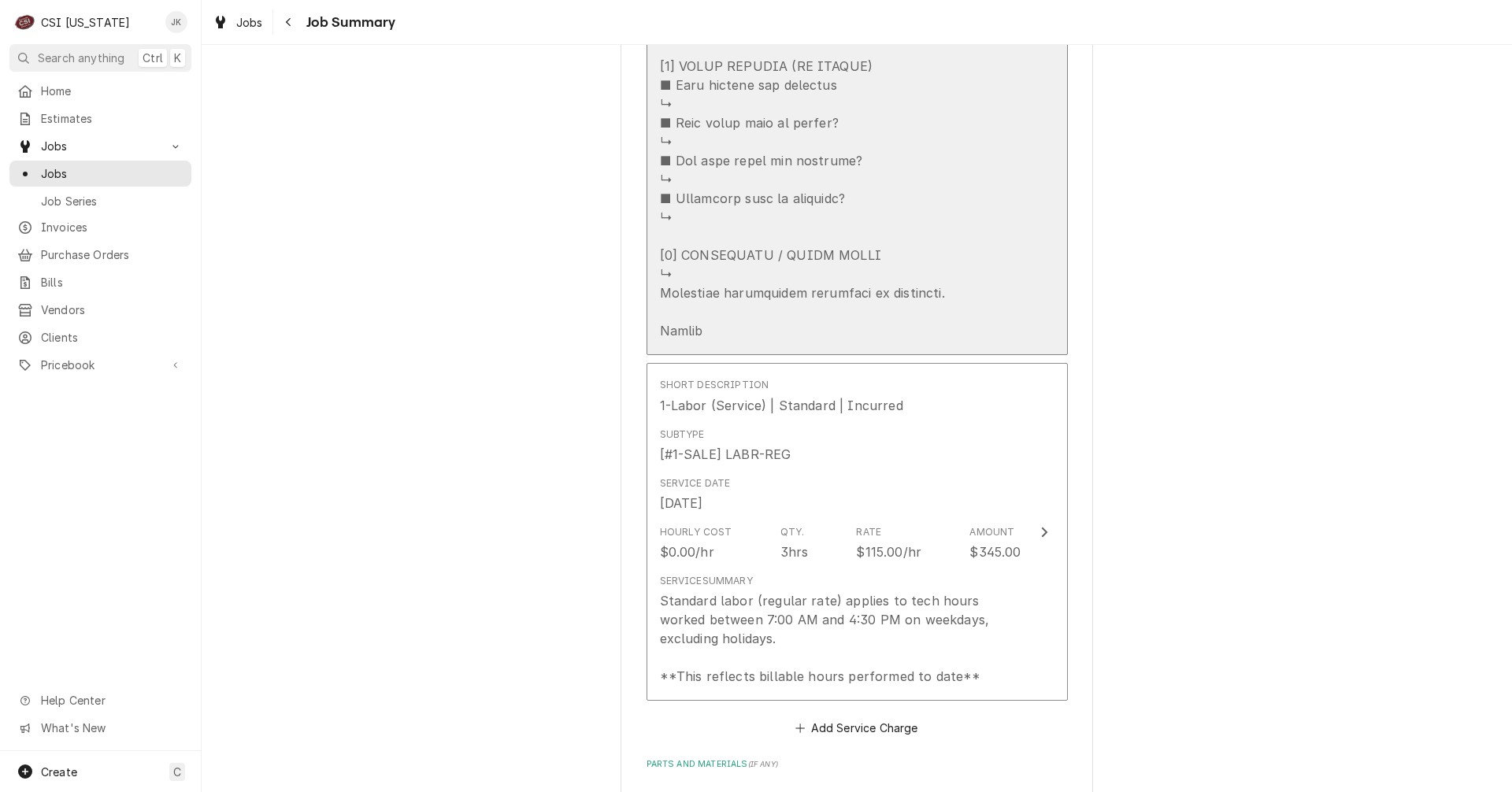
scroll to position [1497, 0]
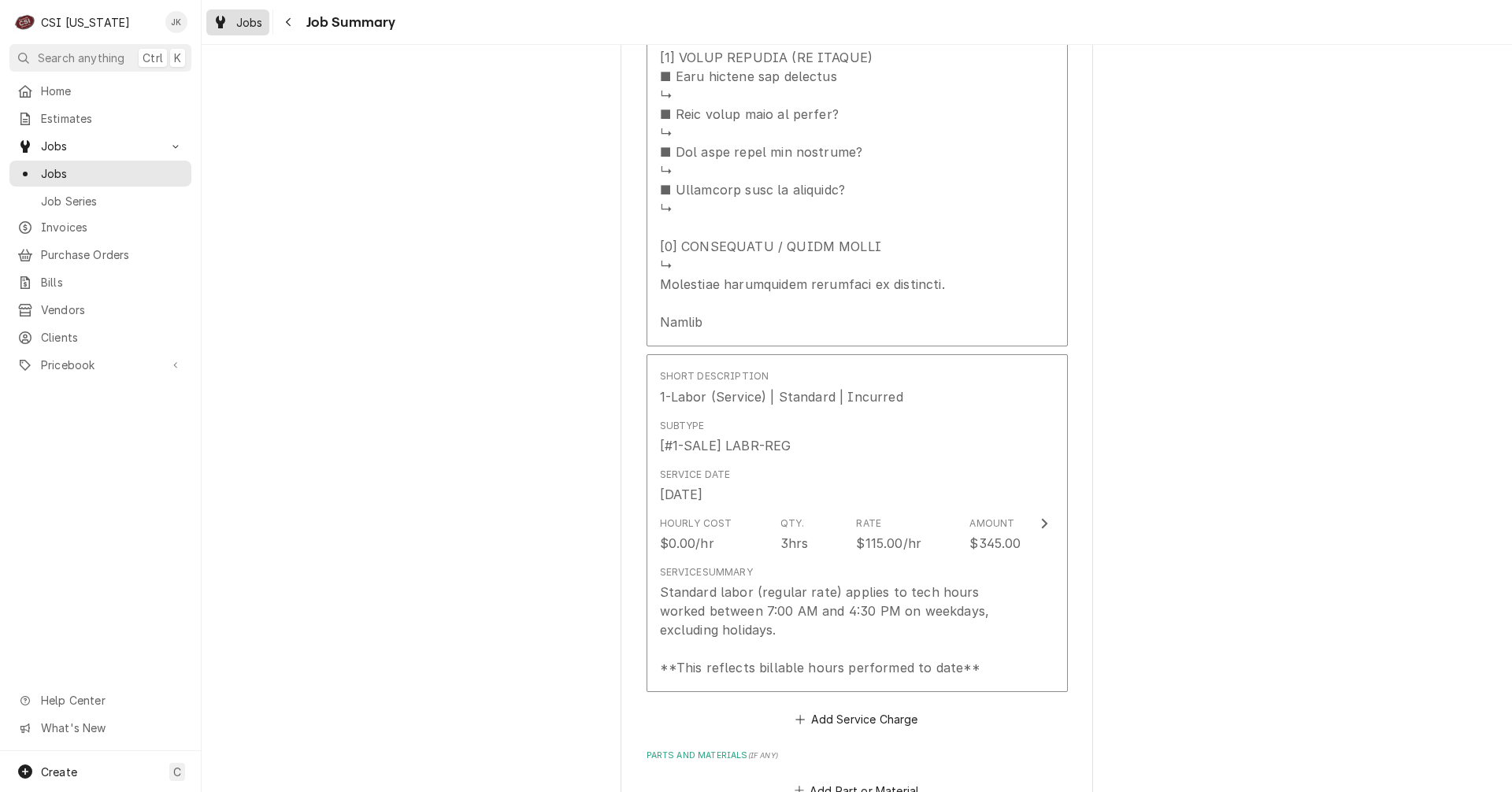
click at [252, 24] on span "Jobs" at bounding box center [249, 22] width 27 height 17
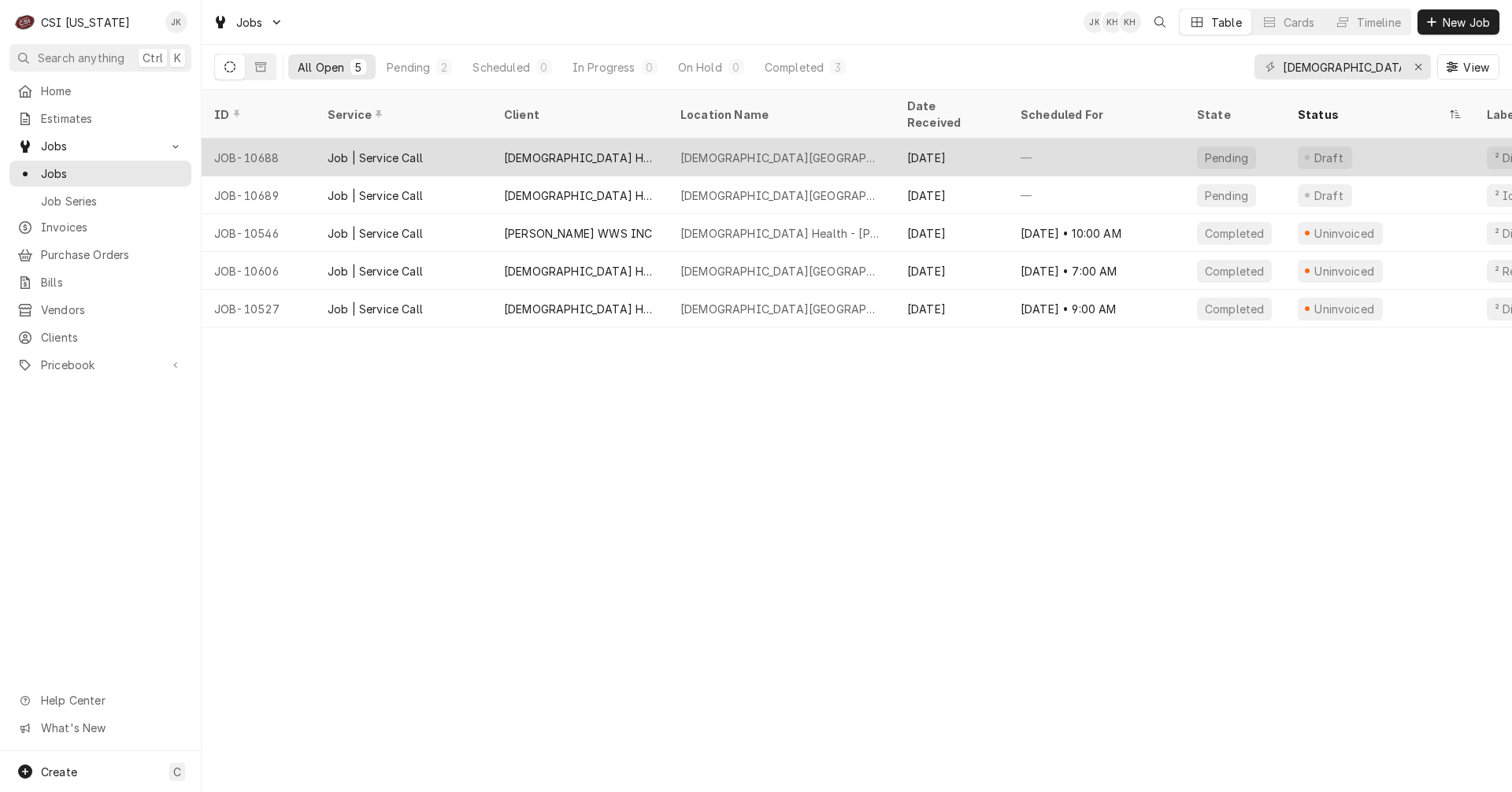
click at [653, 150] on div "[DEMOGRAPHIC_DATA] HEALTHCARE SYSTEM INC" at bounding box center [579, 158] width 151 height 17
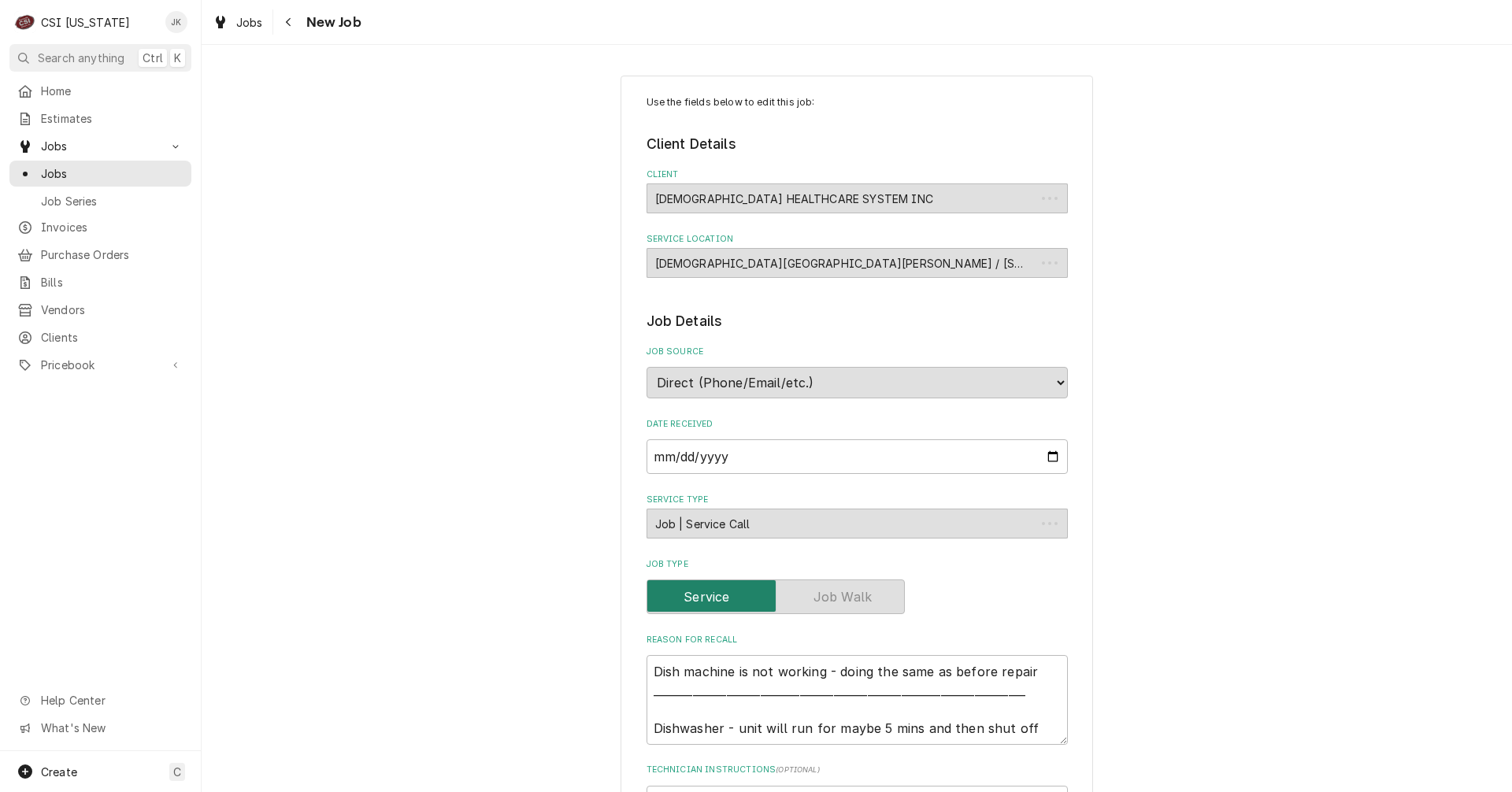
type textarea "x"
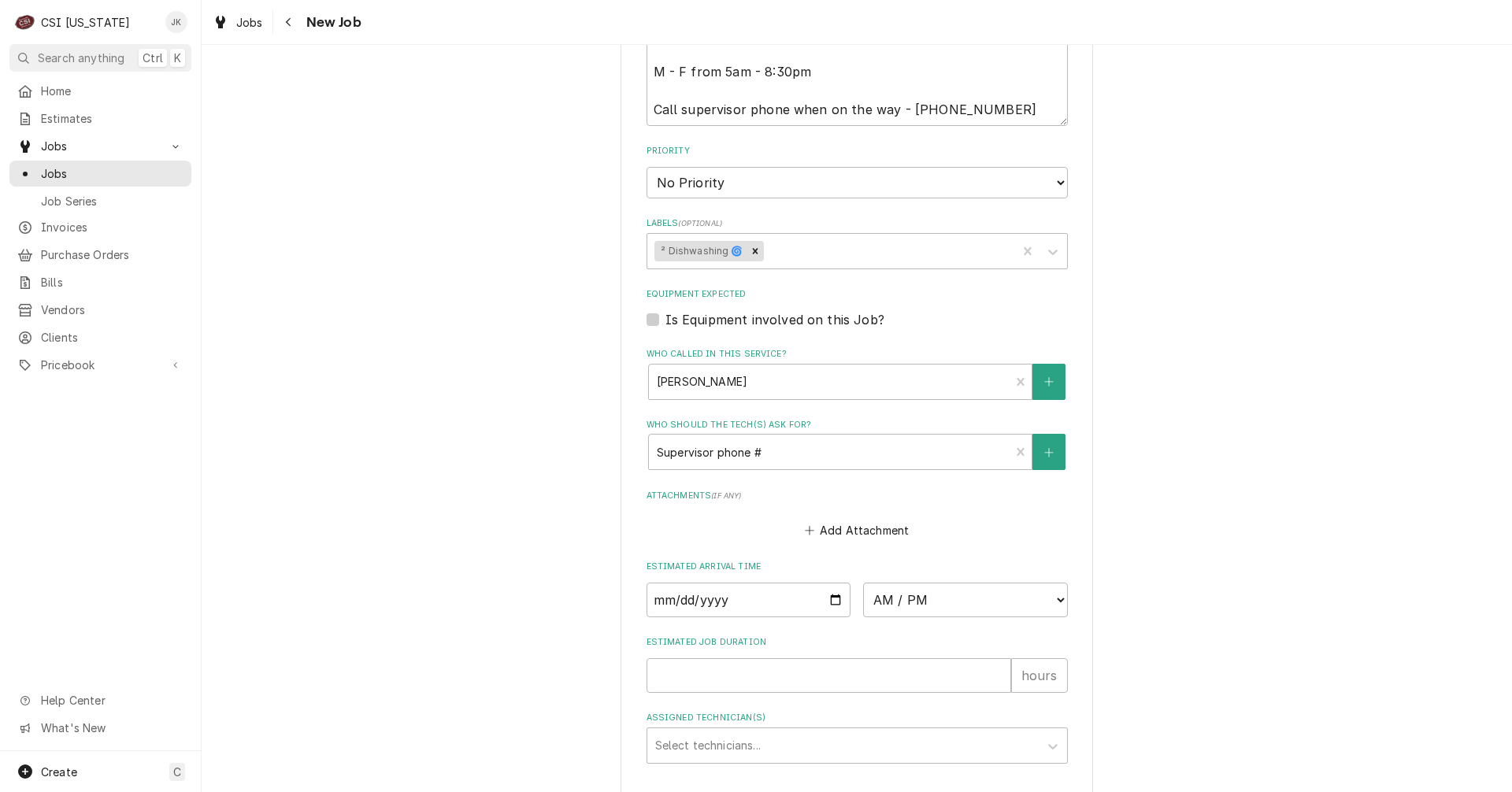
scroll to position [935, 0]
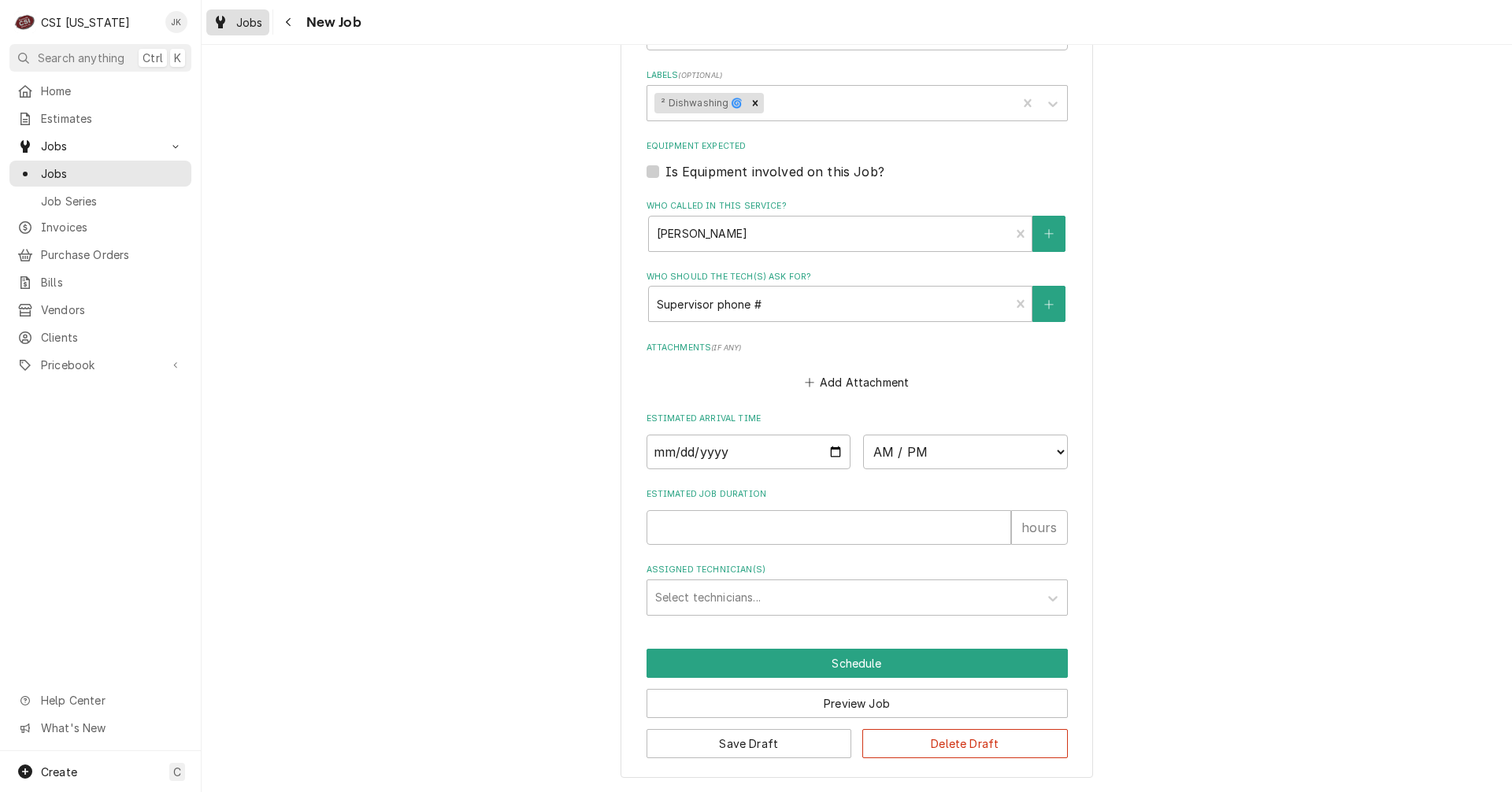
click at [248, 21] on span "Jobs" at bounding box center [249, 22] width 27 height 17
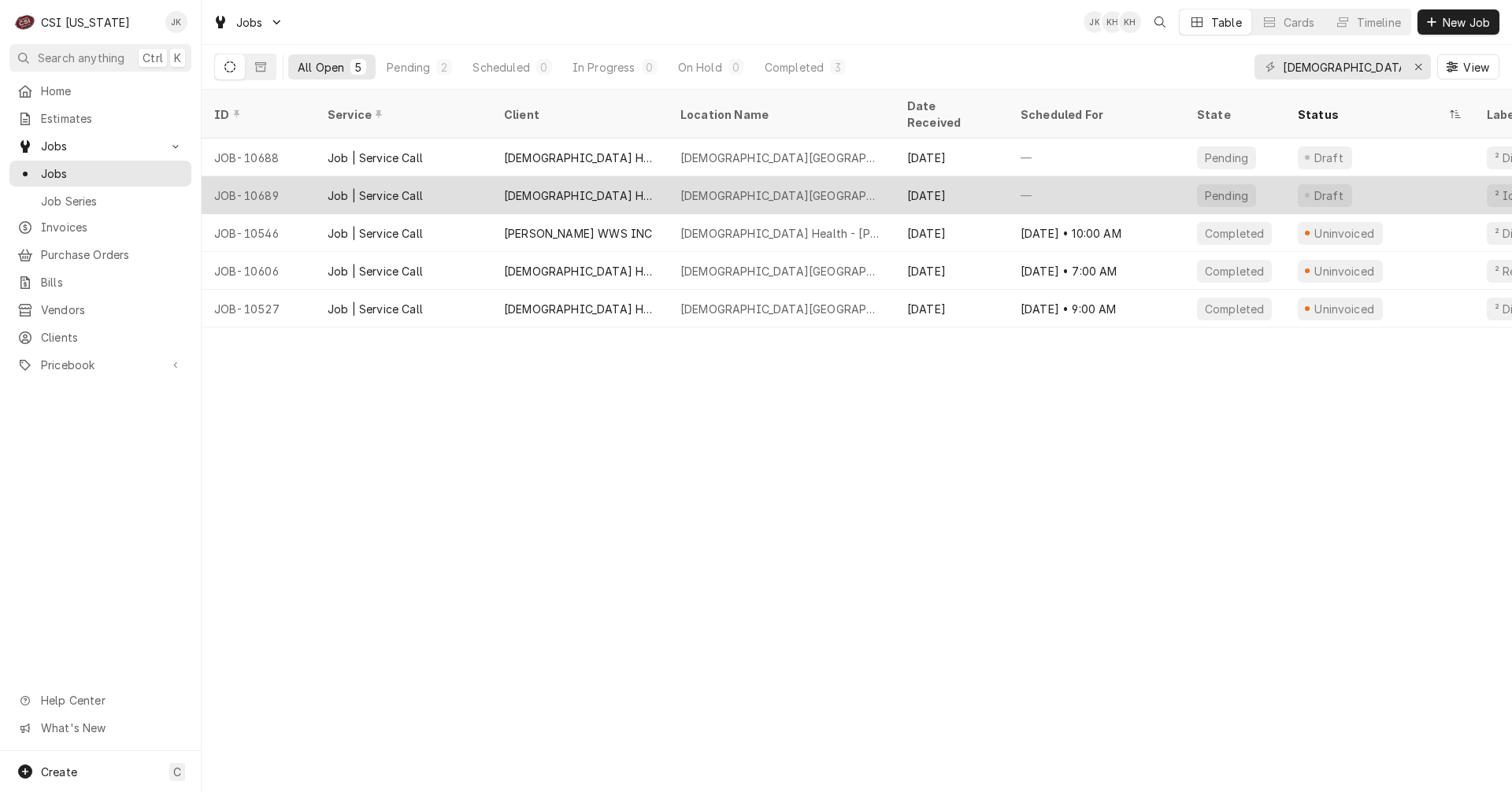
click at [683, 187] on div "[DEMOGRAPHIC_DATA][GEOGRAPHIC_DATA][PERSON_NAME]" at bounding box center [781, 196] width 202 height 17
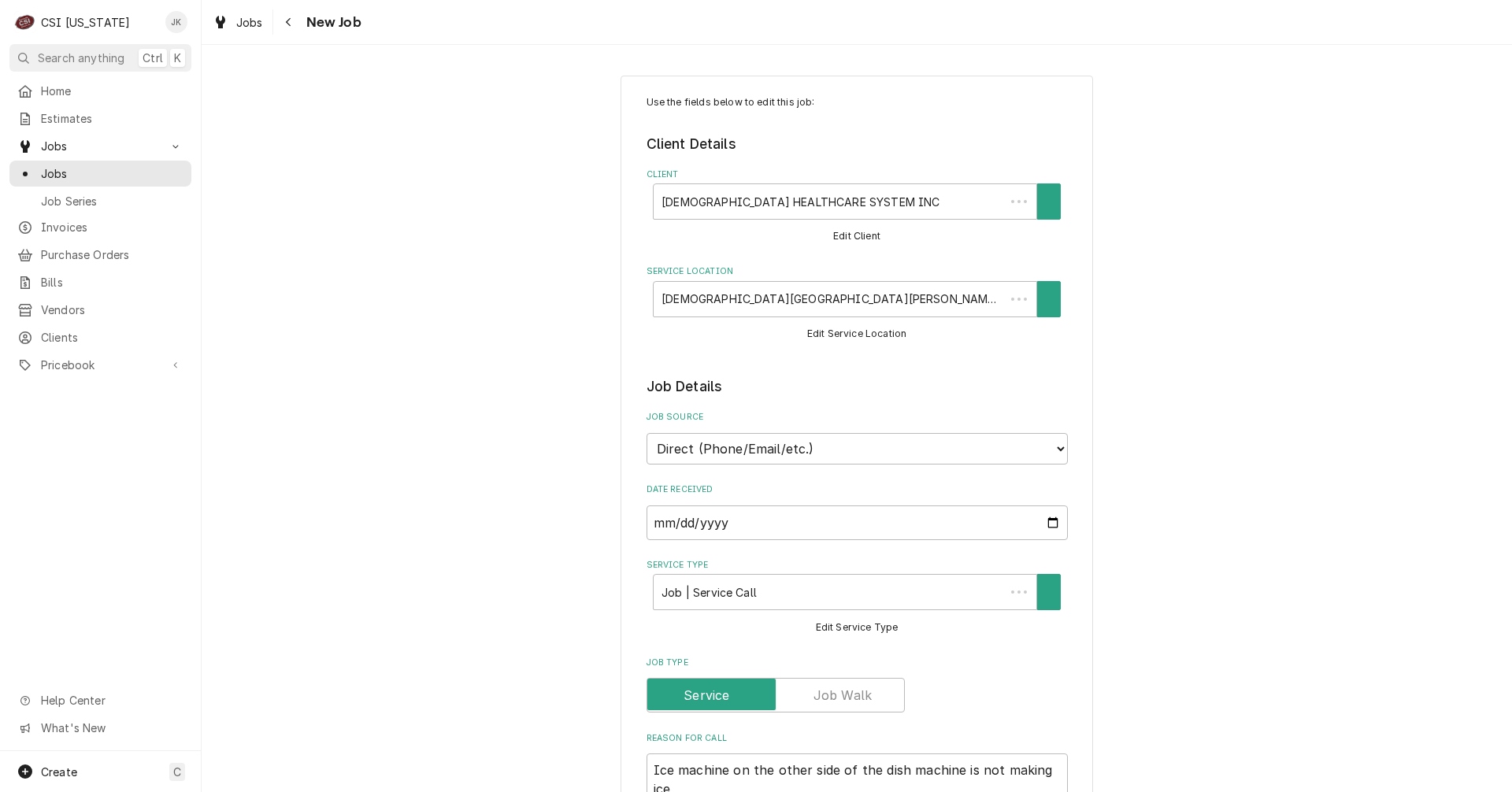
type textarea "x"
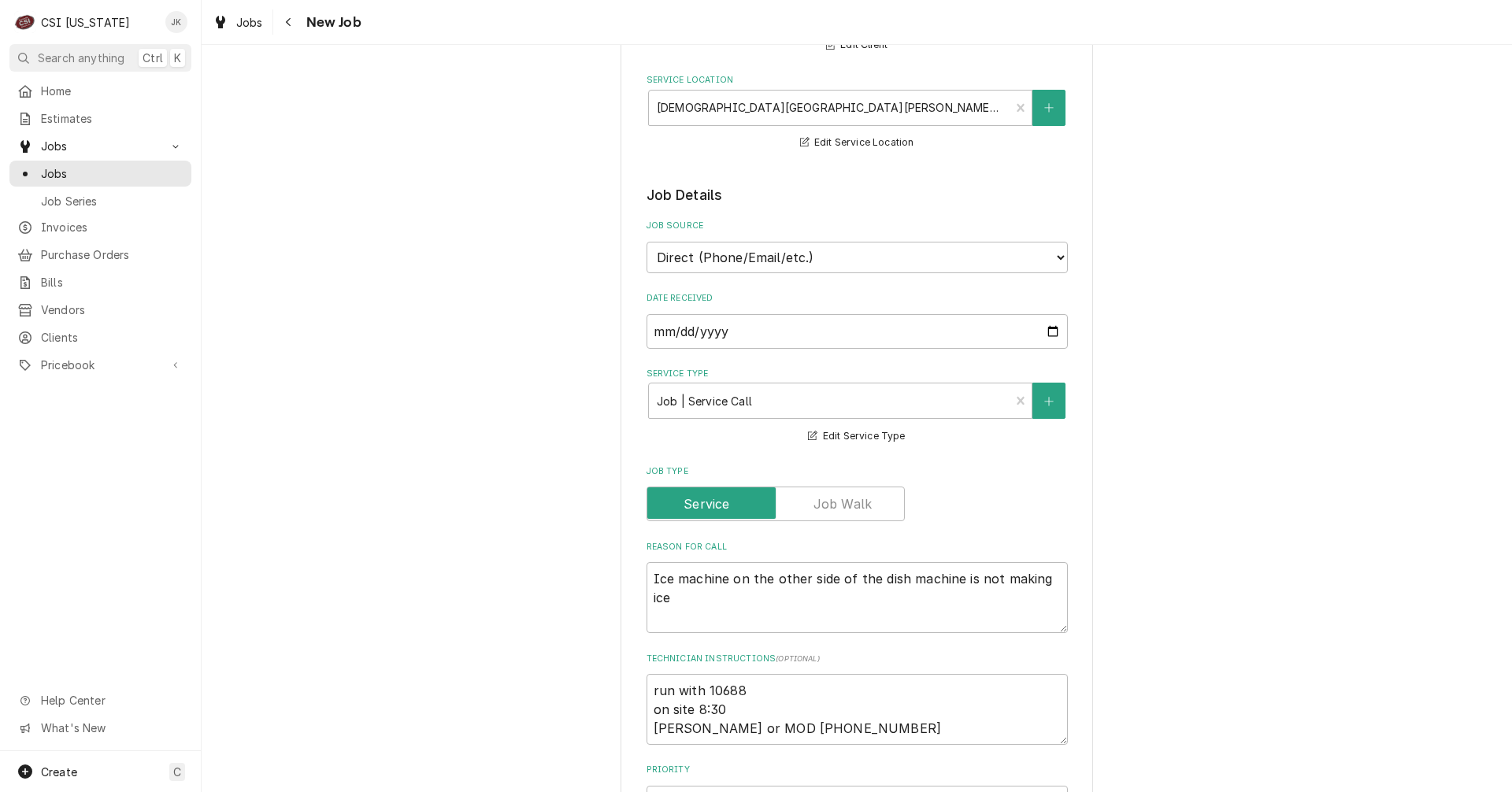
scroll to position [236, 0]
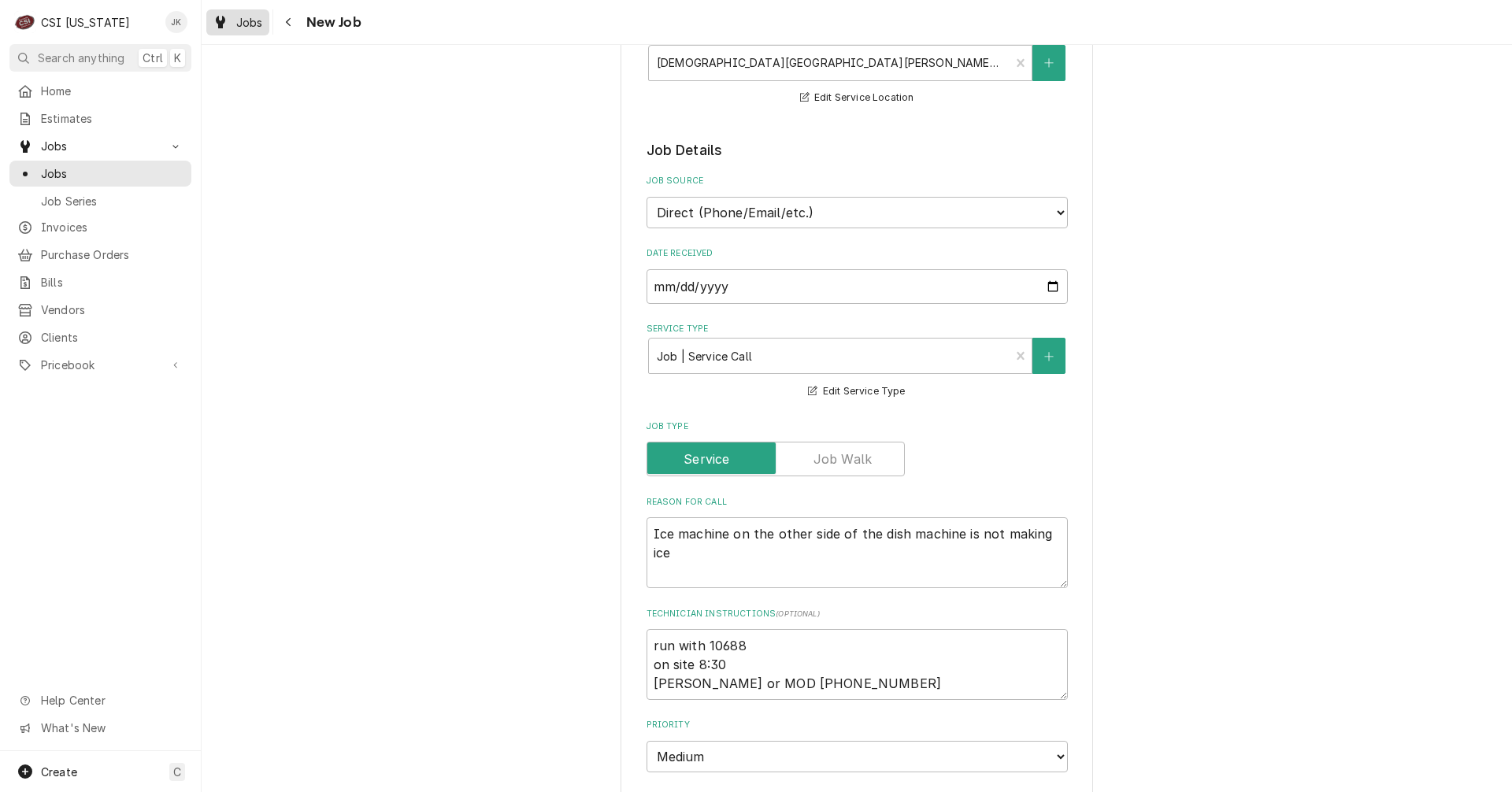
click at [230, 13] on div "Jobs" at bounding box center [238, 22] width 56 height 20
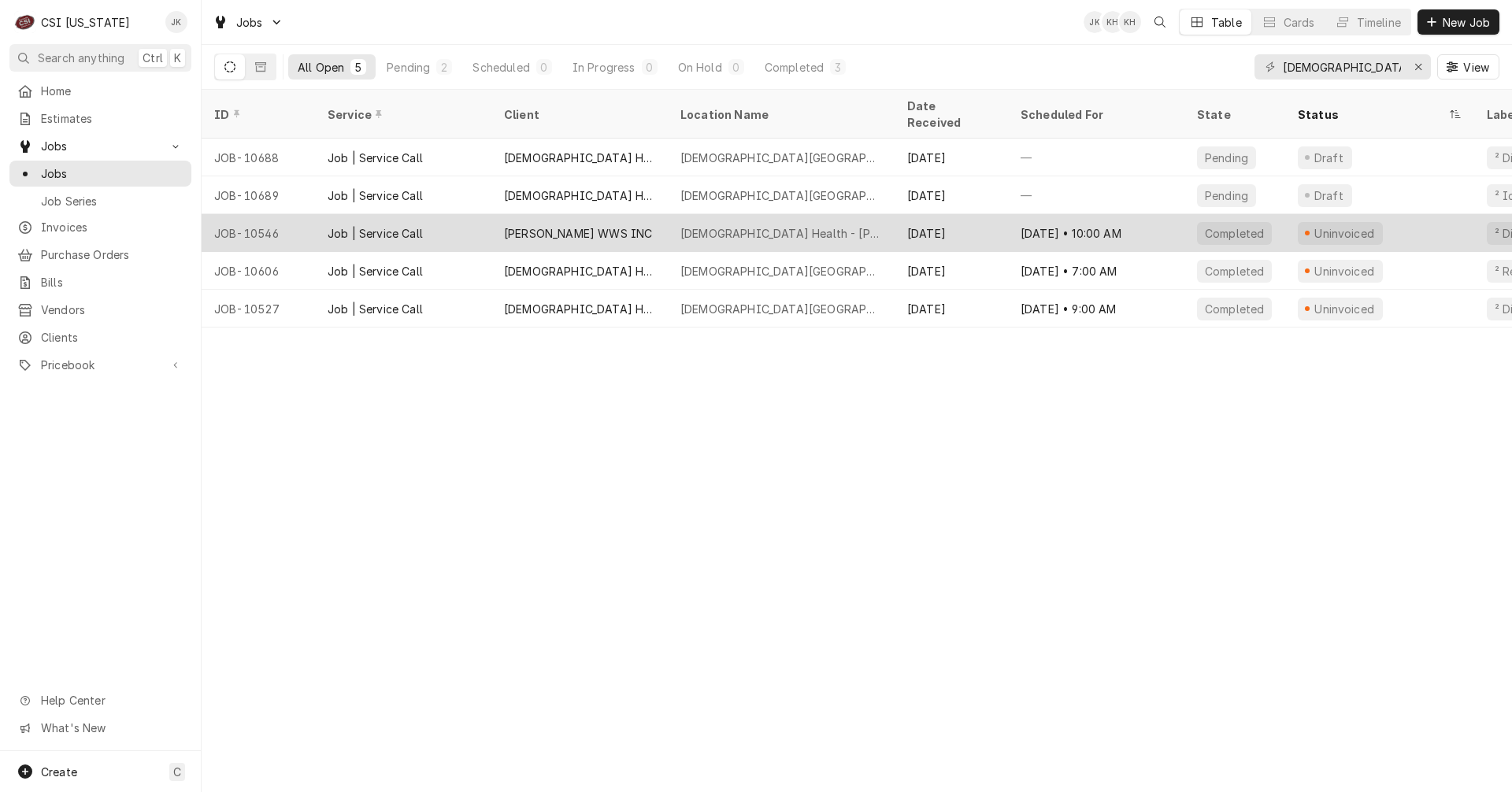
click at [615, 215] on div "[PERSON_NAME] WWS INC" at bounding box center [579, 233] width 176 height 37
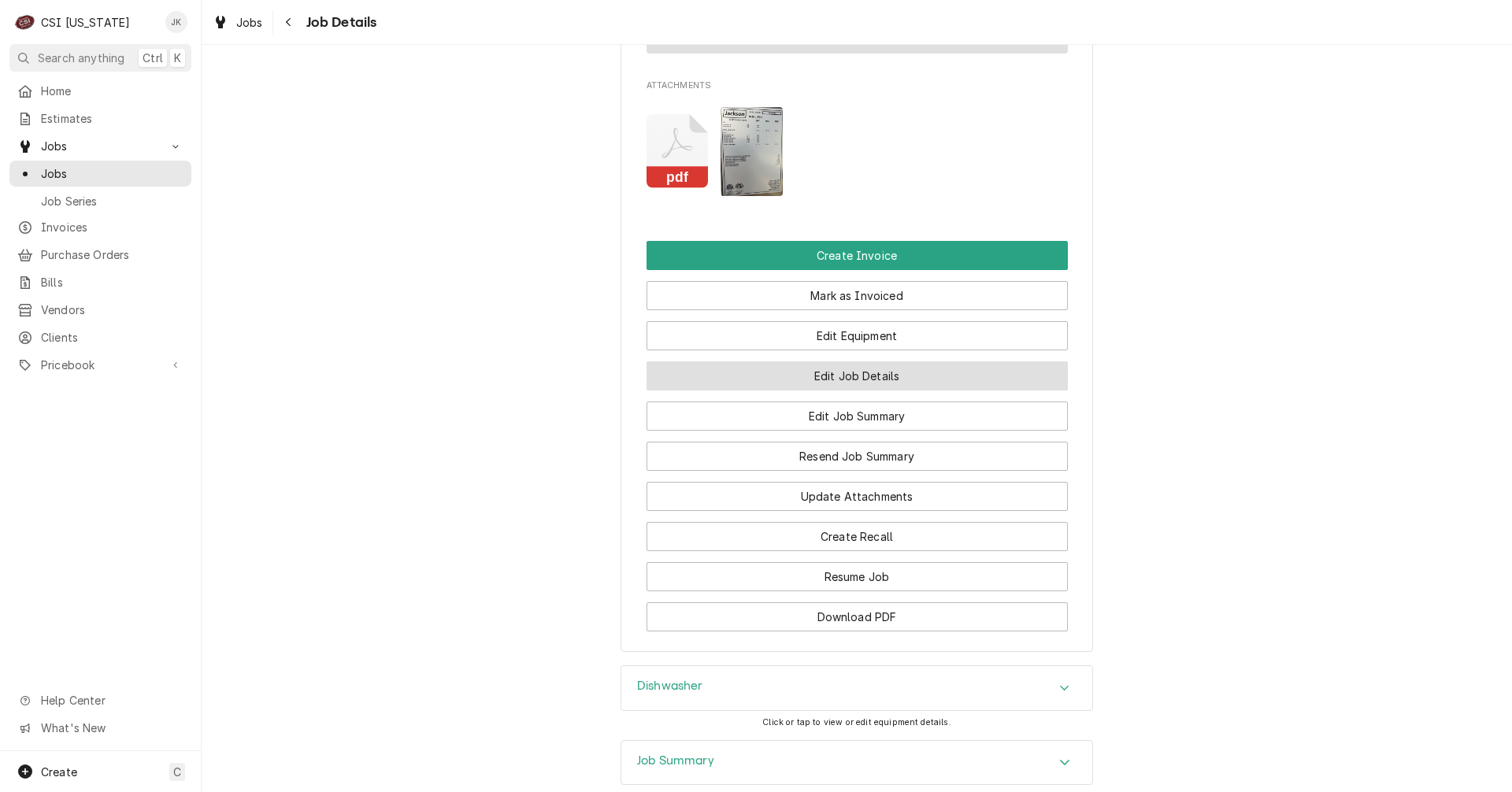
scroll to position [1497, 0]
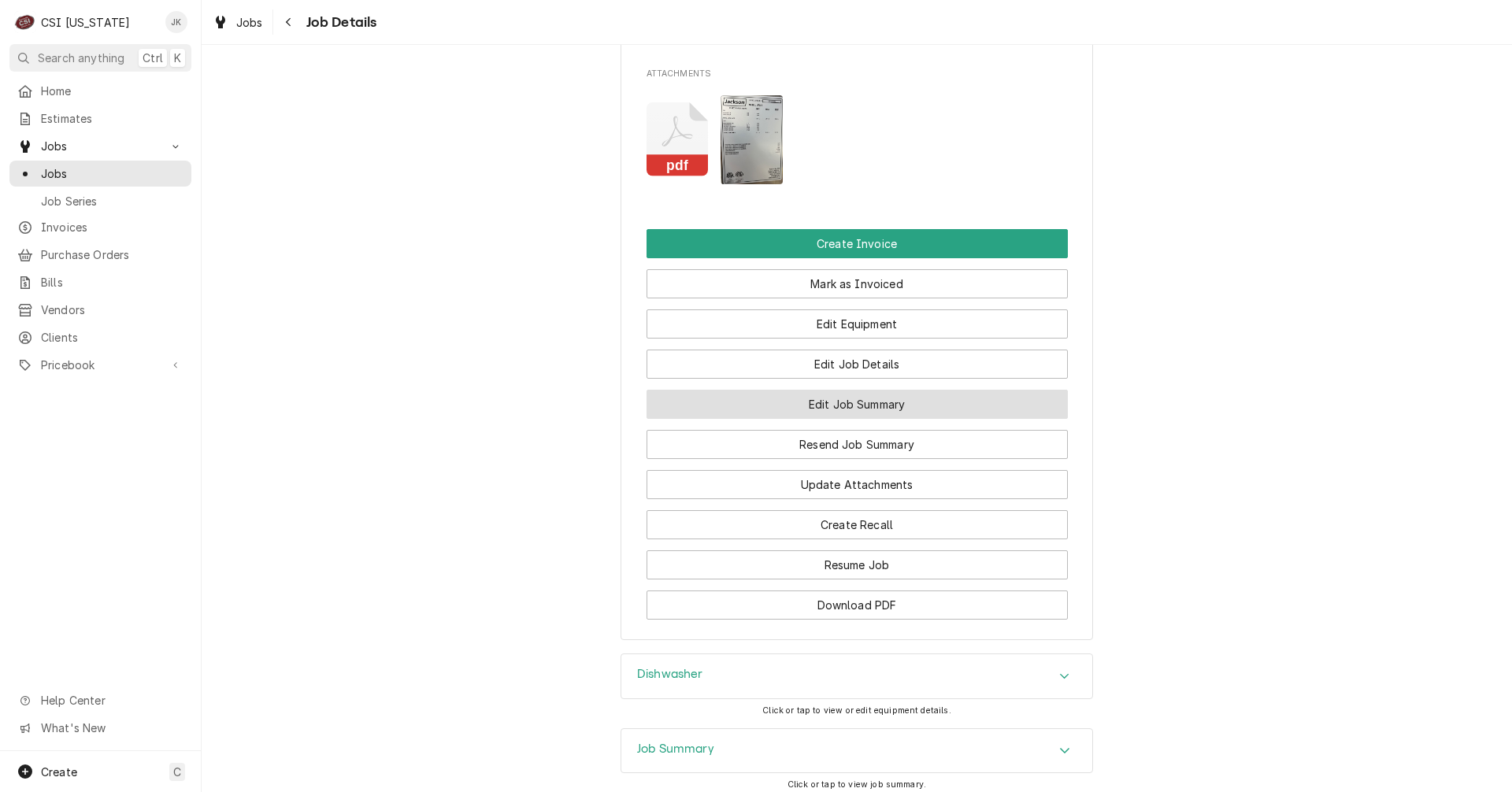
click at [784, 411] on button "Edit Job Summary" at bounding box center [858, 404] width 422 height 29
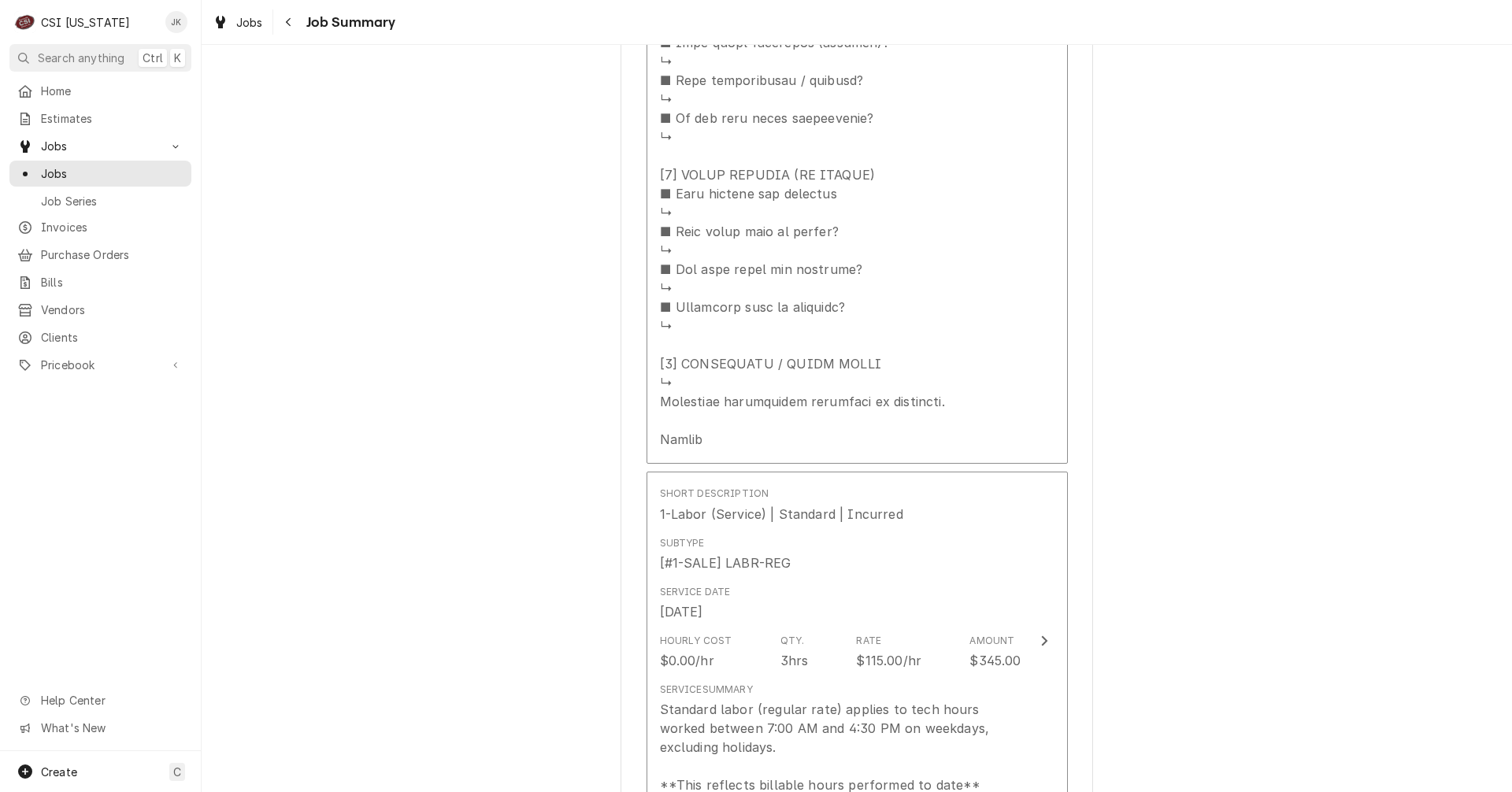
scroll to position [1497, 0]
